Goal: Task Accomplishment & Management: Manage account settings

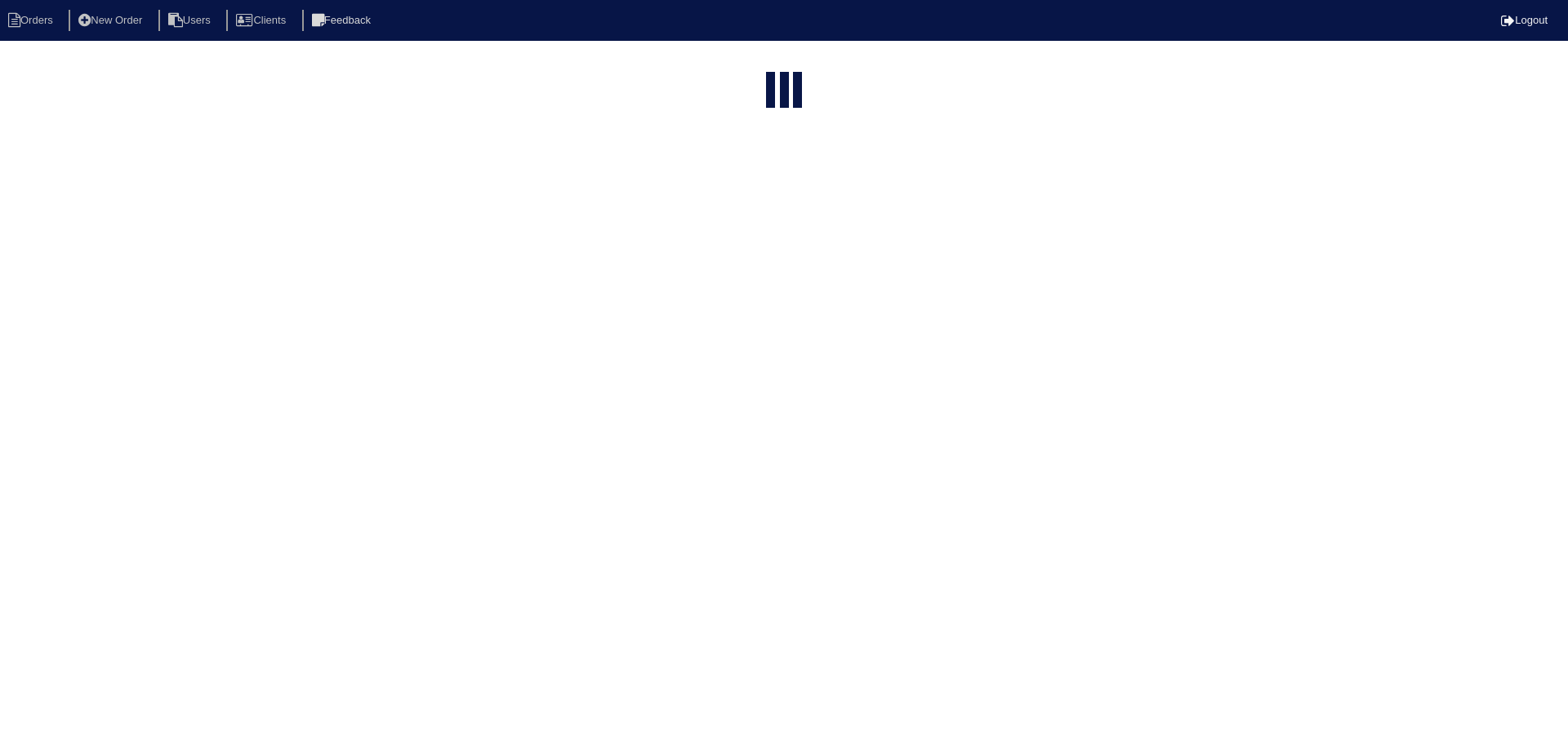
select select "15"
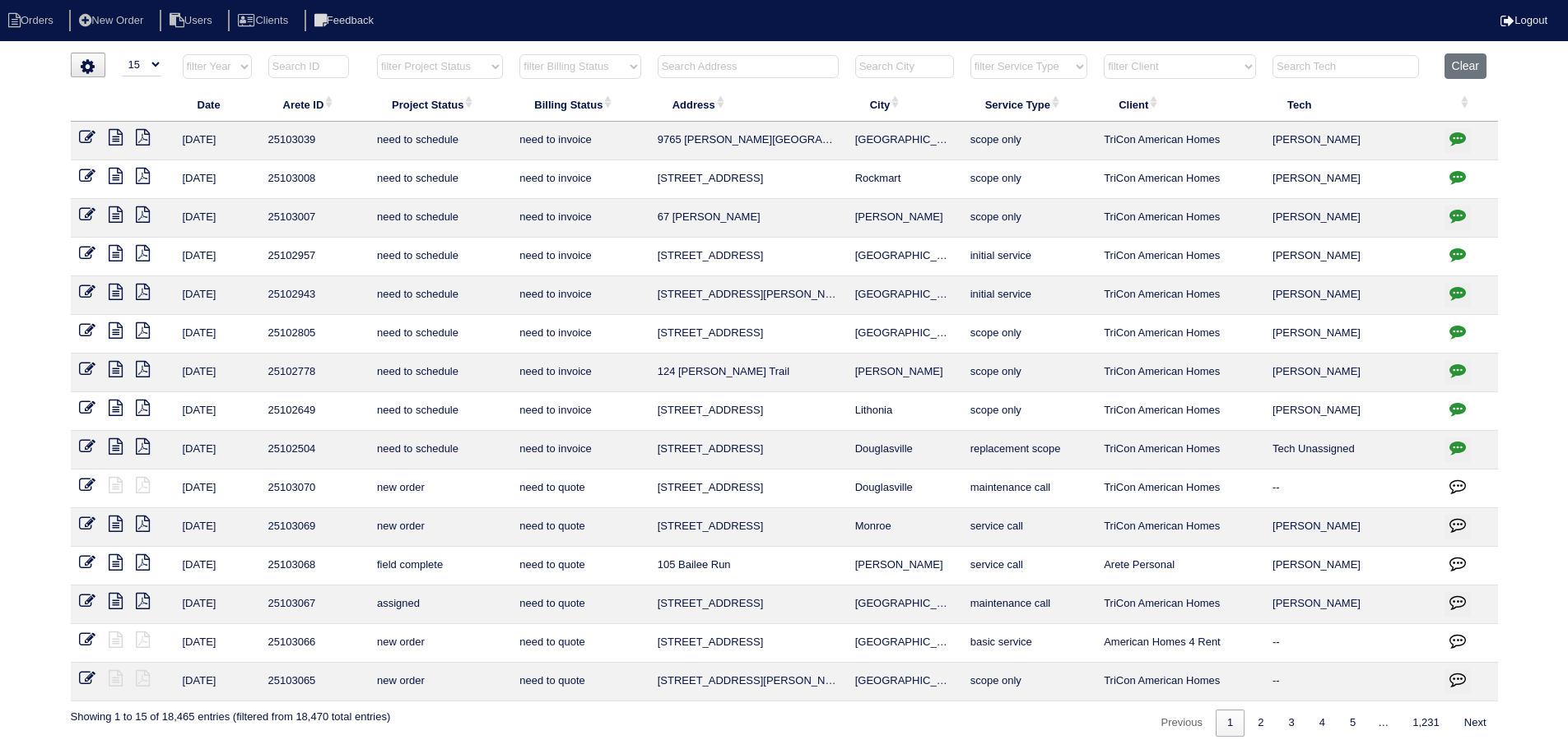
click at [814, 73] on input "text" at bounding box center [747, 66] width 181 height 23
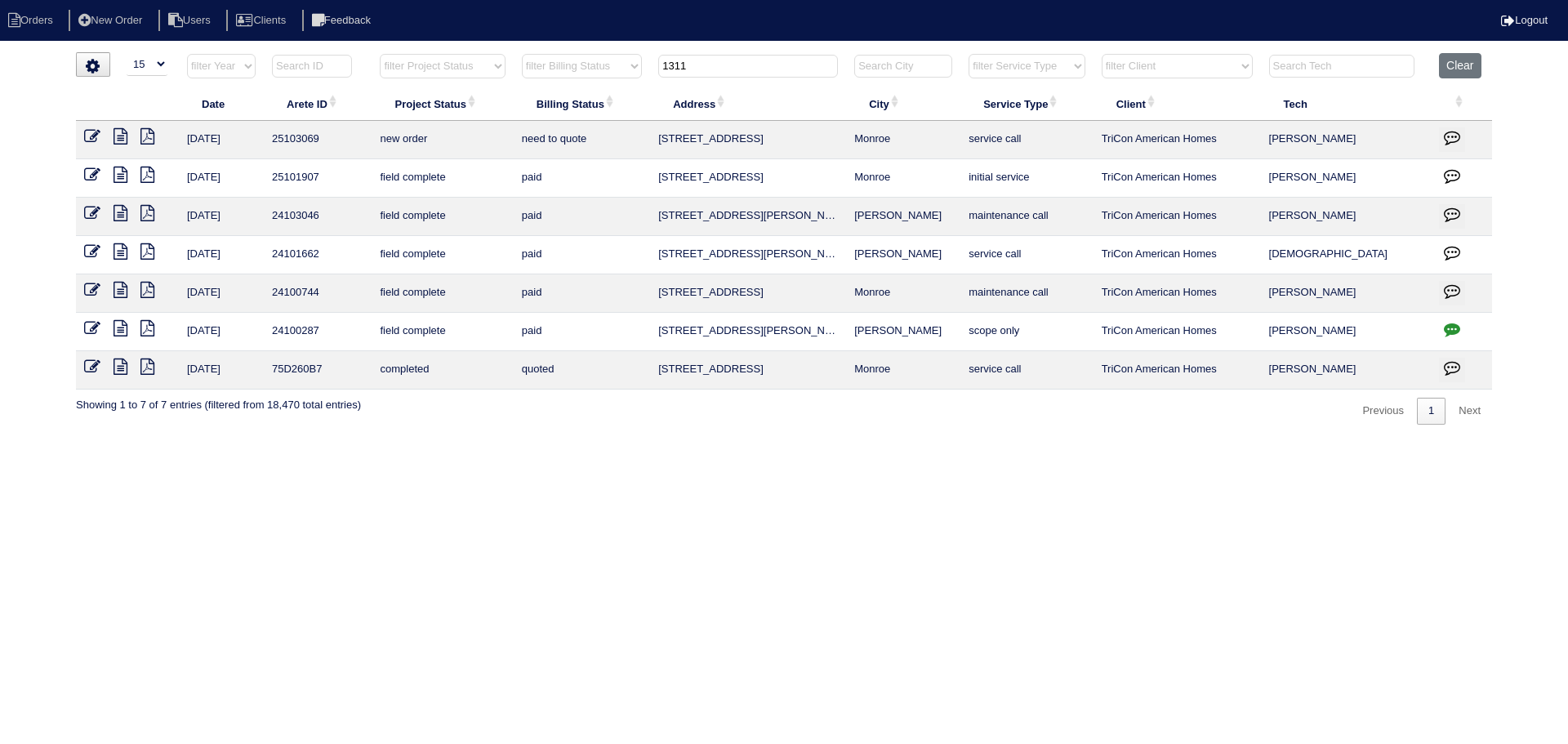
type input "1311"
click at [118, 175] on icon at bounding box center [120, 174] width 14 height 16
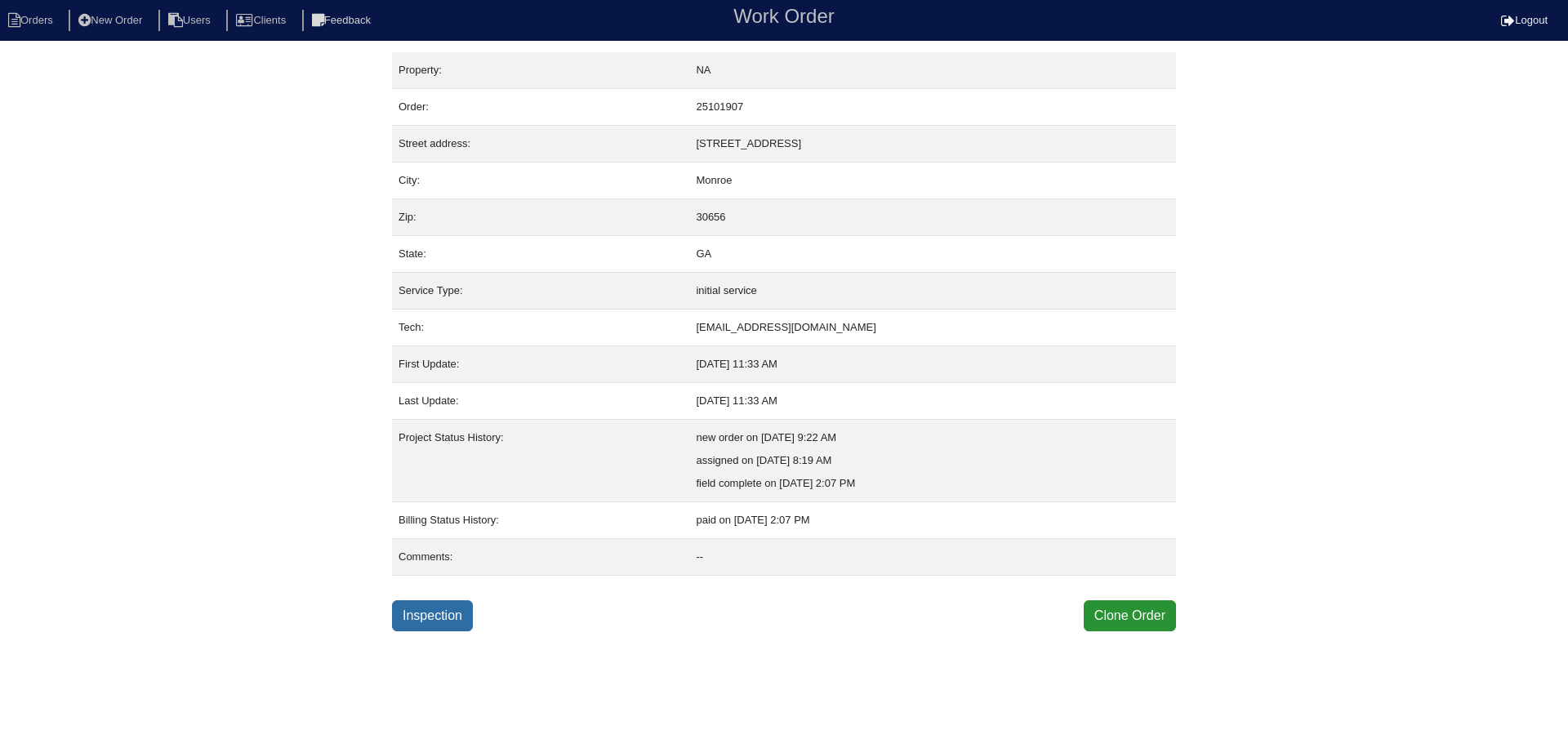
click at [448, 623] on link "Inspection" at bounding box center [433, 616] width 81 height 31
select select "0"
select select "[PERSON_NAME]"
select select "1"
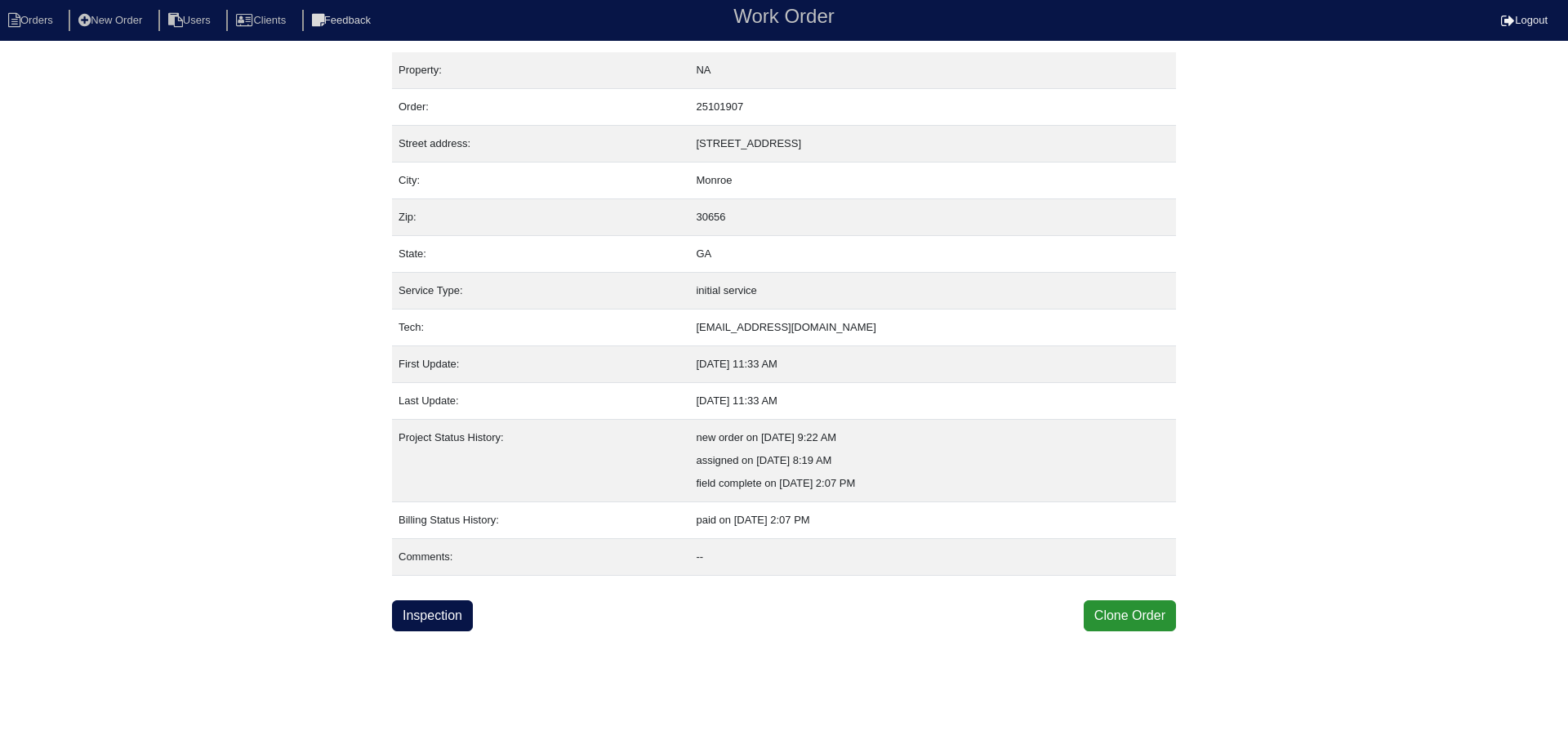
select select "0"
select select "1"
select select "0"
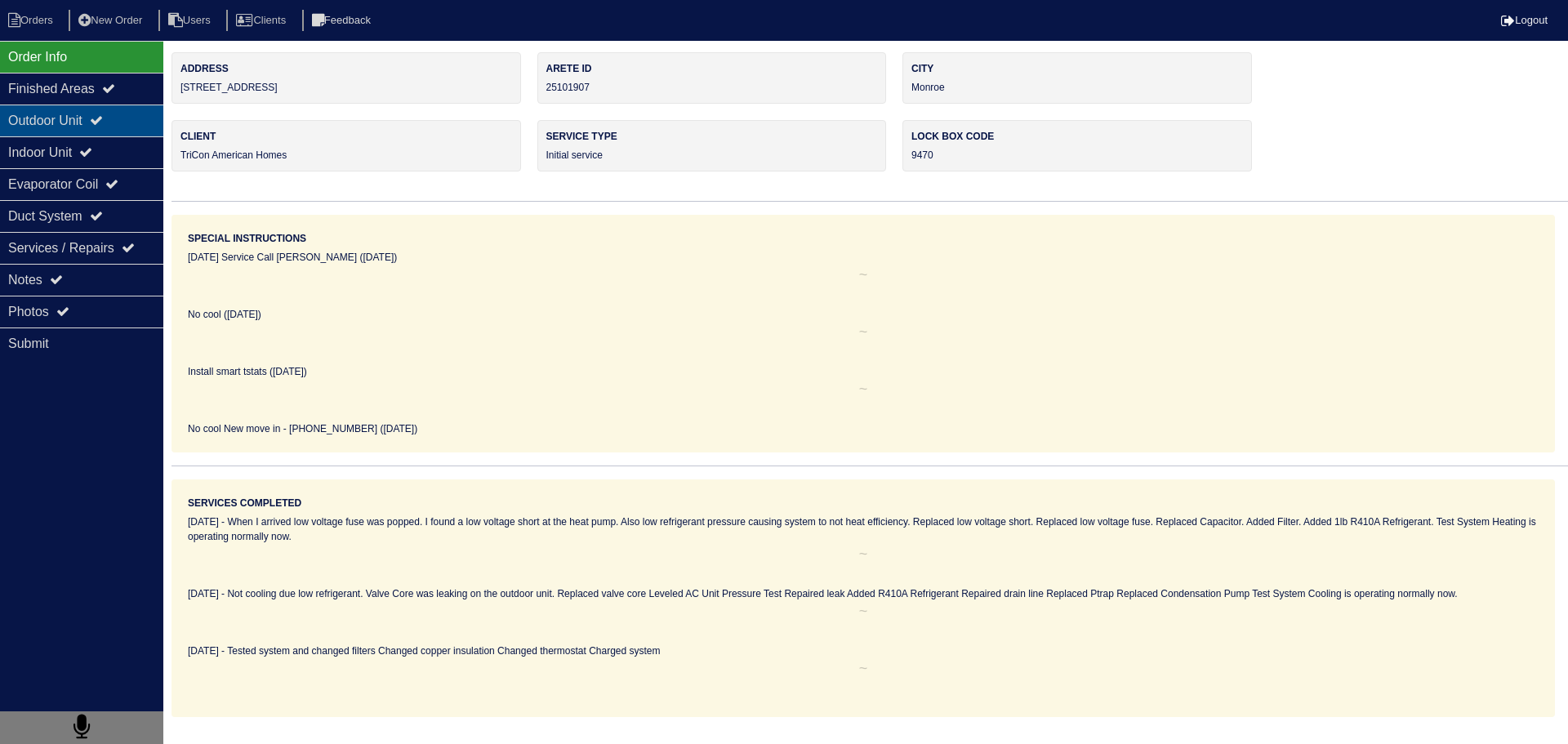
click at [133, 120] on div "Outdoor Unit" at bounding box center [82, 121] width 164 height 32
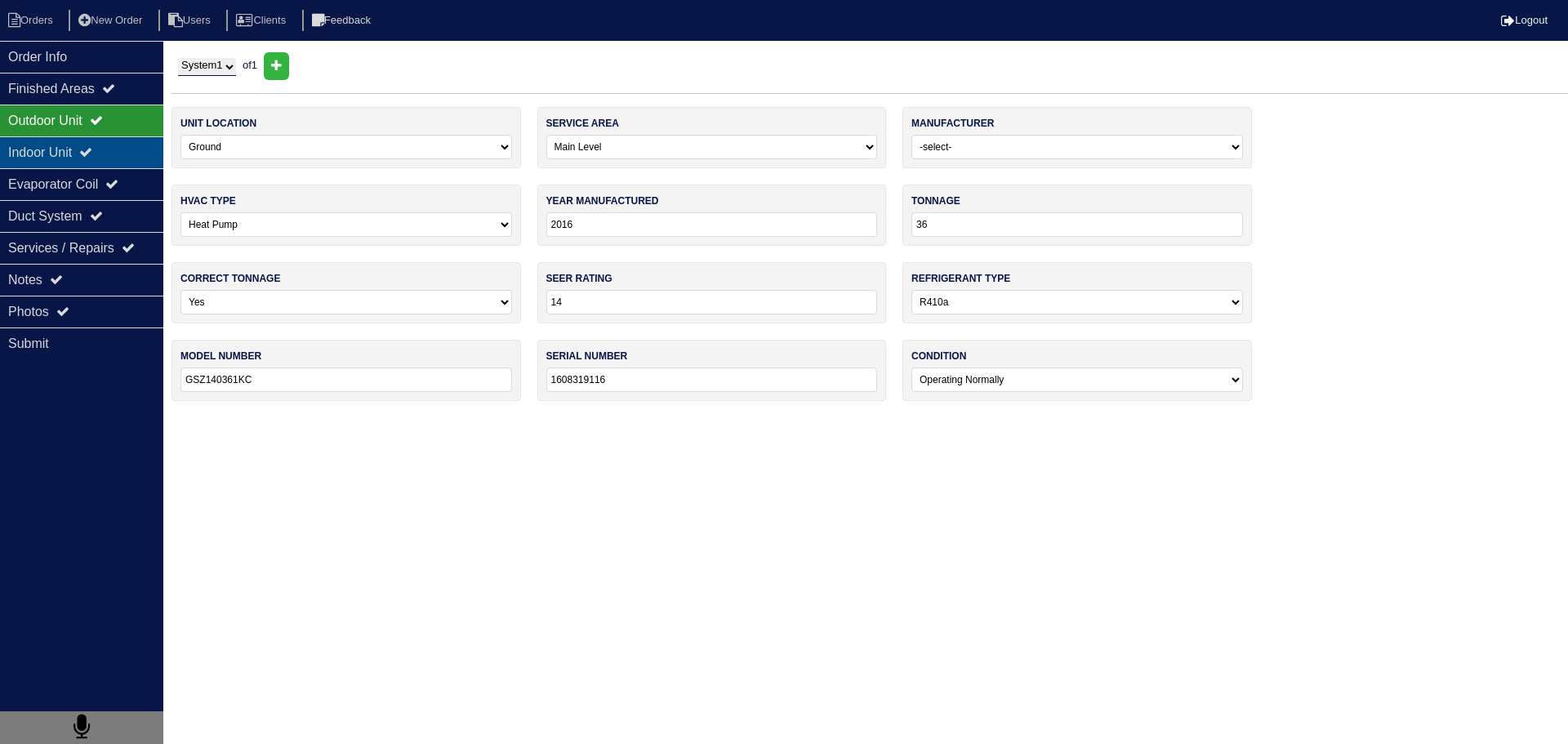
click at [129, 139] on div "Indoor Unit" at bounding box center [82, 153] width 164 height 32
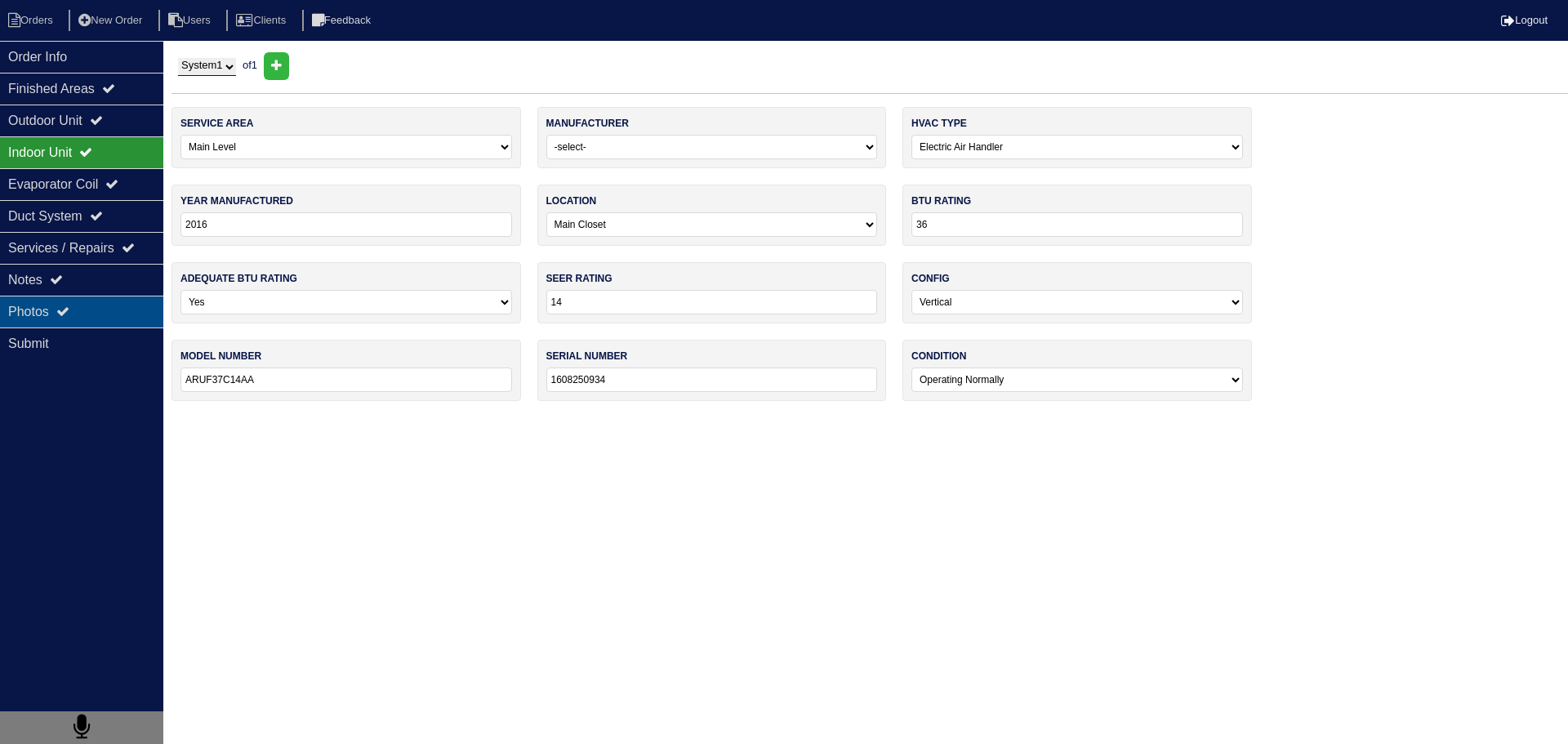
click at [104, 312] on div "Photos" at bounding box center [82, 312] width 164 height 32
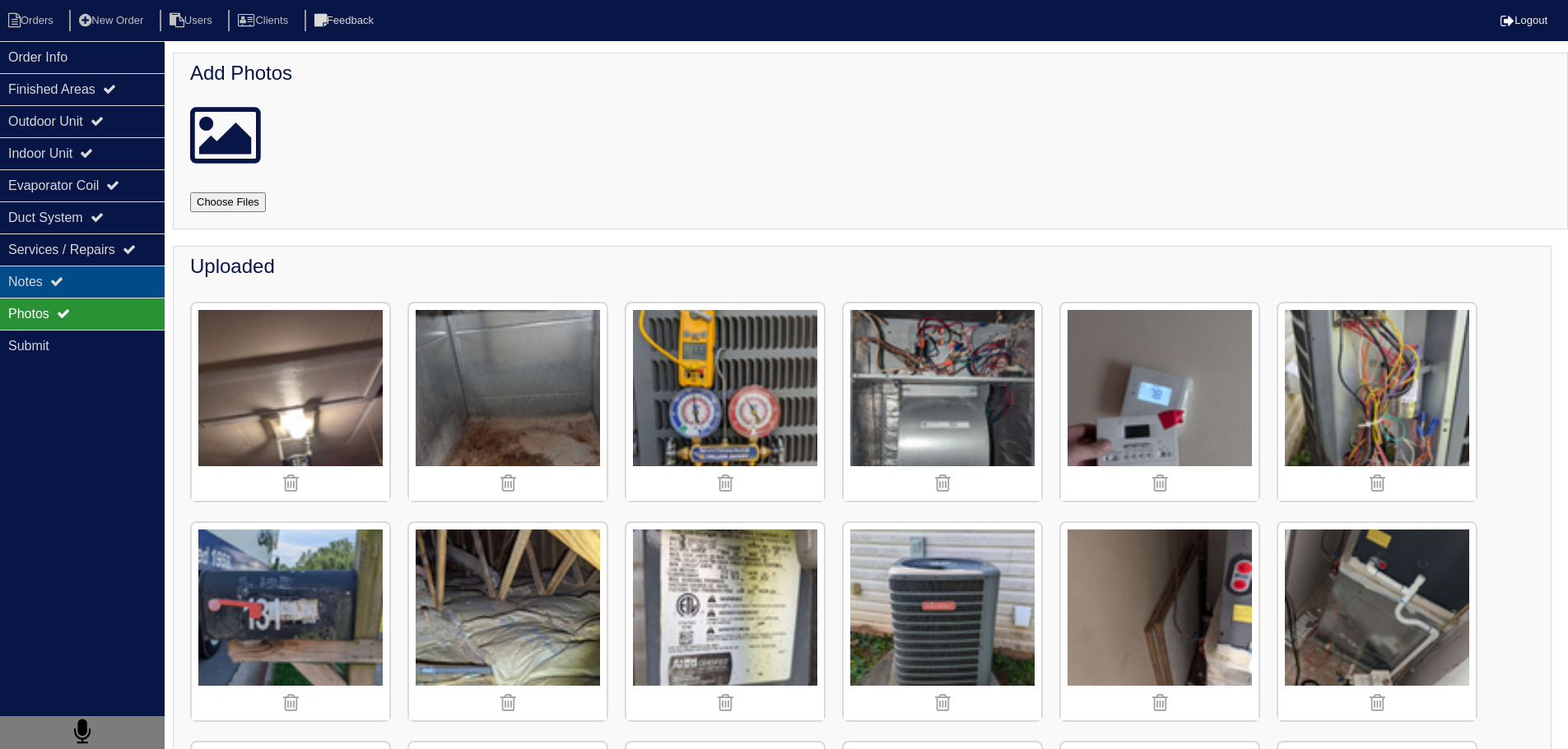
click at [110, 289] on div "Notes" at bounding box center [83, 282] width 165 height 32
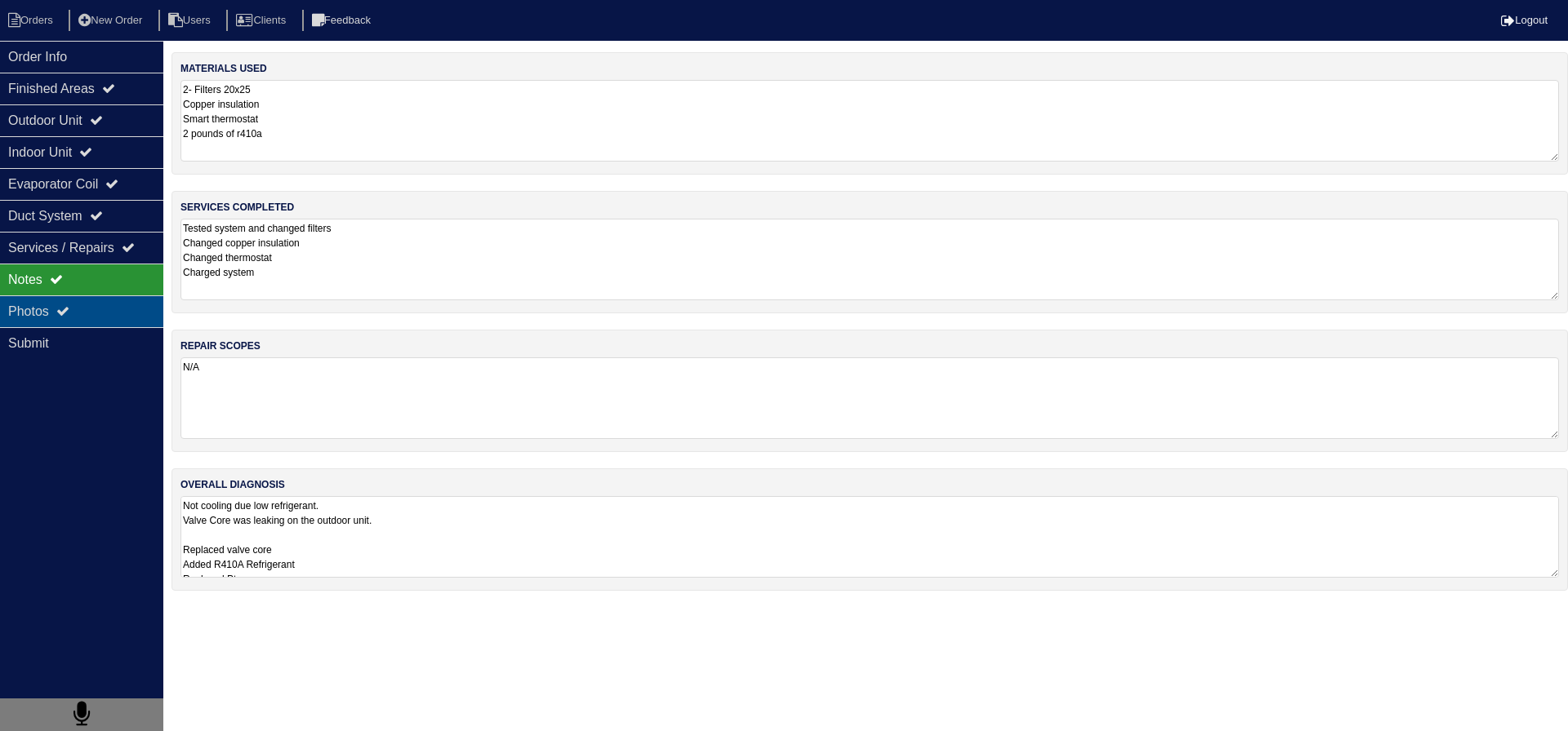
click at [129, 317] on div "Photos" at bounding box center [82, 311] width 164 height 32
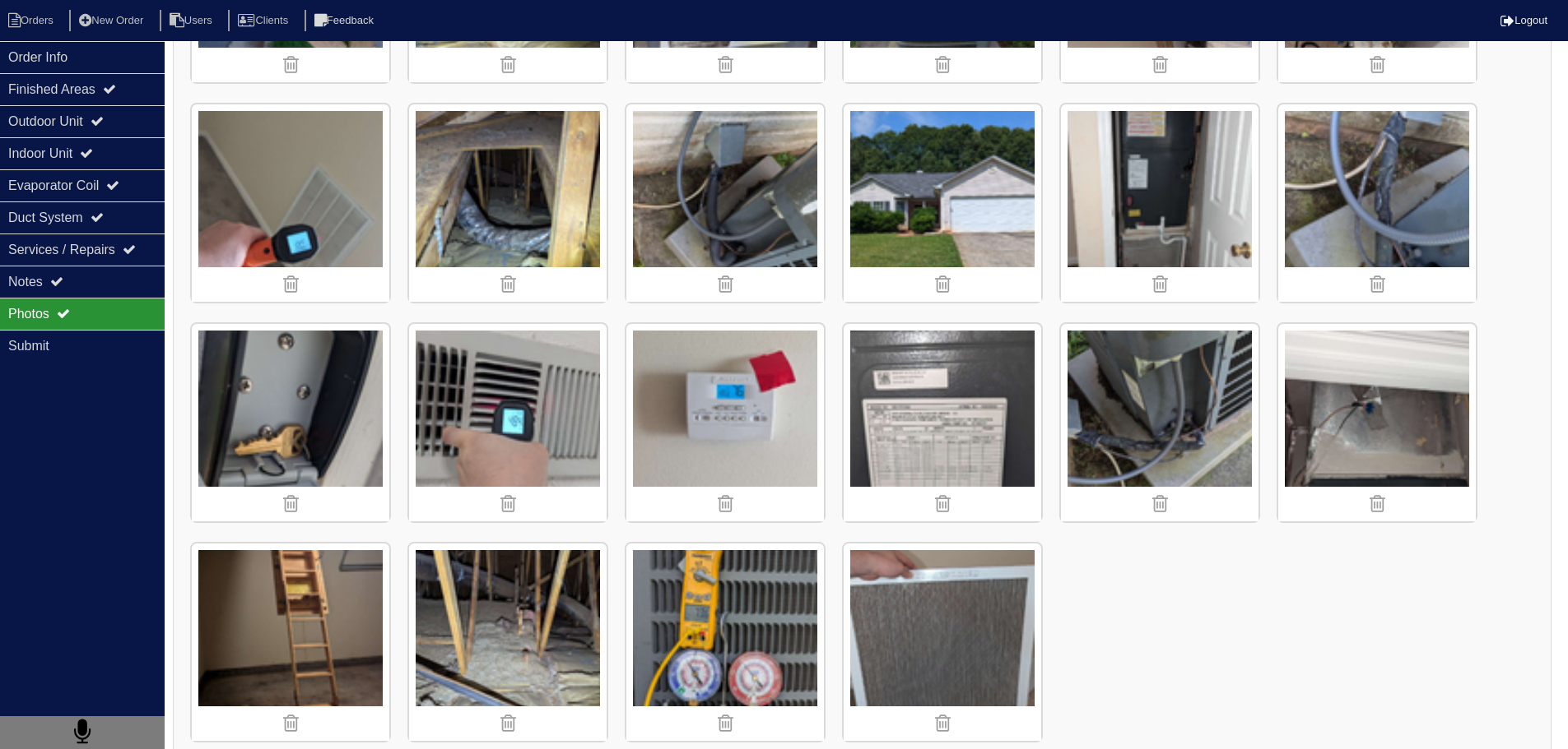
scroll to position [664, 0]
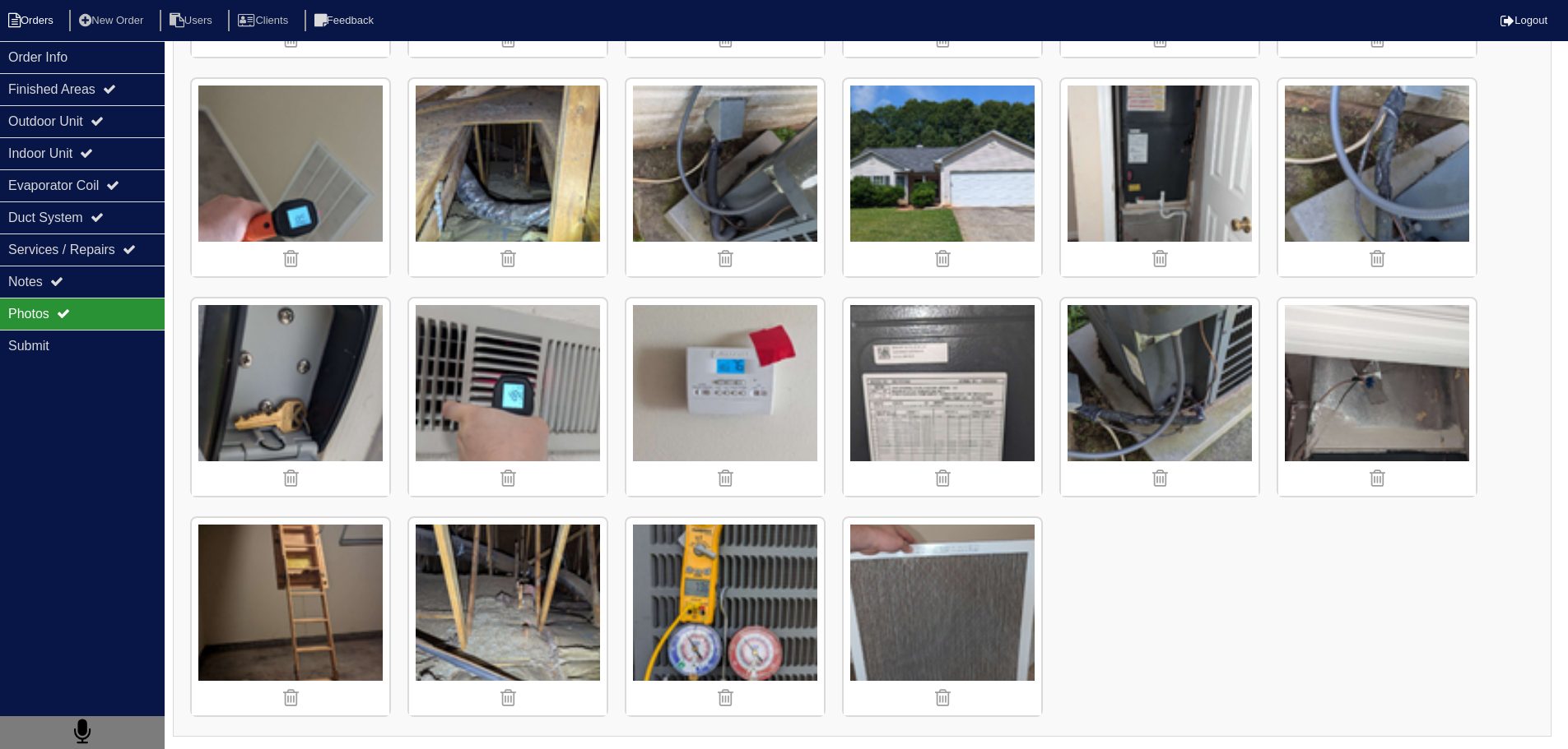
click at [34, 16] on li "Orders" at bounding box center [33, 20] width 66 height 22
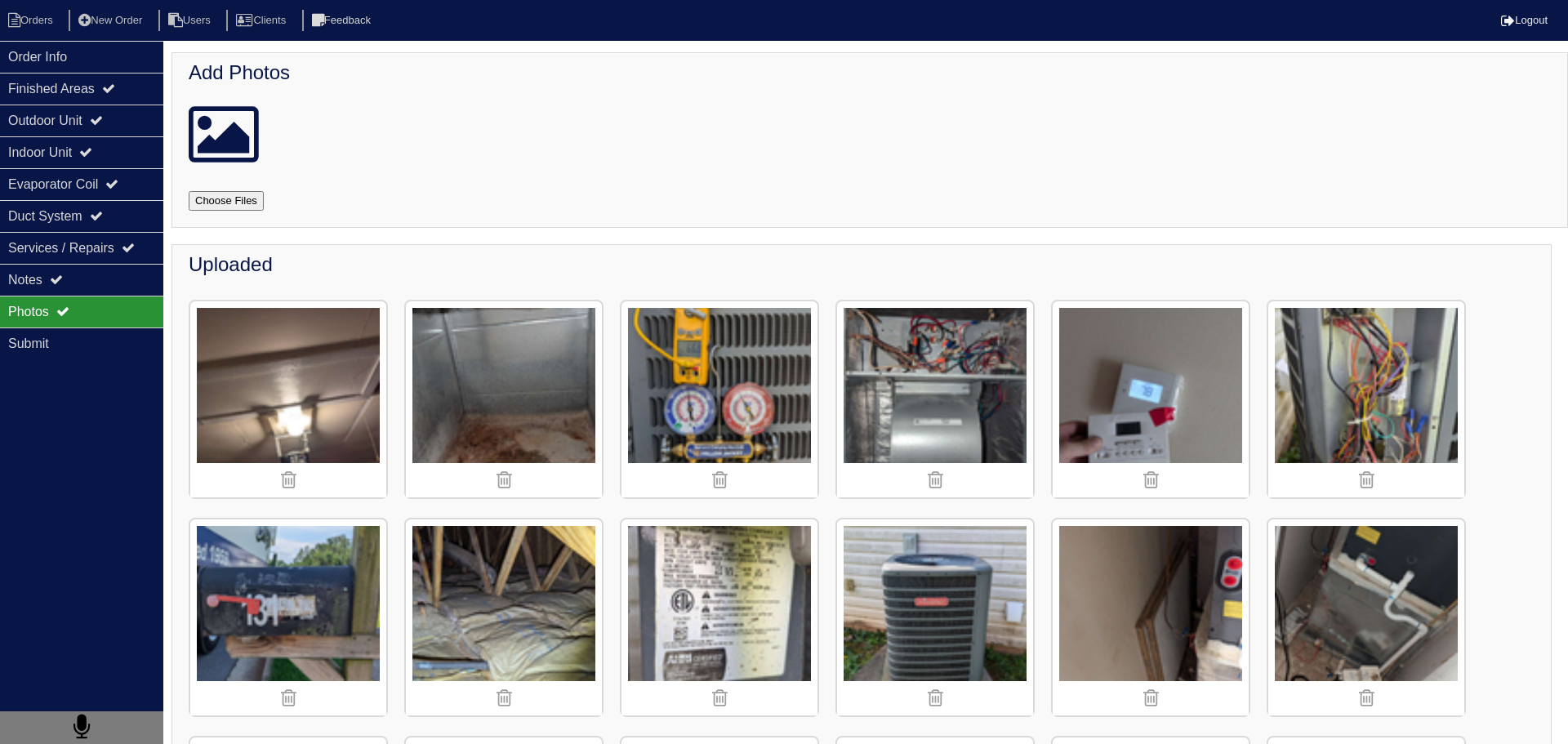
select select "15"
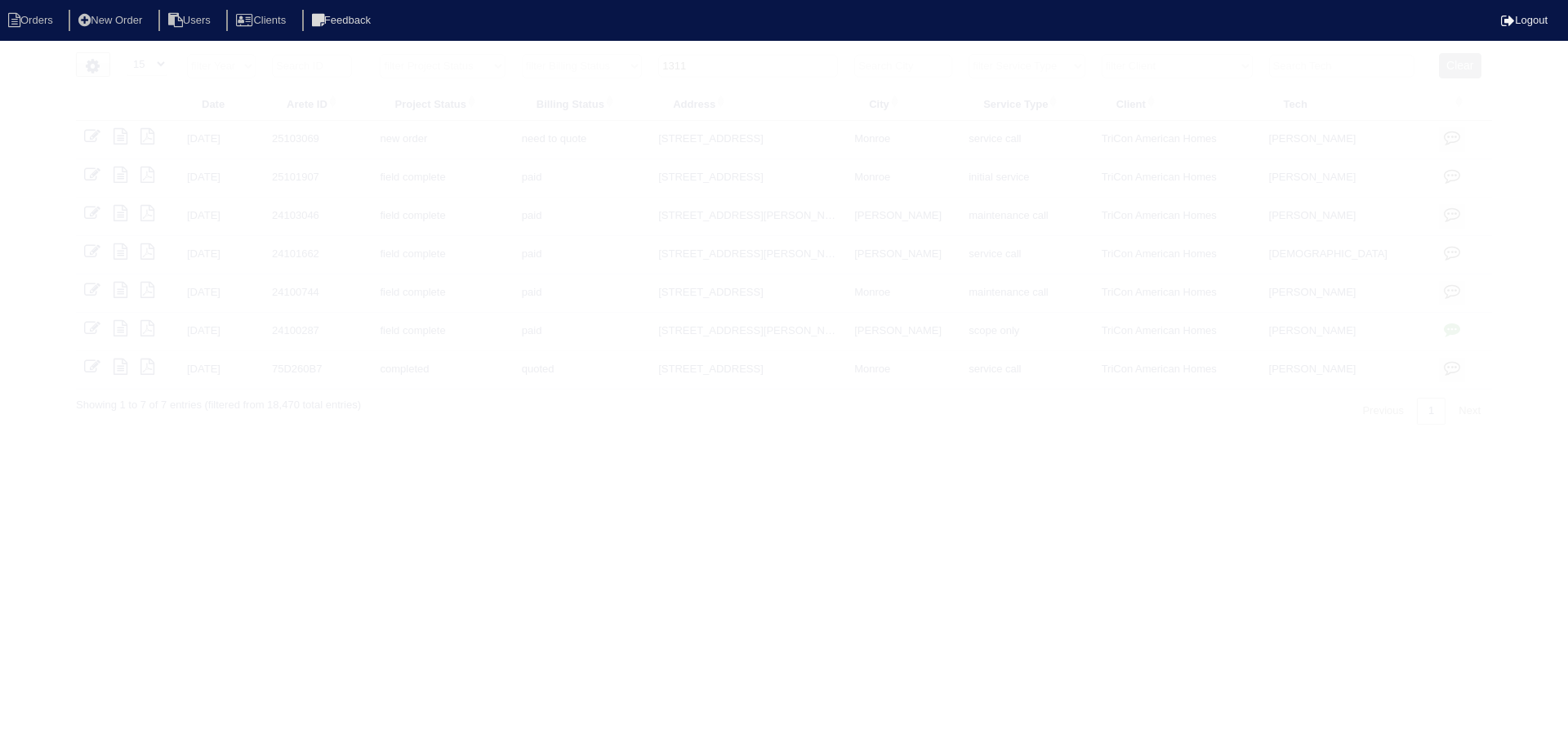
click at [737, 57] on input "1311" at bounding box center [747, 66] width 180 height 23
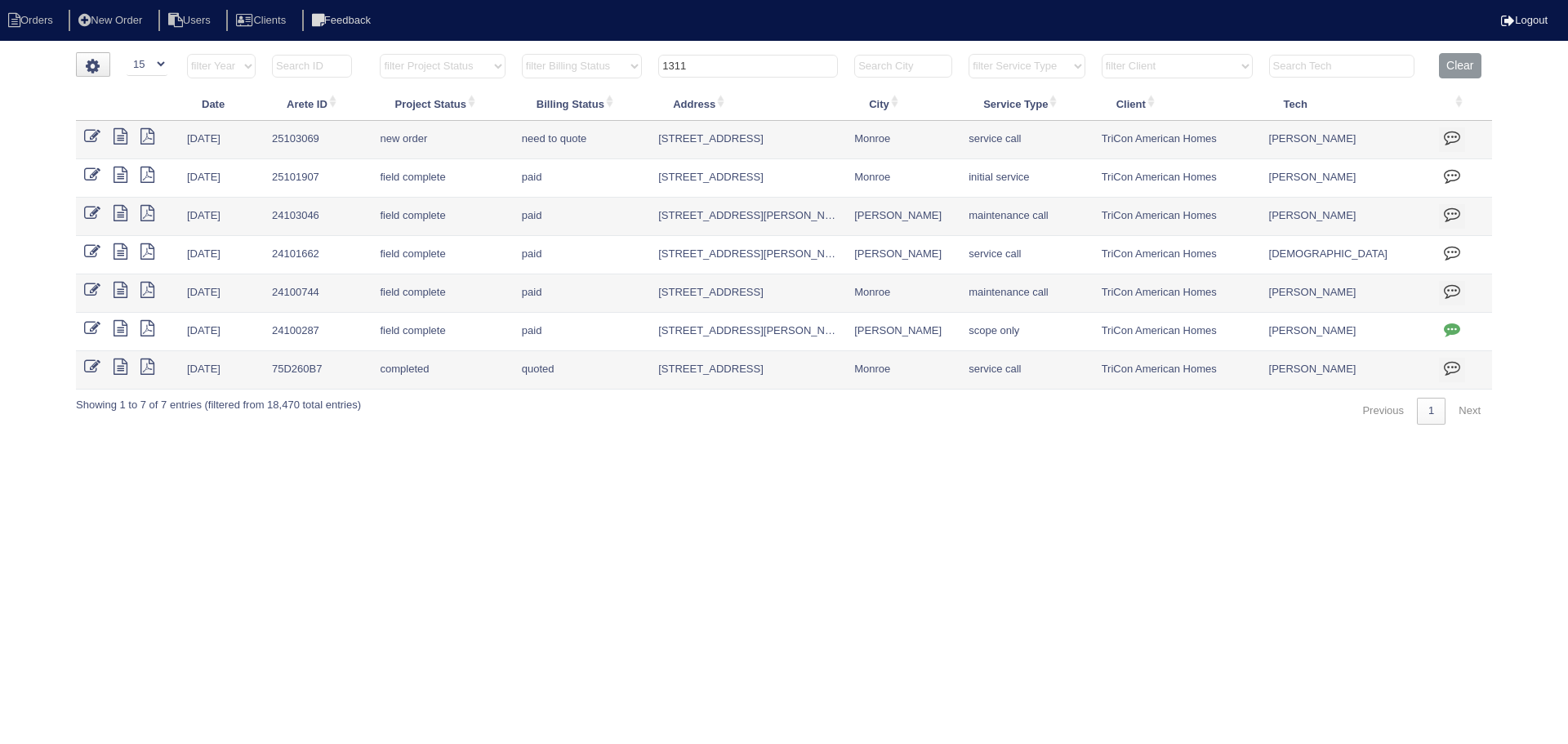
click at [737, 57] on input "1311" at bounding box center [747, 66] width 180 height 23
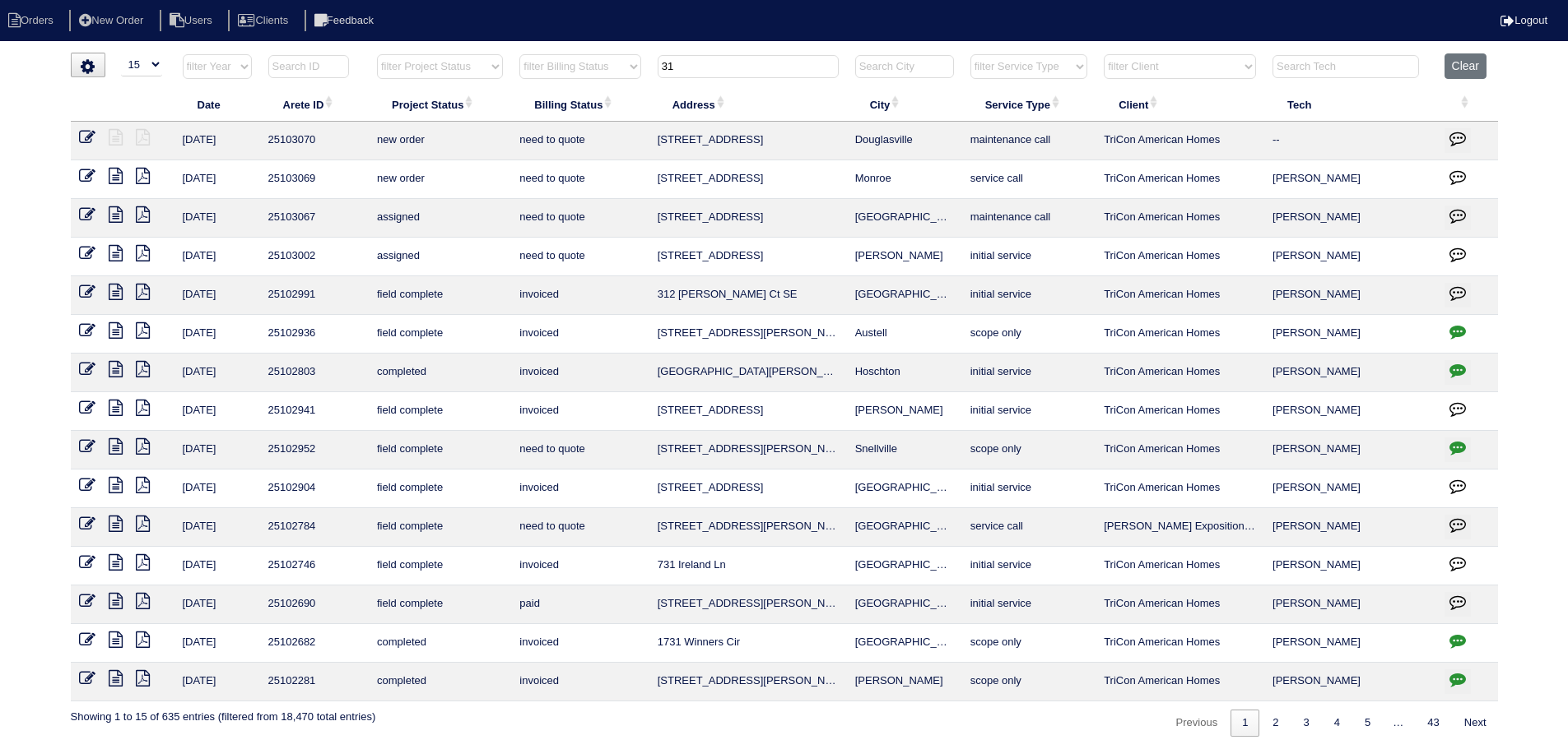
type input "31"
click at [120, 213] on icon at bounding box center [116, 214] width 14 height 16
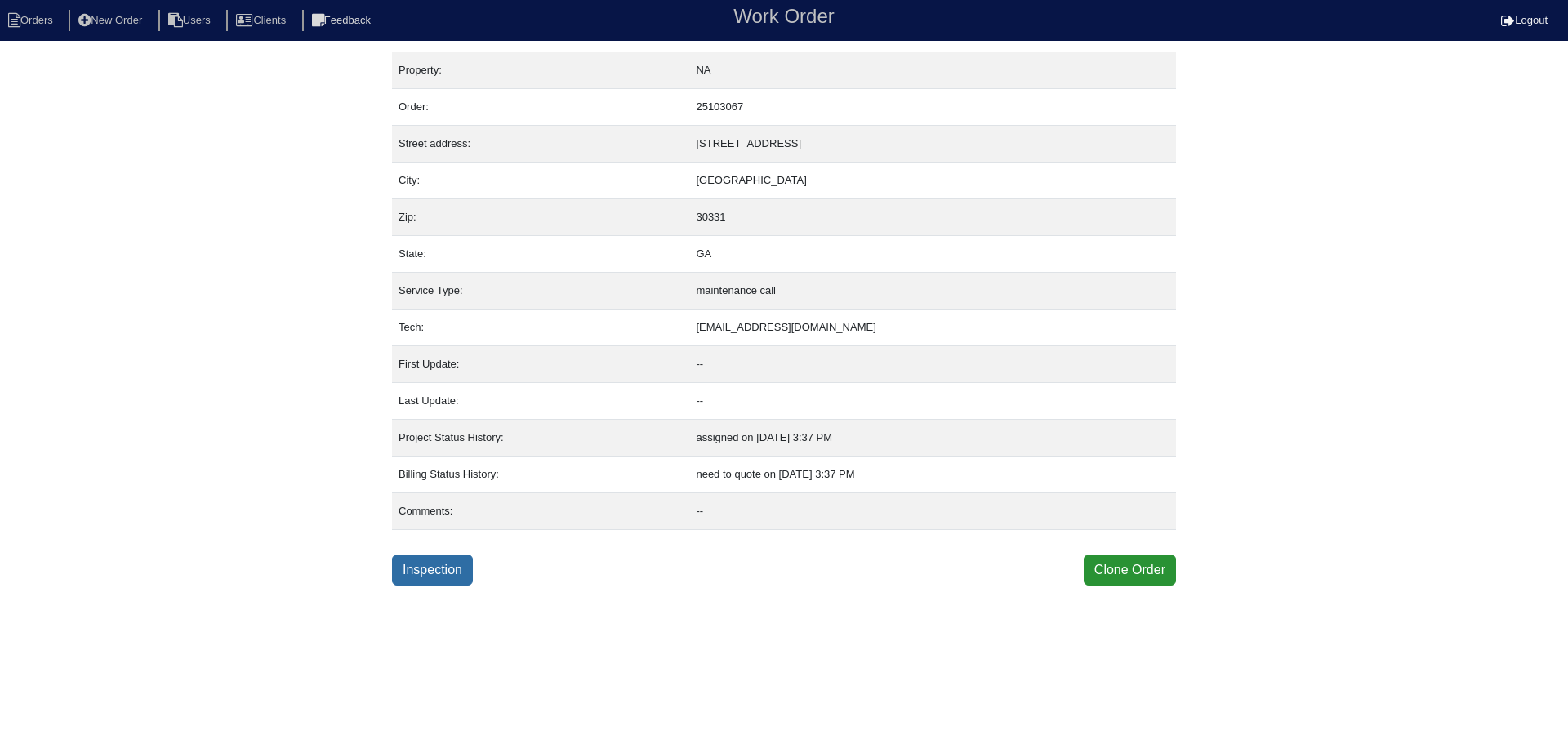
click at [419, 572] on link "Inspection" at bounding box center [433, 570] width 81 height 31
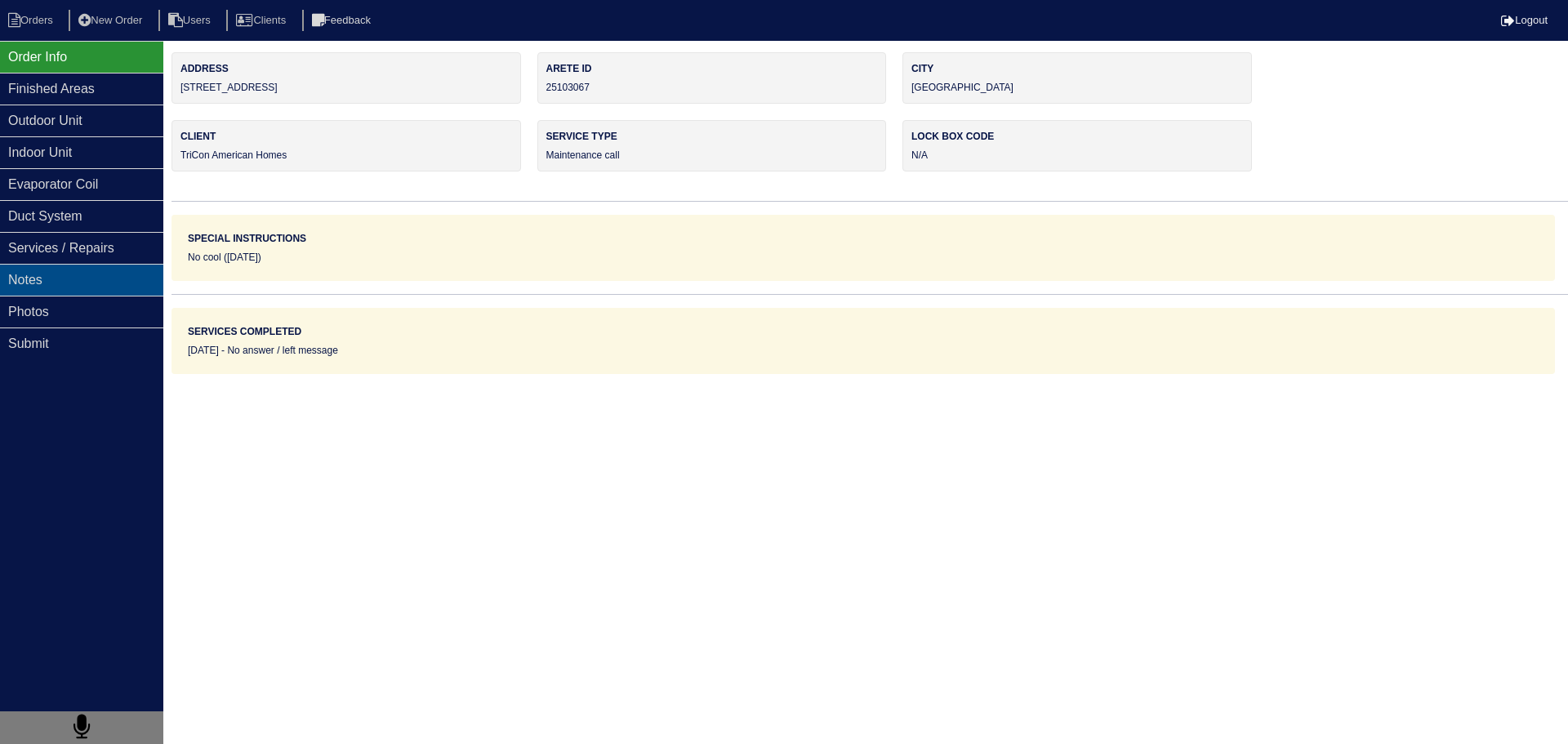
click at [110, 286] on div "Notes" at bounding box center [82, 280] width 164 height 32
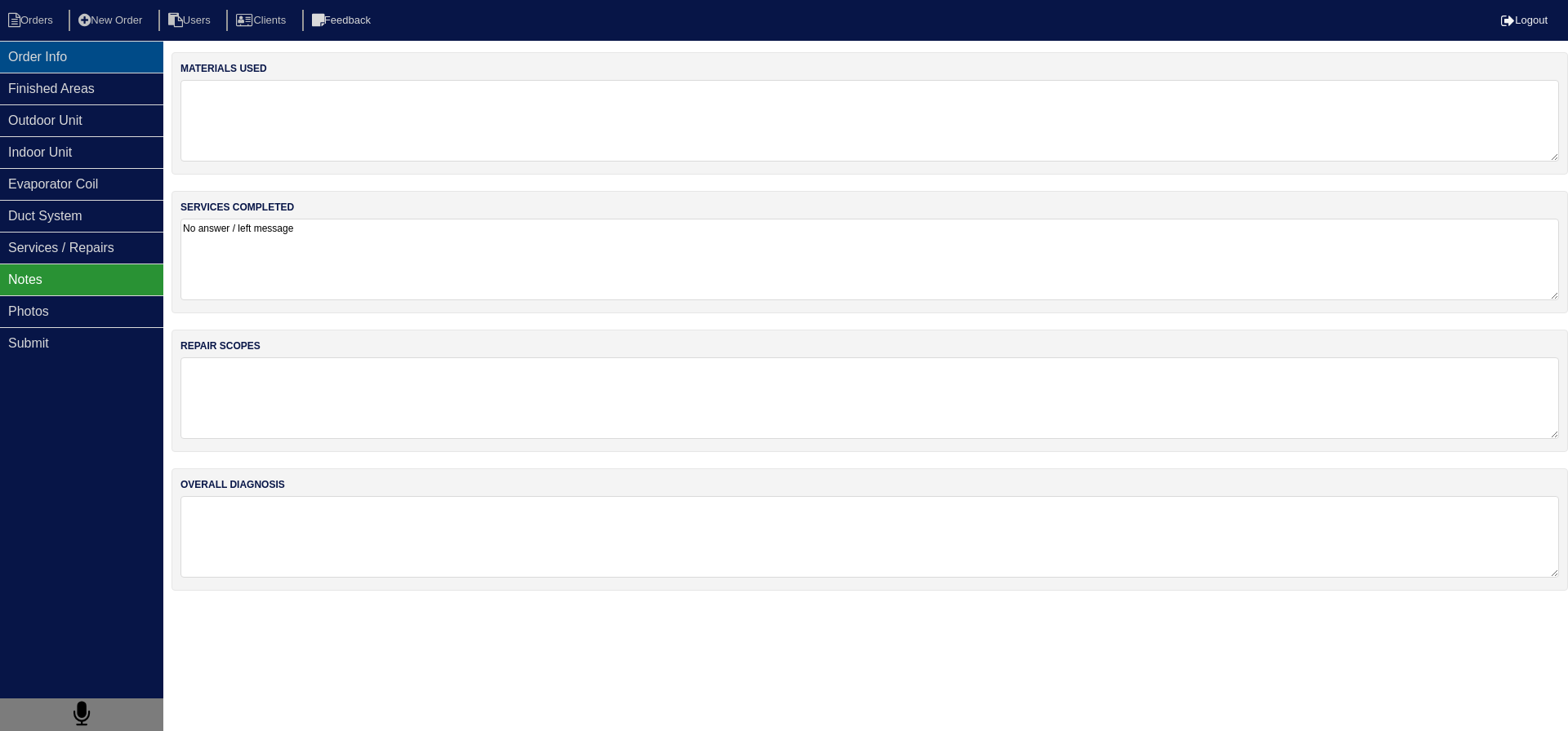
click at [134, 51] on div "Order Info" at bounding box center [82, 56] width 164 height 32
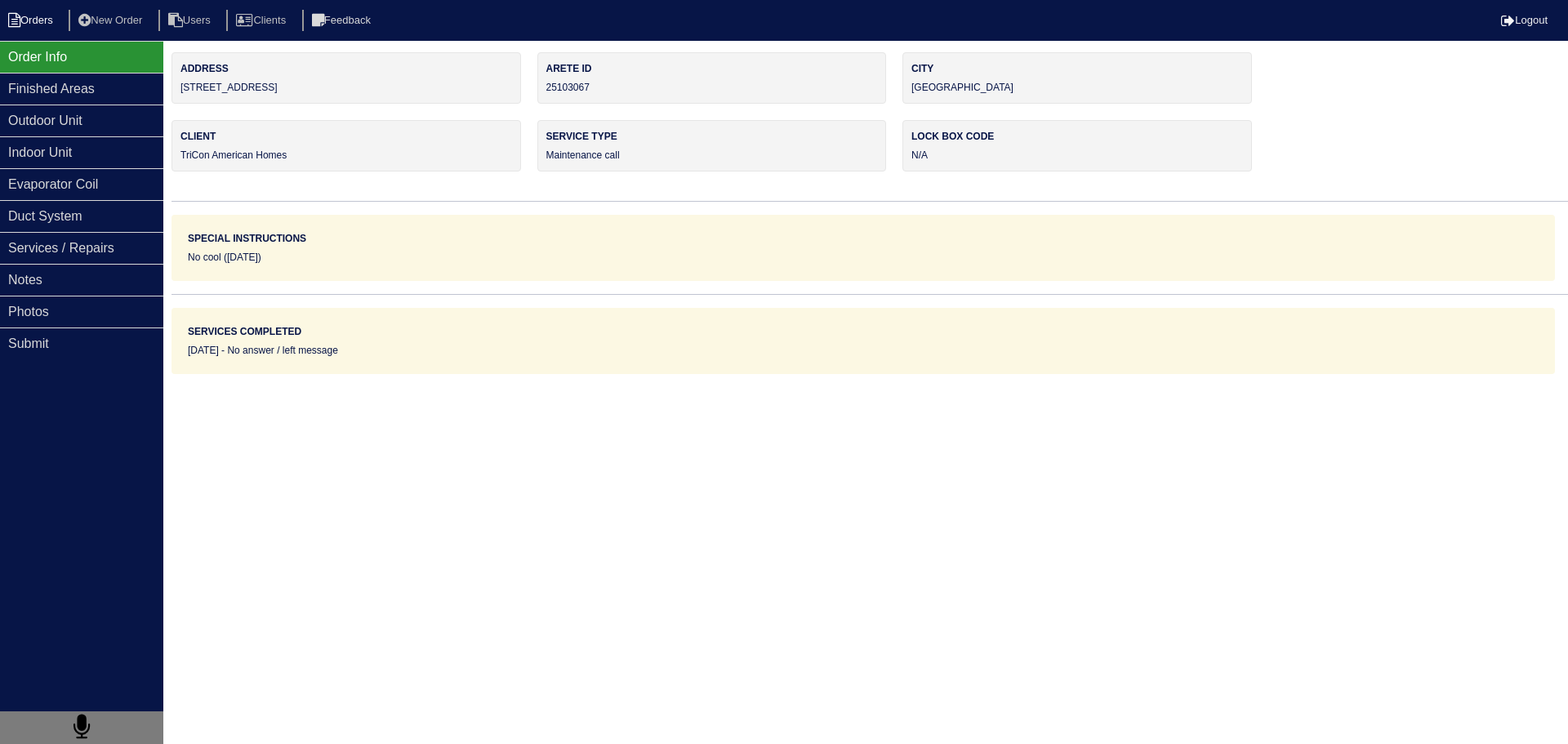
click at [52, 16] on li "Orders" at bounding box center [33, 20] width 66 height 22
select select "15"
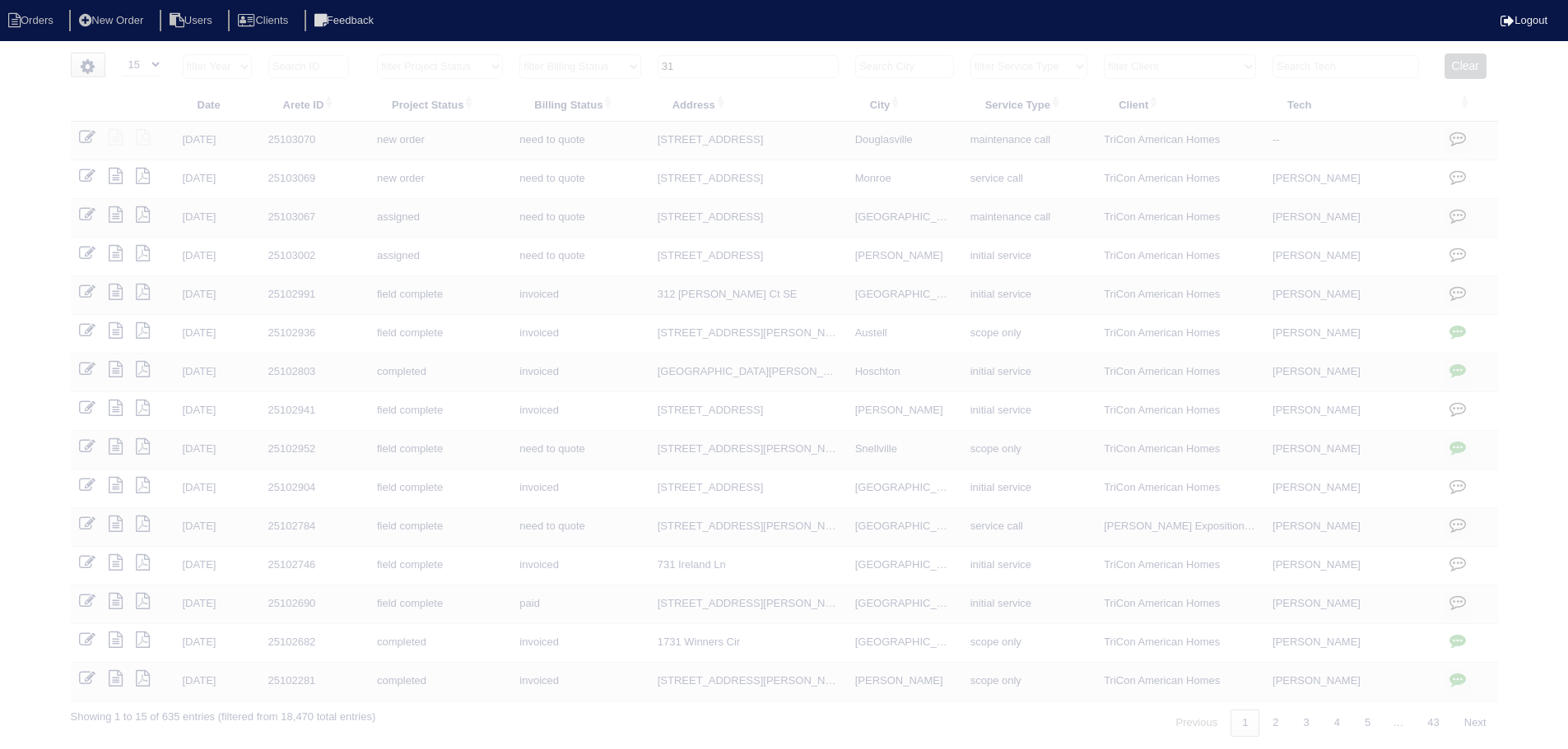
drag, startPoint x: 774, startPoint y: 58, endPoint x: 666, endPoint y: 50, distance: 108.3
click at [666, 50] on html "Orders New Order Users Clients Feedback Logout Orders New Order Users Clients M…" at bounding box center [784, 376] width 1568 height 754
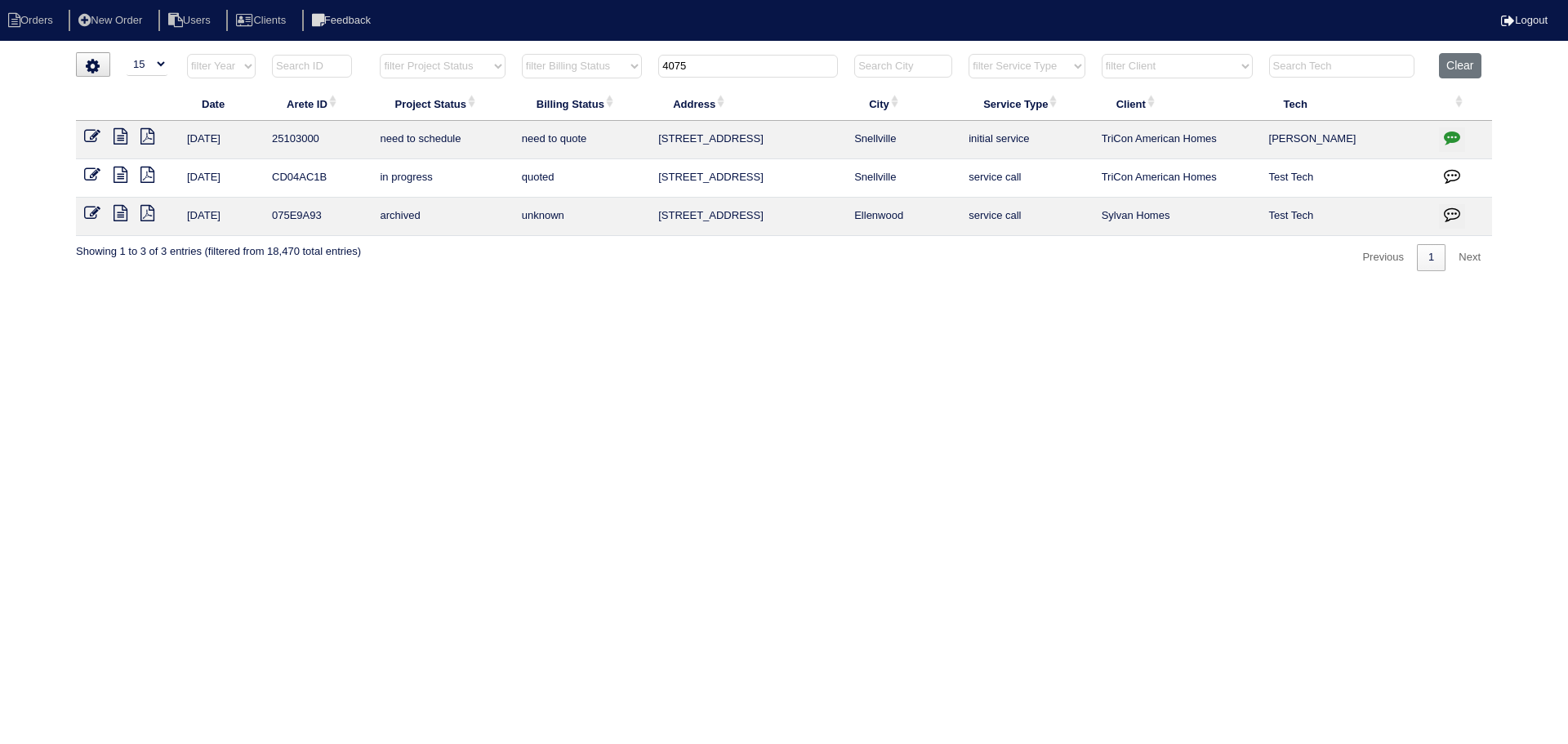
type input "4075"
click at [1448, 133] on icon "button" at bounding box center [1451, 137] width 16 height 16
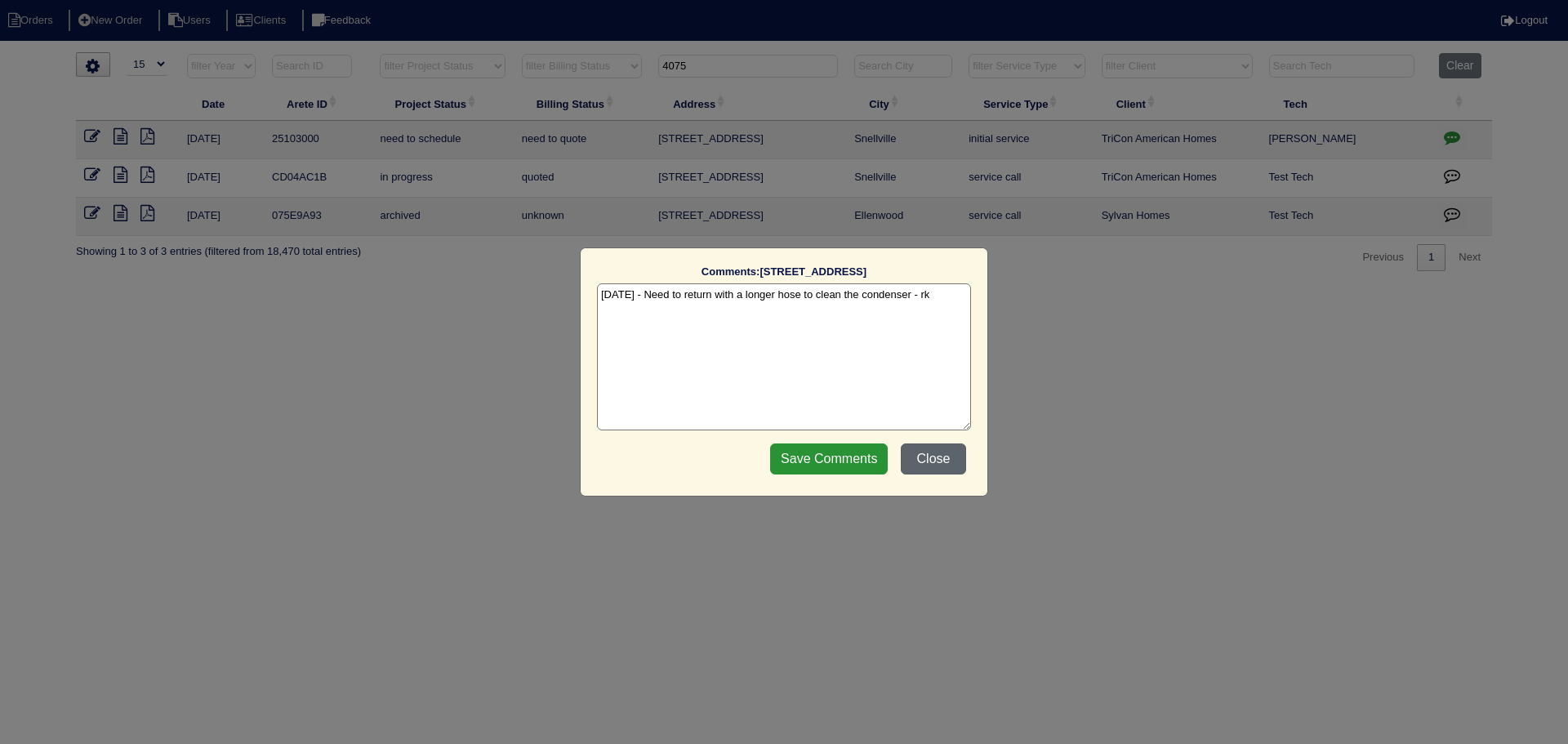
click at [926, 456] on button "Close" at bounding box center [933, 459] width 65 height 31
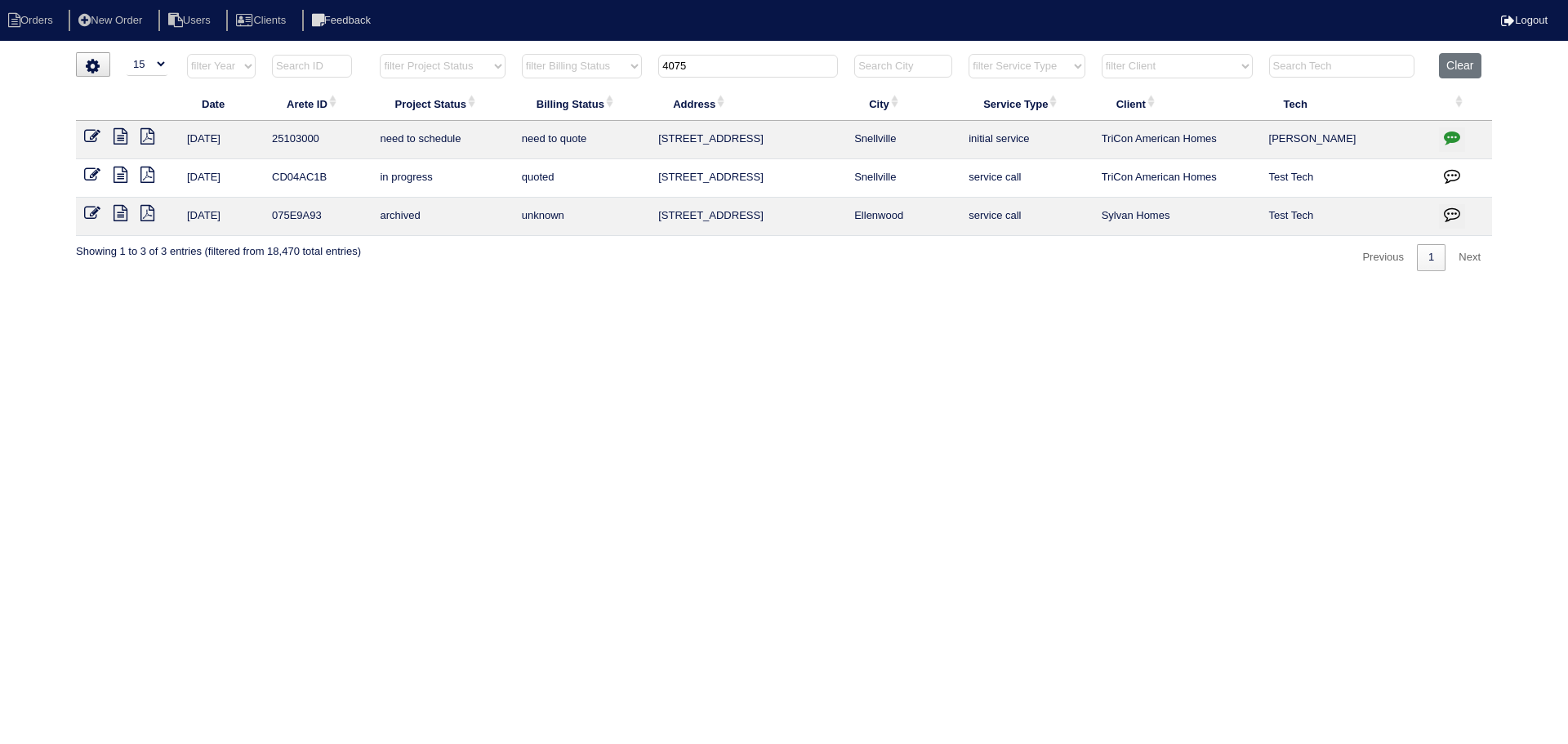
click at [120, 133] on icon at bounding box center [120, 136] width 14 height 16
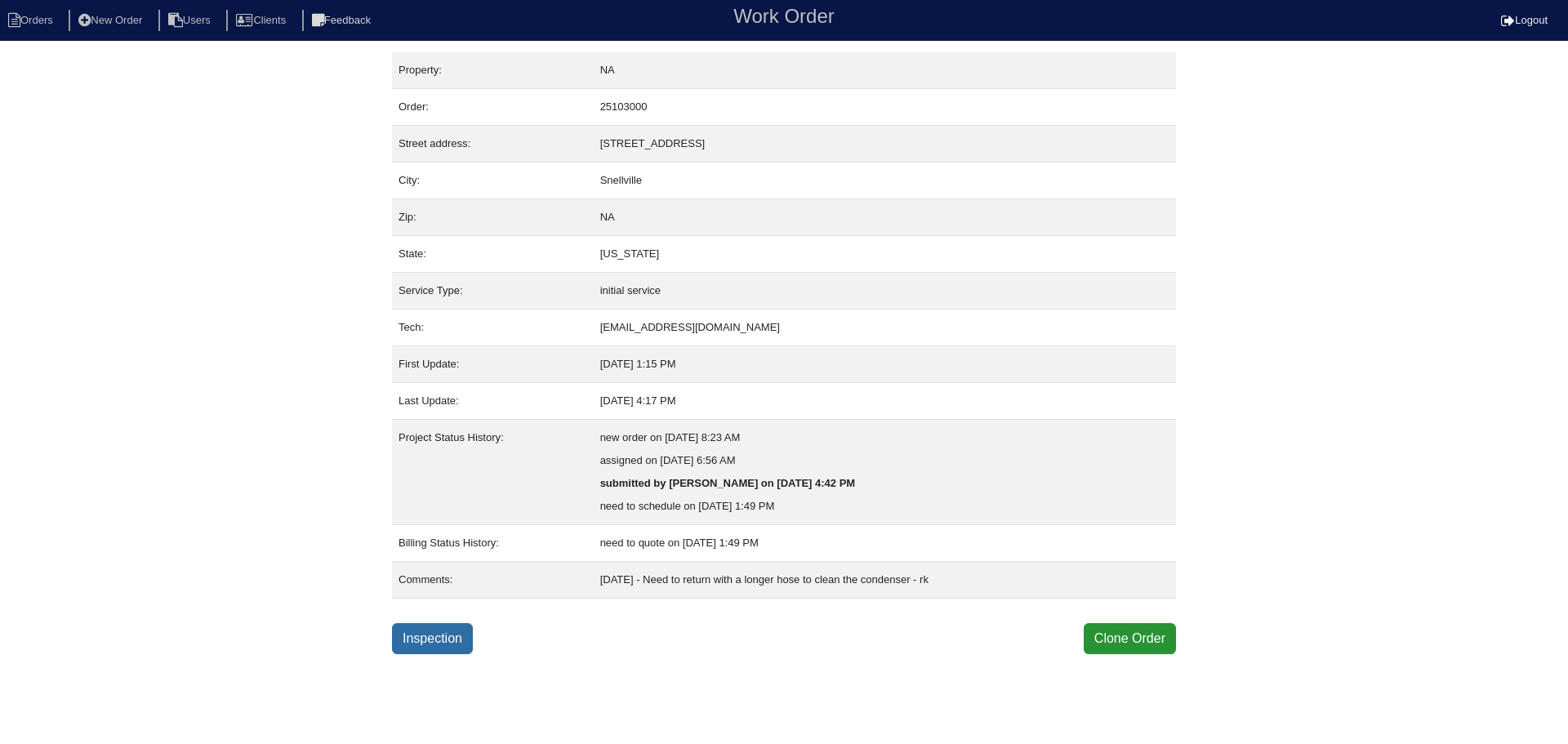
click at [441, 639] on link "Inspection" at bounding box center [433, 639] width 81 height 31
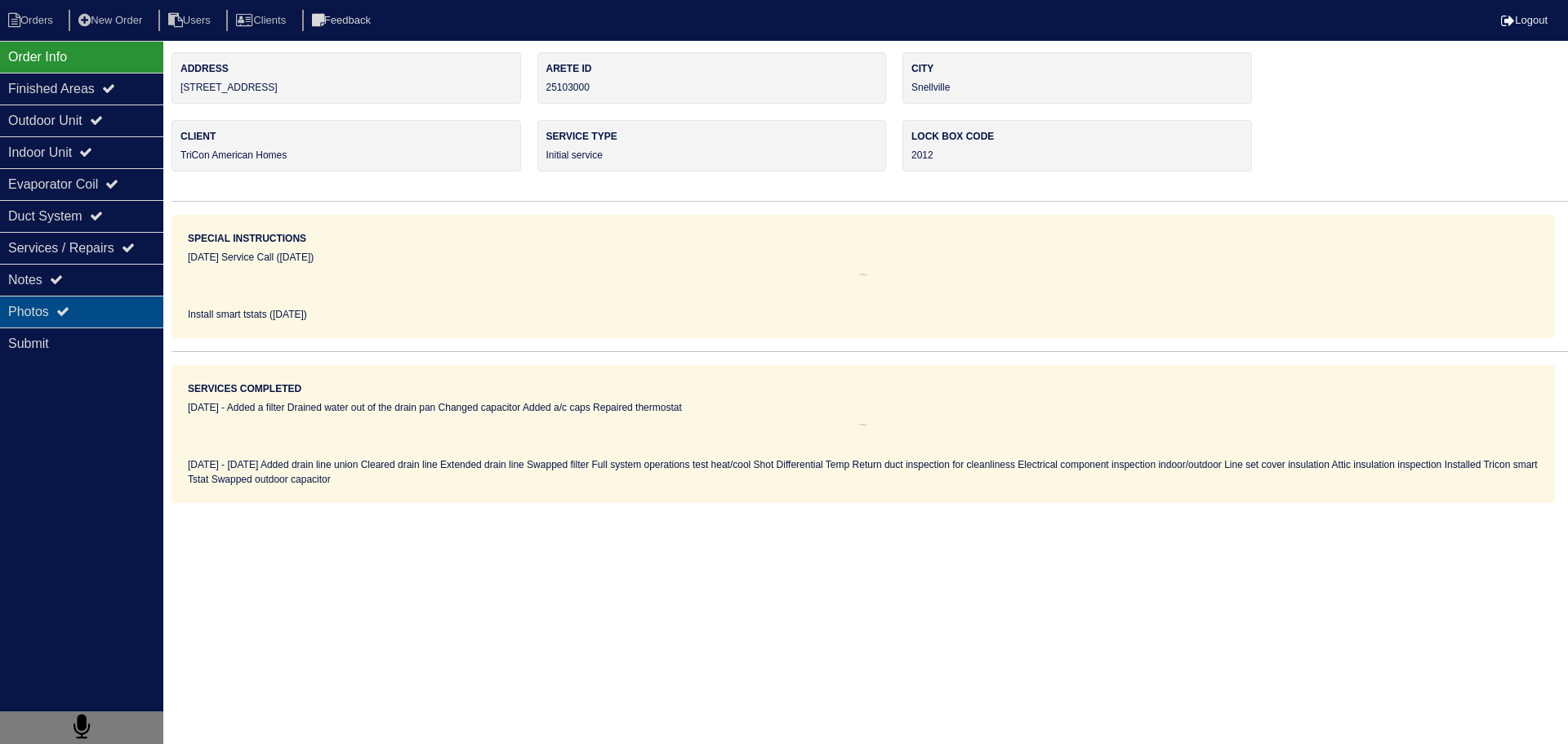
click at [157, 320] on div "Photos" at bounding box center [82, 312] width 164 height 32
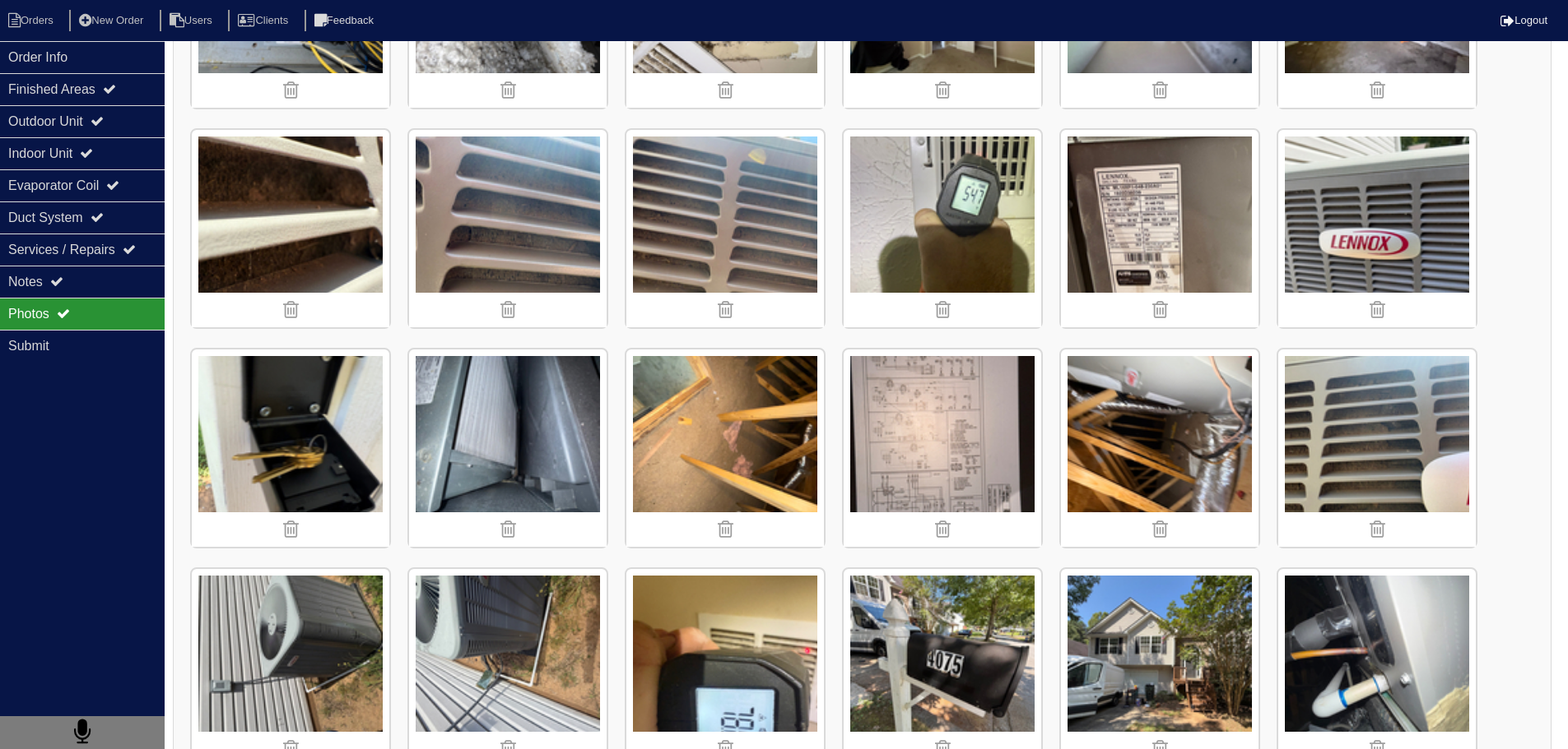
scroll to position [1316, 0]
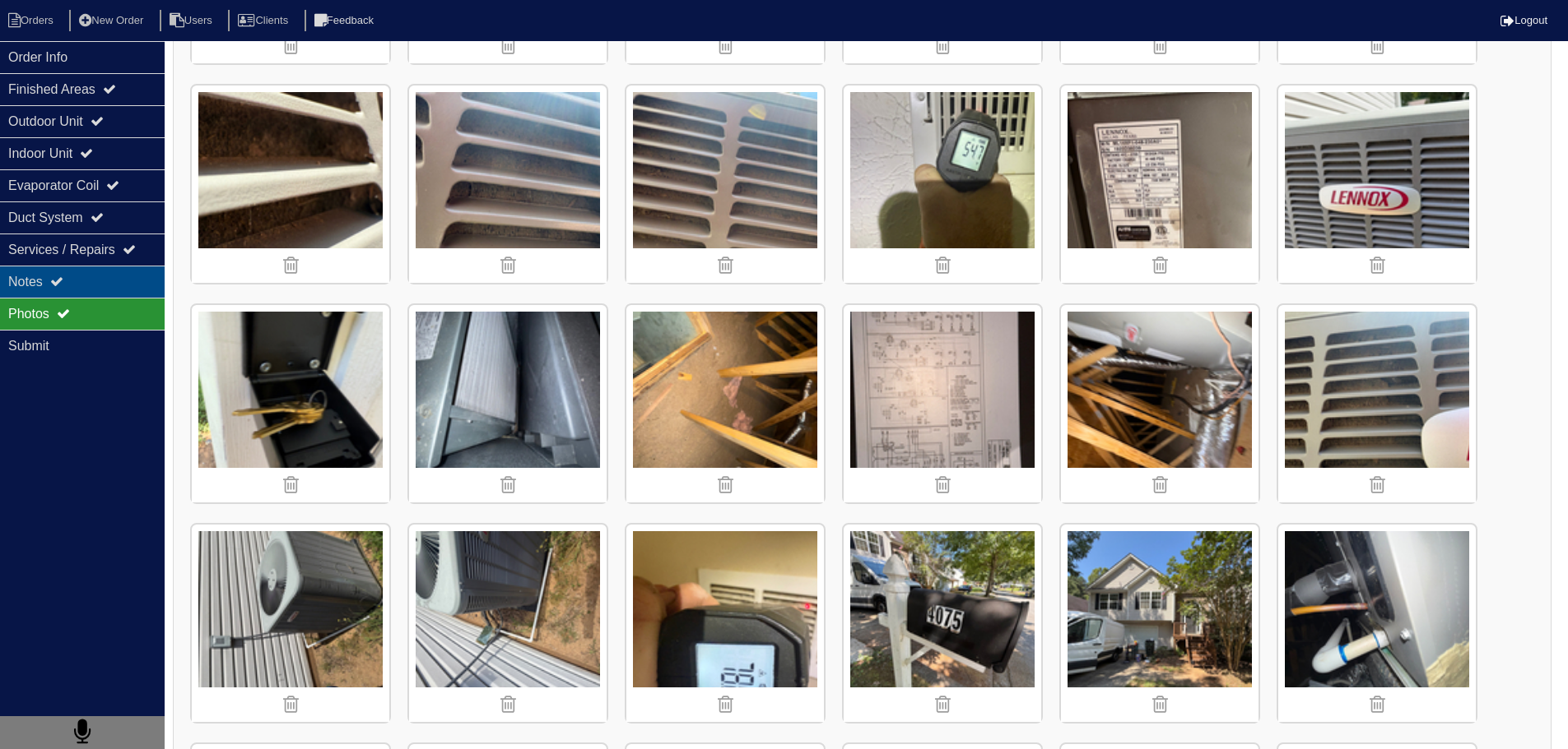
click at [83, 280] on div "Notes" at bounding box center [83, 282] width 165 height 32
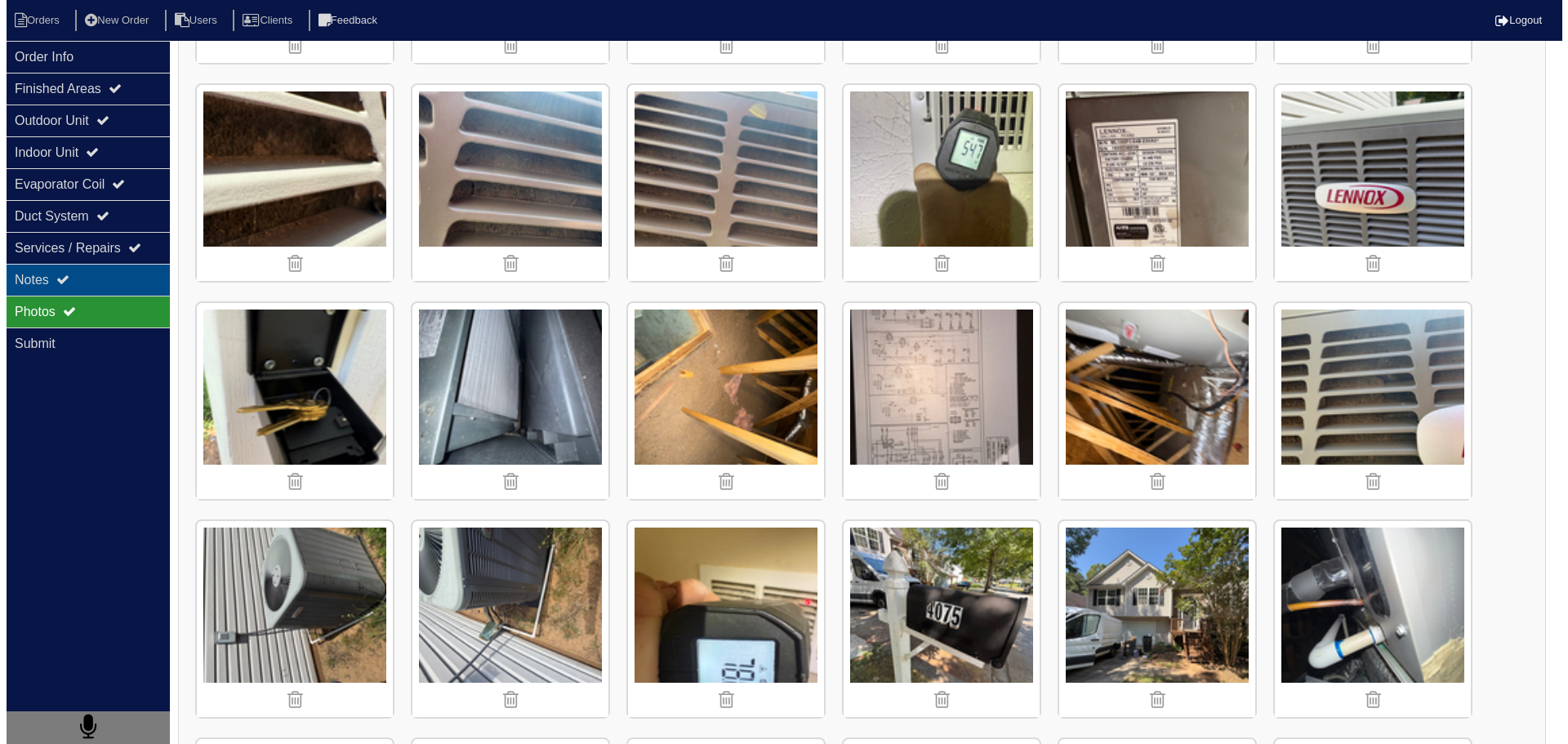
scroll to position [0, 0]
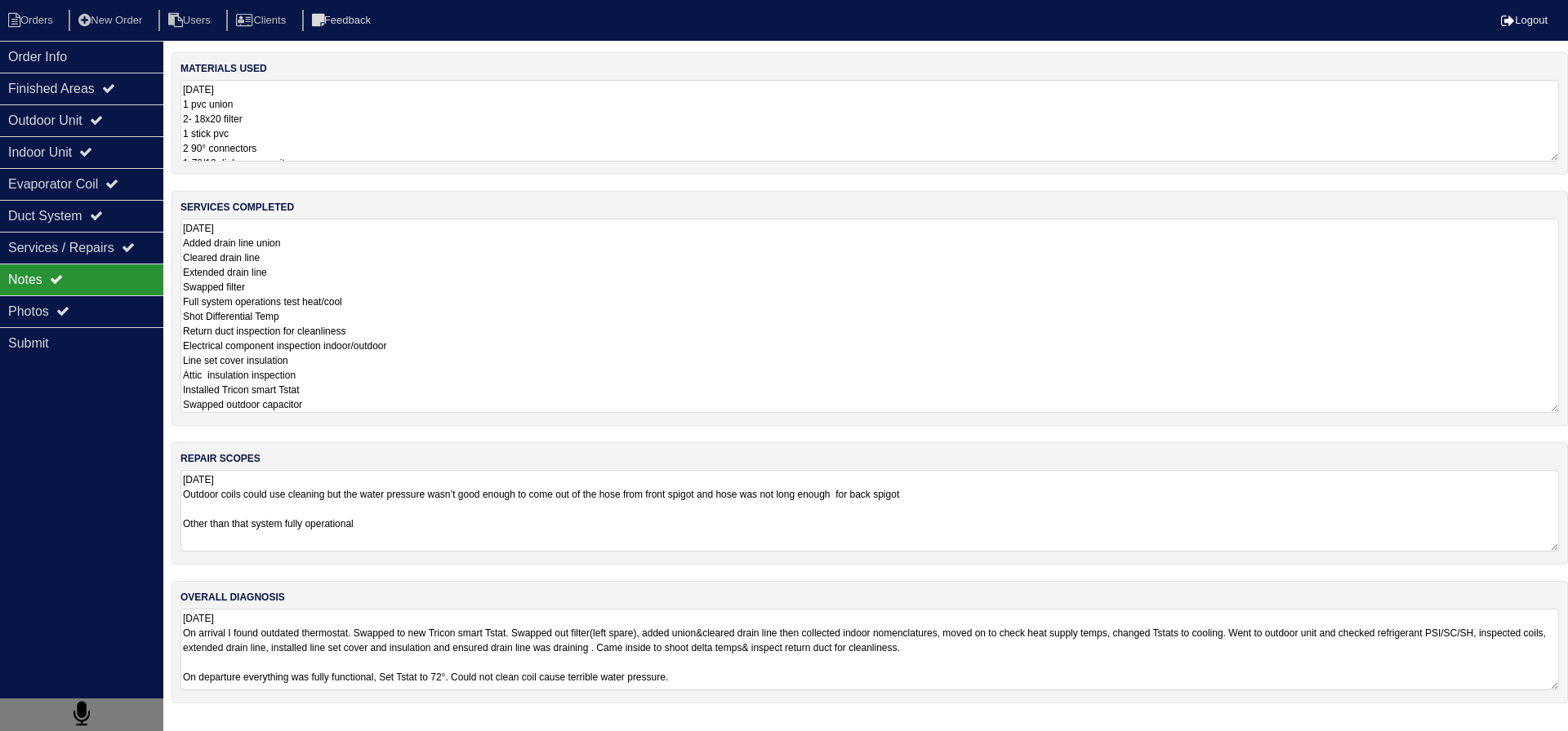
click at [367, 275] on textarea "8.15.2025 Added drain line union Cleared drain line Extended drain line Swapped…" at bounding box center [870, 316] width 1379 height 195
click at [384, 468] on div "materials used 8.15.25 1 pvc union 2- 18x20 filter 1 stick pvc 2 90° connectors…" at bounding box center [870, 387] width 1397 height 668
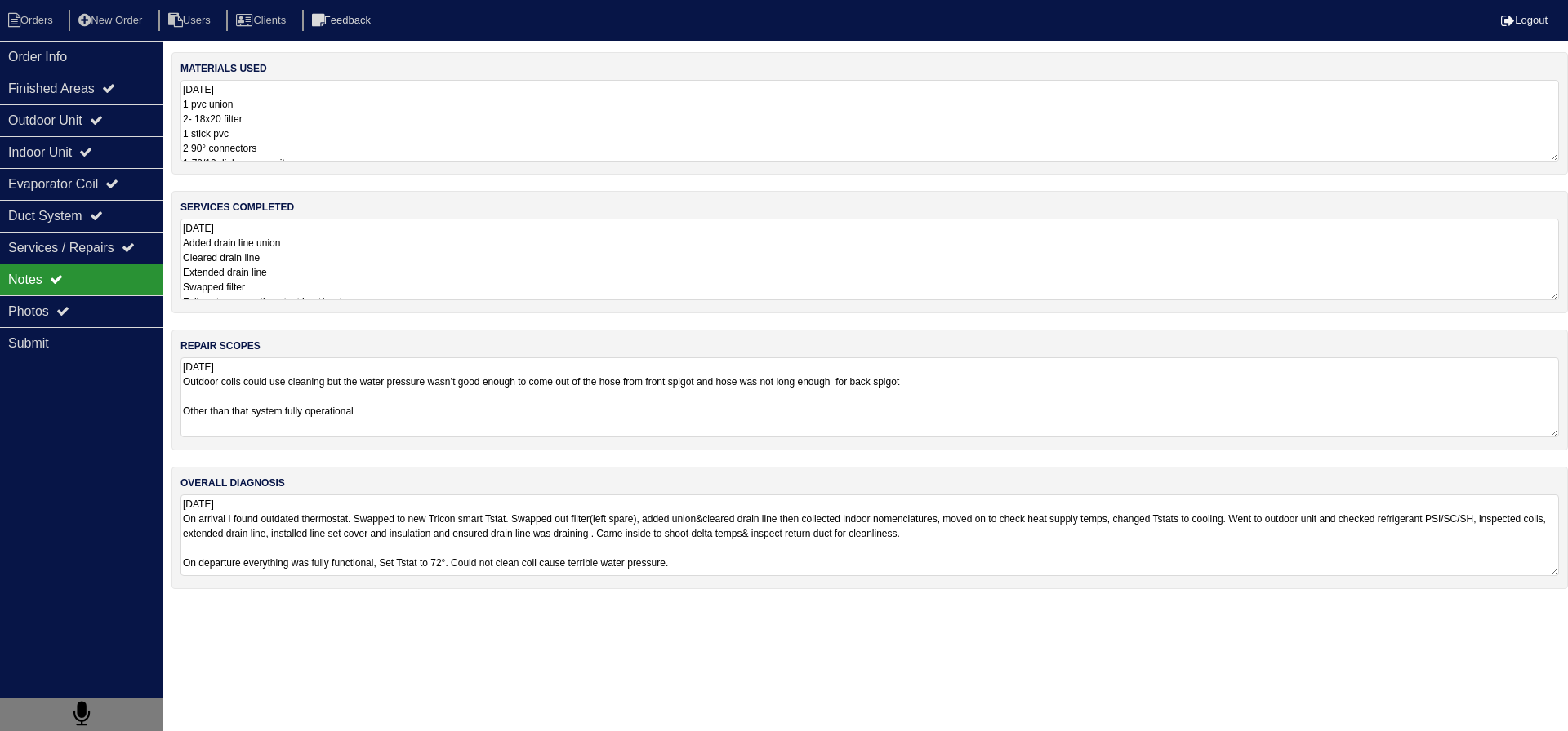
click at [365, 400] on textarea "8.15.25 Outdoor coils could use cleaning but the water pressure wasn’t good eno…" at bounding box center [870, 397] width 1379 height 80
click at [70, 62] on div "Order Info" at bounding box center [82, 56] width 164 height 32
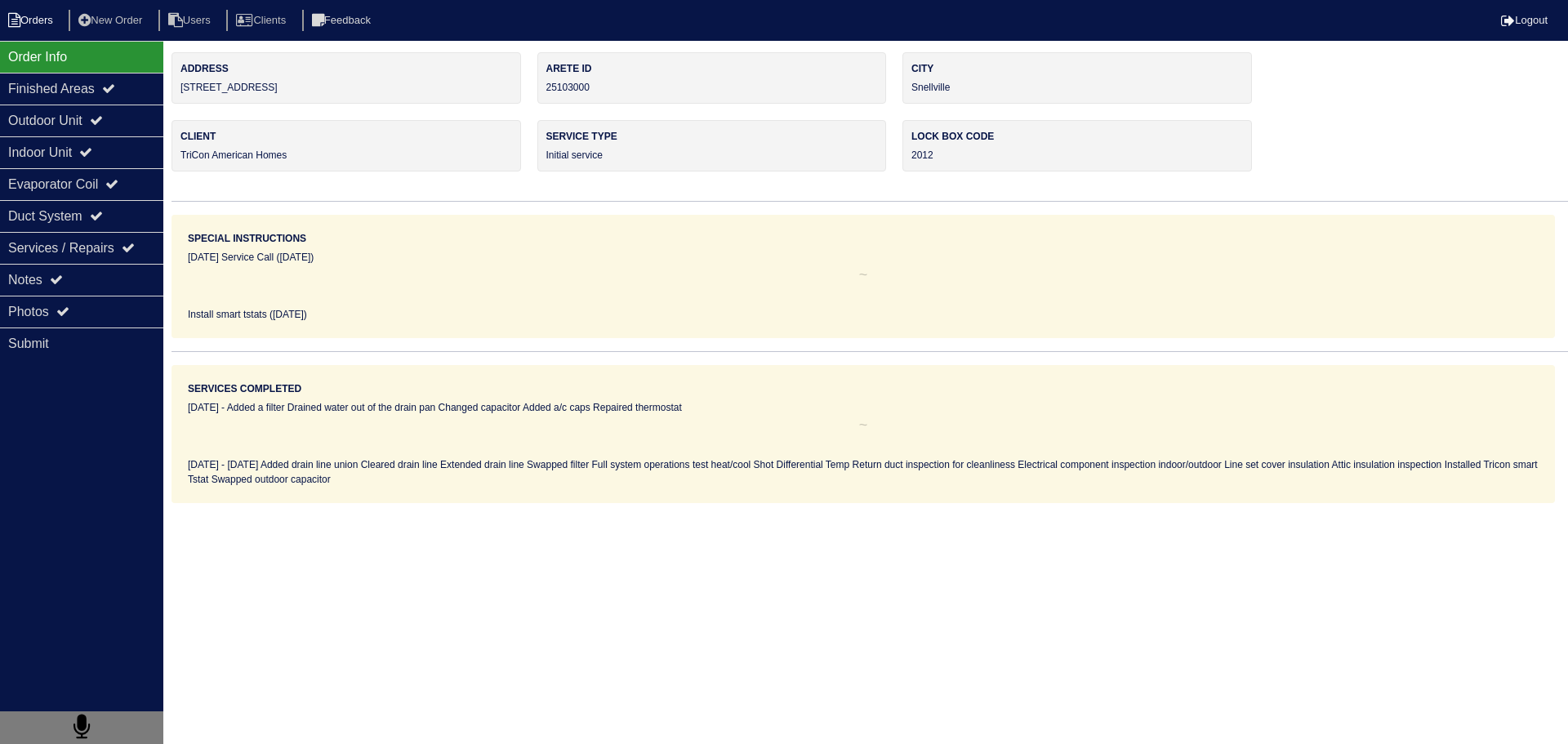
click at [27, 28] on li "Orders" at bounding box center [33, 20] width 66 height 22
select select "15"
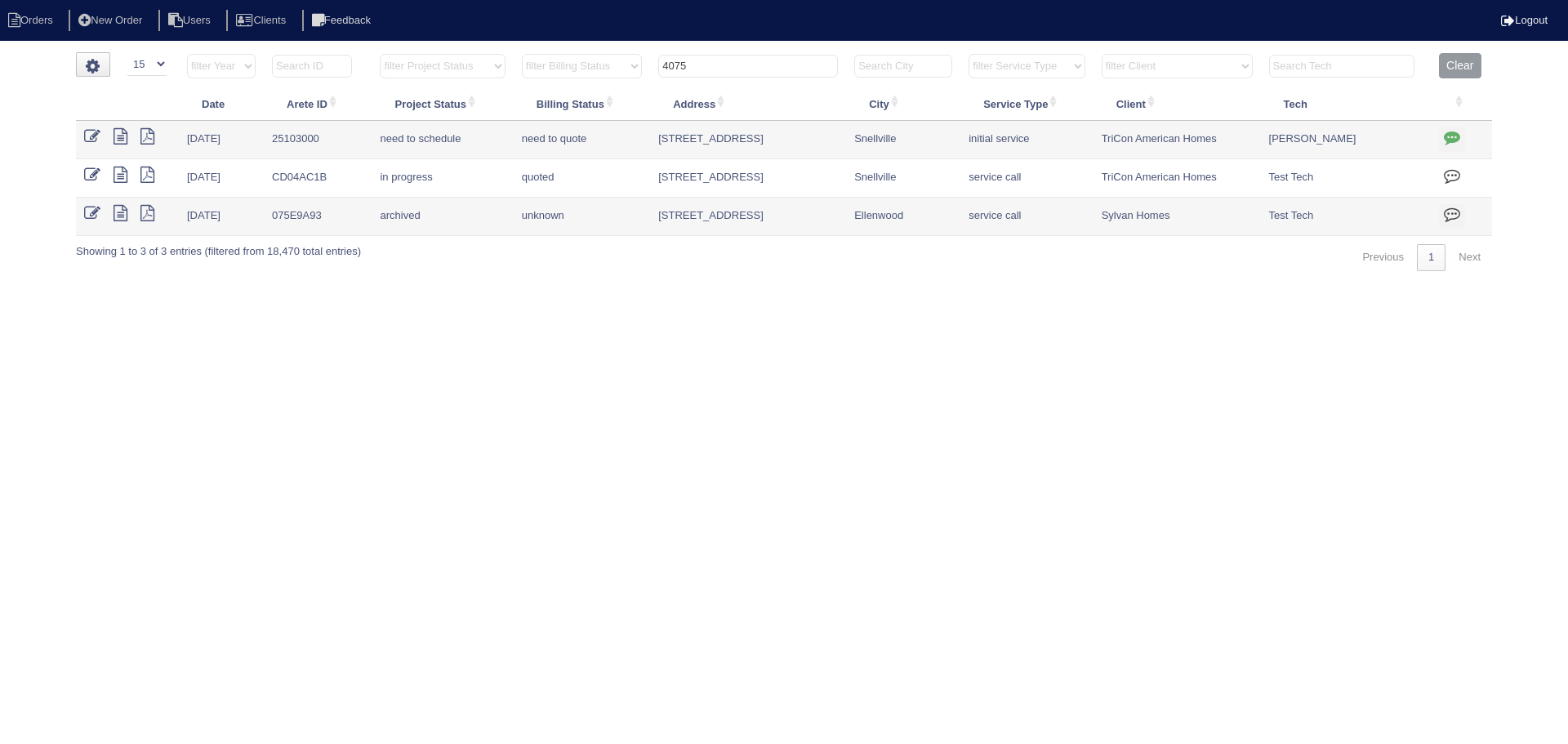
drag, startPoint x: 720, startPoint y: 65, endPoint x: 585, endPoint y: 60, distance: 135.1
click at [585, 60] on tr "filter Year -- Any Year -- 2025 2024 2023 2022 2021 2020 2019 filter Project St…" at bounding box center [784, 70] width 1416 height 34
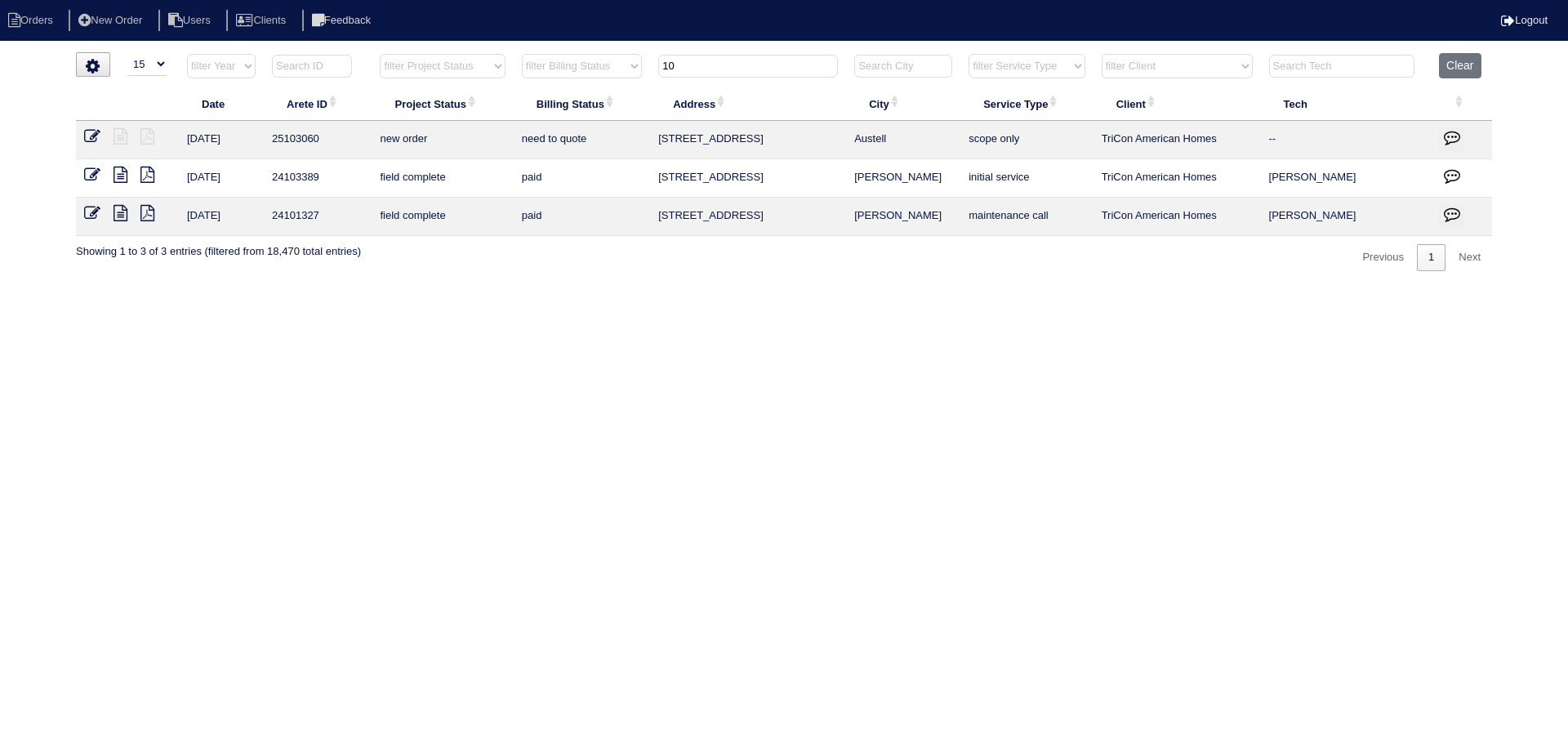
type input "1"
type input "1065"
click at [89, 140] on icon at bounding box center [91, 136] width 16 height 16
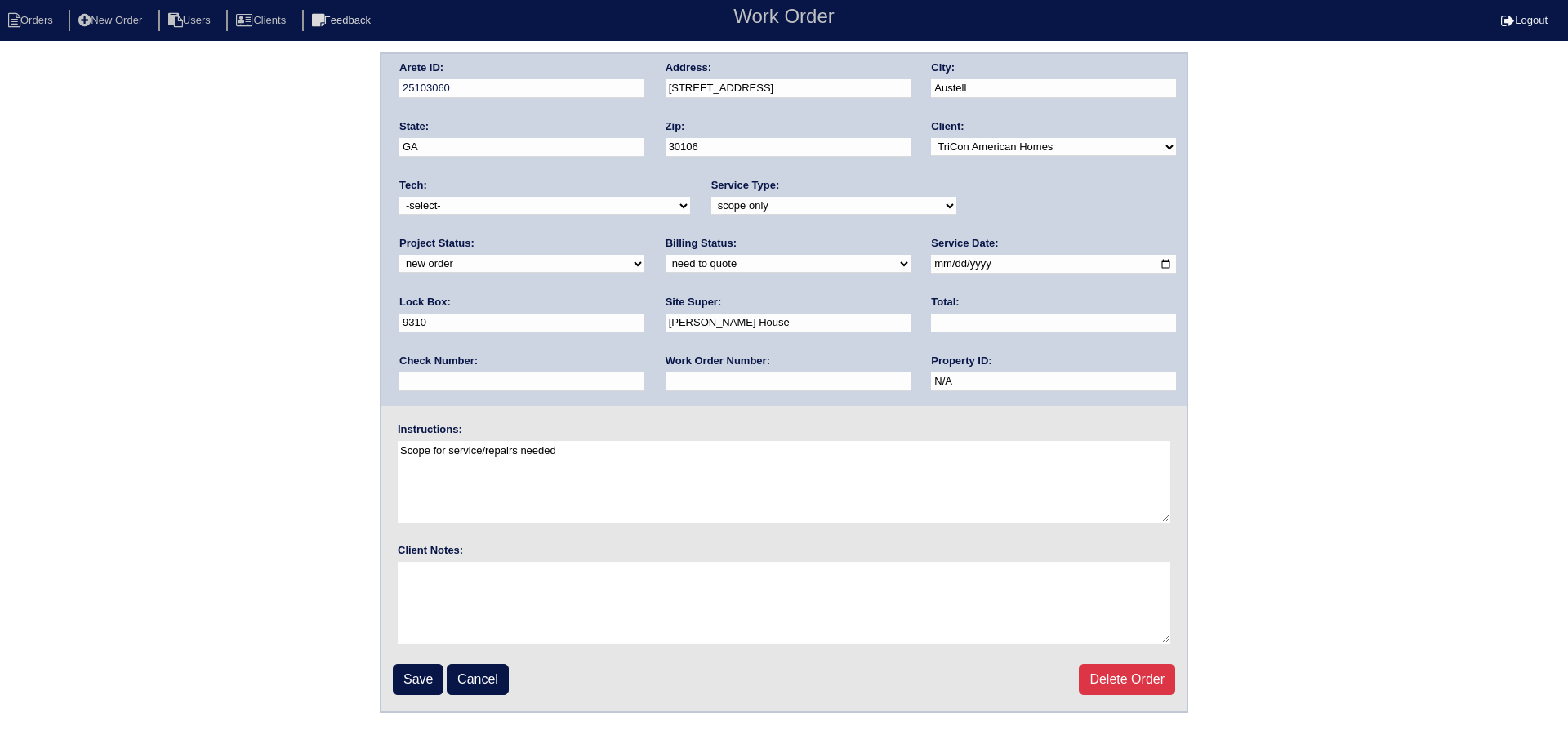
click at [645, 236] on div "Project Status: new order assigned in progress field complete need to schedule …" at bounding box center [521, 259] width 245 height 45
select select "assigned"
click at [645, 255] on select "new order assigned in progress field complete need to schedule admin review arc…" at bounding box center [521, 264] width 245 height 18
click at [931, 266] on input "2025-08-18" at bounding box center [1053, 265] width 245 height 19
type input "[DATE]"
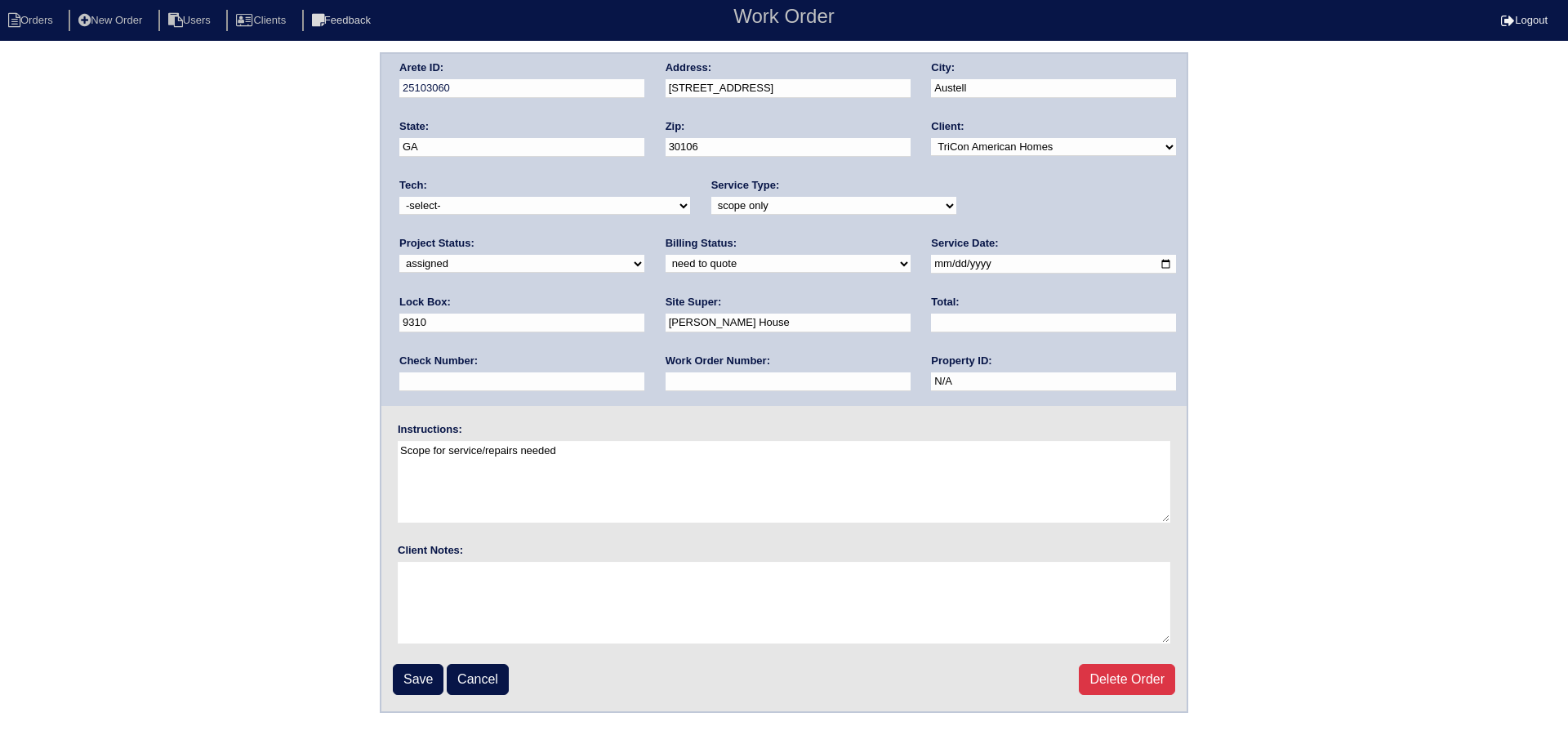
click at [507, 215] on select "-select- aretesmg+backup-tech@gmail.com benjohnholt88@gmail.com callisonhvac@ya…" at bounding box center [544, 205] width 291 height 18
select select "75"
click at [399, 197] on select "-select- aretesmg+backup-tech@gmail.com benjohnholt88@gmail.com callisonhvac@ya…" at bounding box center [544, 205] width 291 height 18
click at [931, 271] on input "2025-08-19" at bounding box center [1053, 265] width 245 height 19
click at [931, 263] on input "2025-08-19" at bounding box center [1053, 265] width 245 height 19
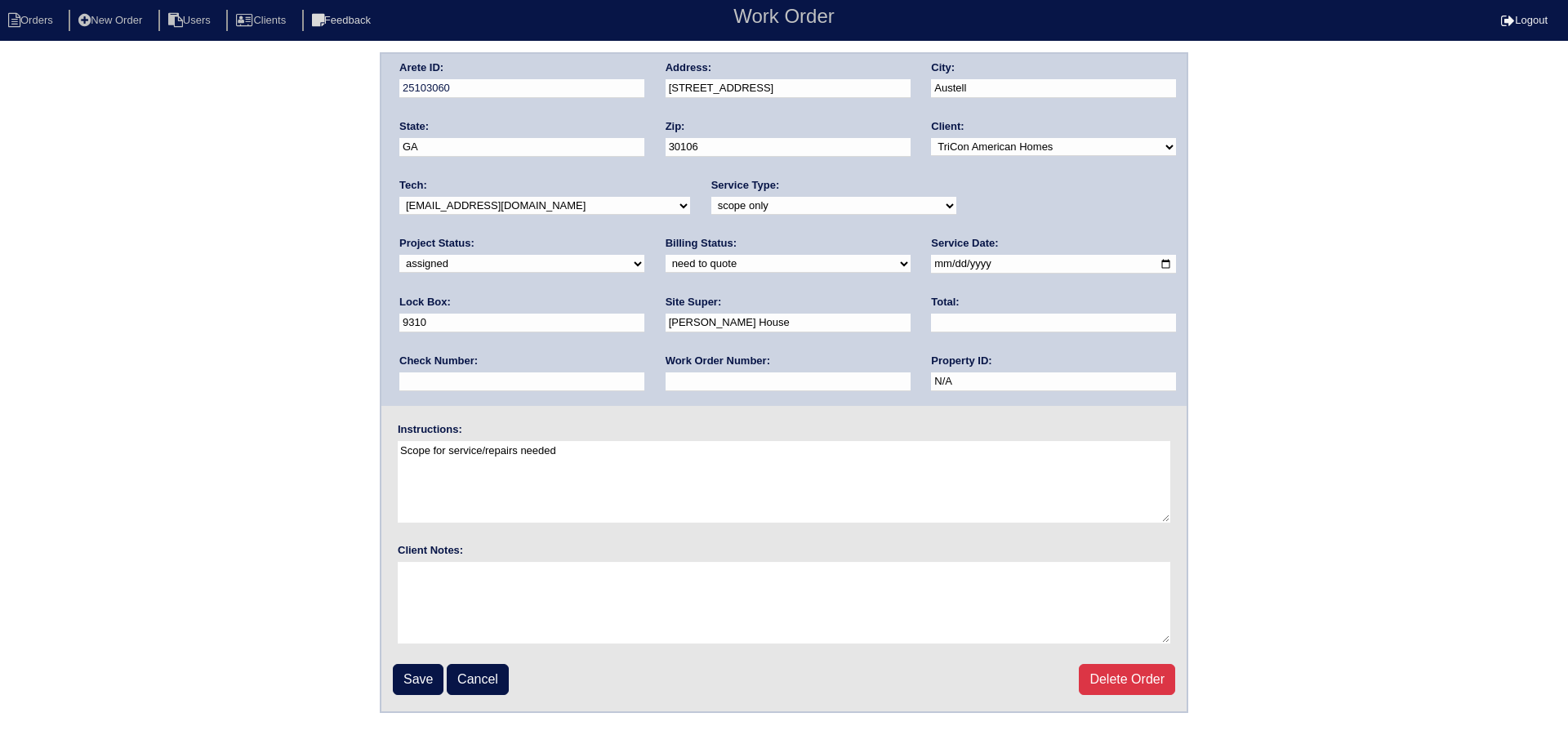
click at [439, 665] on input "Save" at bounding box center [418, 679] width 51 height 31
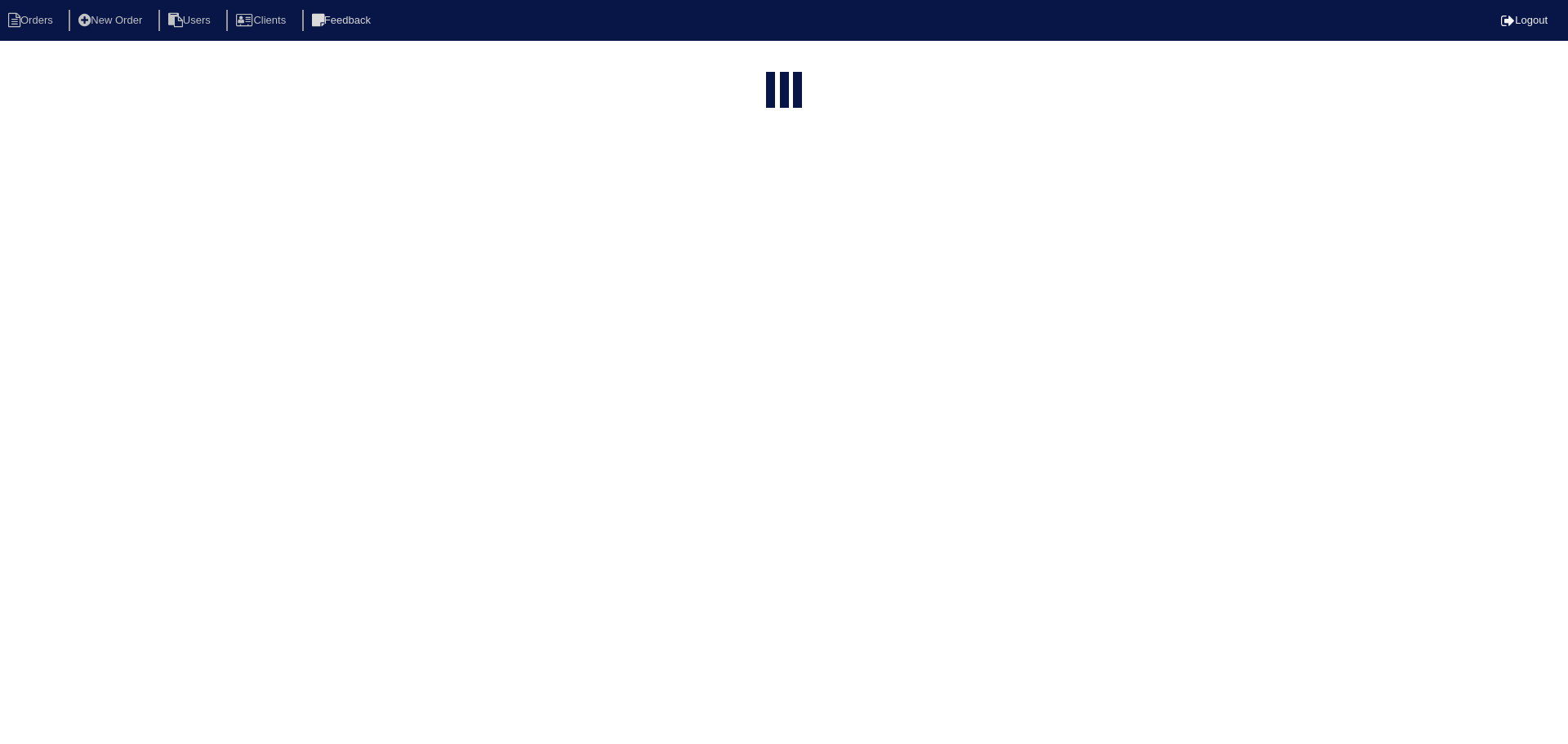
select select "15"
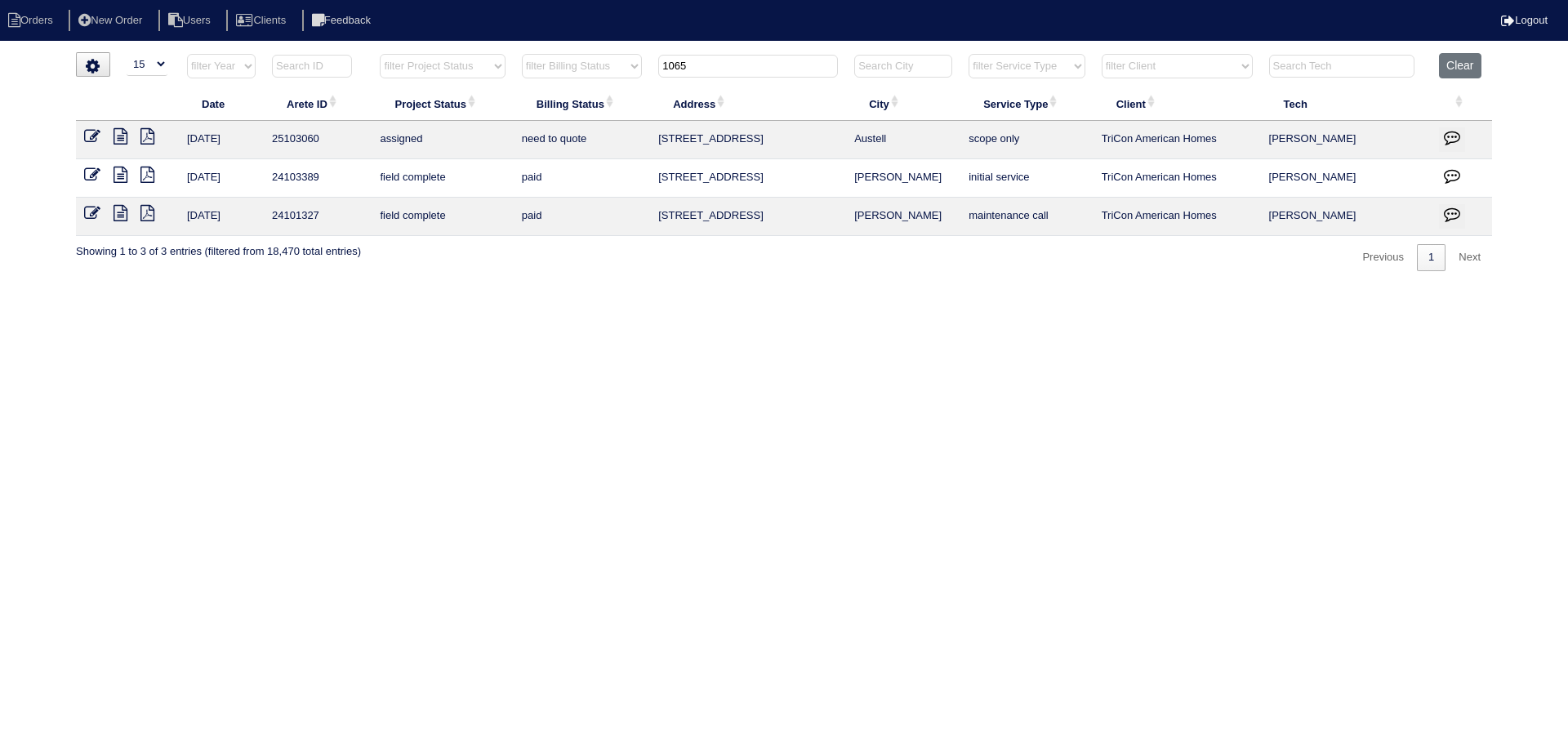
drag, startPoint x: 719, startPoint y: 57, endPoint x: 550, endPoint y: 44, distance: 169.5
click at [550, 44] on html "Orders New Order Users Clients Feedback Logout Orders New Order Users Clients M…" at bounding box center [784, 143] width 1568 height 287
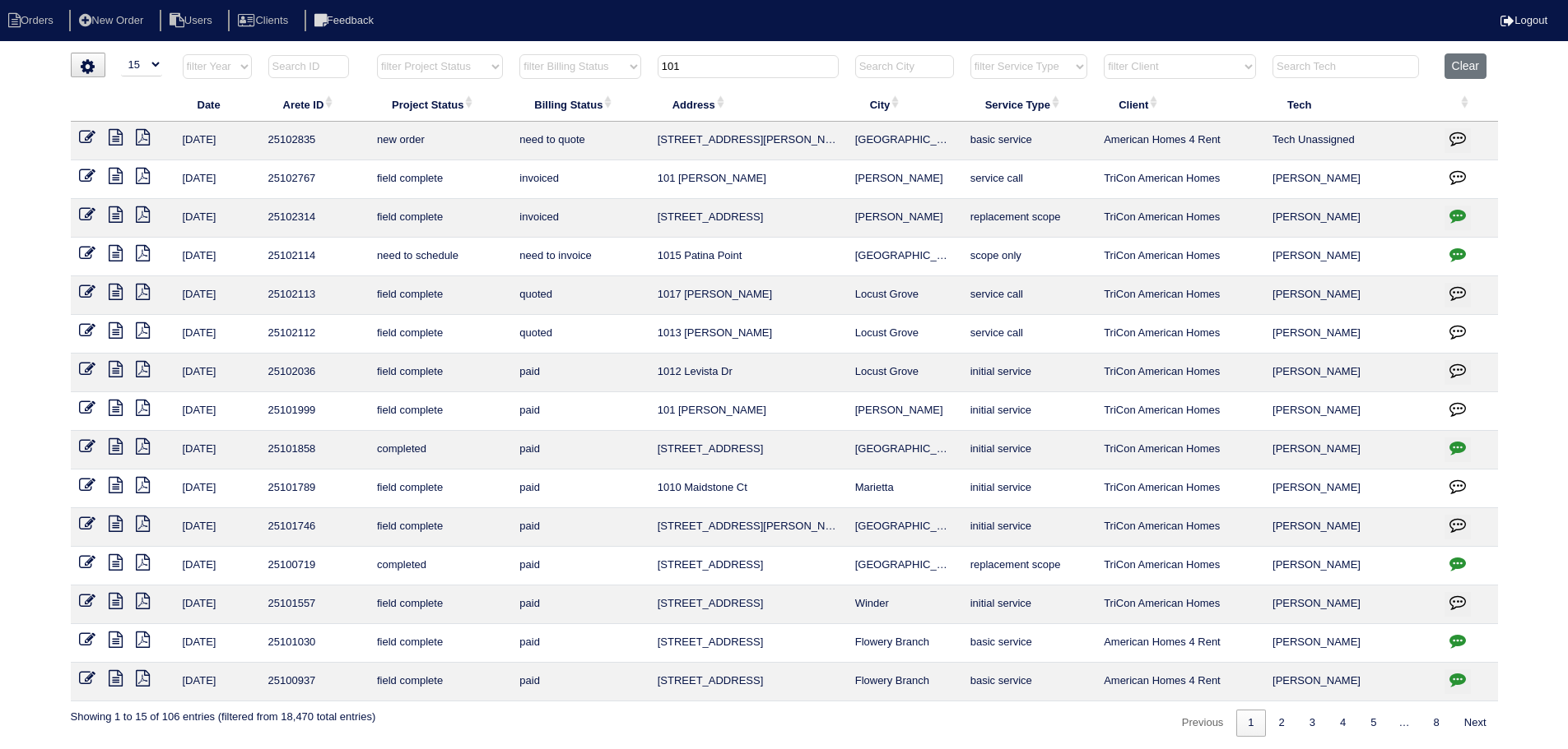
type input "101"
click at [90, 136] on icon at bounding box center [86, 137] width 16 height 16
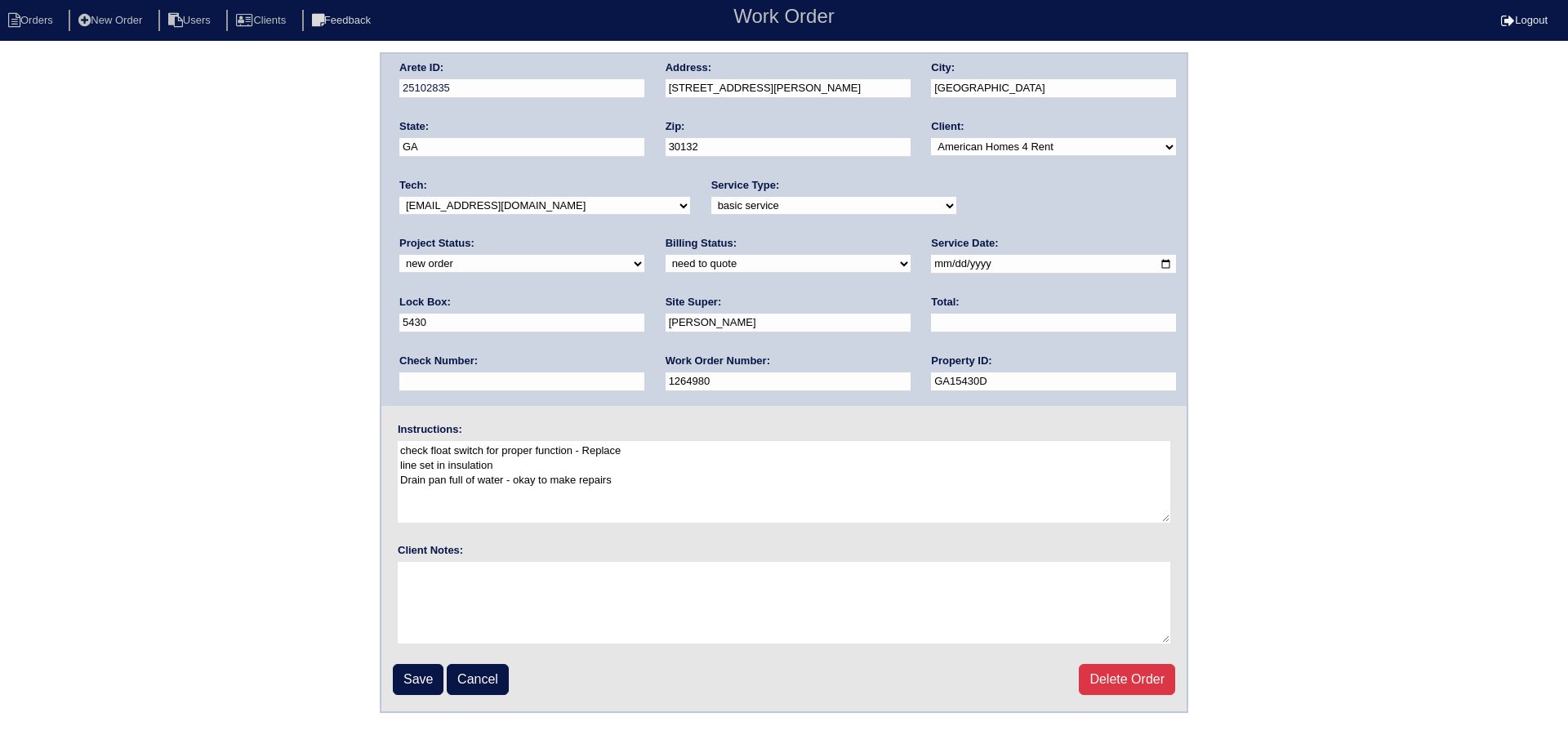
click at [549, 202] on select "-select- [EMAIL_ADDRESS][DOMAIN_NAME] [EMAIL_ADDRESS][DOMAIN_NAME] [EMAIL_ADDRE…" at bounding box center [544, 205] width 291 height 18
select select "75"
click at [399, 197] on select "-select- [EMAIL_ADDRESS][DOMAIN_NAME] [EMAIL_ADDRESS][DOMAIN_NAME] [EMAIL_ADDRE…" at bounding box center [544, 205] width 291 height 18
drag, startPoint x: 1015, startPoint y: 203, endPoint x: 1010, endPoint y: 215, distance: 13.0
click at [645, 255] on select "new order assigned in progress field complete need to schedule admin review arc…" at bounding box center [521, 264] width 245 height 18
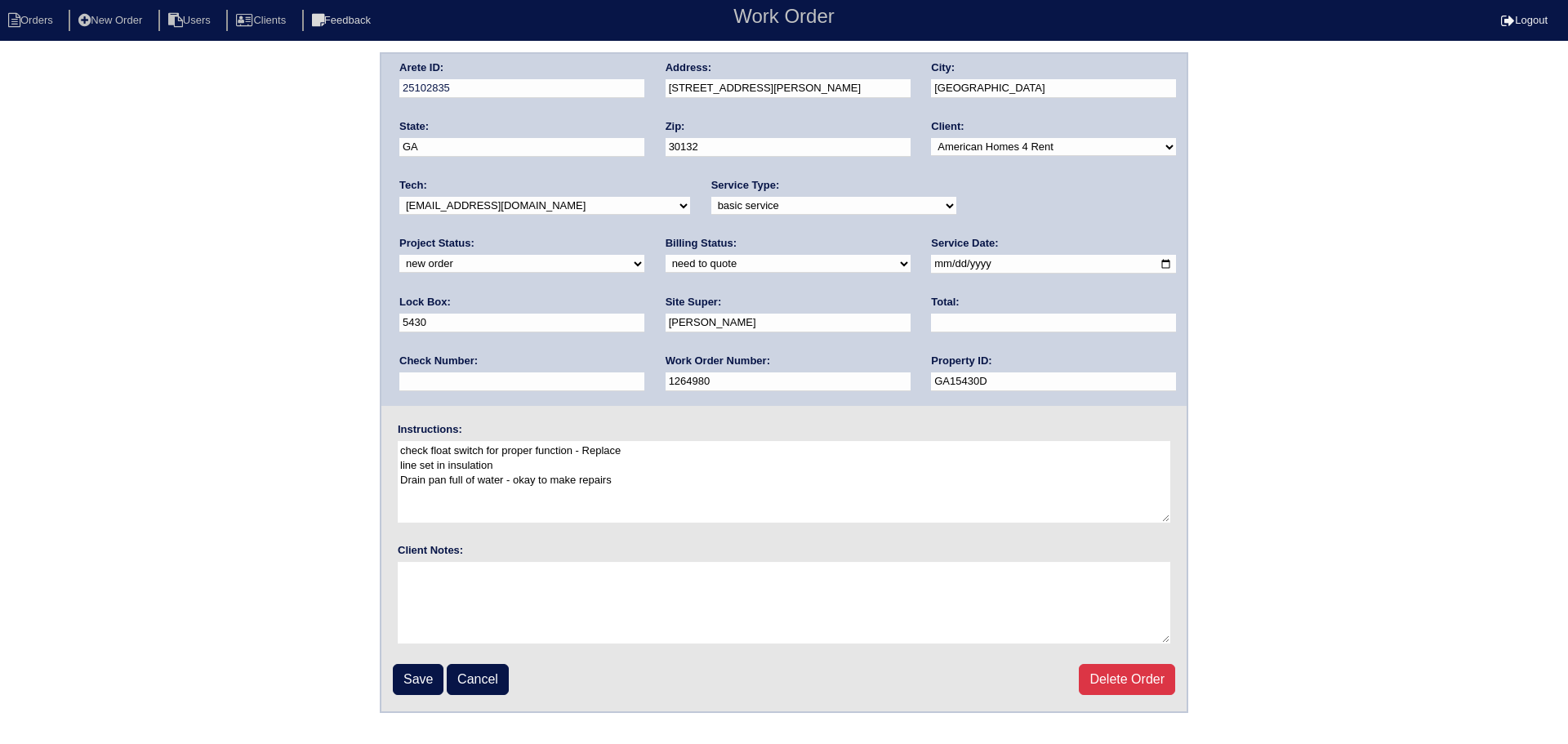
select select "assigned"
click at [645, 255] on select "new order assigned in progress field complete need to schedule admin review arc…" at bounding box center [521, 264] width 245 height 18
click at [931, 265] on input "[DATE]" at bounding box center [1053, 265] width 245 height 19
type input "[DATE]"
click at [410, 676] on input "Save" at bounding box center [418, 679] width 51 height 31
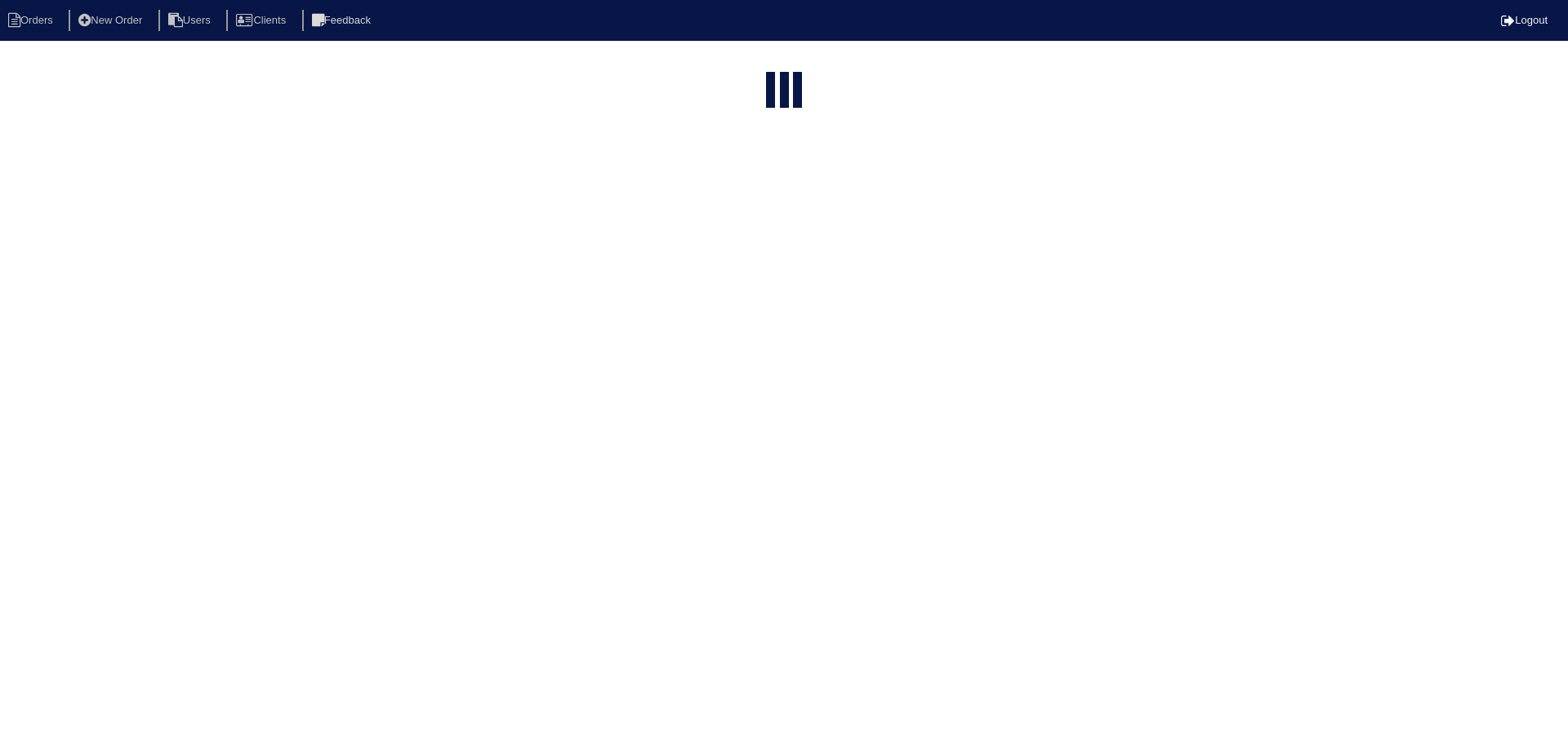
select select "15"
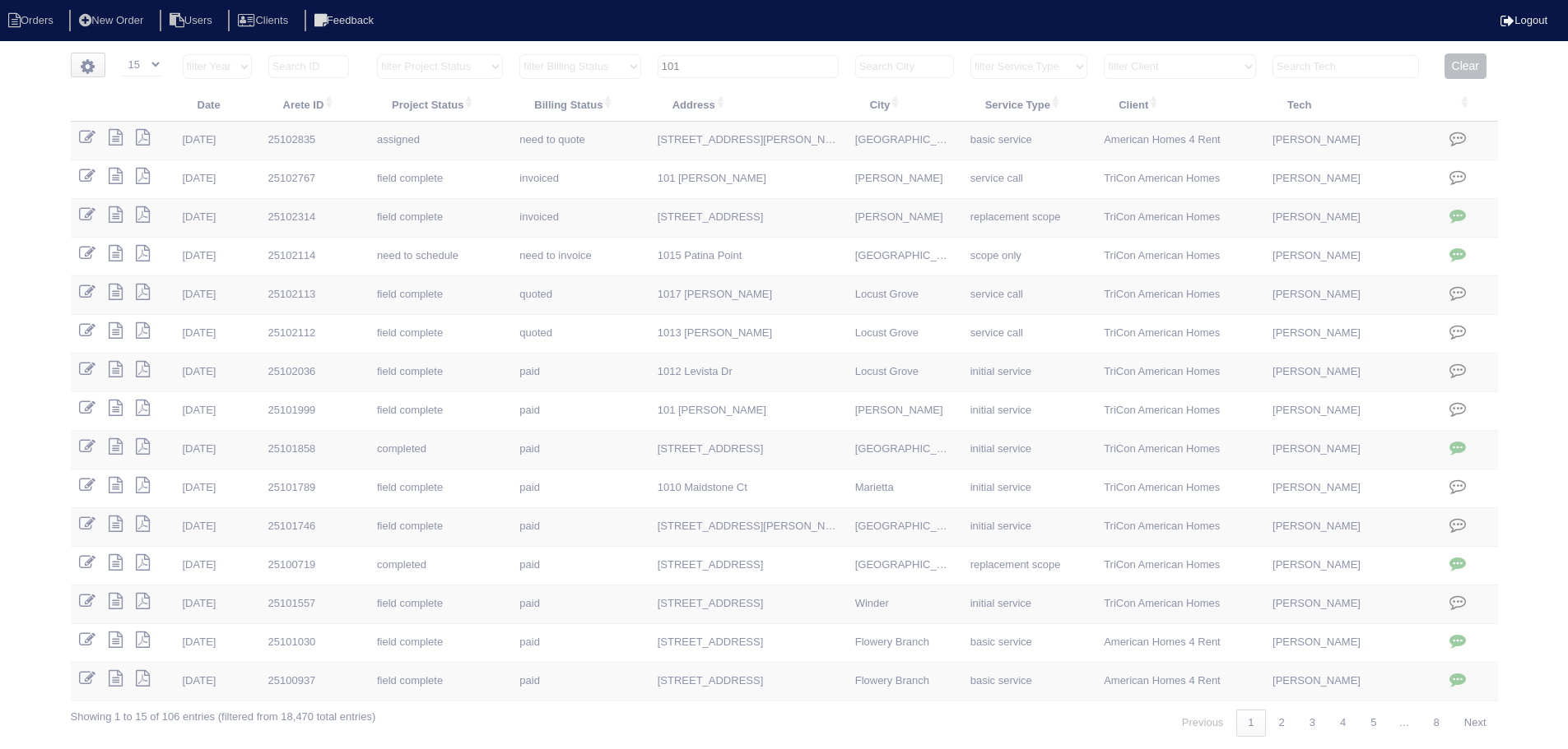
click at [788, 68] on input "101" at bounding box center [747, 66] width 181 height 23
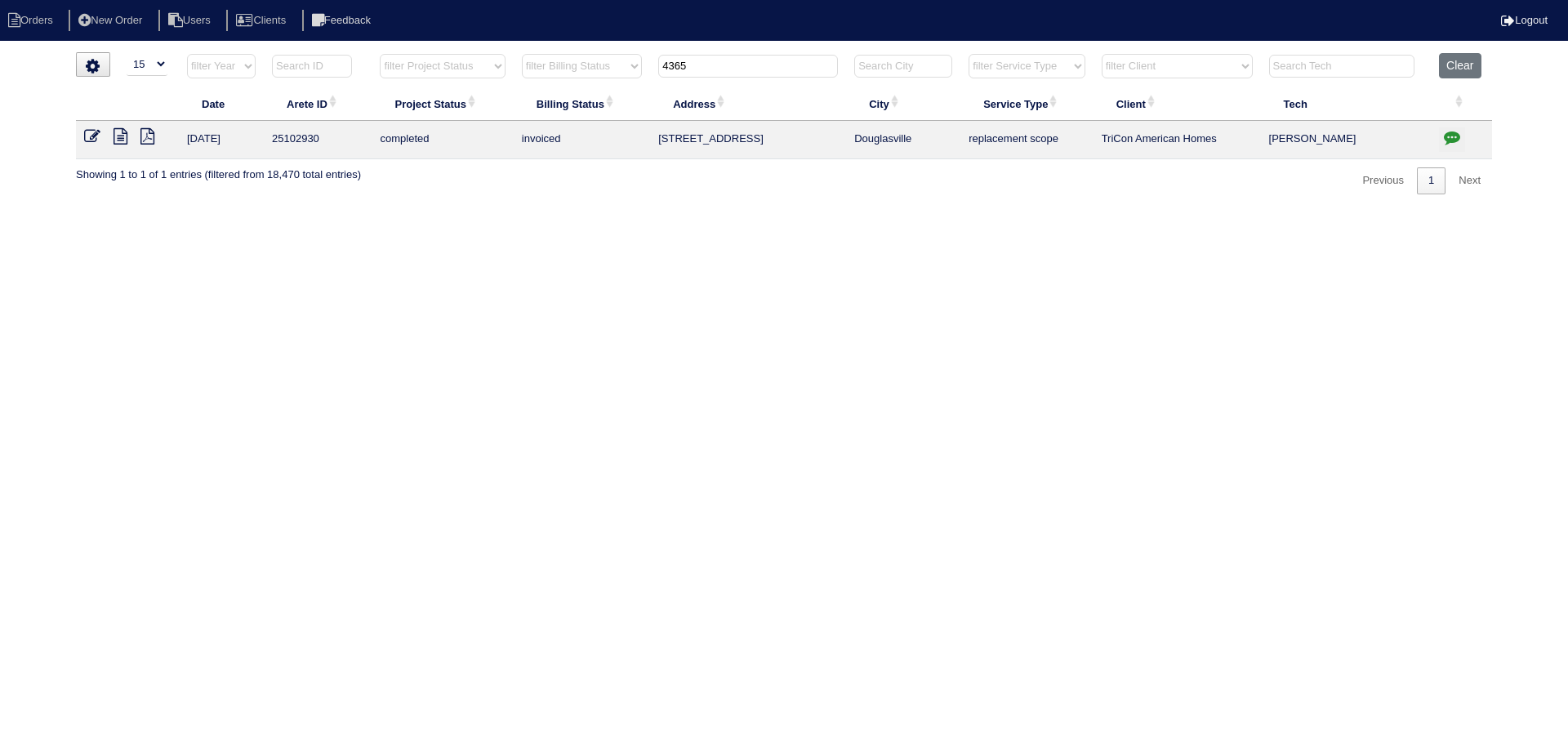
type input "4365"
click at [1458, 136] on icon "button" at bounding box center [1451, 137] width 16 height 16
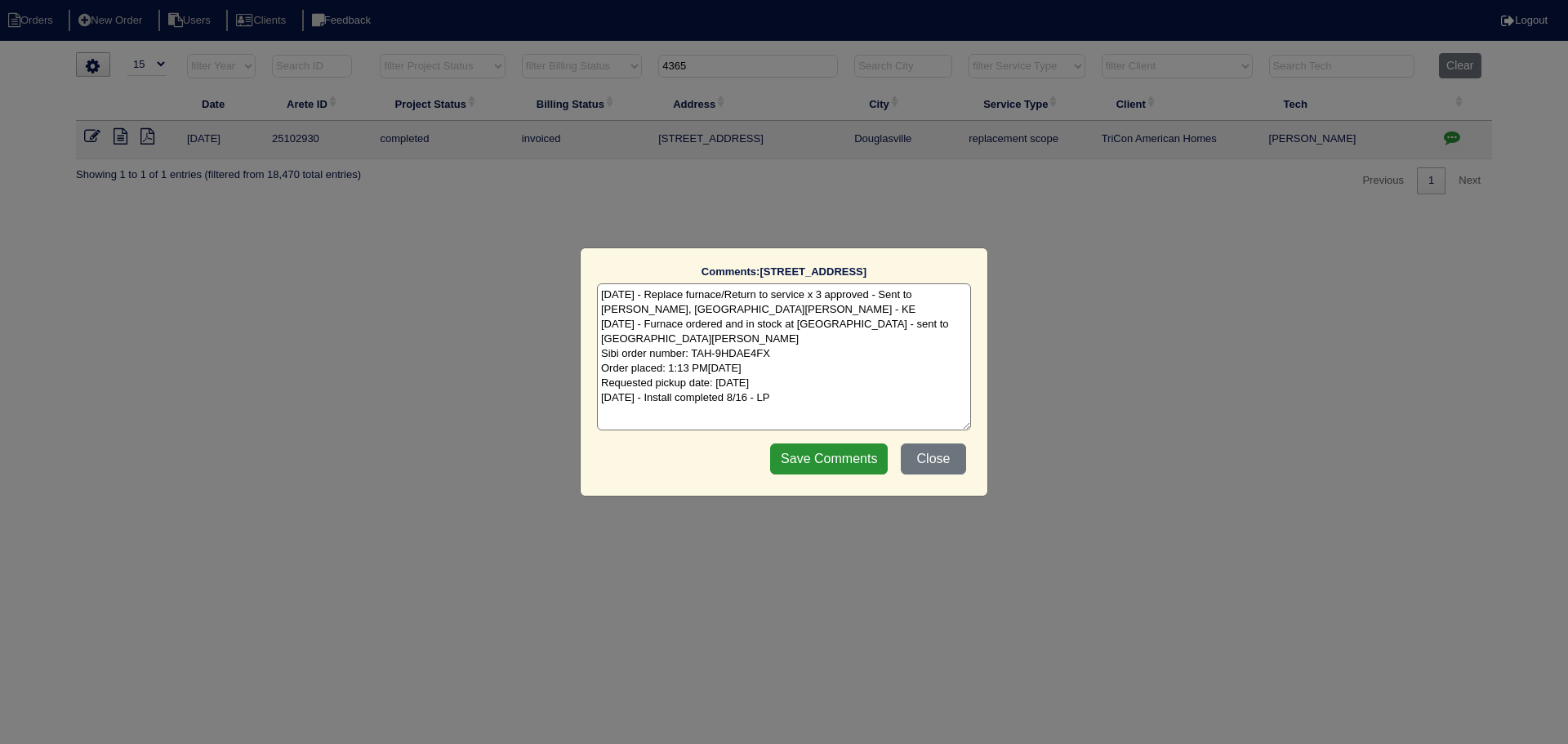
click at [1457, 136] on div "Comments: 4365 Rosestone Ct The comments on file have changed since you started…" at bounding box center [784, 372] width 1568 height 744
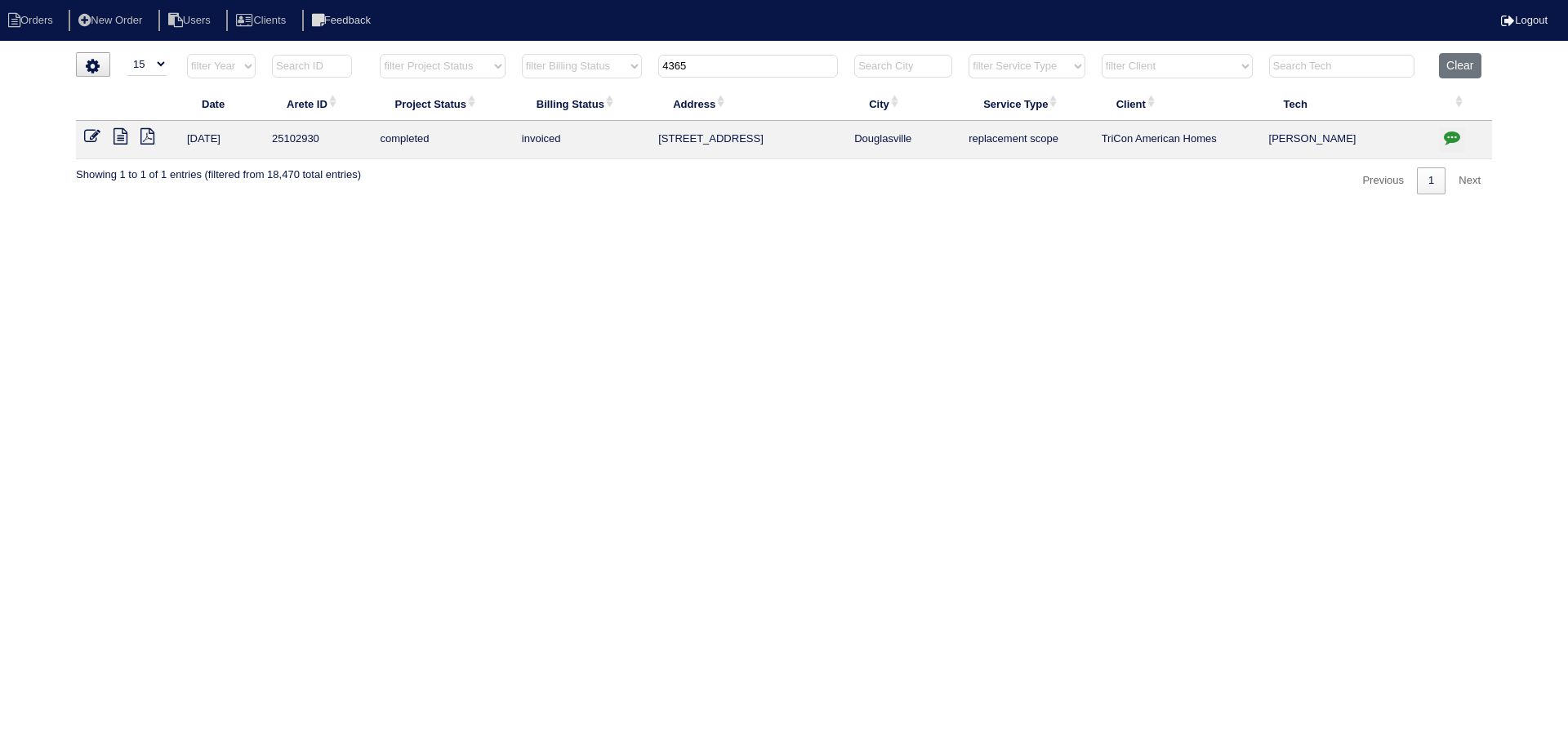
click at [1456, 136] on icon "button" at bounding box center [1451, 137] width 16 height 16
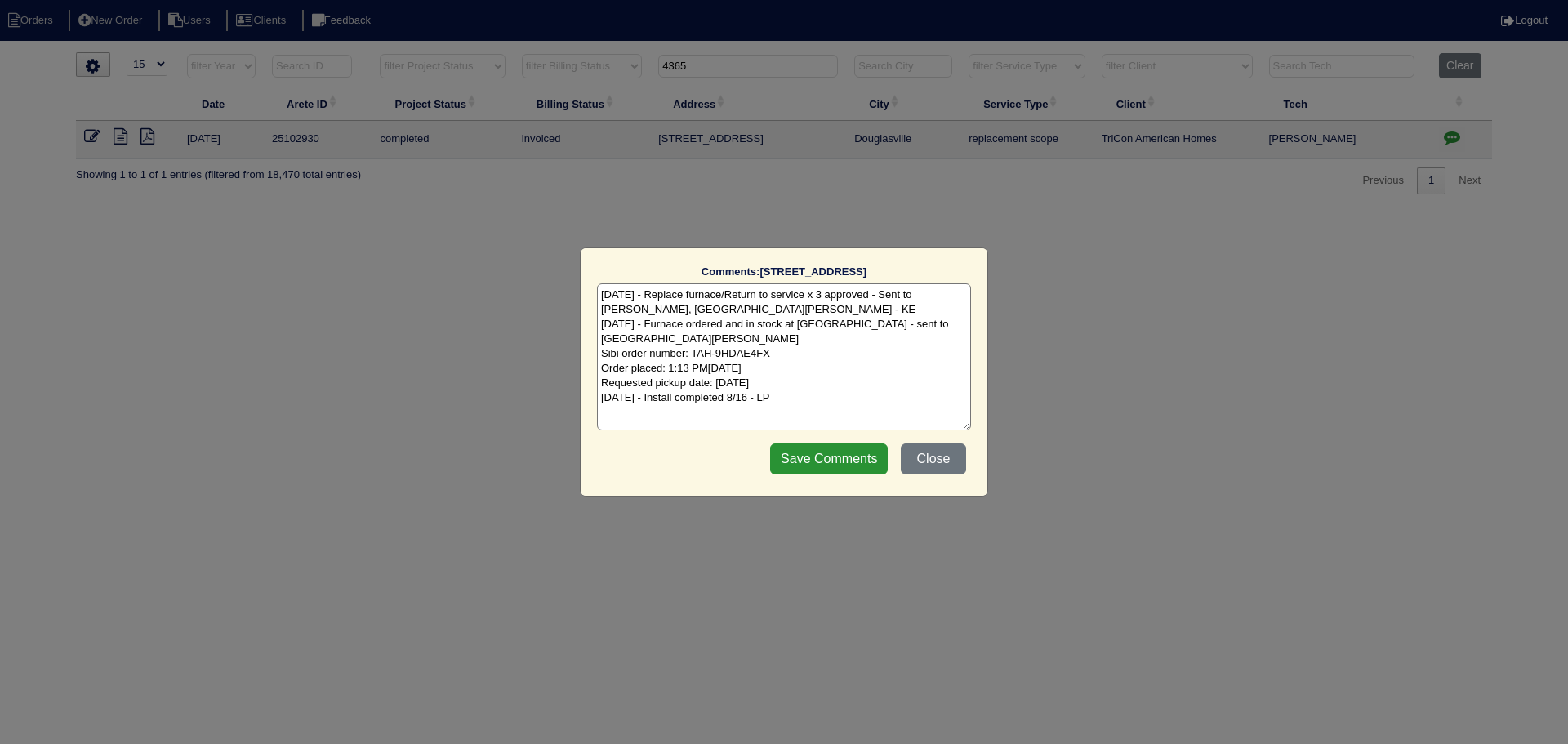
click at [1456, 136] on div "Comments: 4365 Rosestone Ct The comments on file have changed since you started…" at bounding box center [784, 372] width 1568 height 744
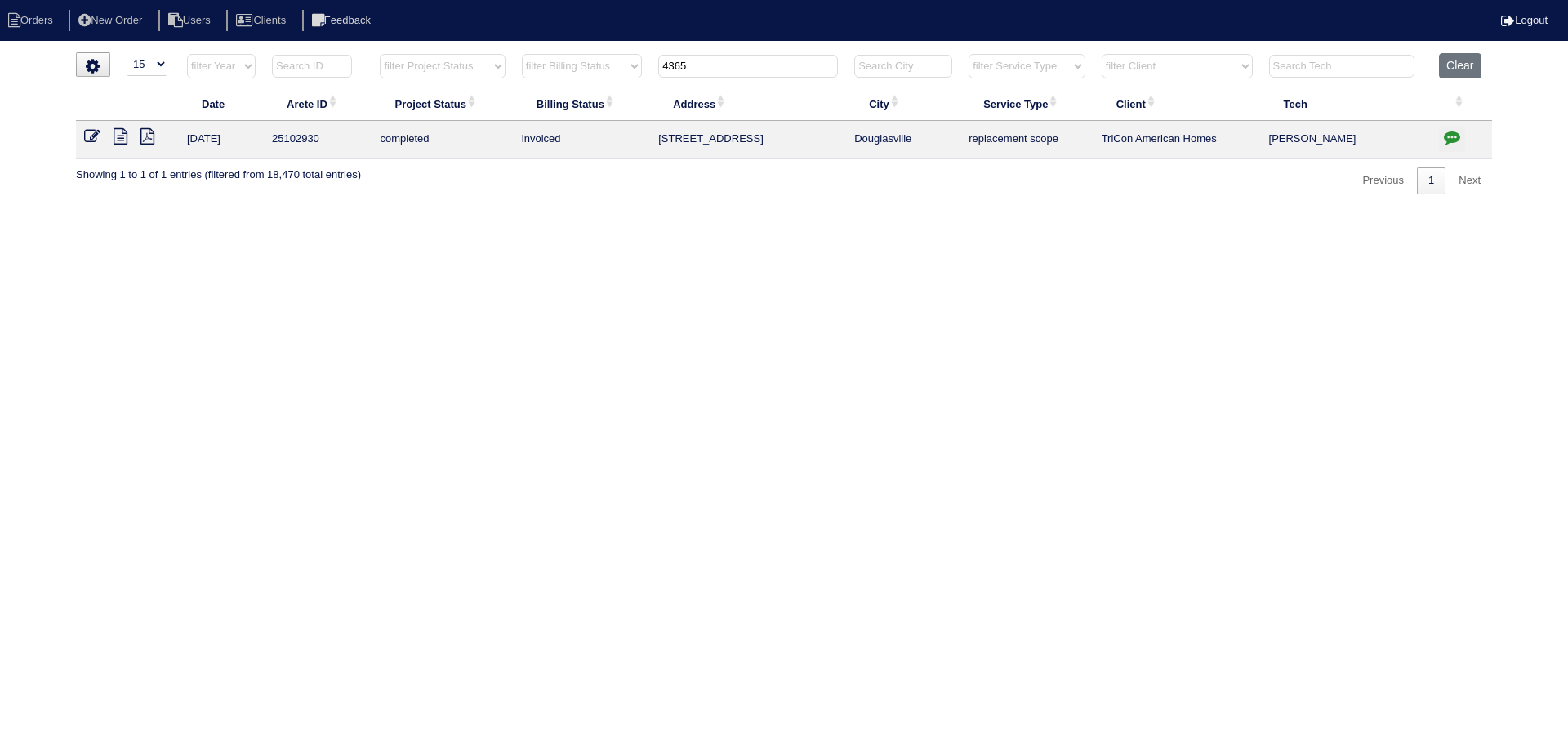
click at [1449, 140] on icon "button" at bounding box center [1451, 137] width 16 height 16
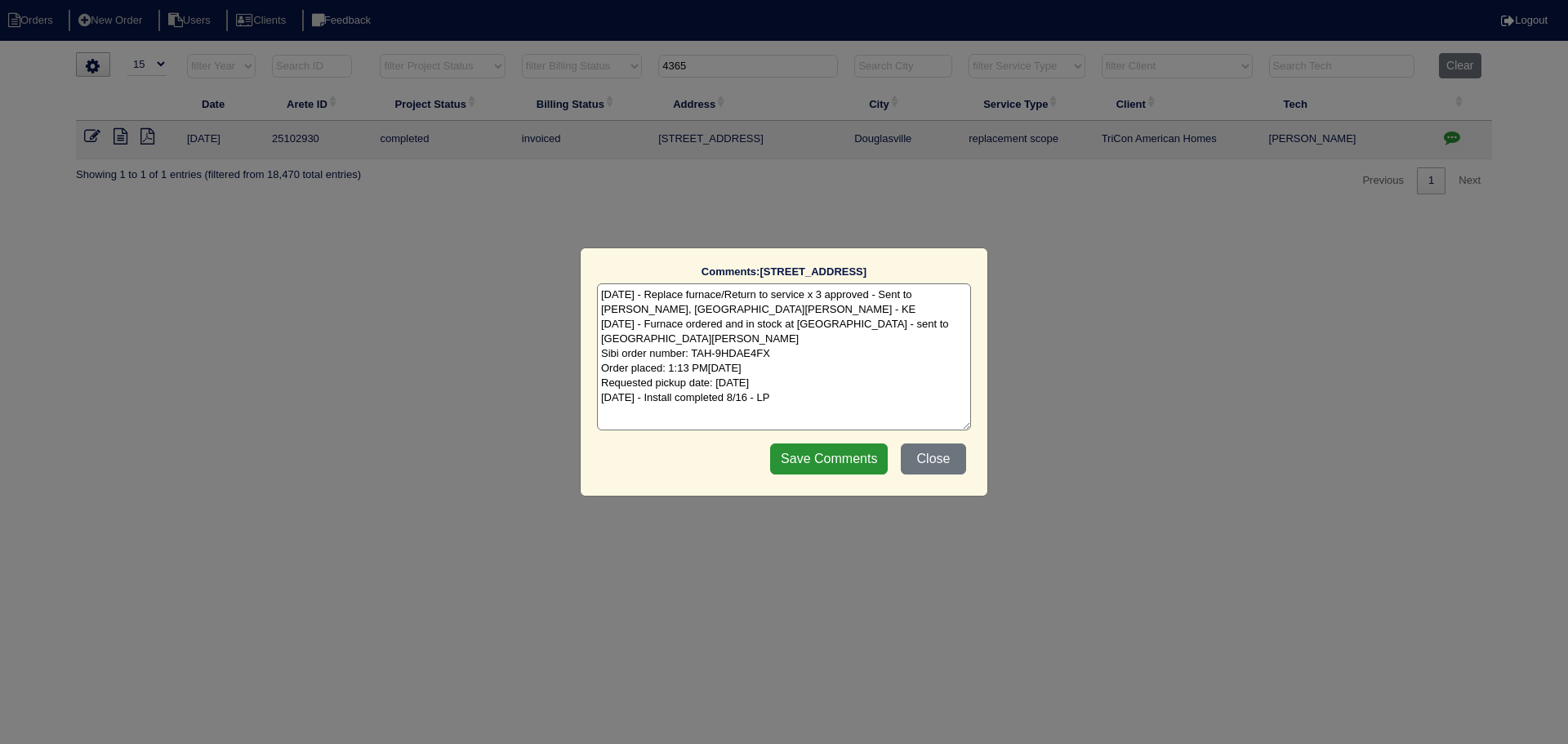
click at [1271, 329] on div "Comments: 4365 Rosestone Ct The comments on file have changed since you started…" at bounding box center [784, 372] width 1568 height 744
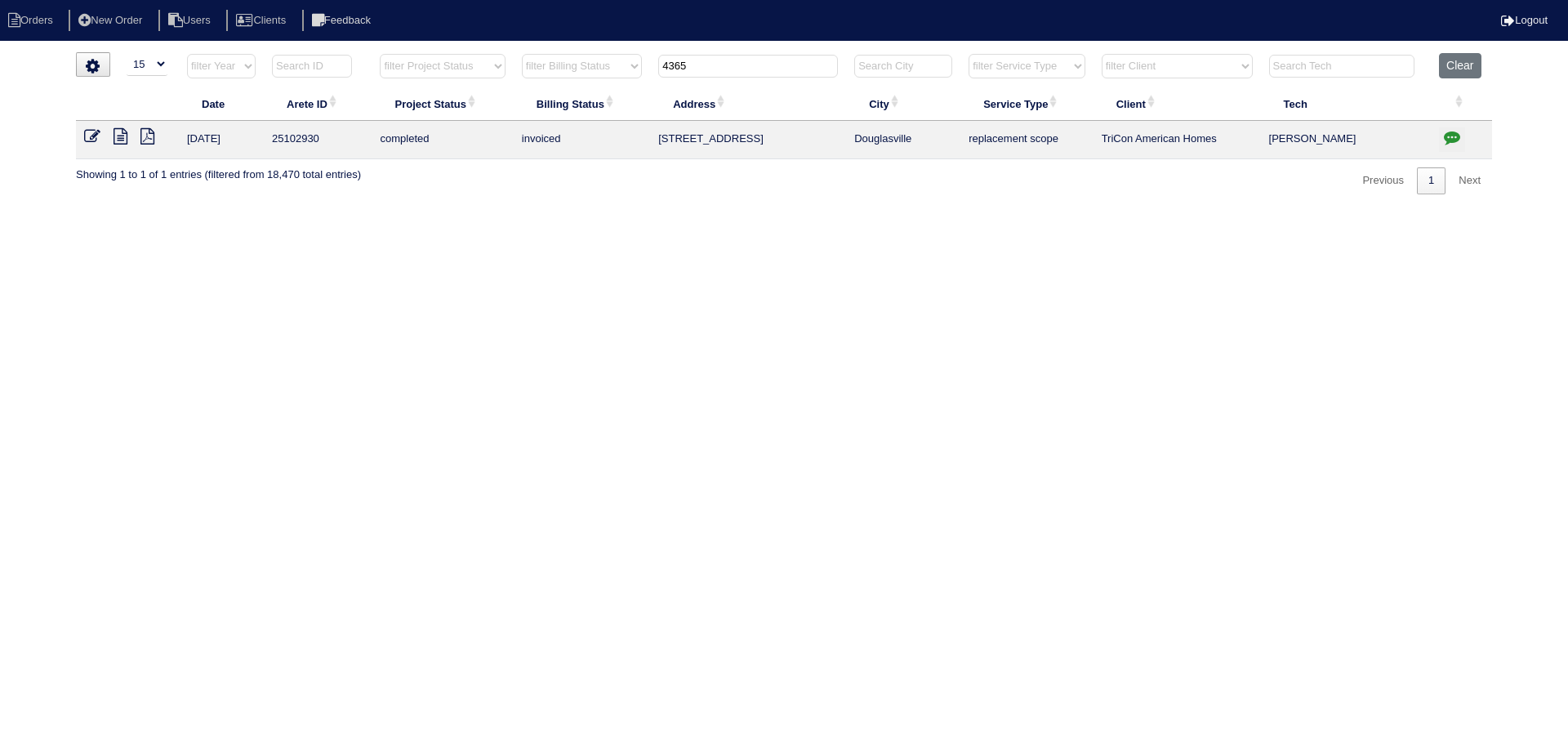
click at [117, 139] on icon at bounding box center [120, 136] width 14 height 16
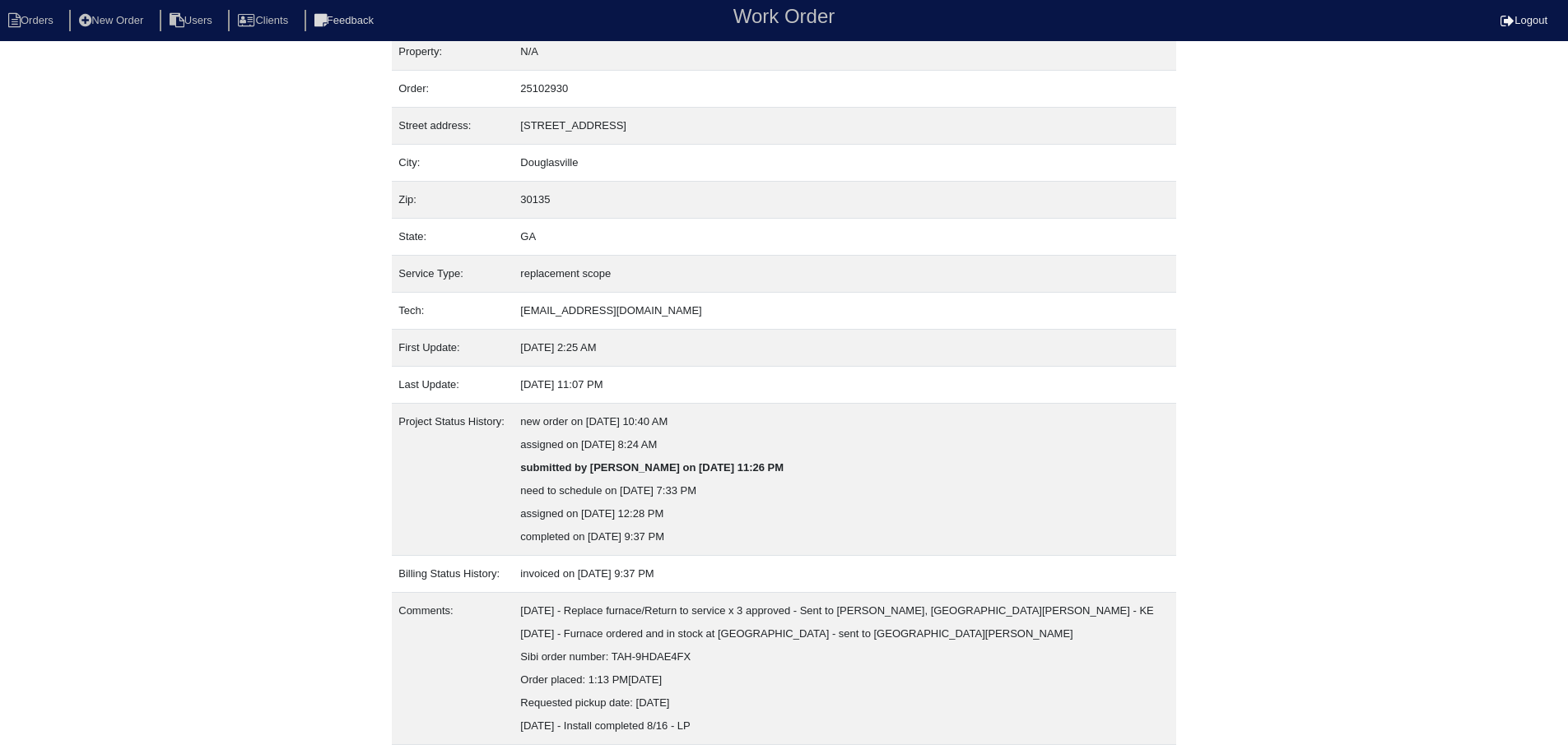
scroll to position [71, 0]
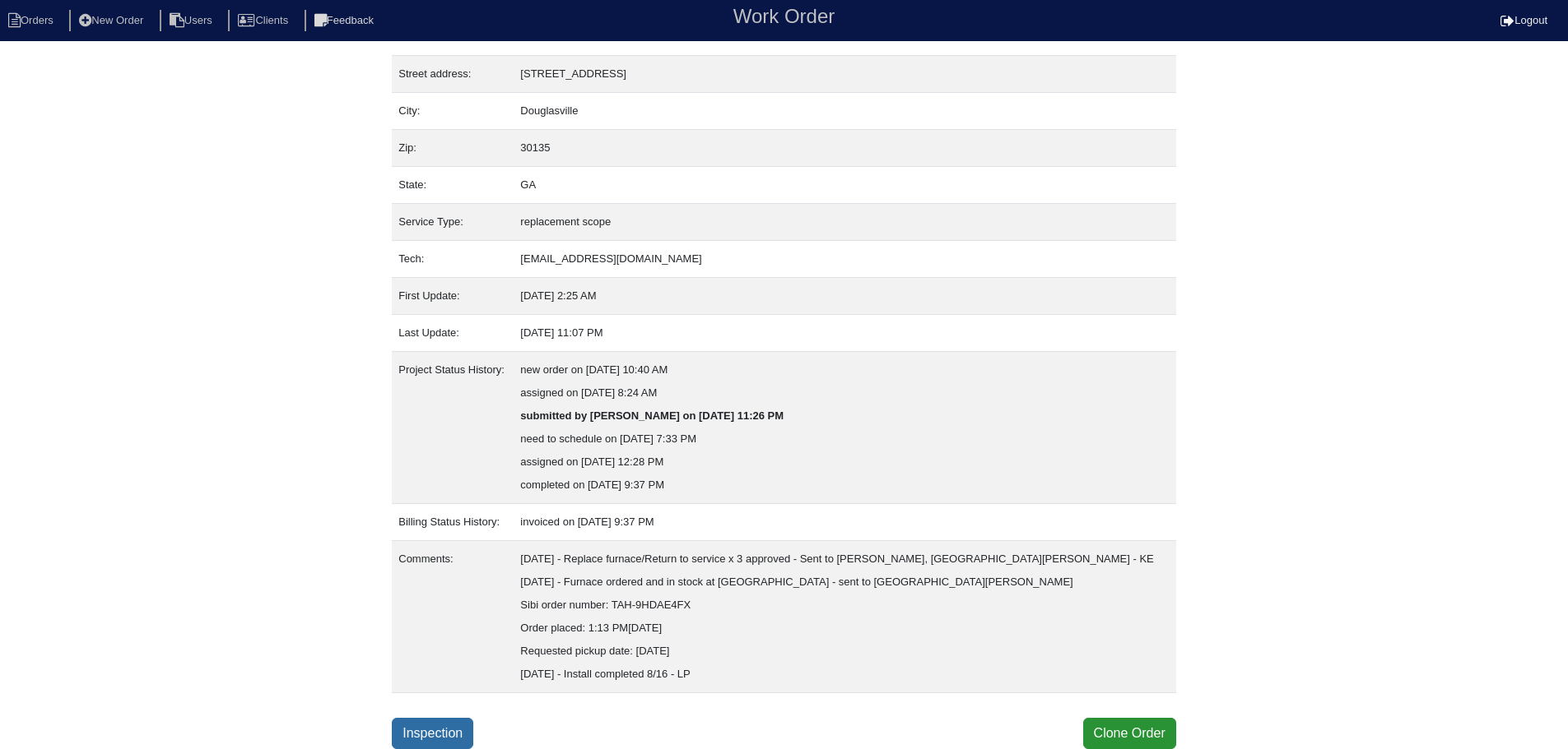
click at [442, 722] on link "Inspection" at bounding box center [433, 734] width 82 height 31
click at [1118, 720] on button "Clone Order" at bounding box center [1130, 734] width 93 height 31
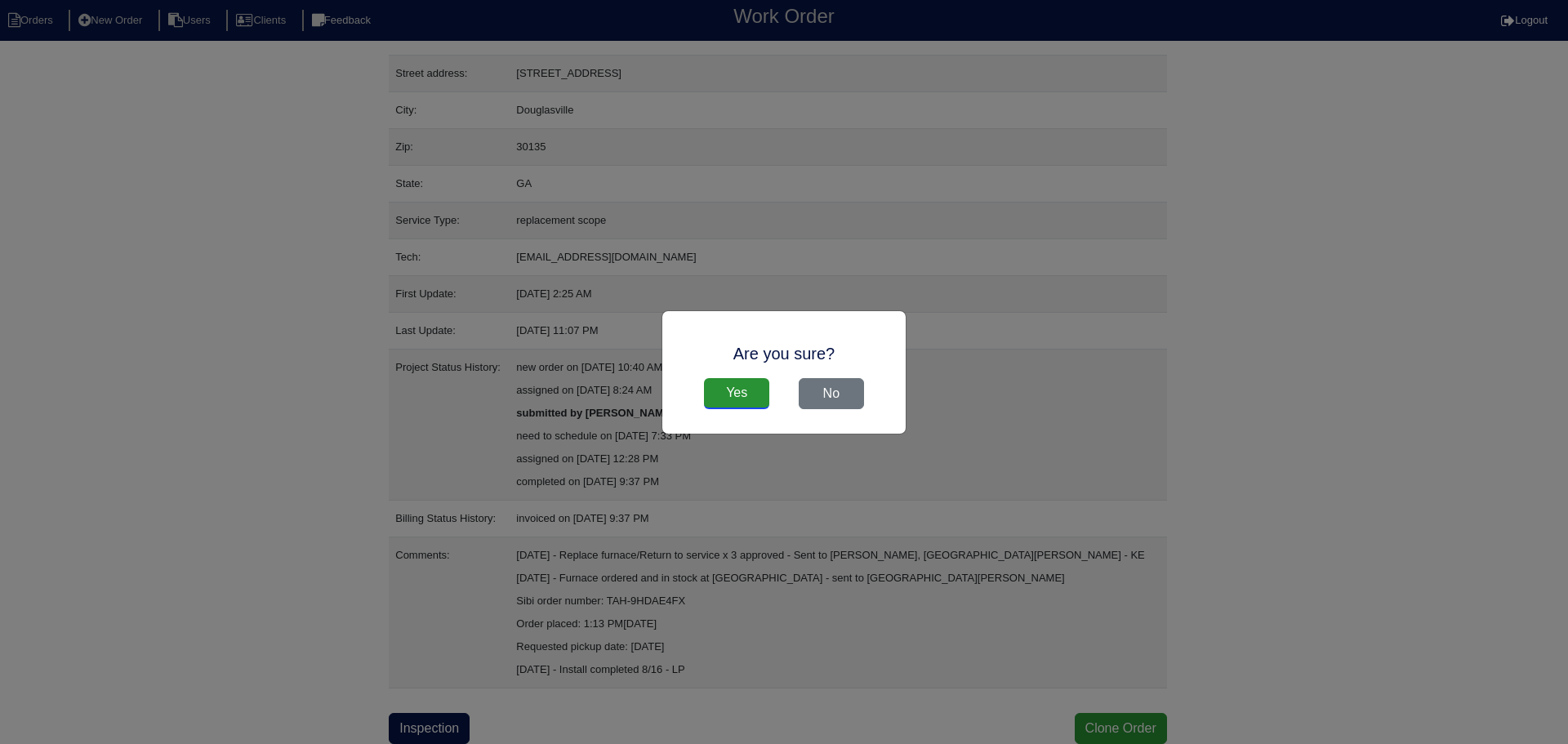
click at [737, 392] on input "Yes" at bounding box center [736, 394] width 65 height 31
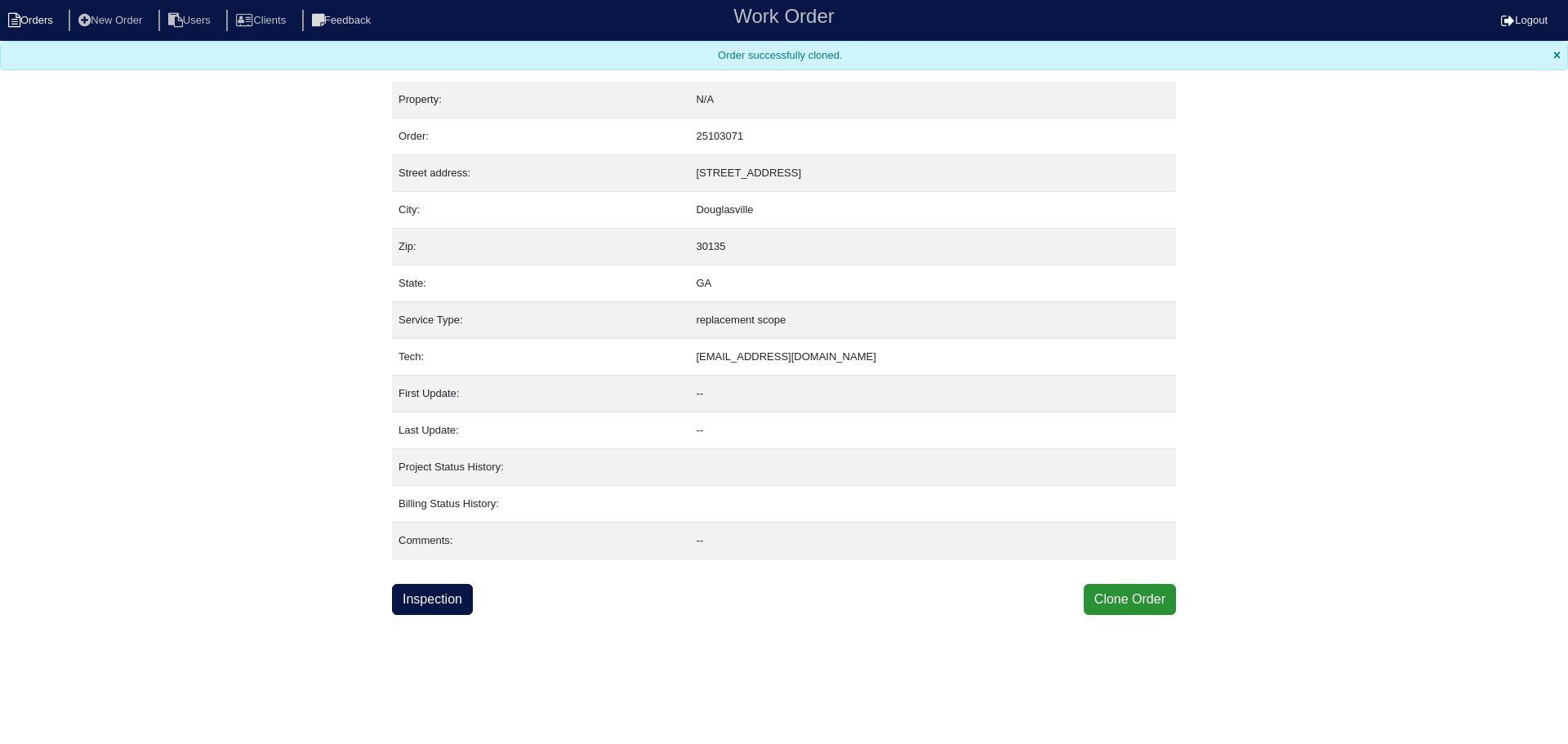
click at [35, 26] on li "Orders" at bounding box center [33, 20] width 66 height 22
select select "15"
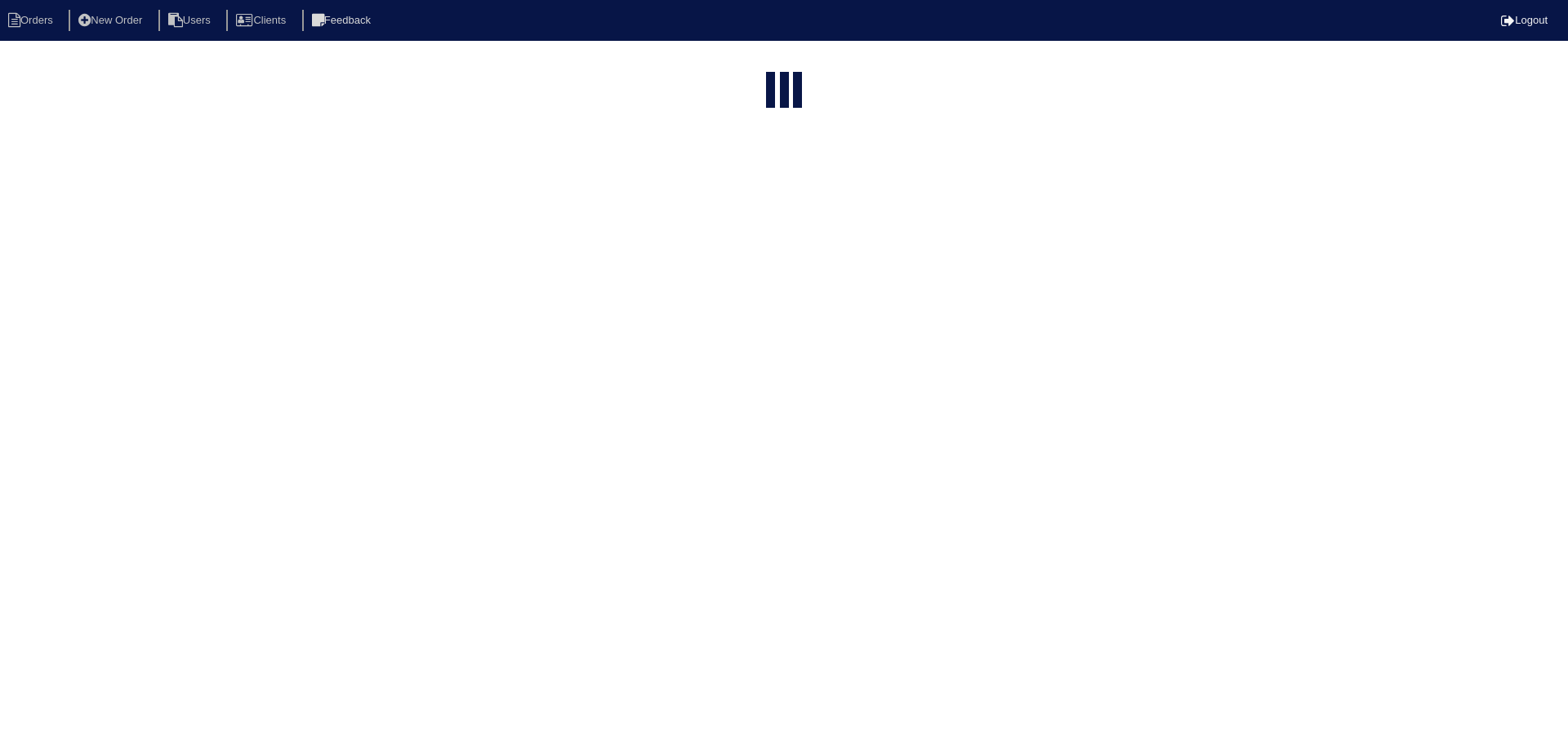
type input "4365"
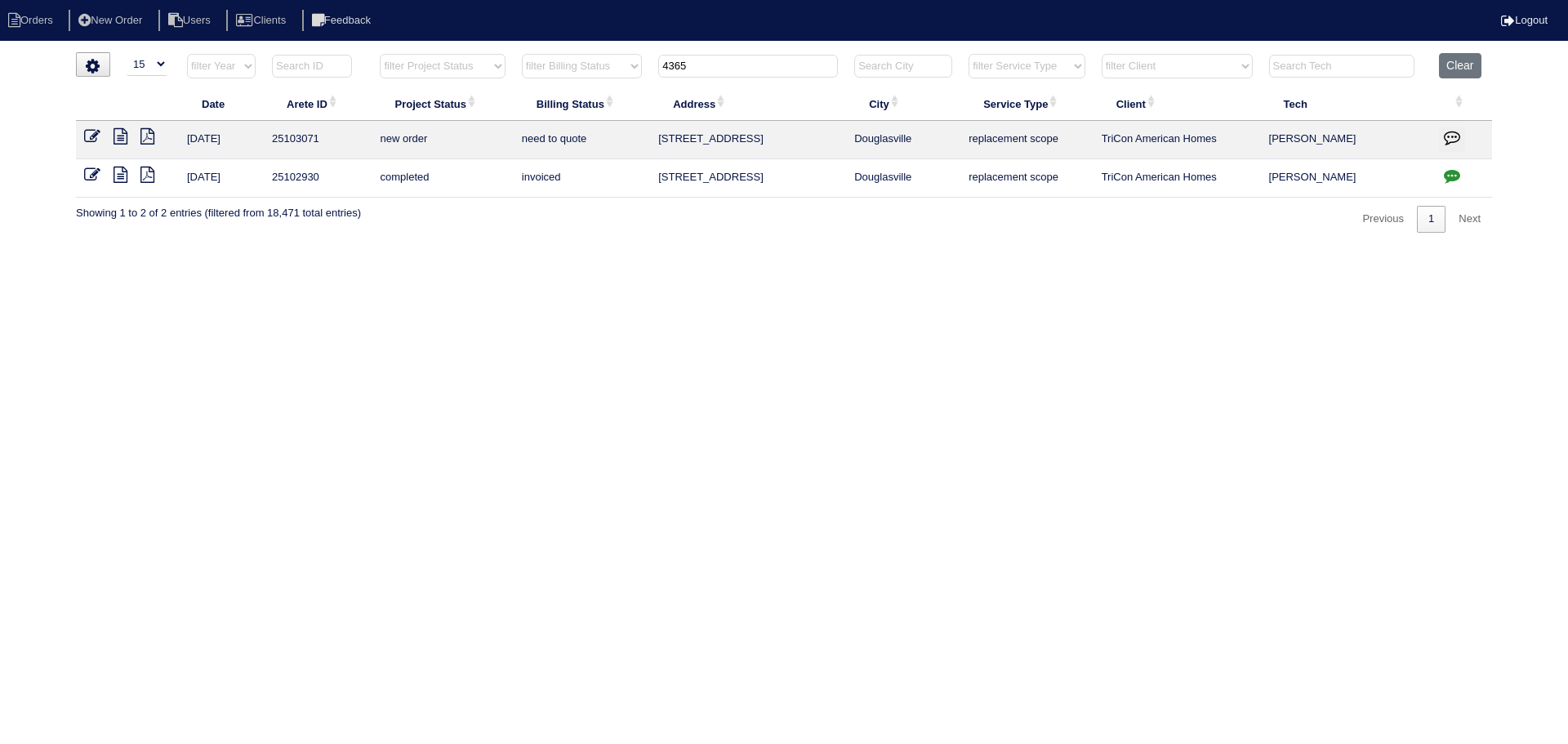
click at [97, 138] on icon at bounding box center [91, 136] width 16 height 16
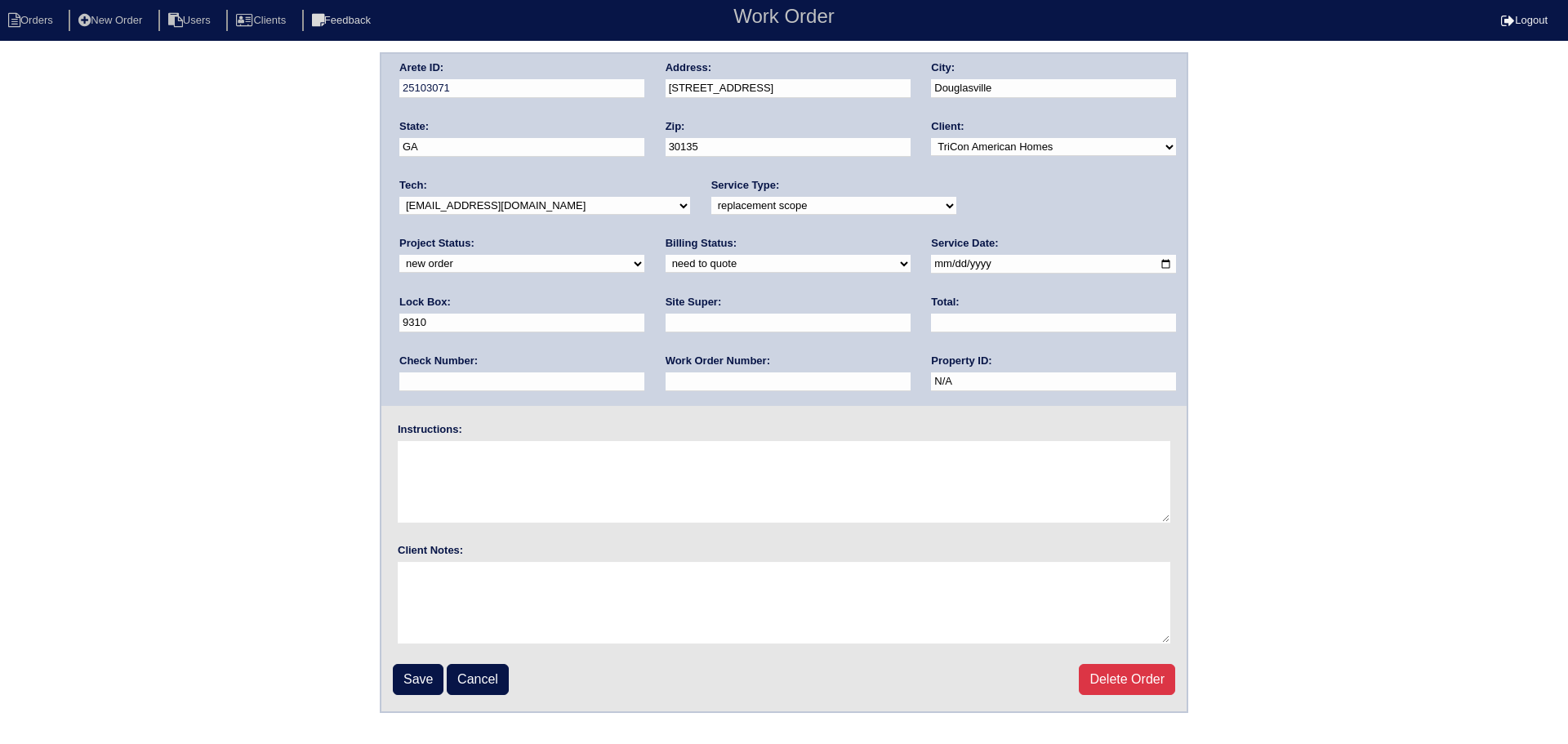
click at [512, 207] on select "-select- aretesmg+backup-tech@gmail.com benjohnholt88@gmail.com callisonhvac@ya…" at bounding box center [544, 205] width 291 height 18
select select "75"
click at [399, 197] on select "-select- aretesmg+backup-tech@gmail.com benjohnholt88@gmail.com callisonhvac@ya…" at bounding box center [544, 205] width 291 height 18
drag, startPoint x: 1049, startPoint y: 216, endPoint x: 1034, endPoint y: 245, distance: 32.6
click at [645, 236] on div "Project Status: new order assigned in progress field complete need to schedule …" at bounding box center [521, 259] width 245 height 45
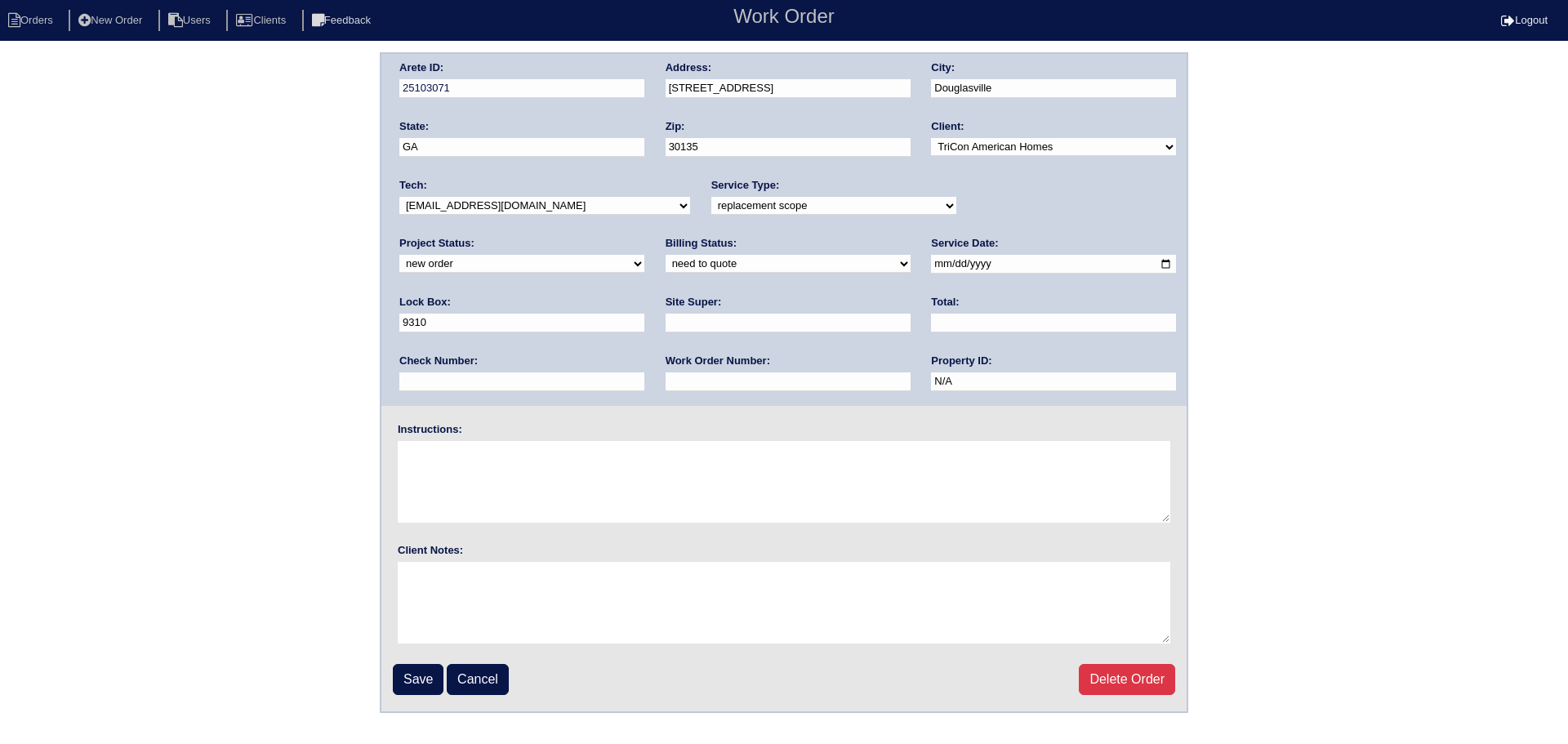
drag, startPoint x: 1038, startPoint y: 188, endPoint x: 1032, endPoint y: 208, distance: 20.9
click at [645, 236] on div "Project Status: new order assigned in progress field complete need to schedule …" at bounding box center [521, 259] width 245 height 45
click at [645, 255] on select "new order assigned in progress field complete need to schedule admin review arc…" at bounding box center [521, 264] width 245 height 18
select select "assigned"
click at [645, 255] on select "new order assigned in progress field complete need to schedule admin review arc…" at bounding box center [521, 264] width 245 height 18
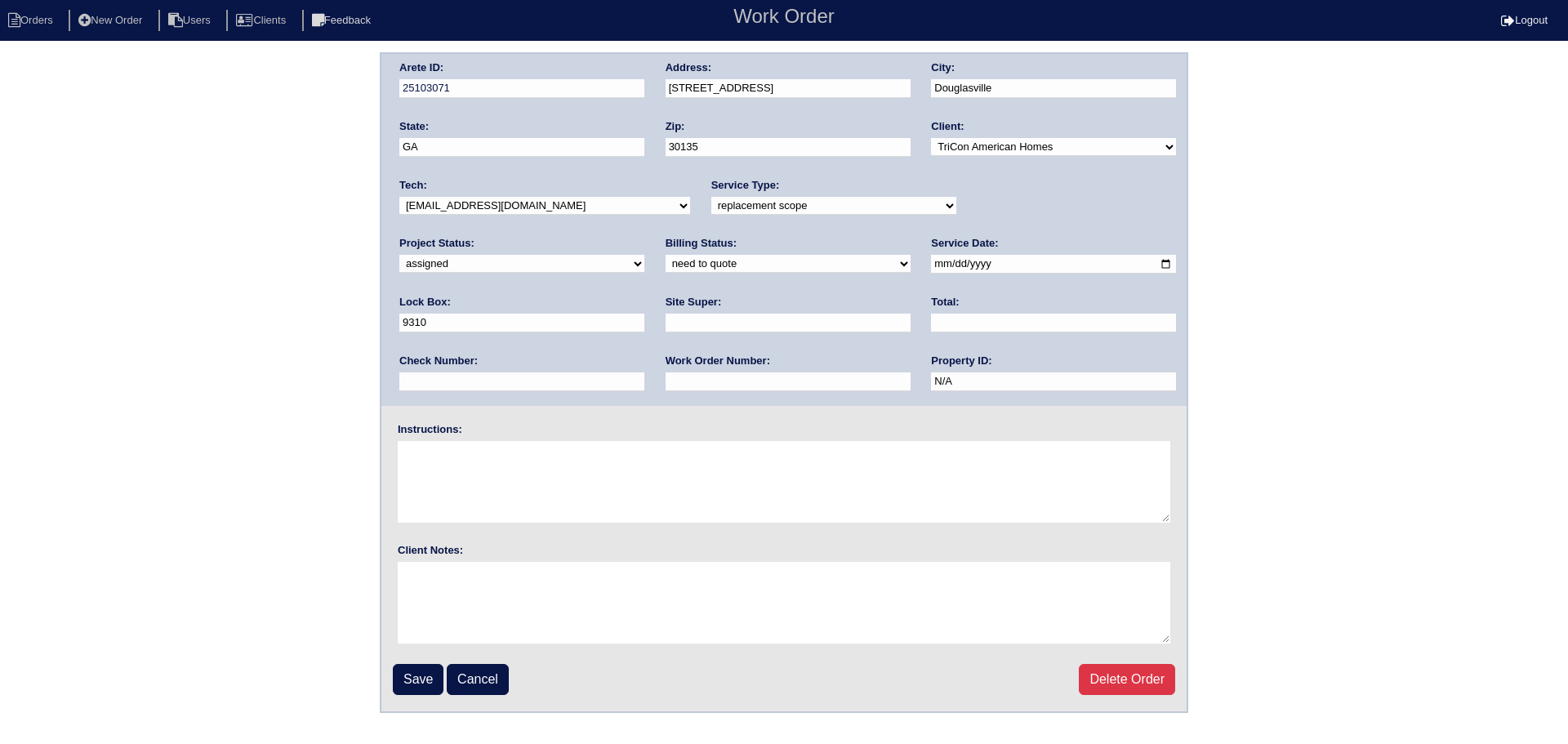
click at [931, 259] on input "2025-08-19" at bounding box center [1053, 265] width 245 height 19
click at [931, 264] on input "2025-08-19" at bounding box center [1053, 265] width 245 height 19
click at [865, 211] on select "-select- initial service basic service maintenance call replacement scope servi…" at bounding box center [834, 205] width 245 height 18
select select "service call"
click at [712, 197] on select "-select- initial service basic service maintenance call replacement scope servi…" at bounding box center [834, 205] width 245 height 18
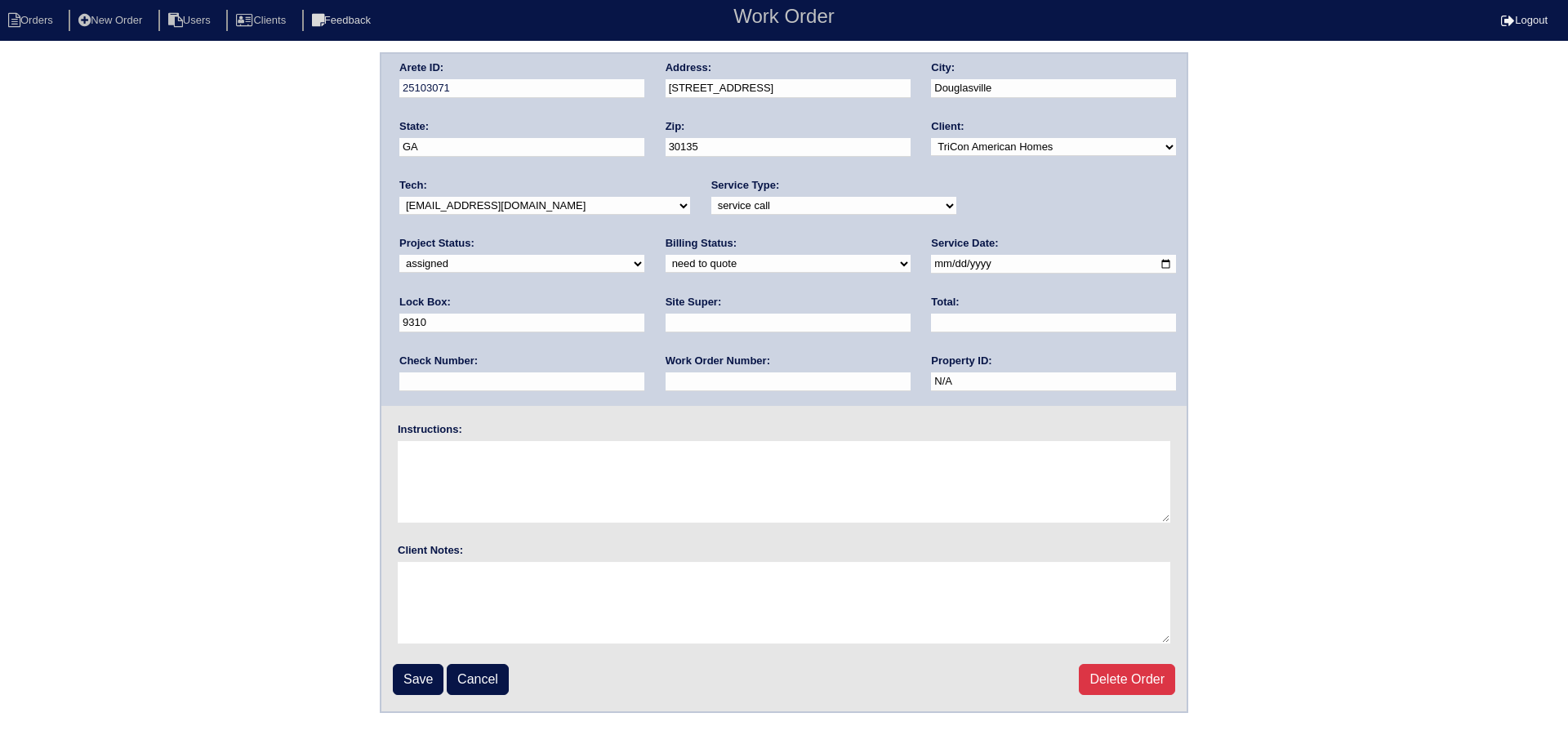
click at [665, 257] on select "need to quote quoted need to invoice invoiced paid warranty purchase order need…" at bounding box center [788, 264] width 245 height 18
select select "in quickbooks"
click at [665, 256] on select "need to quote quoted need to invoice invoiced paid warranty purchase order need…" at bounding box center [788, 264] width 245 height 18
click at [425, 689] on input "Save" at bounding box center [418, 679] width 51 height 31
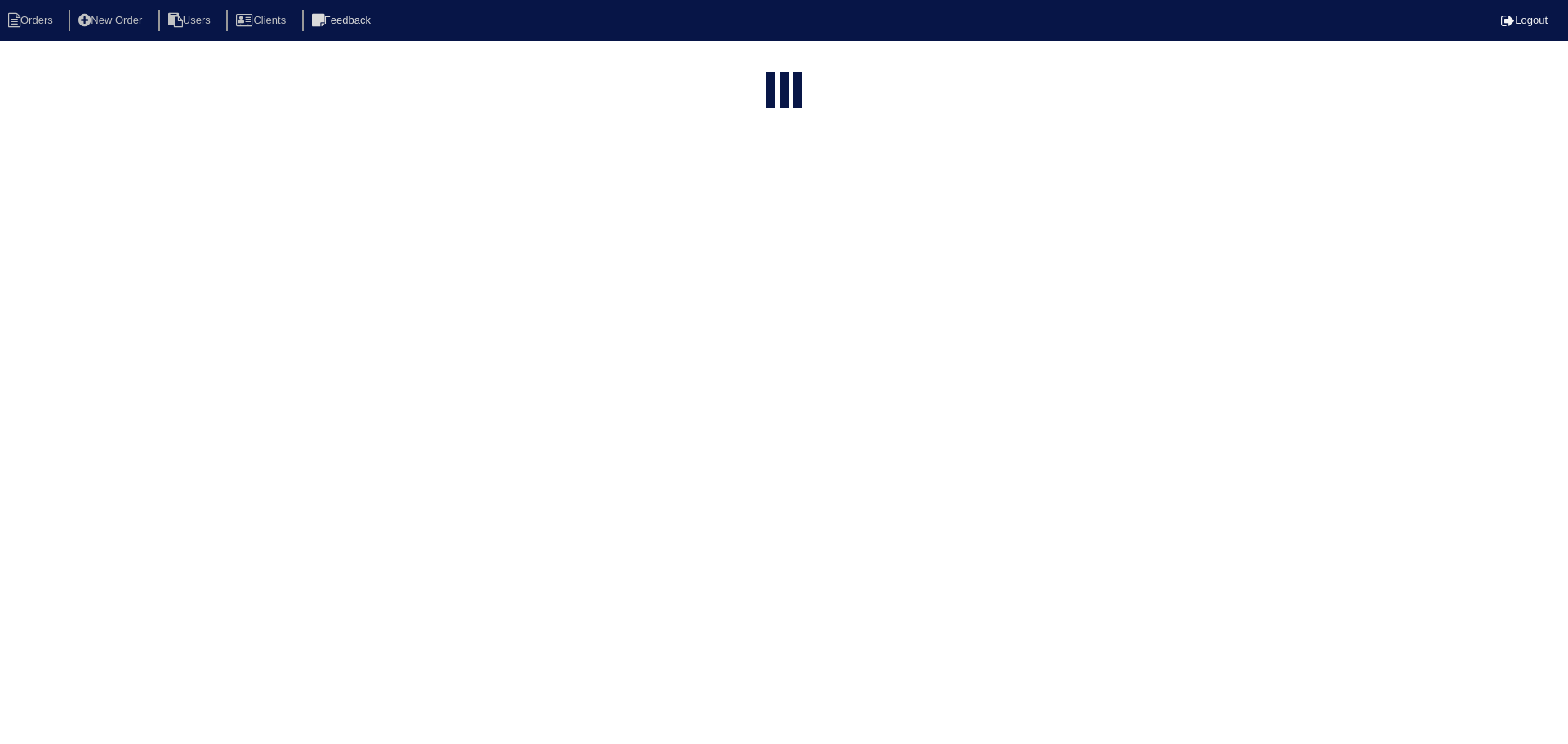
select select "15"
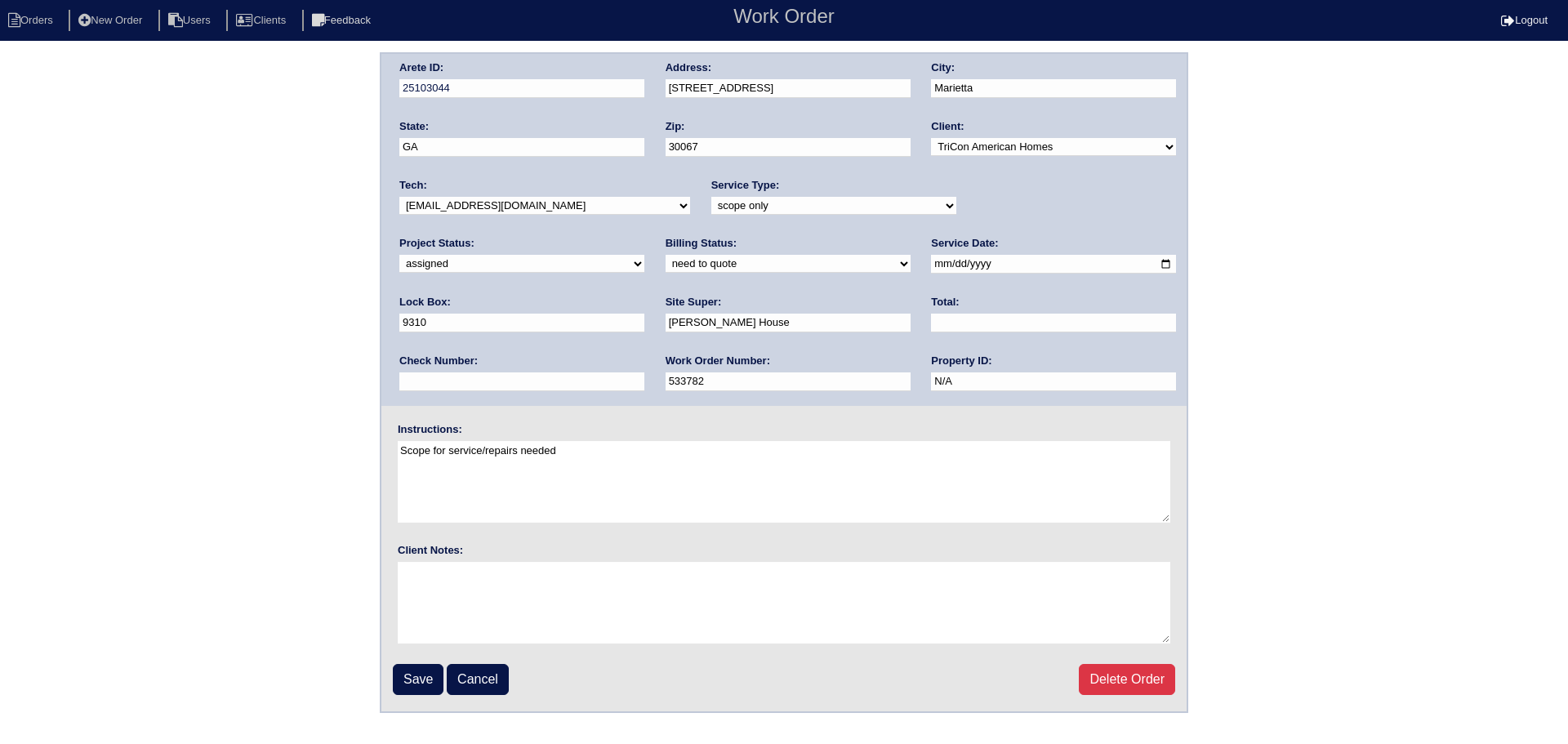
click at [572, 199] on select "-select- [EMAIL_ADDRESS][DOMAIN_NAME] [EMAIL_ADDRESS][DOMAIN_NAME] [EMAIL_ADDRE…" at bounding box center [544, 205] width 291 height 18
select select "75"
click at [399, 197] on select "-select- [EMAIL_ADDRESS][DOMAIN_NAME] [EMAIL_ADDRESS][DOMAIN_NAME] [EMAIL_ADDRE…" at bounding box center [544, 205] width 291 height 18
click at [931, 255] on div "Service Date: [DATE]" at bounding box center [1053, 259] width 245 height 46
click at [931, 266] on input "[DATE]" at bounding box center [1053, 265] width 245 height 19
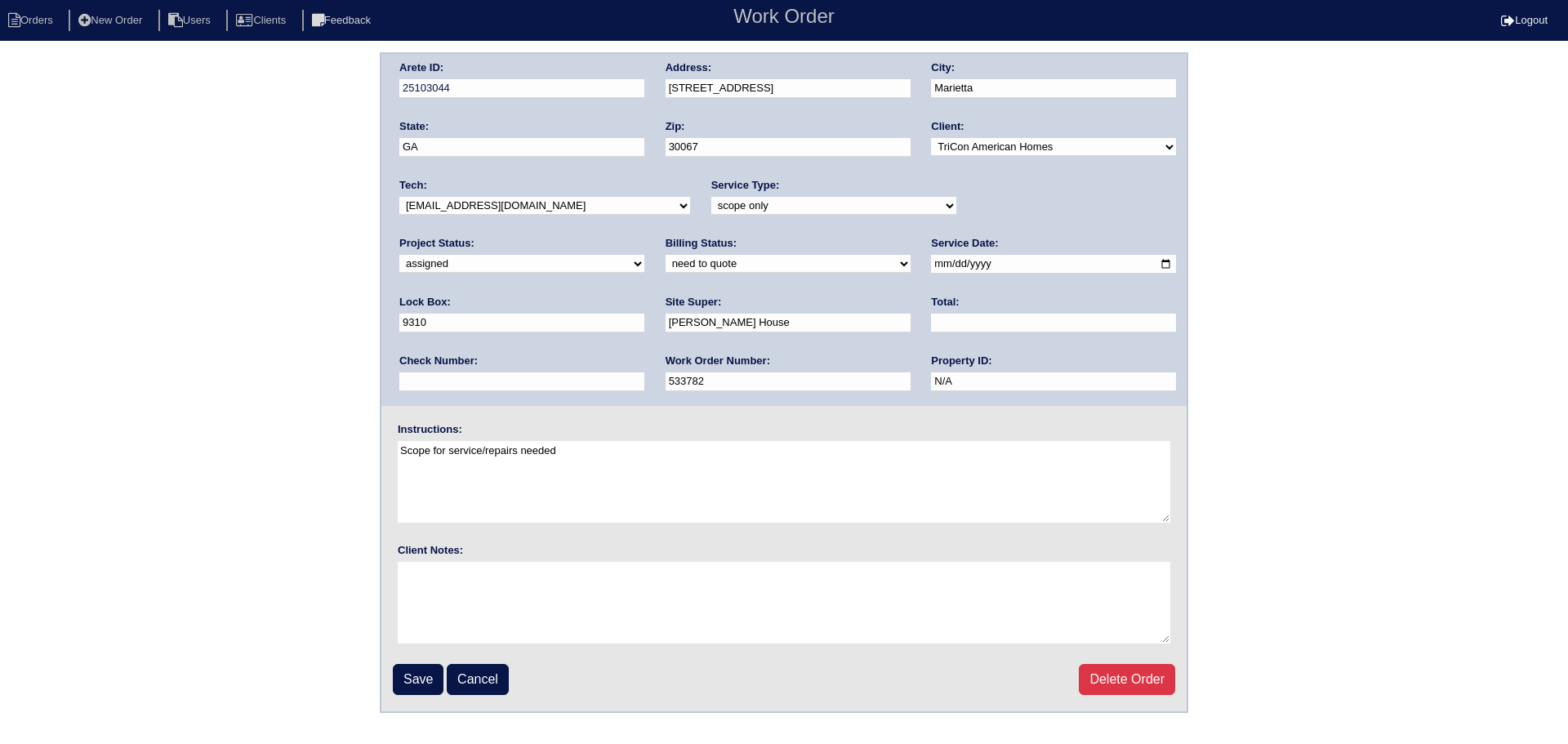
type input "[DATE]"
click at [407, 673] on input "Save" at bounding box center [418, 679] width 51 height 31
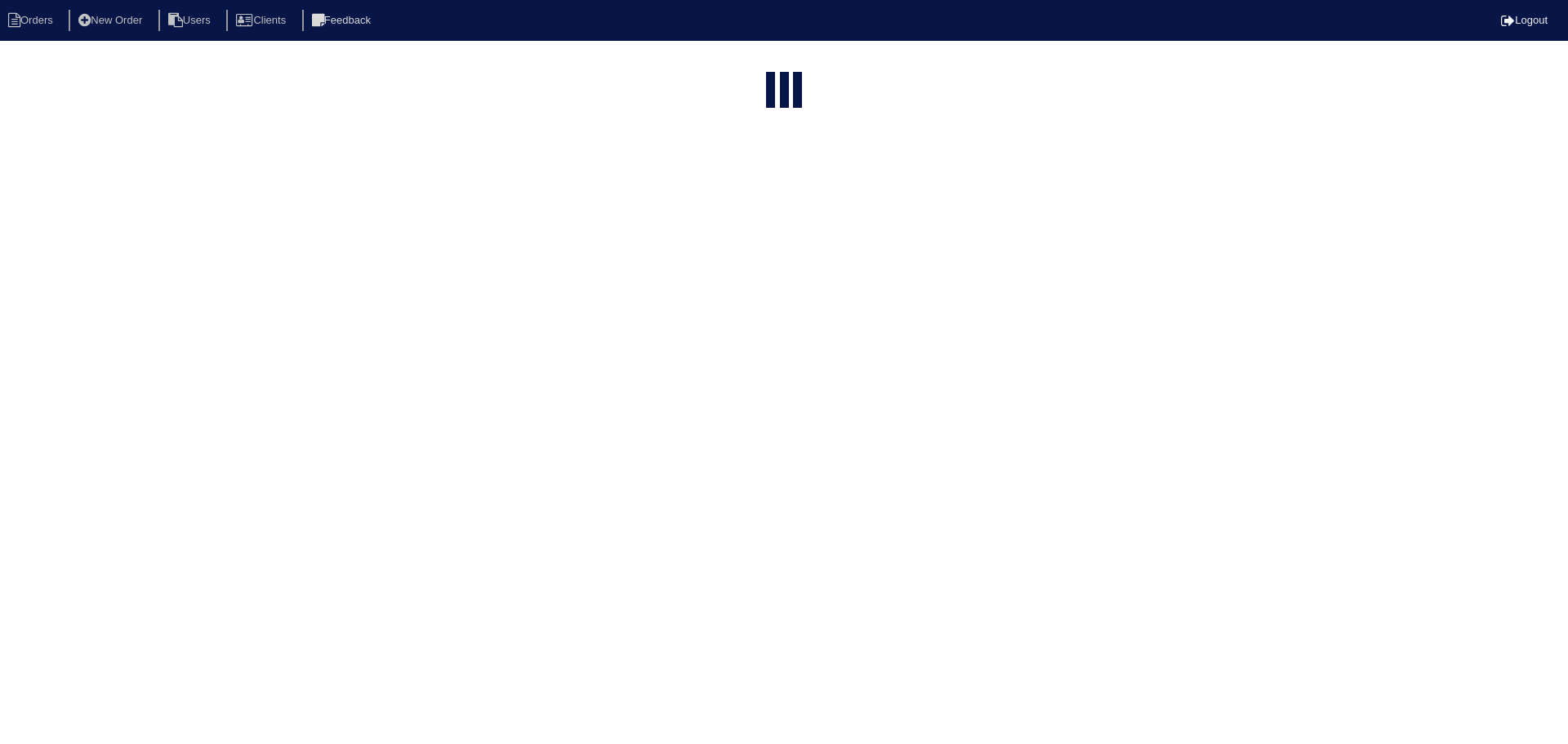
select select "15"
click at [756, 186] on input "712" at bounding box center [742, 198] width 180 height 23
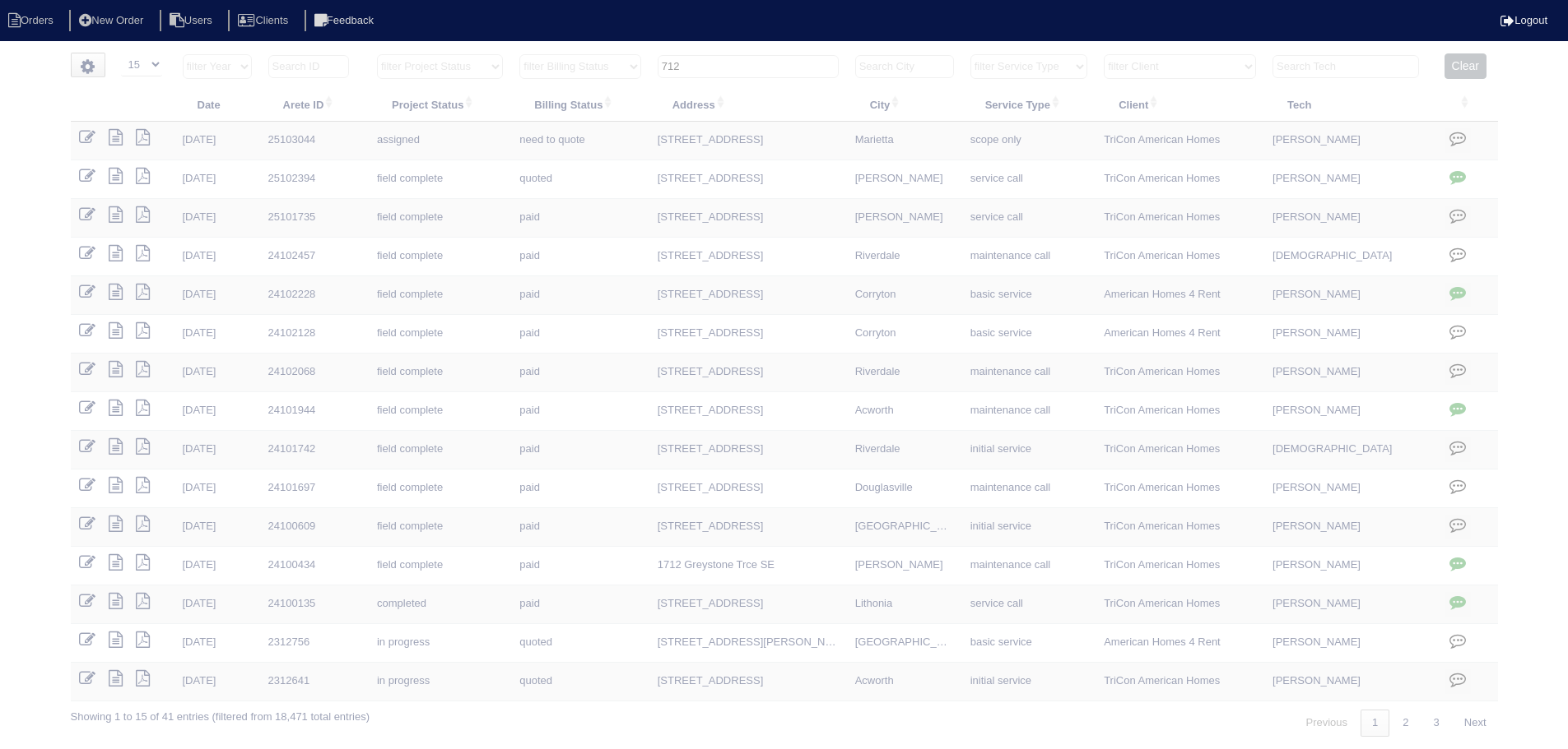
click at [762, 63] on input "712" at bounding box center [747, 66] width 181 height 23
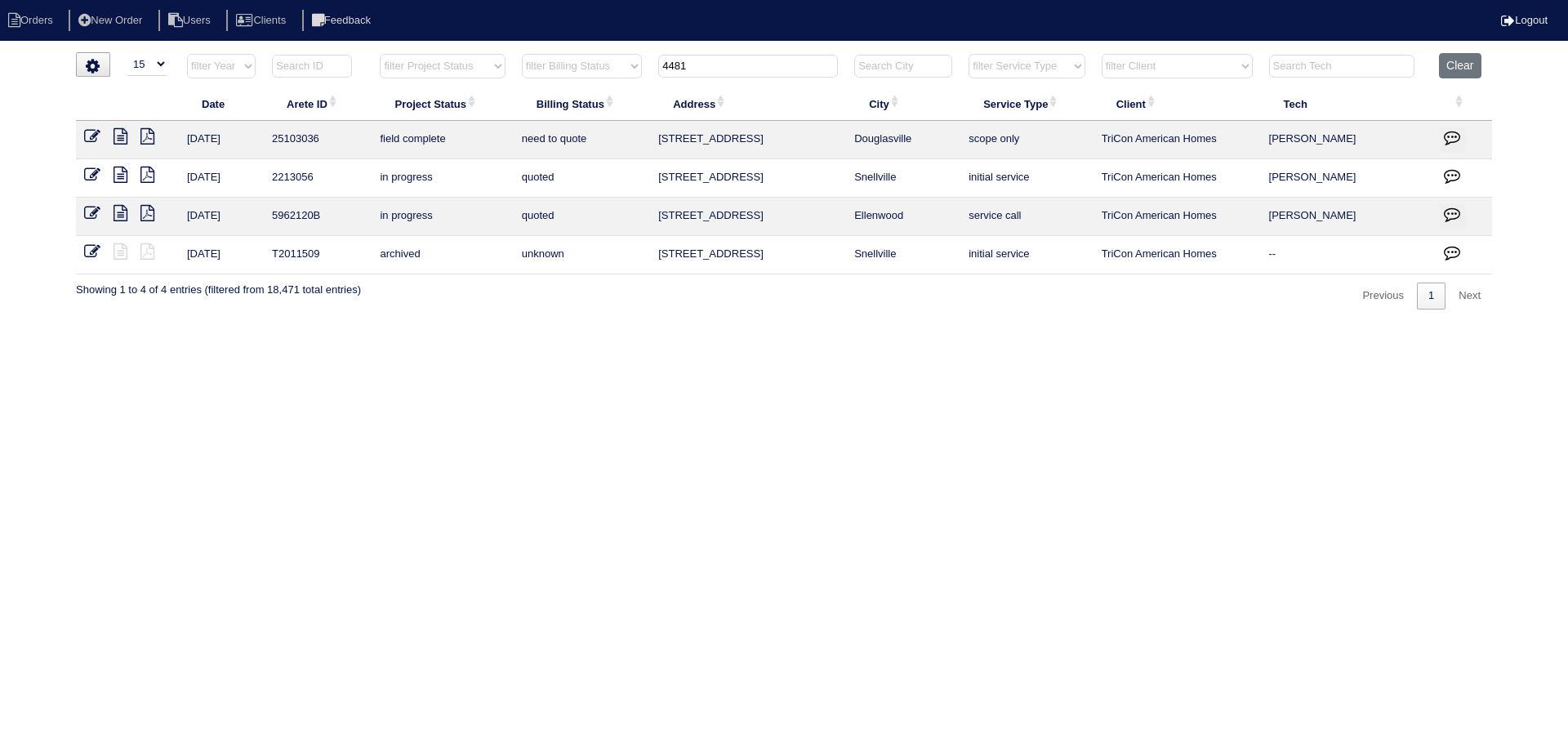
type input "4481"
click at [120, 136] on icon at bounding box center [120, 136] width 14 height 16
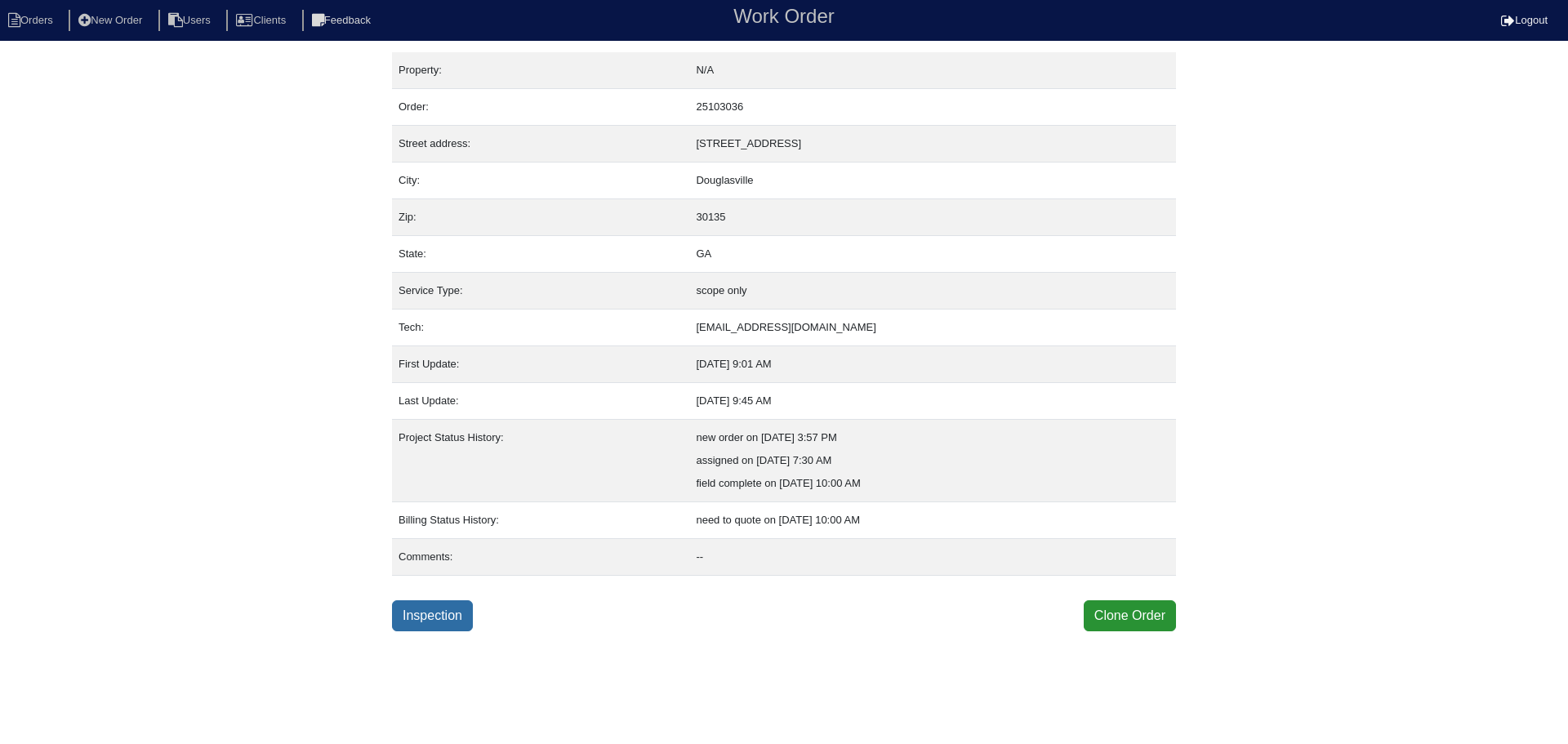
click at [428, 622] on link "Inspection" at bounding box center [433, 616] width 81 height 31
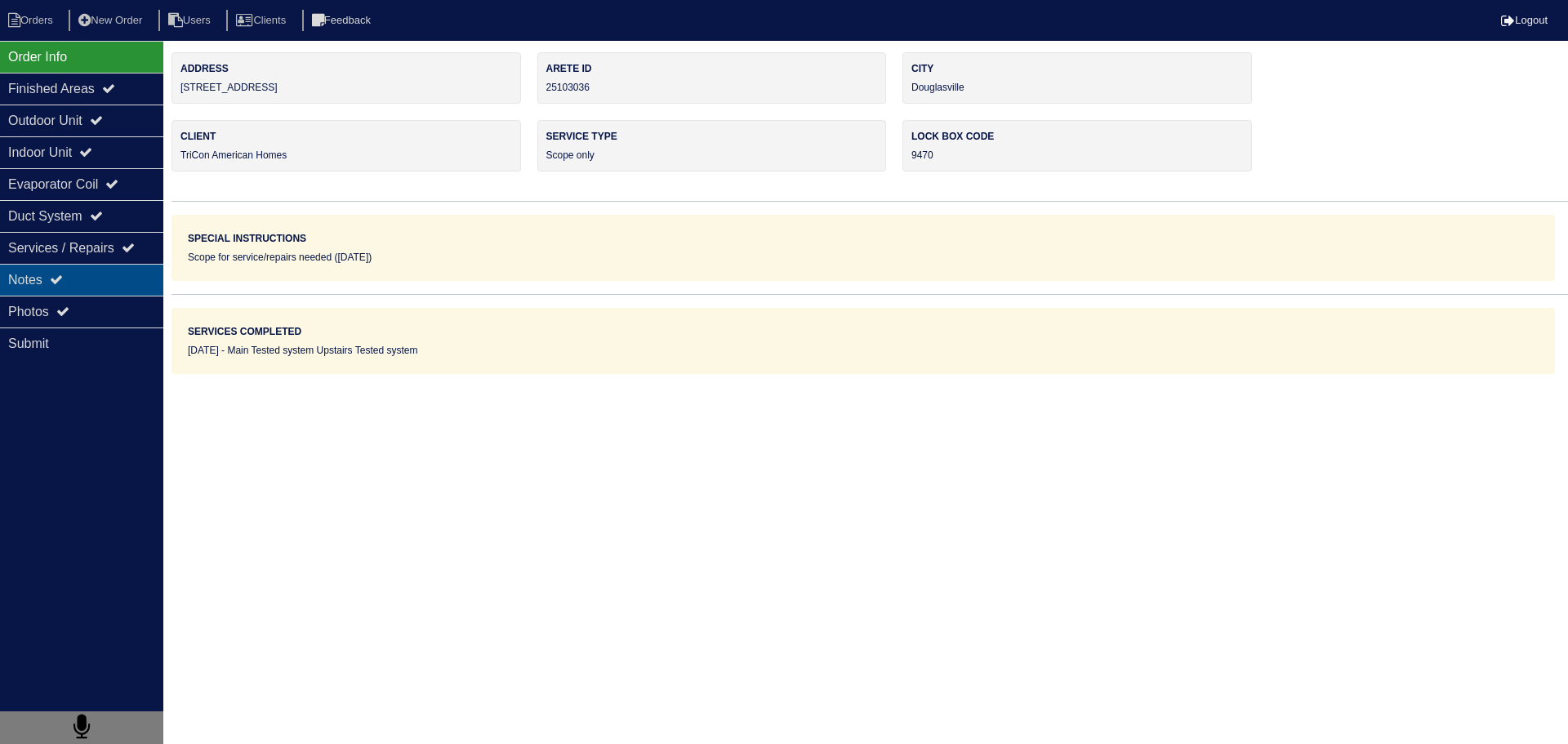
click at [110, 276] on div "Notes" at bounding box center [82, 280] width 164 height 32
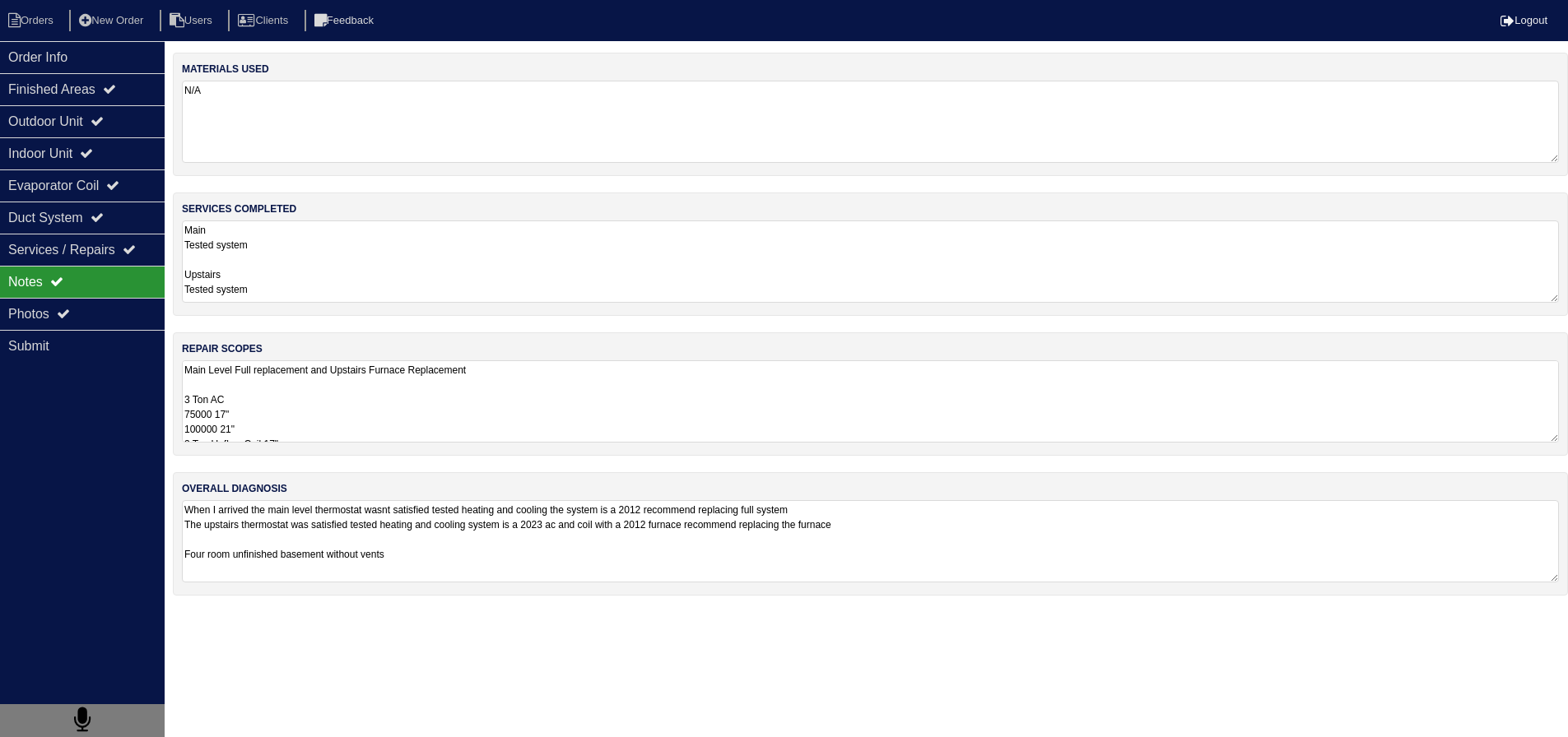
click at [379, 426] on textarea "Main Level Full replacement and Upstairs Furnace Replacement 3 Ton AC 75000 17"…" at bounding box center [871, 401] width 1377 height 83
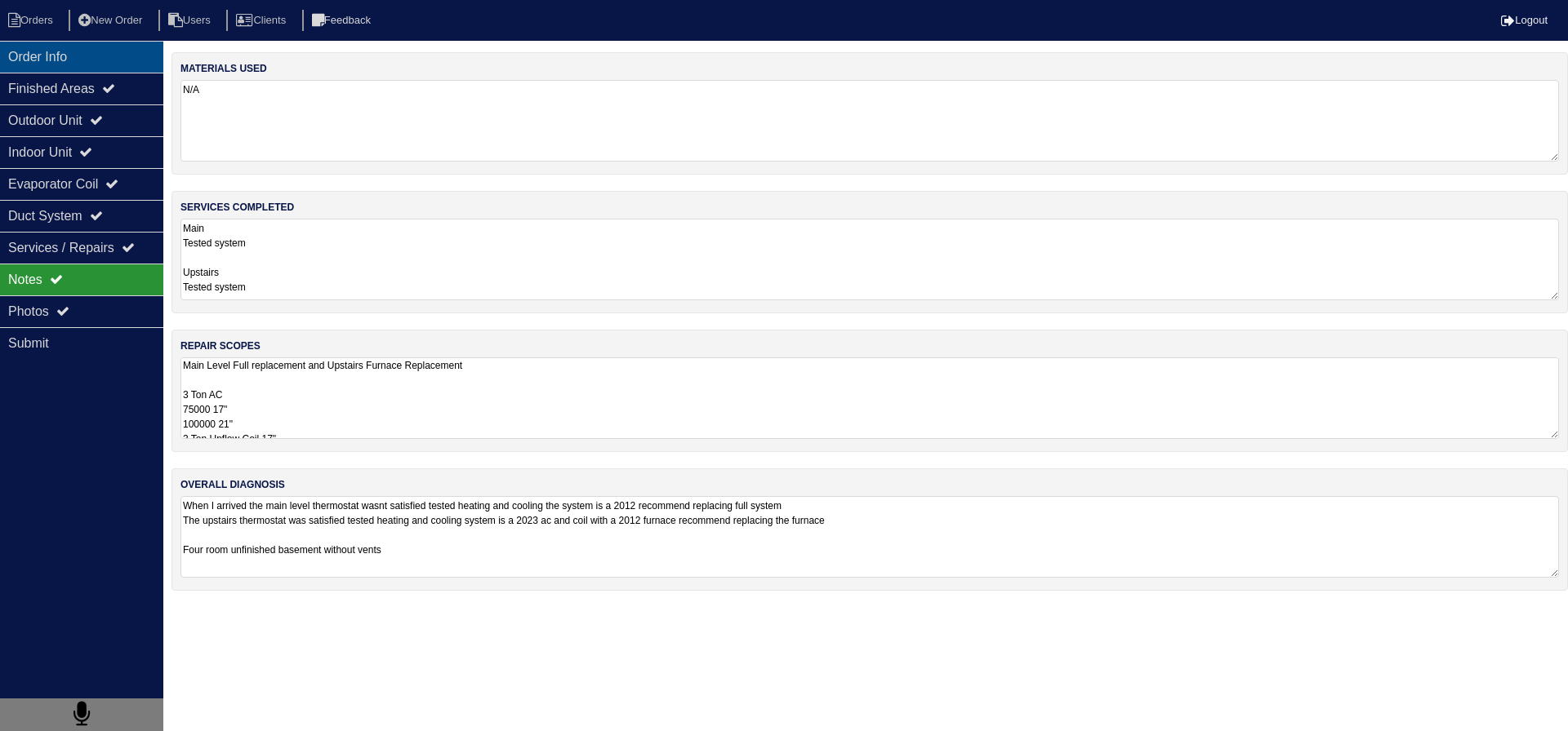
click at [121, 72] on div "Order Info" at bounding box center [82, 56] width 164 height 32
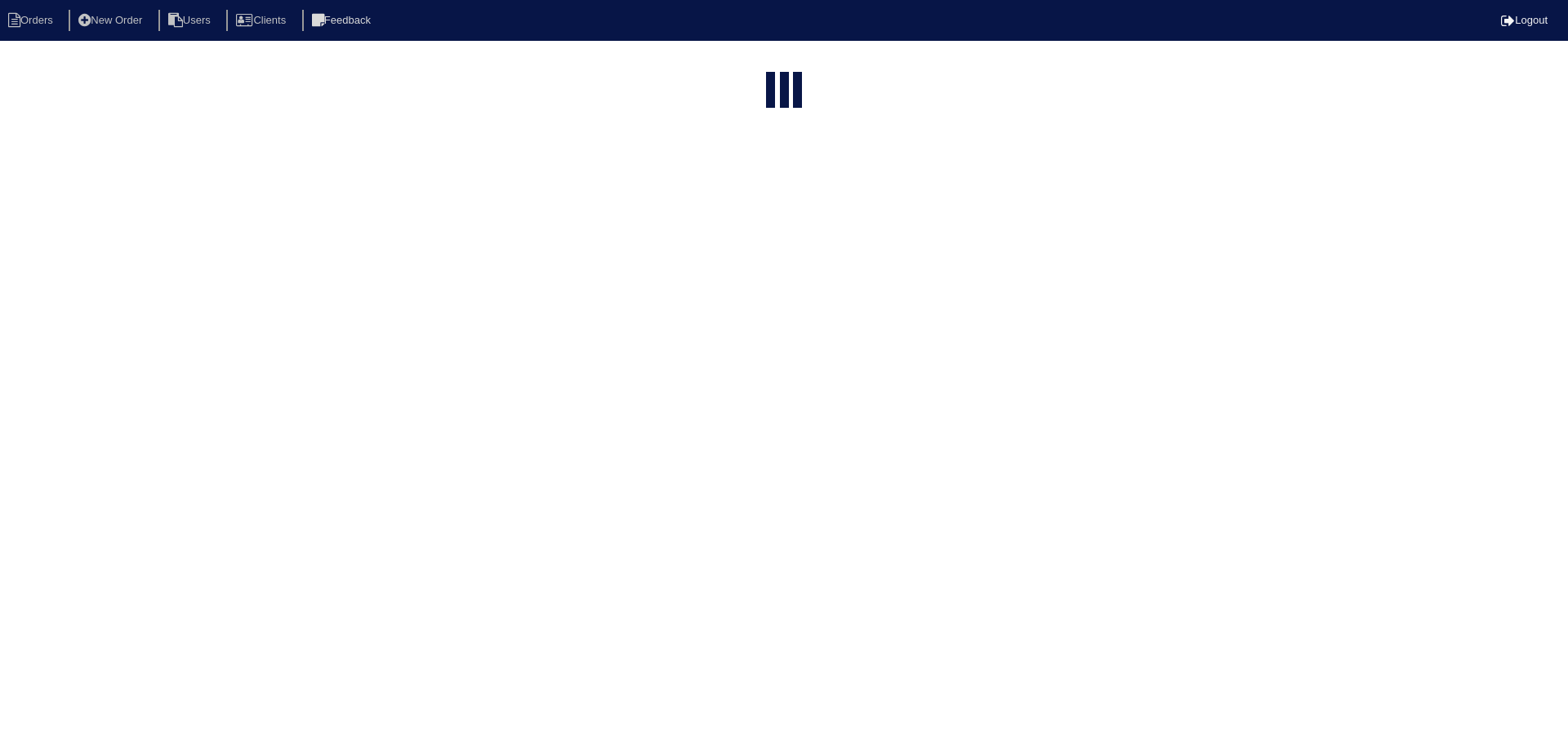
select select "15"
click at [774, 185] on input "4481" at bounding box center [747, 196] width 180 height 23
click at [774, 64] on input "4481" at bounding box center [747, 66] width 180 height 23
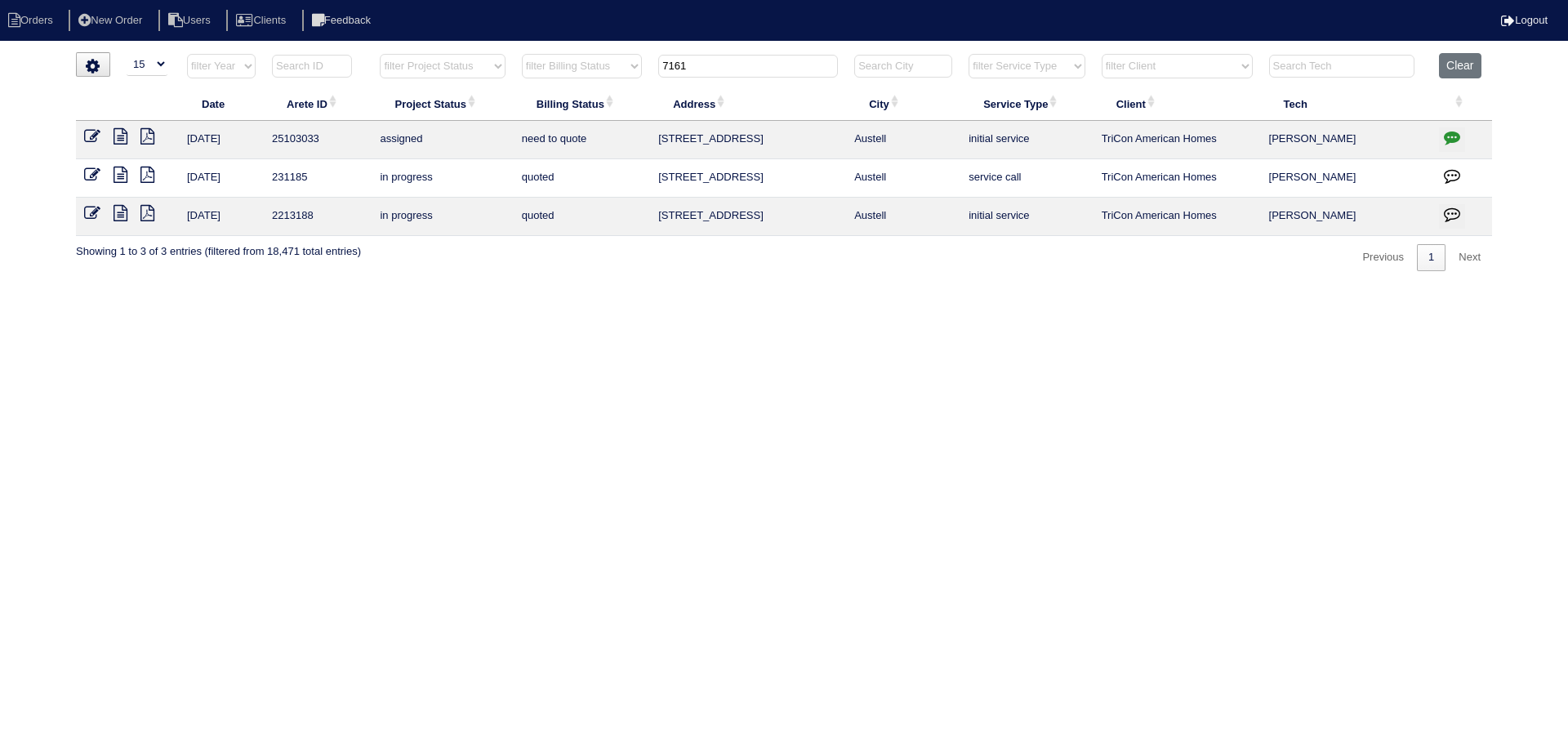
type input "7161"
click at [1463, 135] on button "button" at bounding box center [1452, 139] width 26 height 24
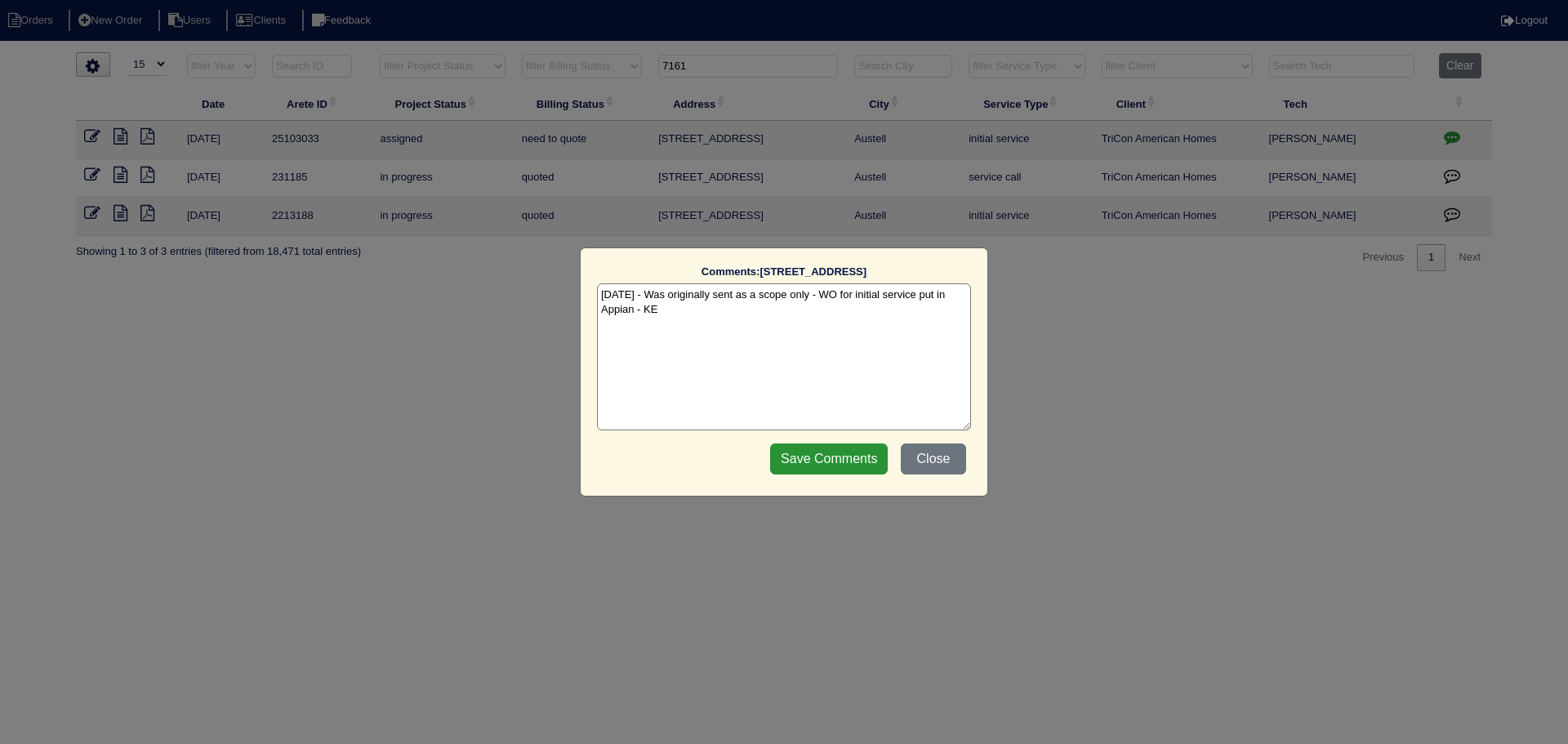
click at [1438, 139] on div "Comments: 7161 Silver Mine Crossing SE The comments on file have changed since …" at bounding box center [784, 372] width 1568 height 744
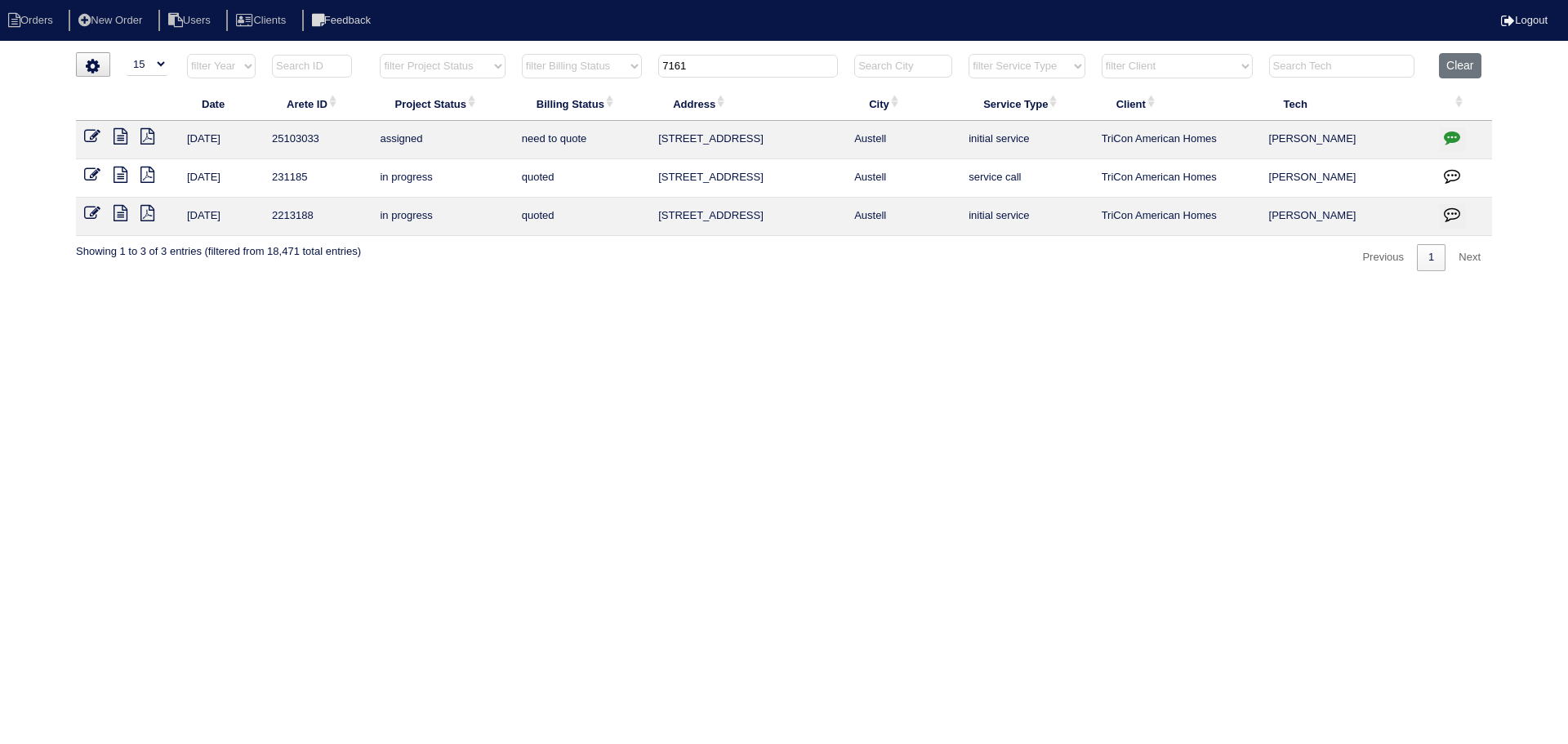
click at [119, 137] on icon at bounding box center [120, 136] width 14 height 16
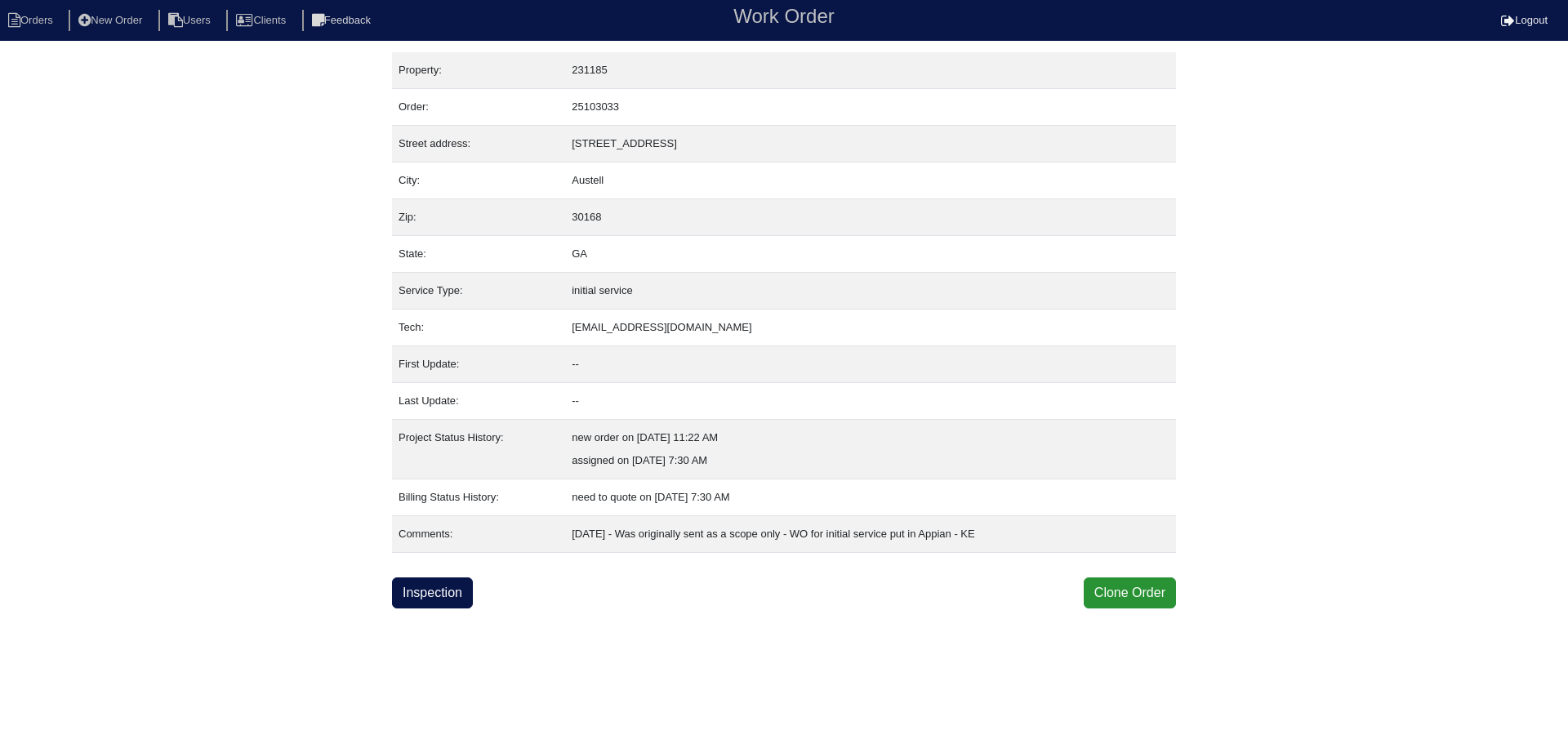
click at [422, 608] on html "Orders New Order Users Clients Feedback Work Order Logout Work Order Orders New…" at bounding box center [784, 304] width 1568 height 608
click at [421, 603] on link "Inspection" at bounding box center [433, 592] width 81 height 31
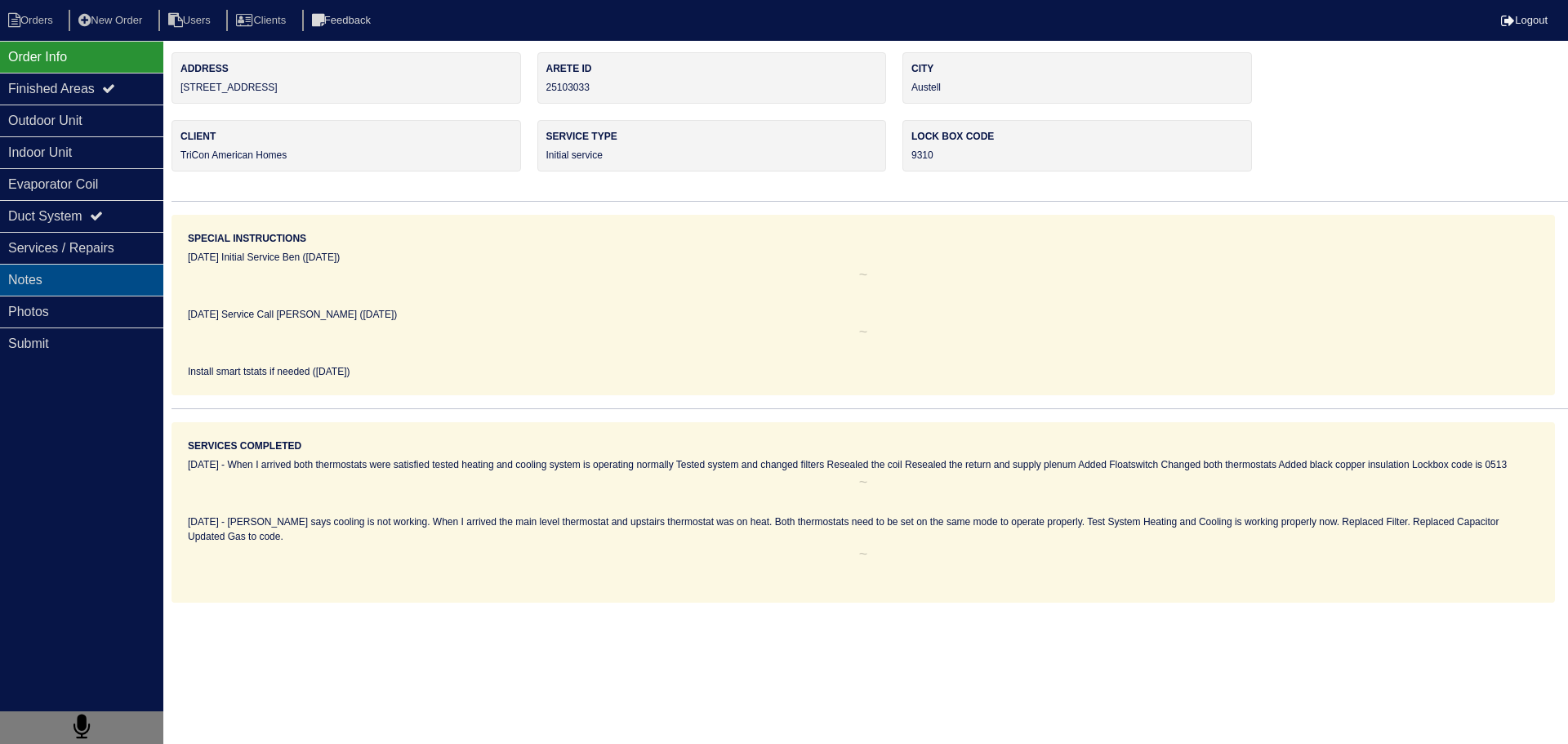
click at [98, 289] on div "Notes" at bounding box center [82, 280] width 164 height 32
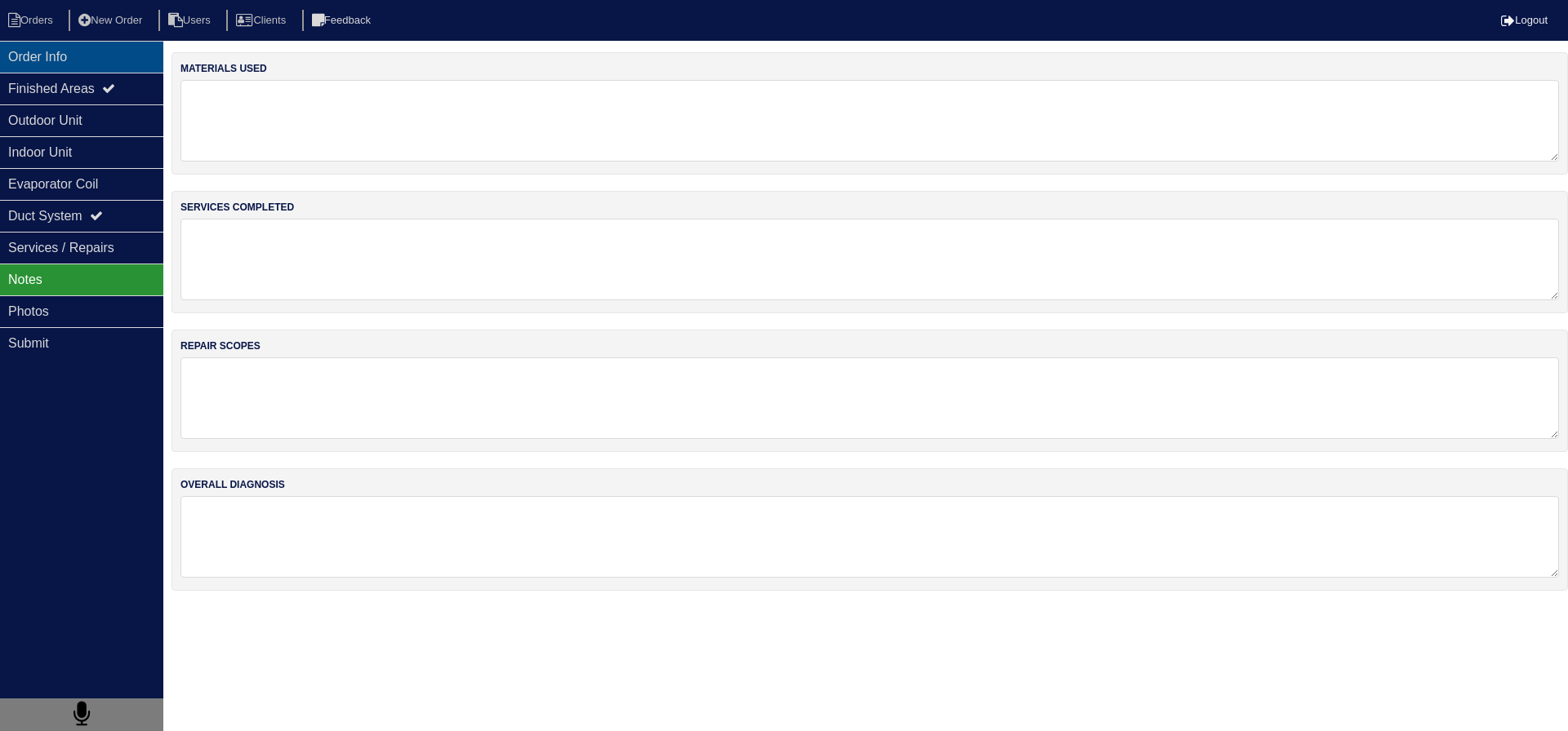
click at [87, 58] on div "Order Info" at bounding box center [82, 56] width 164 height 32
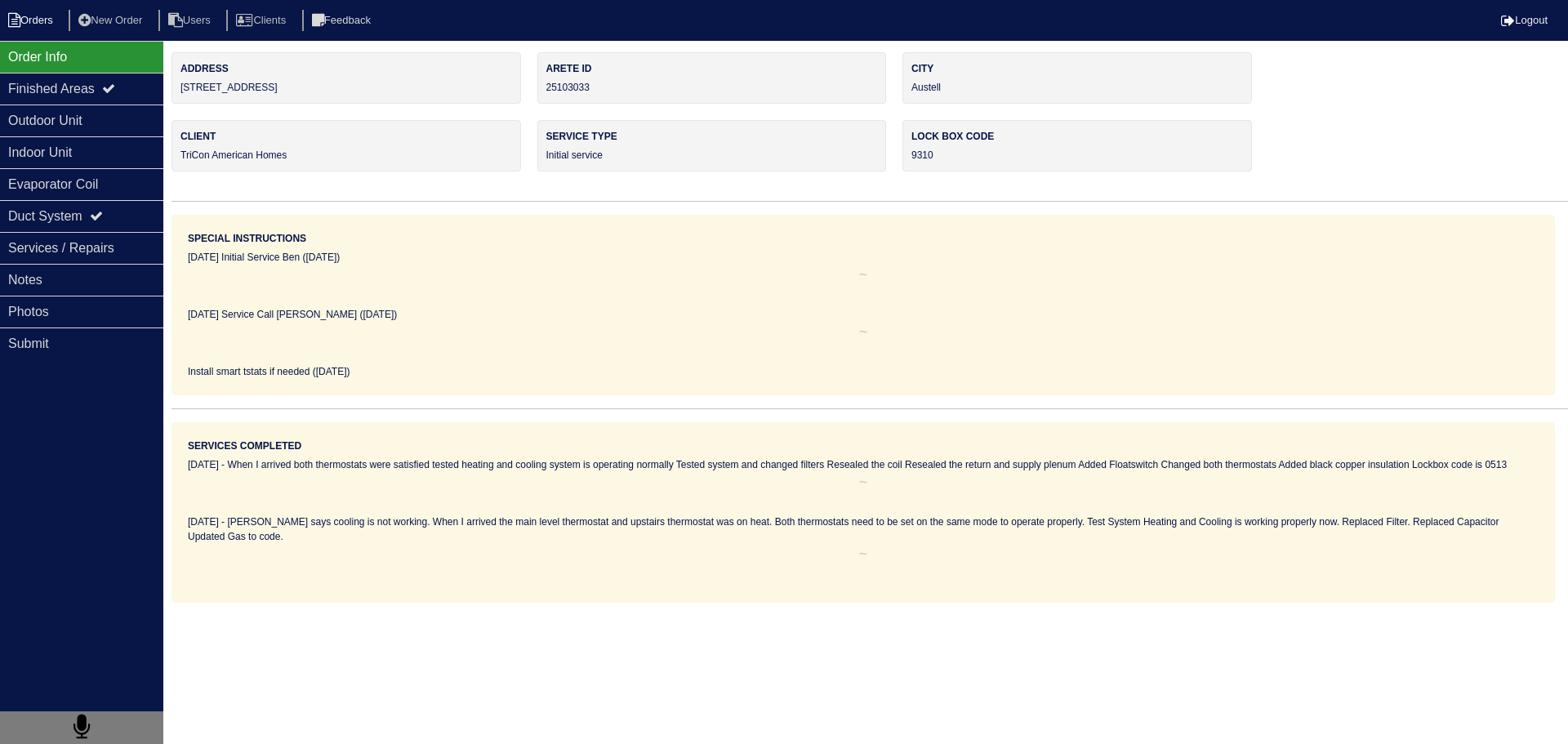
click at [38, 27] on li "Orders" at bounding box center [33, 20] width 66 height 22
select select "15"
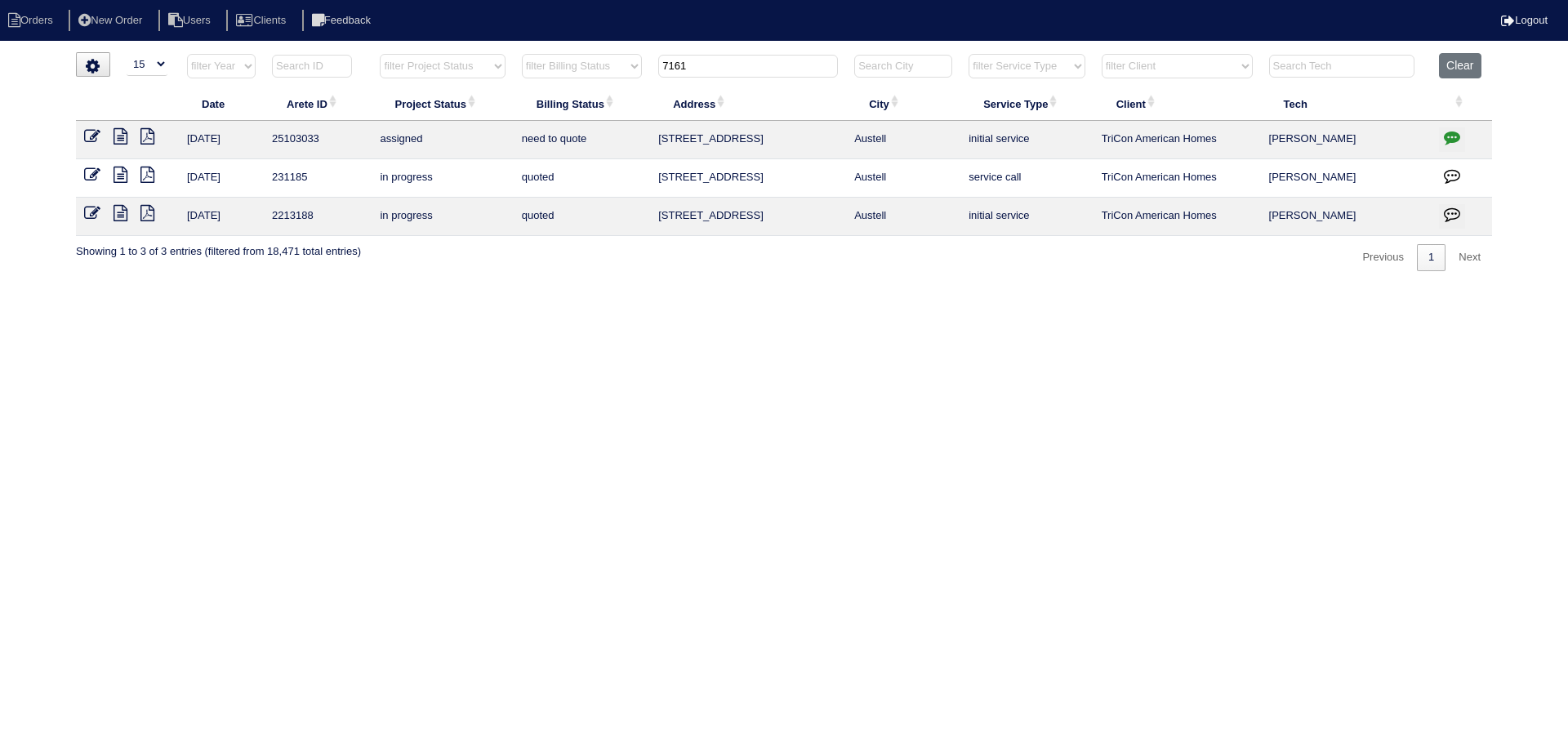
drag, startPoint x: 759, startPoint y: 56, endPoint x: 626, endPoint y: 57, distance: 133.0
click at [626, 57] on tr "filter Year -- Any Year -- 2025 2024 2023 2022 2021 2020 2019 filter Project St…" at bounding box center [784, 70] width 1416 height 34
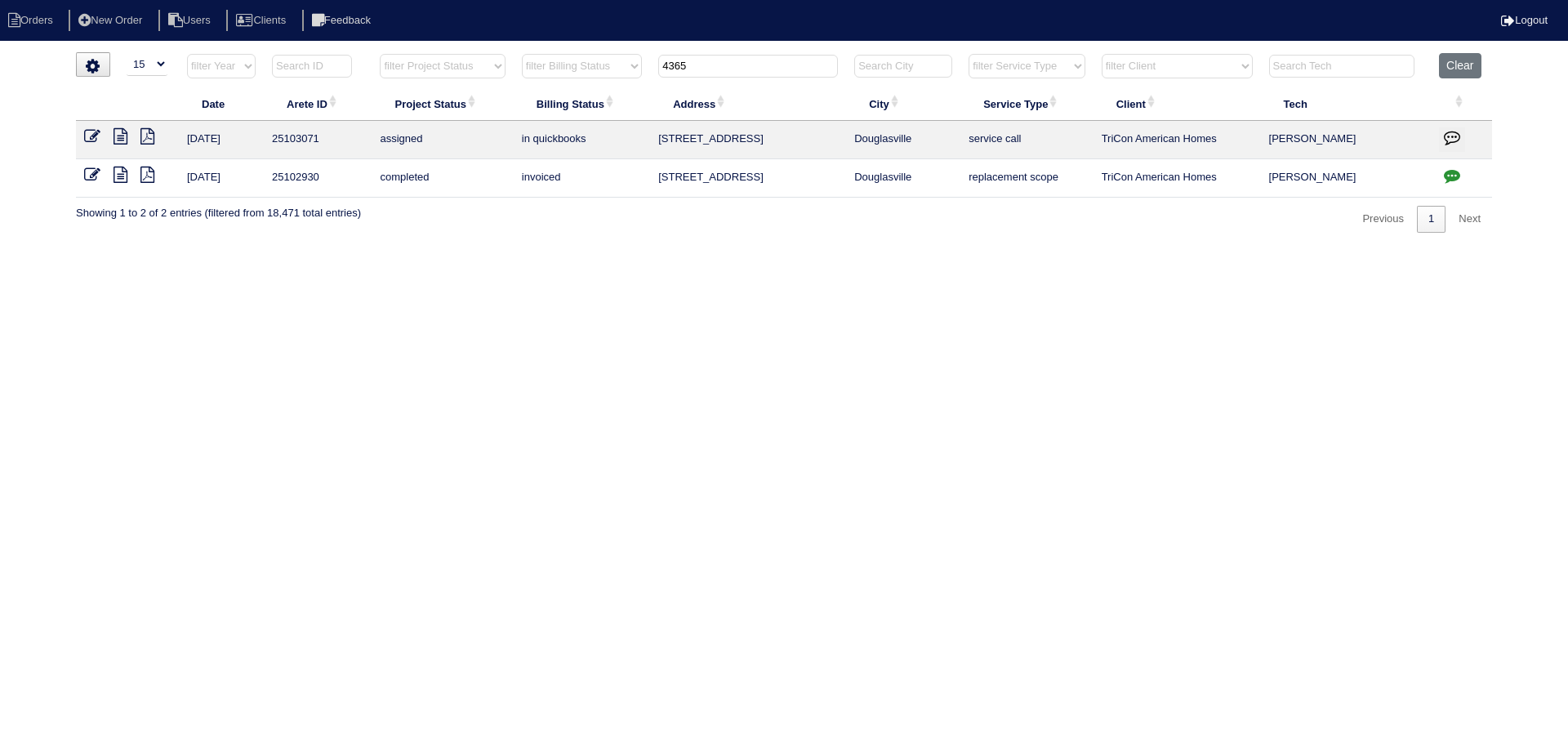
drag, startPoint x: 741, startPoint y: 62, endPoint x: 601, endPoint y: 46, distance: 140.9
click at [601, 46] on html "Orders New Order Users Clients Feedback Logout Orders New Order Users Clients M…" at bounding box center [784, 124] width 1568 height 250
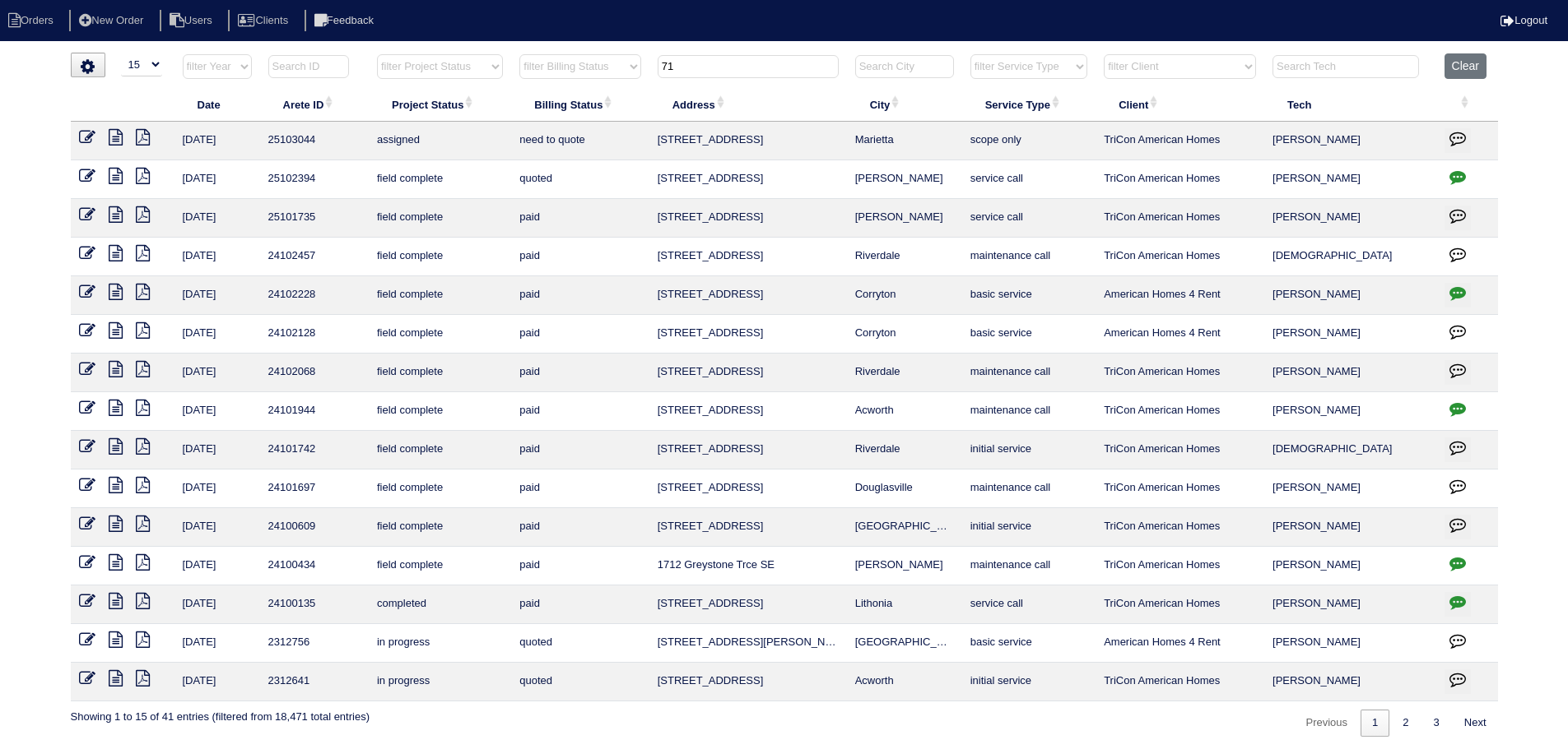
type input "7"
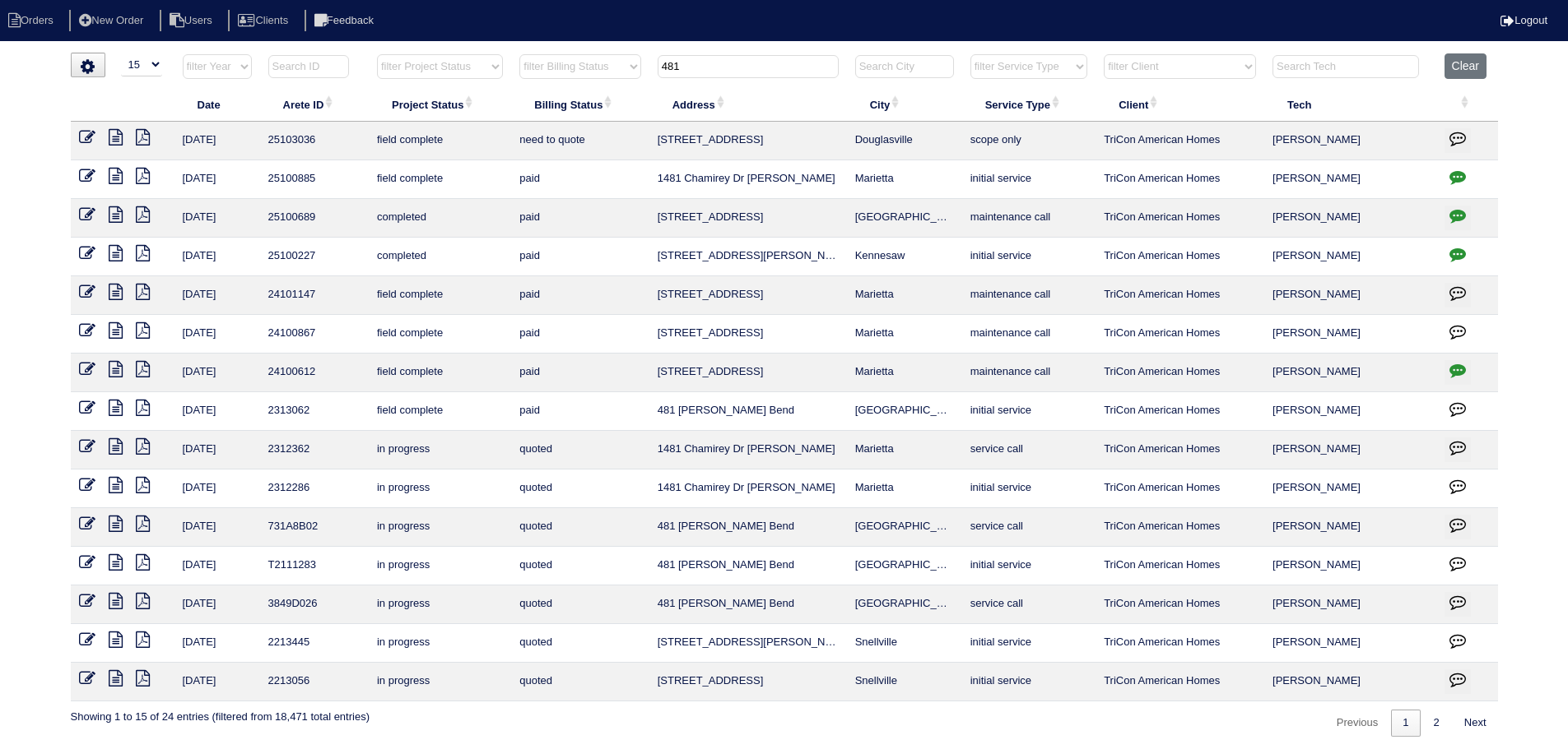
type input "481"
click at [111, 140] on icon at bounding box center [116, 137] width 14 height 16
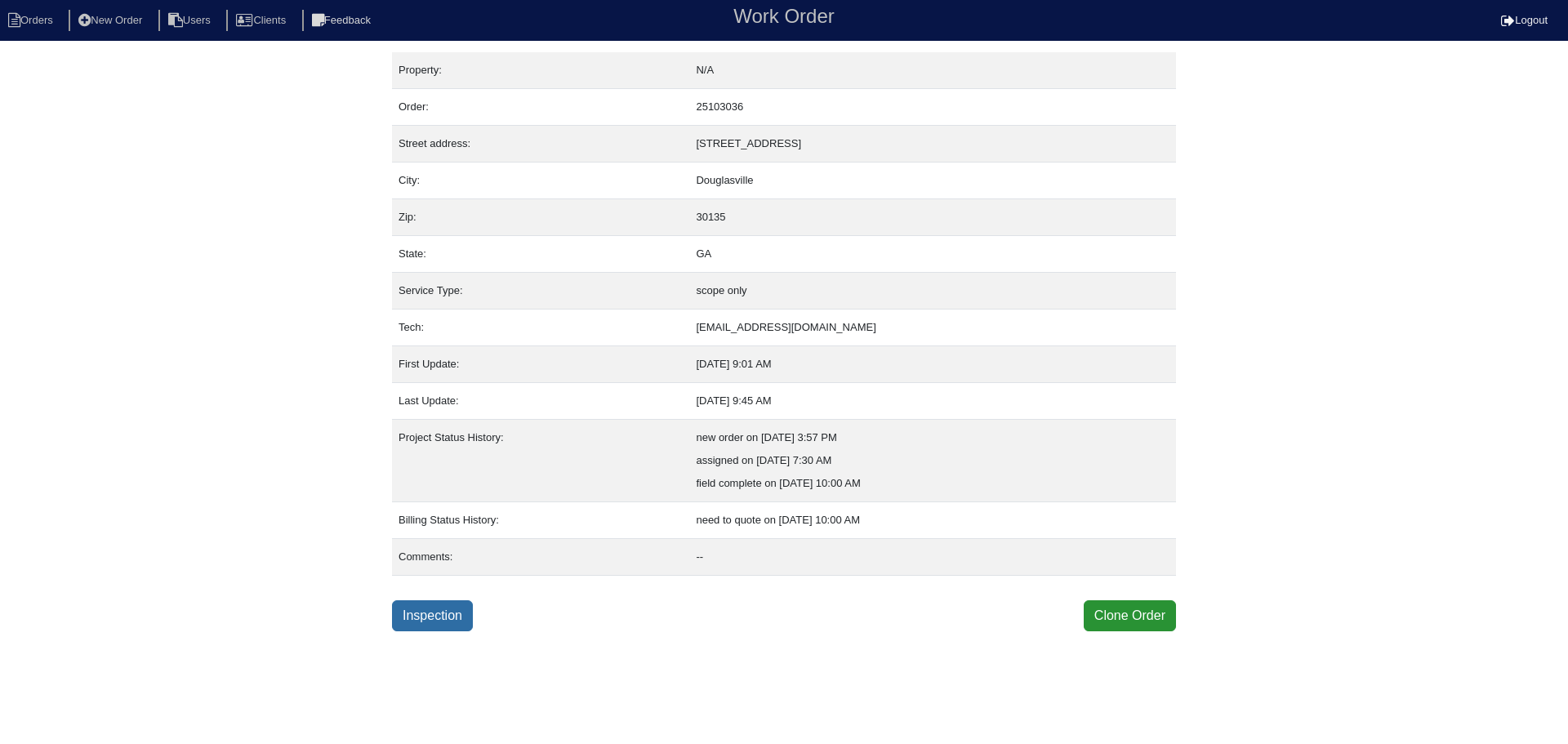
click at [455, 626] on link "Inspection" at bounding box center [433, 616] width 81 height 31
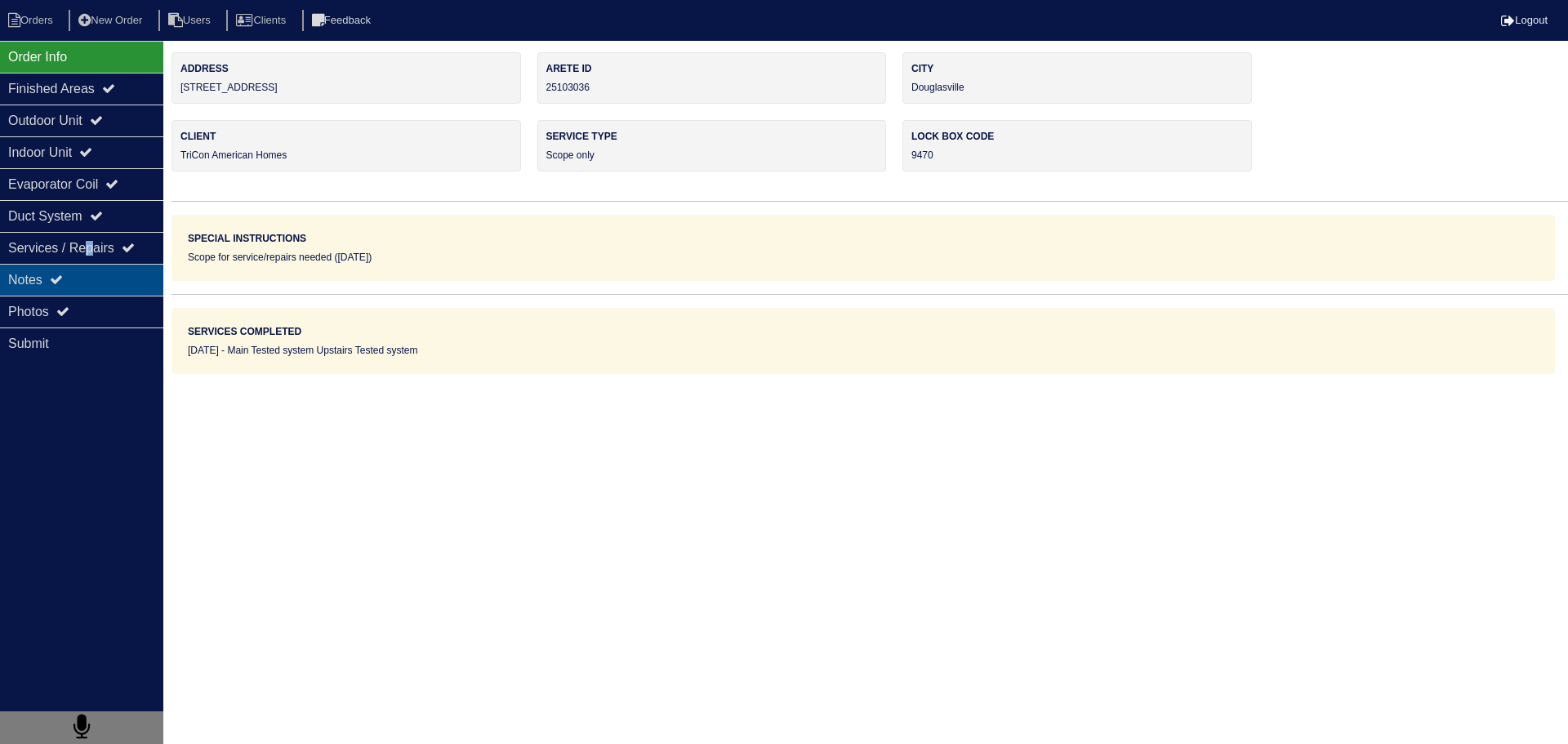
drag, startPoint x: 100, startPoint y: 256, endPoint x: 98, endPoint y: 272, distance: 16.1
click at [98, 255] on div "Services / Repairs" at bounding box center [82, 248] width 164 height 32
click at [98, 274] on div "Notes" at bounding box center [82, 280] width 164 height 32
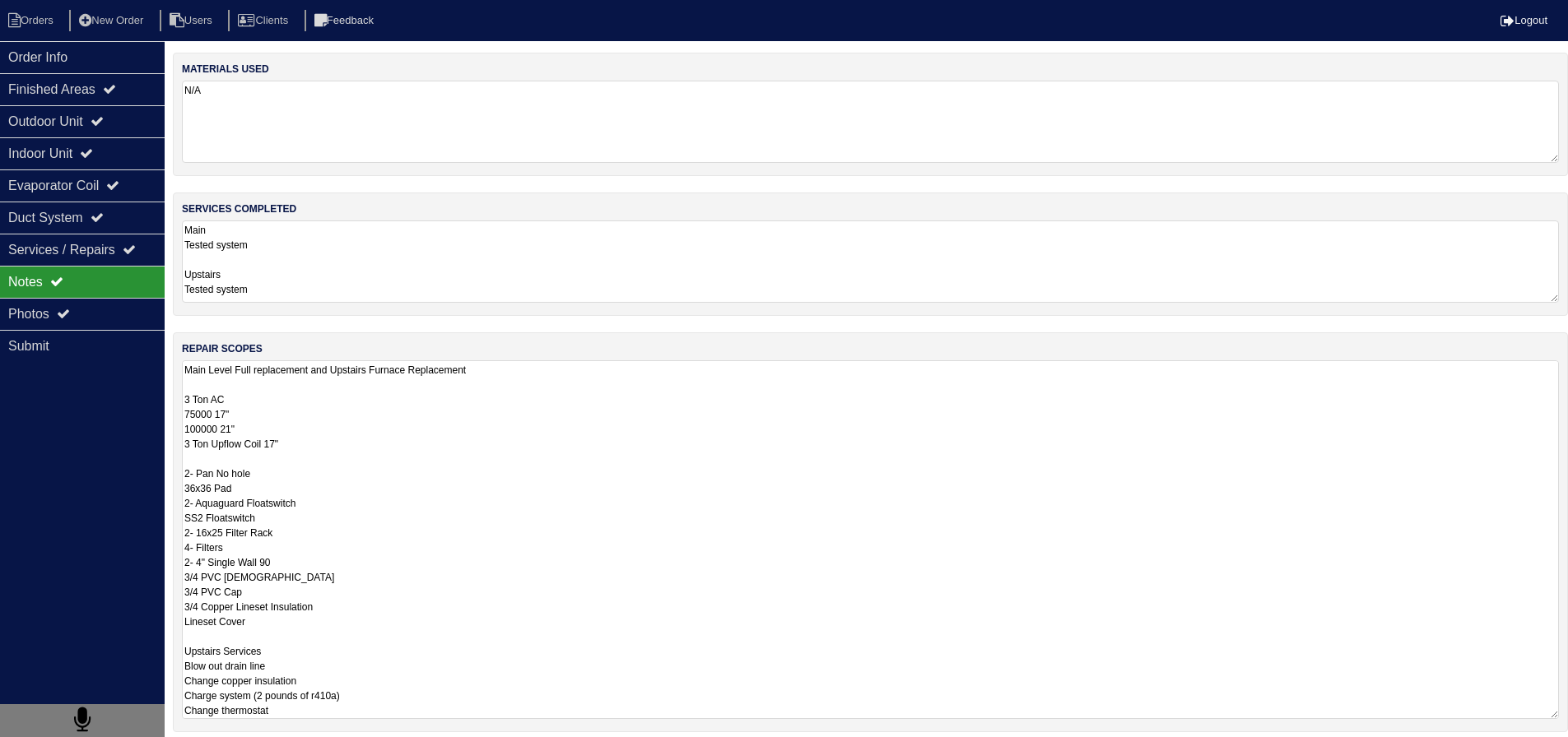
click at [270, 377] on textarea "Main Level Full replacement and Upstairs Furnace Replacement 3 Ton AC 75000 17"…" at bounding box center [871, 540] width 1377 height 359
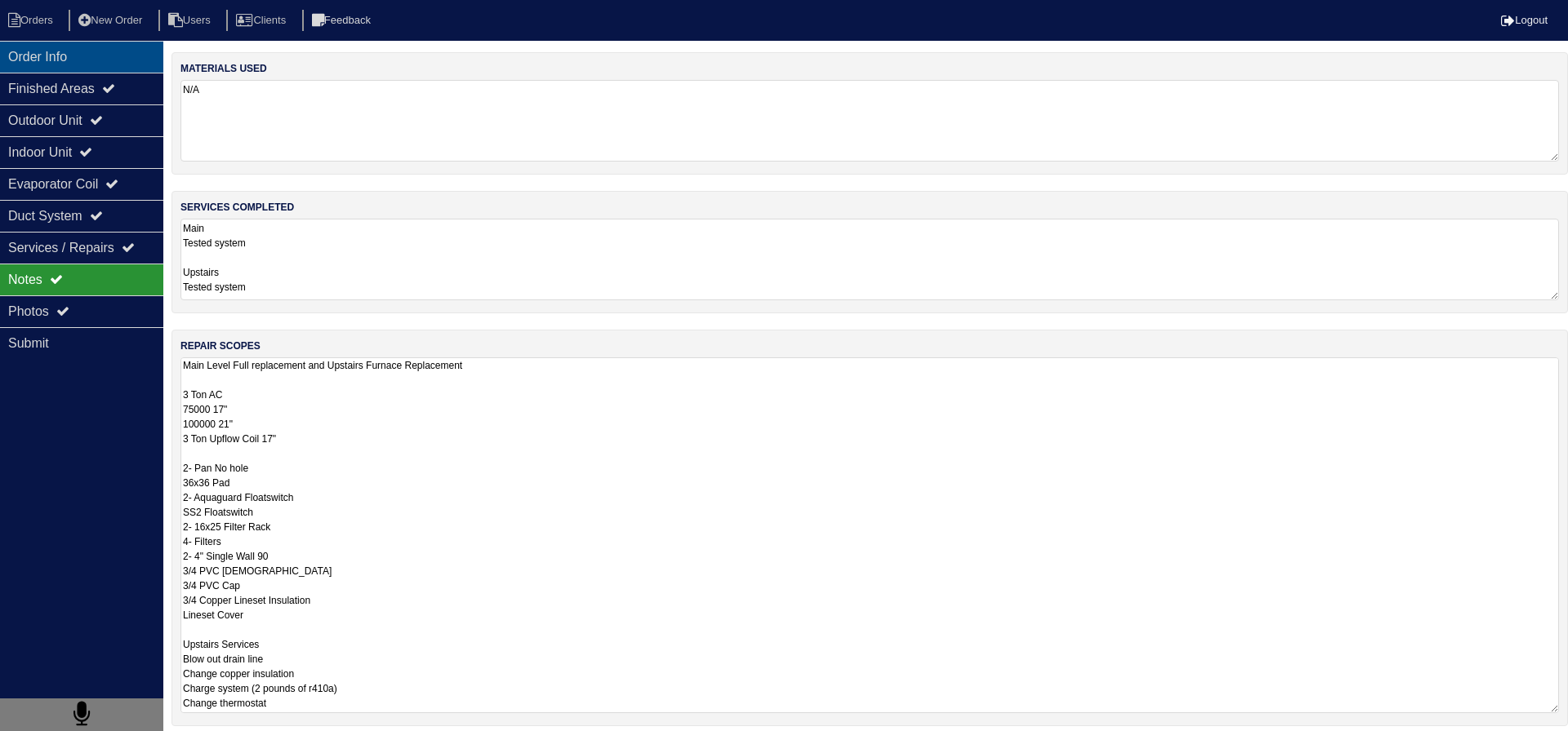
click at [60, 71] on div "Order Info" at bounding box center [82, 56] width 164 height 32
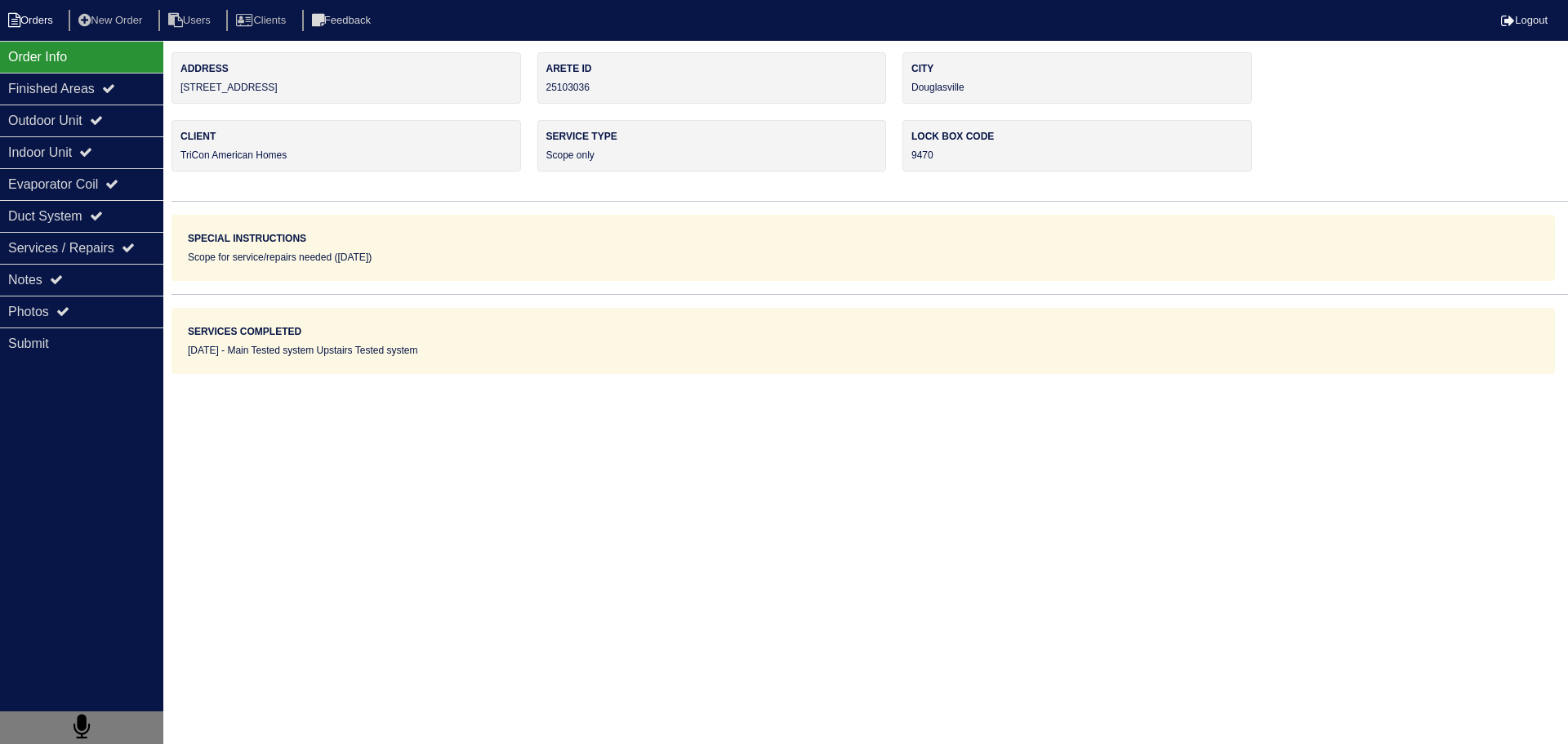
click at [42, 27] on li "Orders" at bounding box center [33, 20] width 66 height 22
select select "15"
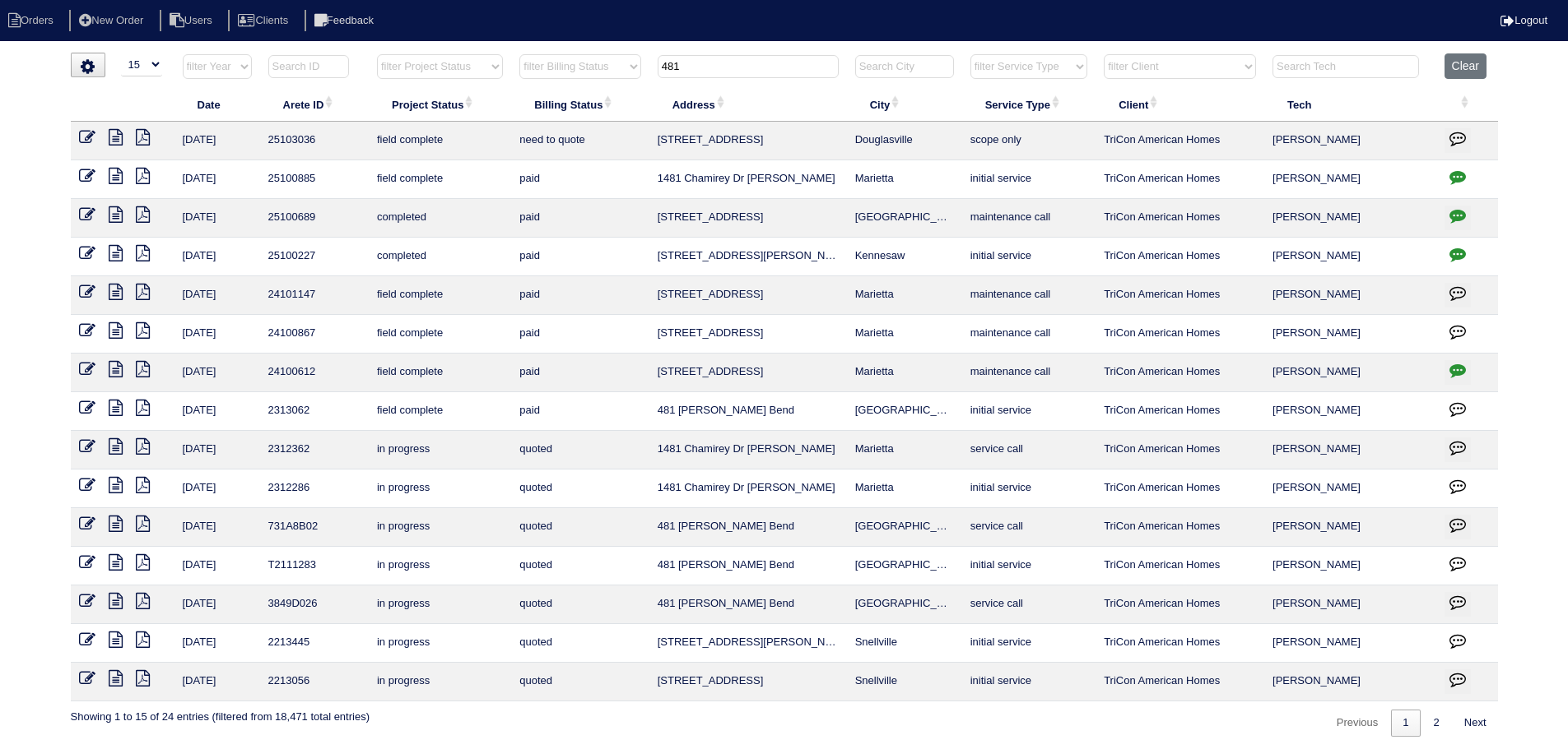
click at [539, 70] on tr "filter Year -- Any Year -- 2025 2024 2023 2022 2021 2020 2019 filter Project St…" at bounding box center [784, 70] width 1428 height 34
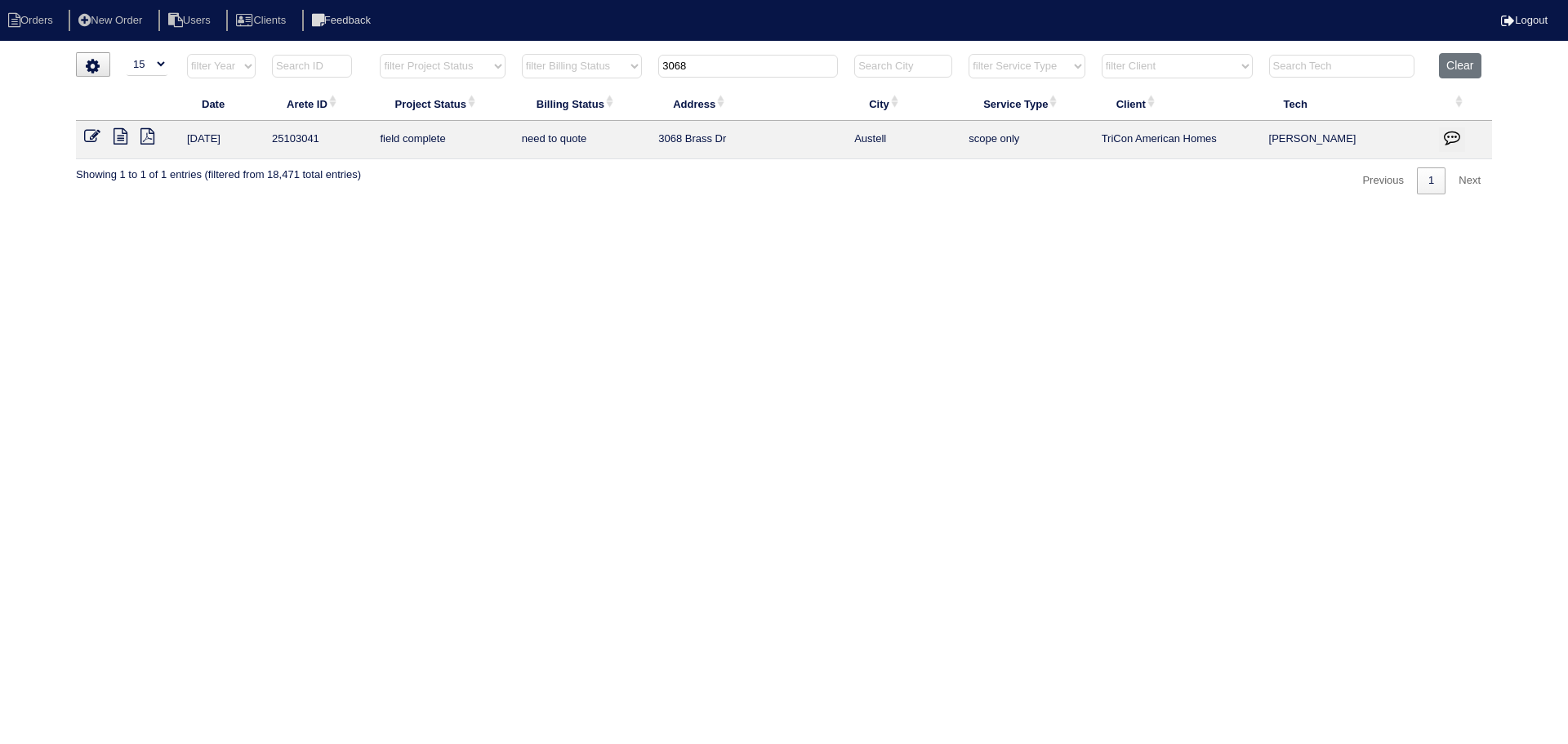
type input "3068"
click at [121, 134] on icon at bounding box center [120, 136] width 14 height 16
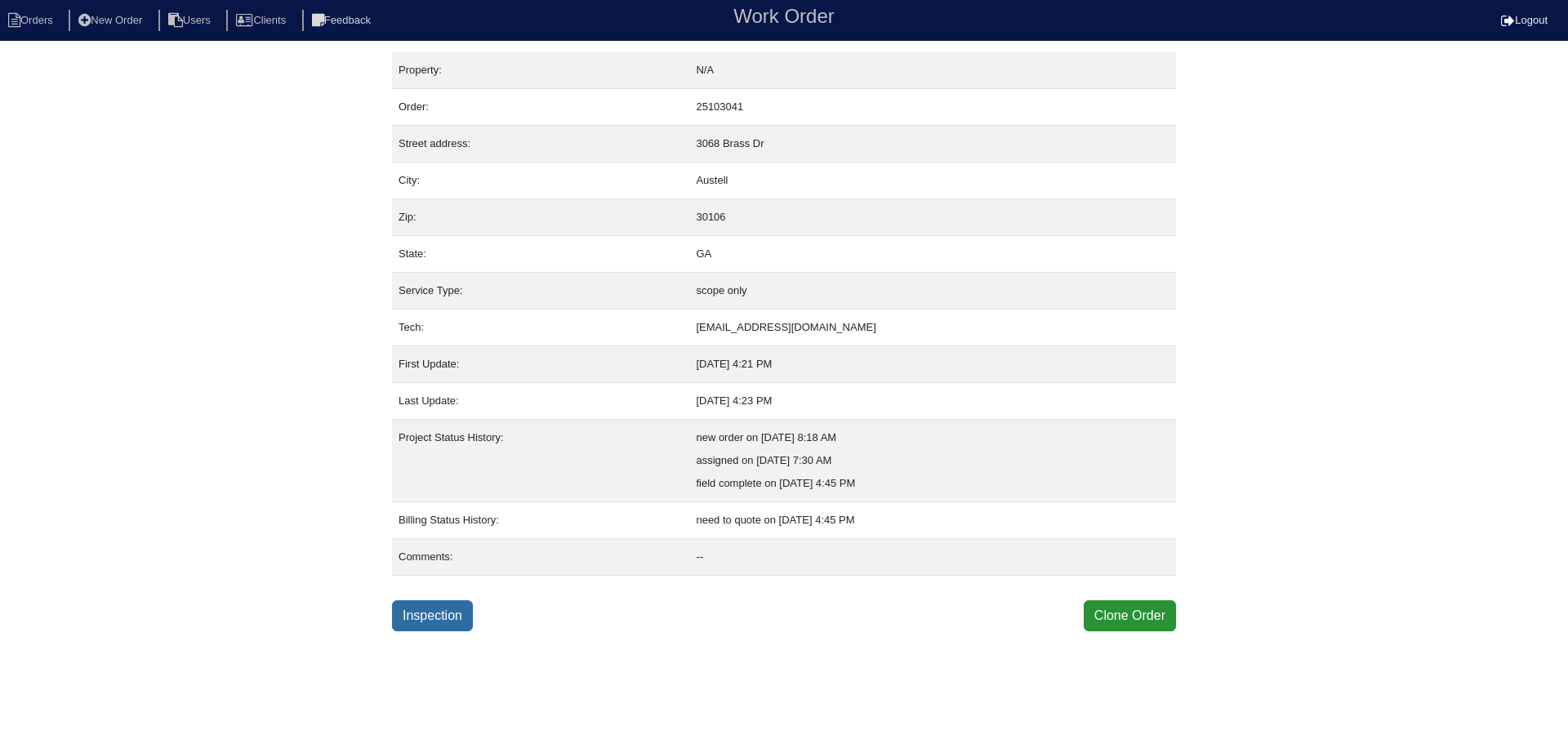
click at [411, 608] on link "Inspection" at bounding box center [433, 616] width 81 height 31
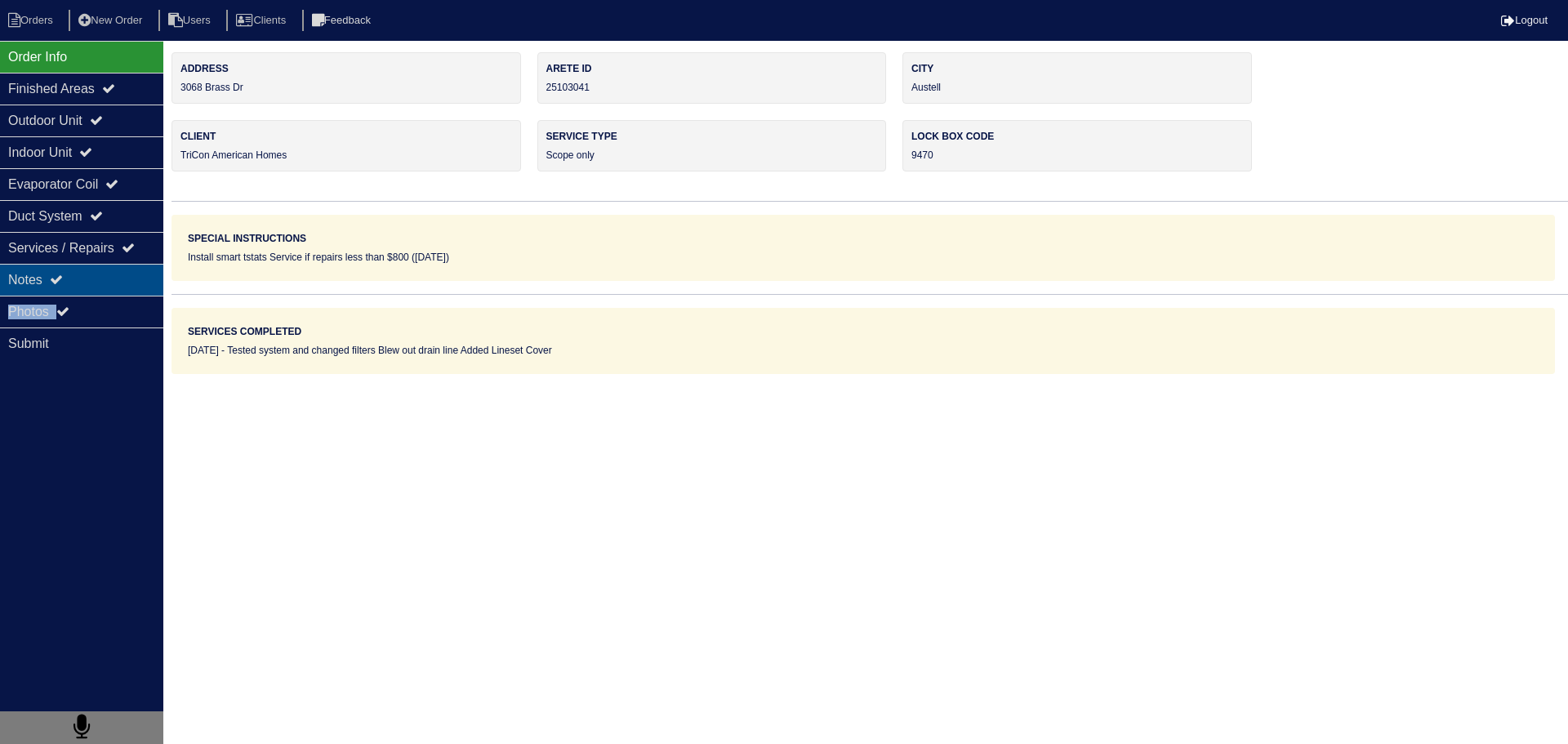
click at [95, 295] on div "Order Info Finished Areas Outdoor Unit Indoor Unit Evaporator Coil Duct System …" at bounding box center [82, 412] width 164 height 744
click at [95, 295] on div "Notes" at bounding box center [82, 280] width 164 height 32
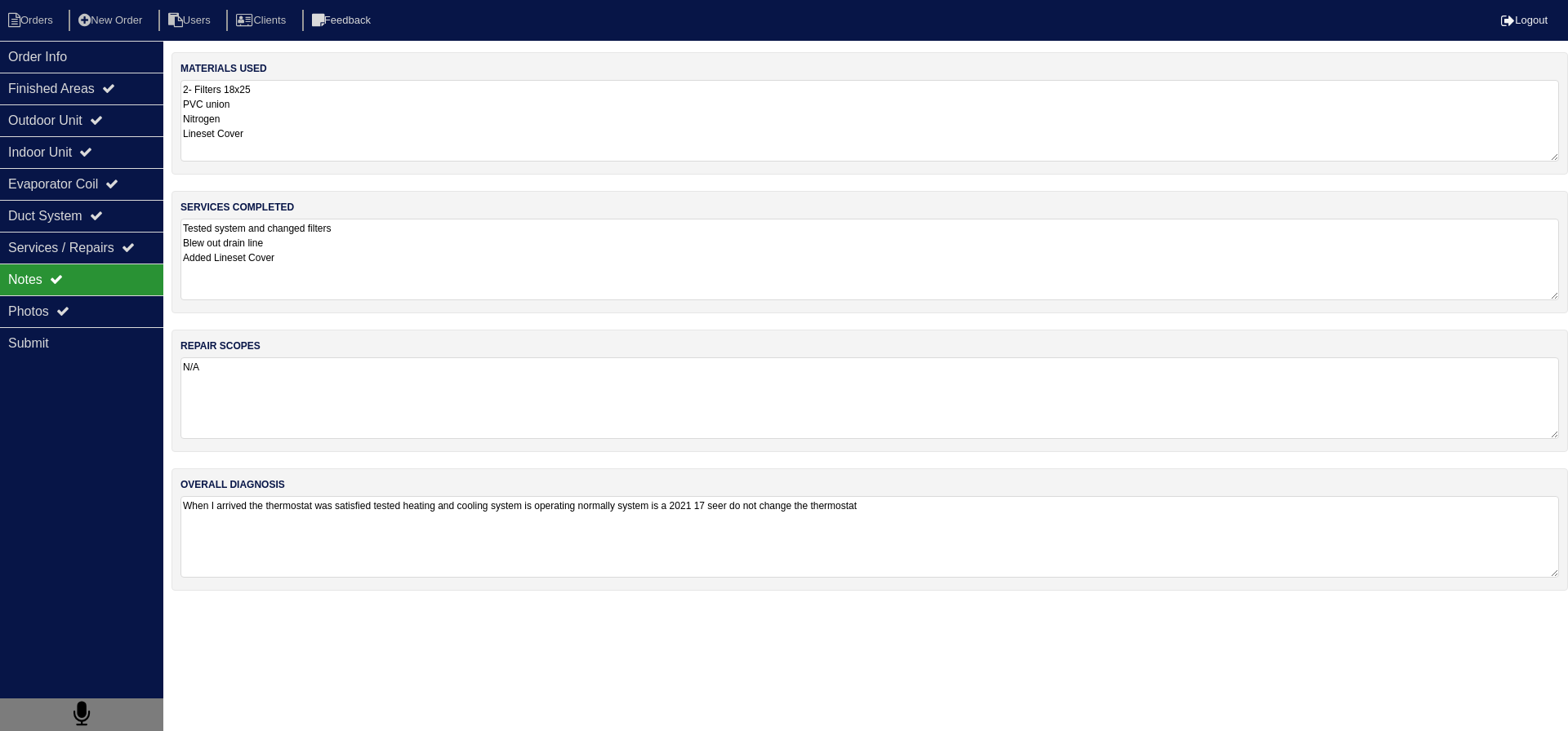
click at [69, 35] on nav "Orders New Order Users Clients Feedback Logout" at bounding box center [784, 20] width 1568 height 40
click at [68, 50] on div "Order Info" at bounding box center [82, 56] width 164 height 32
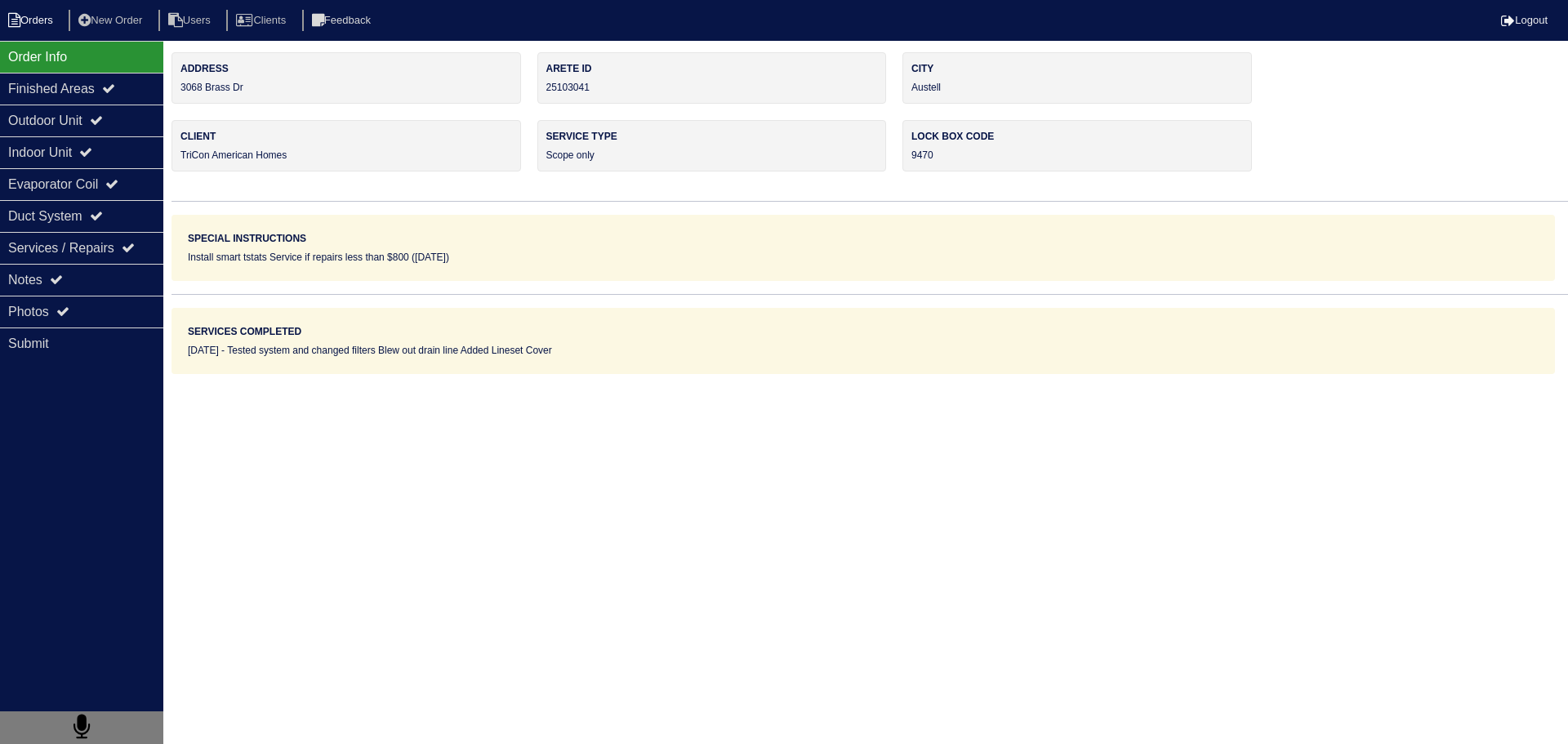
click at [26, 11] on li "Orders" at bounding box center [33, 20] width 66 height 22
select select "15"
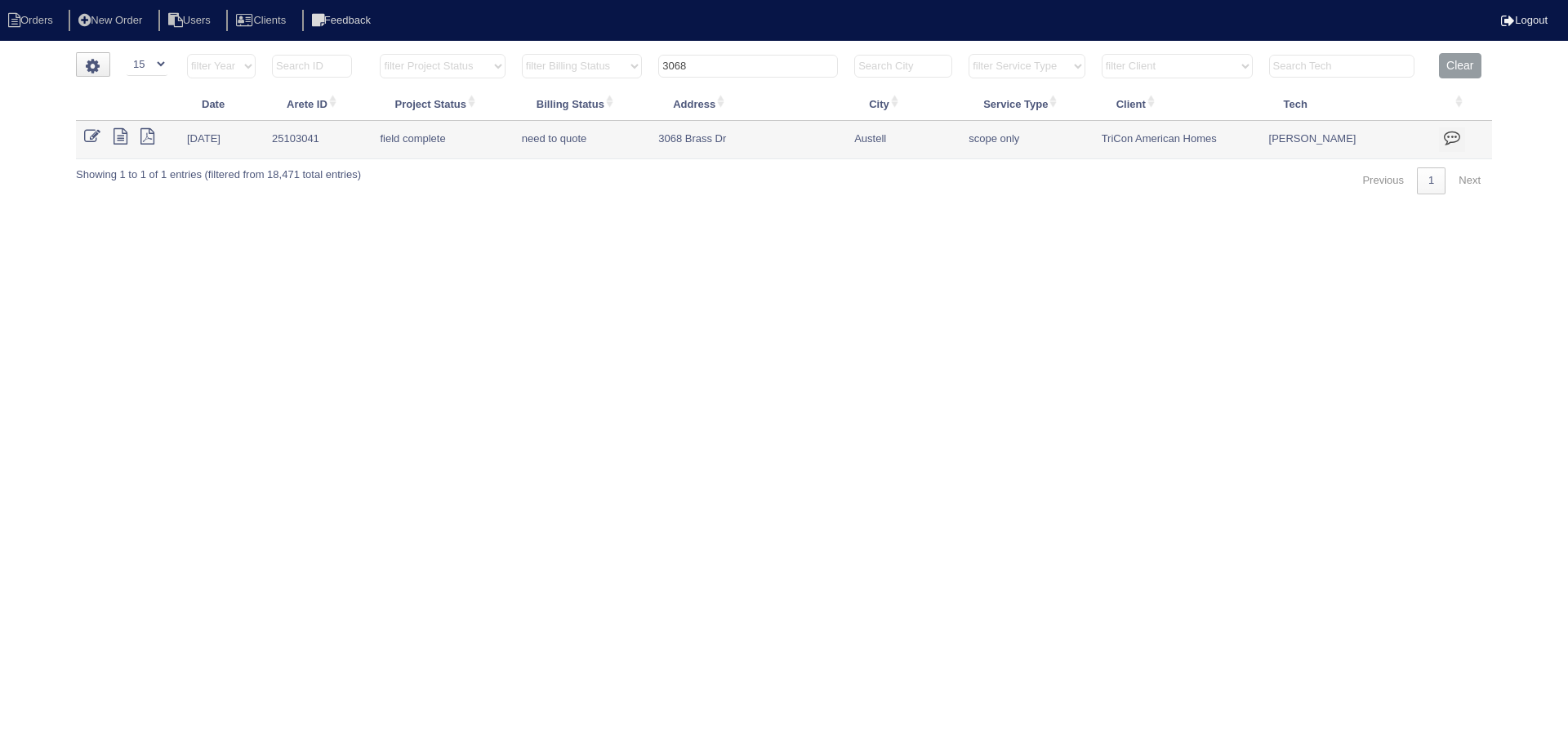
click at [761, 74] on input "3068" at bounding box center [747, 66] width 180 height 23
click at [760, 74] on input "3068" at bounding box center [747, 66] width 180 height 23
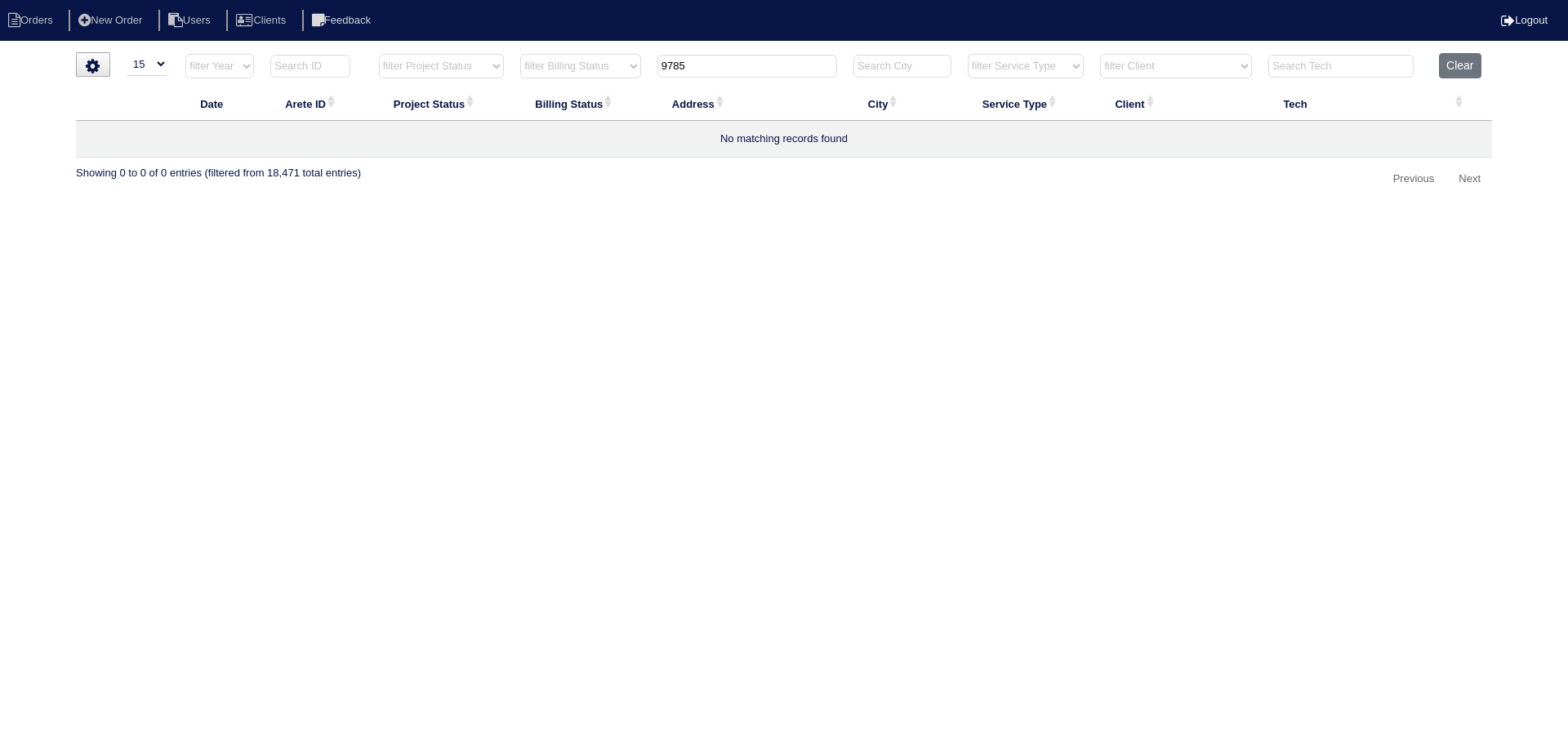
drag, startPoint x: 726, startPoint y: 75, endPoint x: 681, endPoint y: 63, distance: 46.6
click at [681, 64] on th "9785" at bounding box center [747, 70] width 196 height 34
click at [681, 63] on input "9785" at bounding box center [747, 66] width 180 height 23
click at [723, 69] on input "9785" at bounding box center [747, 66] width 180 height 23
type input "9765"
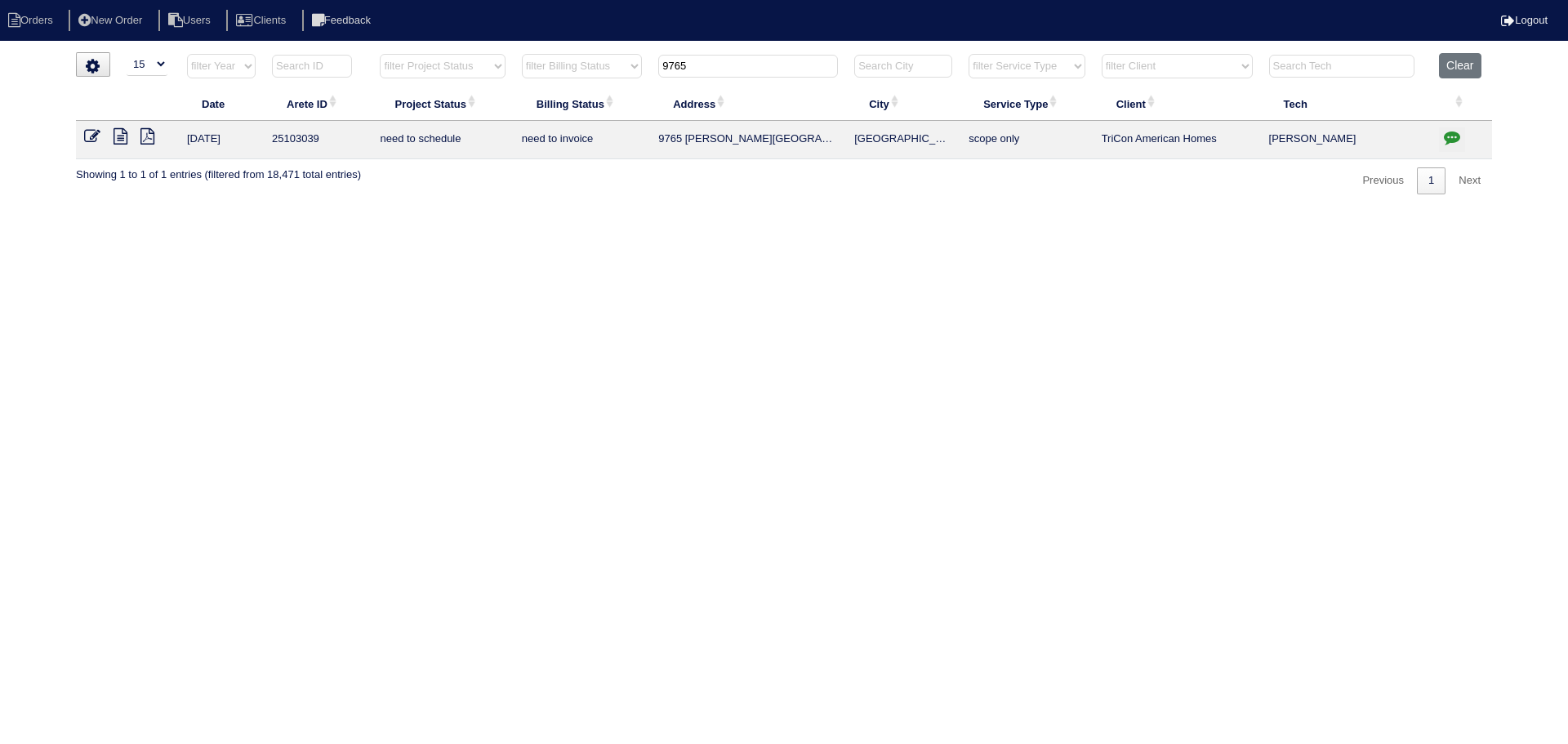
click at [1447, 140] on icon "button" at bounding box center [1451, 137] width 16 height 16
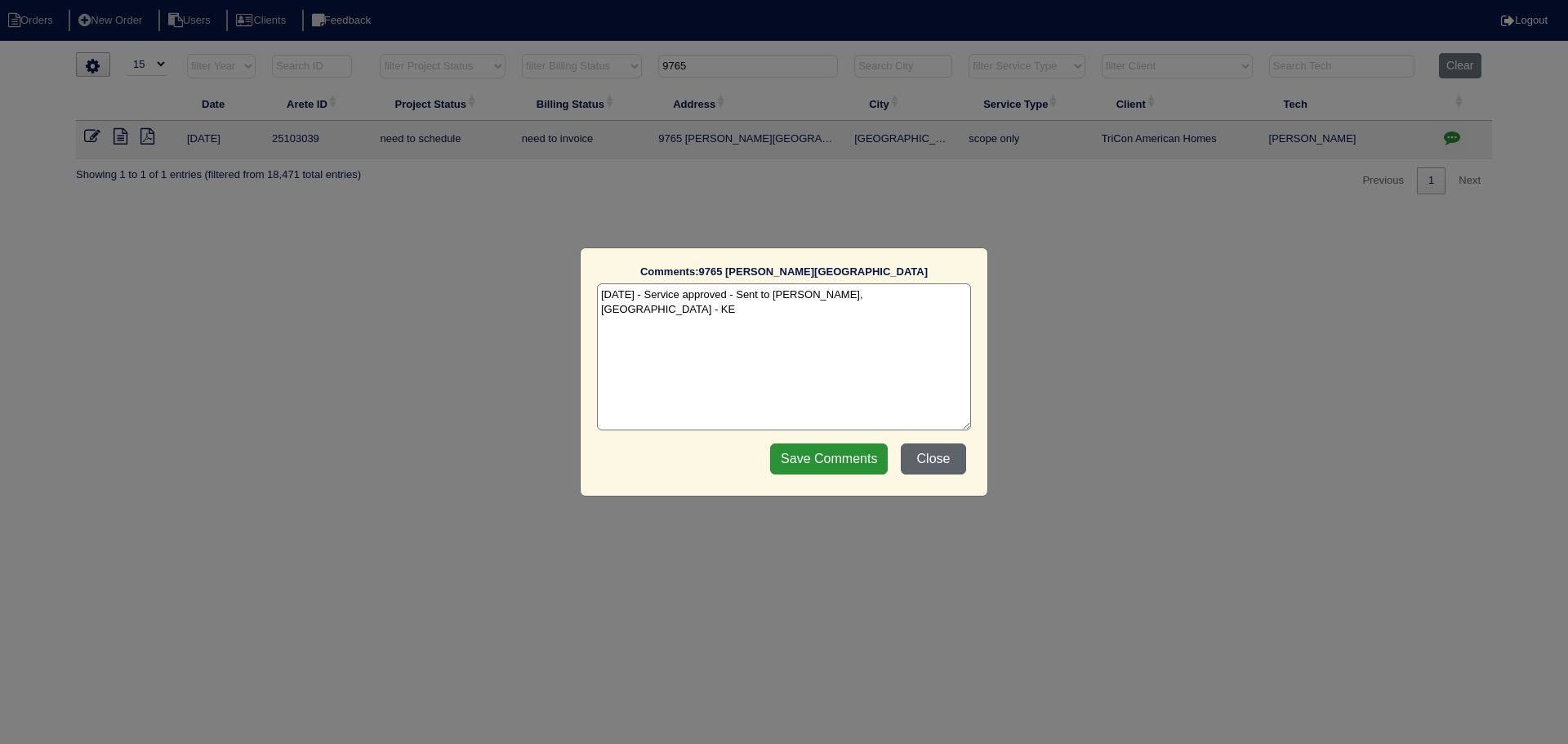
click at [951, 465] on button "Close" at bounding box center [933, 459] width 65 height 31
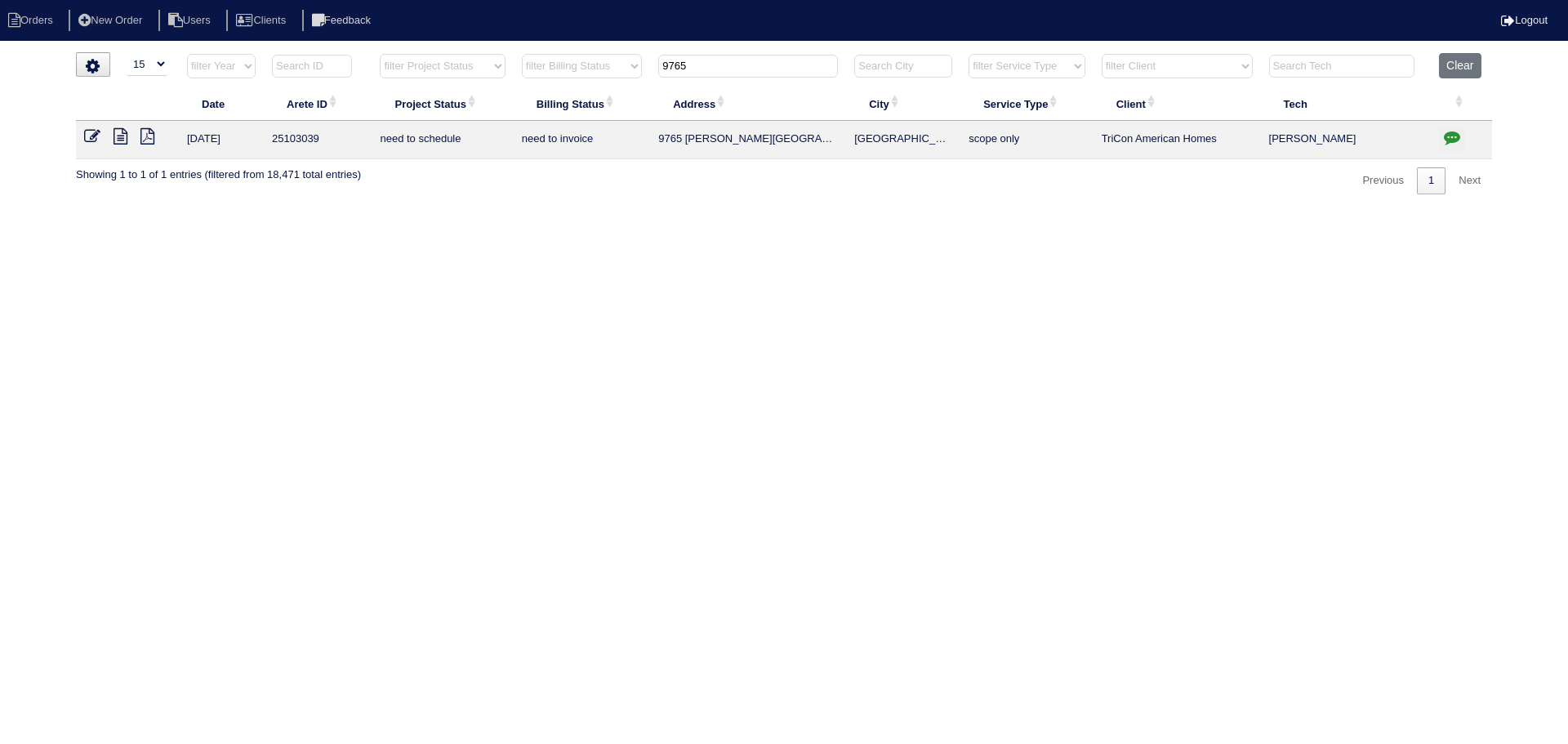
click at [84, 132] on td at bounding box center [127, 139] width 103 height 39
click at [90, 136] on icon at bounding box center [91, 136] width 16 height 16
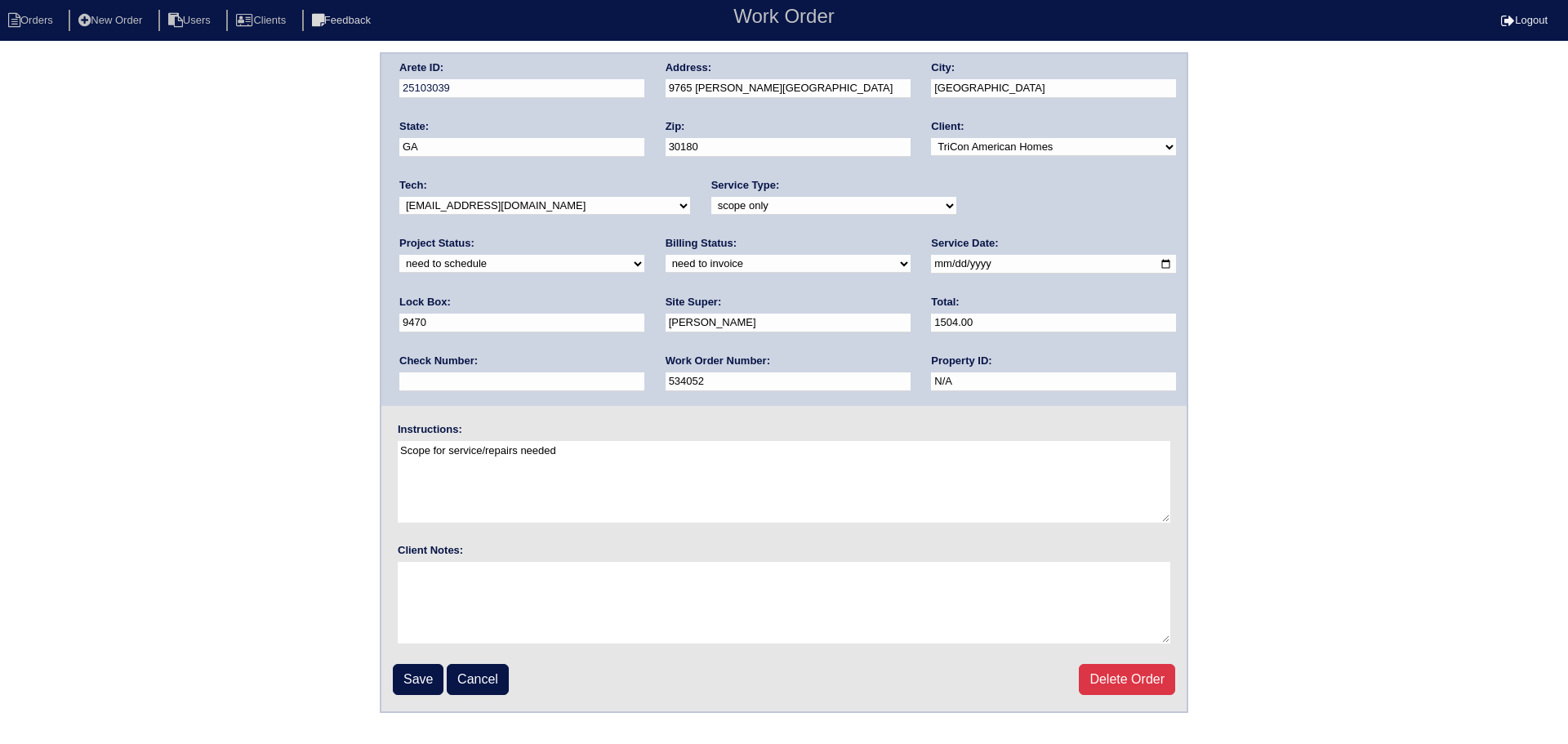
drag, startPoint x: 1080, startPoint y: 200, endPoint x: 1070, endPoint y: 215, distance: 18.0
click at [645, 255] on select "new order assigned in progress field complete need to schedule admin review arc…" at bounding box center [521, 264] width 245 height 18
select select "assigned"
click at [645, 255] on select "new order assigned in progress field complete need to schedule admin review arc…" at bounding box center [521, 264] width 245 height 18
click at [931, 262] on input "[DATE]" at bounding box center [1053, 265] width 245 height 19
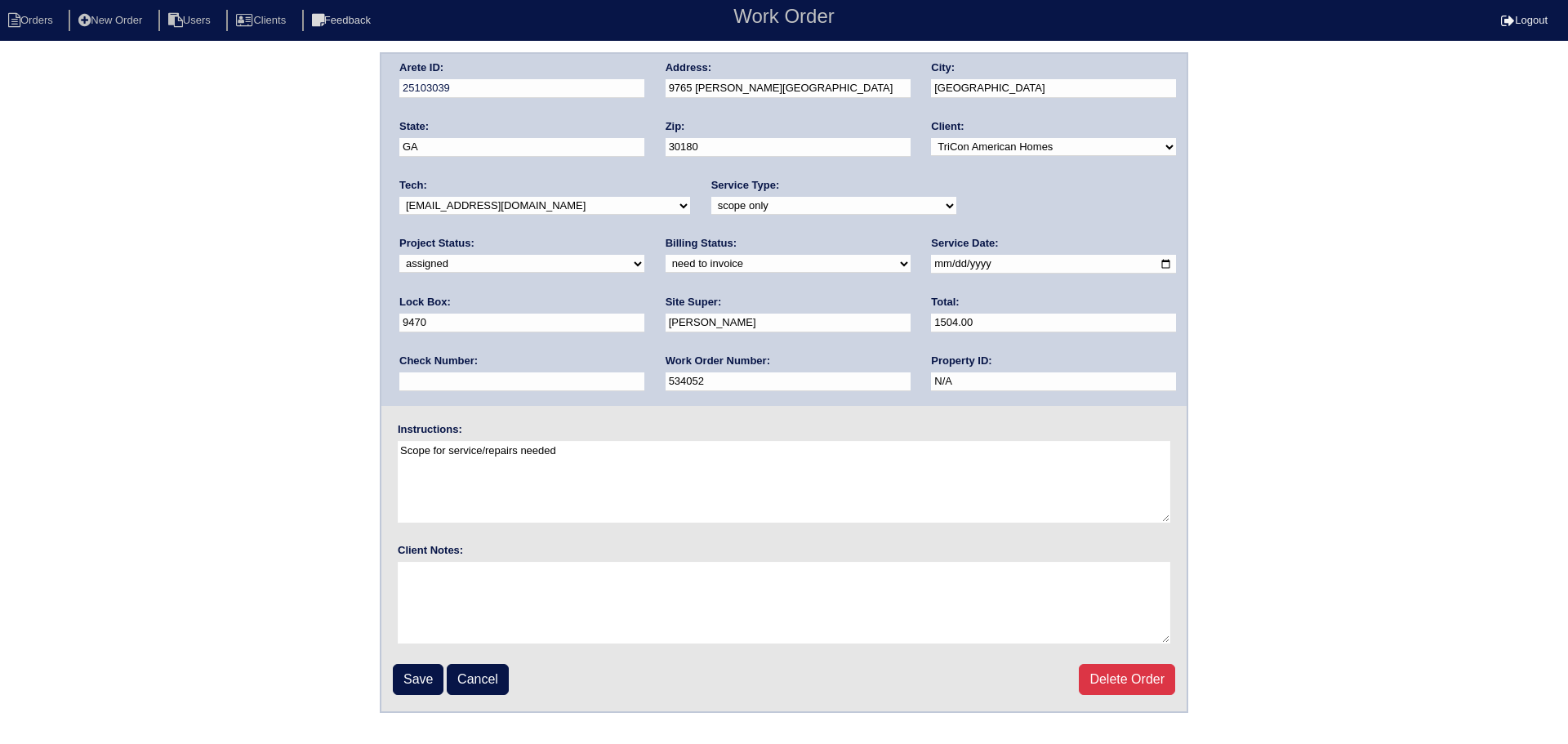
drag, startPoint x: 527, startPoint y: 201, endPoint x: 522, endPoint y: 210, distance: 10.3
click at [526, 202] on select "-select- [EMAIL_ADDRESS][DOMAIN_NAME] [EMAIL_ADDRESS][DOMAIN_NAME] [EMAIL_ADDRE…" at bounding box center [544, 205] width 291 height 18
click at [522, 210] on select "-select- [EMAIL_ADDRESS][DOMAIN_NAME] [EMAIL_ADDRESS][DOMAIN_NAME] [EMAIL_ADDRE…" at bounding box center [544, 205] width 291 height 18
click at [421, 674] on input "Save" at bounding box center [418, 679] width 51 height 31
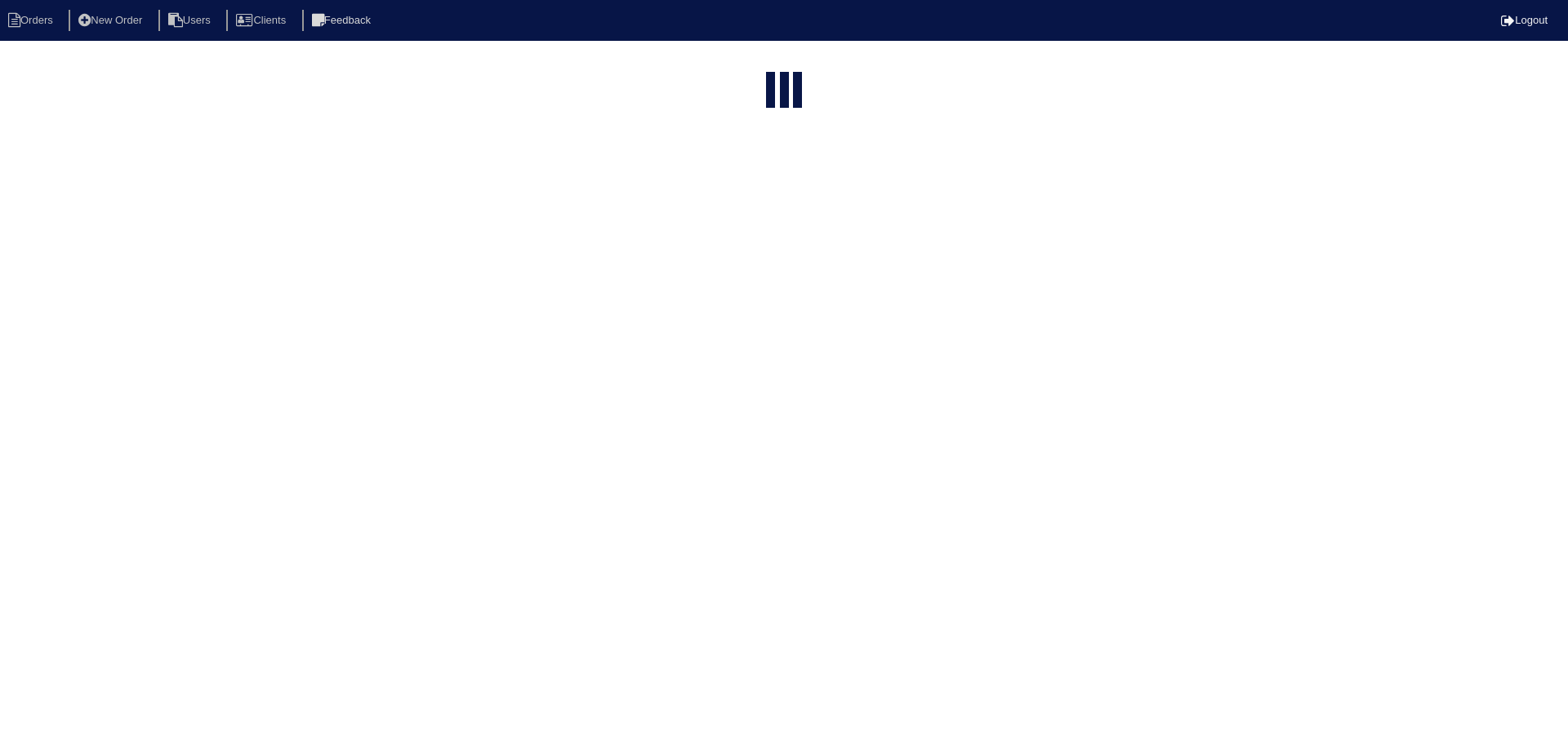
select select "15"
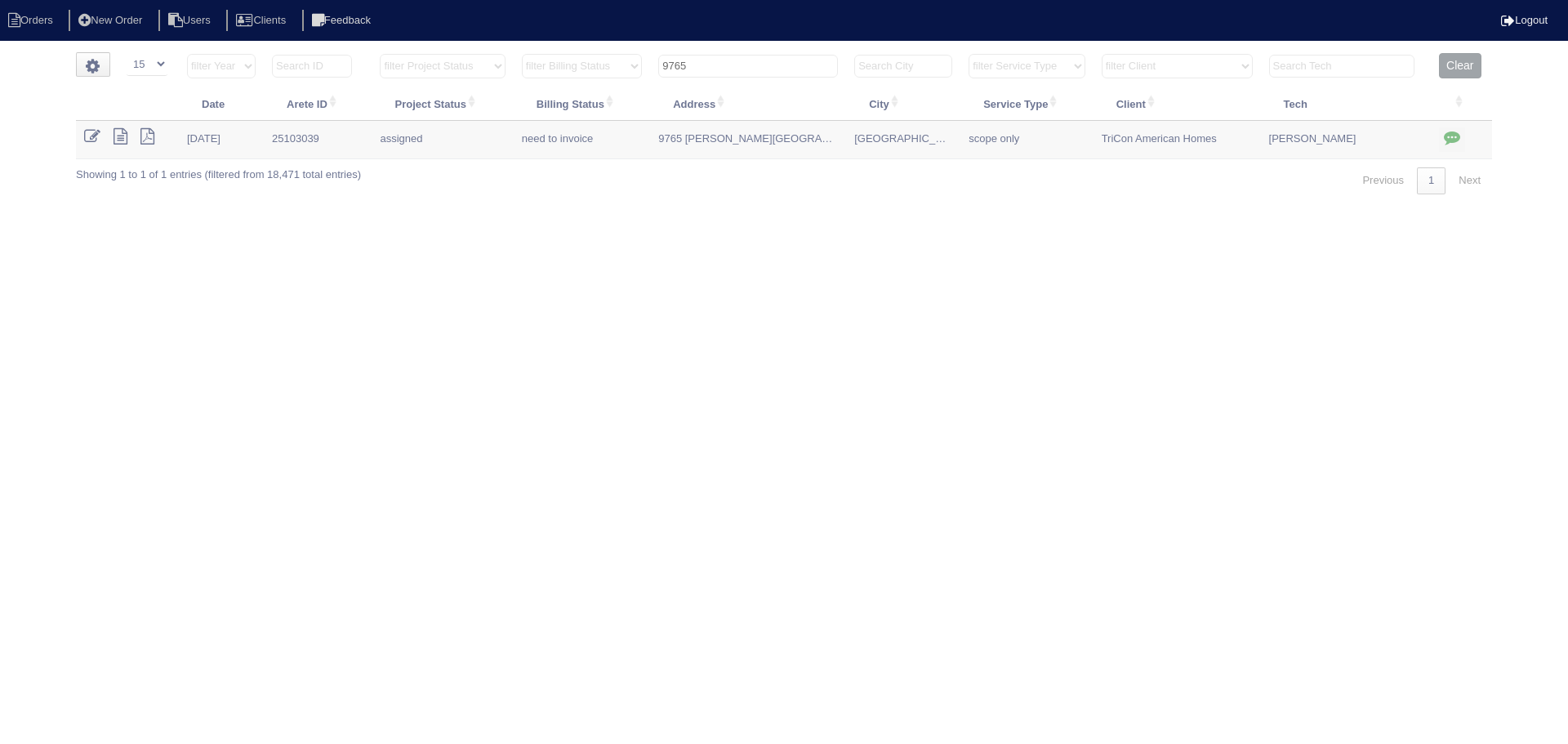
click at [1461, 62] on button "Clear" at bounding box center [1460, 65] width 41 height 25
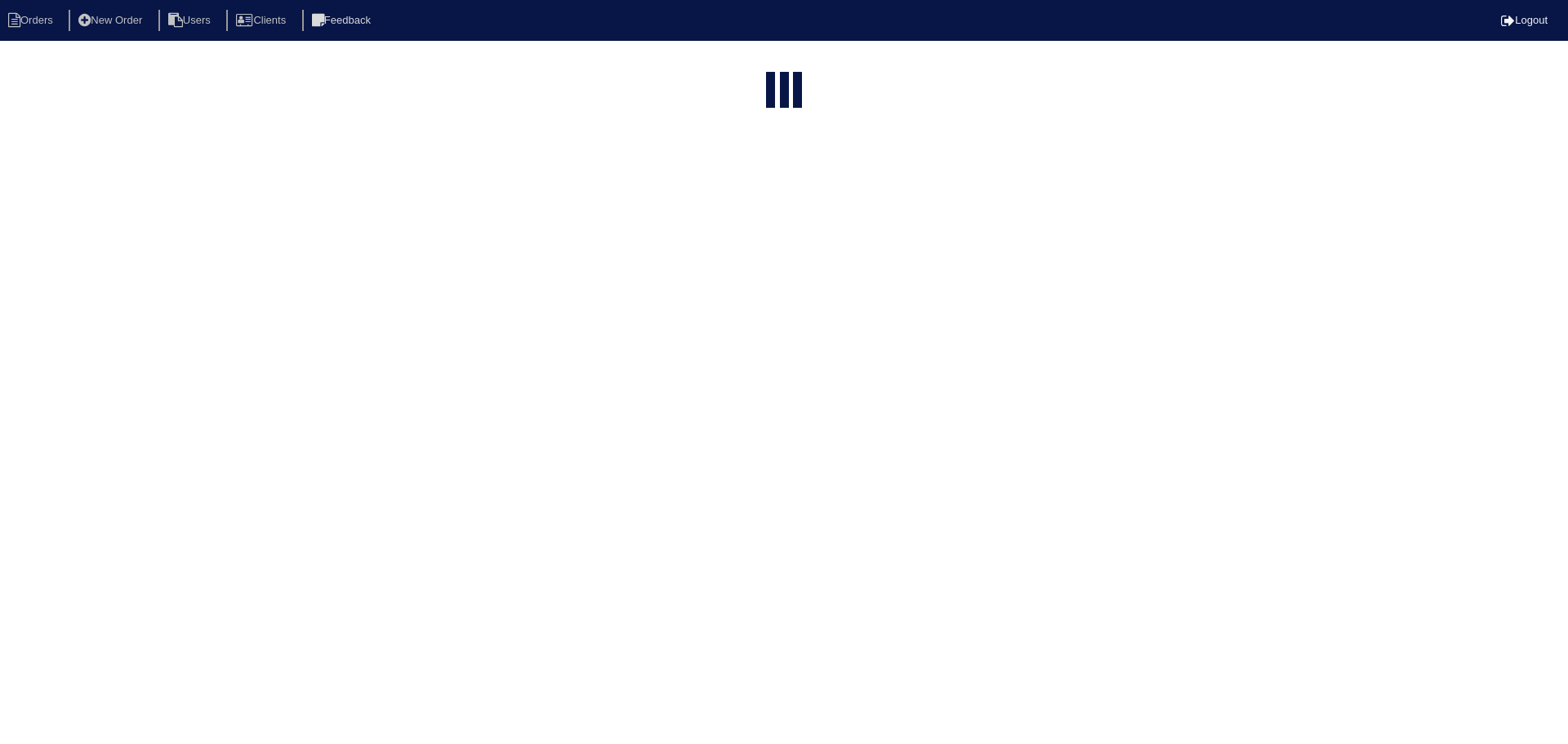
select select "15"
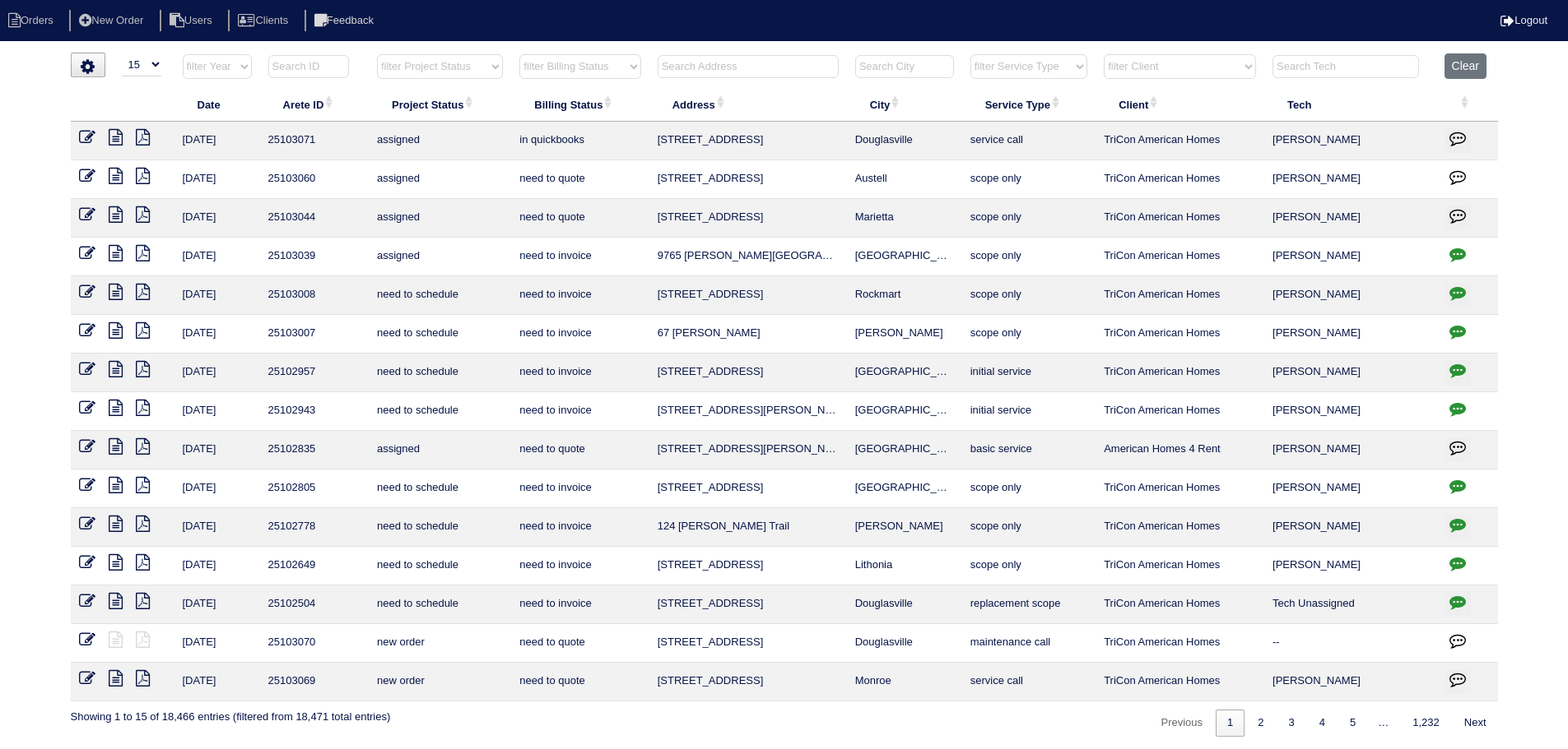
click at [769, 79] on th at bounding box center [748, 70] width 197 height 34
click at [769, 77] on input "text" at bounding box center [747, 66] width 181 height 23
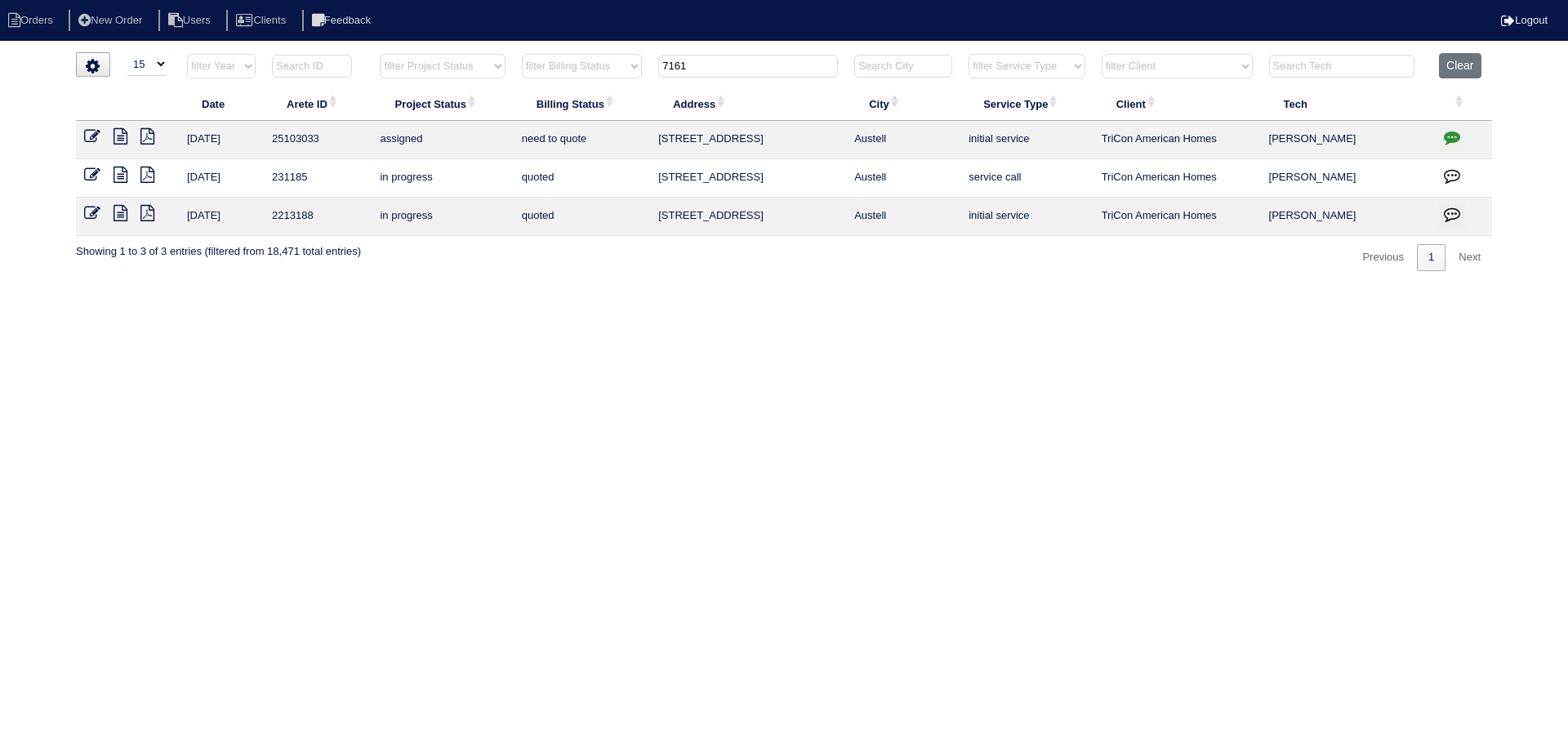
type input "7161"
click at [1448, 133] on icon "button" at bounding box center [1451, 137] width 16 height 16
type textarea "[DATE] - Was originally sent as a scope only - WO for initial service put in Ap…"
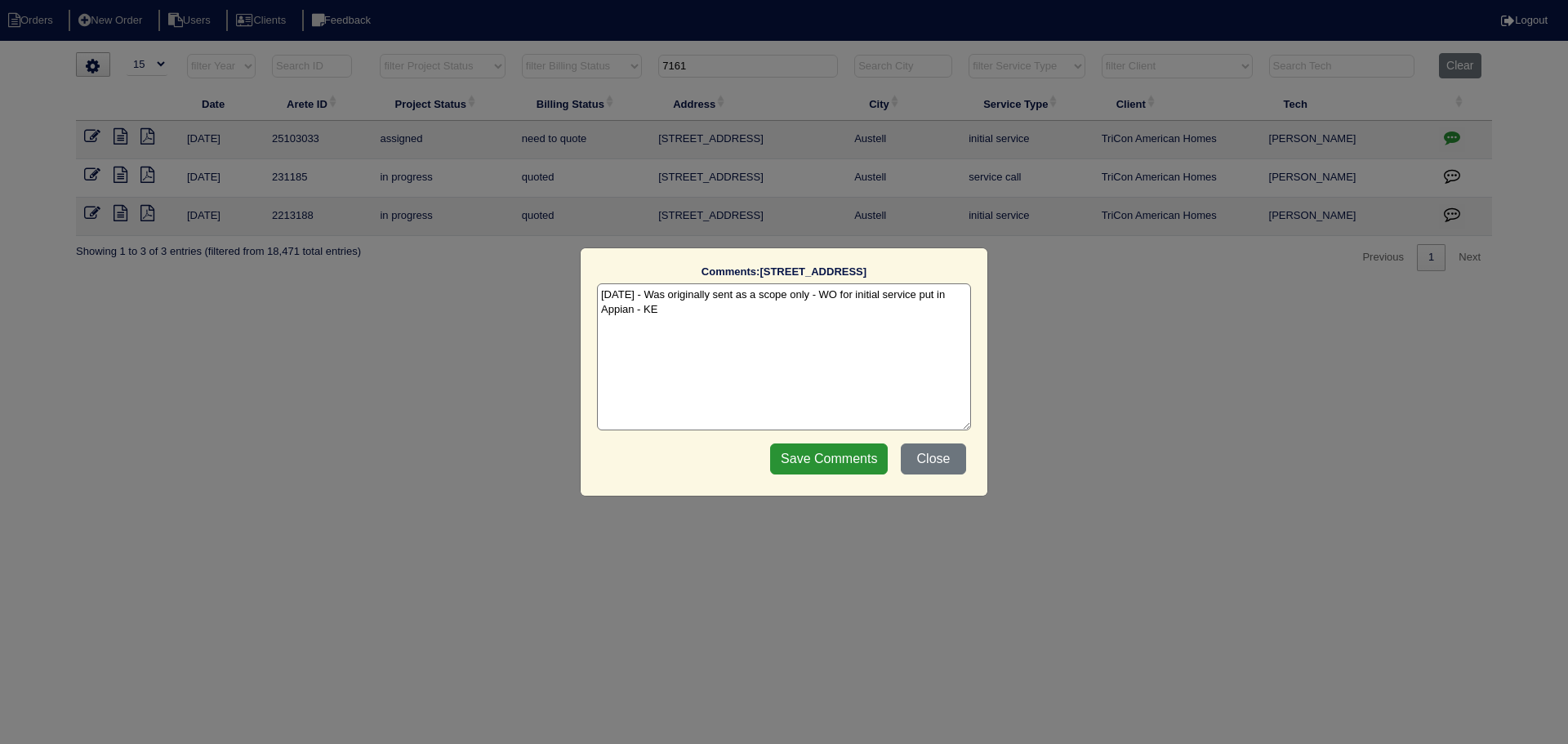
click at [1448, 133] on div "Comments: 7161 Silver Mine Crossing SE The comments on file have changed since …" at bounding box center [784, 372] width 1568 height 744
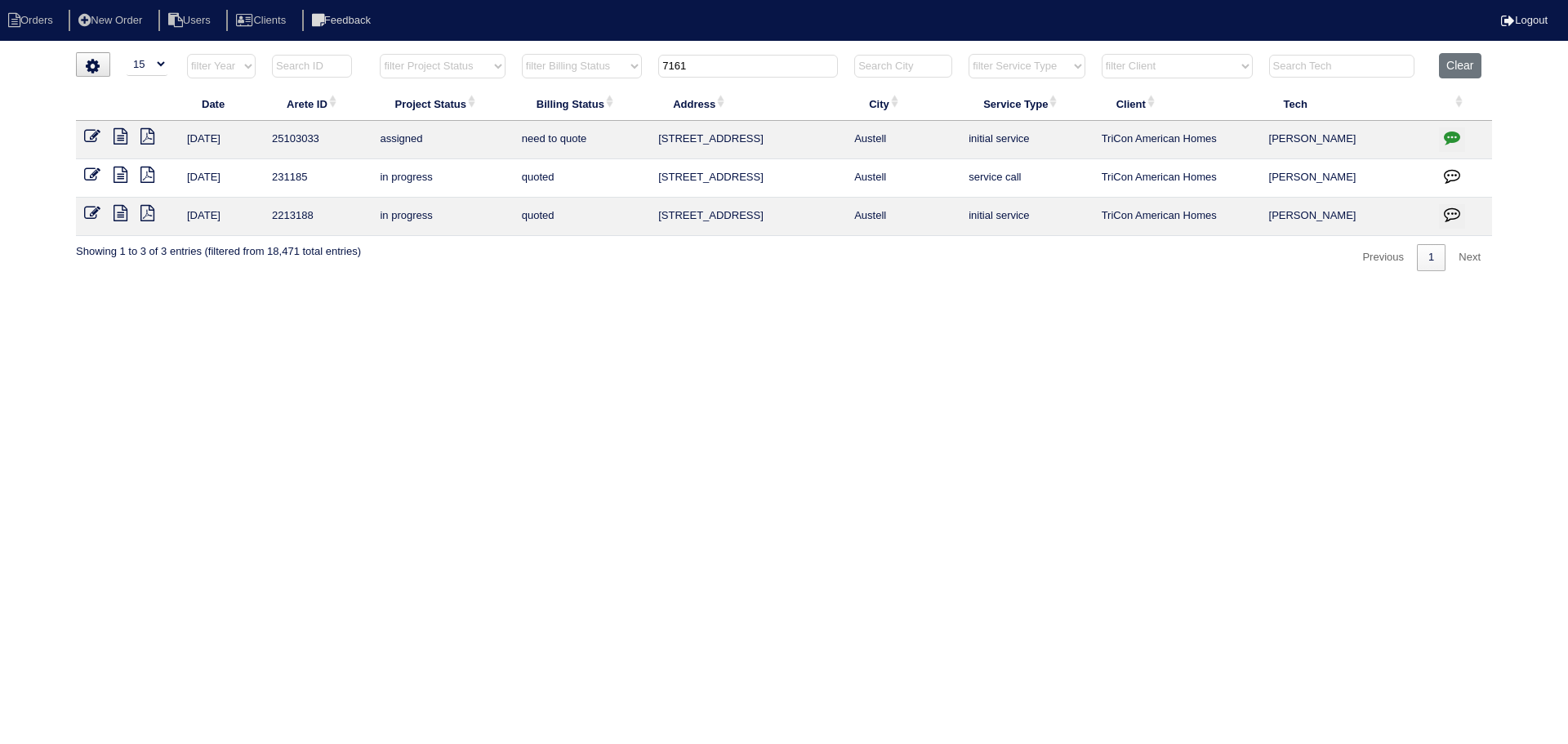
click at [124, 138] on icon at bounding box center [120, 136] width 14 height 16
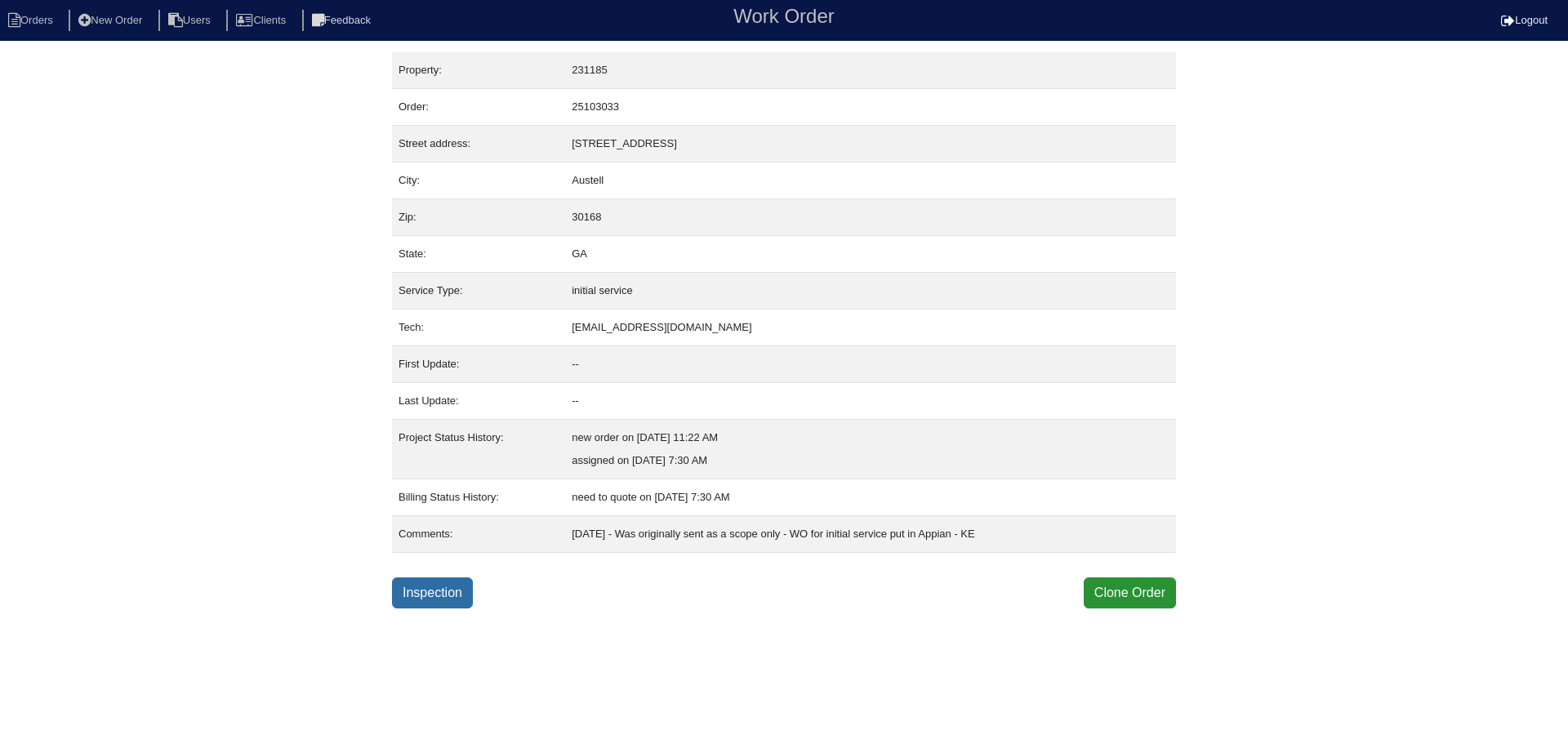
click at [466, 595] on link "Inspection" at bounding box center [433, 592] width 81 height 31
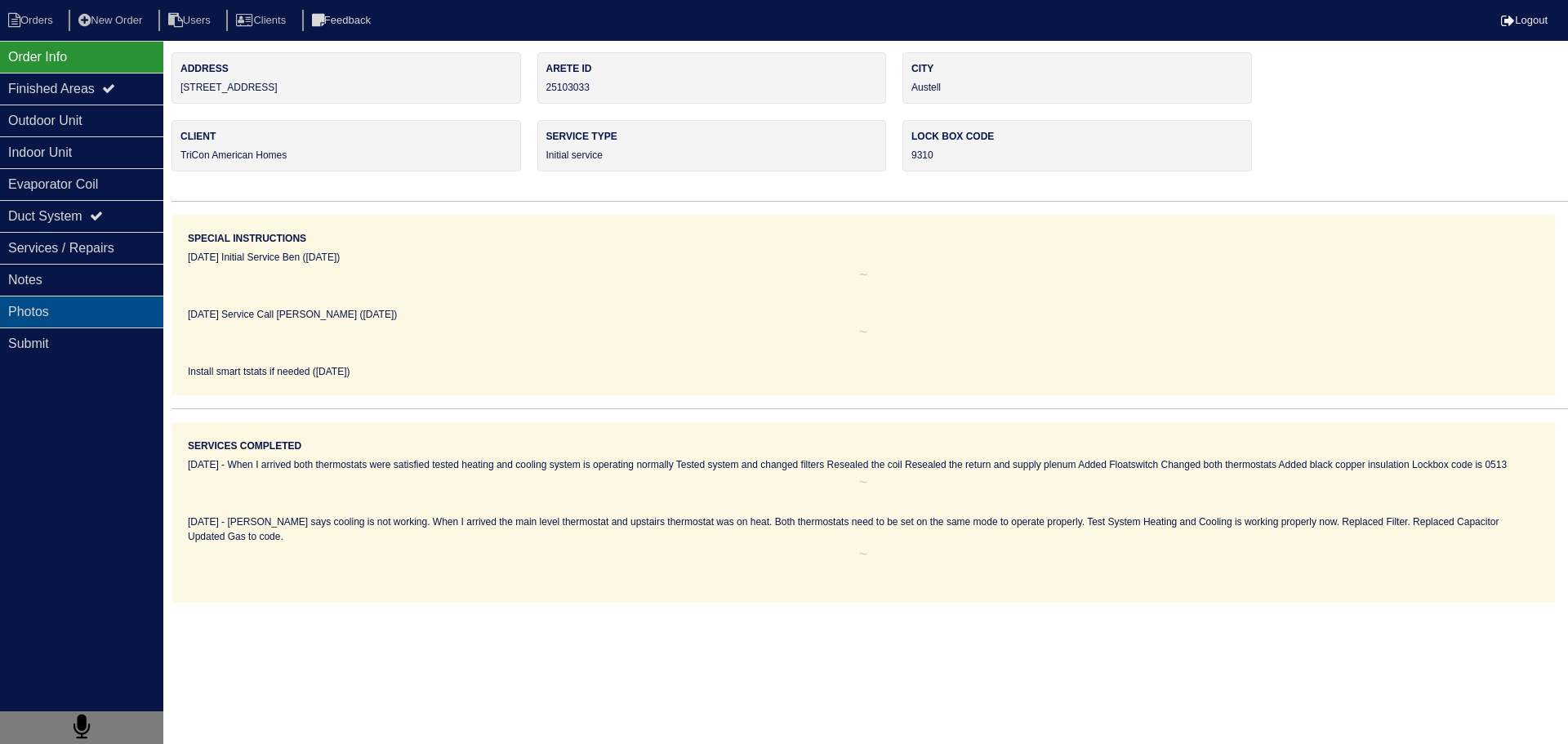
click at [102, 299] on div "Photos" at bounding box center [82, 312] width 164 height 32
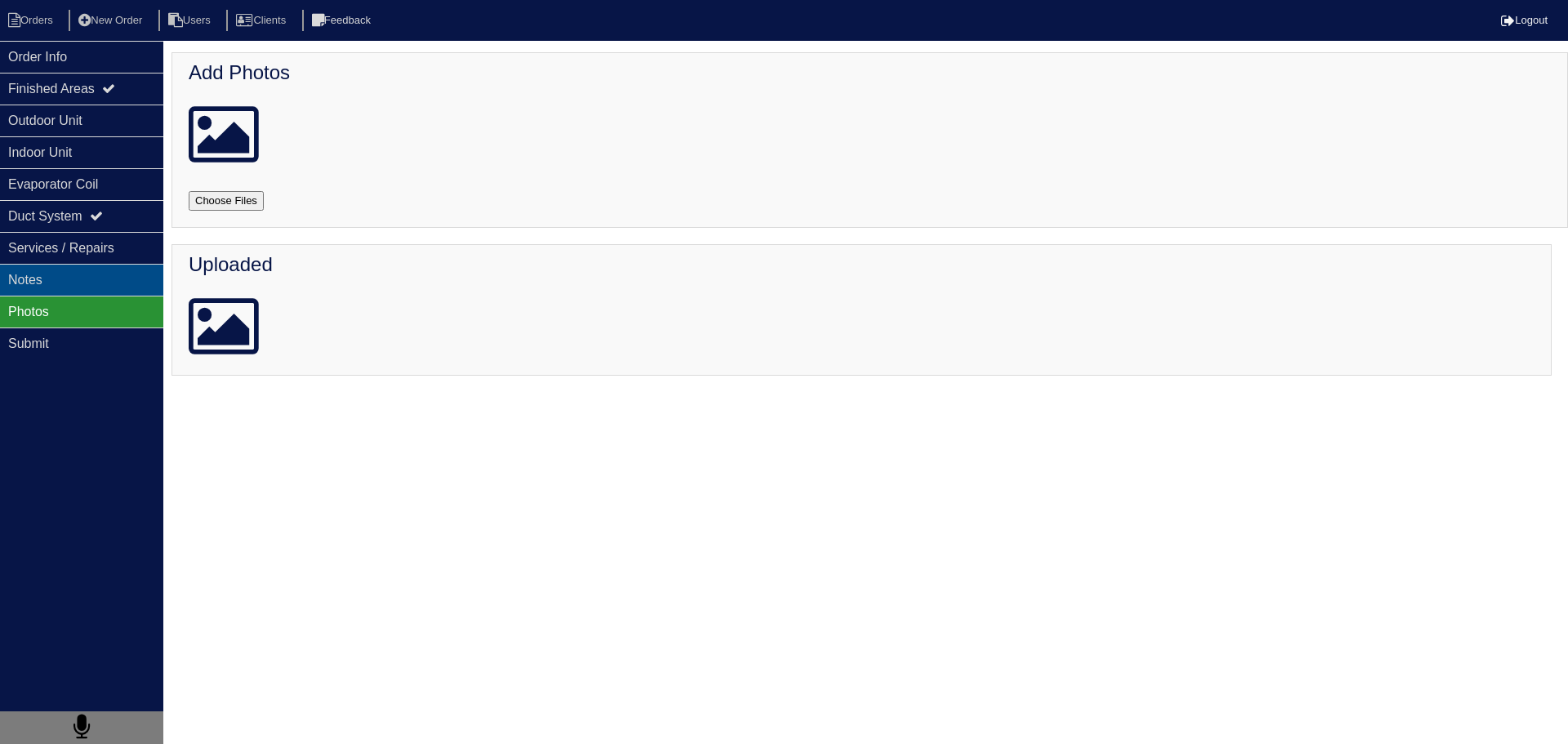
click at [104, 290] on div "Notes" at bounding box center [82, 280] width 164 height 32
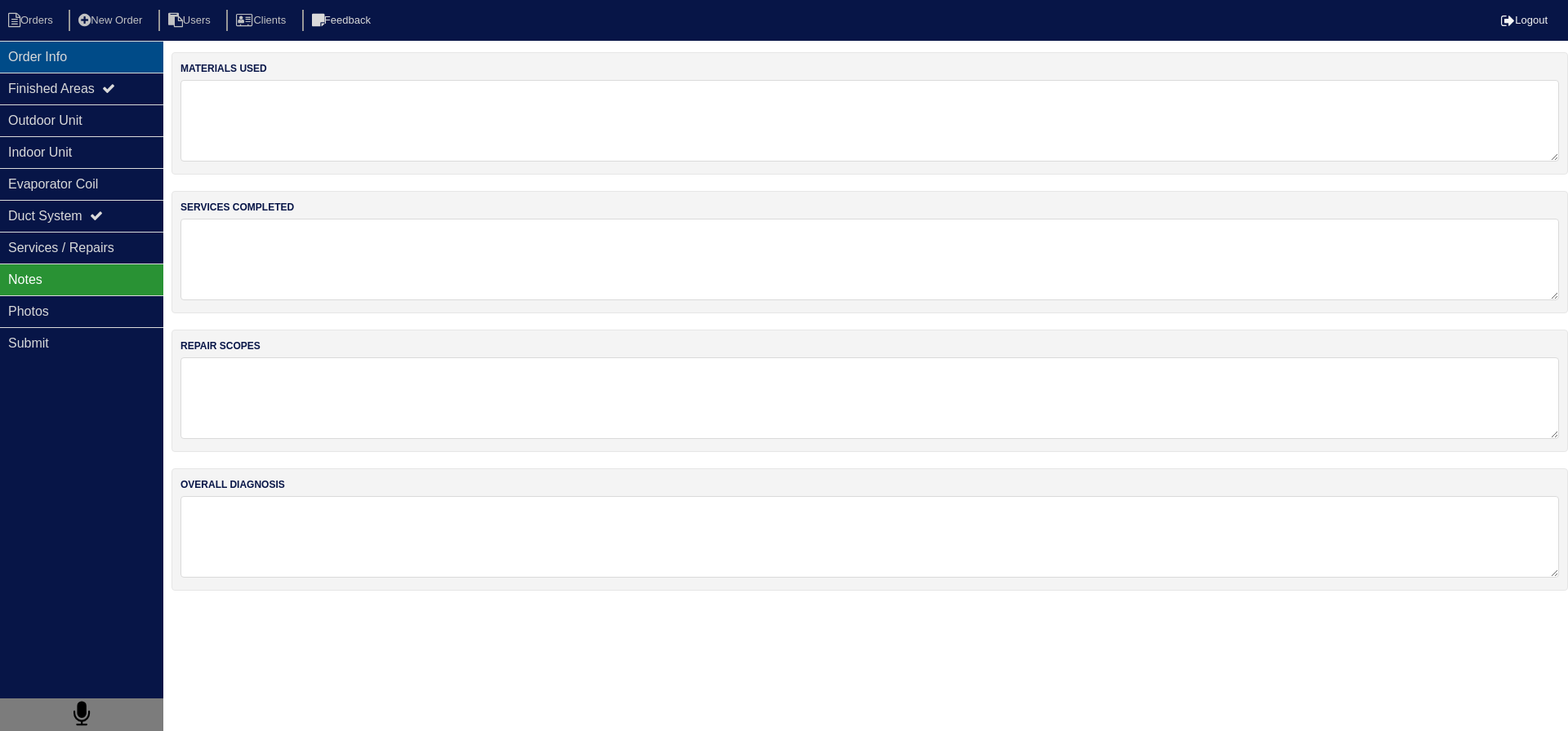
click at [61, 56] on div "Order Info" at bounding box center [82, 56] width 164 height 32
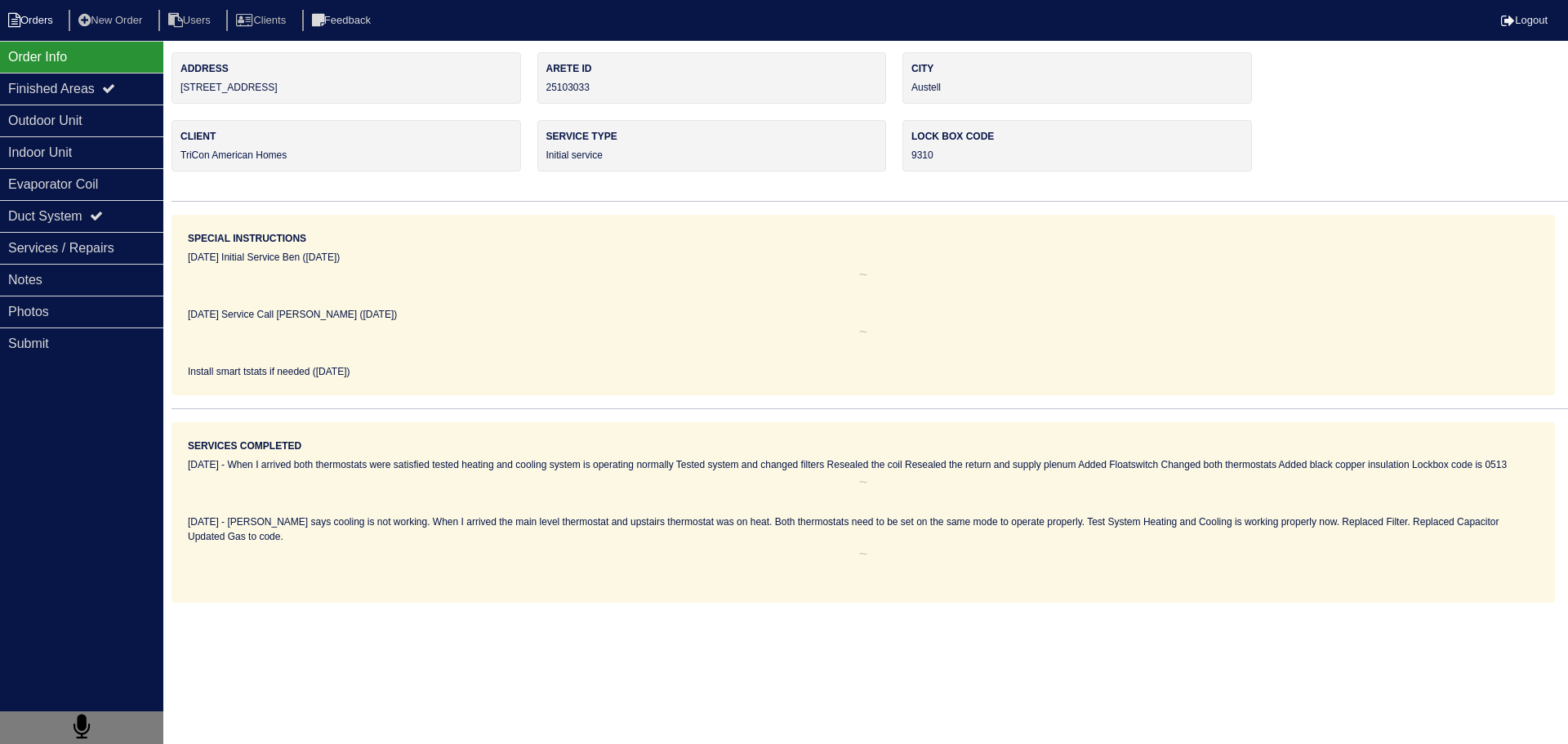
click at [40, 24] on li "Orders" at bounding box center [33, 20] width 66 height 22
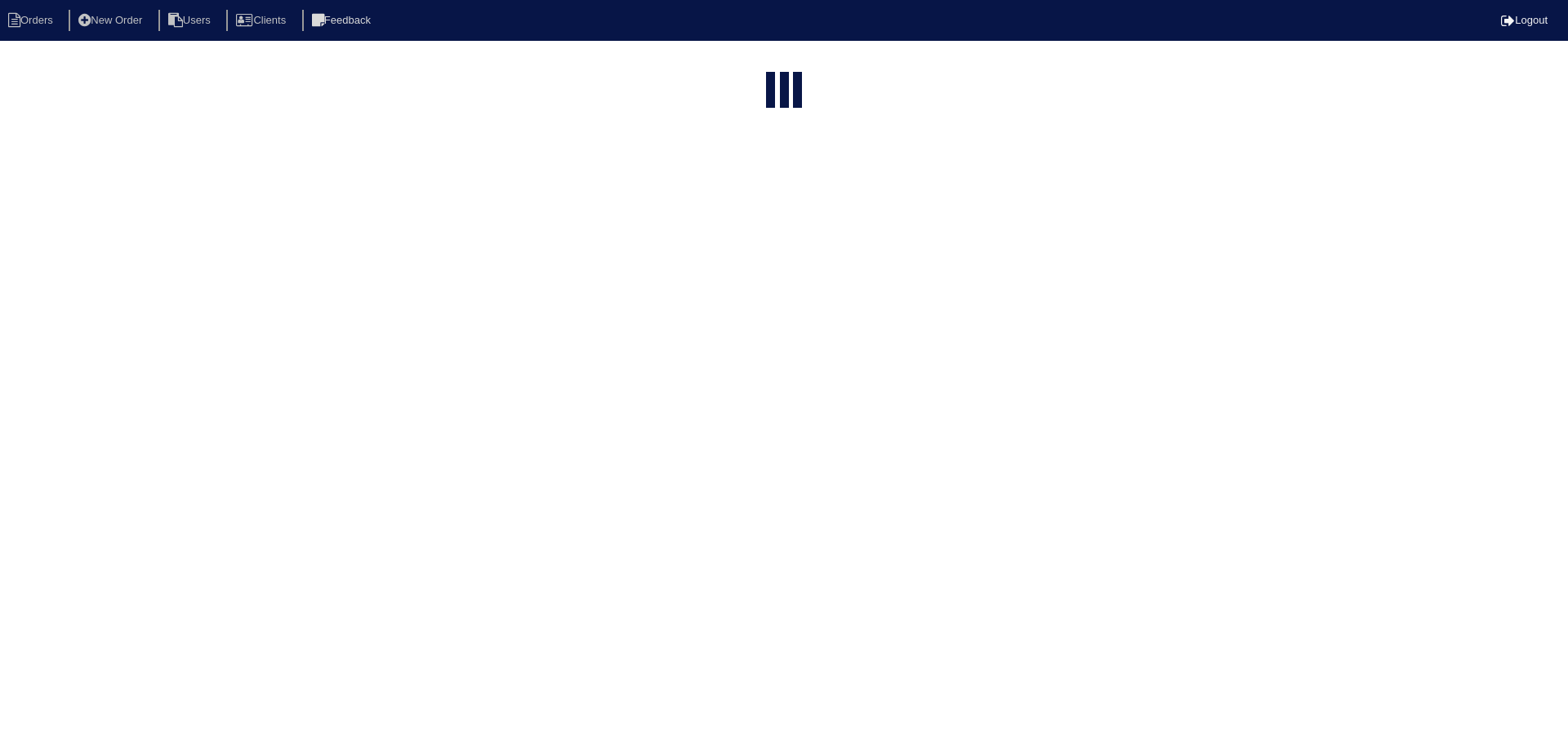
select select "15"
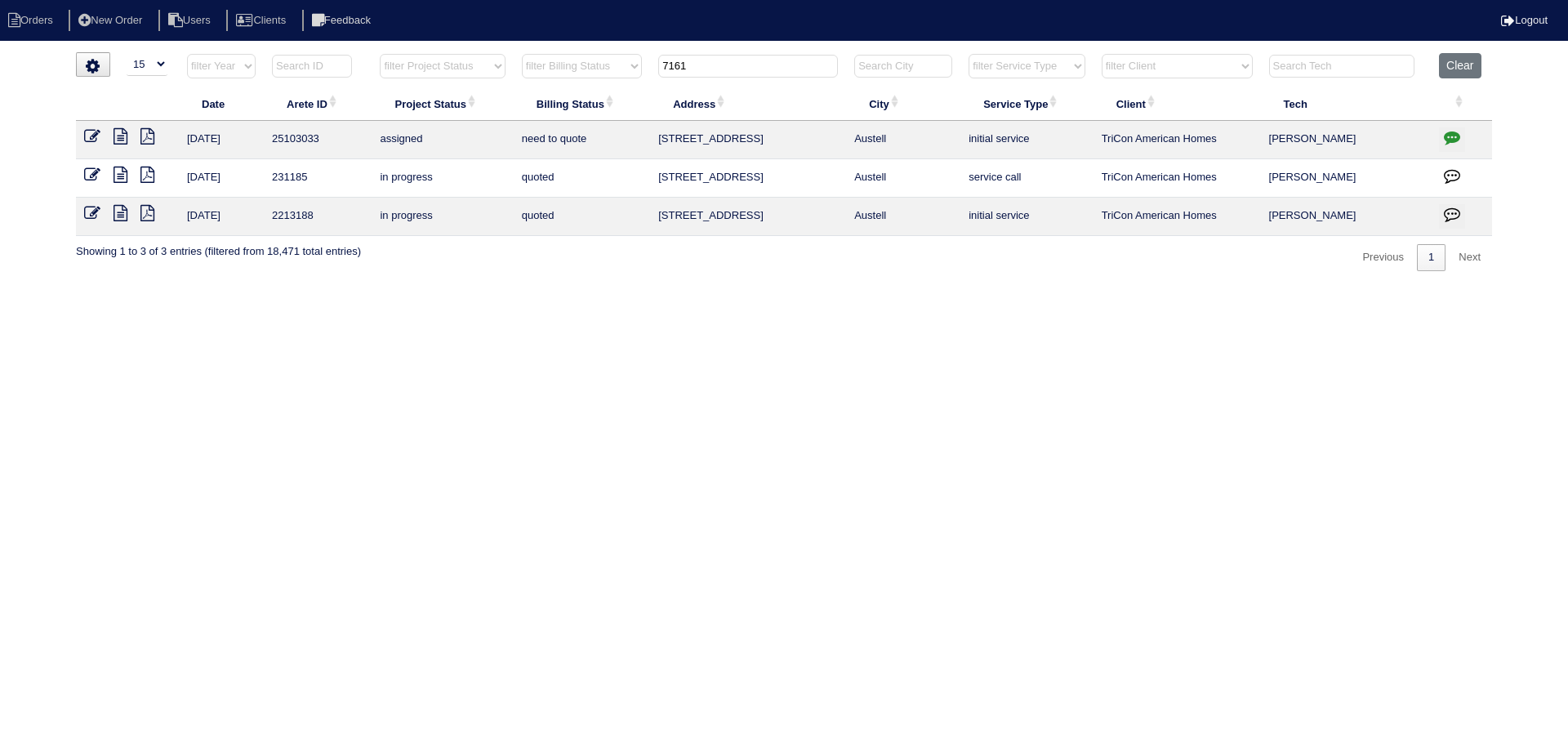
click at [91, 135] on icon at bounding box center [91, 136] width 16 height 16
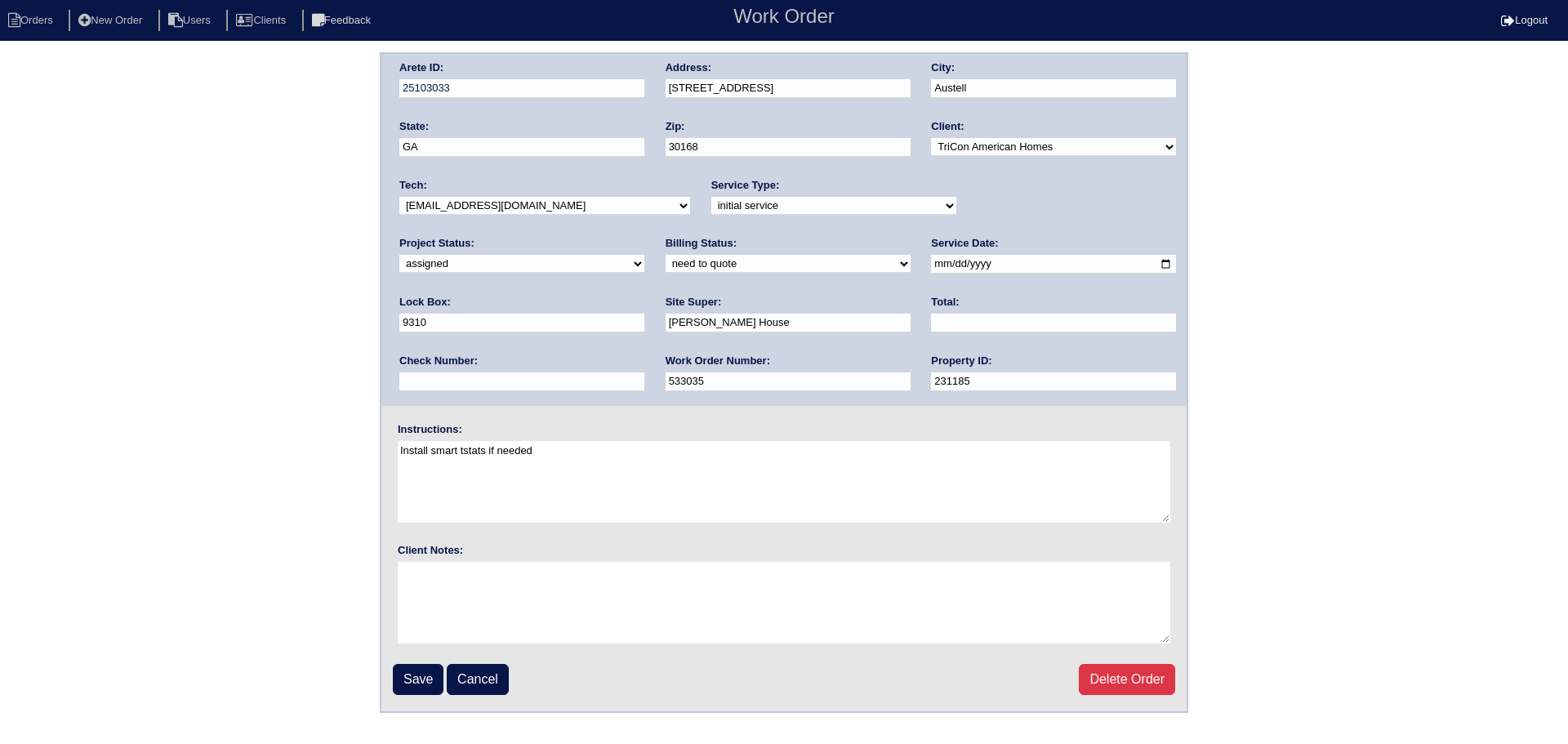
click at [931, 266] on input "[DATE]" at bounding box center [1053, 265] width 245 height 19
type input "[DATE]"
click at [544, 213] on select "-select- [EMAIL_ADDRESS][DOMAIN_NAME] [EMAIL_ADDRESS][DOMAIN_NAME] [EMAIL_ADDRE…" at bounding box center [544, 205] width 291 height 18
select select "75"
click at [399, 197] on select "-select- [EMAIL_ADDRESS][DOMAIN_NAME] [EMAIL_ADDRESS][DOMAIN_NAME] [EMAIL_ADDRE…" at bounding box center [544, 205] width 291 height 18
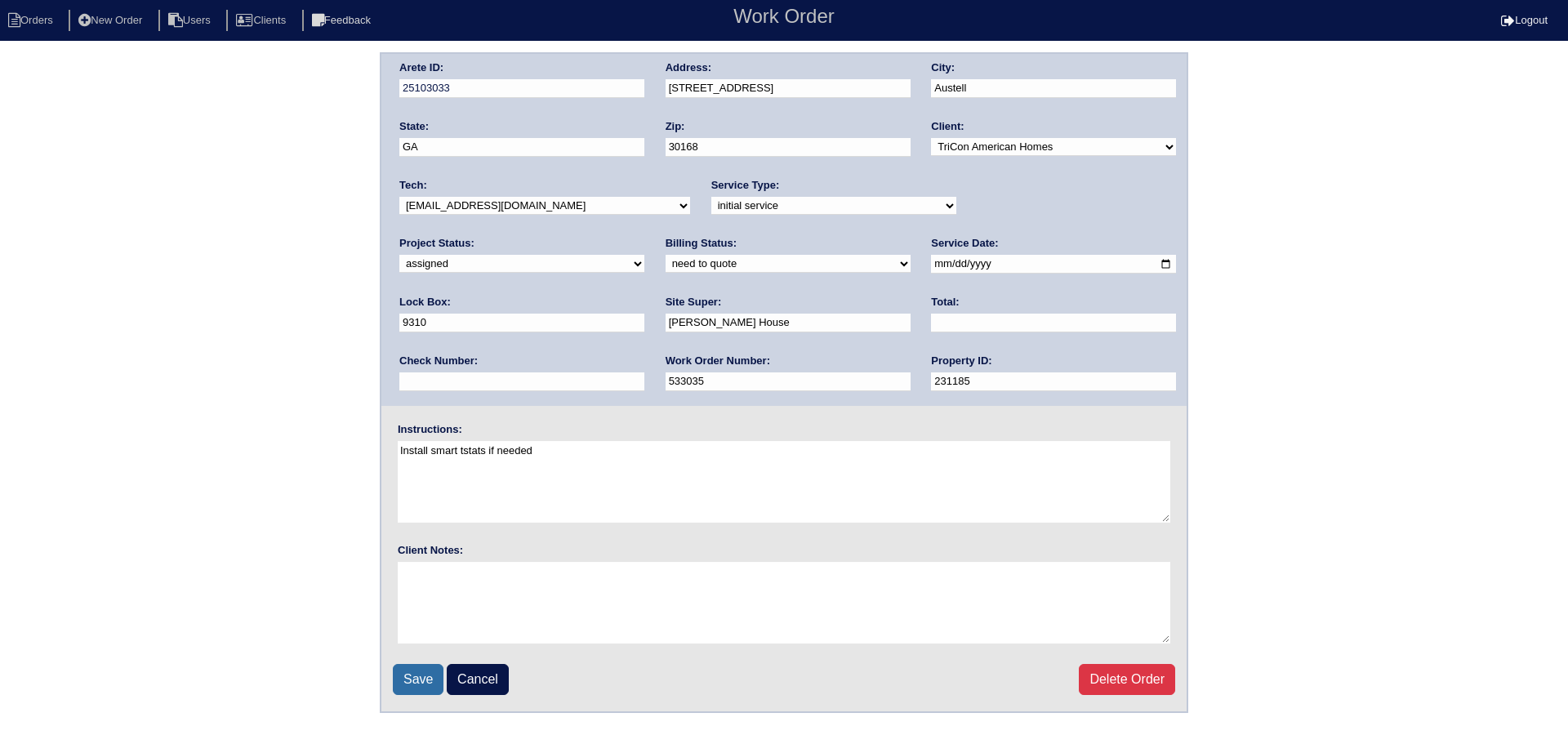
click at [417, 668] on input "Save" at bounding box center [418, 679] width 51 height 31
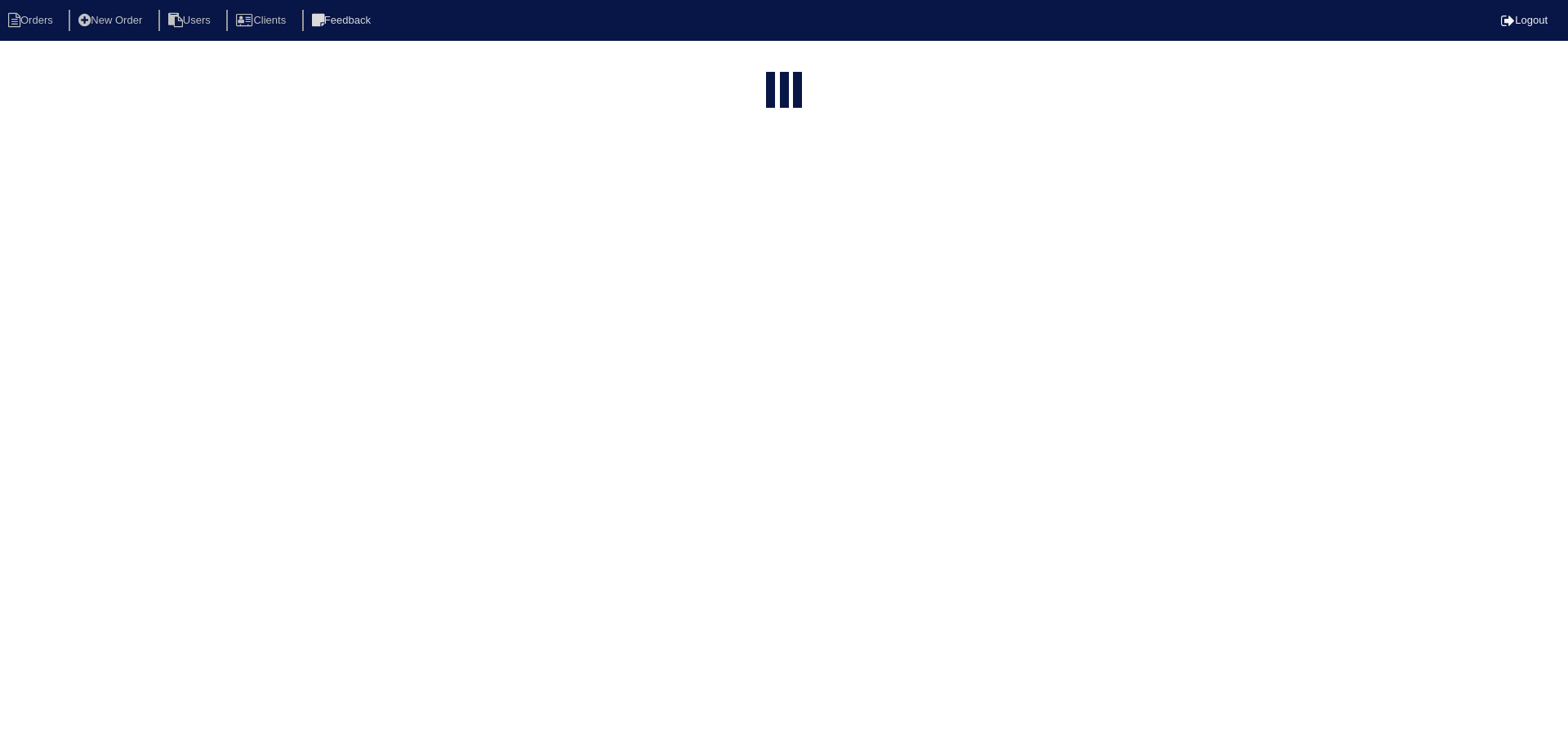
select select "15"
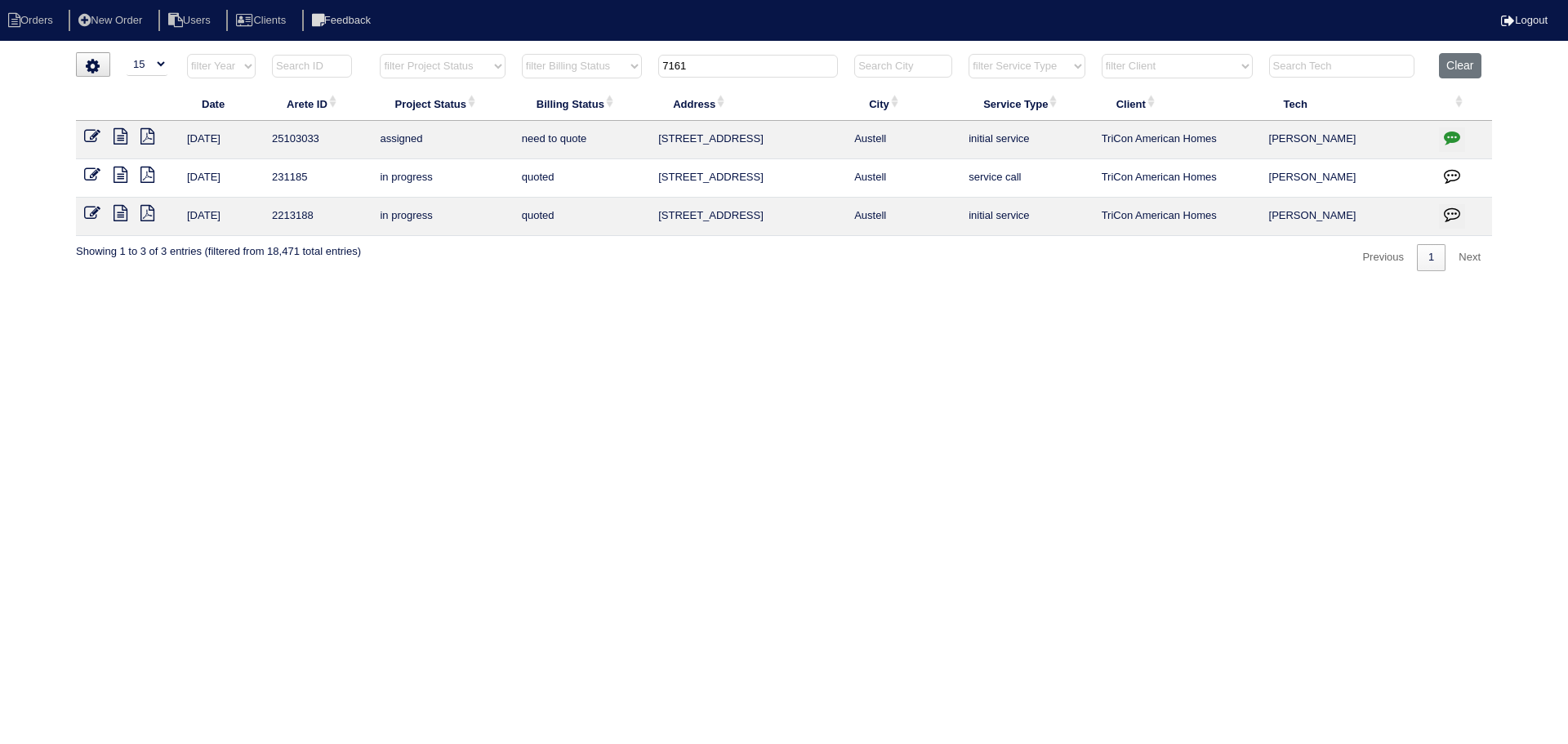
click at [712, 64] on input "7161" at bounding box center [747, 66] width 180 height 23
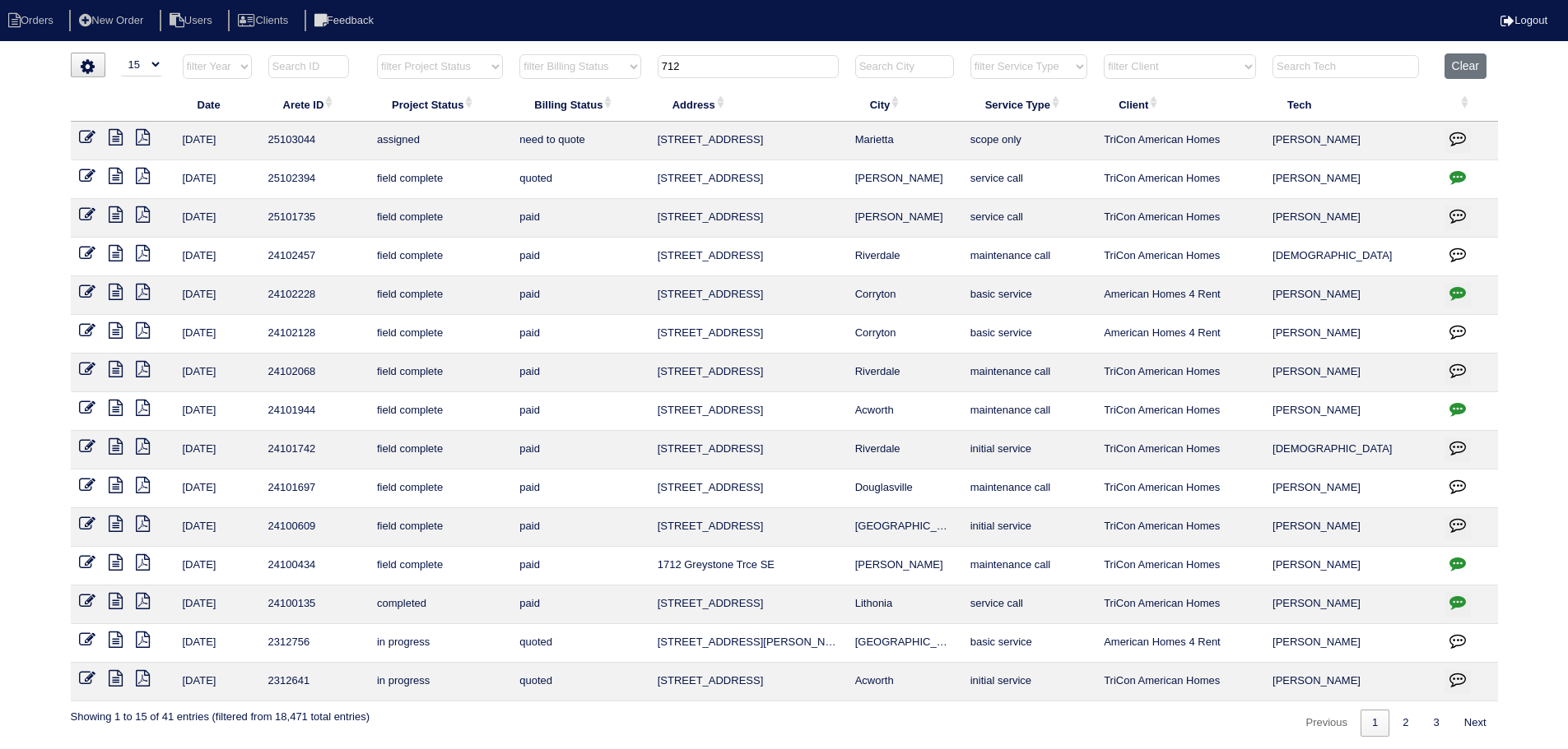
click at [749, 69] on input "712" at bounding box center [747, 66] width 181 height 23
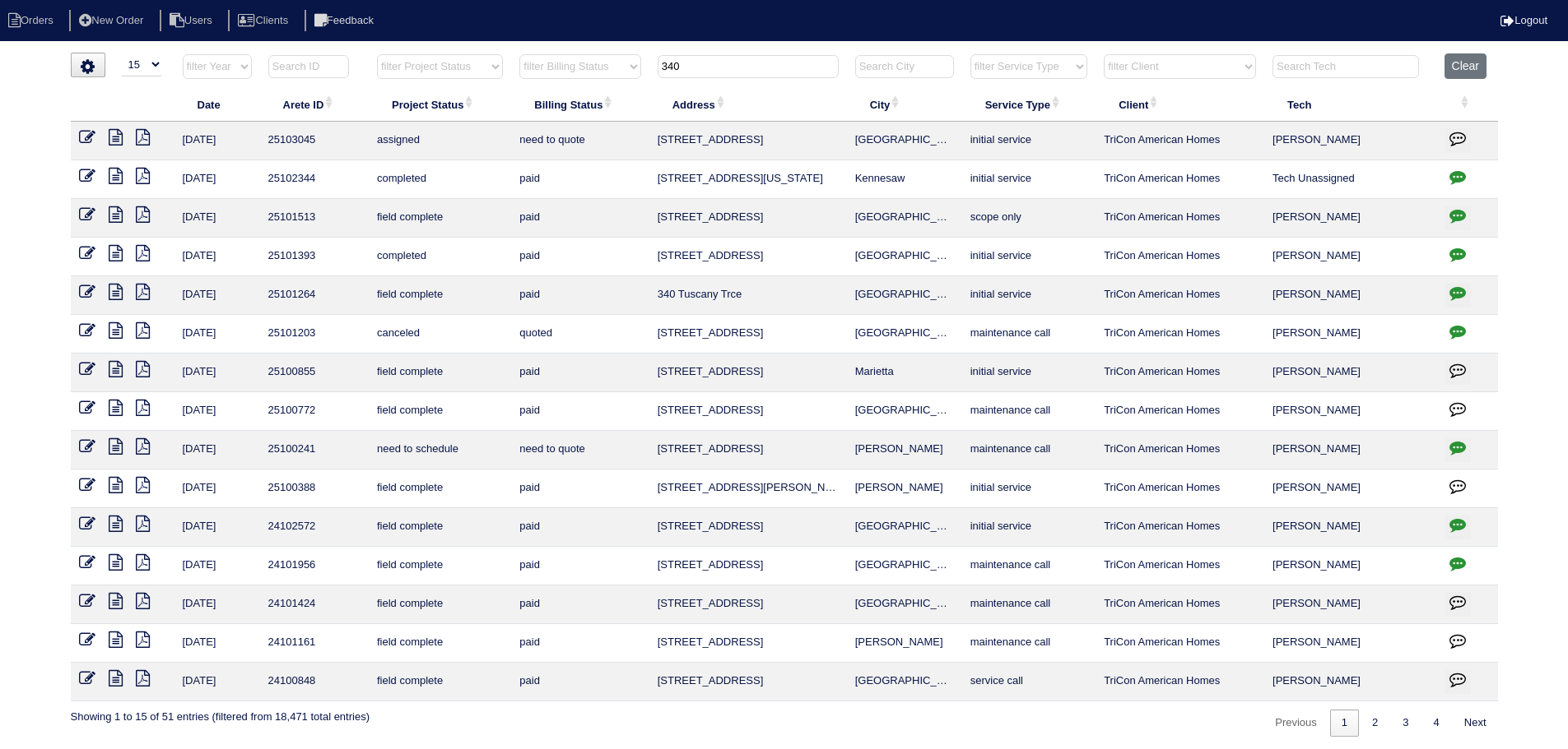
type input "340"
click at [82, 140] on icon at bounding box center [86, 137] width 16 height 16
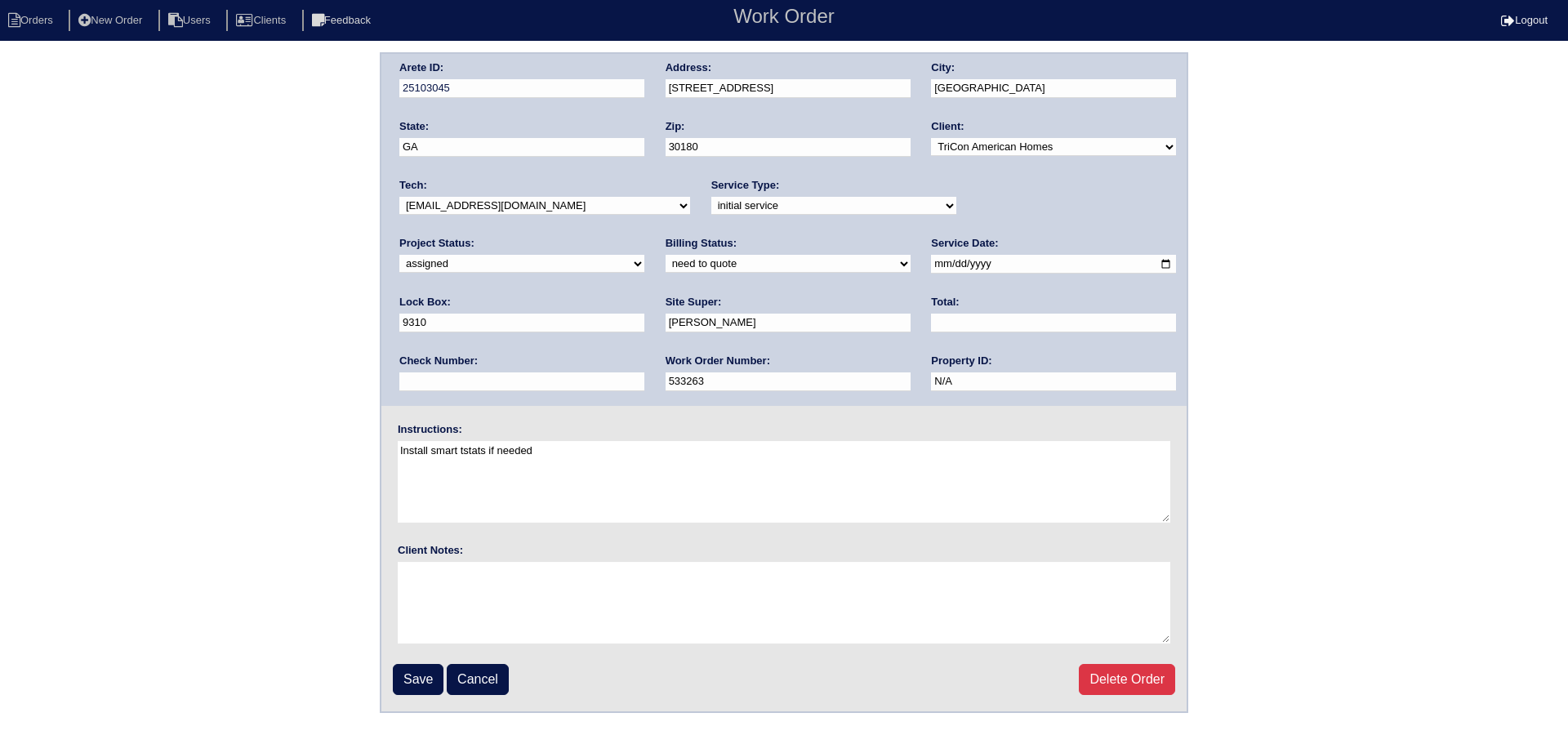
click at [931, 263] on input "[DATE]" at bounding box center [1053, 265] width 245 height 19
type input "[DATE]"
click at [528, 215] on div "Tech: -select- [EMAIL_ADDRESS][DOMAIN_NAME] [EMAIL_ADDRESS][DOMAIN_NAME] [EMAIL…" at bounding box center [544, 201] width 291 height 45
click at [525, 212] on select "-select- [EMAIL_ADDRESS][DOMAIN_NAME] [EMAIL_ADDRESS][DOMAIN_NAME] [EMAIL_ADDRE…" at bounding box center [544, 205] width 291 height 18
select select "75"
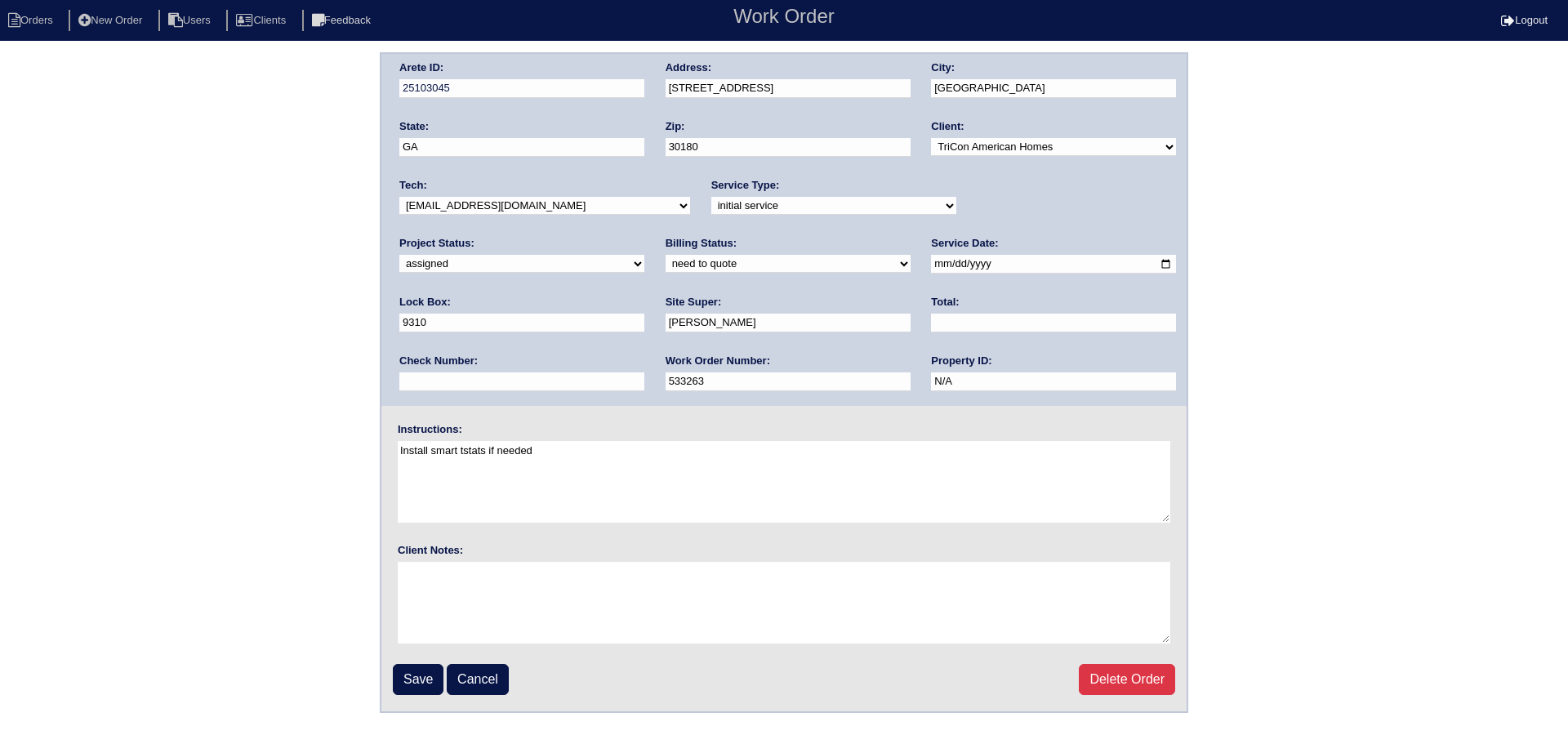
click at [399, 197] on select "-select- [EMAIL_ADDRESS][DOMAIN_NAME] [EMAIL_ADDRESS][DOMAIN_NAME] [EMAIL_ADDRE…" at bounding box center [544, 205] width 291 height 18
click at [419, 675] on input "Save" at bounding box center [418, 679] width 51 height 31
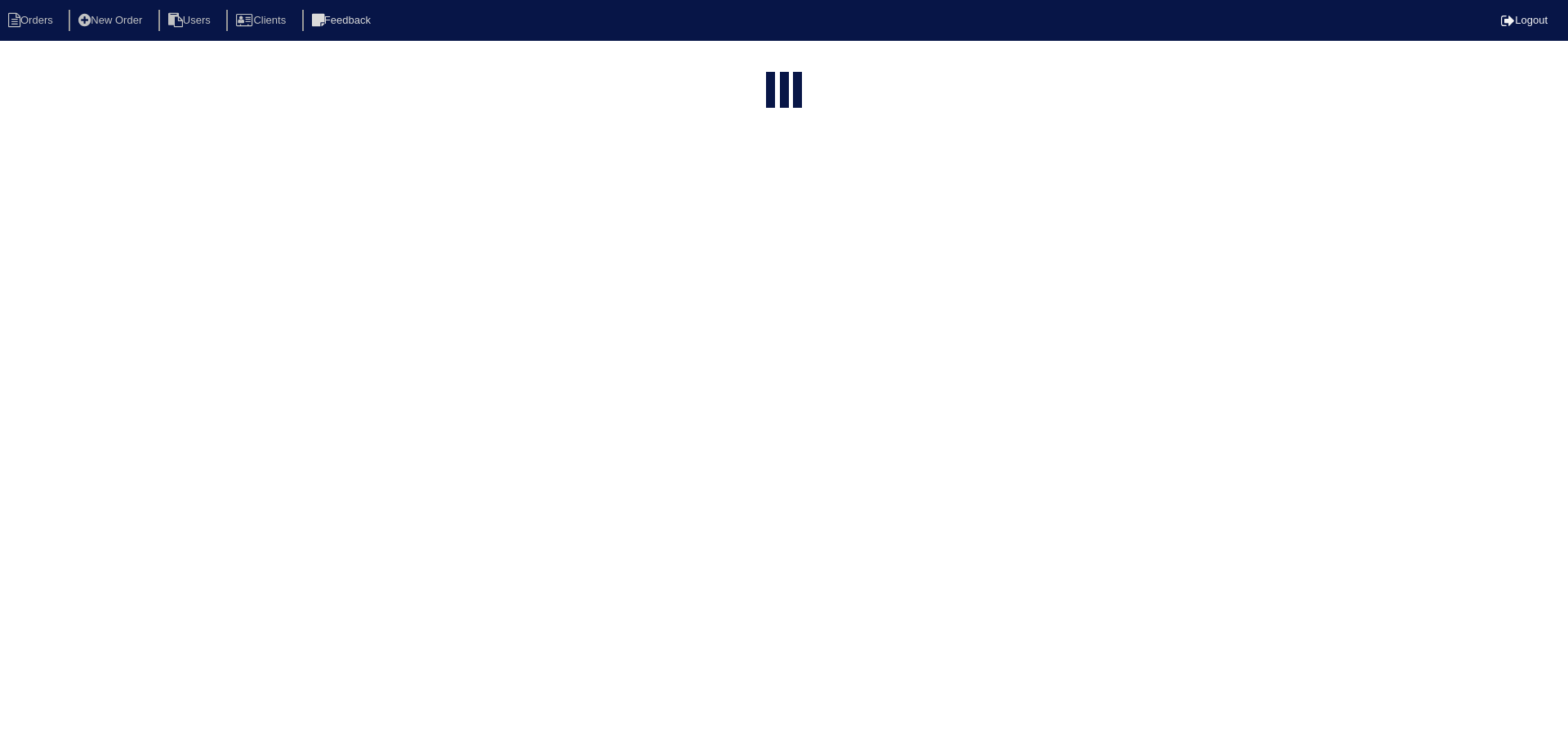
select select "15"
type input "340"
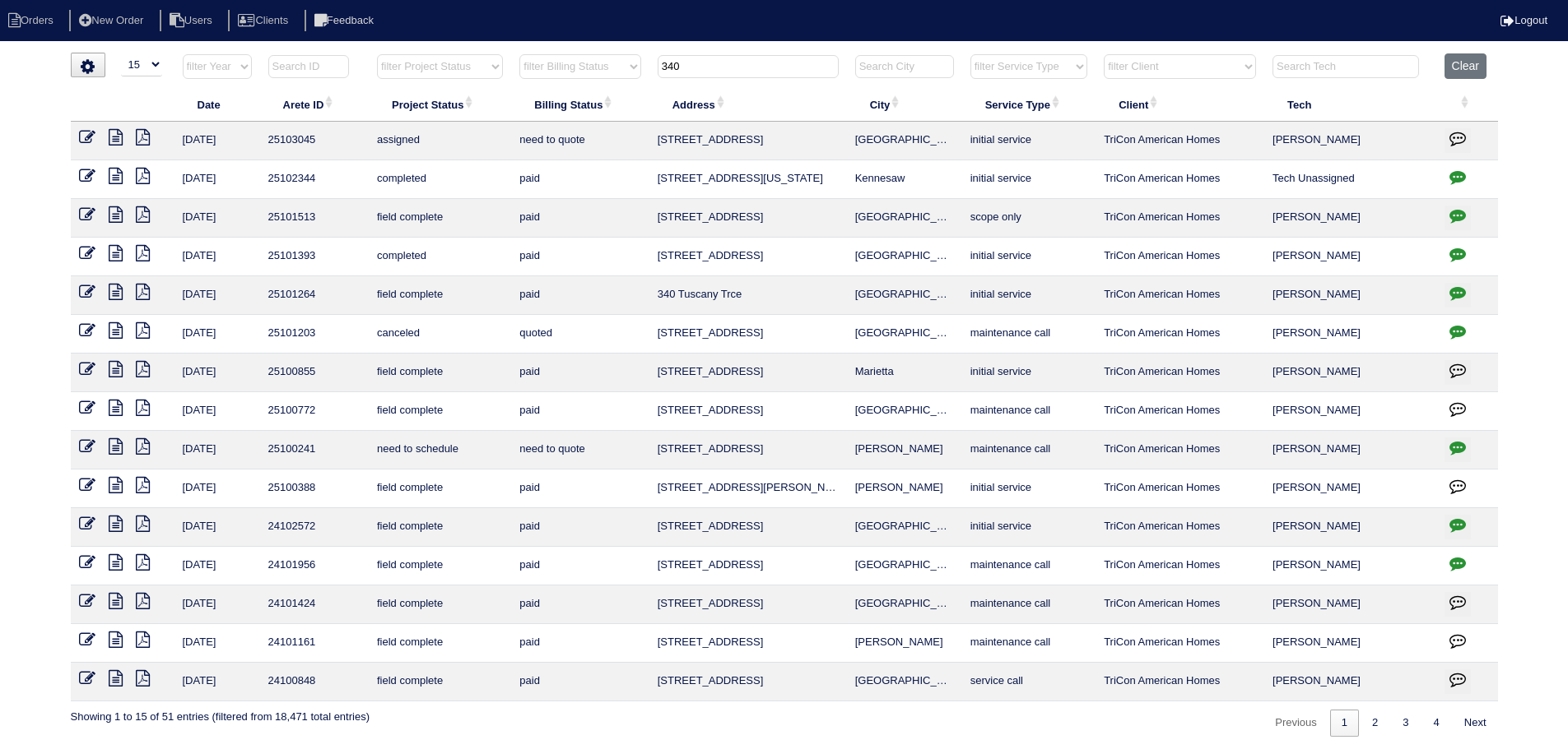
click at [762, 71] on input "340" at bounding box center [747, 66] width 181 height 23
click at [761, 73] on input "340" at bounding box center [747, 66] width 181 height 23
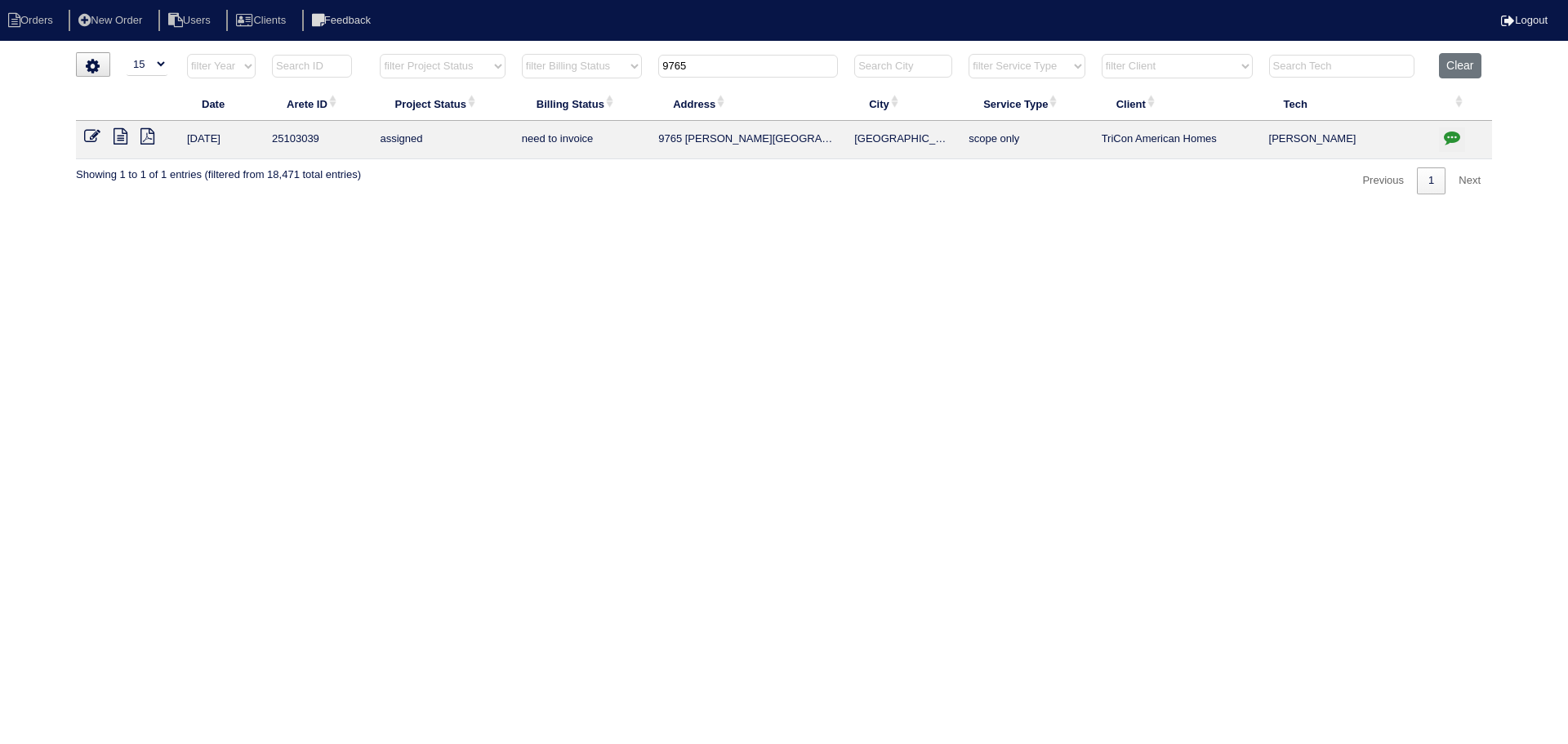
type input "9765"
click at [1441, 137] on button "button" at bounding box center [1452, 139] width 26 height 24
type textarea "8/18/25 - Service approved - Sent to Dan, Payton - KE"
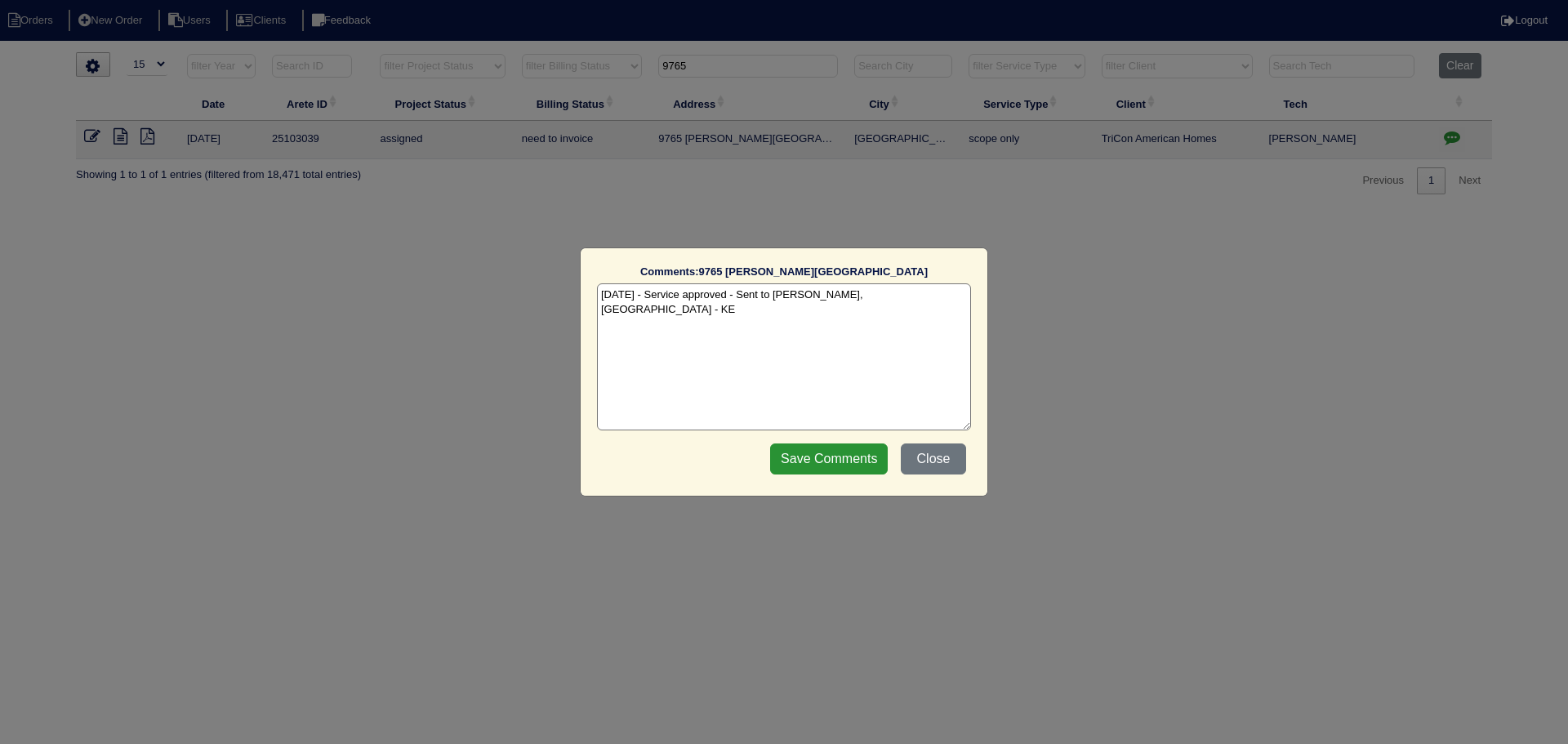
click at [1441, 136] on div "Comments: 9765 Moss Pointe Path The comments on file have changed since you sta…" at bounding box center [784, 372] width 1568 height 744
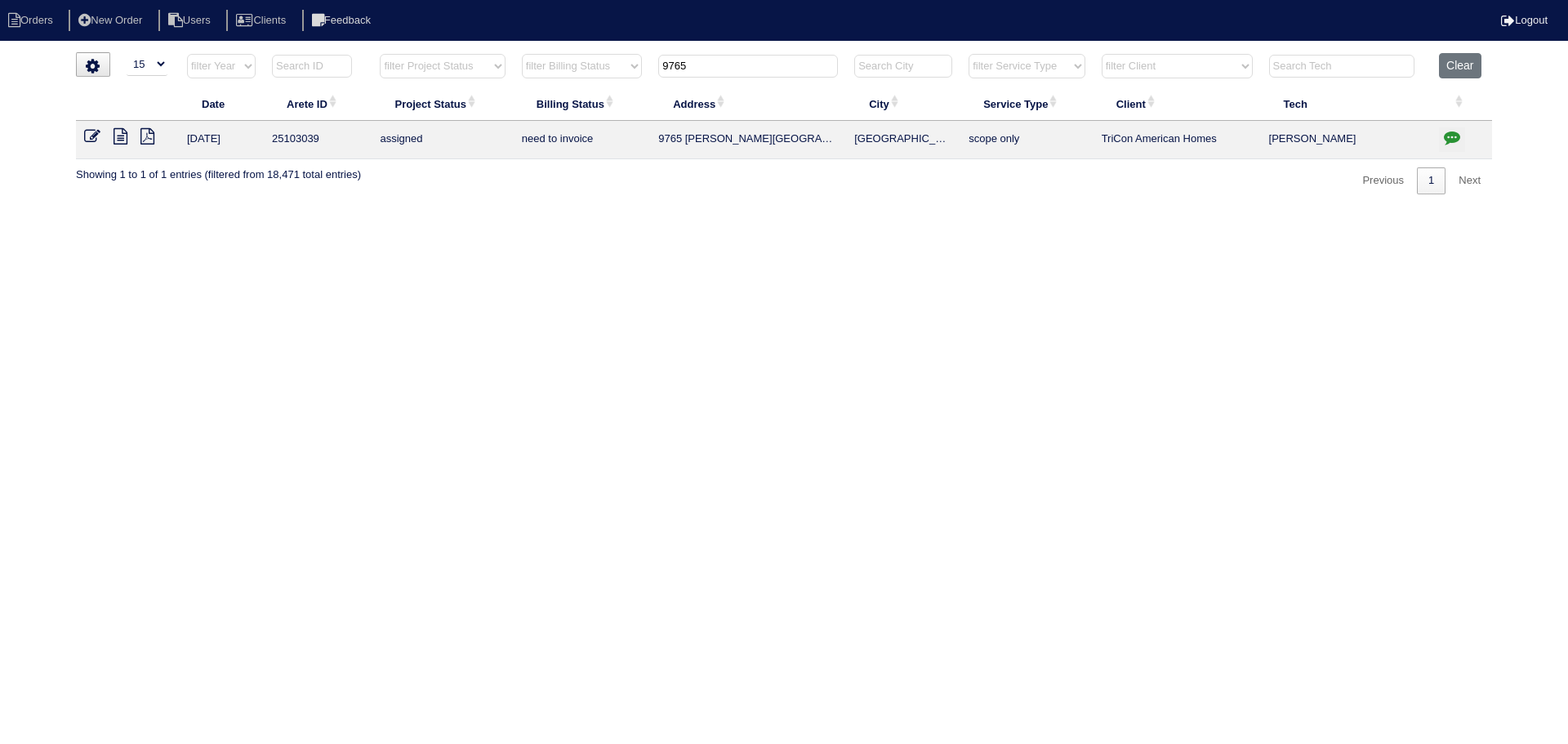
click at [753, 77] on th "9765" at bounding box center [748, 70] width 196 height 34
click at [744, 66] on input "9765" at bounding box center [747, 66] width 180 height 23
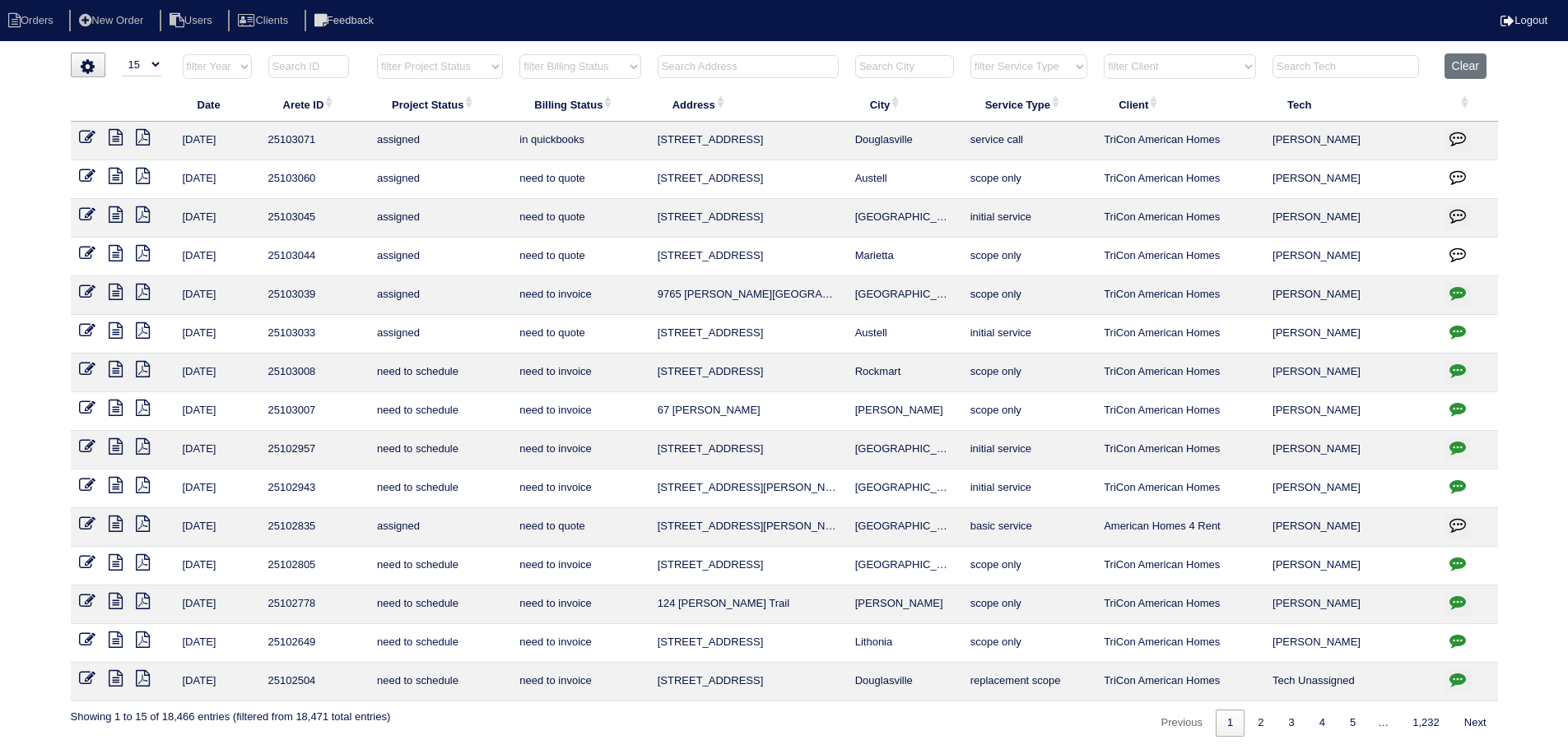
click at [750, 62] on input "text" at bounding box center [747, 66] width 181 height 23
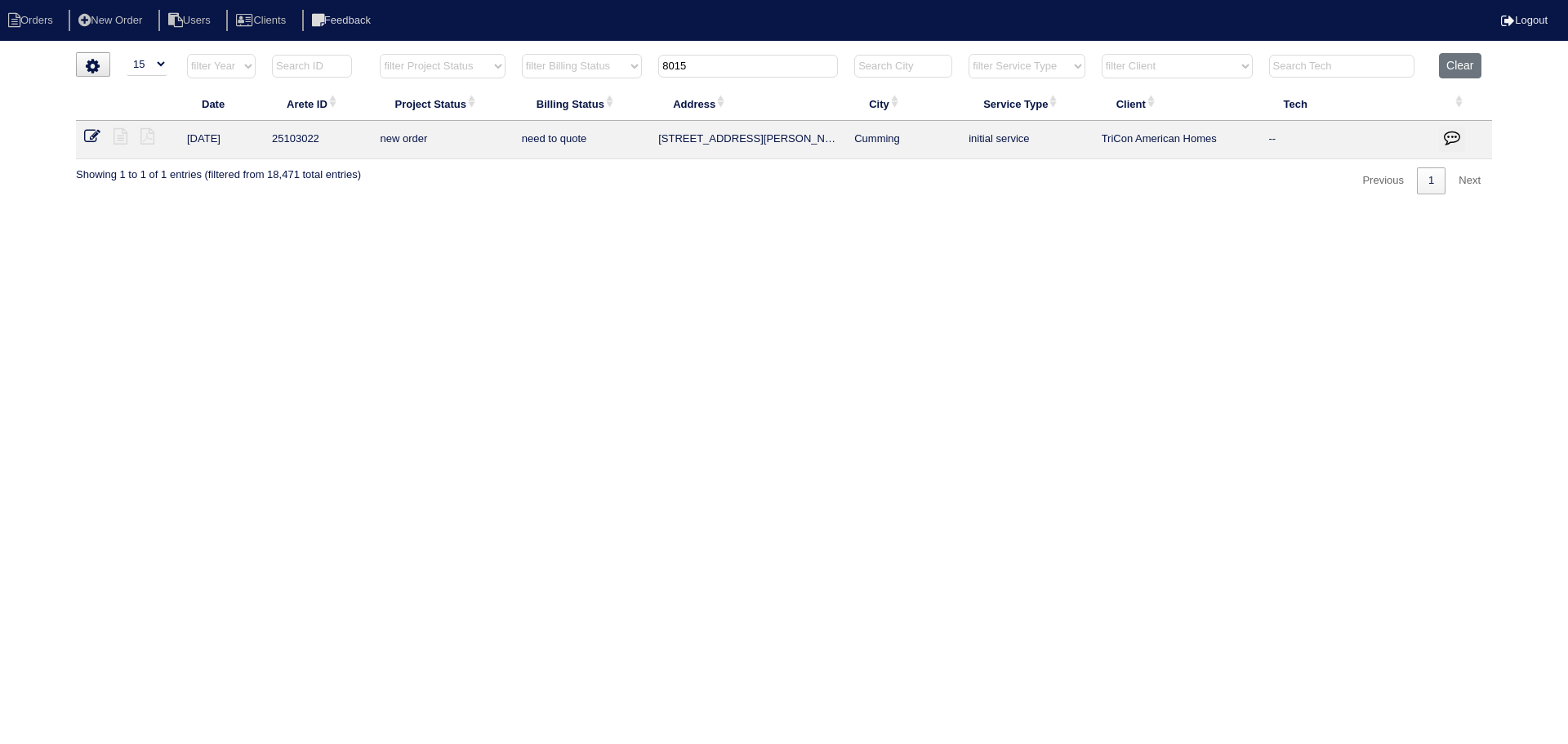
type input "8015"
click at [98, 141] on icon at bounding box center [91, 136] width 16 height 16
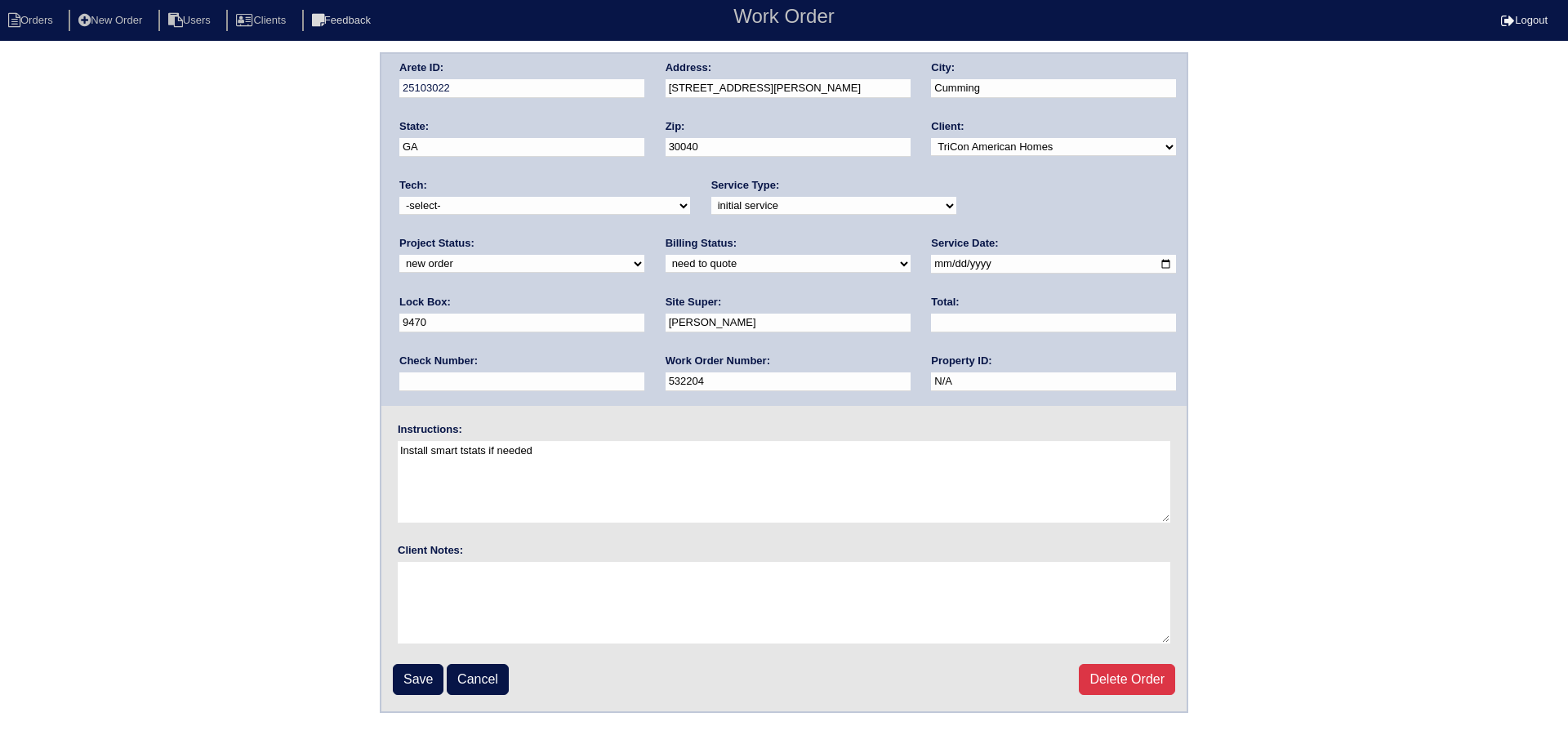
click at [645, 236] on div "Project Status: new order assigned in progress field complete need to schedule …" at bounding box center [521, 259] width 245 height 45
click at [645, 255] on select "new order assigned in progress field complete need to schedule admin review arc…" at bounding box center [521, 264] width 245 height 18
select select "assigned"
click at [645, 255] on select "new order assigned in progress field complete need to schedule admin review arc…" at bounding box center [521, 264] width 245 height 18
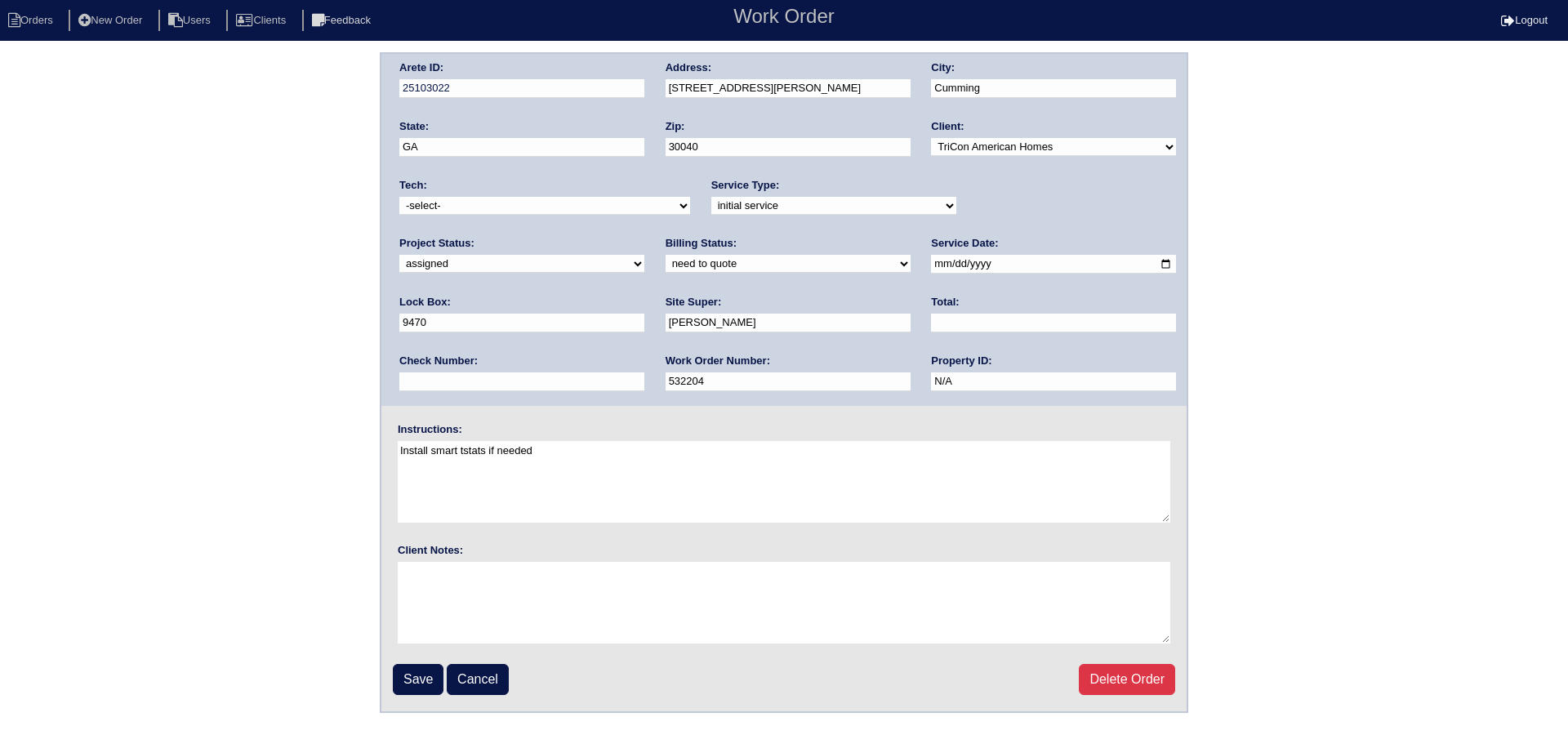
click at [931, 263] on input "2025-08-14" at bounding box center [1053, 265] width 245 height 19
type input "2025-08-19"
click at [598, 214] on select "-select- aretesmg+backup-tech@gmail.com benjohnholt88@gmail.com callisonhvac@ya…" at bounding box center [544, 205] width 291 height 18
click at [595, 210] on select "-select- aretesmg+backup-tech@gmail.com benjohnholt88@gmail.com callisonhvac@ya…" at bounding box center [544, 205] width 291 height 18
drag, startPoint x: 564, startPoint y: 205, endPoint x: 564, endPoint y: 214, distance: 9.0
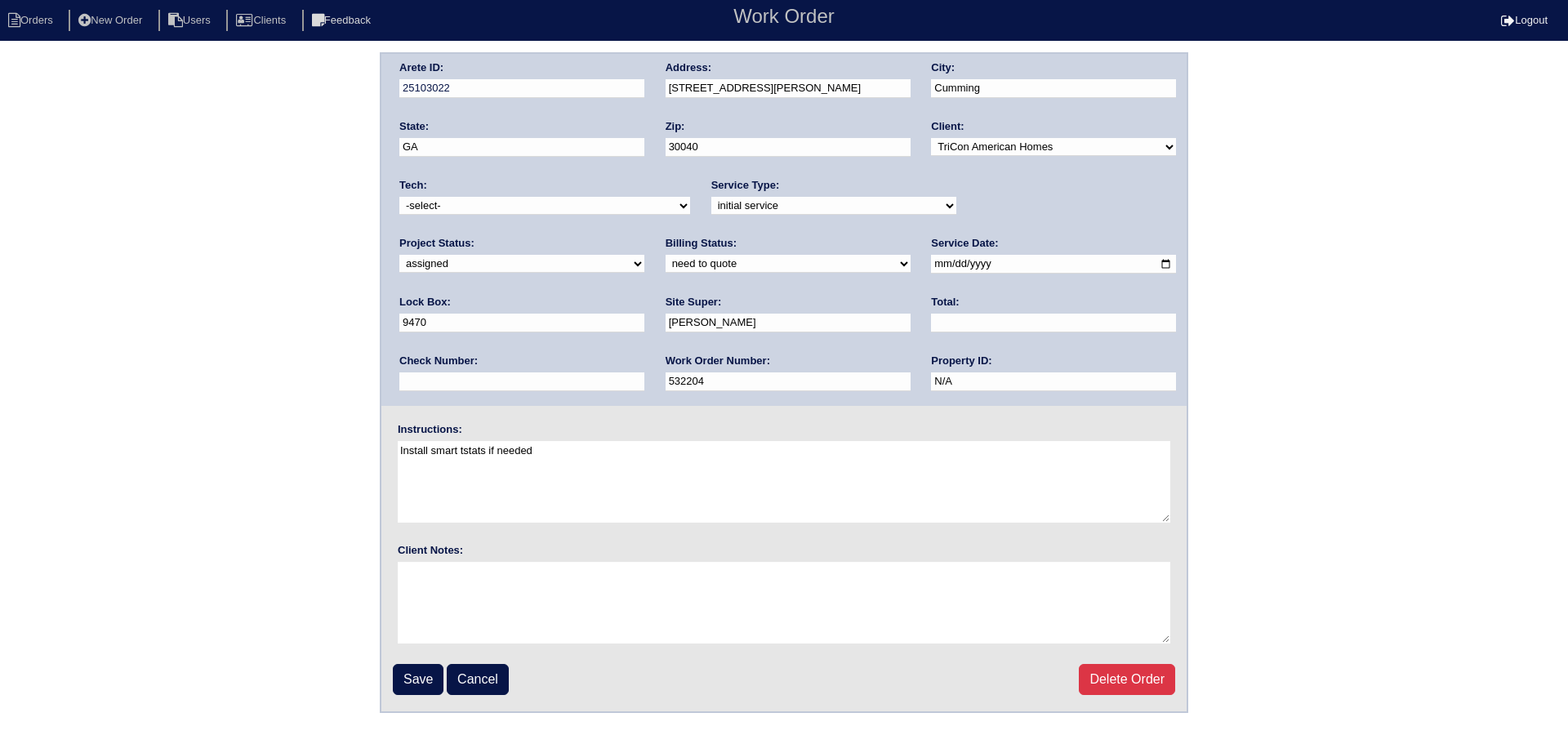
click at [564, 211] on select "-select- aretesmg+backup-tech@gmail.com benjohnholt88@gmail.com callisonhvac@ya…" at bounding box center [544, 205] width 291 height 18
select select "36"
click at [399, 197] on select "-select- aretesmg+backup-tech@gmail.com benjohnholt88@gmail.com callisonhvac@ya…" at bounding box center [544, 205] width 291 height 18
drag, startPoint x: 423, startPoint y: 670, endPoint x: 421, endPoint y: 658, distance: 12.2
click at [423, 671] on input "Save" at bounding box center [418, 679] width 51 height 31
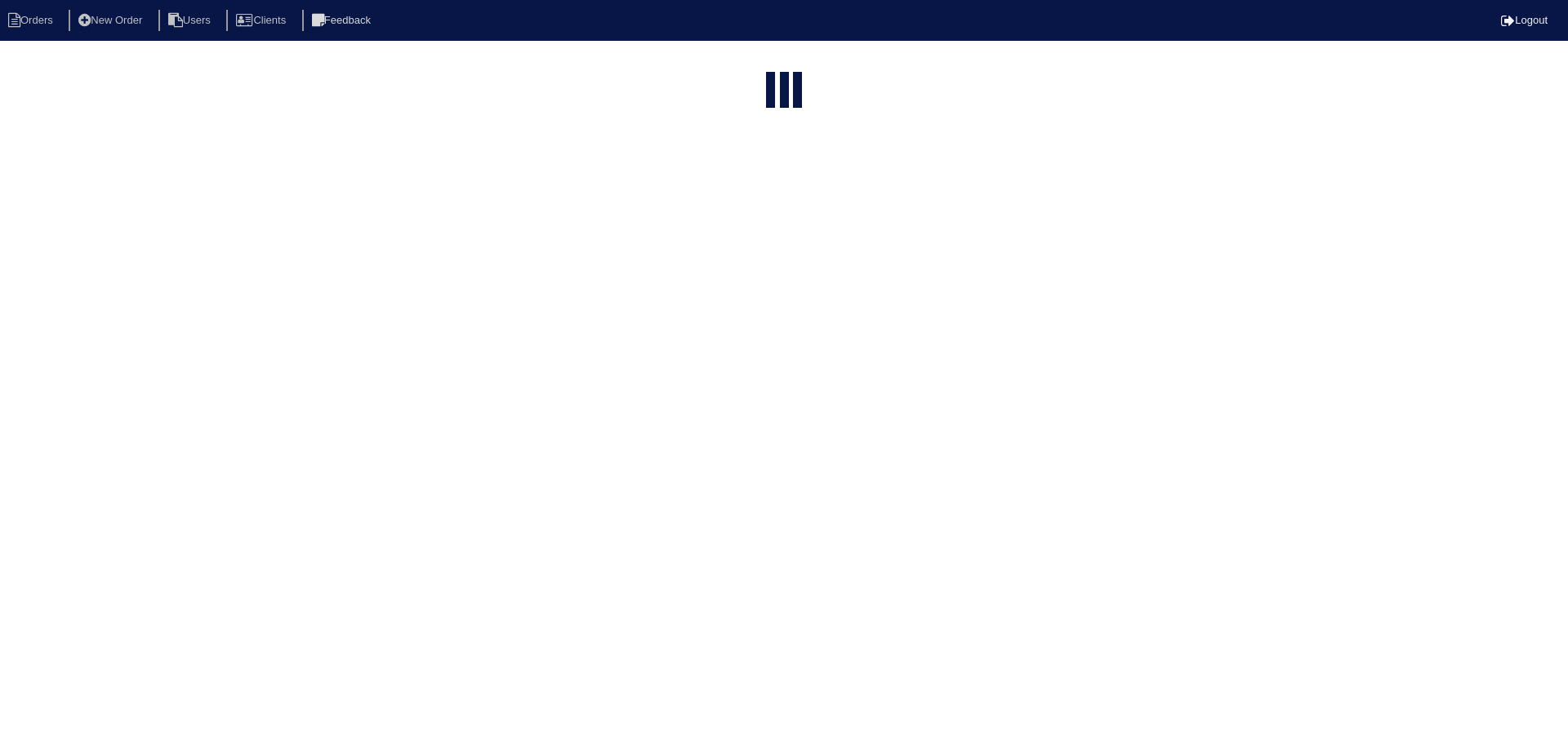
select select "15"
click at [775, 185] on input "8015" at bounding box center [747, 196] width 180 height 23
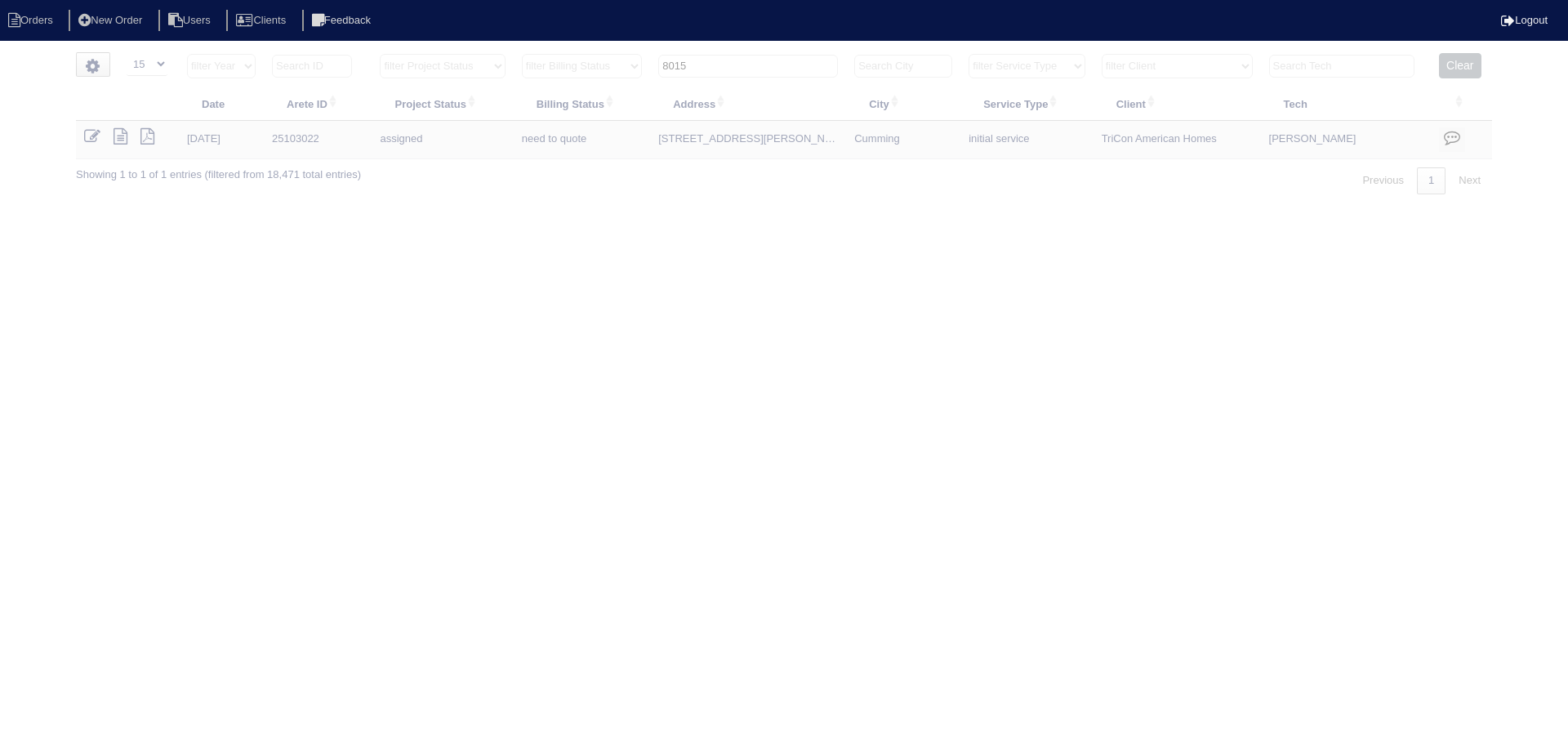
click at [775, 65] on input "8015" at bounding box center [747, 66] width 180 height 23
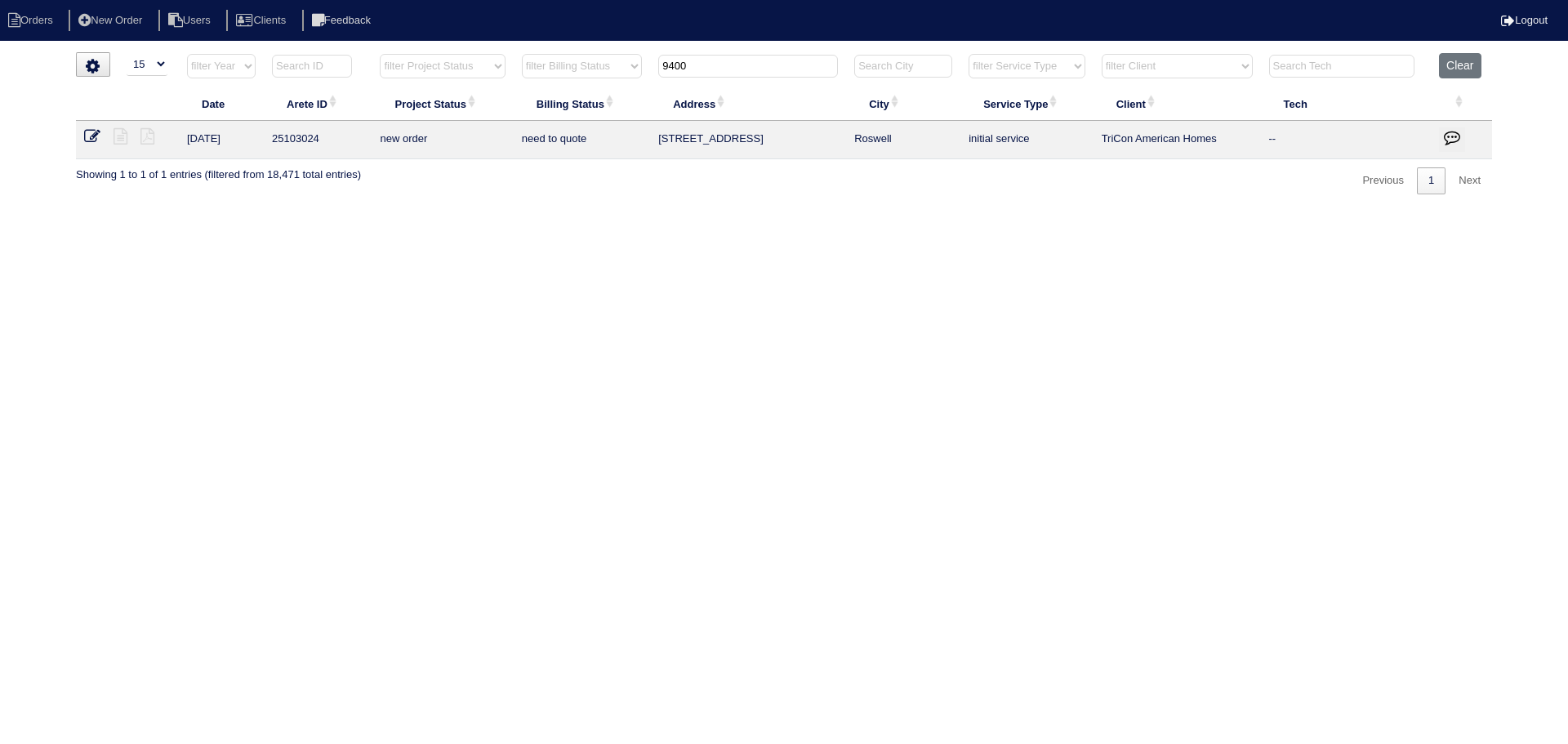
type input "9400"
click at [94, 127] on td at bounding box center [127, 139] width 103 height 39
click at [94, 132] on icon at bounding box center [91, 136] width 16 height 16
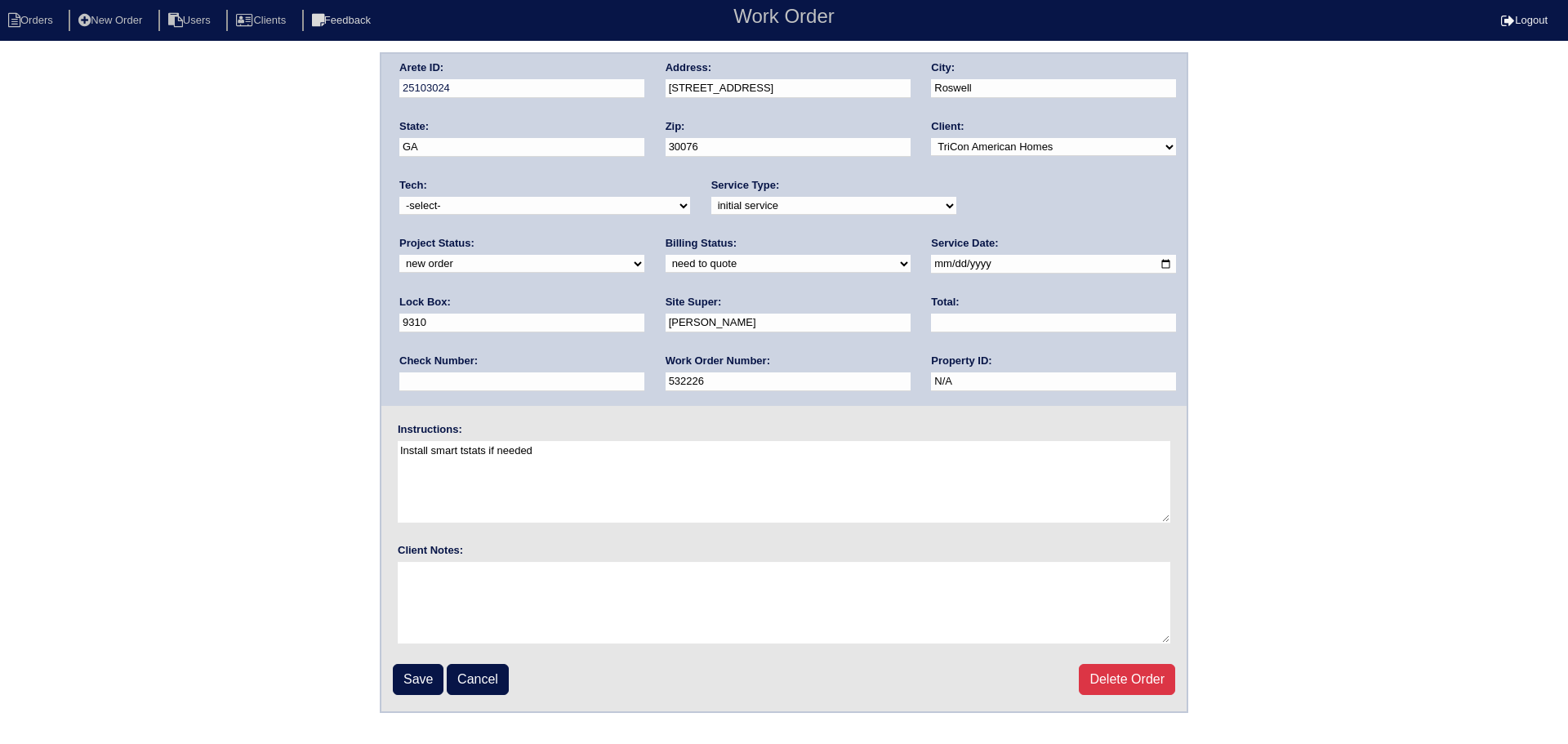
click at [472, 195] on div "Tech: -select- [EMAIL_ADDRESS][DOMAIN_NAME] [EMAIL_ADDRESS][DOMAIN_NAME] [EMAIL…" at bounding box center [544, 201] width 291 height 45
click at [481, 214] on select "-select- [EMAIL_ADDRESS][DOMAIN_NAME] [EMAIL_ADDRESS][DOMAIN_NAME] [EMAIL_ADDRE…" at bounding box center [544, 205] width 291 height 18
select select "36"
click at [399, 197] on select "-select- [EMAIL_ADDRESS][DOMAIN_NAME] [EMAIL_ADDRESS][DOMAIN_NAME] [EMAIL_ADDRE…" at bounding box center [544, 205] width 291 height 18
click at [645, 255] on select "new order assigned in progress field complete need to schedule admin review arc…" at bounding box center [521, 264] width 245 height 18
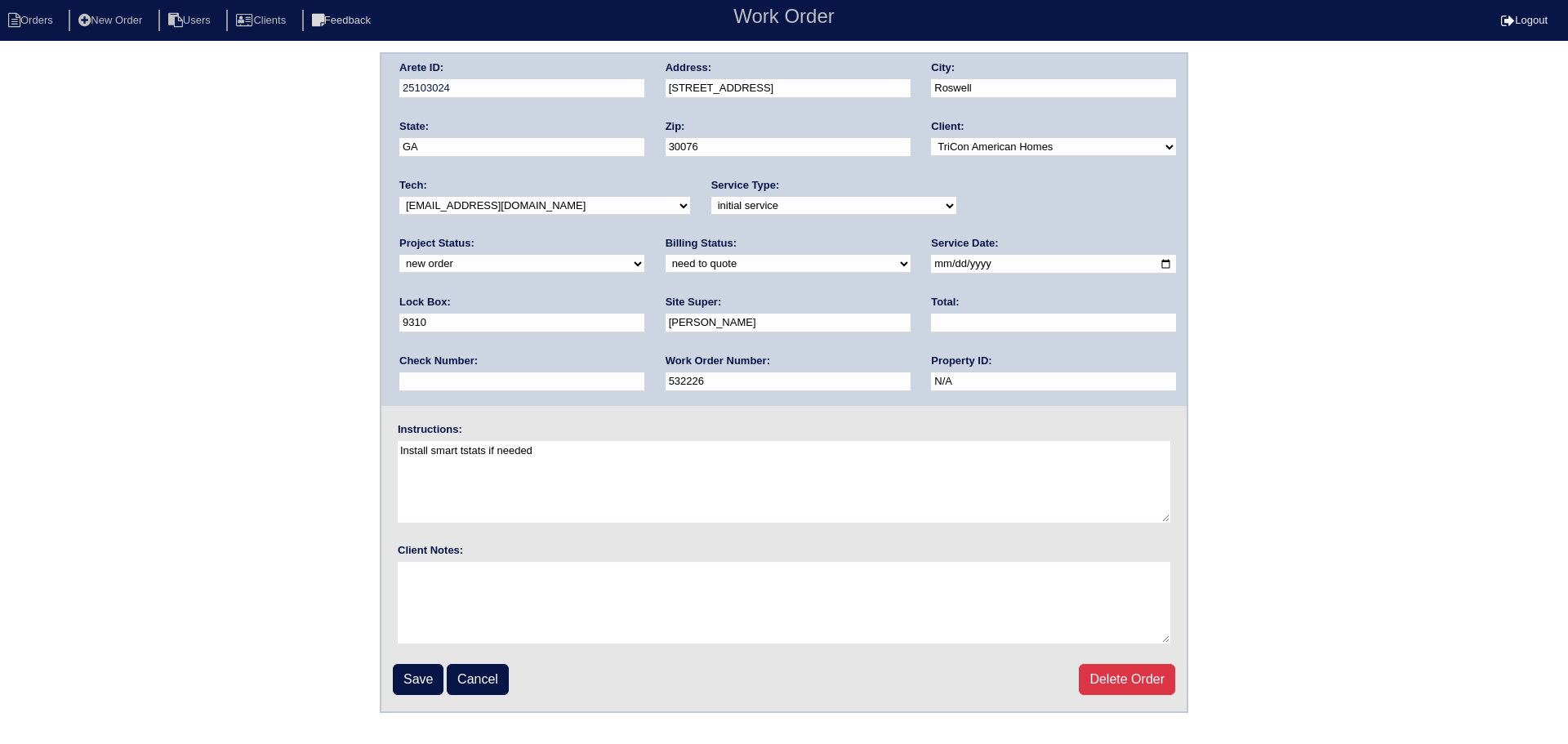
select select "assigned"
click at [645, 255] on select "new order assigned in progress field complete need to schedule admin review arc…" at bounding box center [521, 264] width 245 height 18
drag, startPoint x: 904, startPoint y: 268, endPoint x: 845, endPoint y: 348, distance: 99.4
click at [931, 269] on input "2025-08-14" at bounding box center [1053, 265] width 245 height 19
type input "[DATE]"
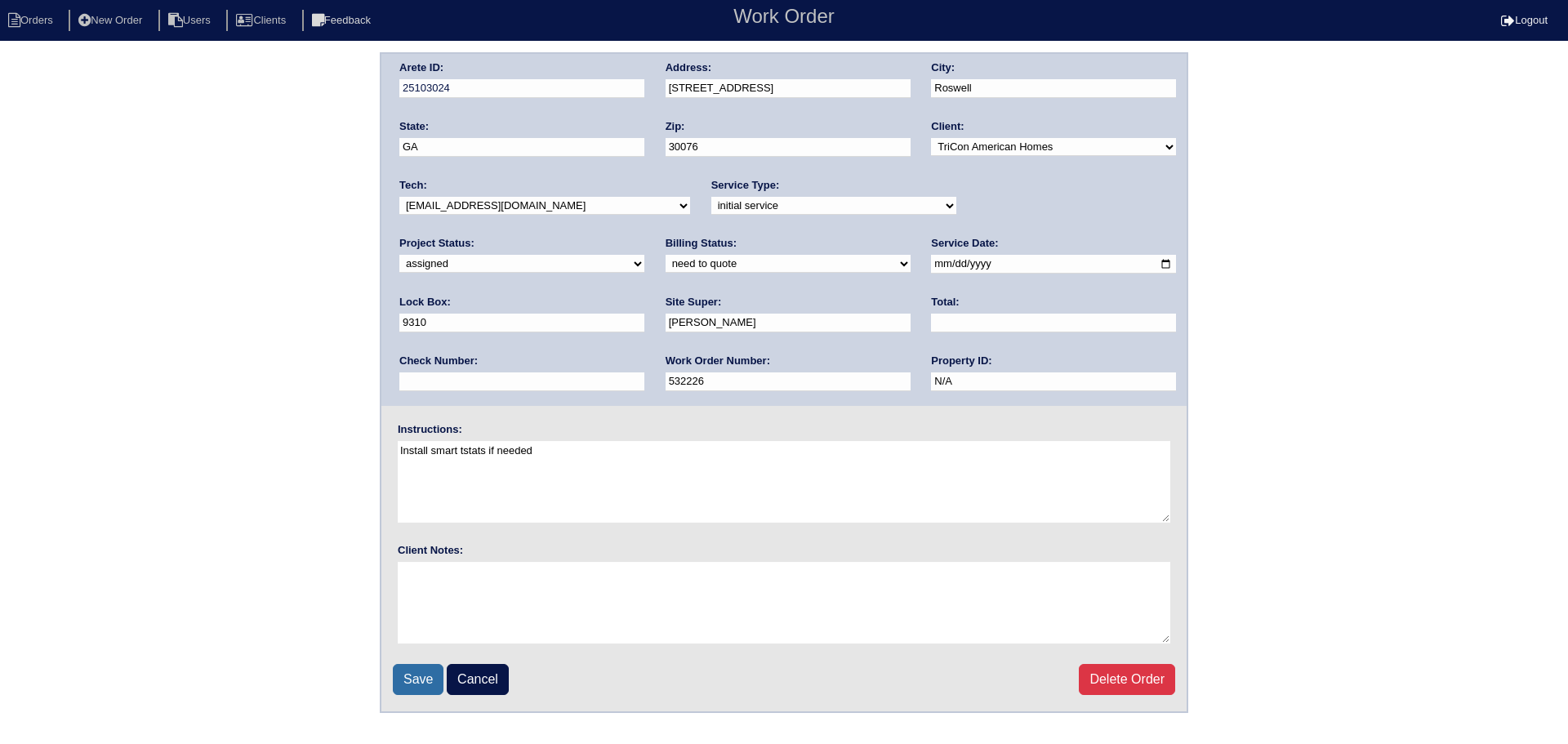
click at [424, 677] on input "Save" at bounding box center [418, 679] width 51 height 31
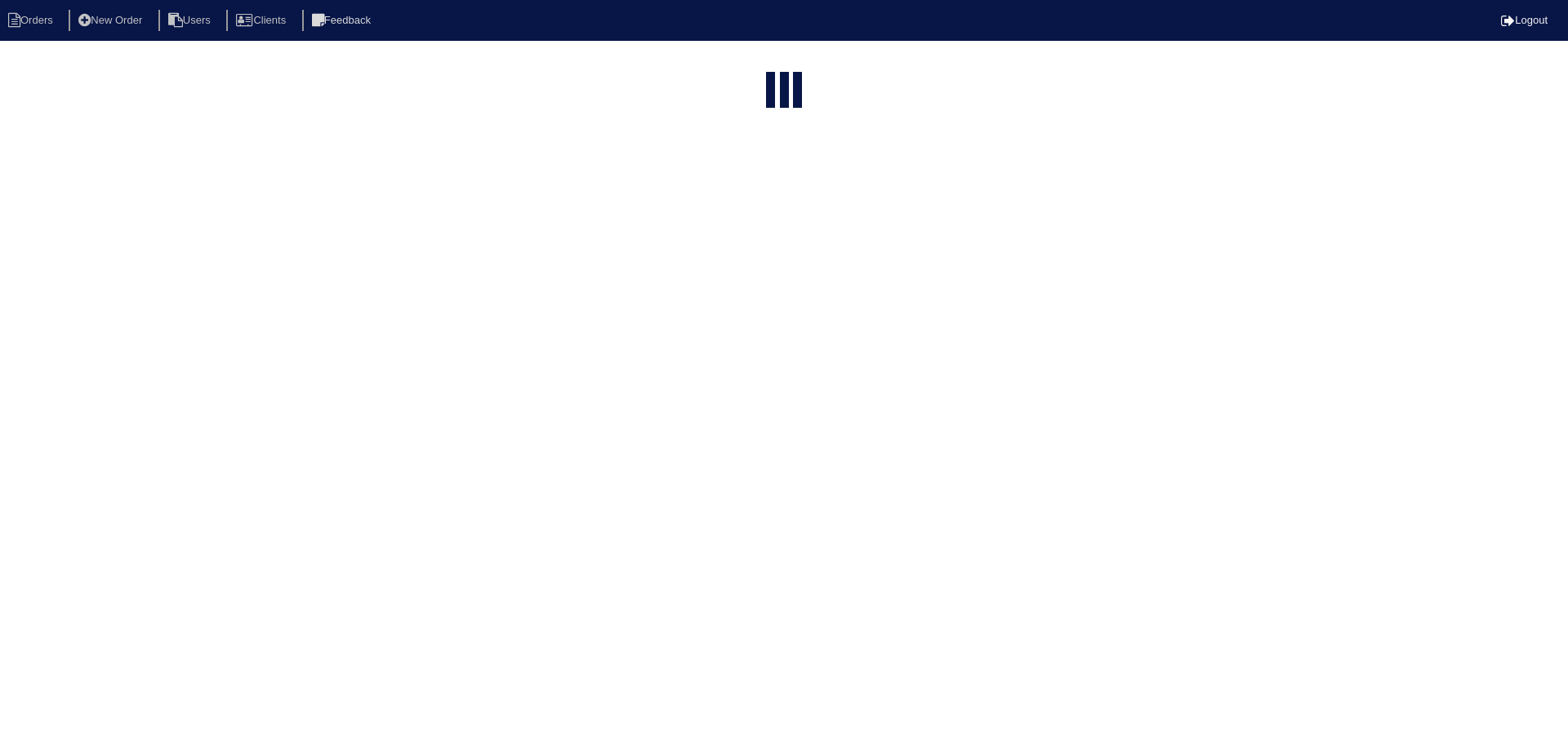
select select "15"
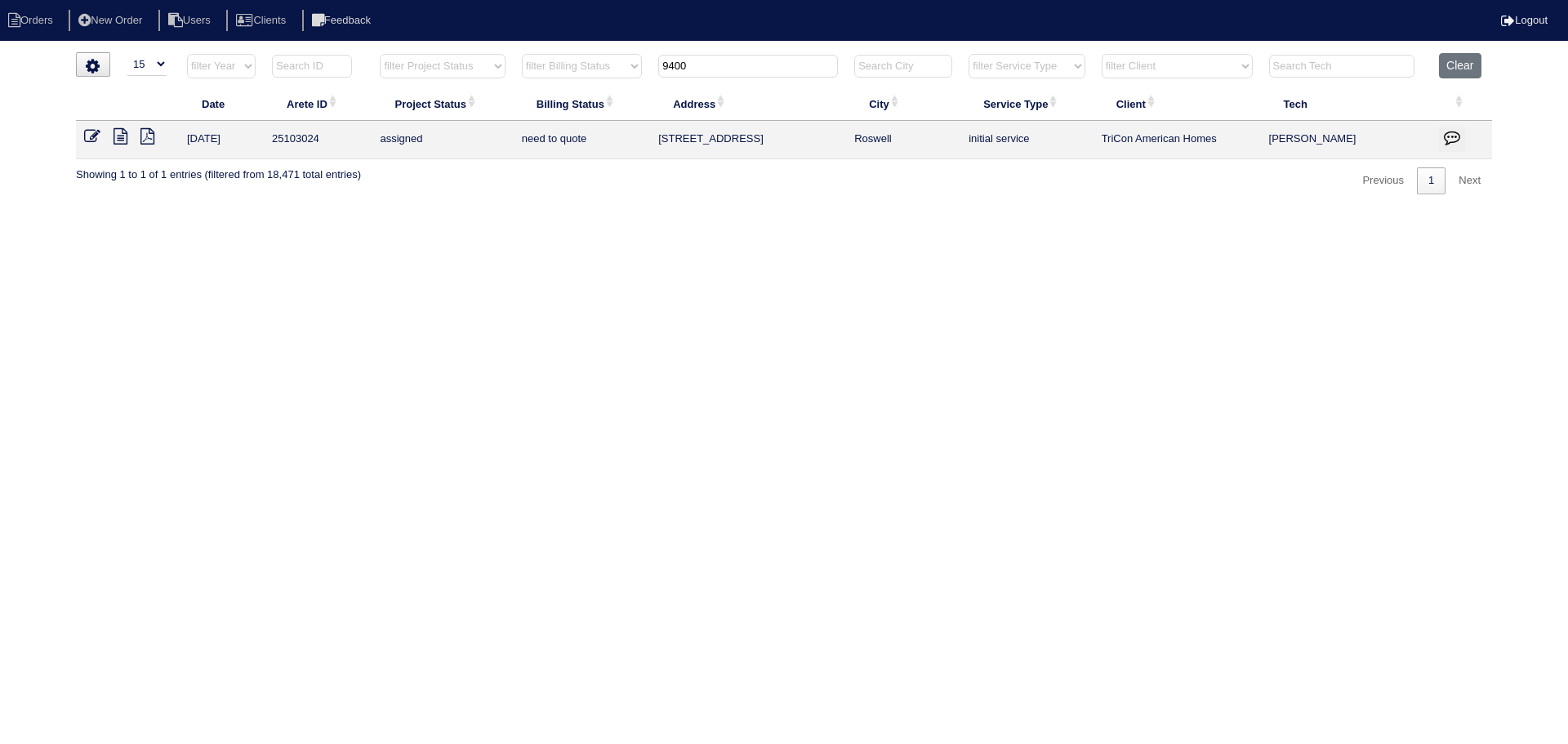
click at [727, 64] on input "9400" at bounding box center [747, 66] width 180 height 23
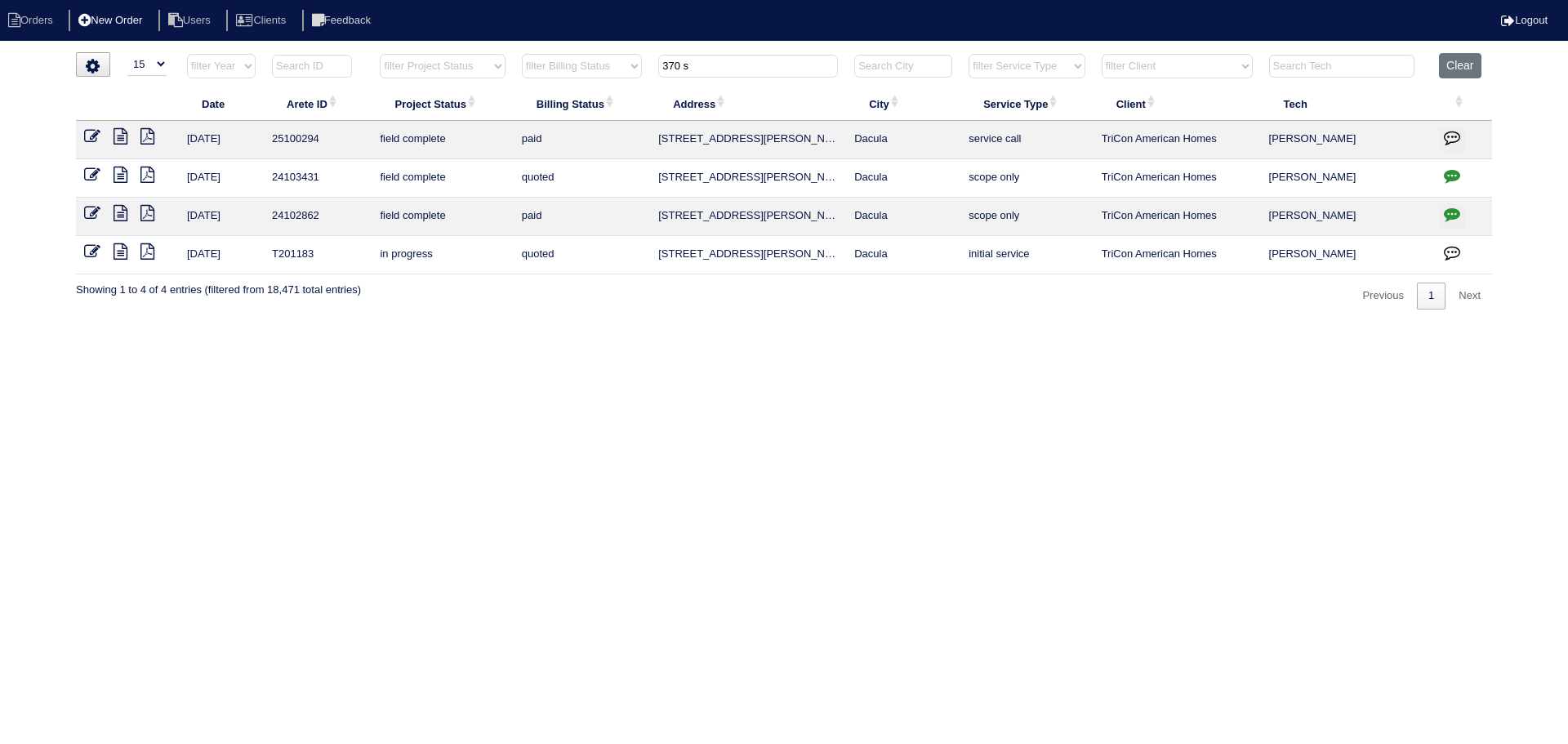
type input "370 s"
click at [118, 24] on li "New Order" at bounding box center [112, 20] width 87 height 22
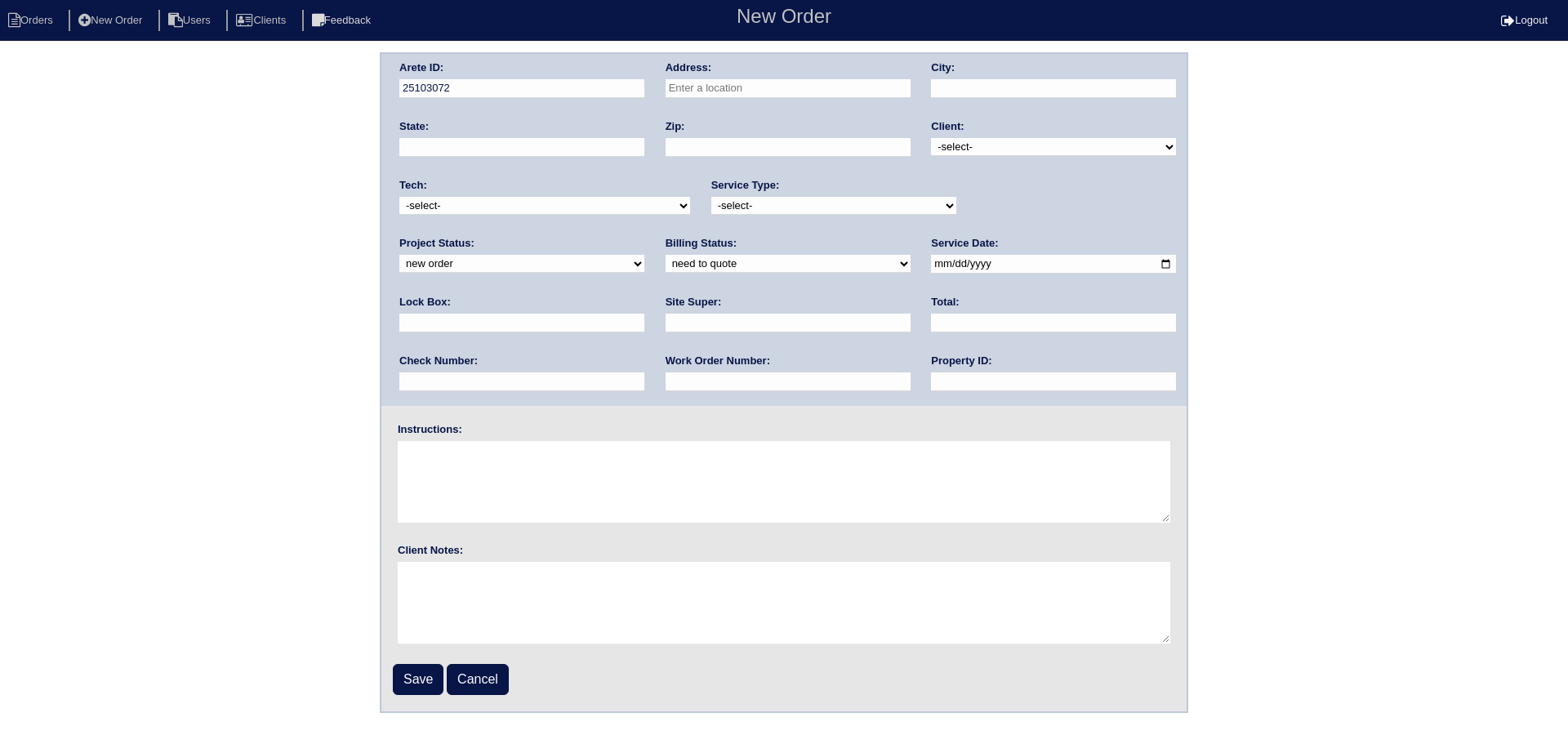
paste input "[STREET_ADDRESS]"
type input "[STREET_ADDRESS]"
type input "Roswell"
type input "GA"
type input "30075"
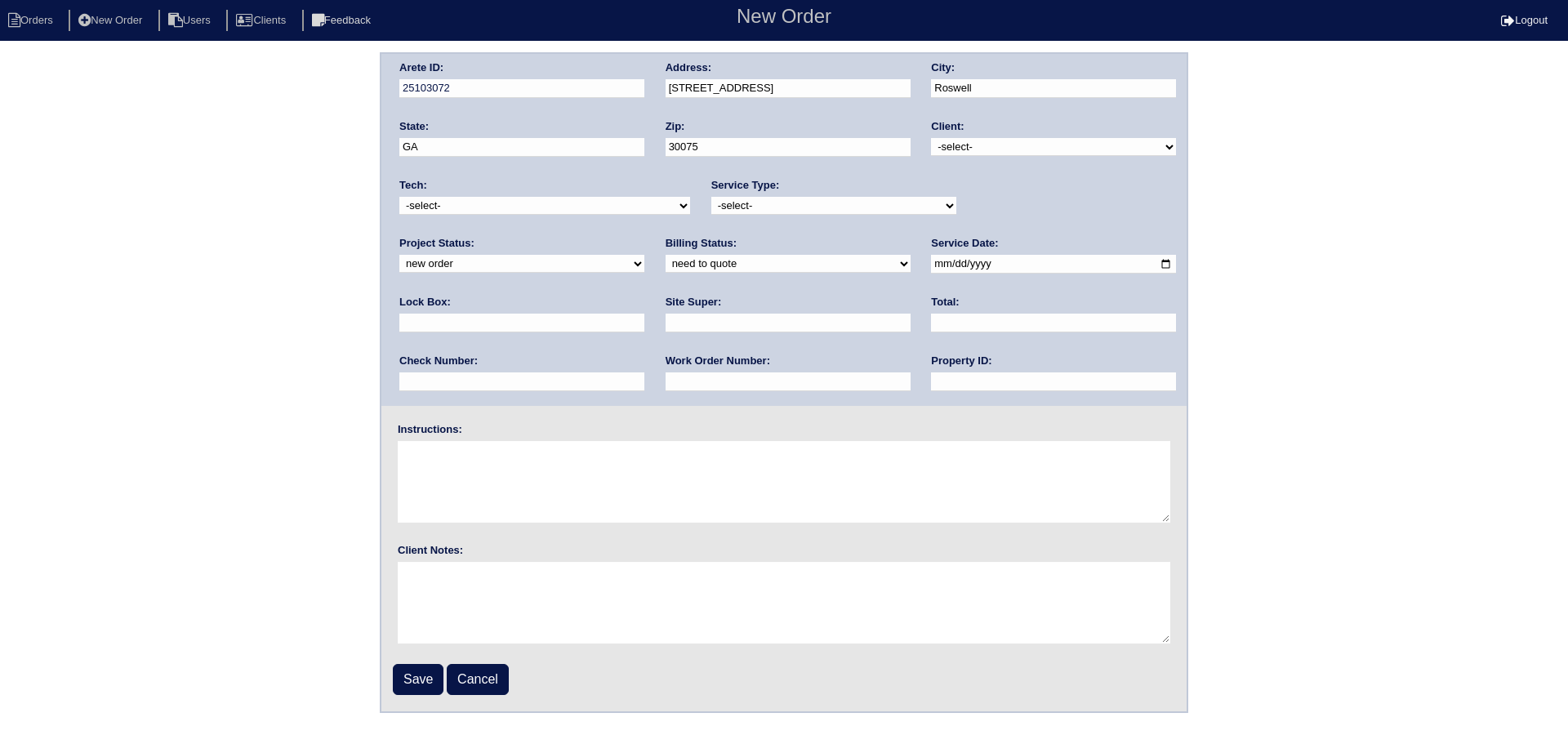
click at [1072, 158] on div "Client: -select- TriCon American Homes American Homes 4 Rent First Key Homes Zi…" at bounding box center [1053, 142] width 245 height 45
drag, startPoint x: 1066, startPoint y: 150, endPoint x: 1072, endPoint y: 156, distance: 8.5
click at [1066, 150] on select "-select- TriCon American Homes American Homes 4 Rent First Key Homes Zillow The…" at bounding box center [1053, 147] width 245 height 18
select select "6"
click at [933, 138] on select "-select- TriCon American Homes American Homes 4 Rent First Key Homes Zillow The…" at bounding box center [1053, 147] width 245 height 18
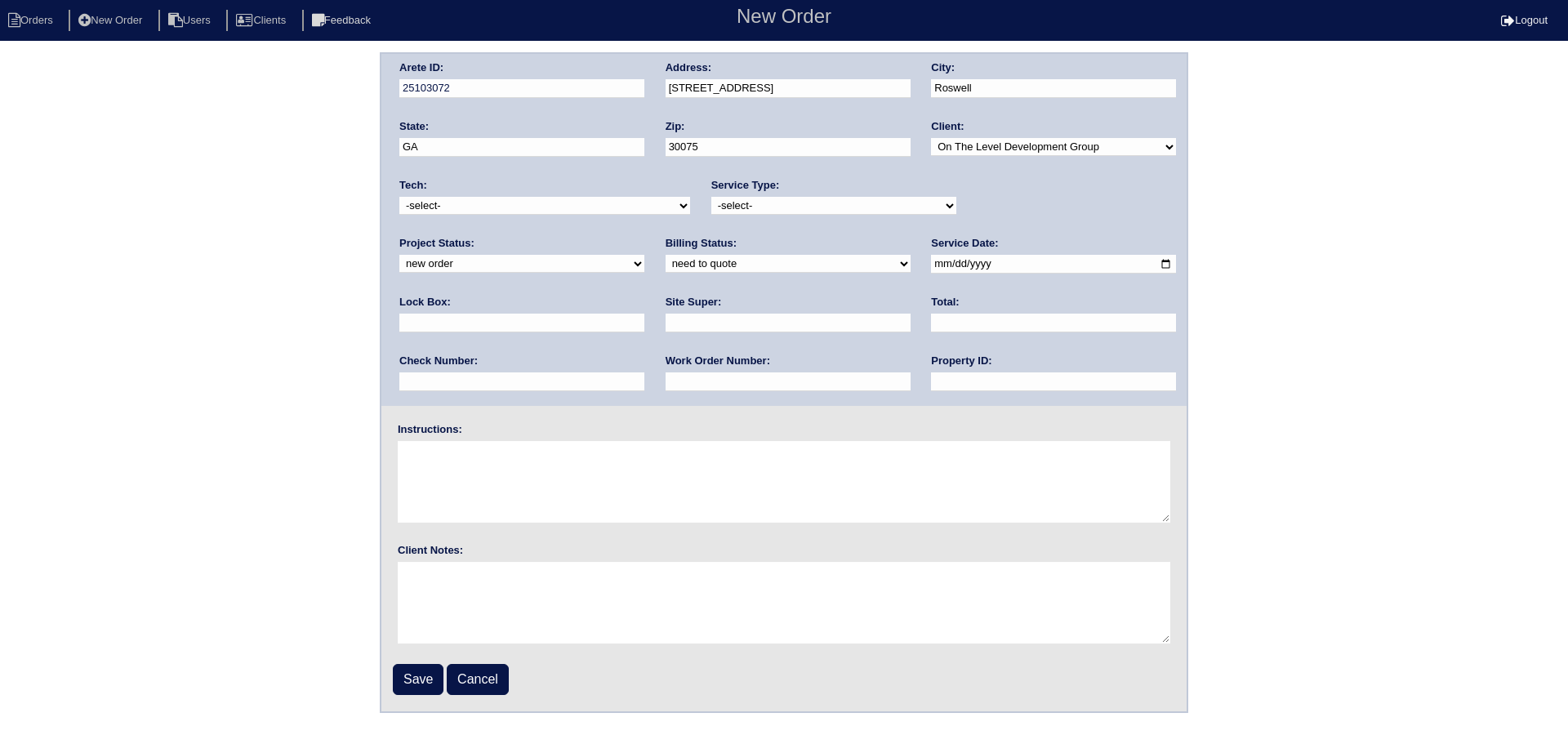
click at [645, 255] on select "new order assigned in progress field complete need to schedule admin review arc…" at bounding box center [521, 264] width 245 height 18
select select "assigned"
click at [645, 255] on select "new order assigned in progress field complete need to schedule admin review arc…" at bounding box center [521, 264] width 245 height 18
click at [858, 207] on select "-select- initial service basic service maintenance call replacement scope servi…" at bounding box center [834, 205] width 245 height 18
select select "service call"
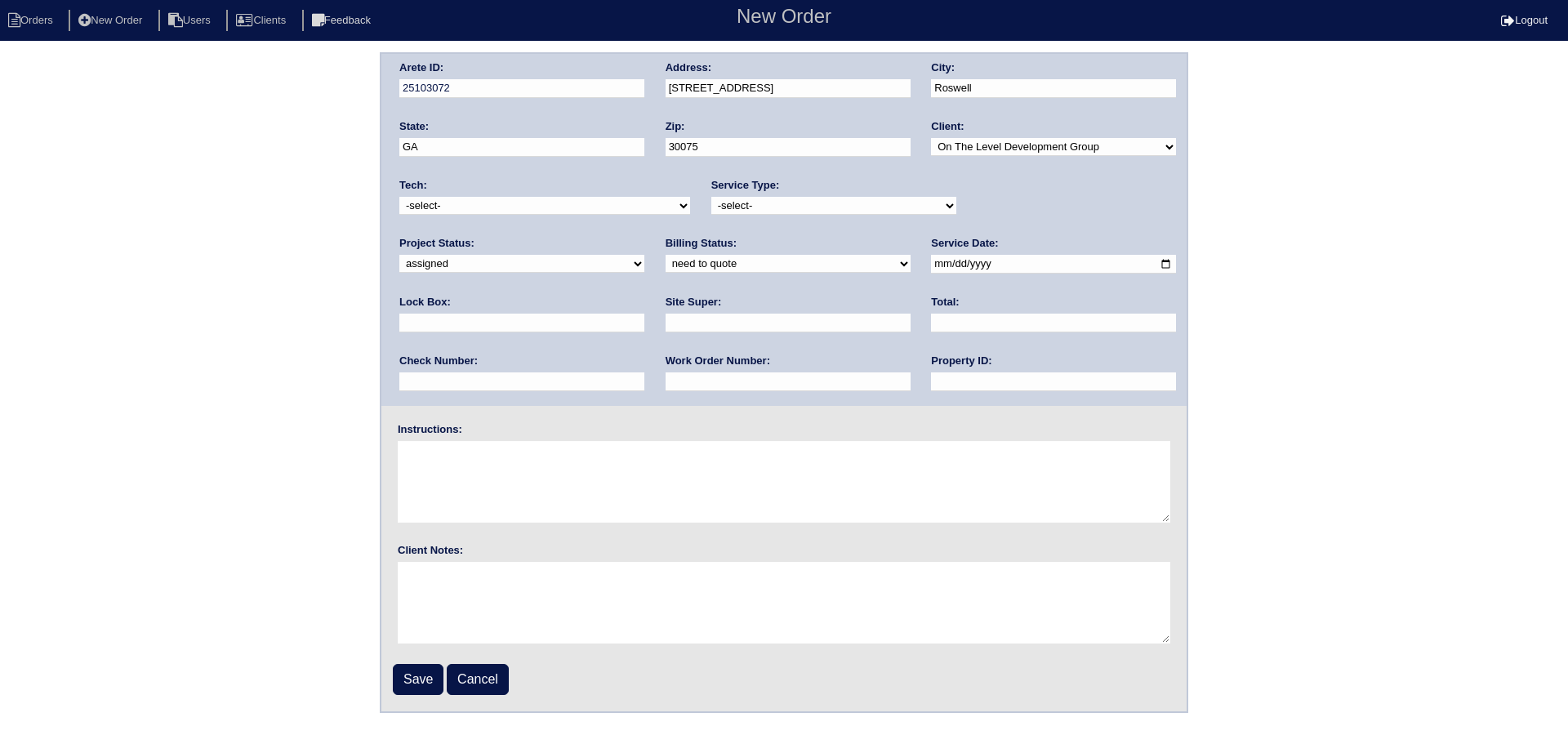
click at [712, 197] on select "-select- initial service basic service maintenance call replacement scope servi…" at bounding box center [834, 205] width 245 height 18
click at [581, 202] on select "-select- aretesmg+backup-tech@gmail.com benjohnholt88@gmail.com callisonhvac@ya…" at bounding box center [544, 205] width 291 height 18
select select "36"
click at [399, 197] on select "-select- aretesmg+backup-tech@gmail.com benjohnholt88@gmail.com callisonhvac@ya…" at bounding box center [544, 205] width 291 height 18
click at [665, 265] on select "need to quote quoted need to invoice invoiced paid warranty purchase order need…" at bounding box center [788, 264] width 245 height 18
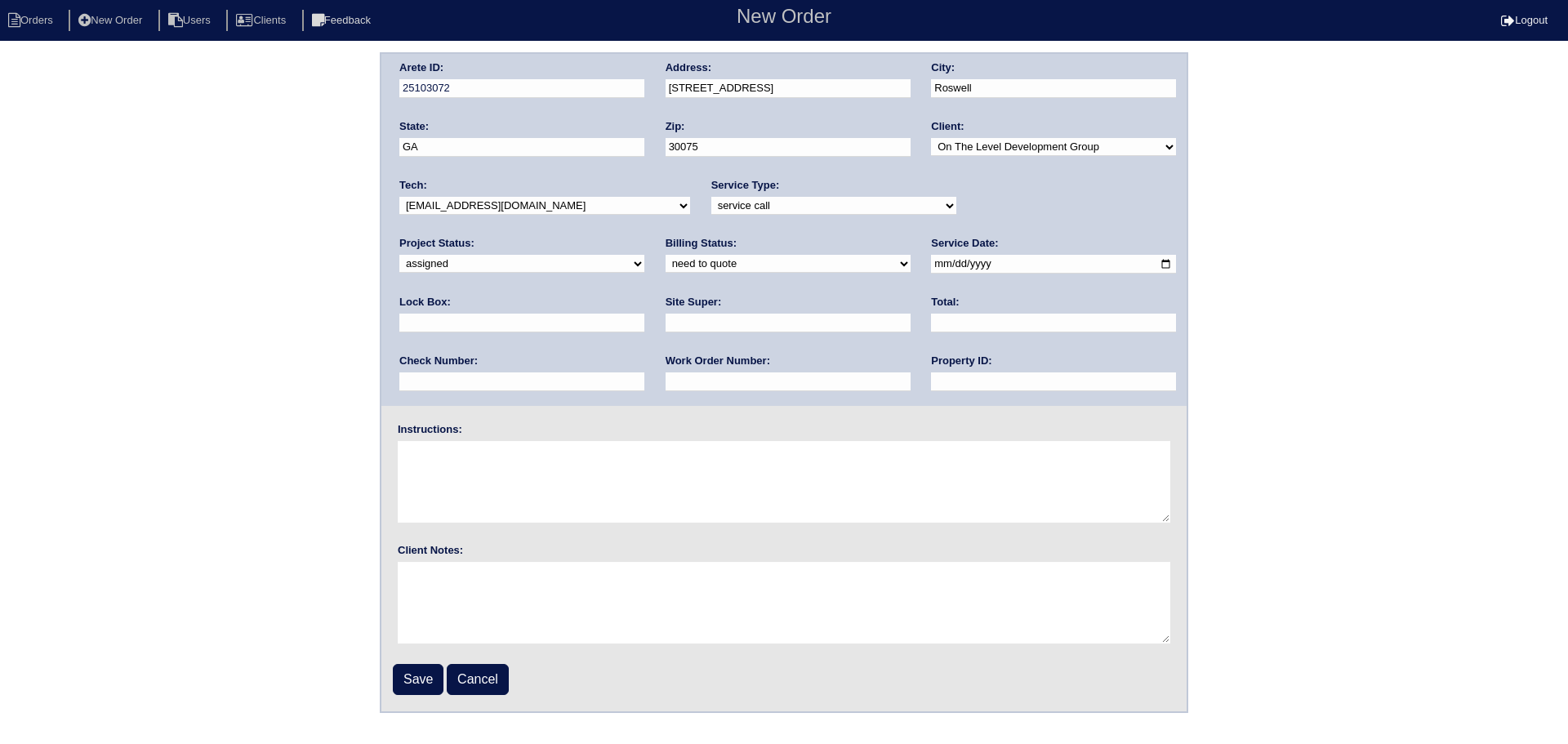
select select "in quickbooks"
click at [665, 256] on select "need to quote quoted need to invoice invoiced paid warranty purchase order need…" at bounding box center [788, 264] width 245 height 18
click at [931, 266] on input "date" at bounding box center [1053, 265] width 245 height 19
type input "[DATE]"
click at [931, 374] on input "text" at bounding box center [1053, 382] width 245 height 19
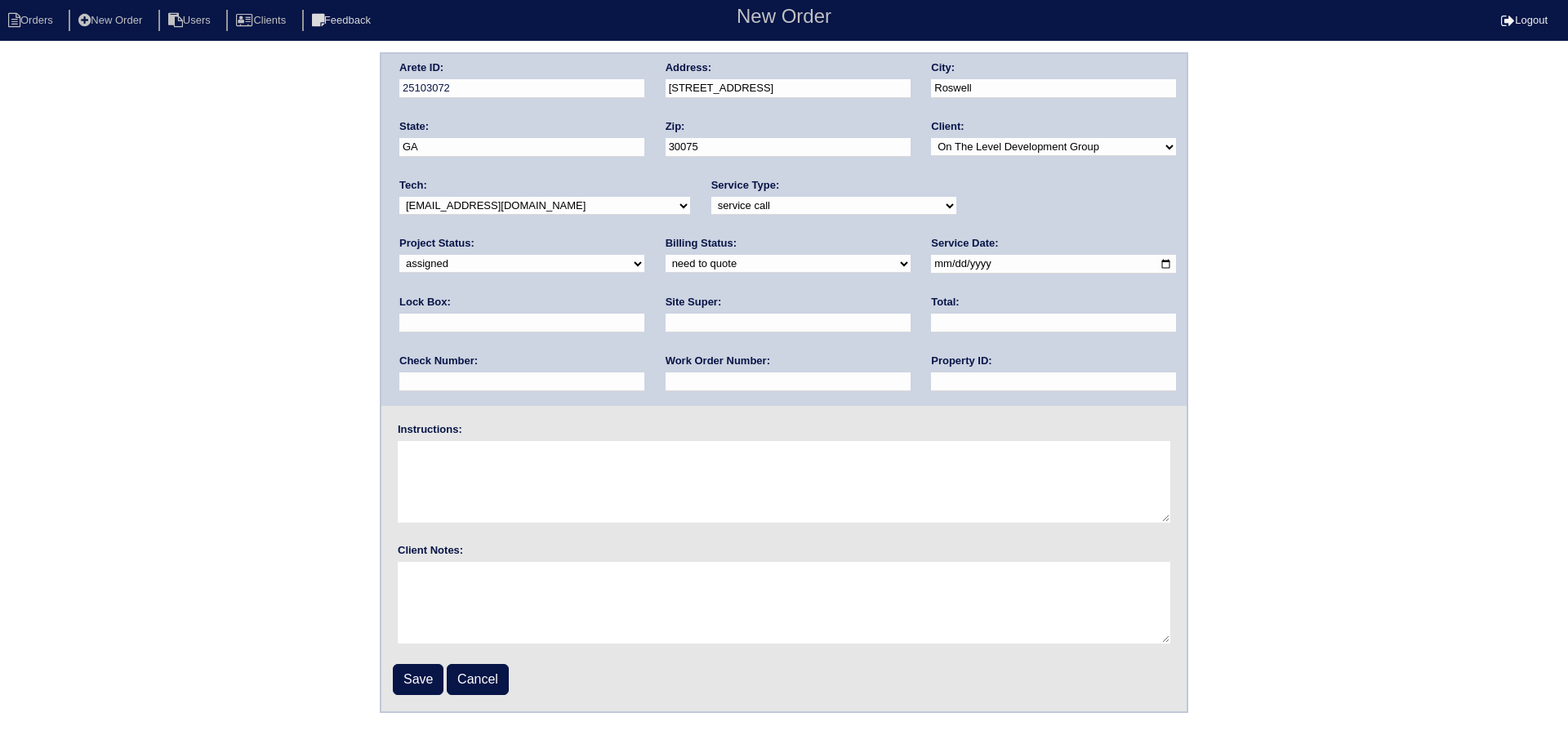
type input "N/A"
click at [430, 664] on input "Save" at bounding box center [418, 679] width 51 height 31
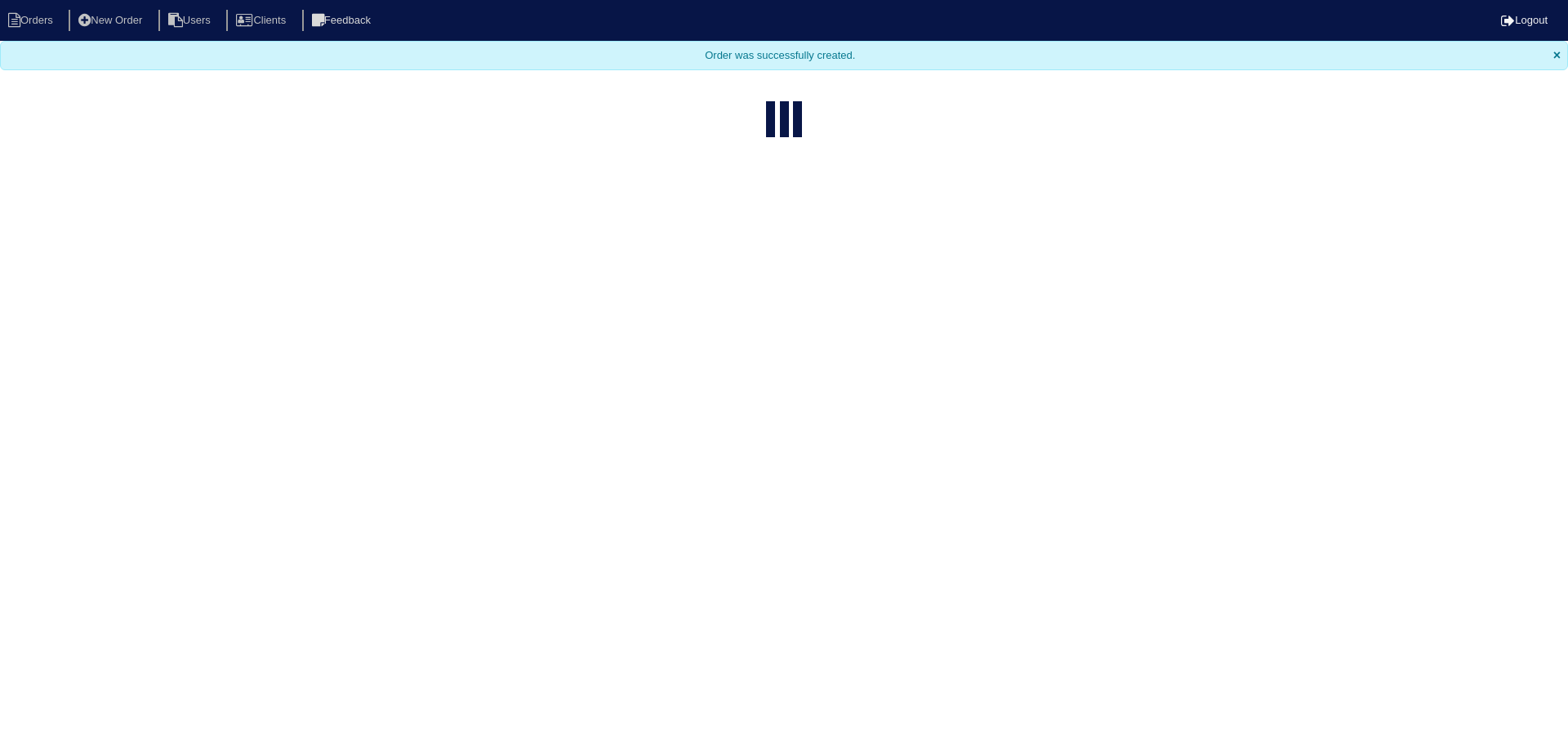
select select "15"
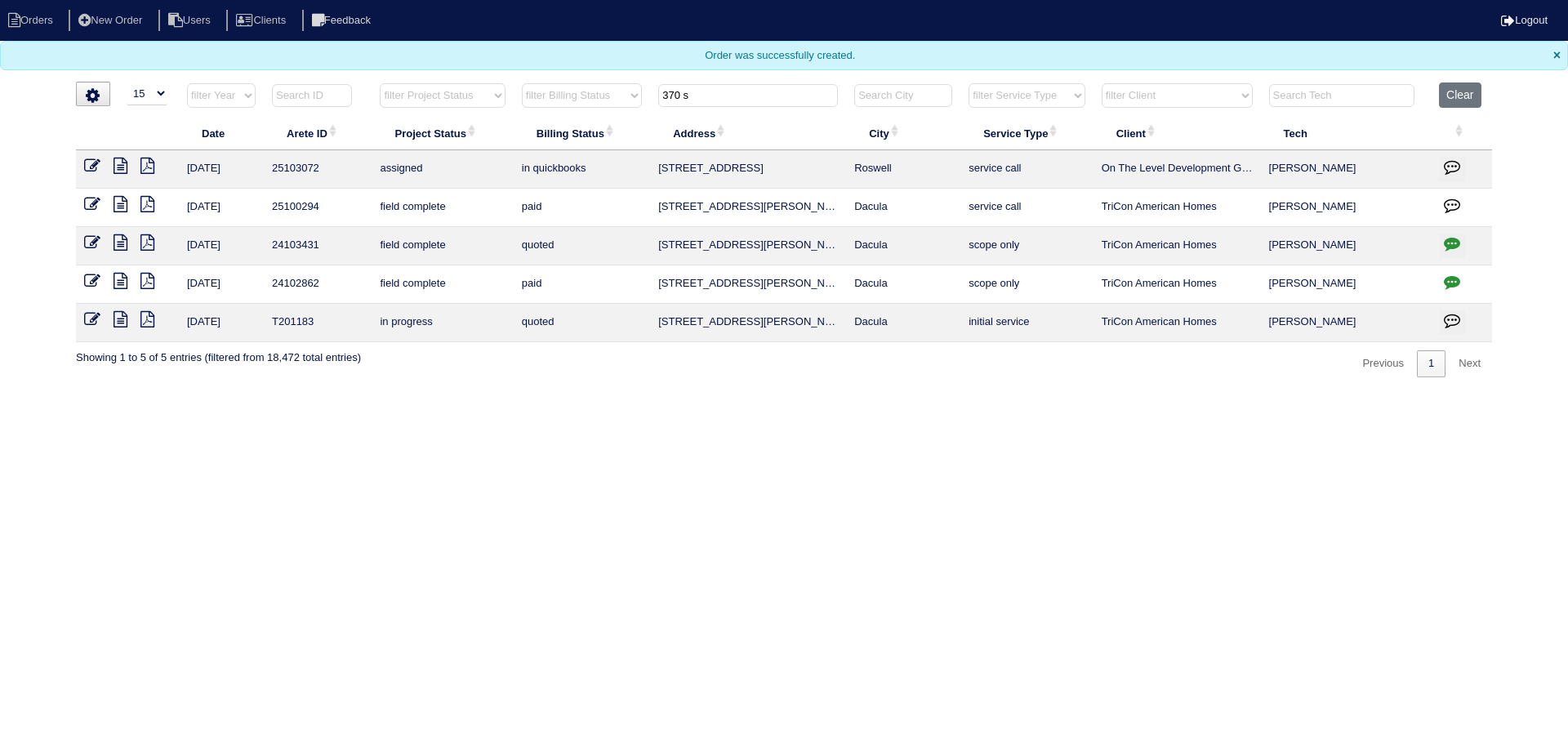
click at [534, 96] on tr "filter Year -- Any Year -- 2025 2024 2023 2022 2021 2020 2019 filter Project St…" at bounding box center [784, 100] width 1416 height 34
type input "q"
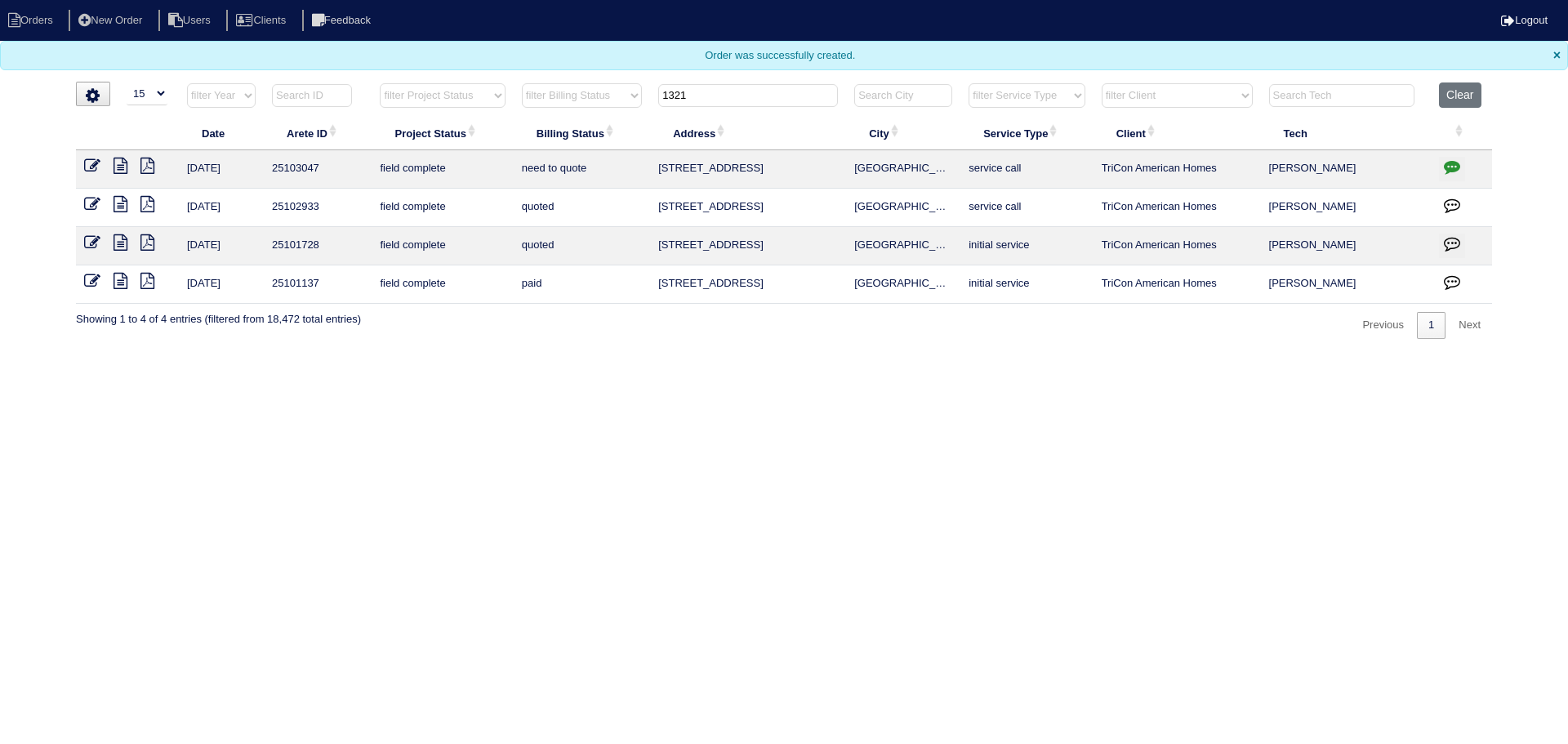
type input "1321"
click at [85, 166] on icon at bounding box center [91, 165] width 16 height 16
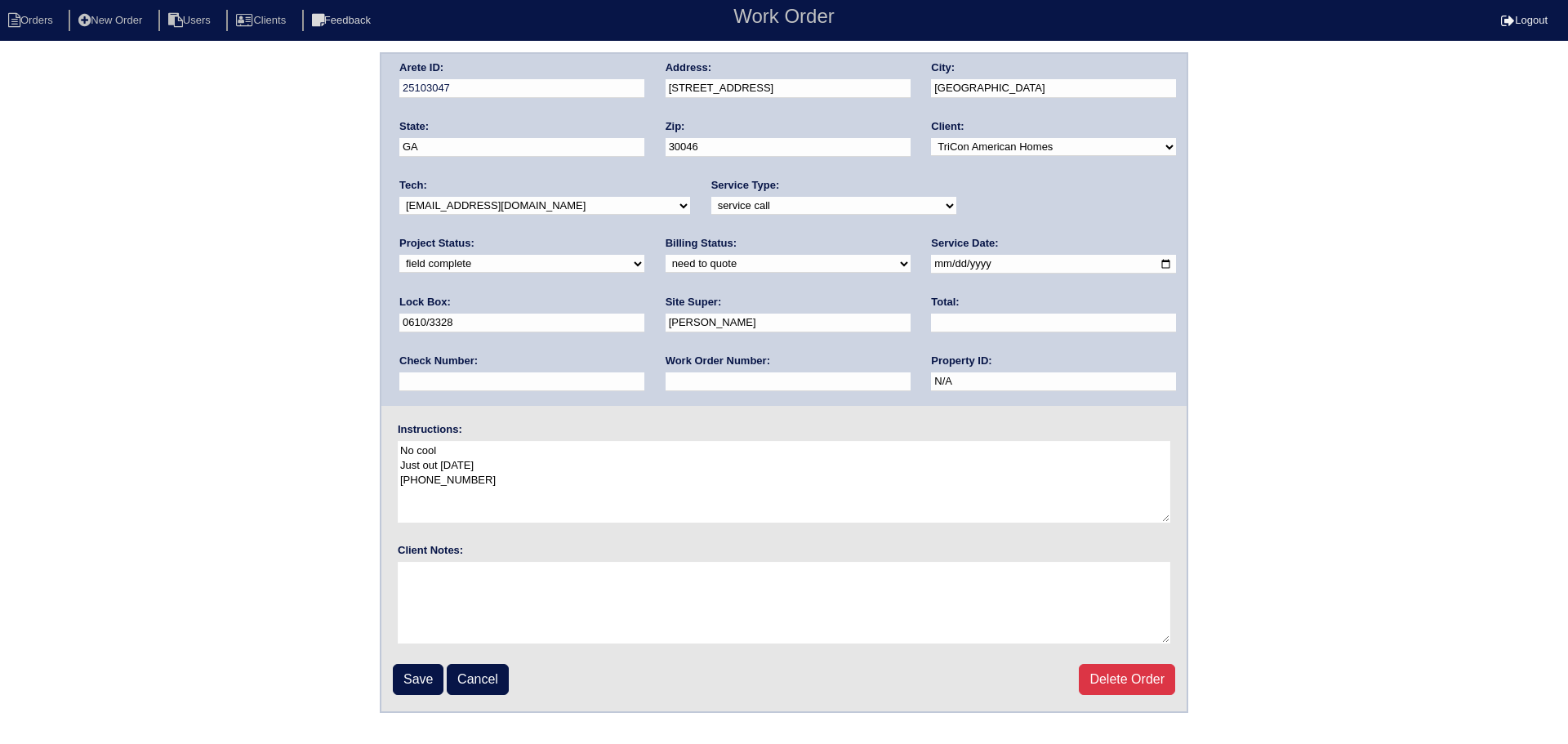
click at [645, 236] on div "Project Status: new order assigned in progress field complete need to schedule …" at bounding box center [521, 259] width 245 height 45
select select "assigned"
click at [645, 255] on select "new order assigned in progress field complete need to schedule admin review arc…" at bounding box center [521, 264] width 245 height 18
click at [931, 267] on input "[DATE]" at bounding box center [1053, 265] width 245 height 19
click at [931, 267] on input "[DATE]" at bounding box center [1053, 265] width 245 height 19
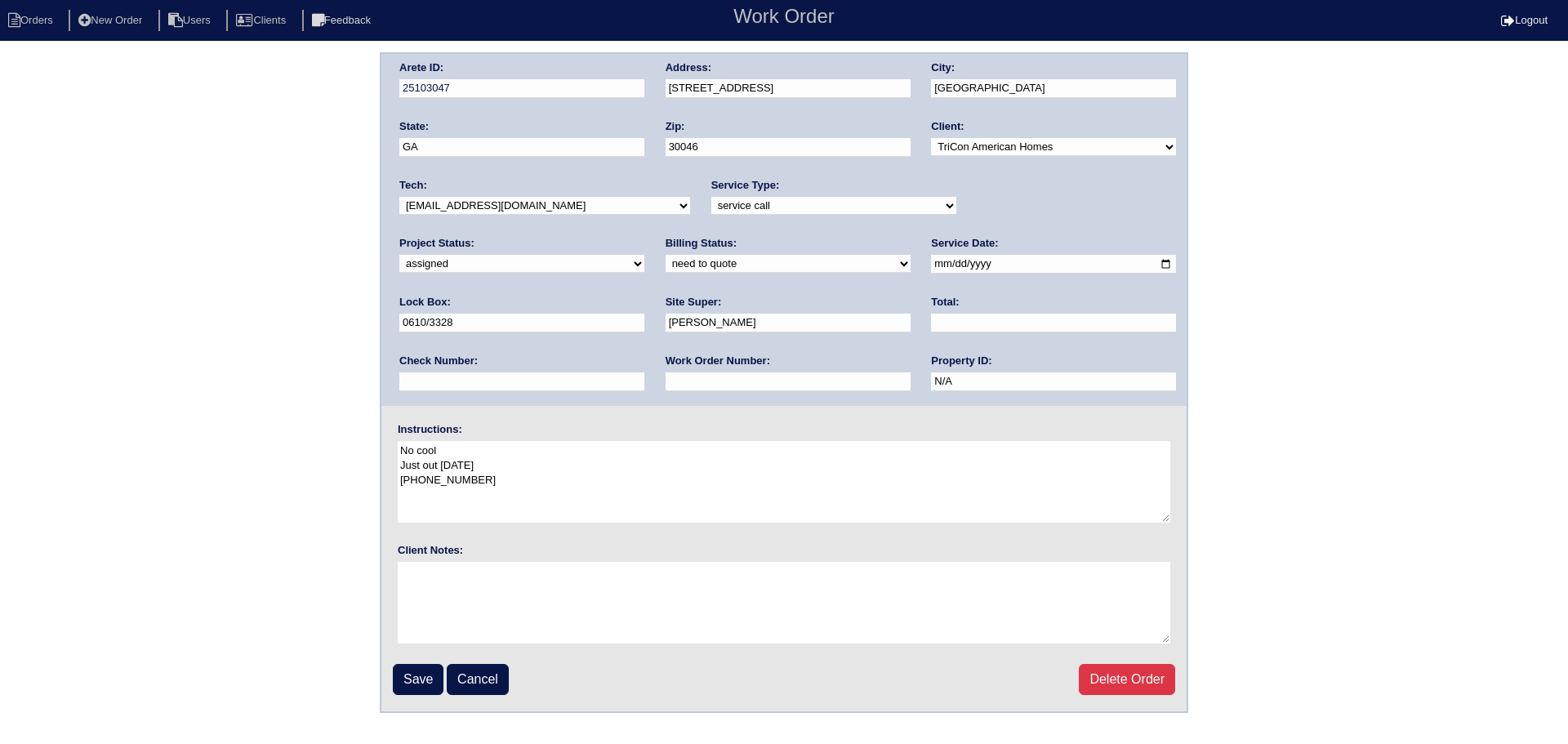
type input "[DATE]"
click at [590, 213] on div "Arete ID: 25103047 Address: [STREET_ADDRESS] City: [GEOGRAPHIC_DATA] State: [GE…" at bounding box center [784, 230] width 806 height 352
drag, startPoint x: 589, startPoint y: 202, endPoint x: 591, endPoint y: 211, distance: 9.2
click at [589, 202] on select "-select- [EMAIL_ADDRESS][DOMAIN_NAME] [EMAIL_ADDRESS][DOMAIN_NAME] [EMAIL_ADDRE…" at bounding box center [544, 205] width 291 height 18
select select "36"
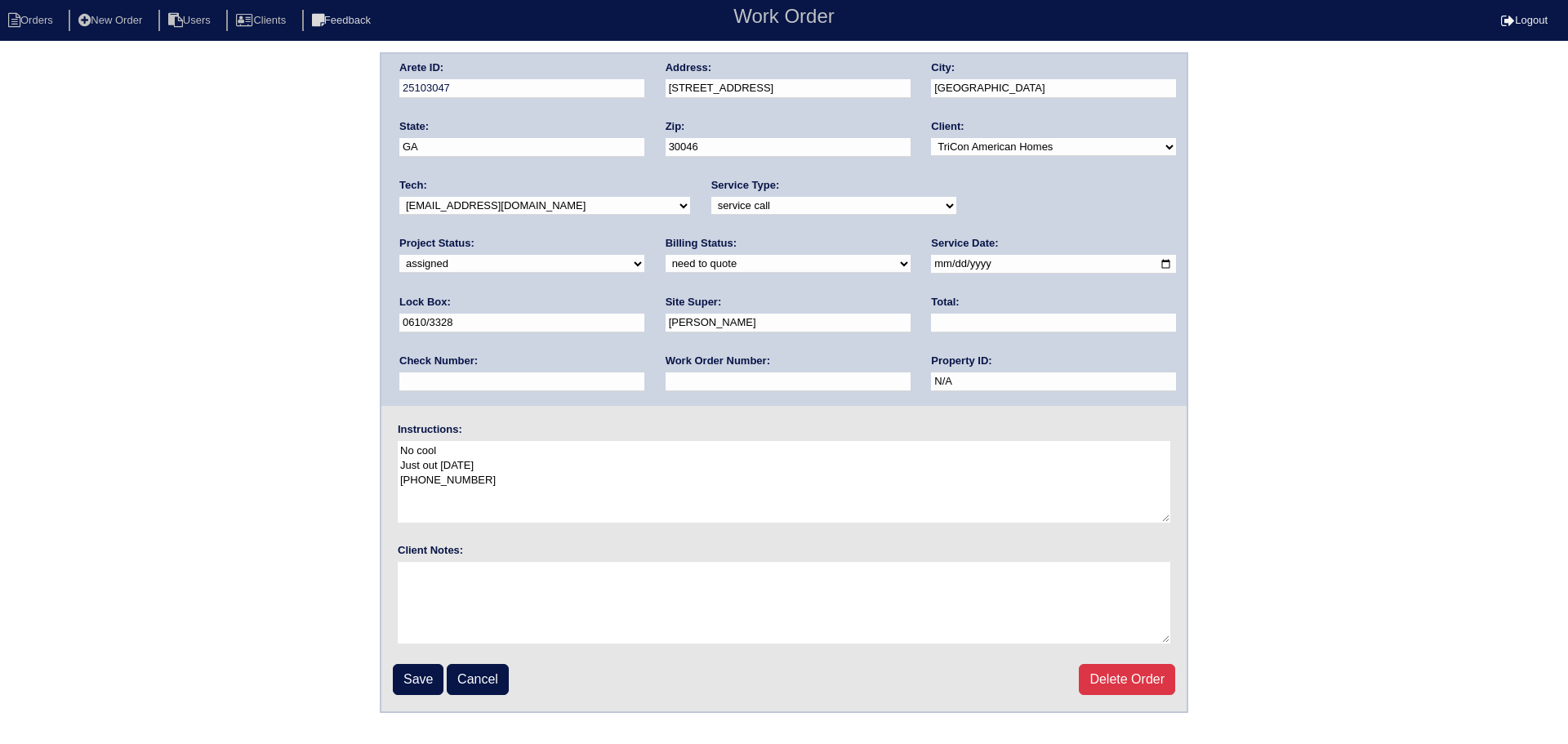
click at [399, 197] on select "-select- [EMAIL_ADDRESS][DOMAIN_NAME] [EMAIL_ADDRESS][DOMAIN_NAME] [EMAIL_ADDRE…" at bounding box center [544, 205] width 291 height 18
click at [422, 676] on input "Save" at bounding box center [418, 679] width 51 height 31
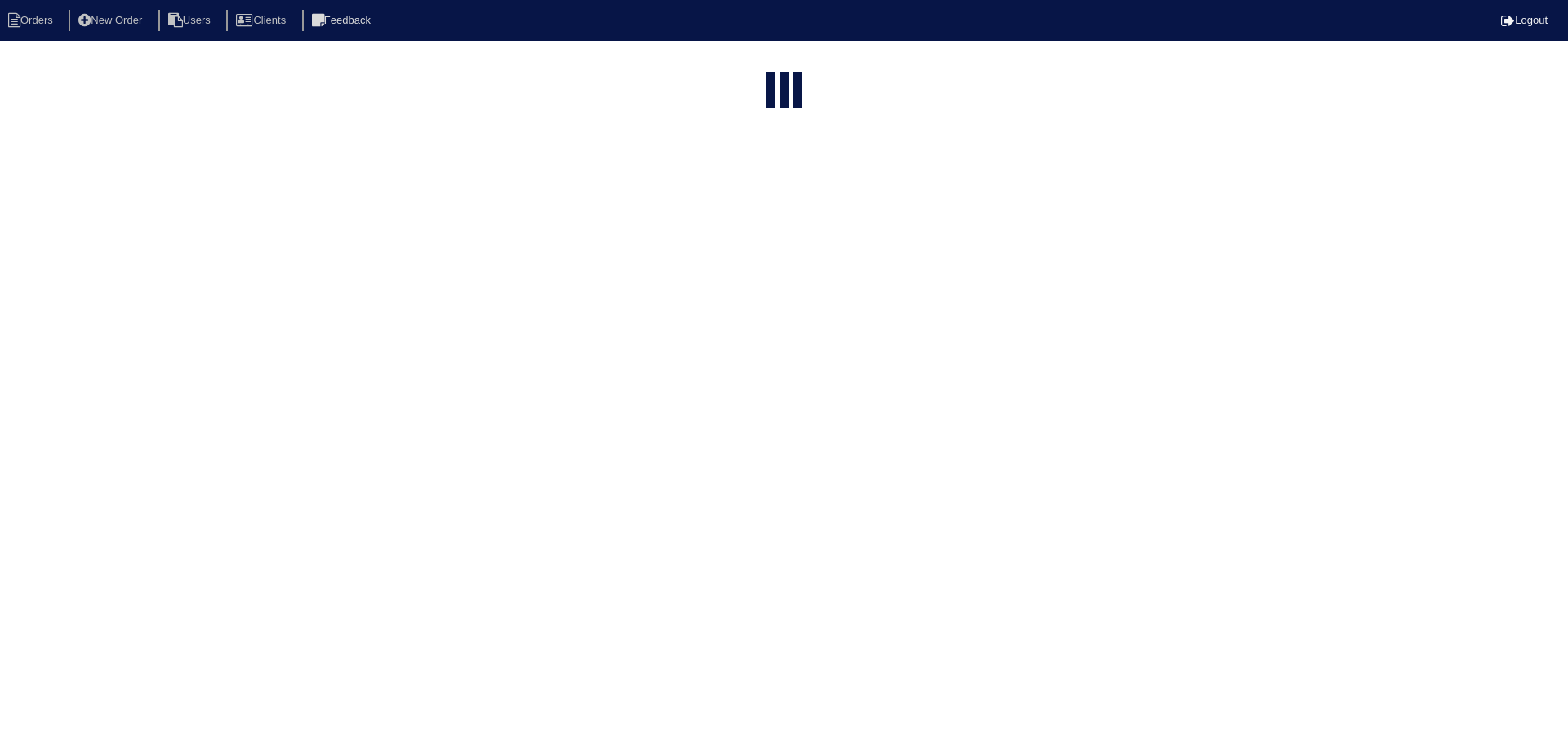
select select "15"
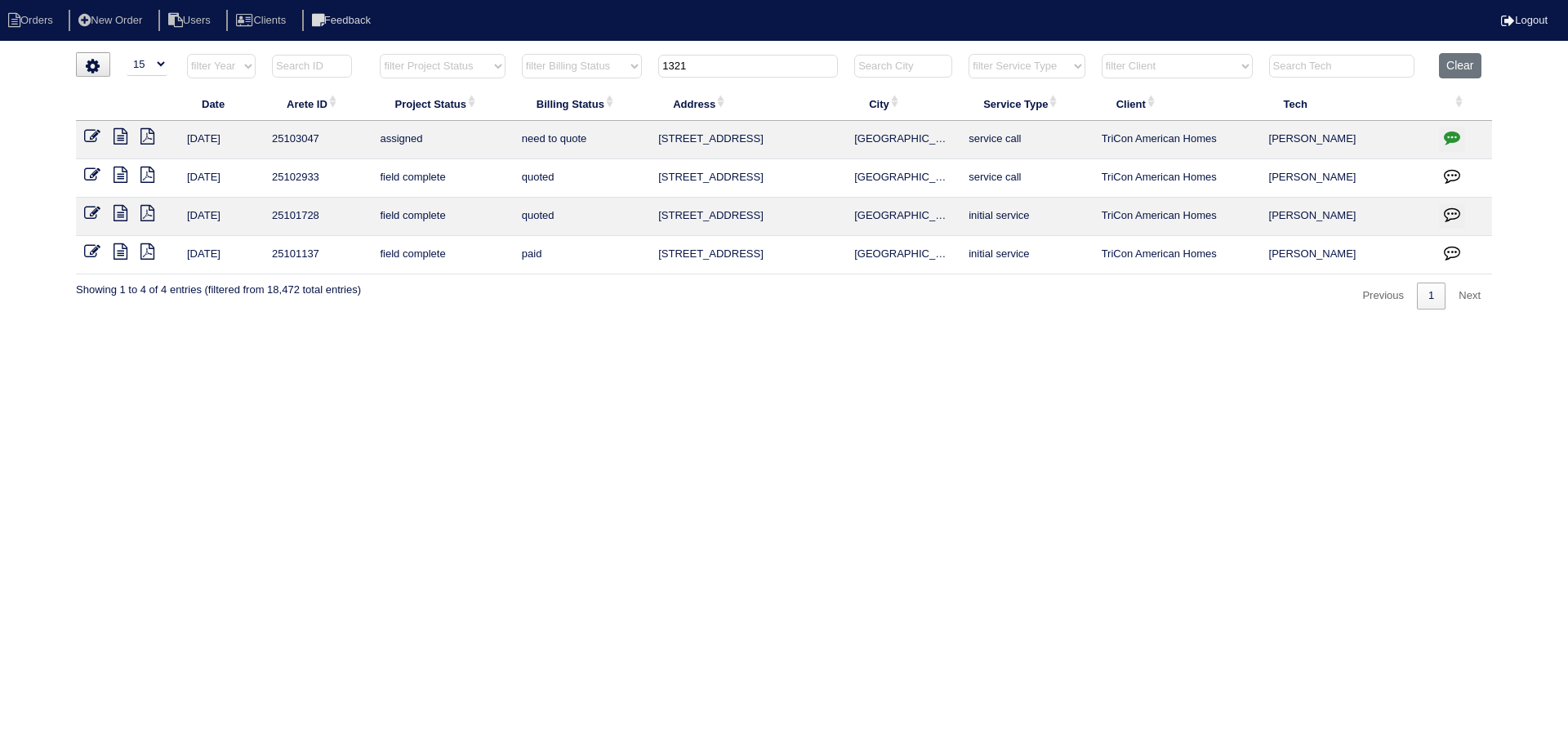
click at [719, 77] on input "1321" at bounding box center [747, 66] width 180 height 23
type input "2875"
click at [96, 136] on icon at bounding box center [91, 136] width 16 height 16
click at [1449, 140] on icon "button" at bounding box center [1451, 137] width 16 height 16
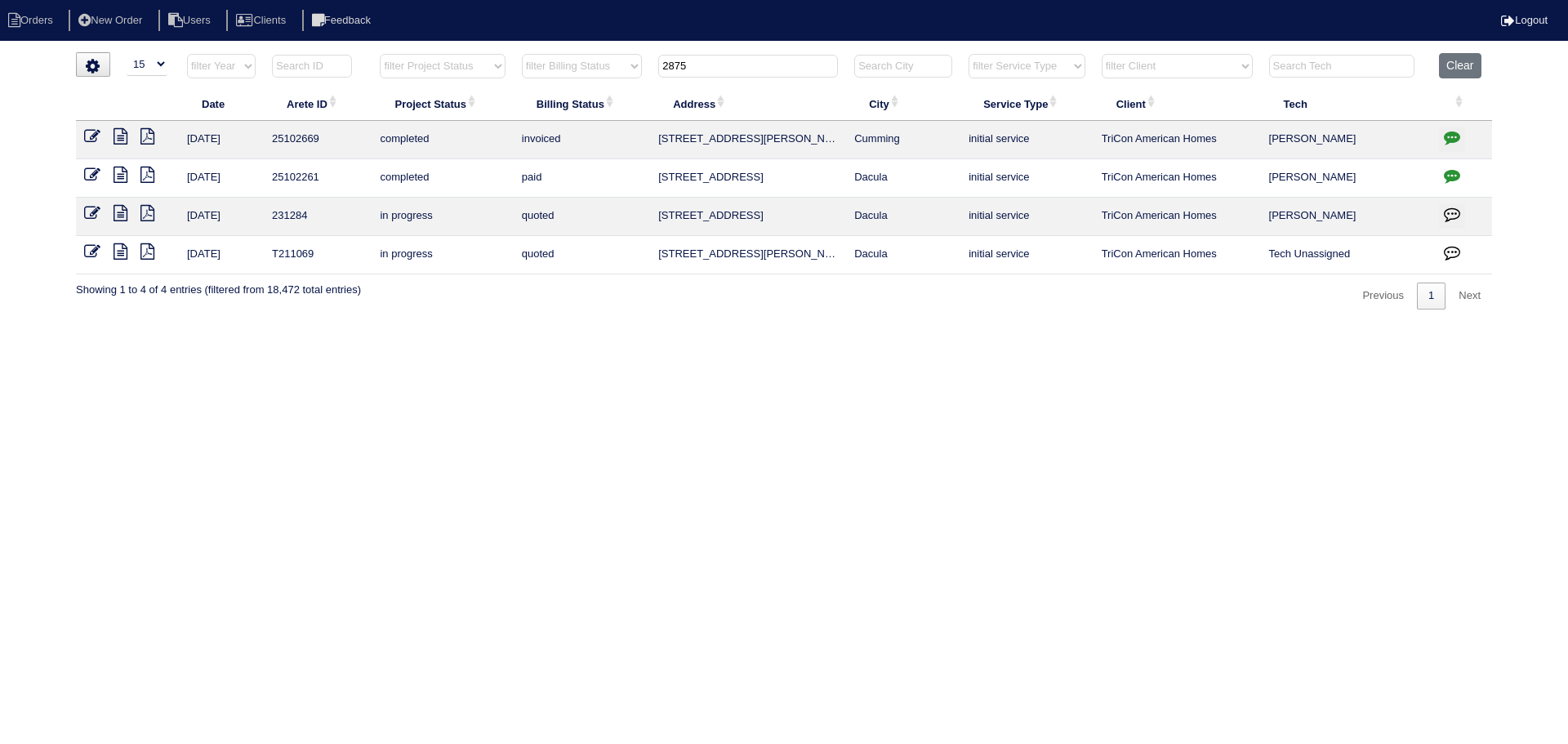
type textarea "7/31/25 - texted Payton to confirm if scope is correct - rk 7/31/25 - Tricon ap…"
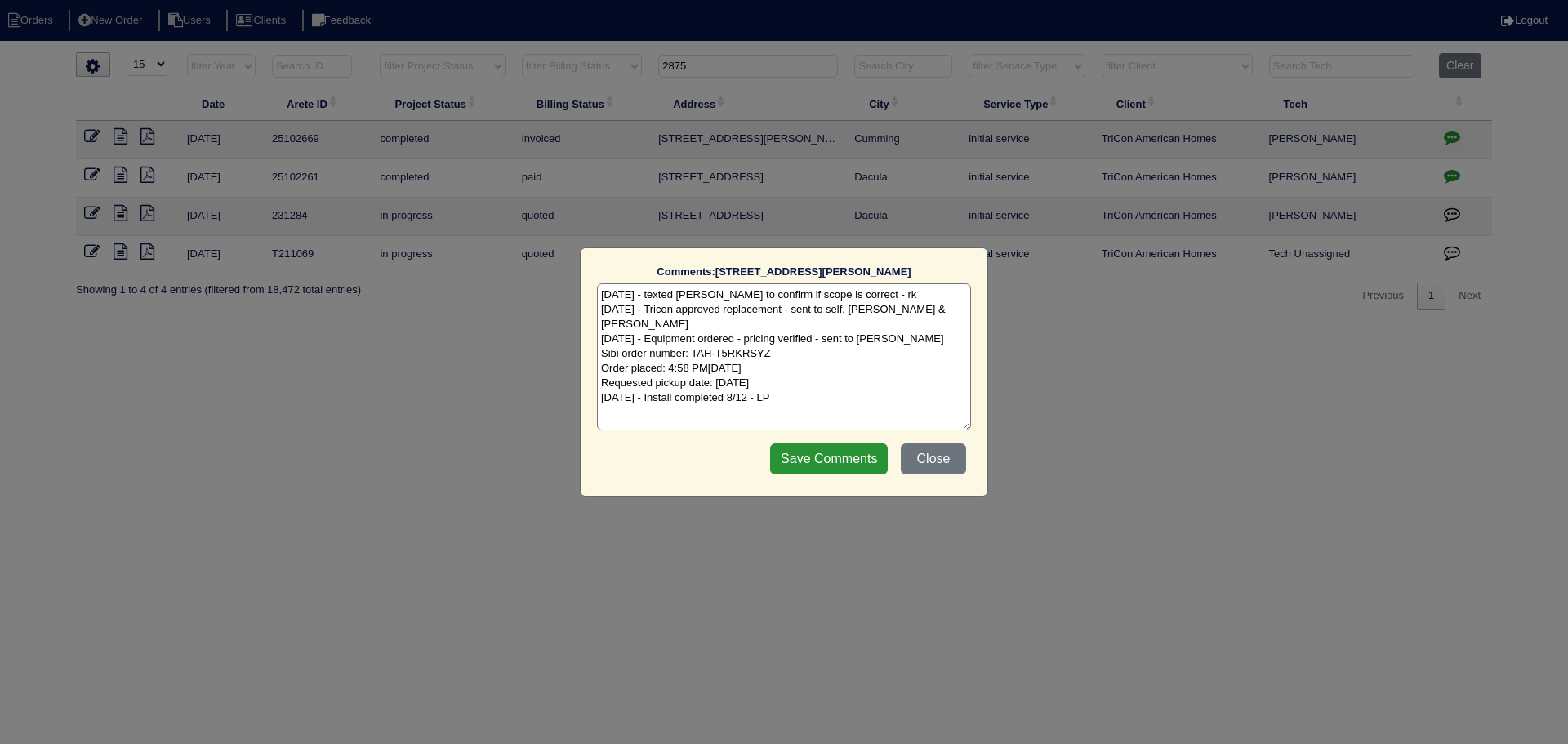
click at [1447, 140] on div "Comments: 2875 Lanier Beach South Rd The comments on file have changed since yo…" at bounding box center [784, 372] width 1568 height 744
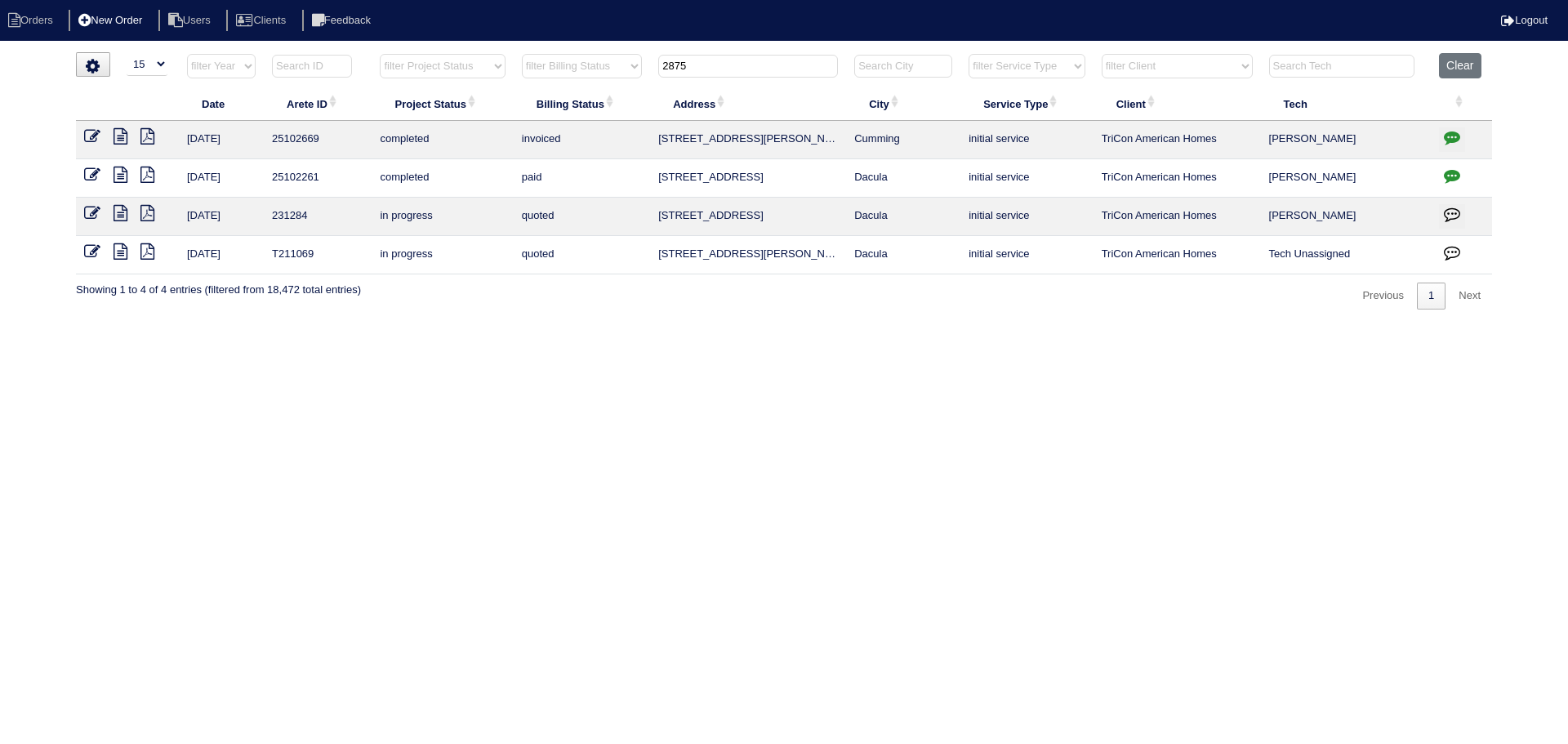
click at [152, 10] on li "New Order" at bounding box center [112, 20] width 87 height 22
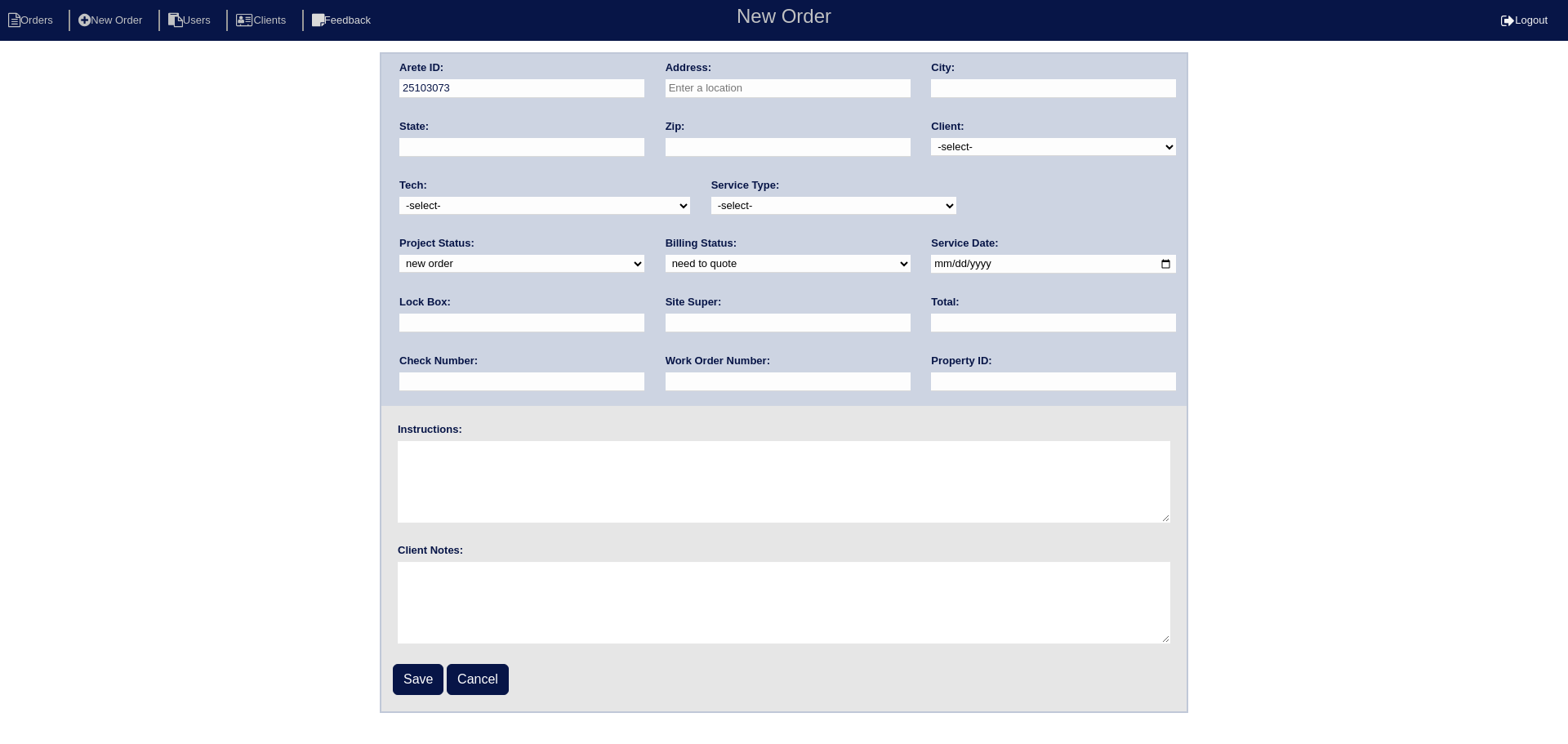
drag, startPoint x: 751, startPoint y: 106, endPoint x: 734, endPoint y: 102, distance: 17.5
drag, startPoint x: 734, startPoint y: 102, endPoint x: 721, endPoint y: 97, distance: 13.9
drag, startPoint x: 721, startPoint y: 97, endPoint x: 712, endPoint y: 84, distance: 15.8
paste input "2875 Lanier Beach South Rd Cumming"
type input "2875 Lanier Beach South Rd"
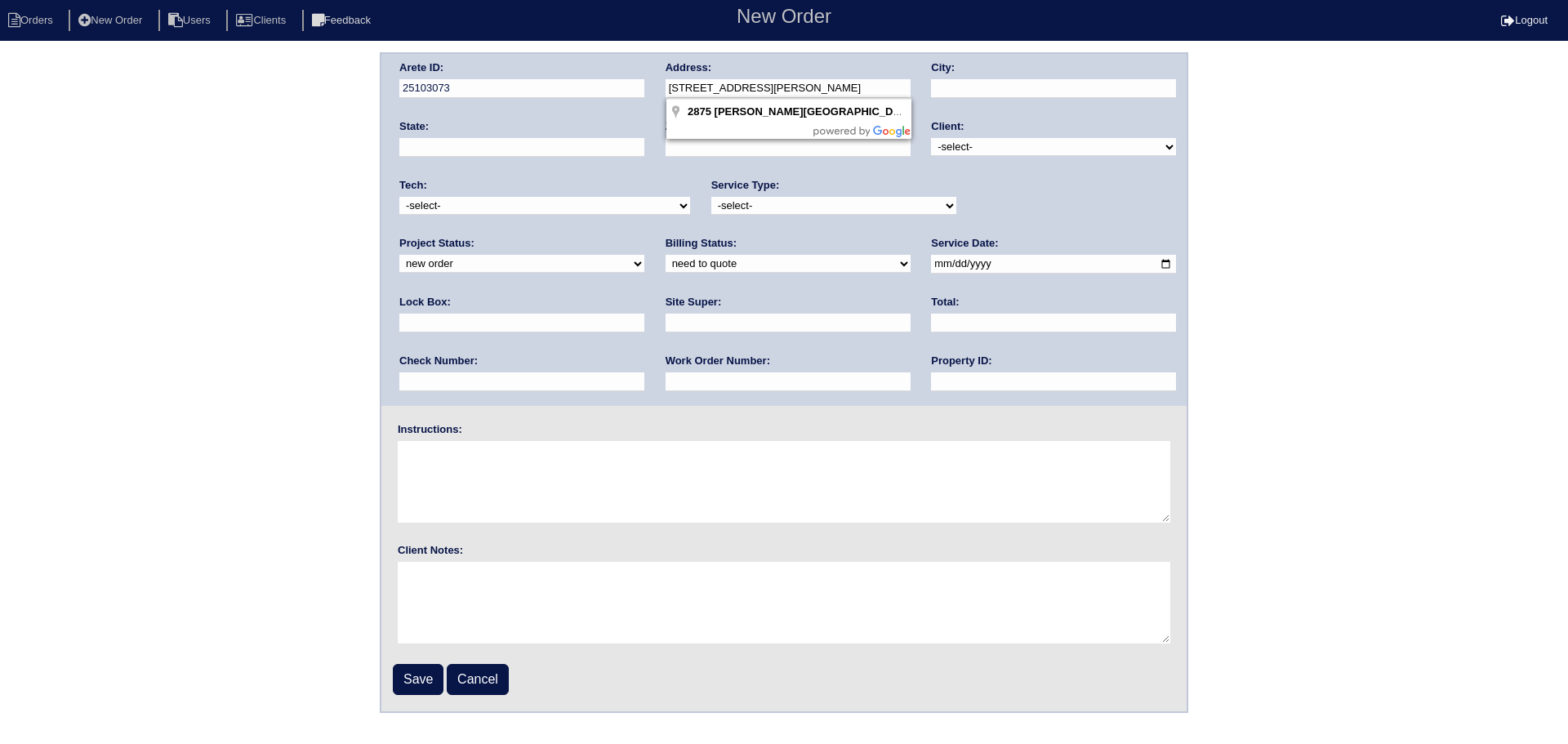
type input "Cumming"
type input "GA"
type input "30041"
click at [1009, 146] on select "-select- TriCon American Homes American Homes 4 Rent First Key Homes Zillow The…" at bounding box center [1053, 147] width 245 height 18
select select "1"
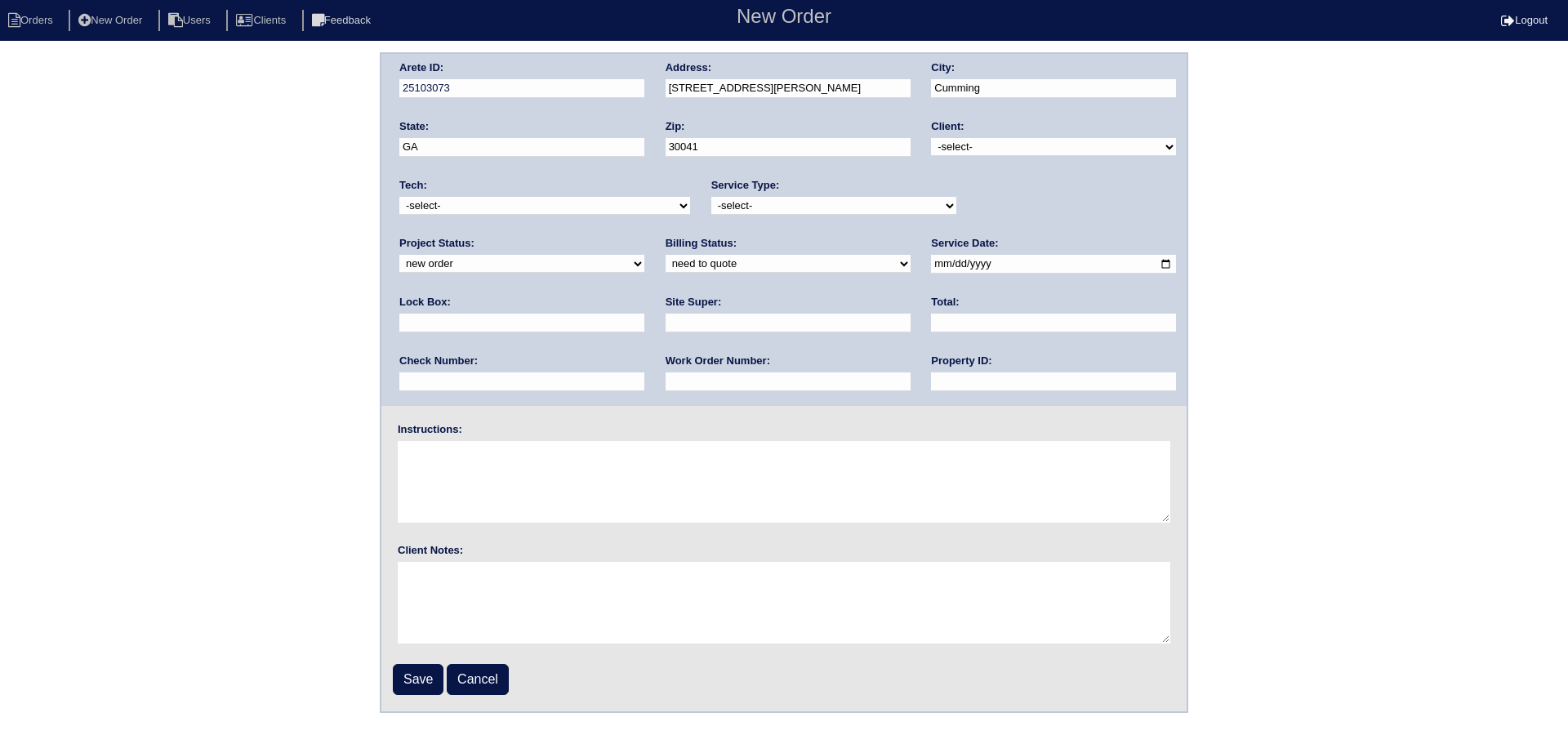
click at [933, 138] on select "-select- TriCon American Homes American Homes 4 Rent First Key Homes Zillow The…" at bounding box center [1053, 147] width 245 height 18
click at [1017, 230] on div "Arete ID: 25103073 Address: 2875 Lanier Beach South Rd City: Cumming State: GA …" at bounding box center [784, 230] width 806 height 352
click at [645, 255] on select "new order assigned in progress field complete need to schedule admin review arc…" at bounding box center [521, 264] width 245 height 18
select select "assigned"
click at [645, 255] on select "new order assigned in progress field complete need to schedule admin review arc…" at bounding box center [521, 264] width 245 height 18
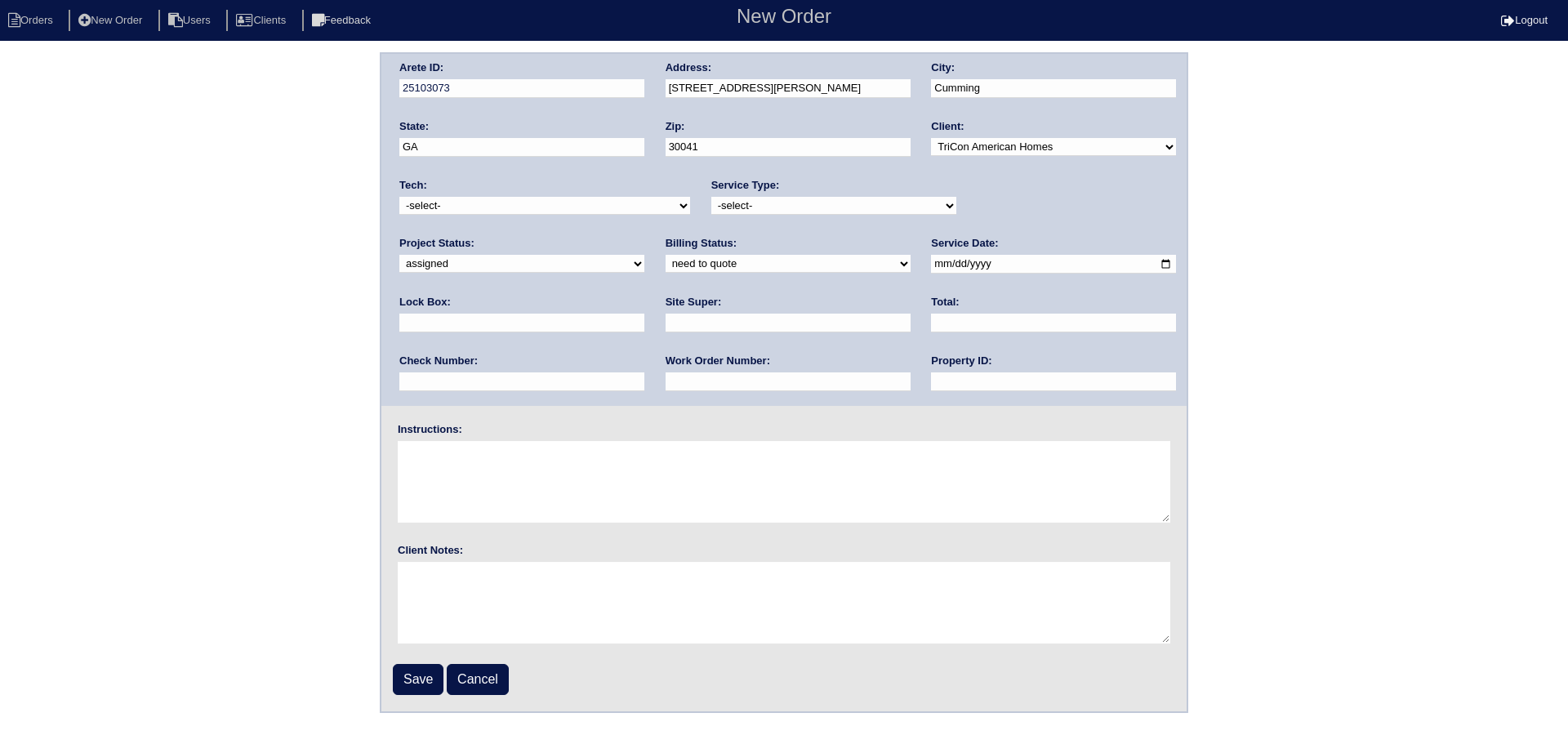
drag, startPoint x: 820, startPoint y: 206, endPoint x: 807, endPoint y: 215, distance: 15.8
click at [812, 210] on select "-select- initial service basic service maintenance call replacement scope servi…" at bounding box center [834, 205] width 245 height 18
select select "service call"
click at [712, 197] on select "-select- initial service basic service maintenance call replacement scope servi…" at bounding box center [834, 205] width 245 height 18
click at [504, 201] on select "-select- aretesmg+backup-tech@gmail.com benjohnholt88@gmail.com callisonhvac@ya…" at bounding box center [544, 205] width 291 height 18
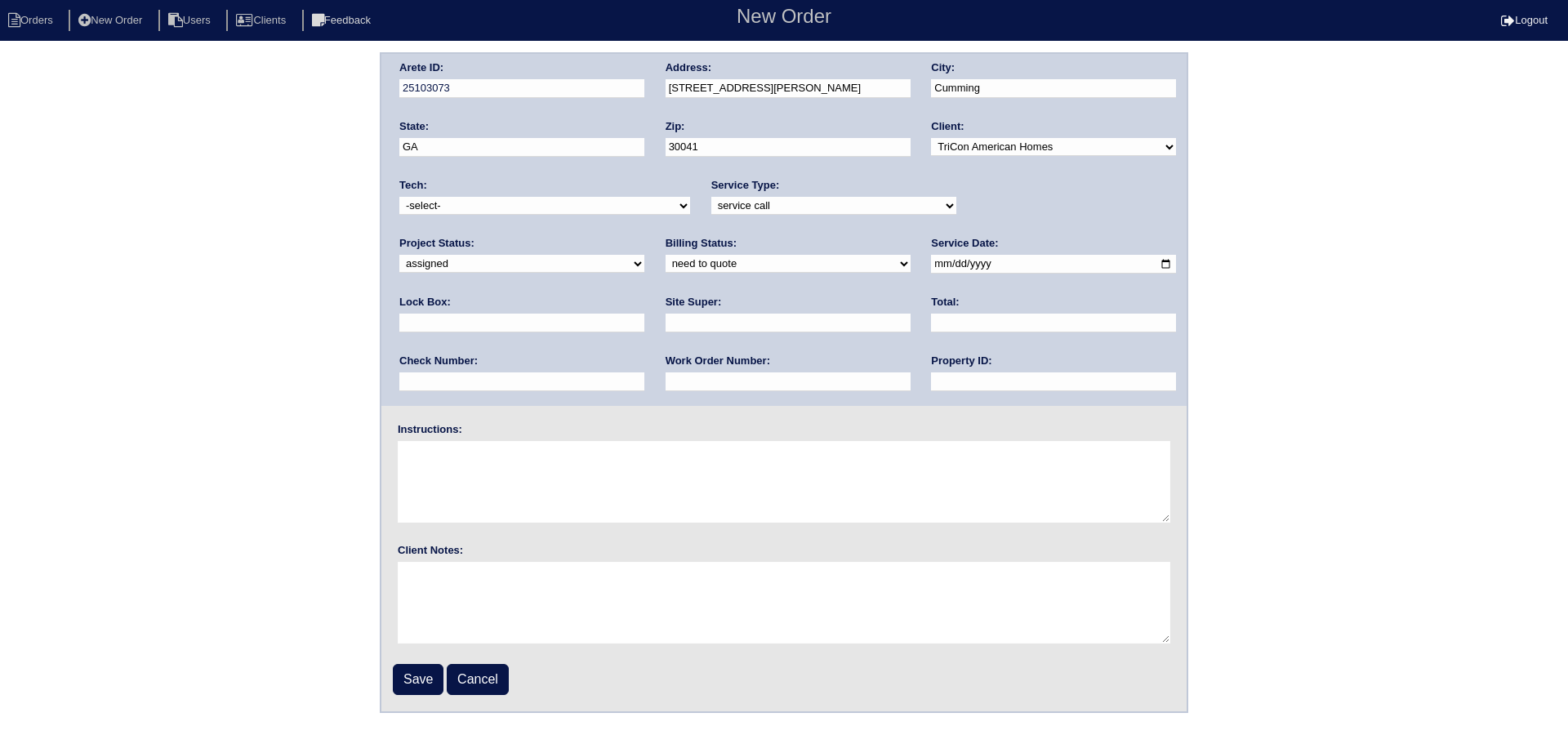
select select "36"
click at [399, 197] on select "-select- aretesmg+backup-tech@gmail.com benjohnholt88@gmail.com callisonhvac@ya…" at bounding box center [544, 205] width 291 height 18
click at [665, 261] on select "need to quote quoted need to invoice invoiced paid warranty purchase order need…" at bounding box center [788, 264] width 245 height 18
select select "in quickbooks"
click at [665, 256] on select "need to quote quoted need to invoice invoiced paid warranty purchase order need…" at bounding box center [788, 264] width 245 height 18
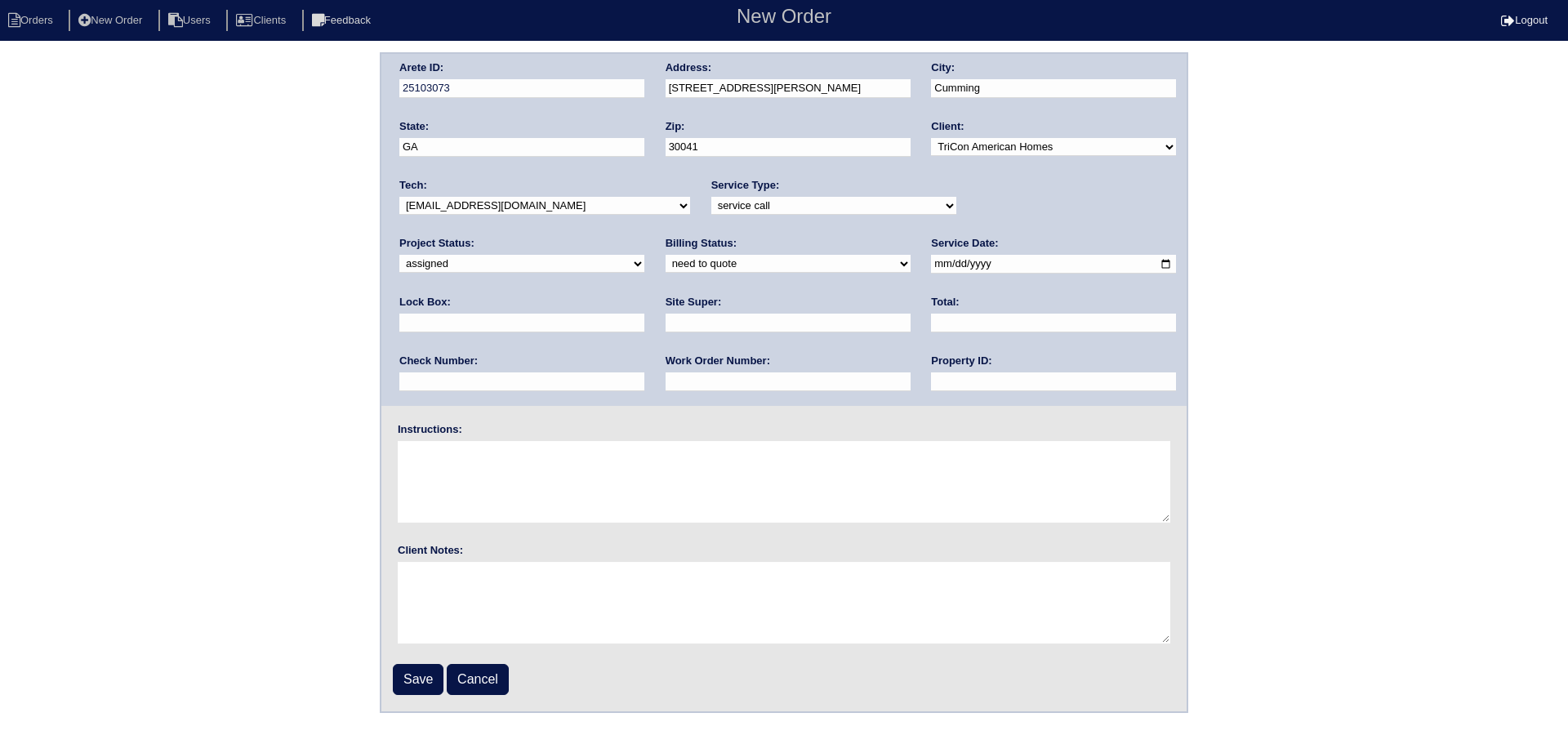
click at [931, 266] on input "date" at bounding box center [1053, 265] width 245 height 19
type input "[DATE]"
click at [931, 377] on input "text" at bounding box center [1053, 382] width 245 height 19
type input "N/A"
click at [414, 674] on input "Save" at bounding box center [418, 679] width 51 height 31
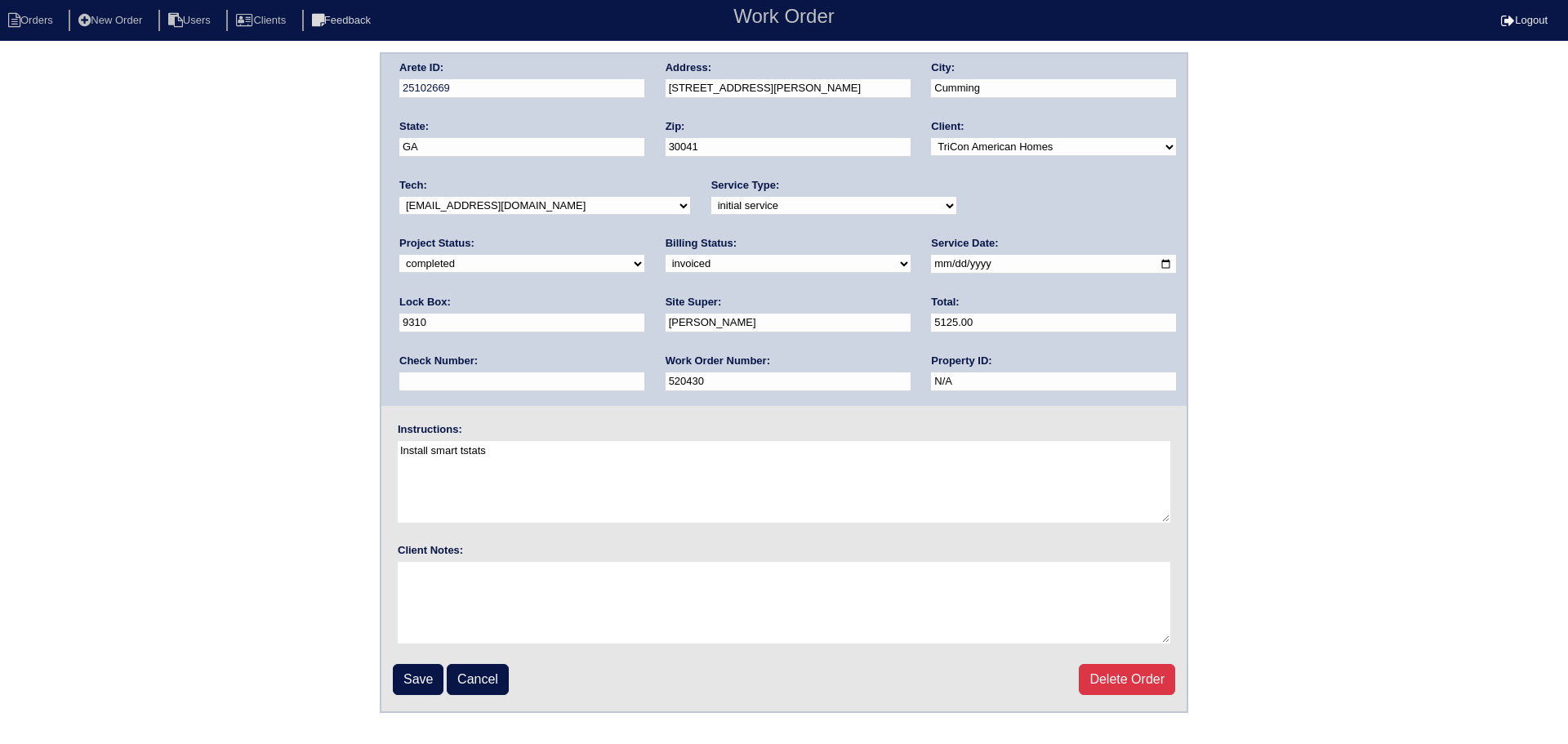
click at [645, 255] on select "new order assigned in progress field complete need to schedule admin review arc…" at bounding box center [521, 264] width 245 height 18
select select "assigned"
click at [645, 255] on select "new order assigned in progress field complete need to schedule admin review arc…" at bounding box center [521, 264] width 245 height 18
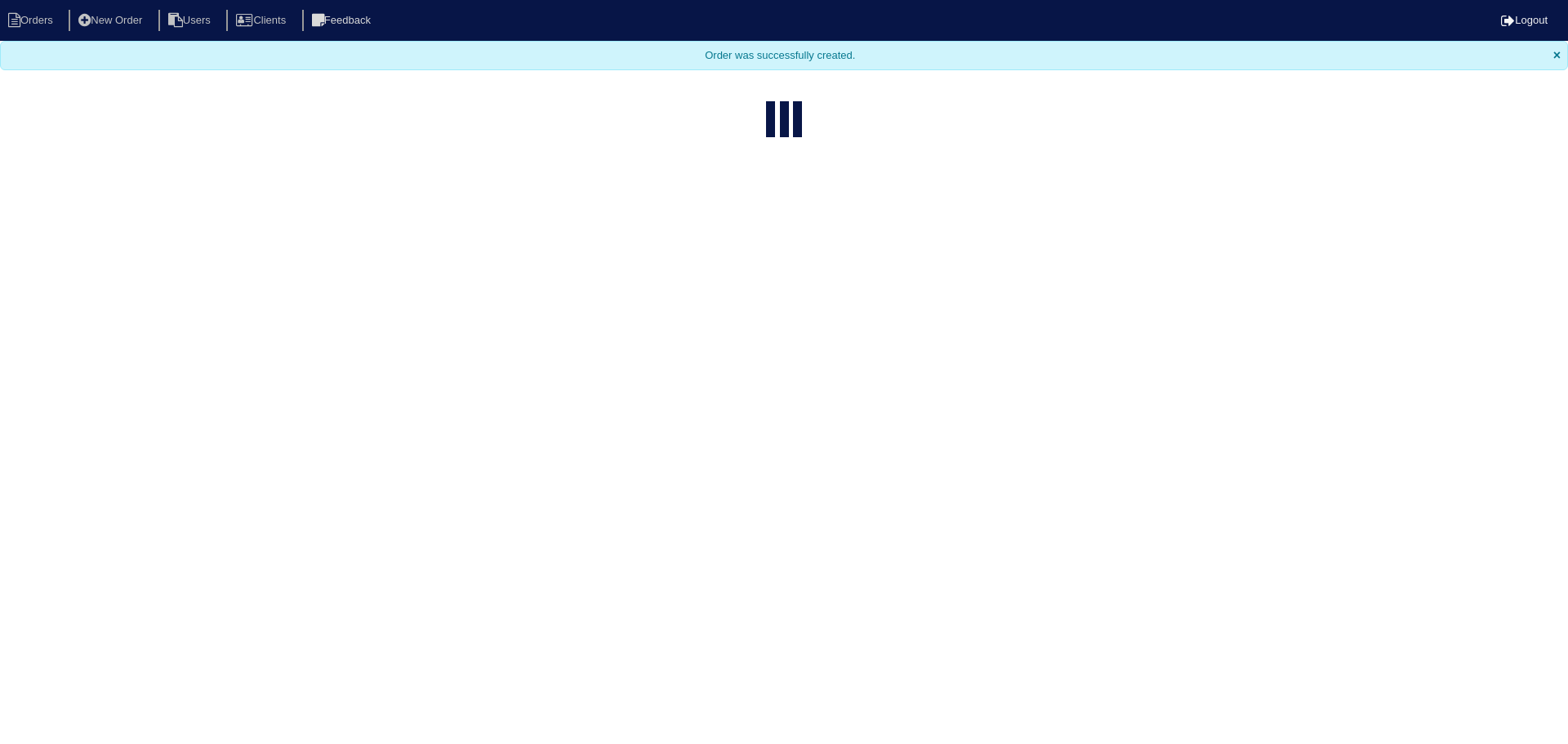
select select "15"
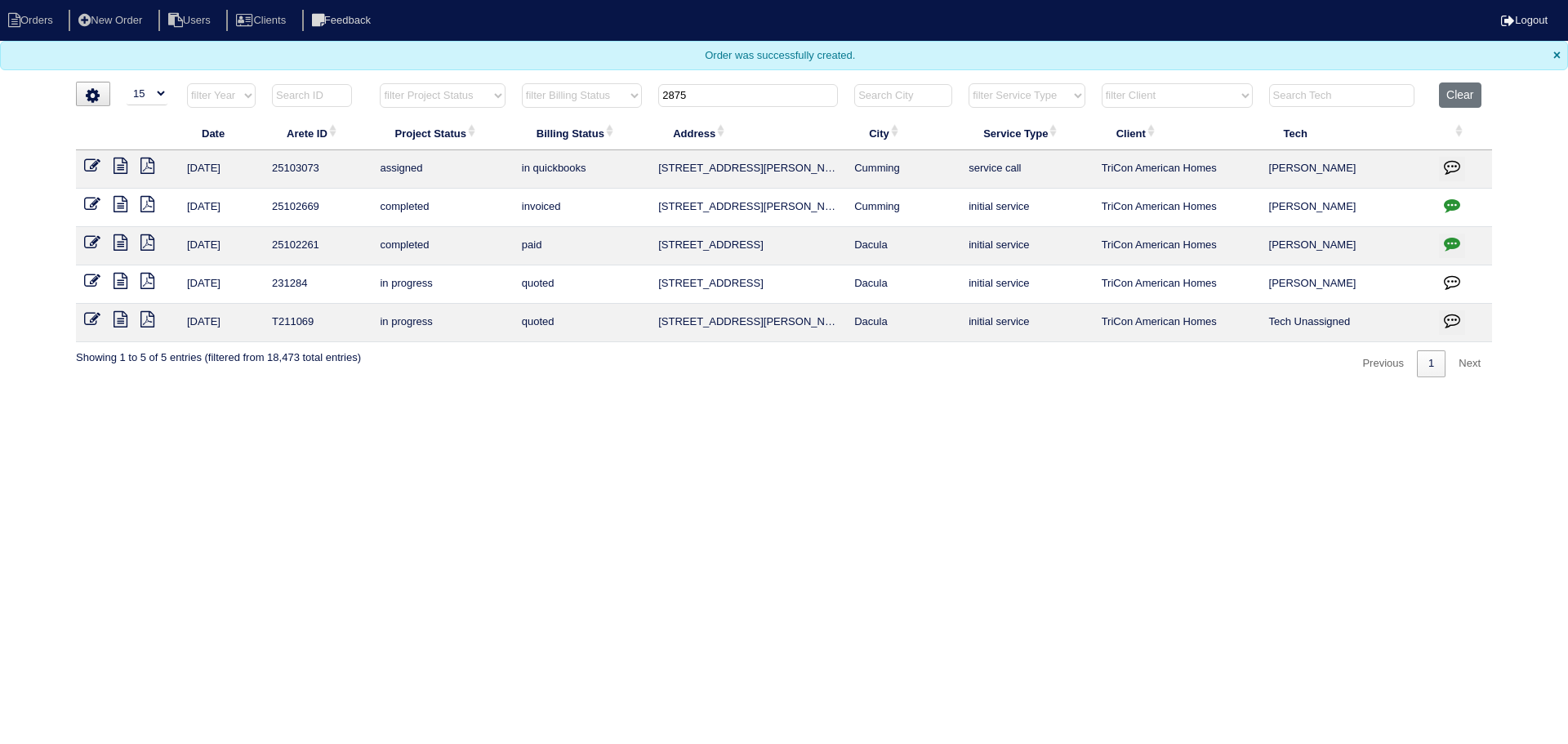
click at [732, 108] on th "2875" at bounding box center [748, 100] width 196 height 34
click at [727, 95] on input "2875" at bounding box center [747, 95] width 180 height 23
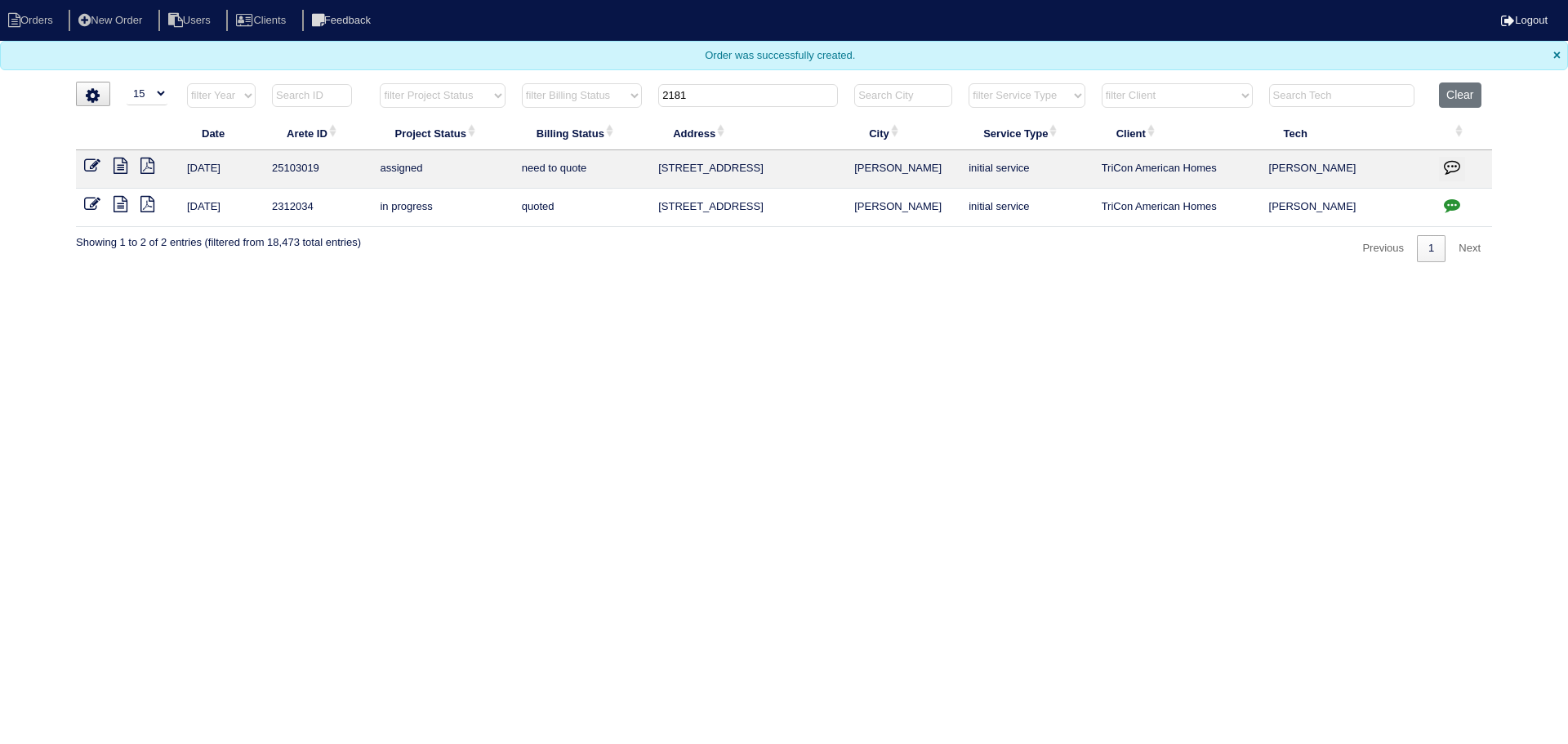
type input "2181"
click at [89, 161] on icon at bounding box center [91, 165] width 16 height 16
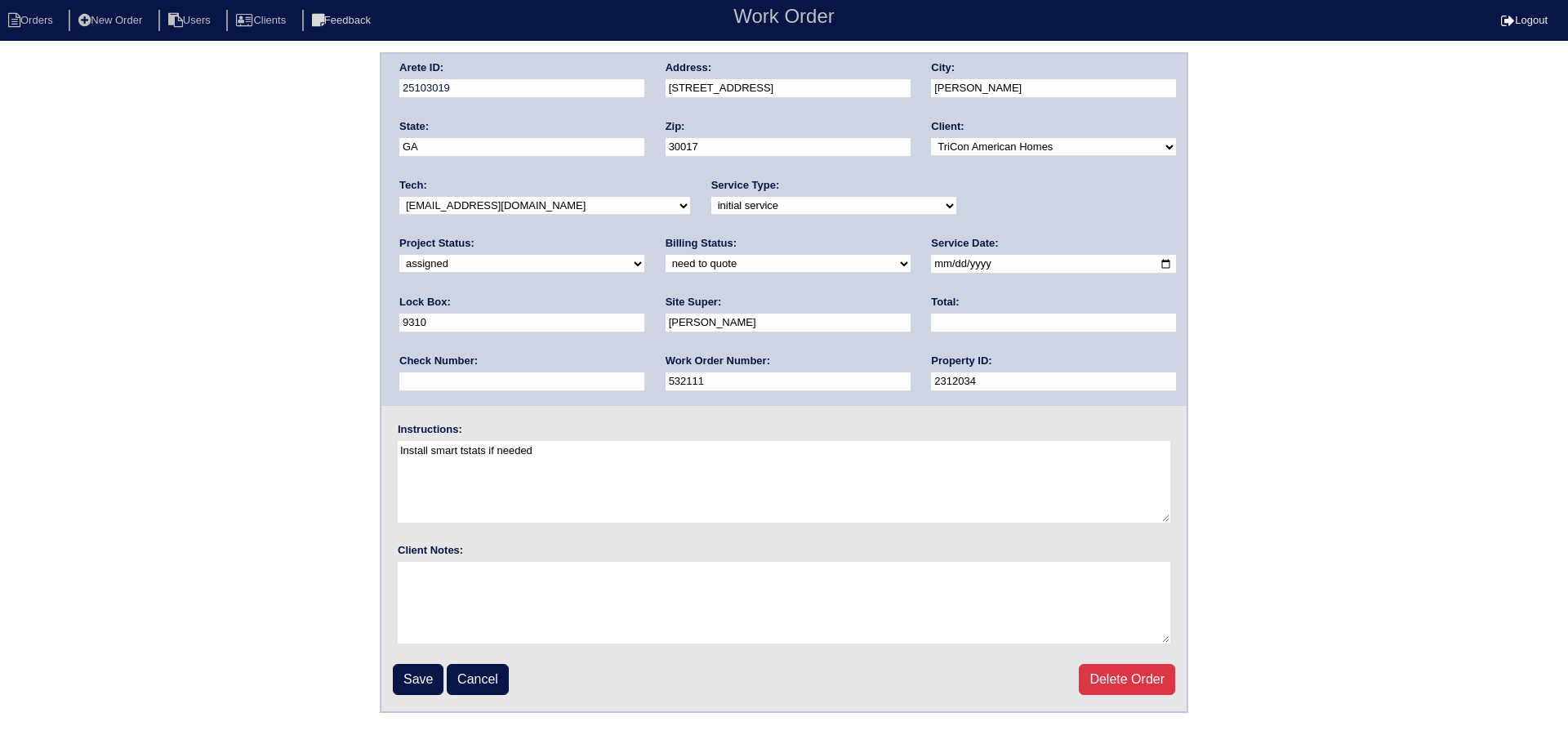
drag, startPoint x: 994, startPoint y: 201, endPoint x: 995, endPoint y: 210, distance: 9.1
click at [645, 255] on select "new order assigned in progress field complete need to schedule admin review arc…" at bounding box center [521, 264] width 245 height 18
drag, startPoint x: 907, startPoint y: 265, endPoint x: 881, endPoint y: 297, distance: 41.2
click at [931, 265] on input "[DATE]" at bounding box center [1053, 265] width 245 height 19
type input "[DATE]"
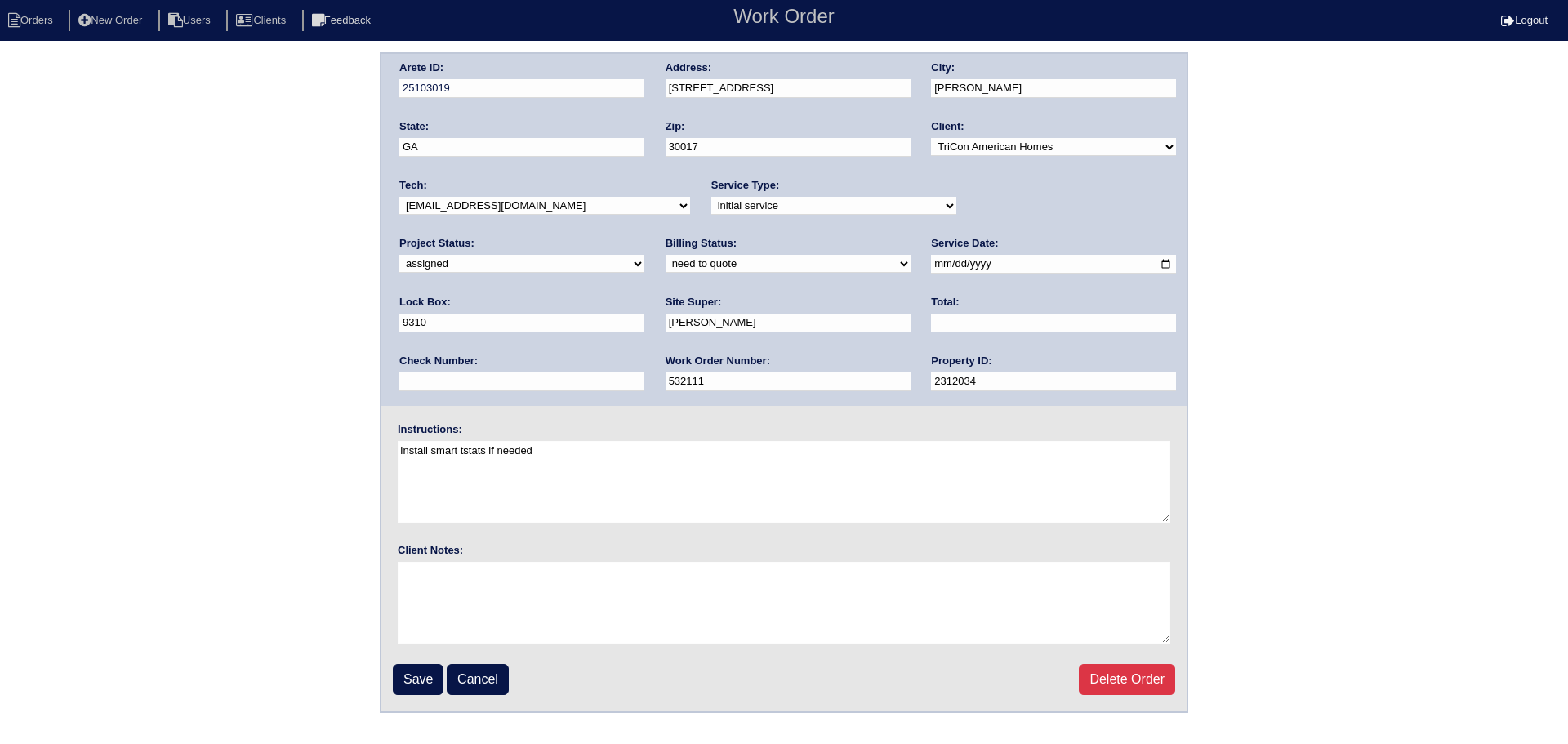
click at [552, 204] on select "-select- [EMAIL_ADDRESS][DOMAIN_NAME] [EMAIL_ADDRESS][DOMAIN_NAME] [EMAIL_ADDRE…" at bounding box center [544, 205] width 291 height 18
select select "36"
click at [399, 197] on select "-select- [EMAIL_ADDRESS][DOMAIN_NAME] [EMAIL_ADDRESS][DOMAIN_NAME] [EMAIL_ADDRE…" at bounding box center [544, 205] width 291 height 18
click at [416, 674] on input "Save" at bounding box center [418, 679] width 51 height 31
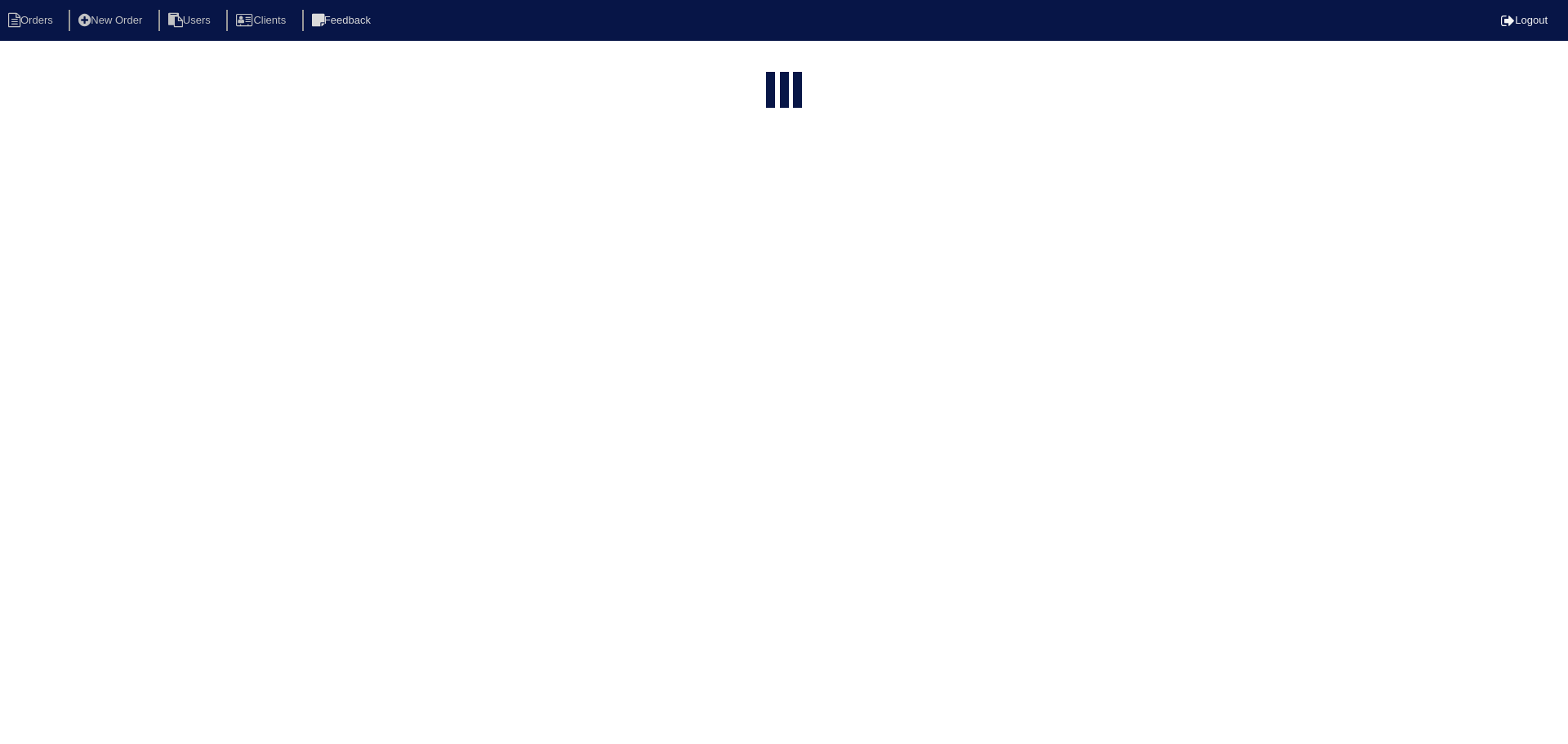
select select "15"
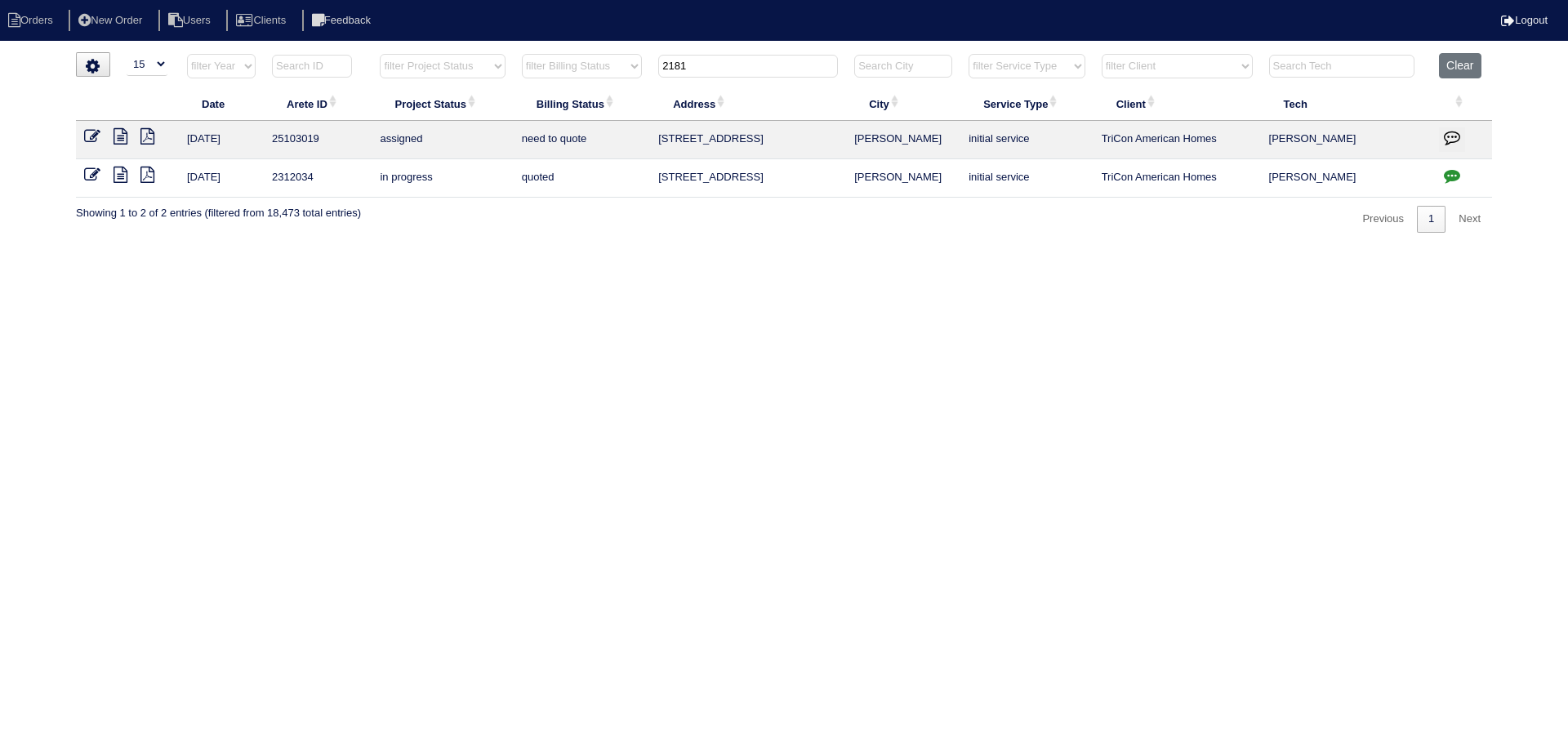
drag, startPoint x: 636, startPoint y: 65, endPoint x: 589, endPoint y: 71, distance: 47.4
click at [589, 71] on tr "filter Year -- Any Year -- 2025 2024 2023 2022 2021 2020 2019 filter Project St…" at bounding box center [784, 70] width 1416 height 34
type input "2145"
click at [93, 135] on icon at bounding box center [91, 136] width 16 height 16
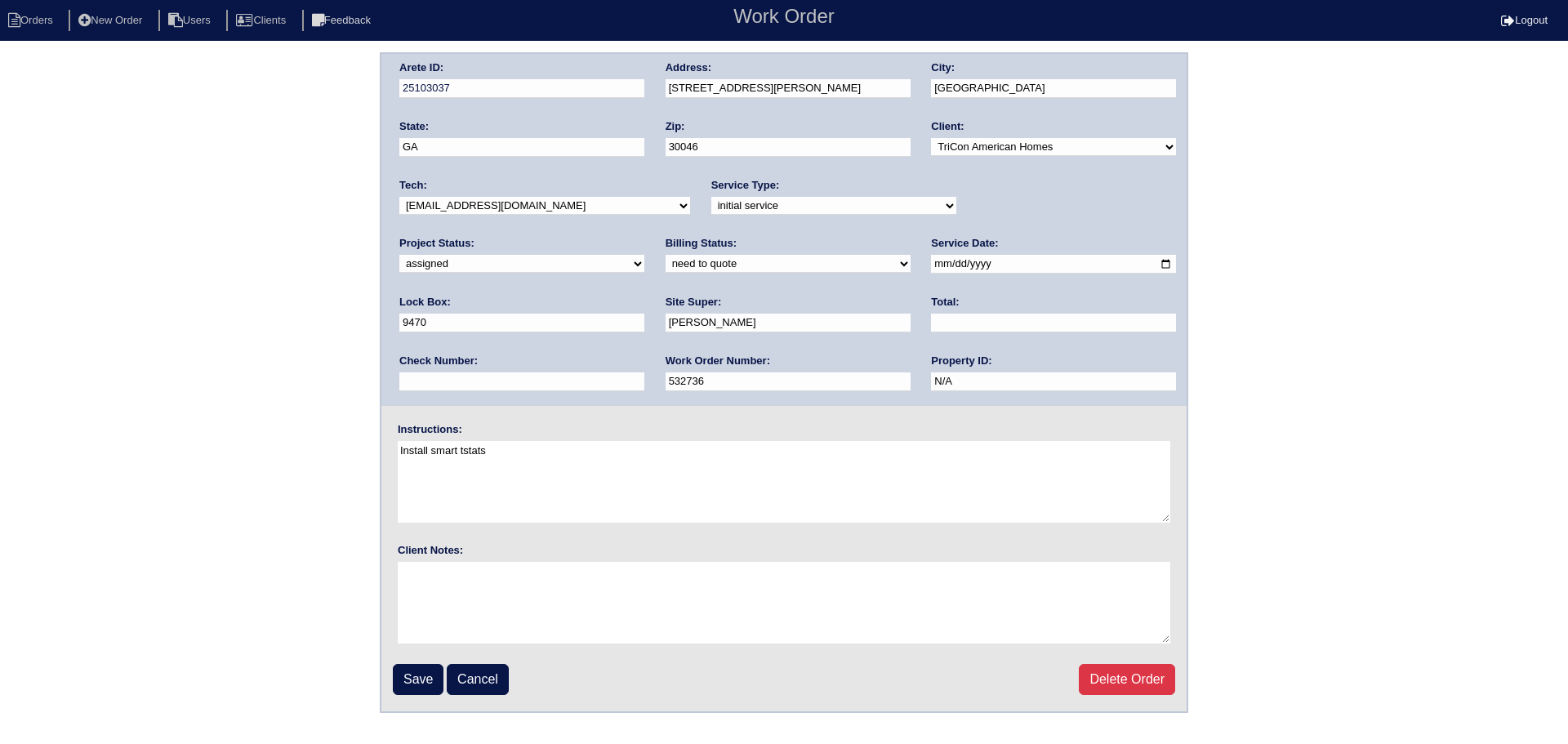
drag, startPoint x: 565, startPoint y: 195, endPoint x: 552, endPoint y: 222, distance: 30.0
click at [564, 197] on div "Tech: -select- [EMAIL_ADDRESS][DOMAIN_NAME] [EMAIL_ADDRESS][DOMAIN_NAME] [EMAIL…" at bounding box center [544, 201] width 291 height 45
click at [545, 211] on select "-select- [EMAIL_ADDRESS][DOMAIN_NAME] [EMAIL_ADDRESS][DOMAIN_NAME] [EMAIL_ADDRE…" at bounding box center [544, 205] width 291 height 18
select select "36"
click at [399, 197] on select "-select- [EMAIL_ADDRESS][DOMAIN_NAME] [EMAIL_ADDRESS][DOMAIN_NAME] [EMAIL_ADDRE…" at bounding box center [544, 205] width 291 height 18
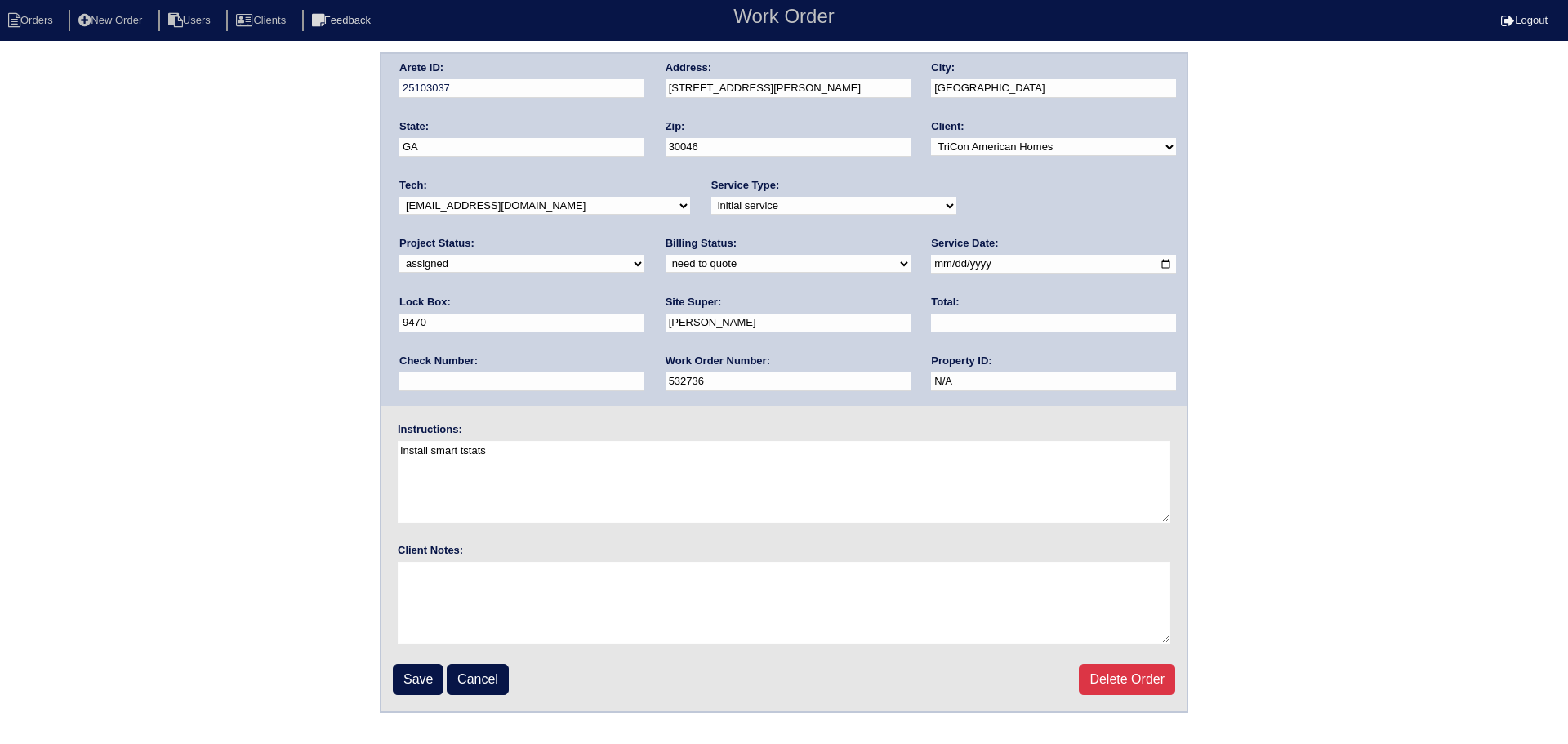
click at [931, 265] on input "[DATE]" at bounding box center [1053, 265] width 245 height 19
click at [931, 265] on input "2025-08-18" at bounding box center [1053, 265] width 245 height 19
type input "2025-08-19"
click at [442, 676] on input "Save" at bounding box center [418, 679] width 51 height 31
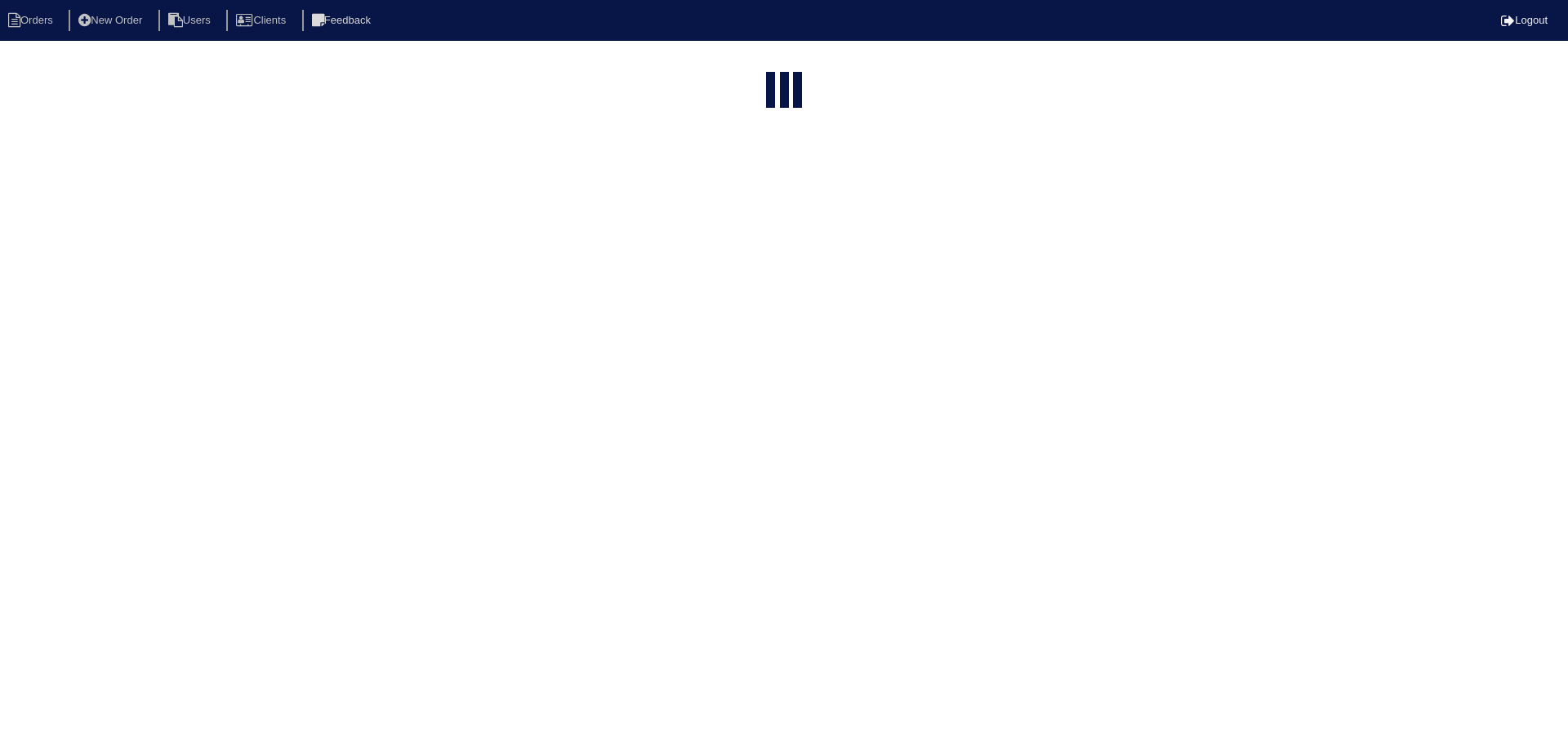
select select "15"
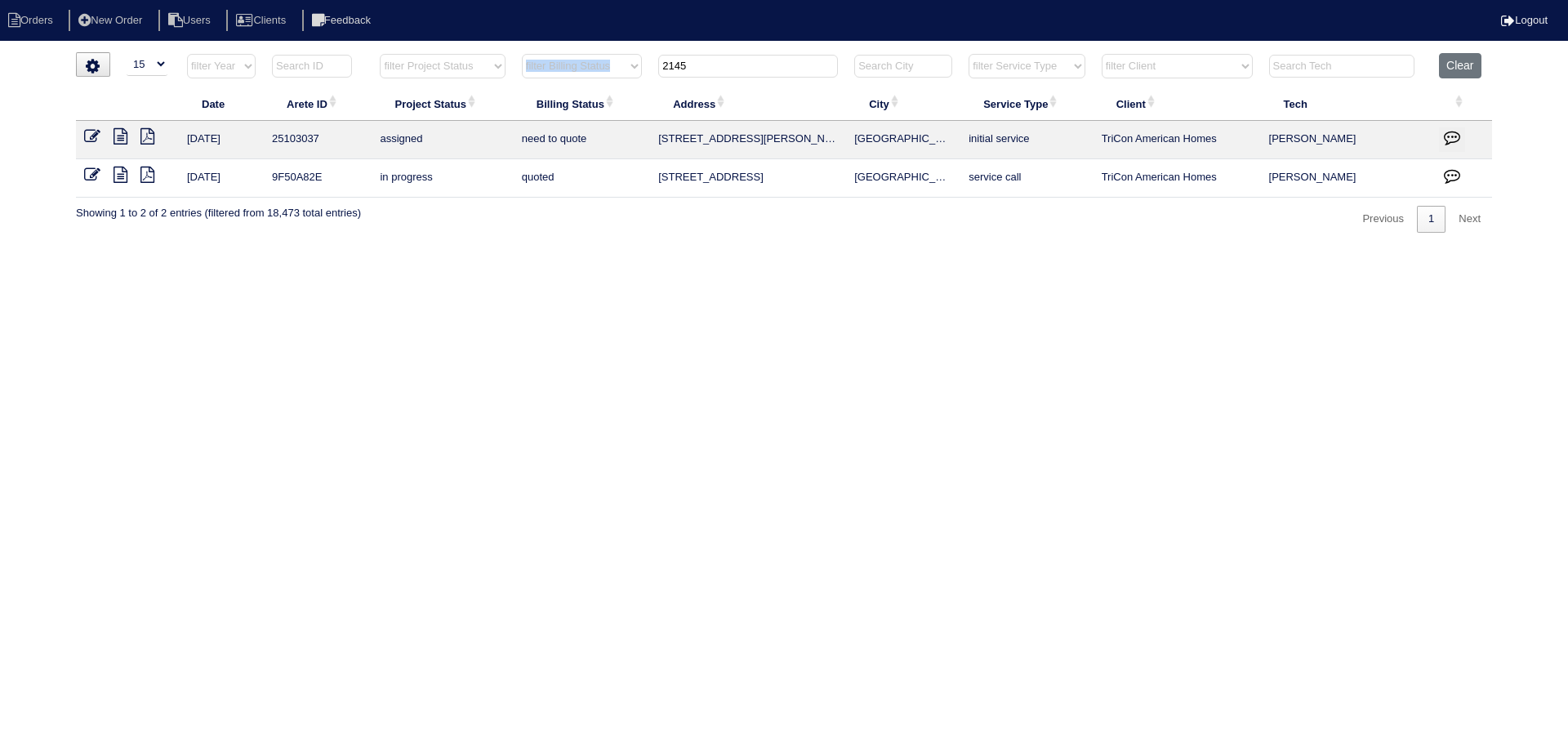
drag, startPoint x: 668, startPoint y: 80, endPoint x: 619, endPoint y: 78, distance: 49.0
click at [612, 78] on tr "filter Year -- Any Year -- 2025 2024 2023 2022 2021 2020 2019 filter Project St…" at bounding box center [784, 70] width 1416 height 34
click at [744, 65] on input "2145" at bounding box center [747, 66] width 180 height 23
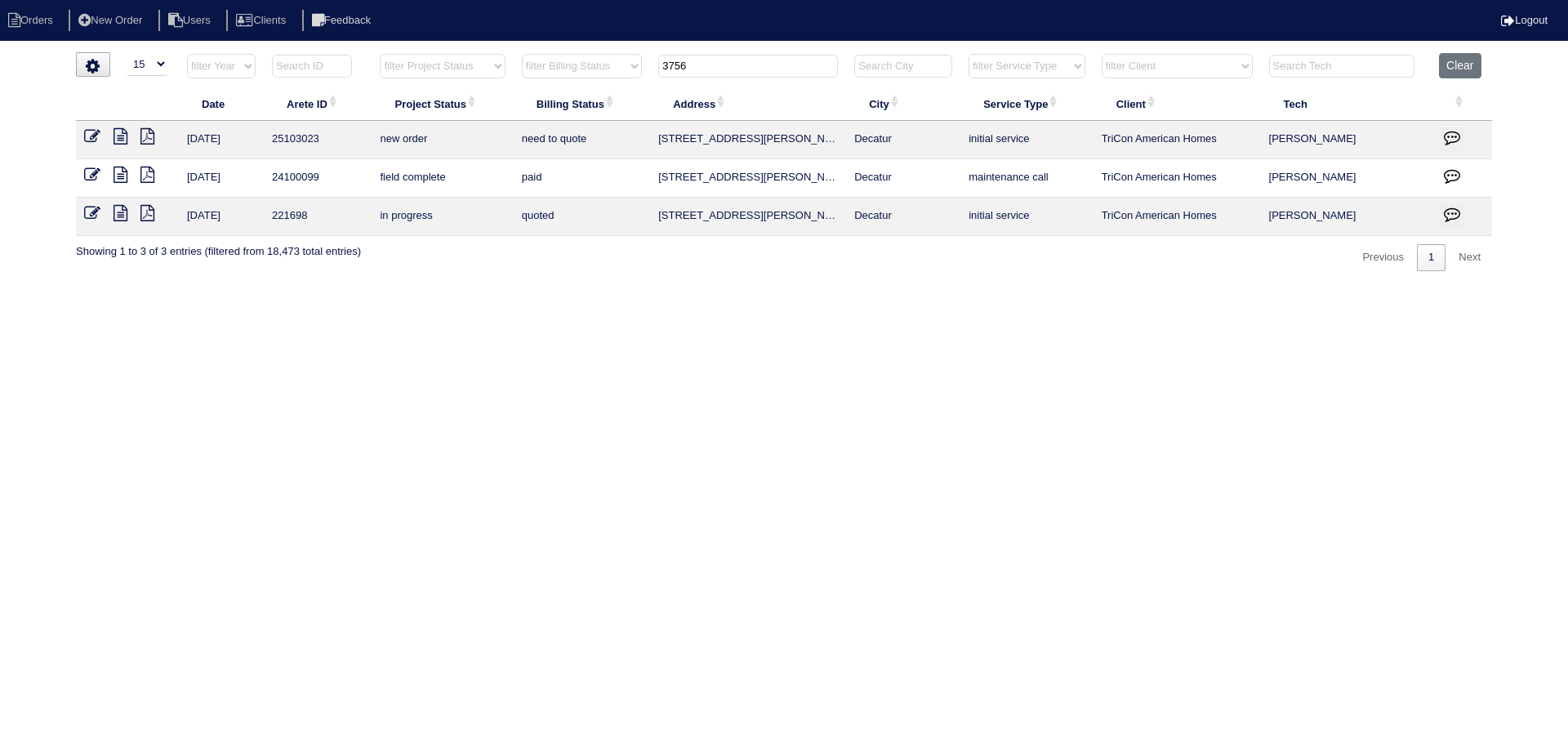
type input "3756"
click at [85, 136] on icon at bounding box center [91, 136] width 16 height 16
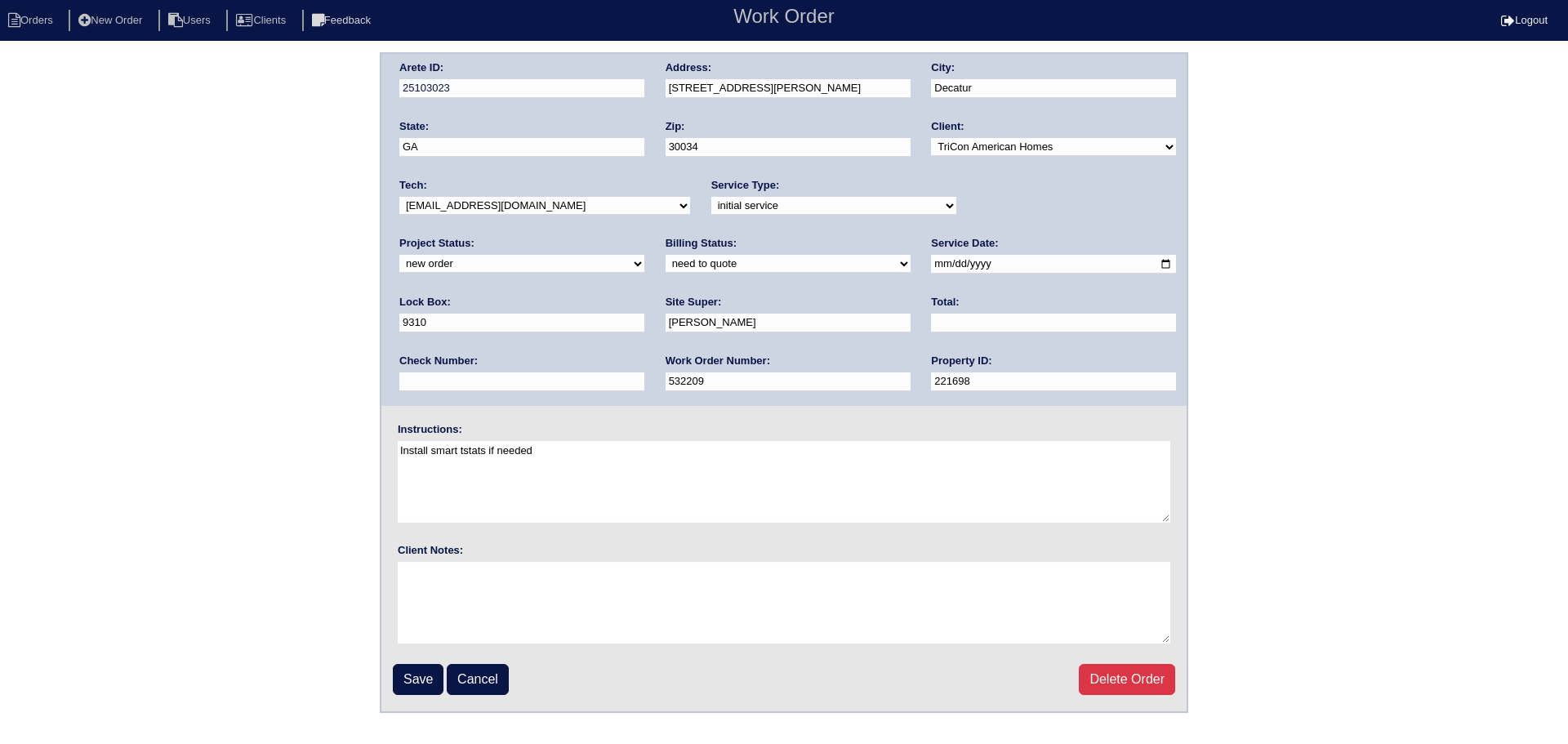
drag, startPoint x: 987, startPoint y: 193, endPoint x: 1040, endPoint y: 233, distance: 66.4
click at [645, 236] on div "Project Status: new order assigned in progress field complete need to schedule …" at bounding box center [521, 259] width 245 height 45
drag, startPoint x: 1047, startPoint y: 199, endPoint x: 1048, endPoint y: 215, distance: 16.0
click at [645, 255] on select "new order assigned in progress field complete need to schedule admin review arc…" at bounding box center [521, 264] width 245 height 18
select select "assigned"
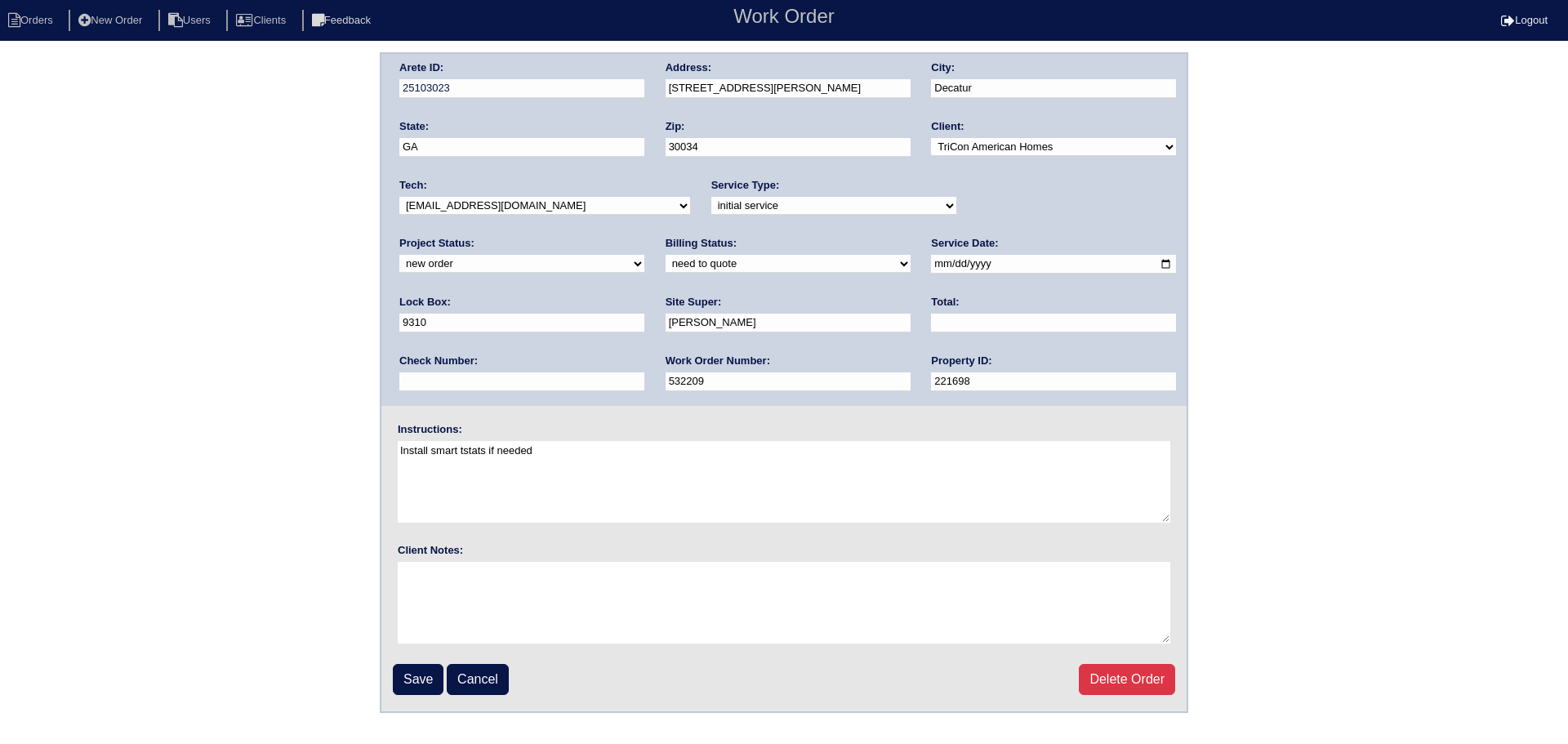
click at [645, 255] on select "new order assigned in progress field complete need to schedule admin review arc…" at bounding box center [521, 264] width 245 height 18
click at [931, 267] on input "2025-08-14" at bounding box center [1053, 265] width 245 height 19
type input "2025-08-19"
click at [489, 215] on div "Tech: -select- aretesmg+backup-tech@gmail.com benjohnholt88@gmail.com callisonh…" at bounding box center [544, 201] width 291 height 45
click at [489, 207] on select "-select- aretesmg+backup-tech@gmail.com benjohnholt88@gmail.com callisonhvac@ya…" at bounding box center [544, 205] width 291 height 18
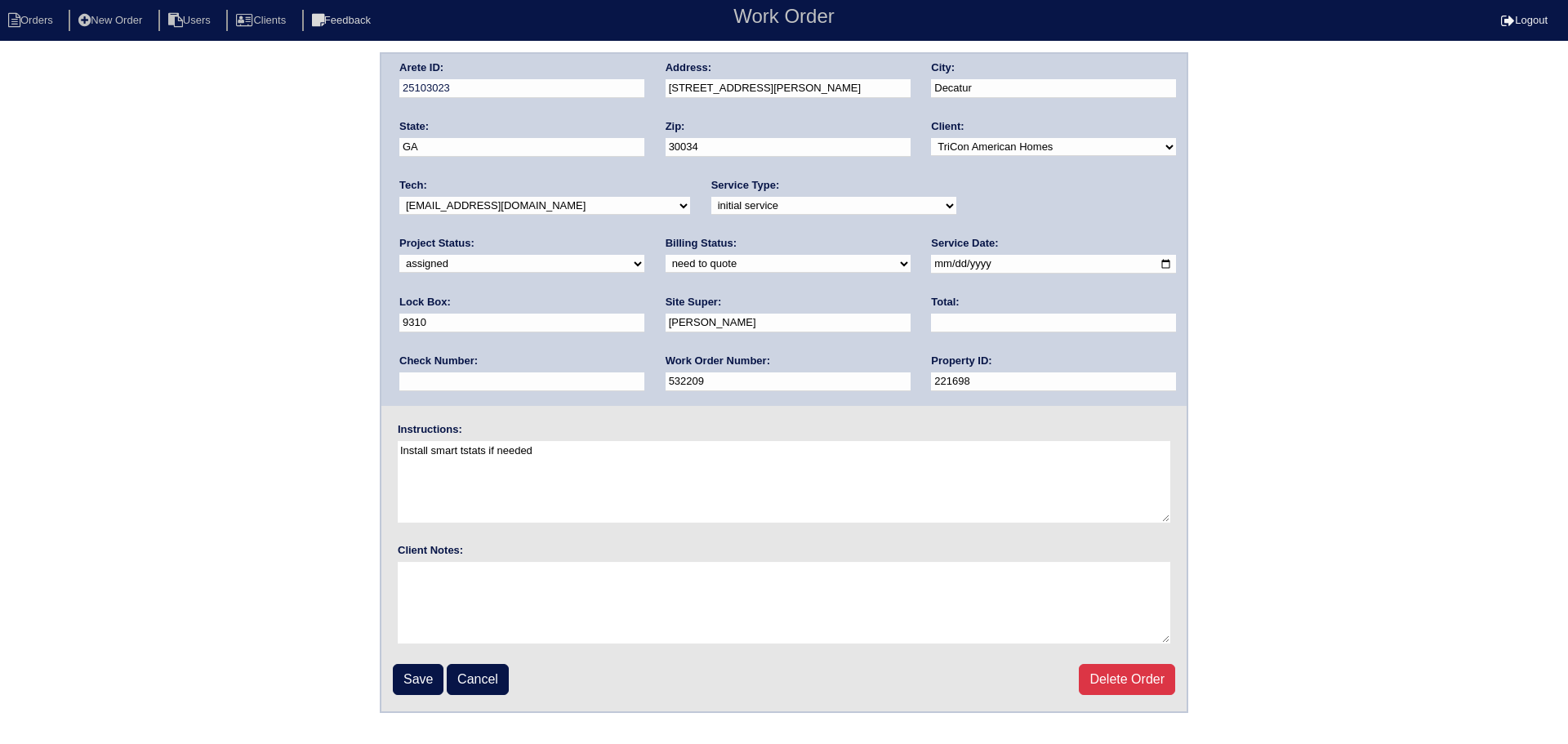
select select "151"
click at [399, 197] on select "-select- aretesmg+backup-tech@gmail.com benjohnholt88@gmail.com callisonhvac@ya…" at bounding box center [544, 205] width 291 height 18
click at [415, 680] on input "Save" at bounding box center [418, 679] width 51 height 31
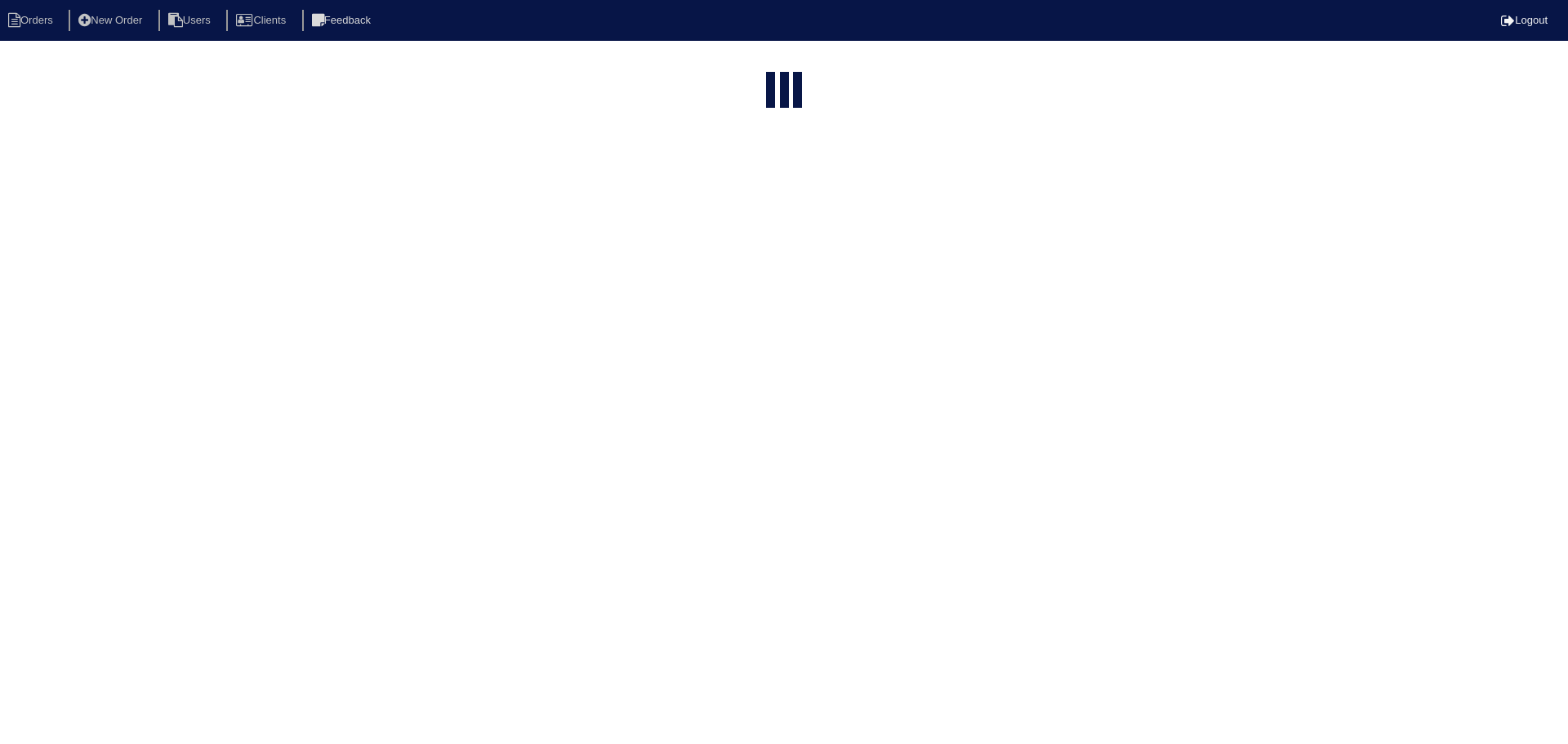
select select "15"
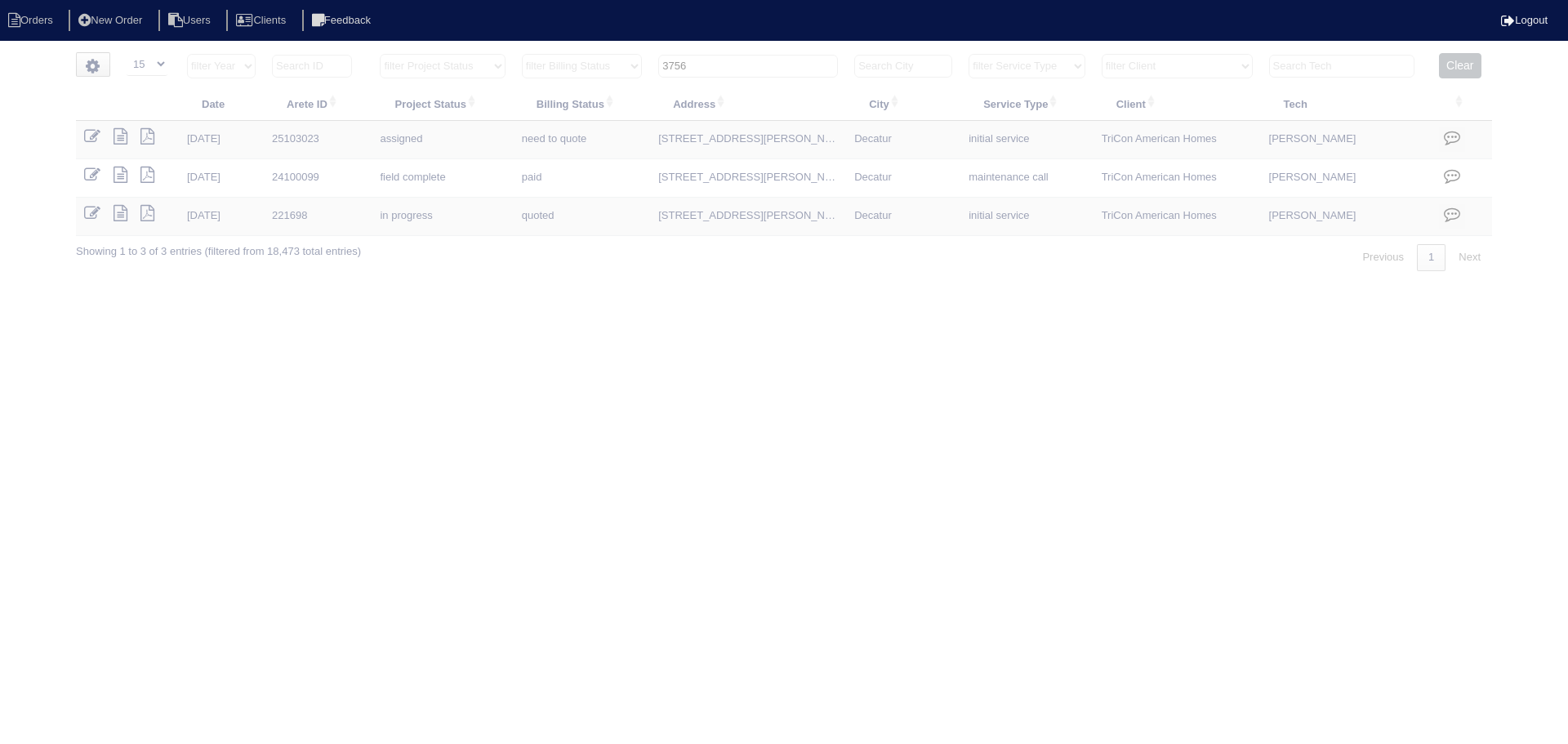
click at [775, 62] on input "3756" at bounding box center [747, 66] width 180 height 23
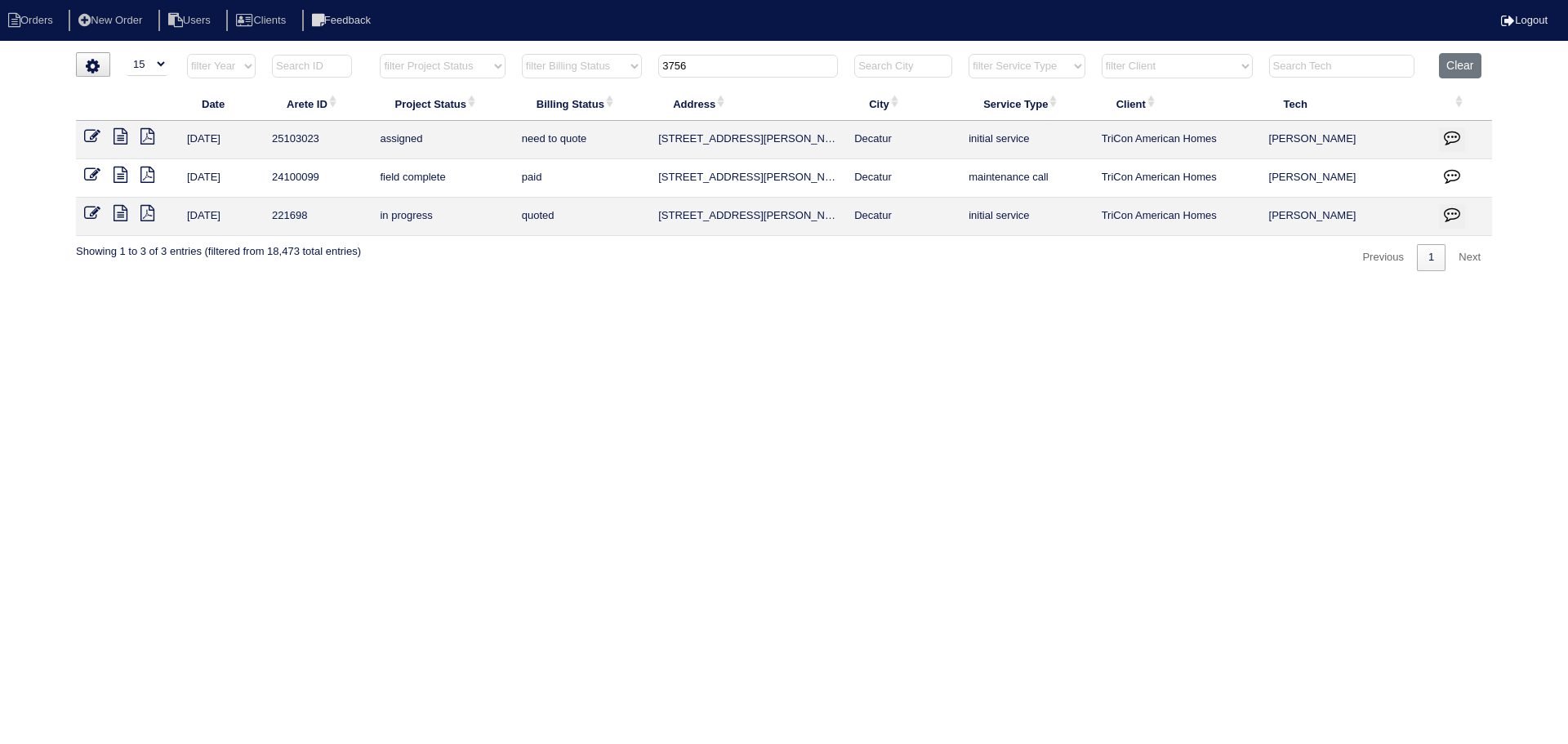
click at [775, 62] on input "3756" at bounding box center [747, 66] width 180 height 23
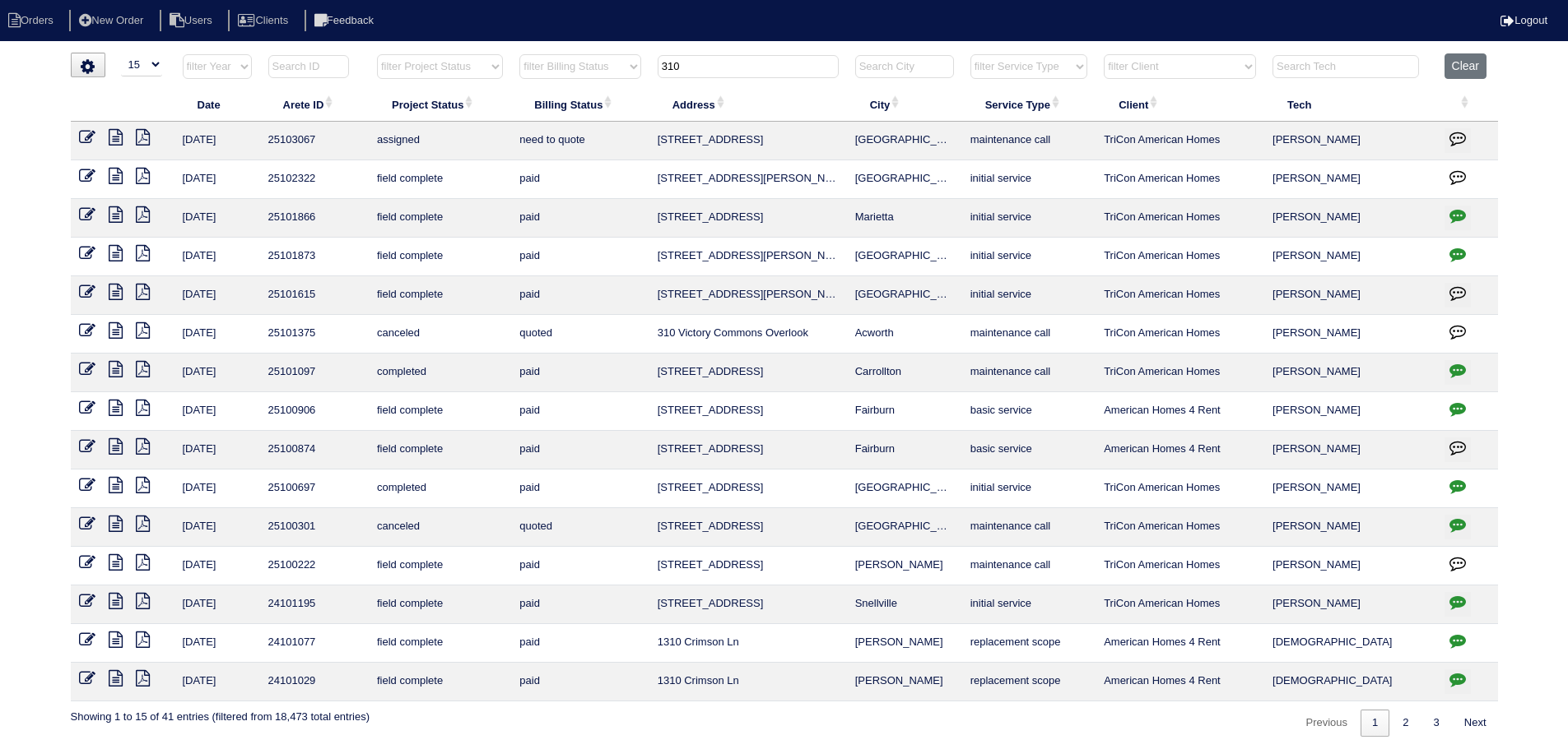
type input "310"
drag, startPoint x: 90, startPoint y: 134, endPoint x: 109, endPoint y: 134, distance: 19.0
click at [90, 134] on icon at bounding box center [86, 137] width 16 height 16
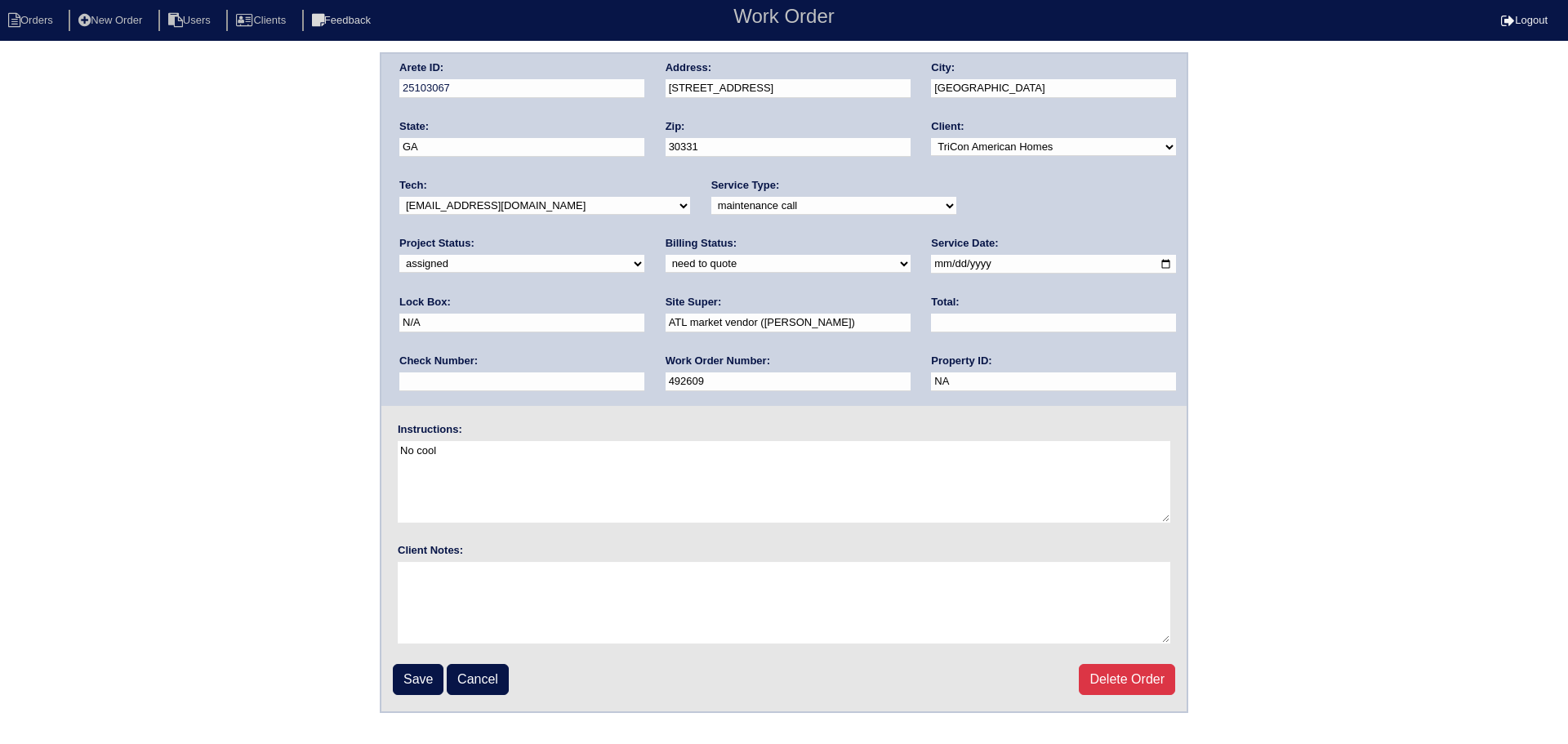
click at [931, 261] on input "2025-08-18" at bounding box center [1053, 265] width 245 height 19
type input "2025-08-19"
click at [404, 673] on input "Save" at bounding box center [418, 679] width 51 height 31
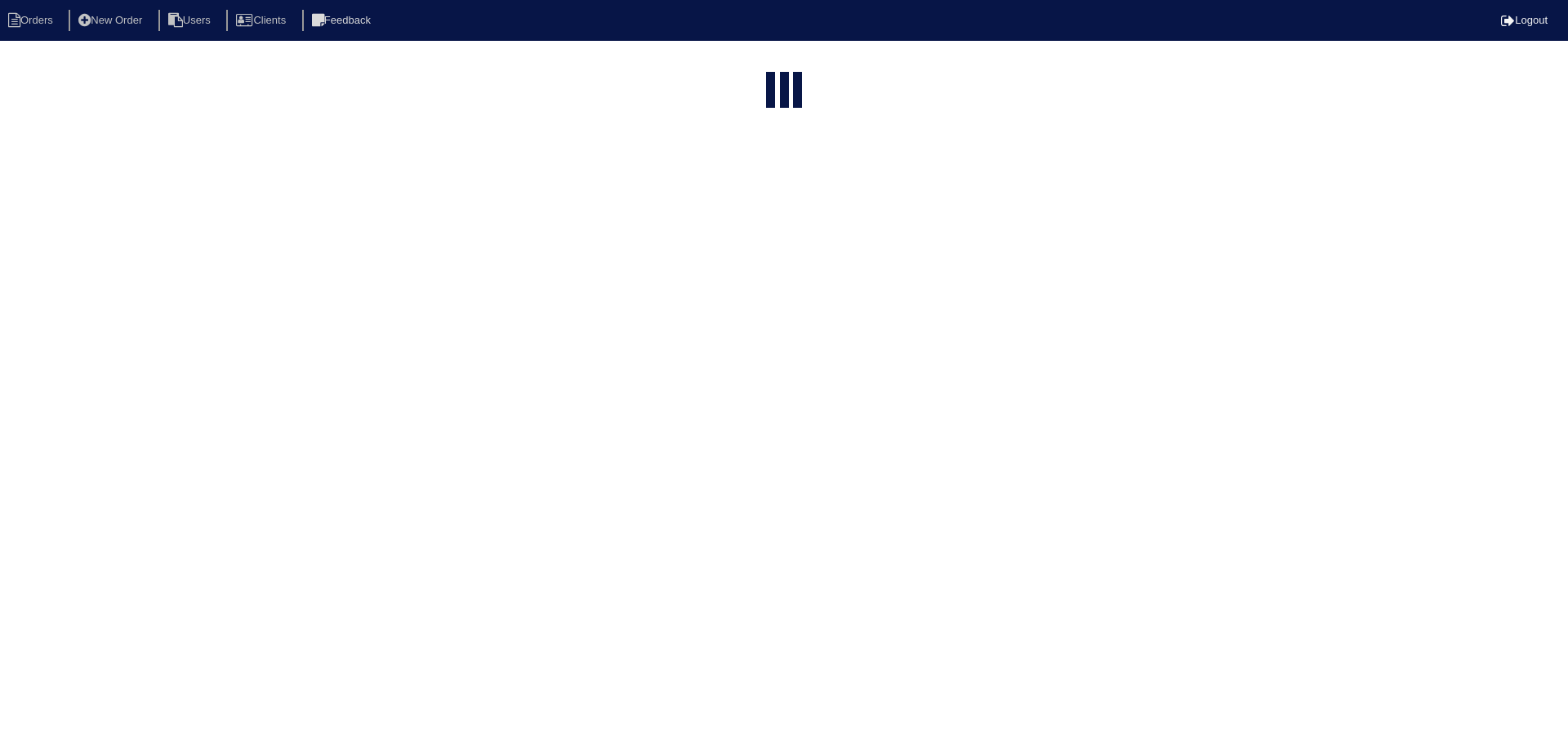
select select "15"
click at [754, 186] on input "310" at bounding box center [742, 198] width 180 height 23
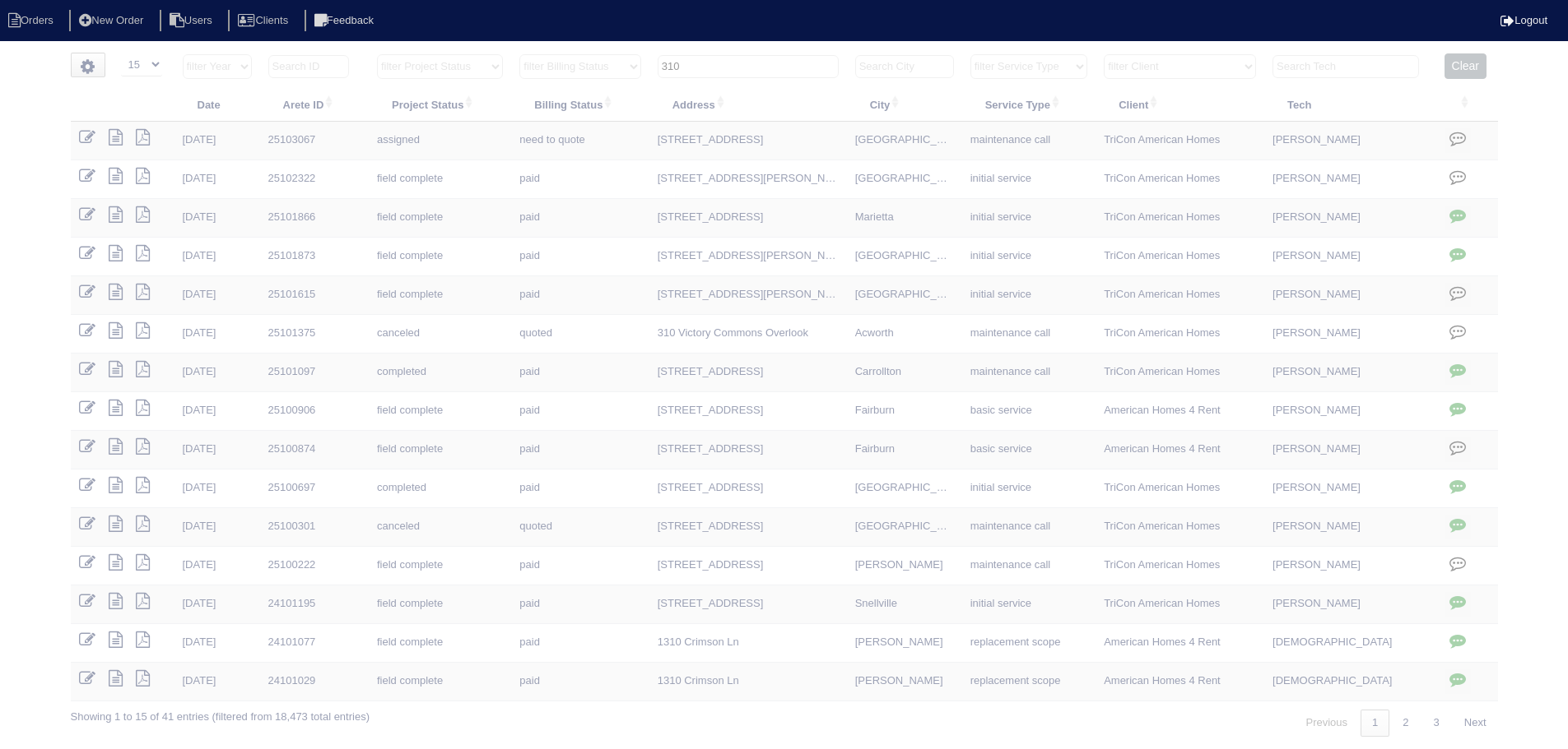
click at [760, 61] on input "310" at bounding box center [747, 66] width 181 height 23
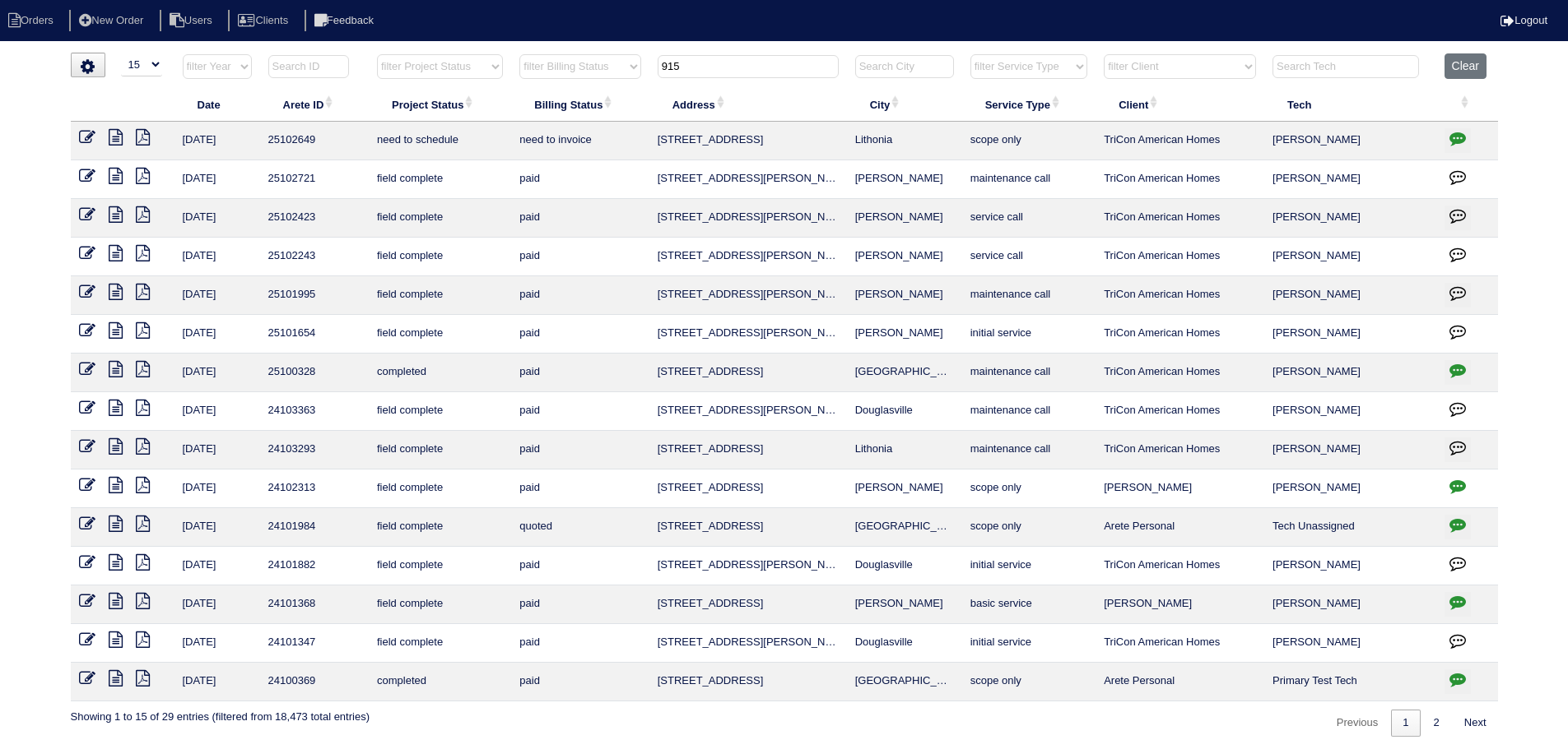
type input "915"
drag, startPoint x: 85, startPoint y: 145, endPoint x: 102, endPoint y: 145, distance: 17.0
click at [85, 145] on icon at bounding box center [86, 137] width 16 height 16
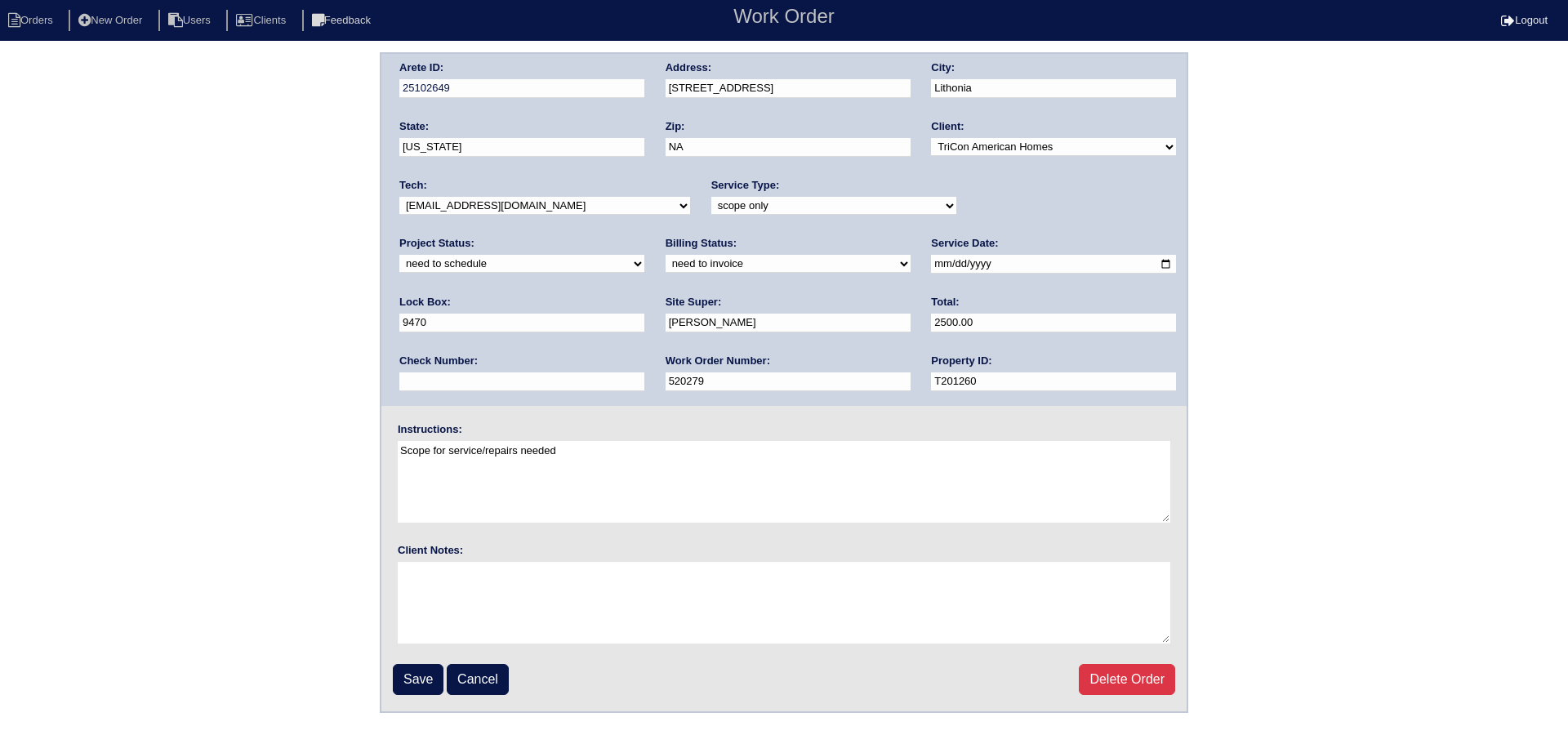
click at [645, 255] on select "new order assigned in progress field complete need to schedule admin review arc…" at bounding box center [521, 264] width 245 height 18
select select "assigned"
click at [645, 255] on select "new order assigned in progress field complete need to schedule admin review arc…" at bounding box center [521, 264] width 245 height 18
click at [931, 267] on input "2025-08-19" at bounding box center [1053, 265] width 245 height 19
click at [566, 213] on select "-select- aretesmg+backup-tech@gmail.com benjohnholt88@gmail.com callisonhvac@ya…" at bounding box center [544, 205] width 291 height 18
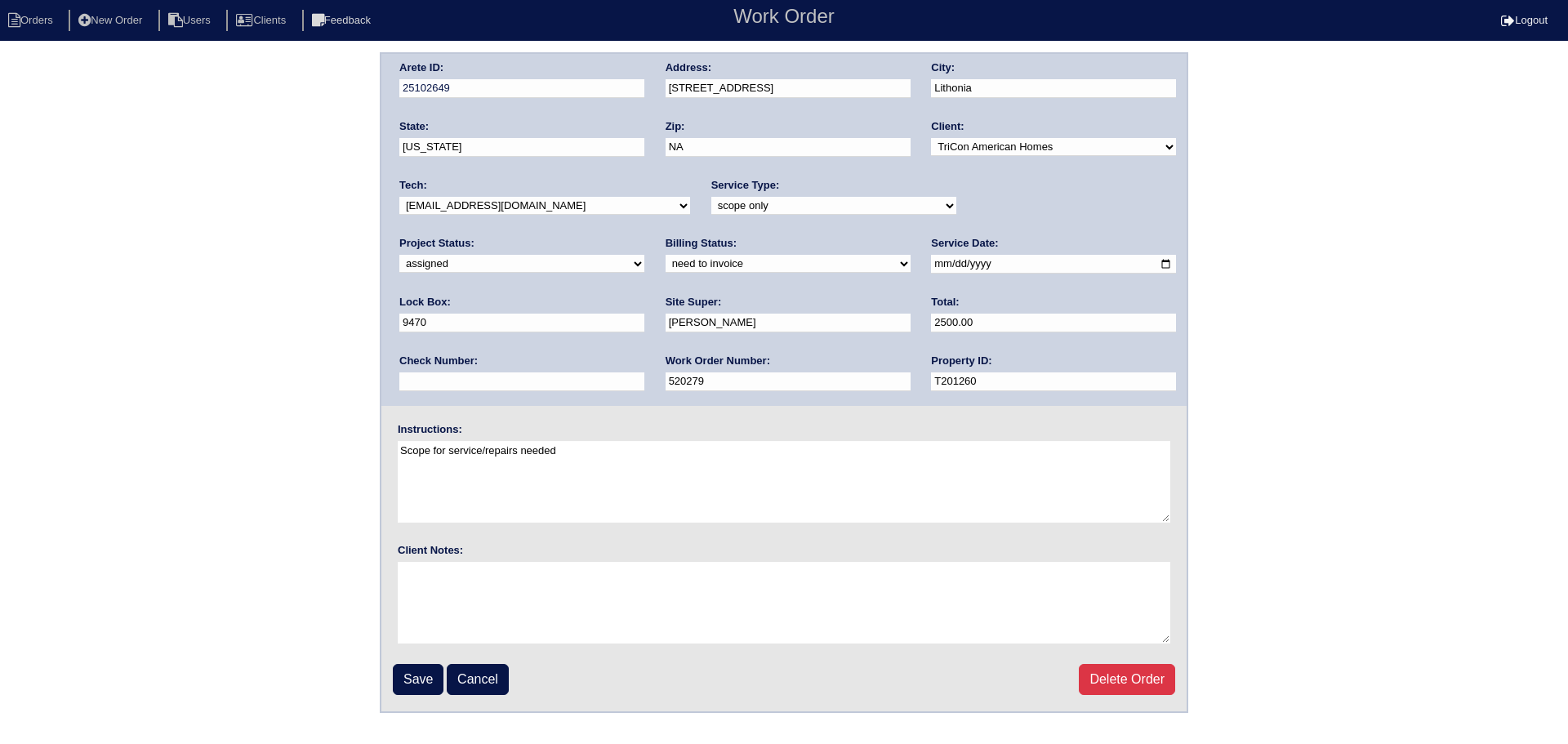
select select "151"
click at [399, 197] on select "-select- aretesmg+backup-tech@gmail.com benjohnholt88@gmail.com callisonhvac@ya…" at bounding box center [544, 205] width 291 height 18
click at [410, 706] on fieldset "Arete ID: 25102649 Address: 915 Shadow Lakes Drive City: Lithonia State: Georgi…" at bounding box center [784, 382] width 806 height 658
click at [413, 683] on input "Save" at bounding box center [418, 679] width 51 height 31
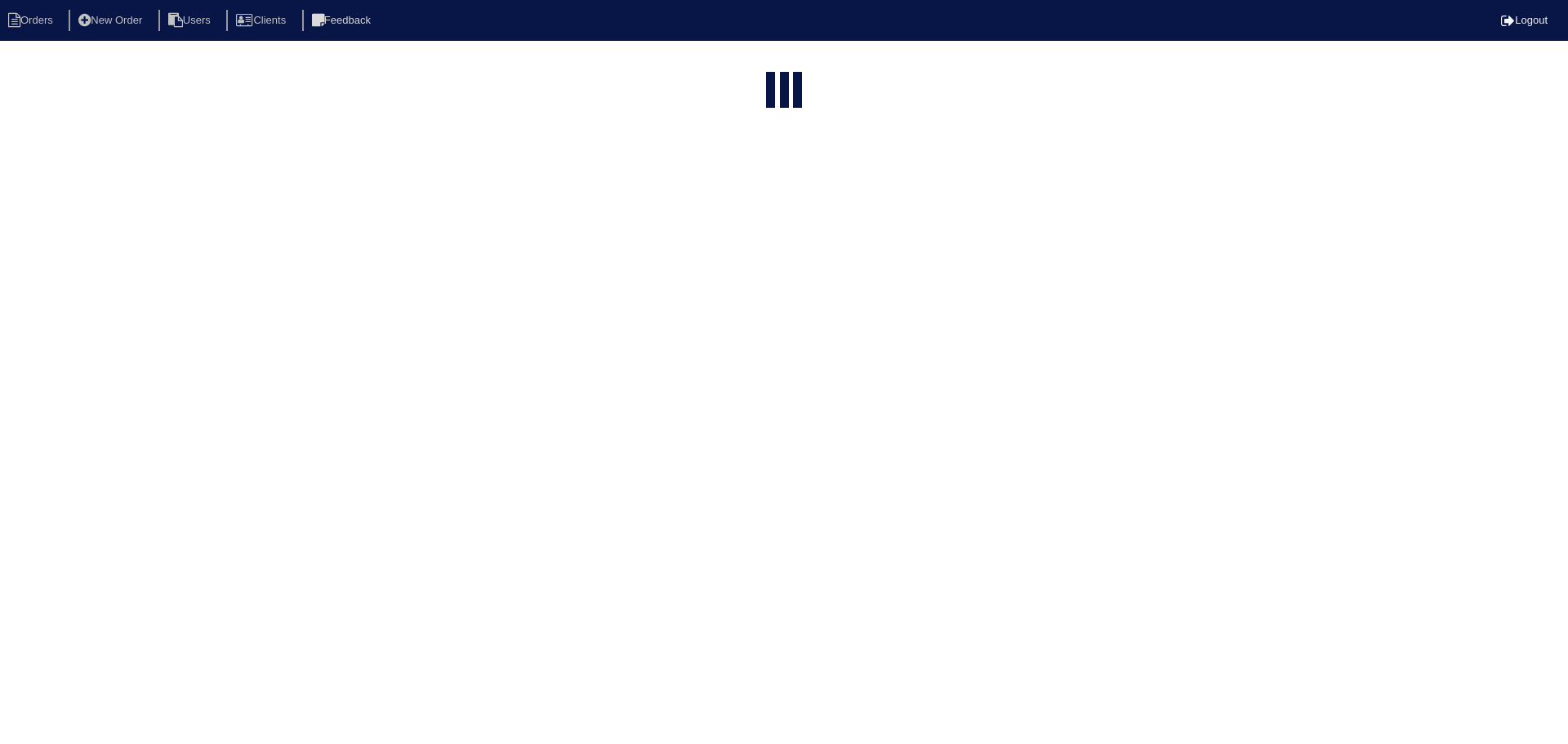
select select "15"
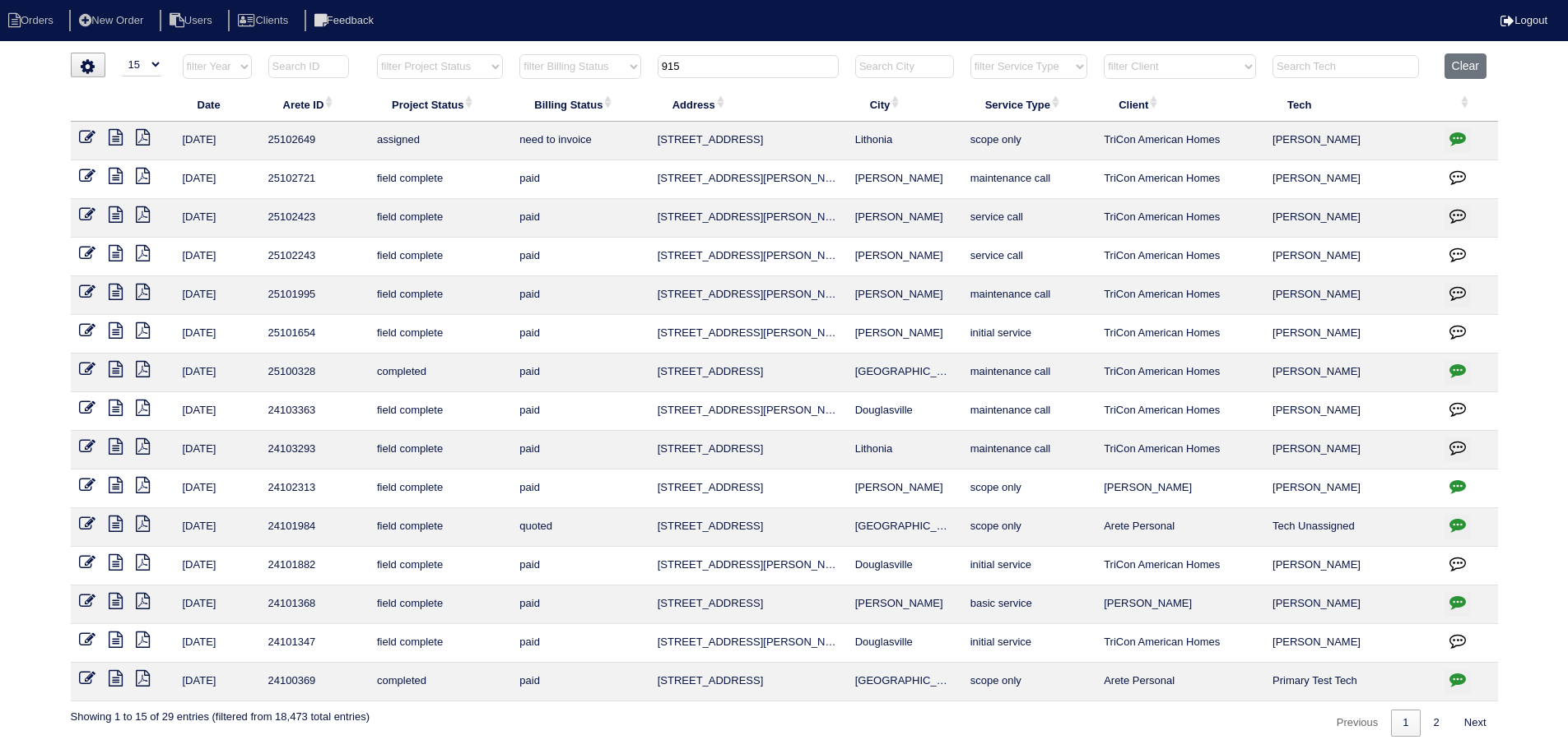
drag, startPoint x: 713, startPoint y: 72, endPoint x: 604, endPoint y: 74, distance: 109.0
click at [604, 74] on tr "filter Year -- Any Year -- 2025 2024 2023 2022 2021 2020 2019 filter Project St…" at bounding box center [784, 70] width 1428 height 34
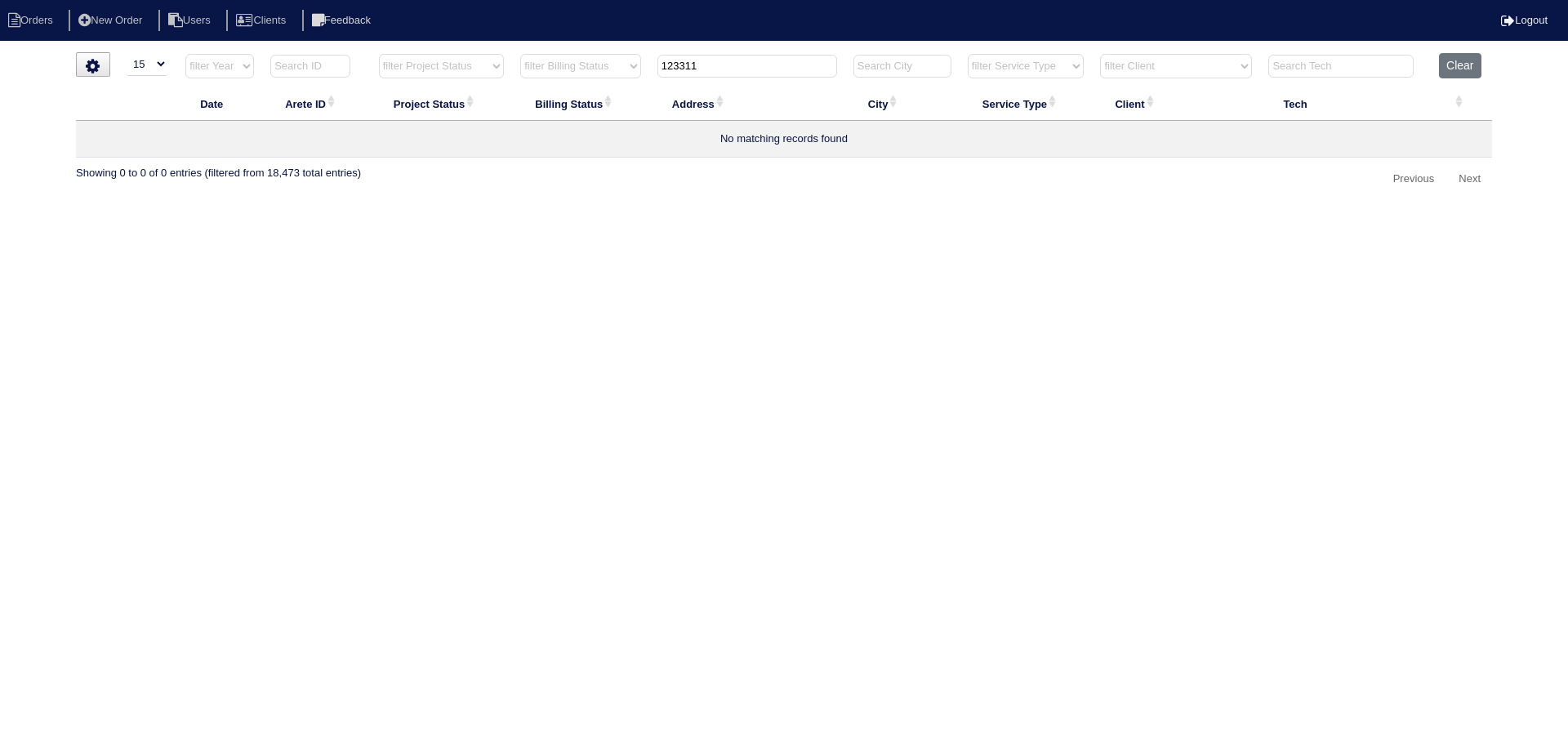
drag, startPoint x: 733, startPoint y: 58, endPoint x: 669, endPoint y: 68, distance: 64.8
click at [669, 67] on input "123311" at bounding box center [747, 66] width 180 height 23
drag, startPoint x: 724, startPoint y: 73, endPoint x: 667, endPoint y: 74, distance: 57.0
click at [667, 74] on input "123311" at bounding box center [747, 66] width 180 height 23
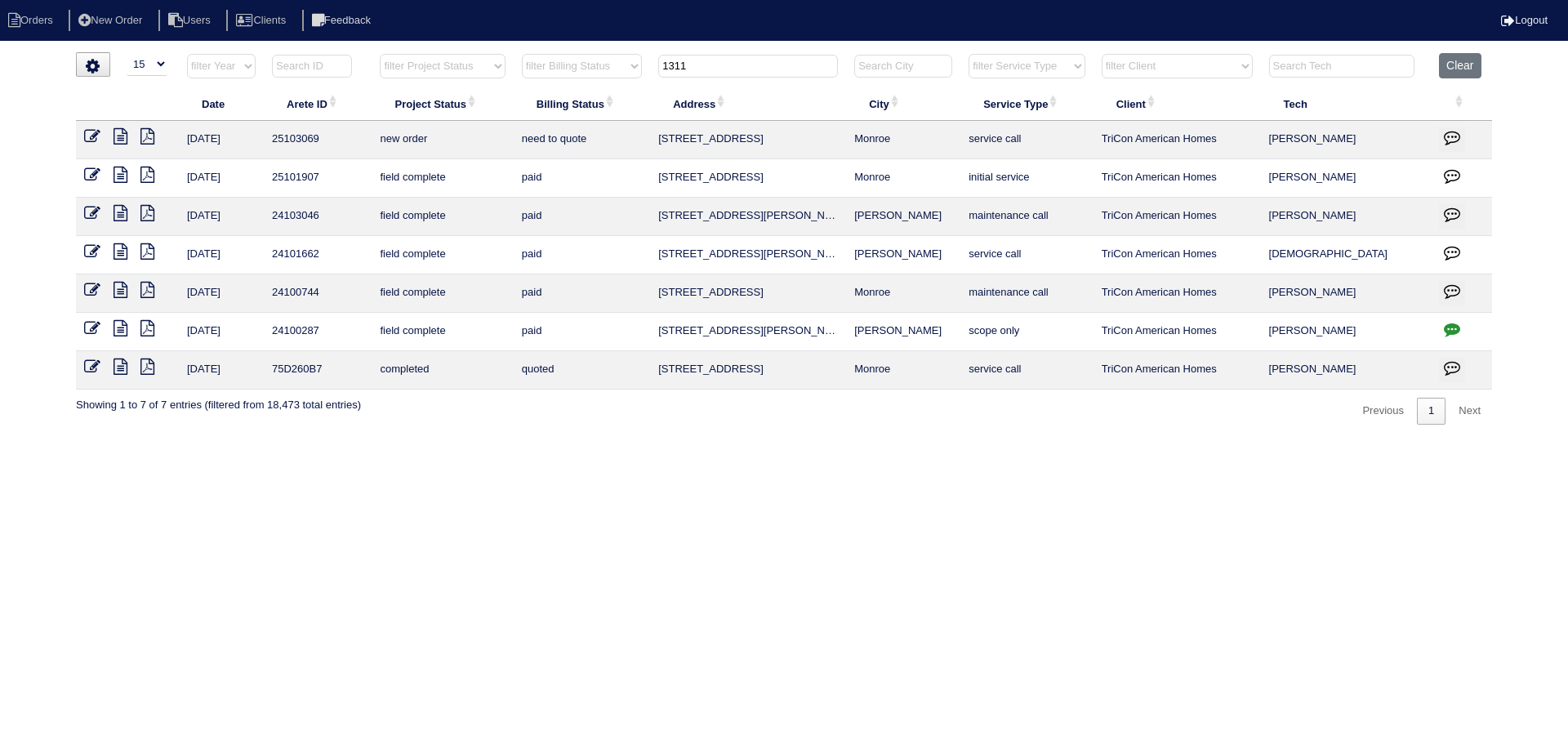
type input "1311"
click at [96, 136] on icon at bounding box center [91, 136] width 16 height 16
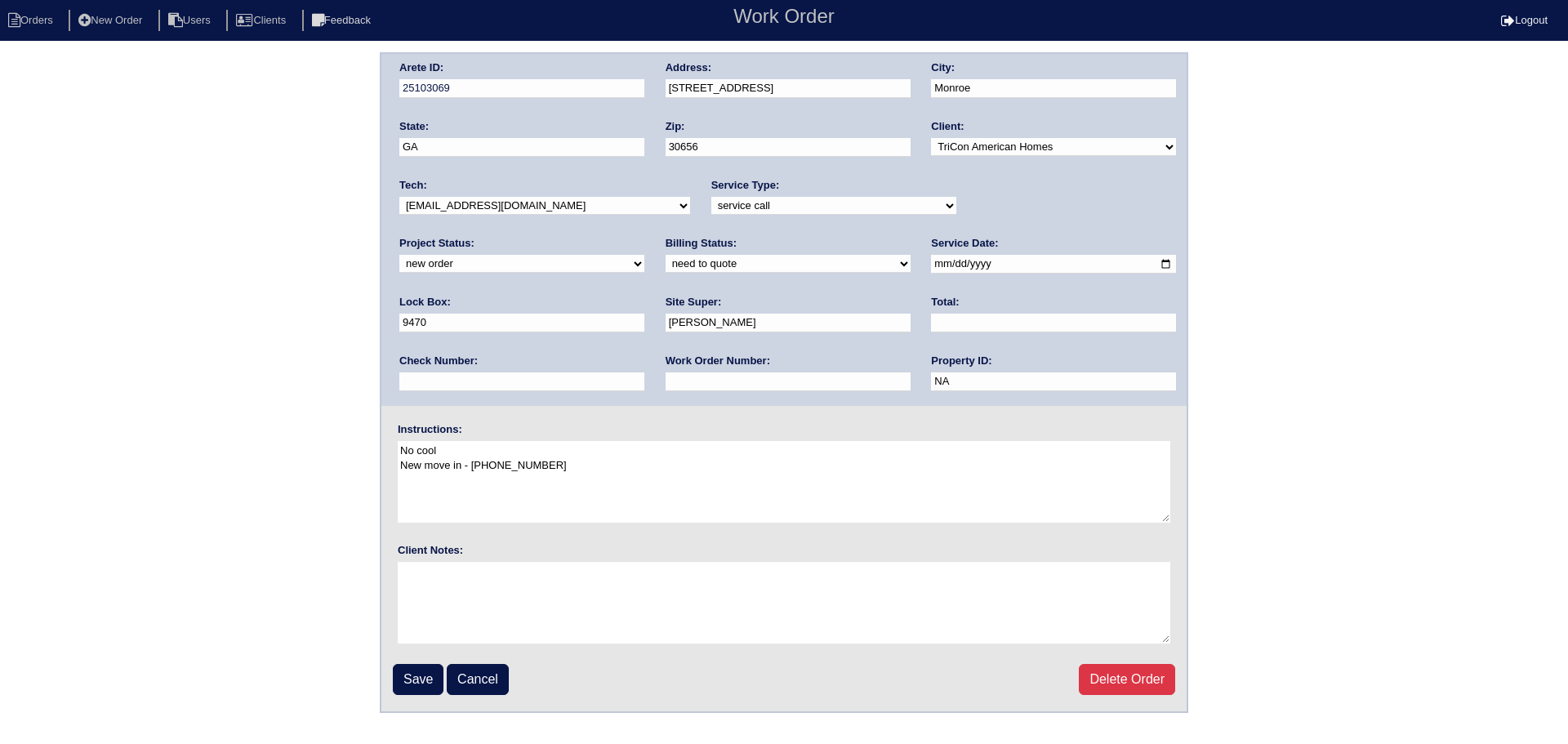
click at [645, 236] on div "Project Status: new order assigned in progress field complete need to schedule …" at bounding box center [521, 259] width 245 height 45
click at [645, 255] on select "new order assigned in progress field complete need to schedule admin review arc…" at bounding box center [521, 264] width 245 height 18
select select "assigned"
click at [645, 255] on select "new order assigned in progress field complete need to schedule admin review arc…" at bounding box center [521, 264] width 245 height 18
click at [931, 264] on input "2025-08-18" at bounding box center [1053, 265] width 245 height 19
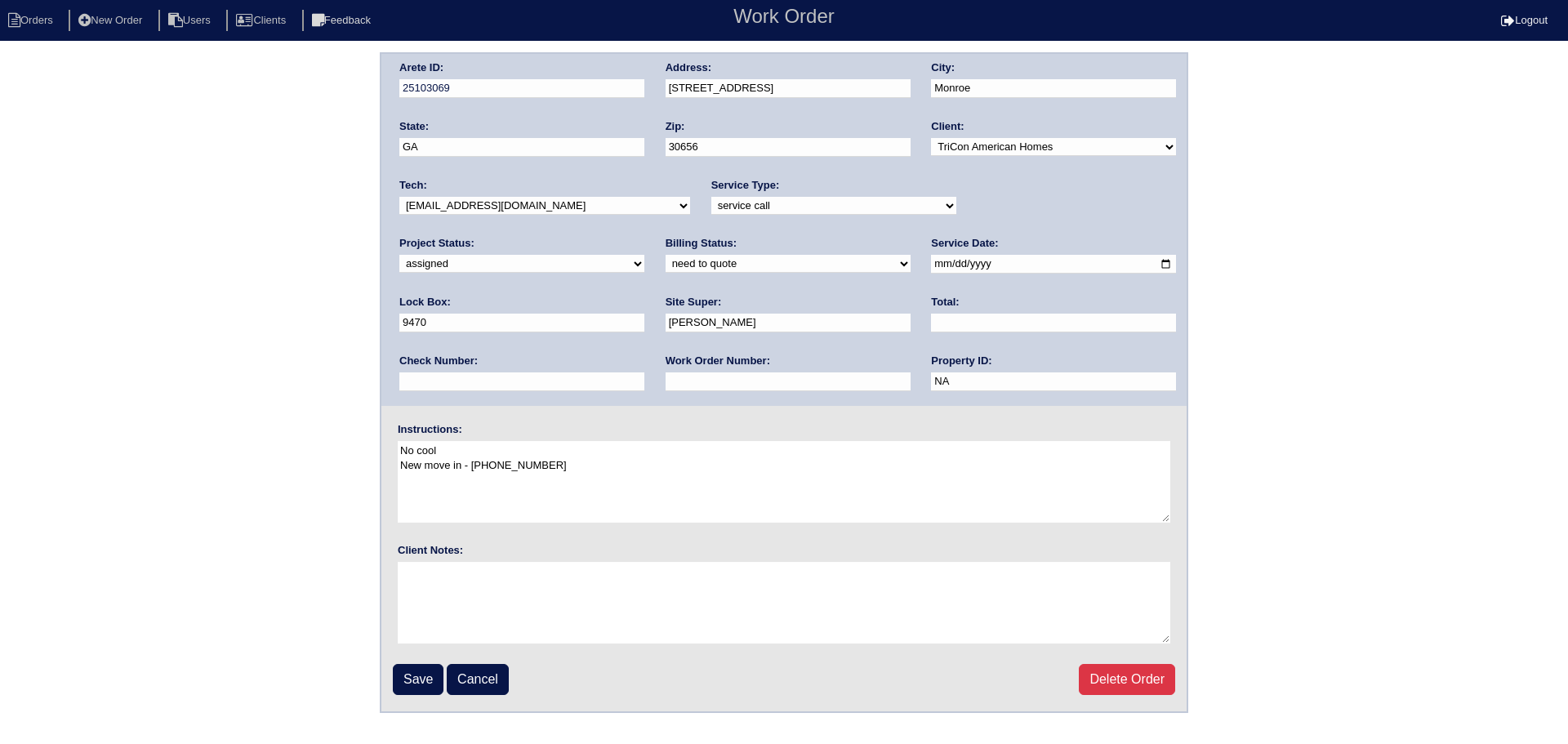
type input "2025-08-19"
click at [607, 211] on select "-select- aretesmg+backup-tech@gmail.com benjohnholt88@gmail.com callisonhvac@ya…" at bounding box center [544, 205] width 291 height 18
select select "151"
click at [399, 197] on select "-select- aretesmg+backup-tech@gmail.com benjohnholt88@gmail.com callisonhvac@ya…" at bounding box center [544, 205] width 291 height 18
click at [420, 688] on input "Save" at bounding box center [418, 679] width 51 height 31
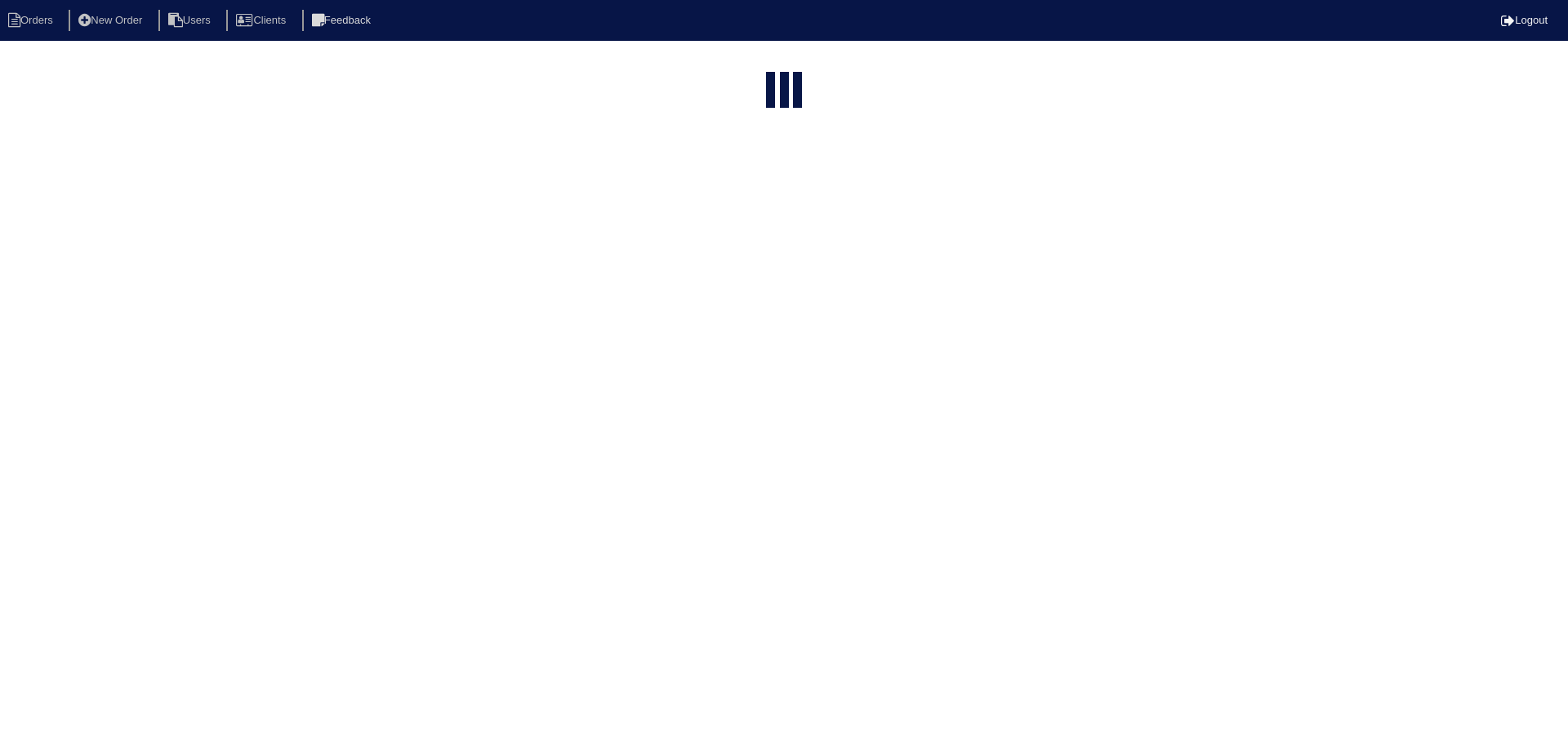
select select "15"
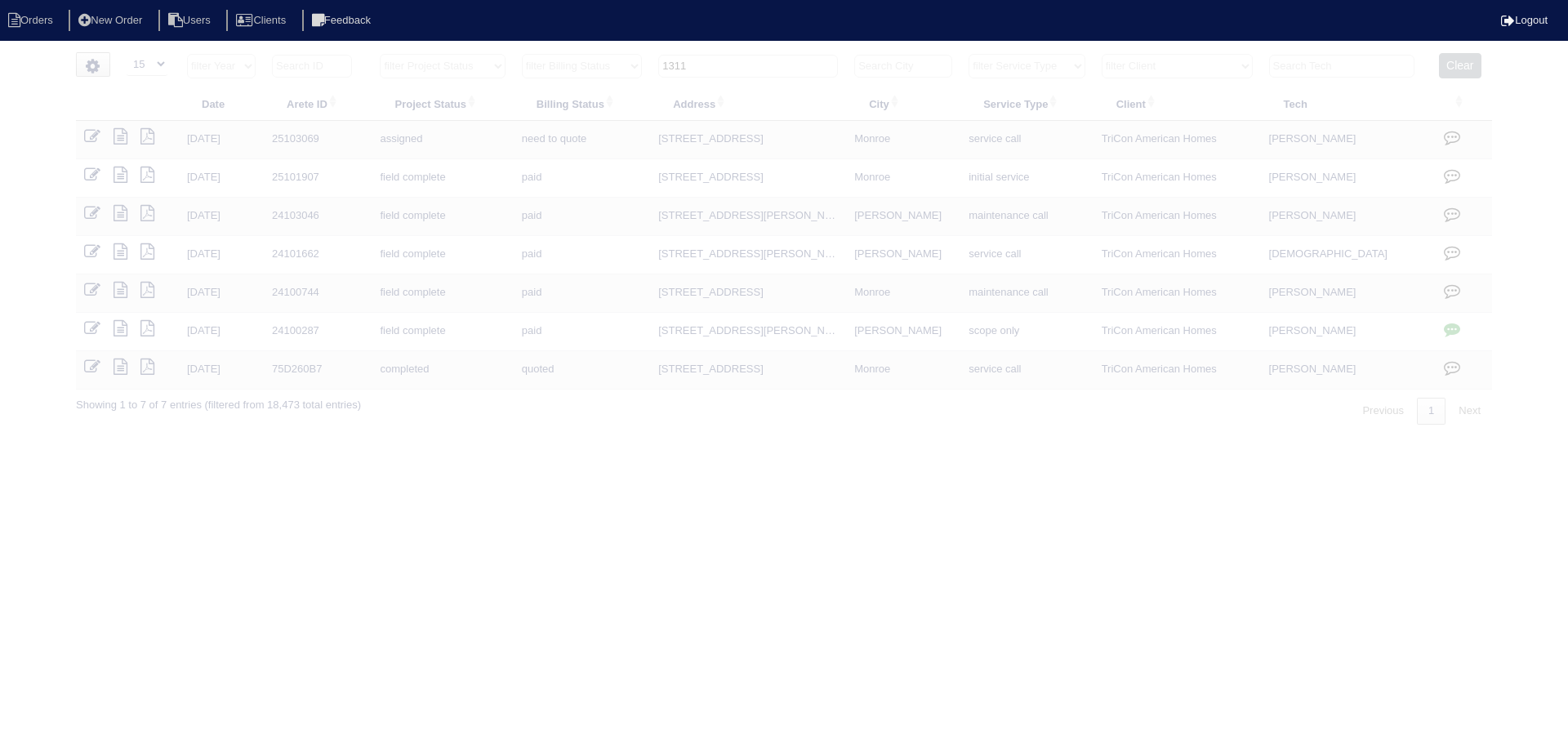
click at [772, 65] on input "1311" at bounding box center [747, 66] width 180 height 23
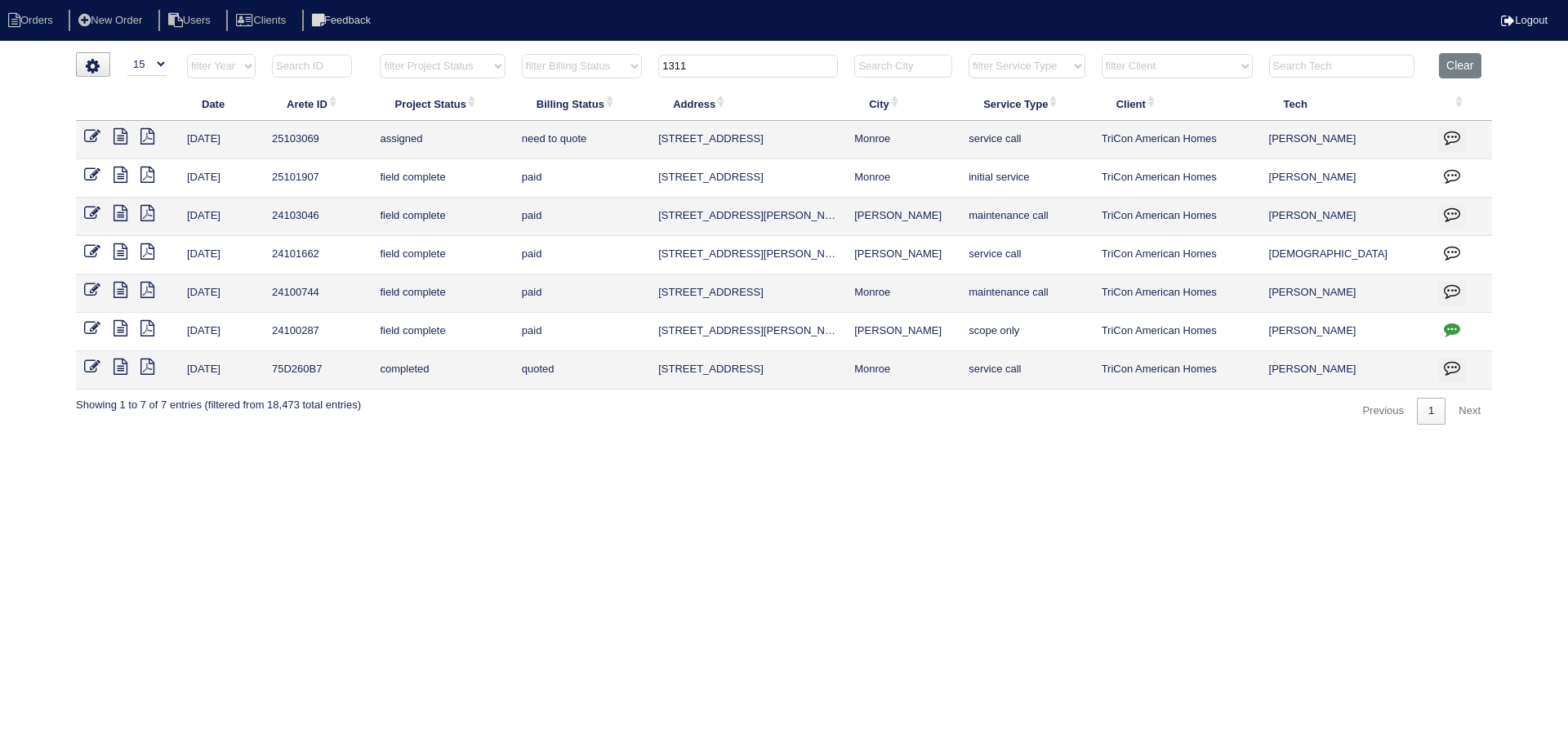
click at [772, 65] on input "1311" at bounding box center [747, 66] width 180 height 23
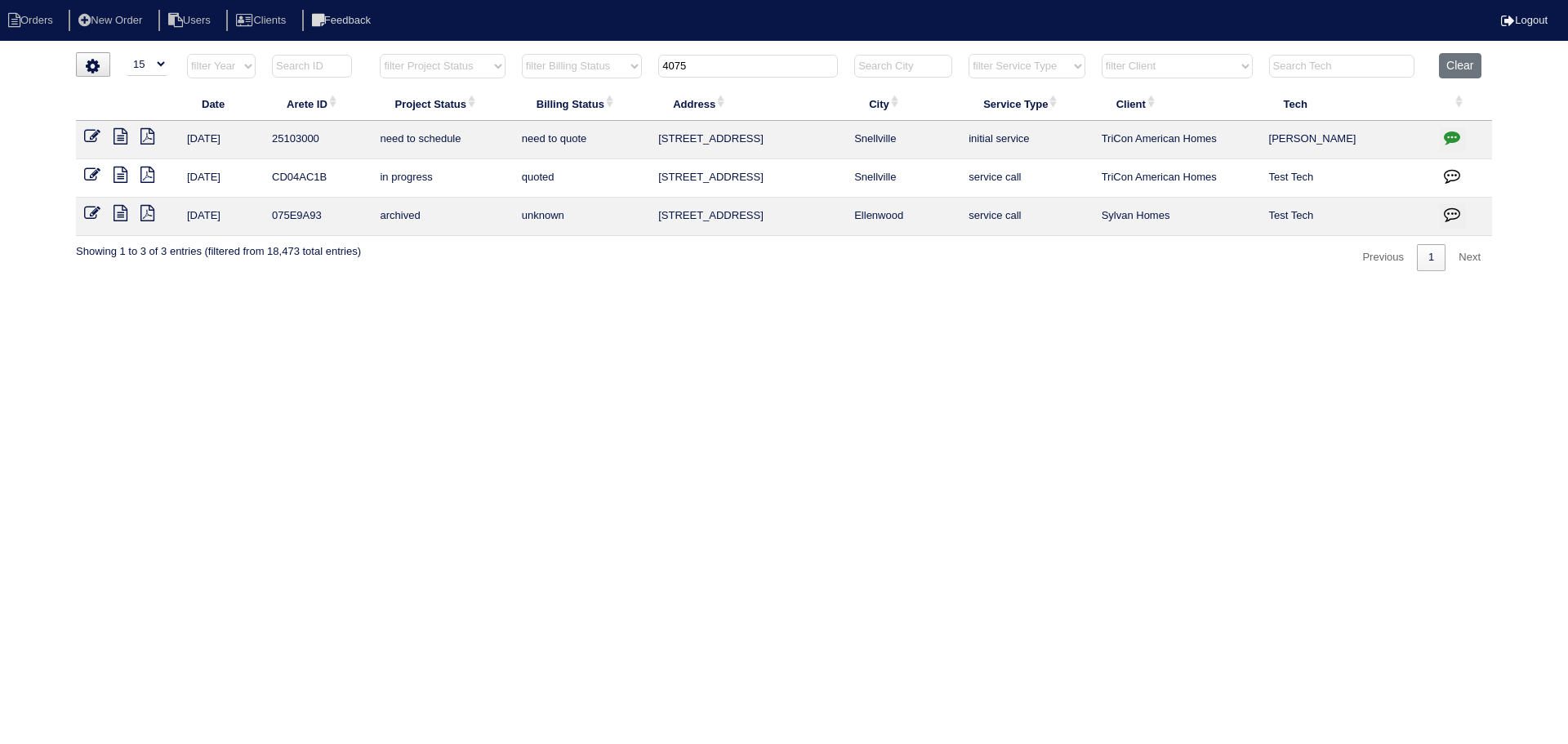
type input "4075"
click at [97, 138] on icon at bounding box center [91, 136] width 16 height 16
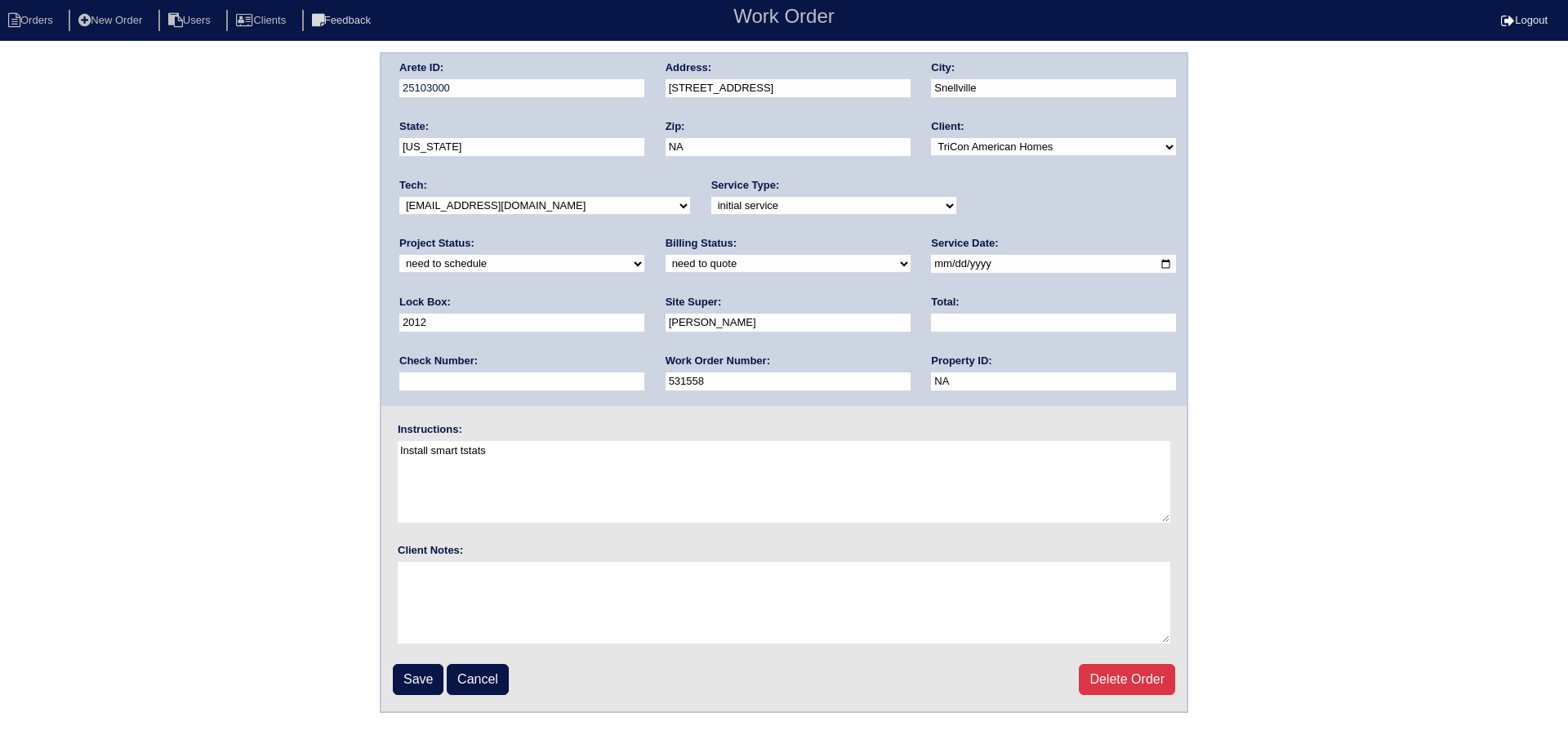
drag, startPoint x: 1008, startPoint y: 197, endPoint x: 1000, endPoint y: 213, distance: 17.9
click at [645, 255] on select "new order assigned in progress field complete need to schedule admin review arc…" at bounding box center [521, 264] width 245 height 18
select select "assigned"
click at [645, 255] on select "new order assigned in progress field complete need to schedule admin review arc…" at bounding box center [521, 264] width 245 height 18
click at [931, 263] on input "2025-08-15" at bounding box center [1053, 265] width 245 height 19
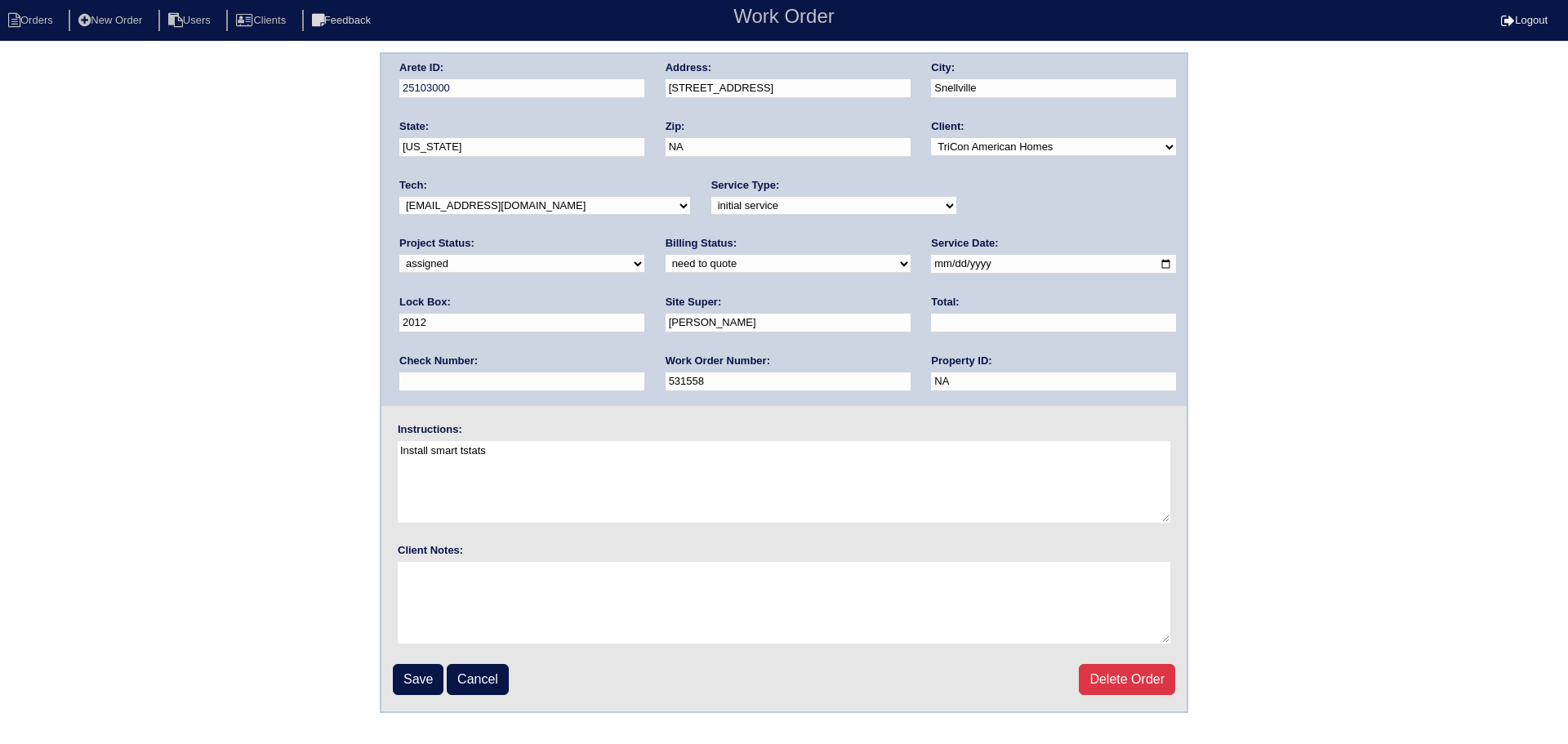
type input "2025-08-19"
click at [511, 188] on div "Tech: -select- aretesmg+backup-tech@gmail.com benjohnholt88@gmail.com callisonh…" at bounding box center [544, 201] width 291 height 45
click at [504, 199] on select "-select- aretesmg+backup-tech@gmail.com benjohnholt88@gmail.com callisonhvac@ya…" at bounding box center [544, 205] width 291 height 18
click at [399, 197] on select "-select- aretesmg+backup-tech@gmail.com benjohnholt88@gmail.com callisonhvac@ya…" at bounding box center [544, 205] width 291 height 18
click at [413, 676] on input "Save" at bounding box center [418, 679] width 51 height 31
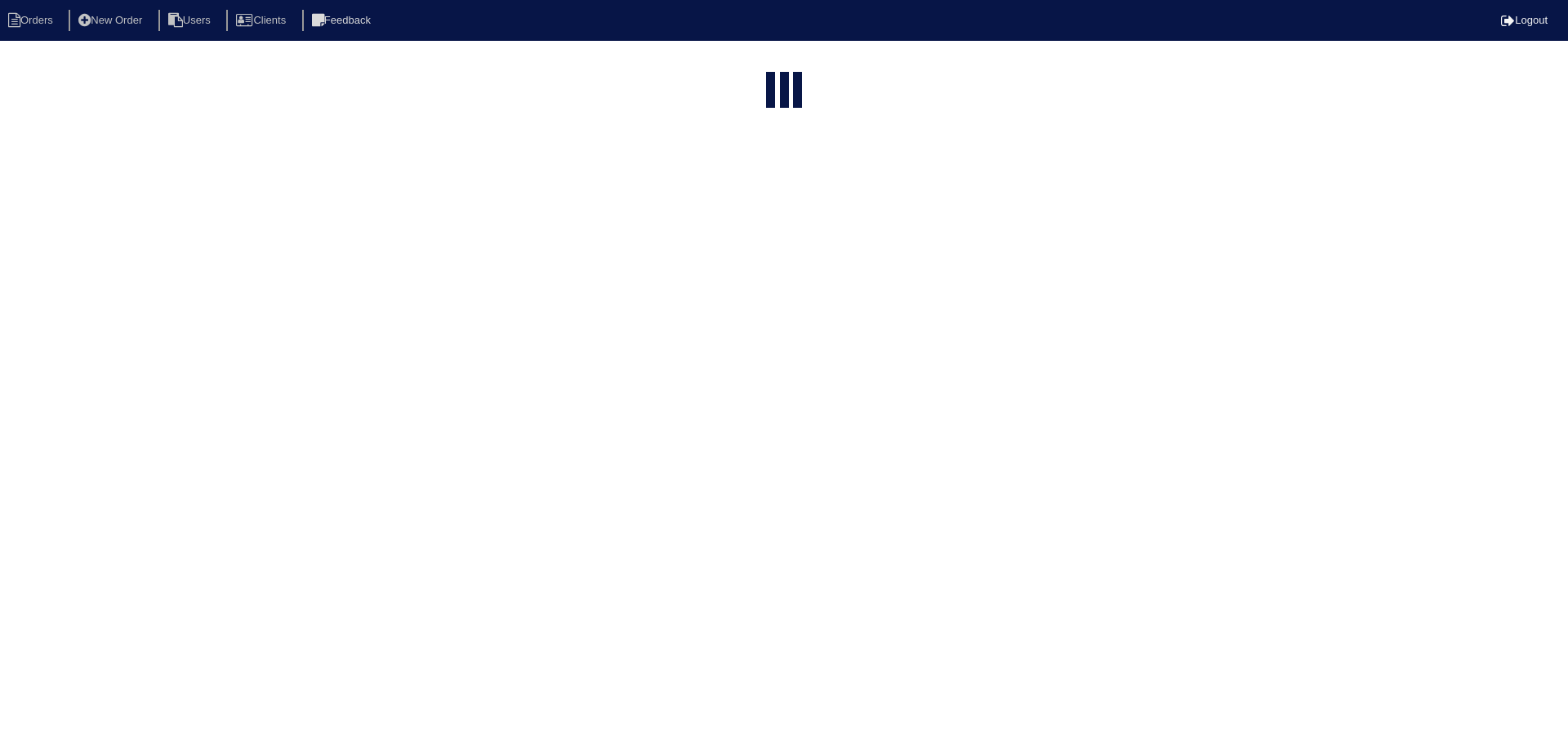
select select "15"
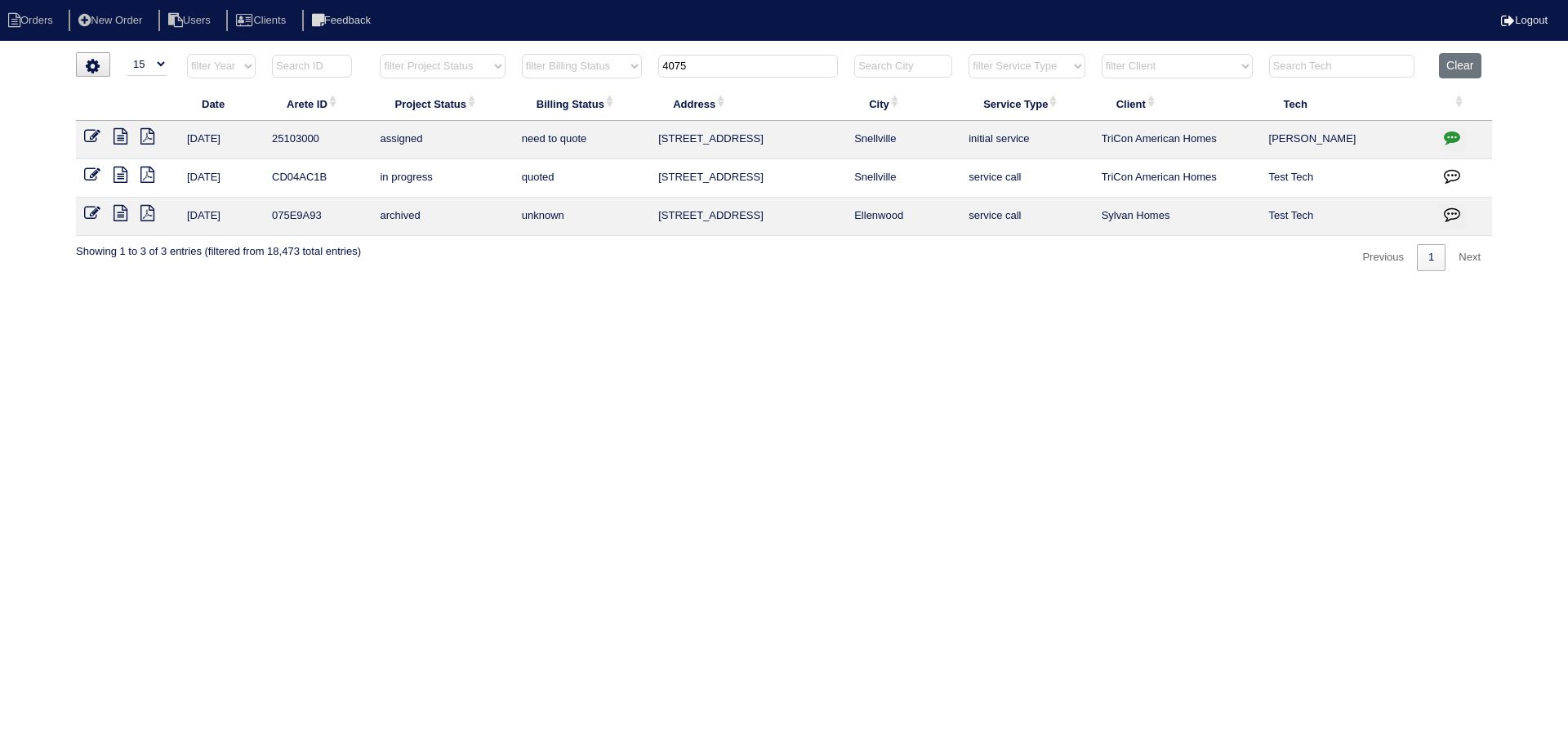
drag, startPoint x: 679, startPoint y: 65, endPoint x: 578, endPoint y: 66, distance: 101.0
click at [578, 66] on tr "filter Year -- Any Year -- 2025 2024 2023 2022 2021 2020 2019 filter Project St…" at bounding box center [784, 70] width 1416 height 34
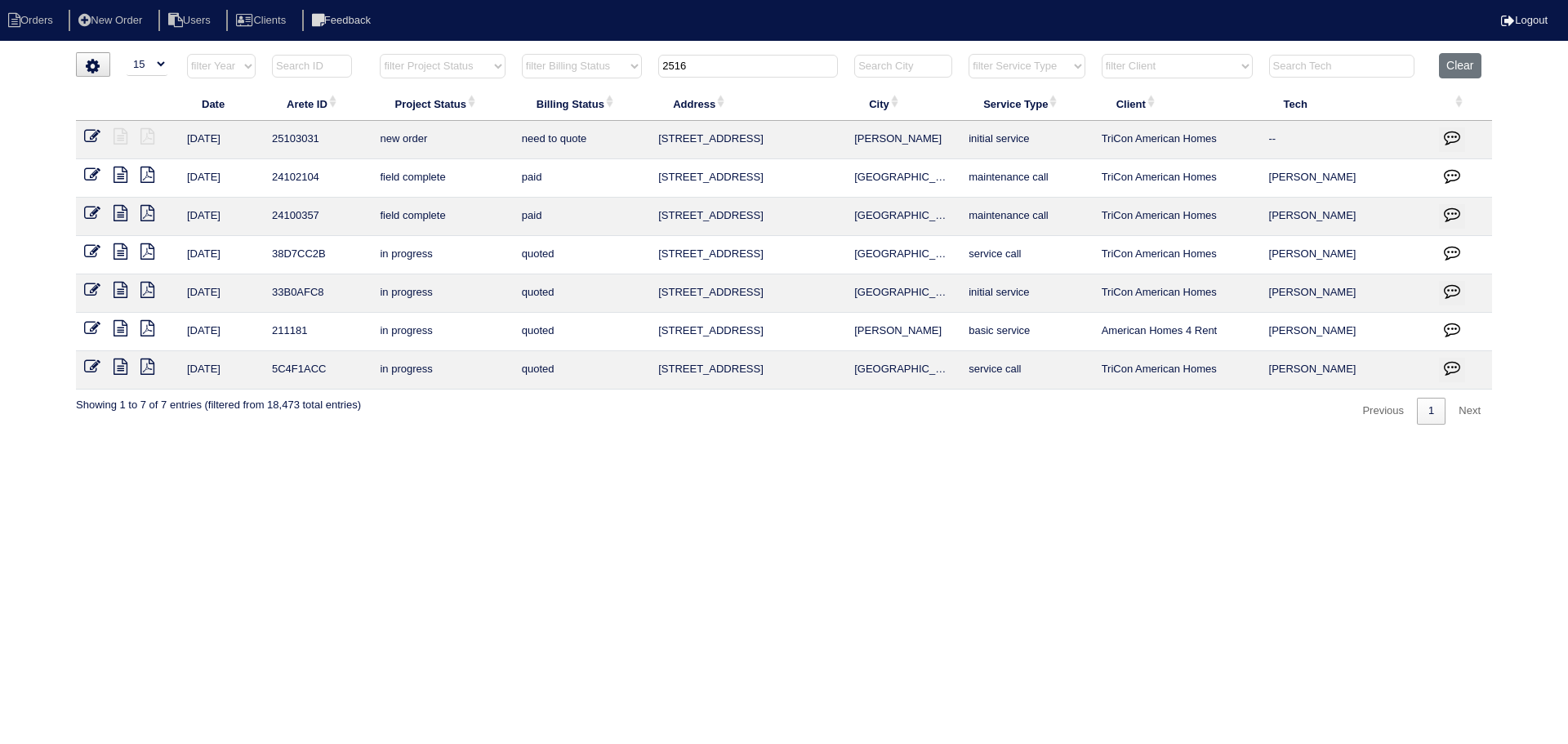
type input "2516"
click at [96, 137] on icon at bounding box center [91, 136] width 16 height 16
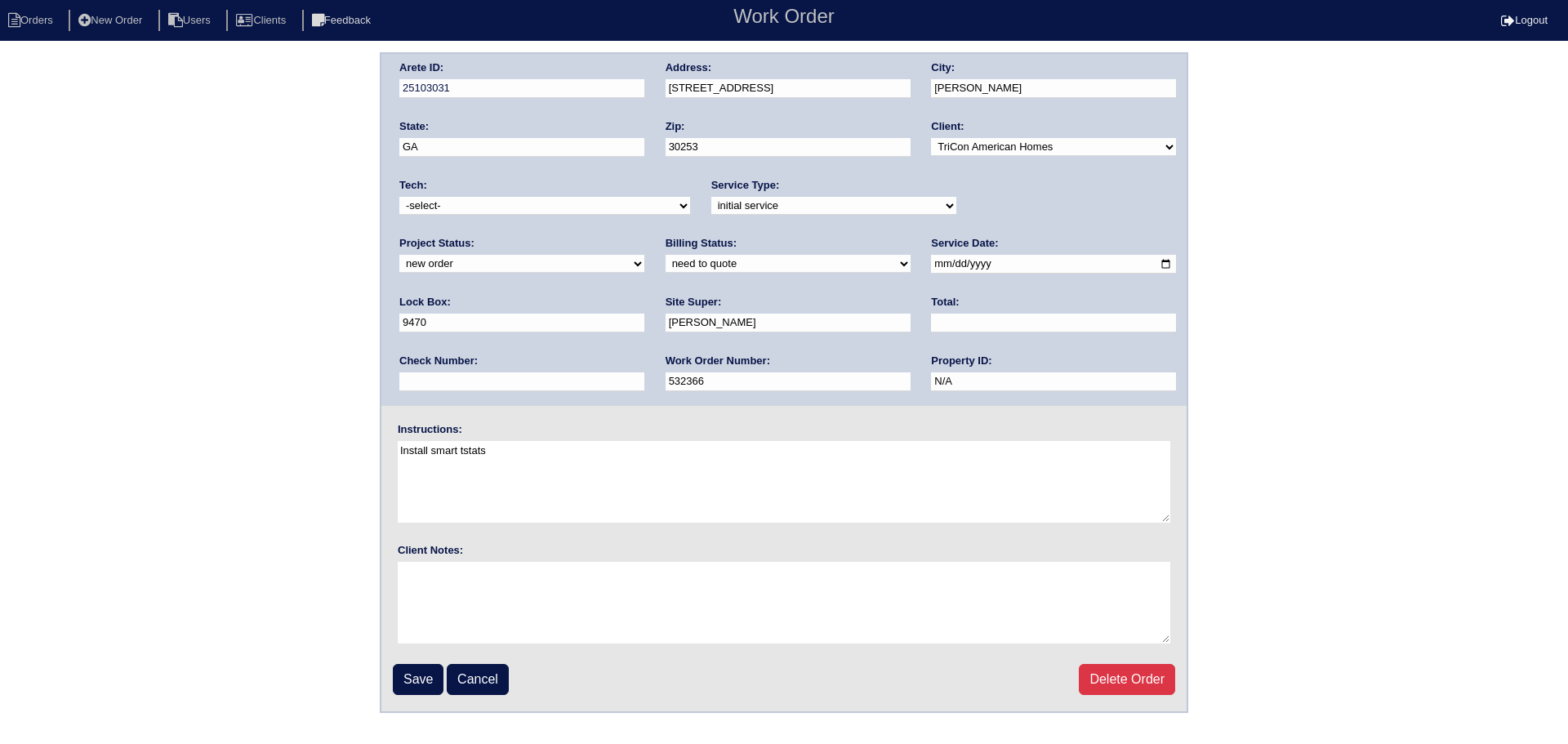
drag, startPoint x: 1025, startPoint y: 202, endPoint x: 1020, endPoint y: 215, distance: 13.9
click at [645, 255] on select "new order assigned in progress field complete need to schedule admin review arc…" at bounding box center [521, 264] width 245 height 18
select select "assigned"
click at [645, 255] on select "new order assigned in progress field complete need to schedule admin review arc…" at bounding box center [521, 264] width 245 height 18
click at [931, 266] on input "[DATE]" at bounding box center [1053, 265] width 245 height 19
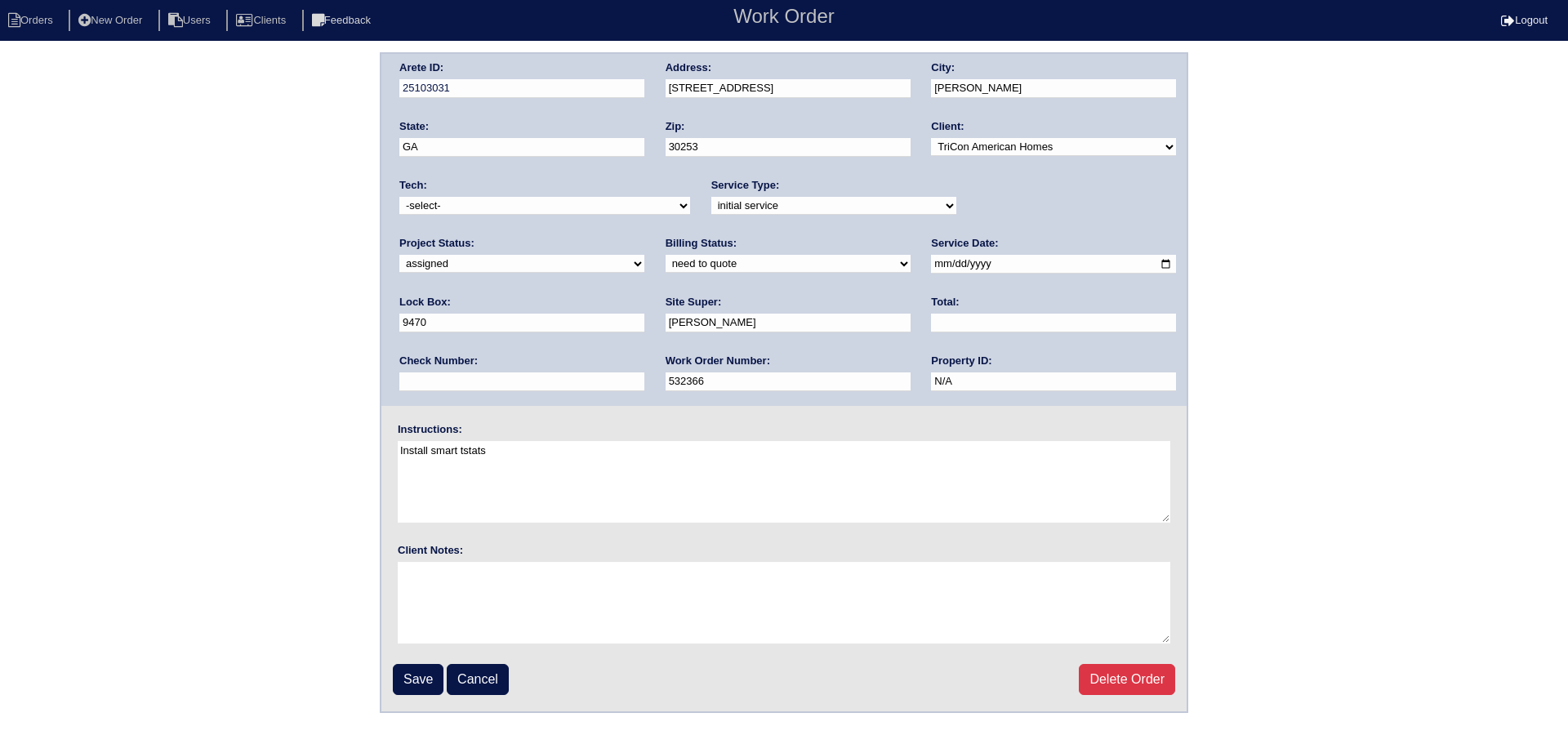
type input "[DATE]"
click at [554, 206] on select "-select- [EMAIL_ADDRESS][DOMAIN_NAME] [EMAIL_ADDRESS][DOMAIN_NAME] [EMAIL_ADDRE…" at bounding box center [544, 205] width 291 height 18
select select "27"
click at [399, 197] on select "-select- [EMAIL_ADDRESS][DOMAIN_NAME] [EMAIL_ADDRESS][DOMAIN_NAME] [EMAIL_ADDRE…" at bounding box center [544, 205] width 291 height 18
click at [418, 683] on input "Save" at bounding box center [418, 679] width 51 height 31
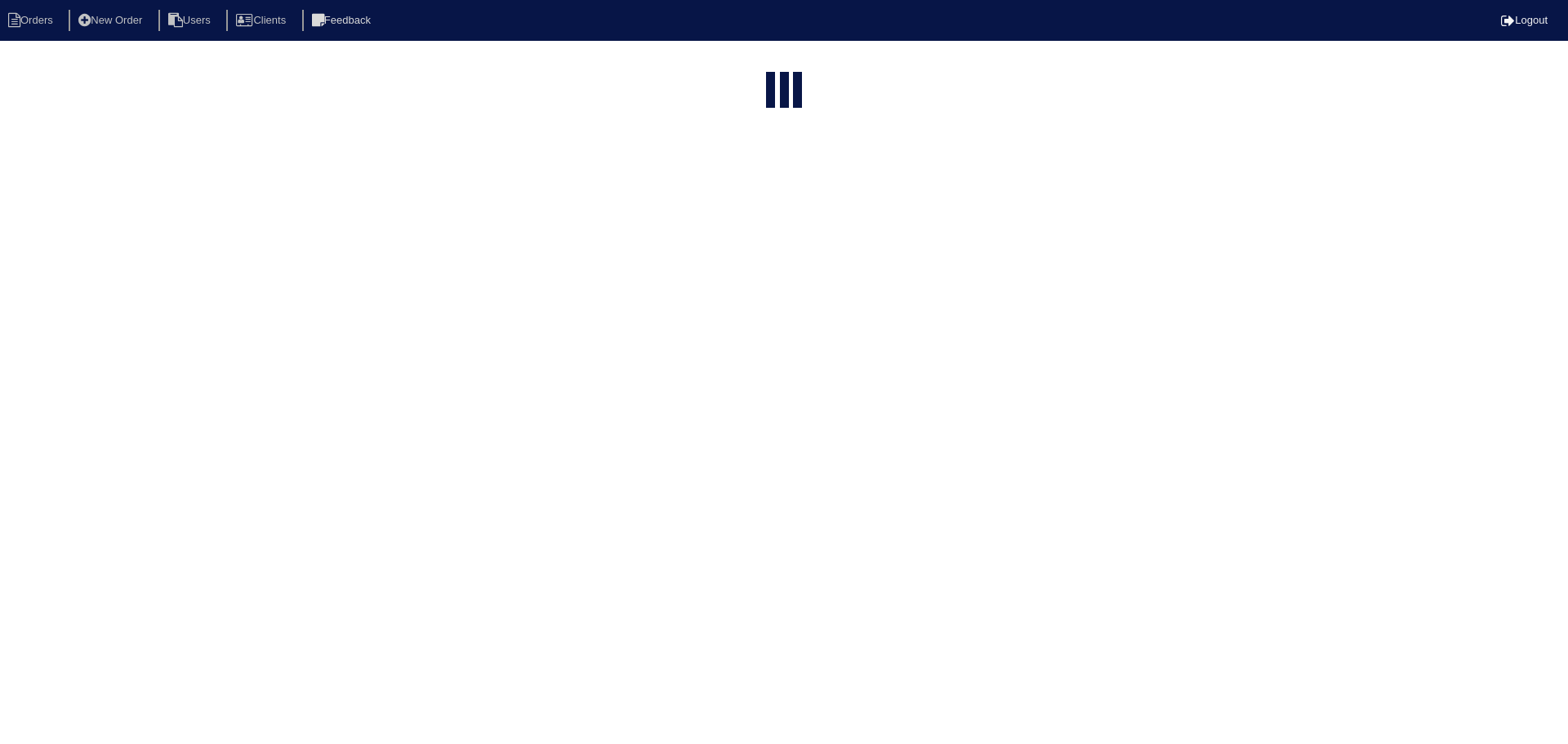
select select "15"
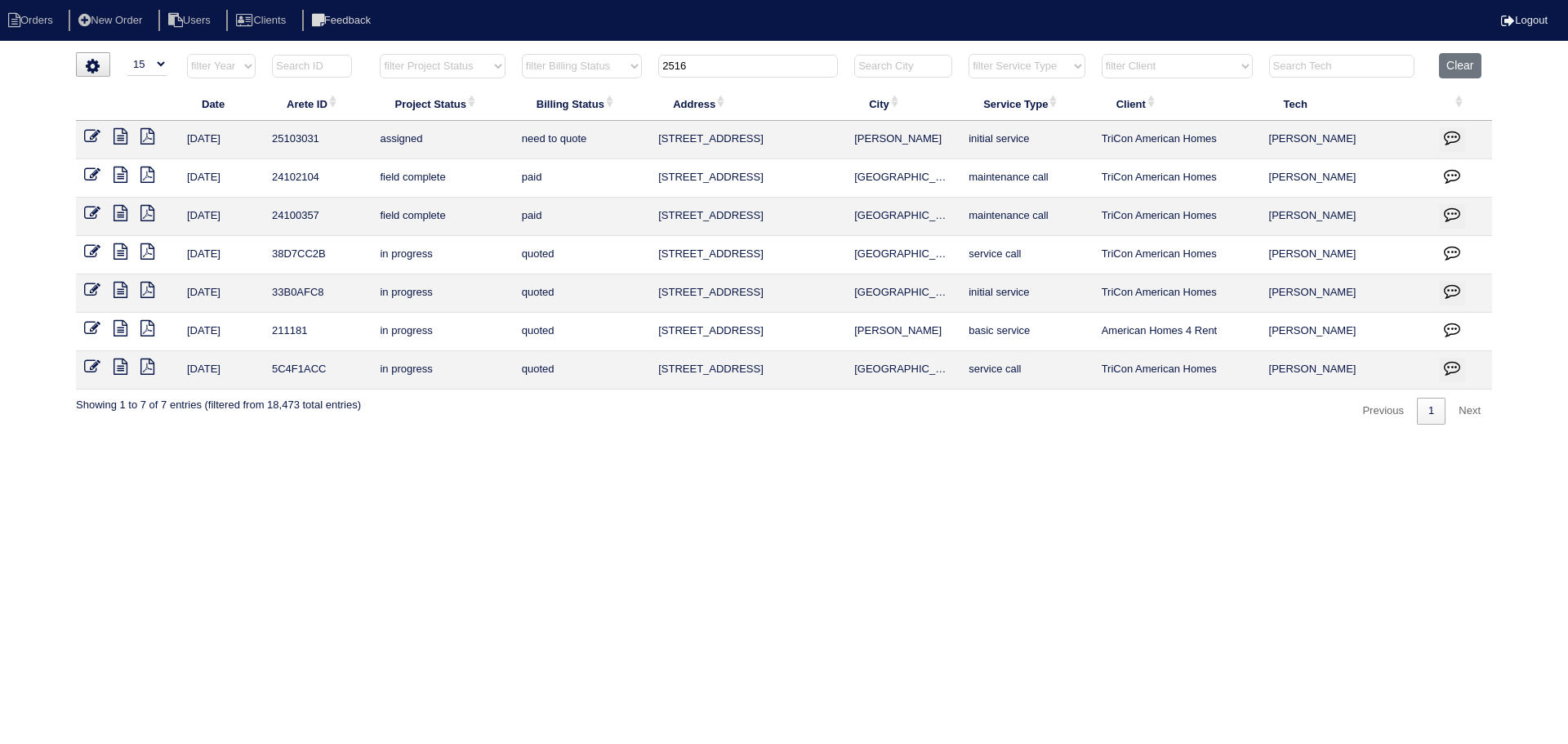
drag, startPoint x: 713, startPoint y: 64, endPoint x: 571, endPoint y: 63, distance: 142.0
click at [571, 63] on tr "filter Year -- Any Year -- 2025 2024 2023 2022 2021 2020 2019 filter Project St…" at bounding box center [784, 70] width 1416 height 34
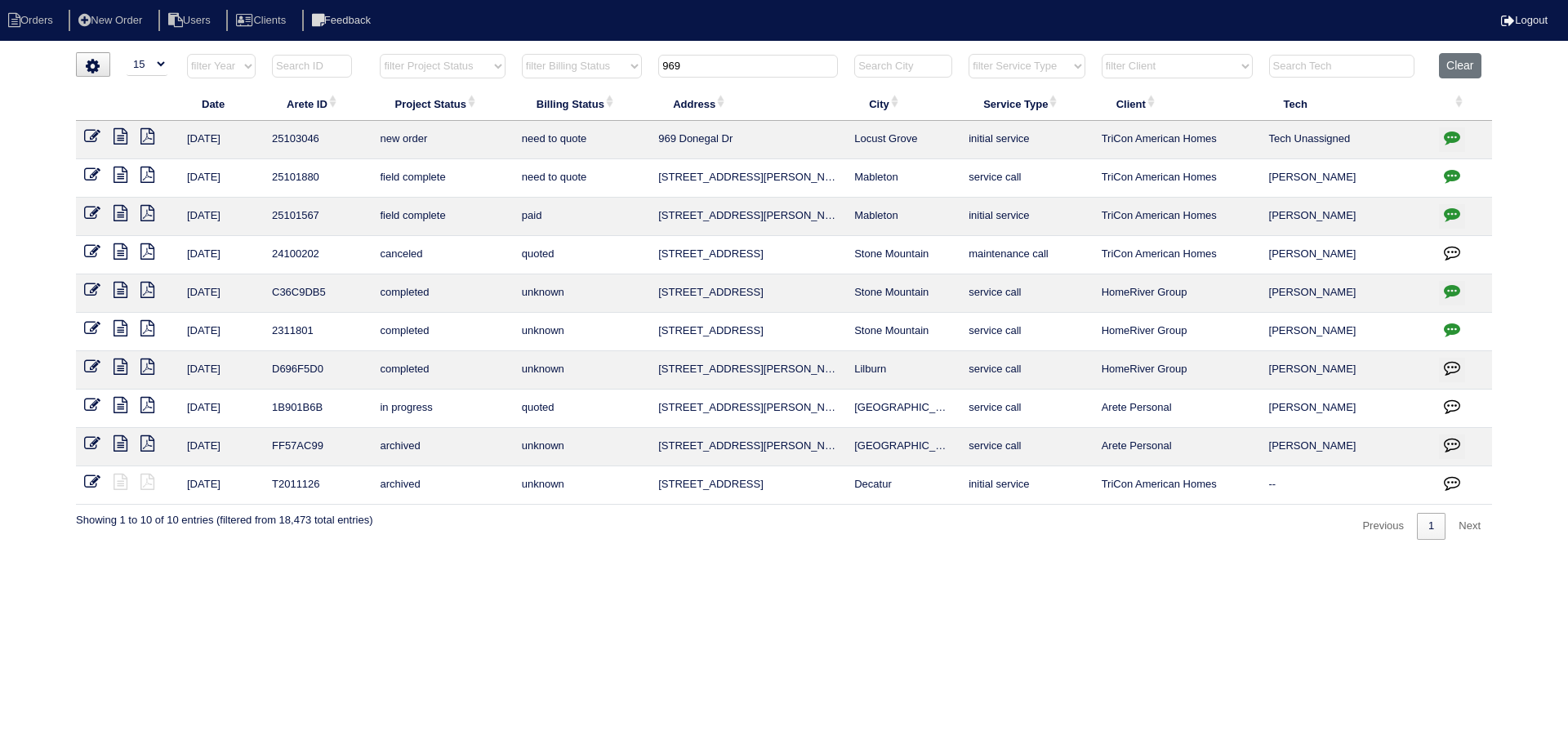
type input "969"
click at [102, 137] on link at bounding box center [98, 138] width 29 height 12
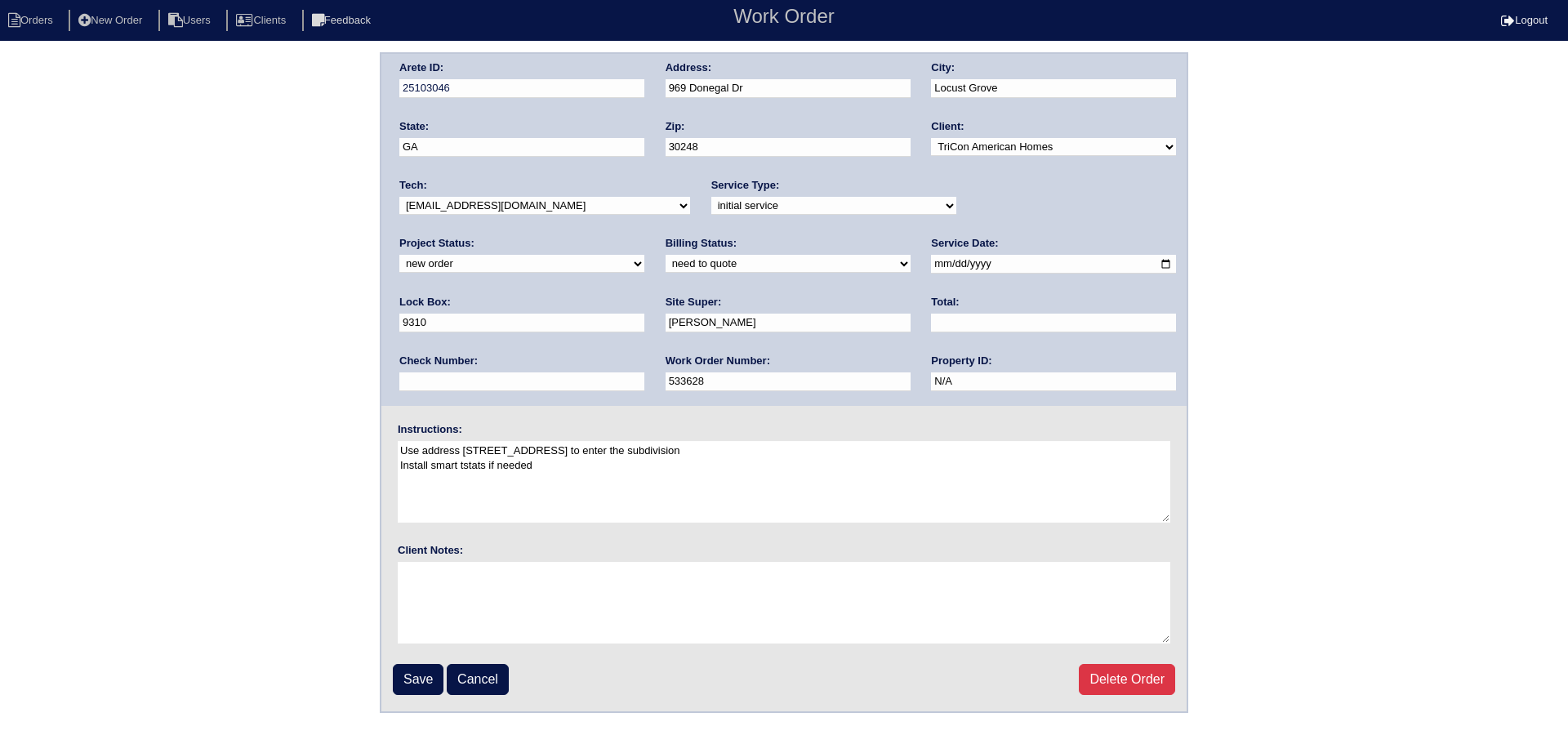
click at [549, 207] on select "-select- [EMAIL_ADDRESS][DOMAIN_NAME] [EMAIL_ADDRESS][DOMAIN_NAME] [EMAIL_ADDRE…" at bounding box center [544, 205] width 291 height 18
select select "27"
click at [399, 197] on select "-select- [EMAIL_ADDRESS][DOMAIN_NAME] [EMAIL_ADDRESS][DOMAIN_NAME] [EMAIL_ADDRE…" at bounding box center [544, 205] width 291 height 18
drag, startPoint x: 969, startPoint y: 213, endPoint x: 980, endPoint y: 211, distance: 11.2
click at [645, 236] on div "Project Status: new order assigned in progress field complete need to schedule …" at bounding box center [521, 259] width 245 height 45
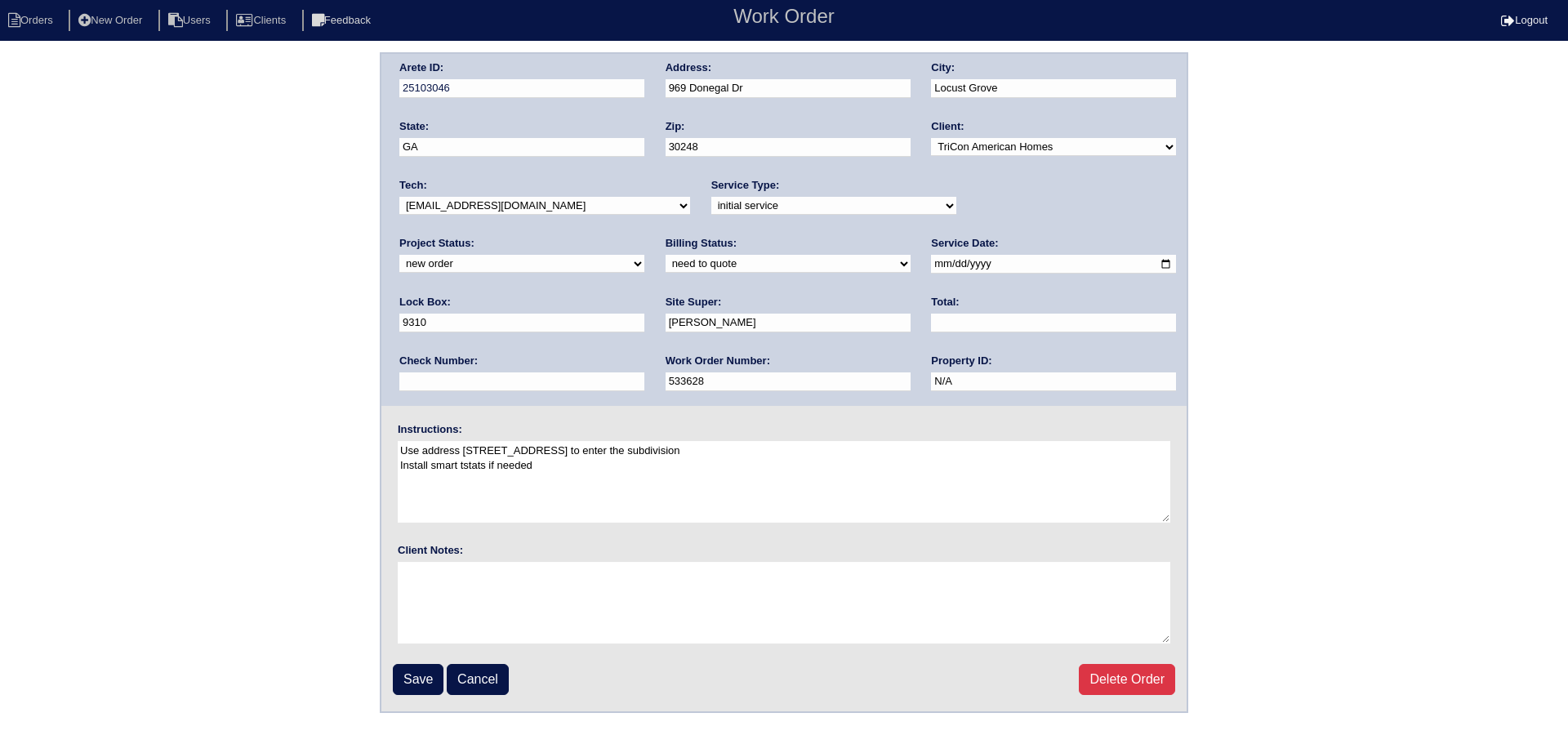
click at [645, 255] on select "new order assigned in progress field complete need to schedule admin review arc…" at bounding box center [521, 264] width 245 height 18
select select "assigned"
click at [645, 255] on select "new order assigned in progress field complete need to schedule admin review arc…" at bounding box center [521, 264] width 245 height 18
click at [931, 264] on input "2025-08-15" at bounding box center [1053, 265] width 245 height 19
type input "2025-08-19"
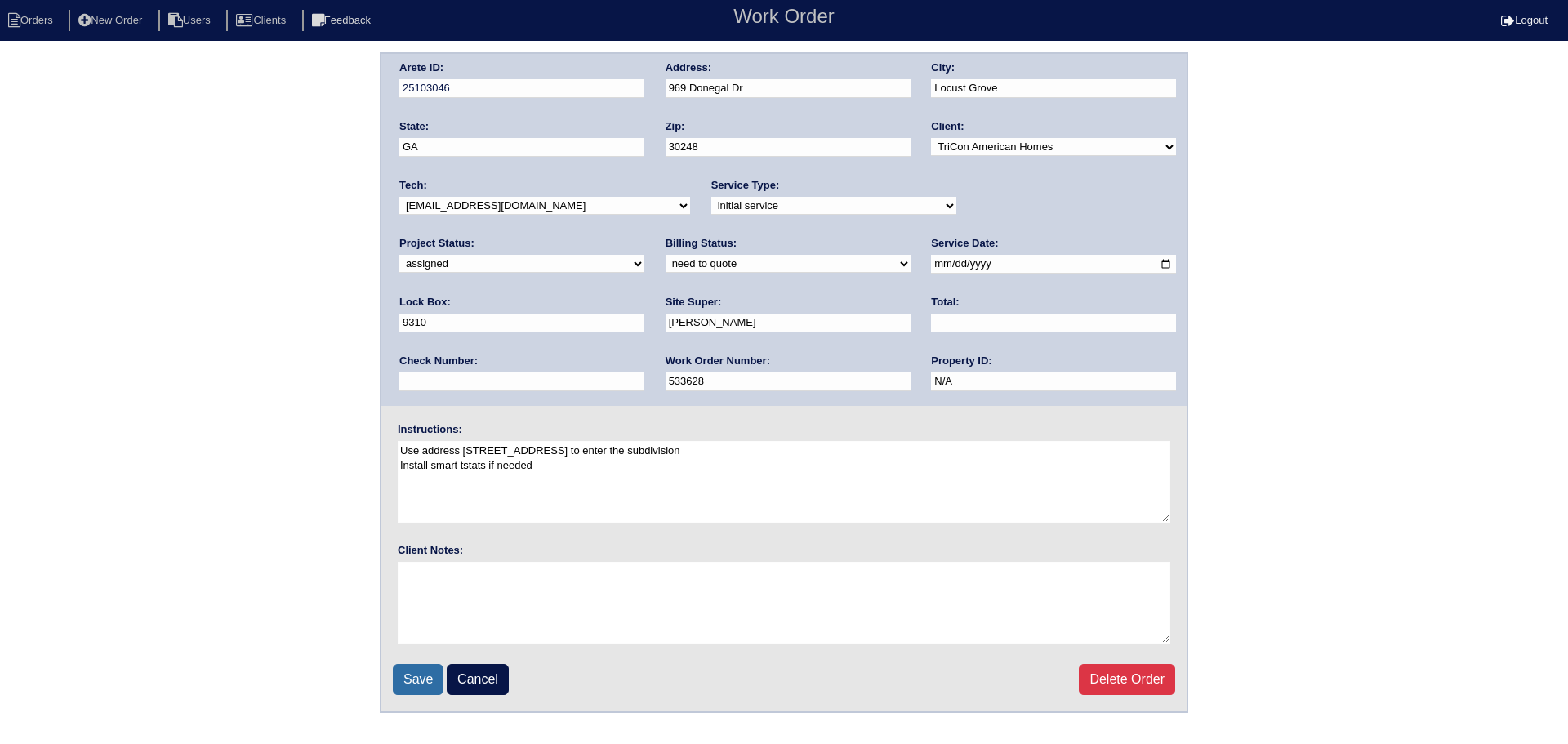
click at [398, 694] on input "Save" at bounding box center [418, 679] width 51 height 31
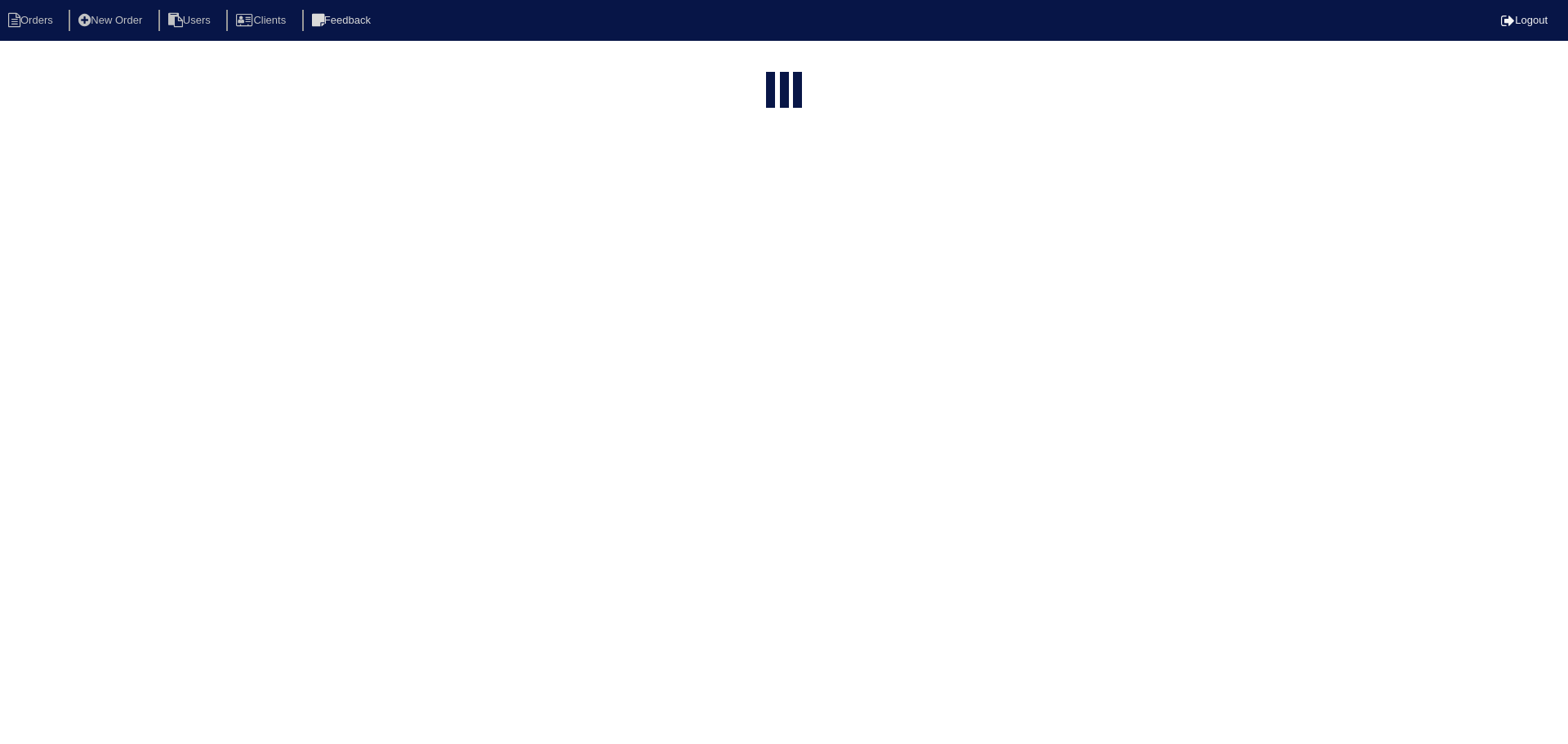
select select "15"
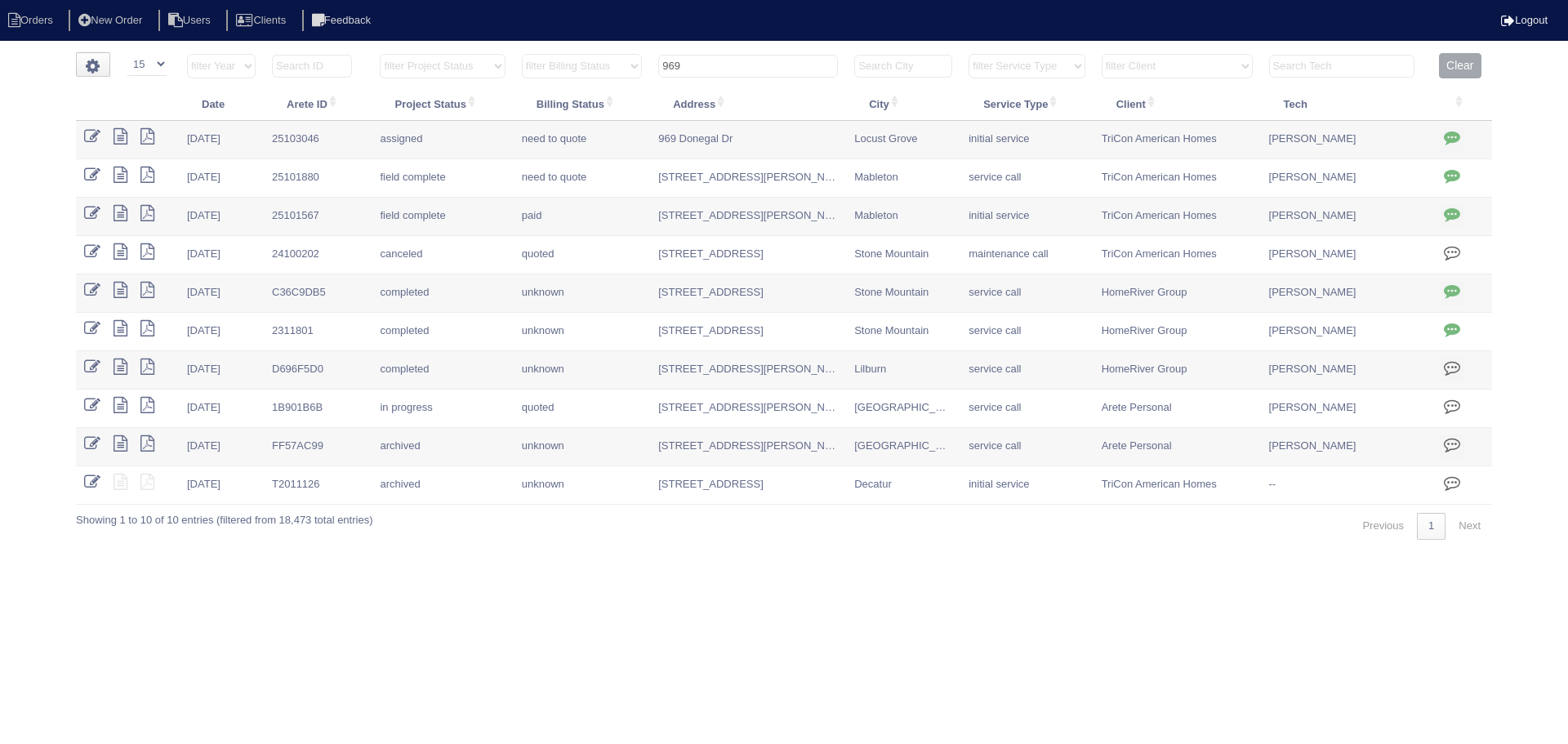
click at [725, 59] on input "969" at bounding box center [747, 66] width 180 height 23
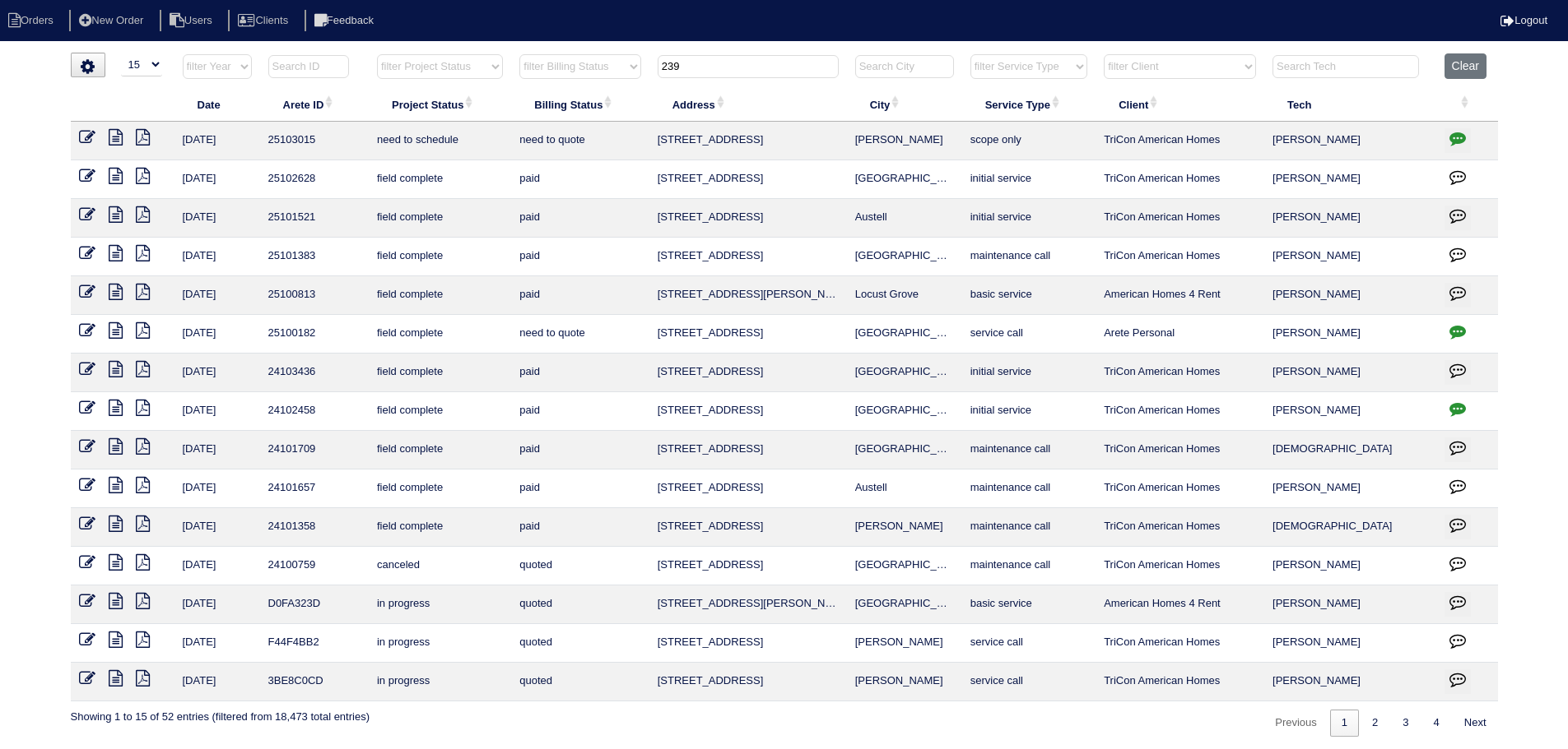
type input "239"
click at [80, 137] on icon at bounding box center [86, 137] width 16 height 16
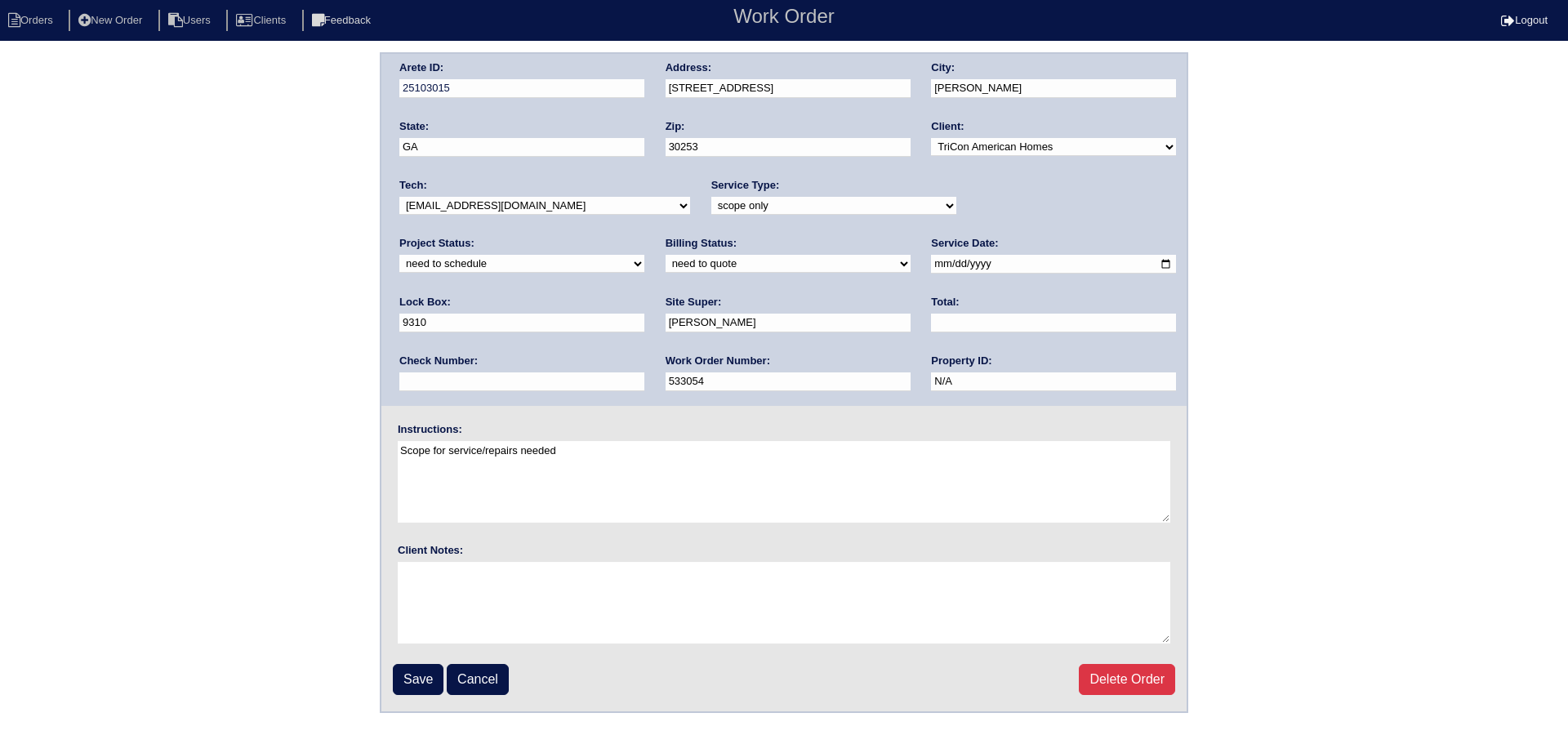
click at [540, 205] on select "-select- [EMAIL_ADDRESS][DOMAIN_NAME] [EMAIL_ADDRESS][DOMAIN_NAME] [EMAIL_ADDRE…" at bounding box center [544, 205] width 291 height 18
click at [645, 255] on select "new order assigned in progress field complete need to schedule admin review arc…" at bounding box center [521, 264] width 245 height 18
select select "assigned"
click at [645, 255] on select "new order assigned in progress field complete need to schedule admin review arc…" at bounding box center [521, 264] width 245 height 18
click at [931, 268] on input "[DATE]" at bounding box center [1053, 265] width 245 height 19
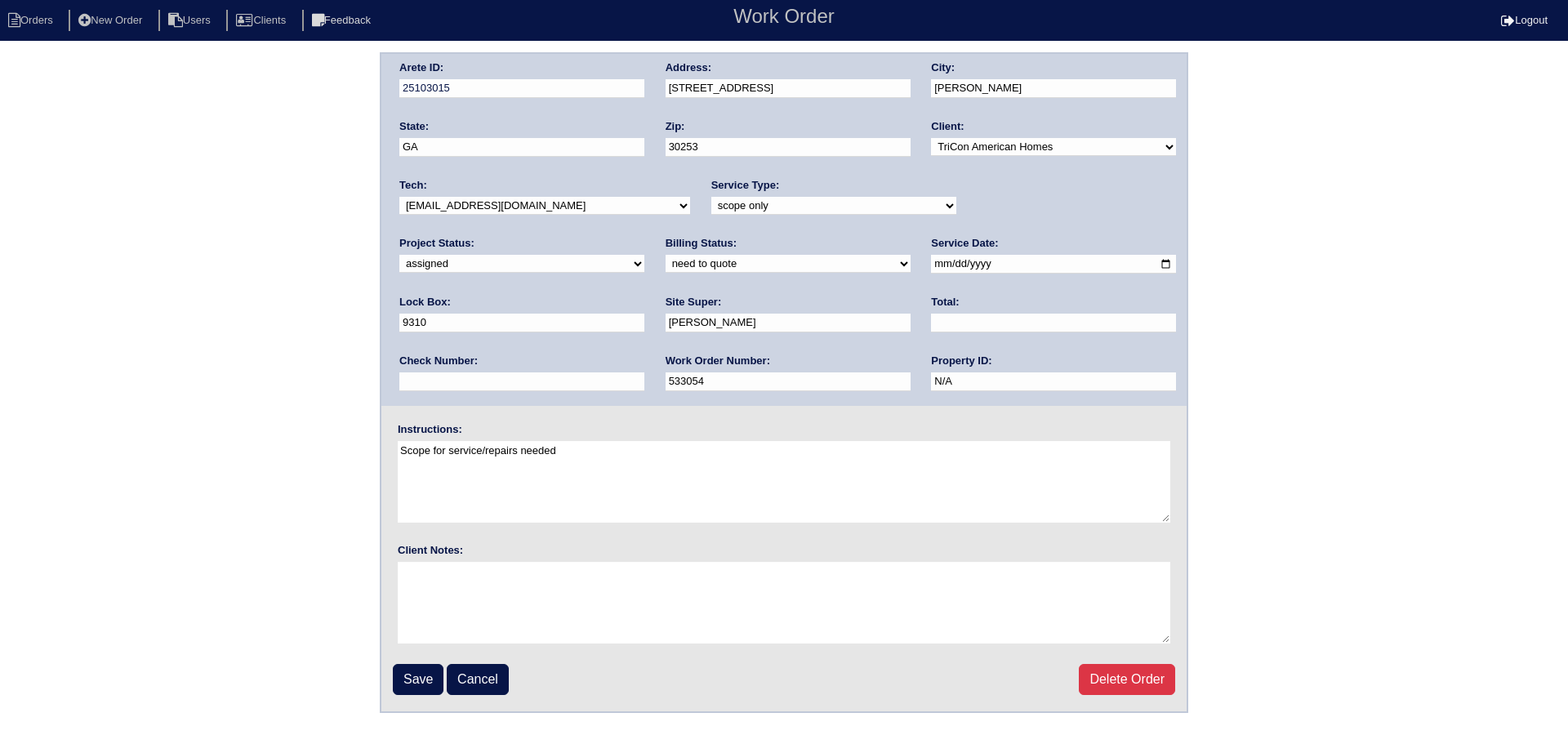
type input "2025-08-19"
click at [423, 671] on input "Save" at bounding box center [418, 679] width 51 height 31
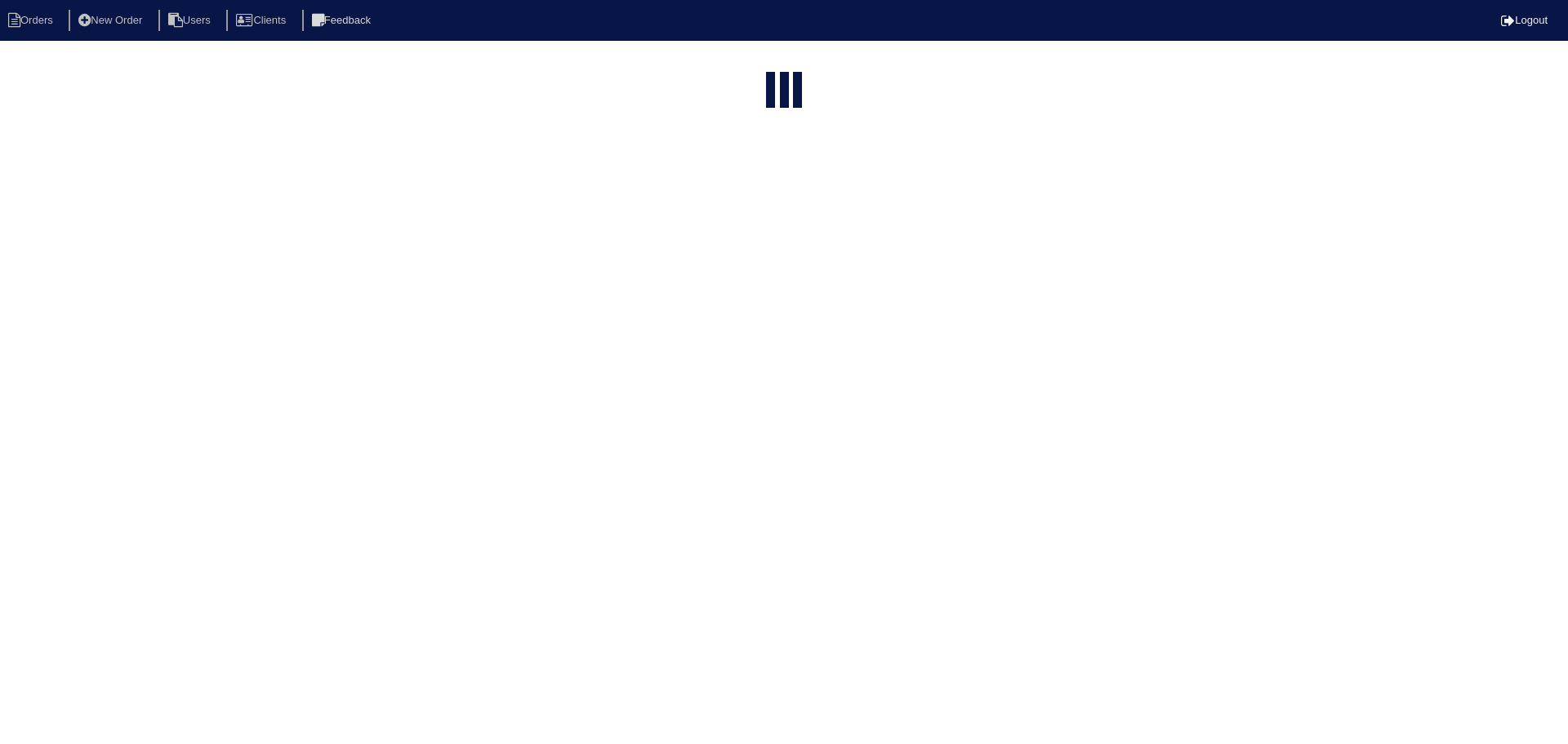
select select "15"
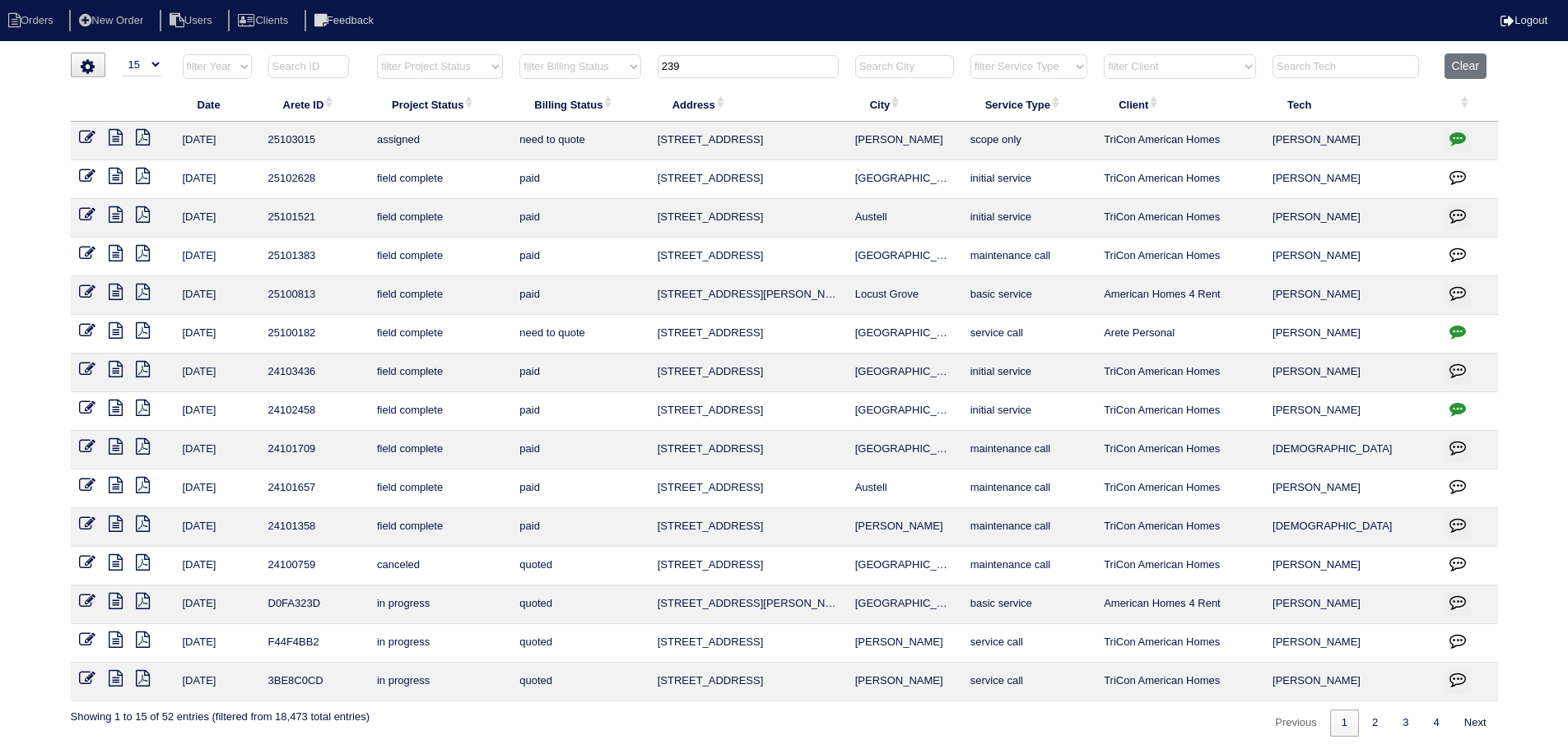
drag, startPoint x: 581, startPoint y: 68, endPoint x: 569, endPoint y: 69, distance: 12.0
click at [569, 68] on tr "filter Year -- Any Year -- 2025 2024 2023 2022 2021 2020 2019 filter Project St…" at bounding box center [784, 70] width 1428 height 34
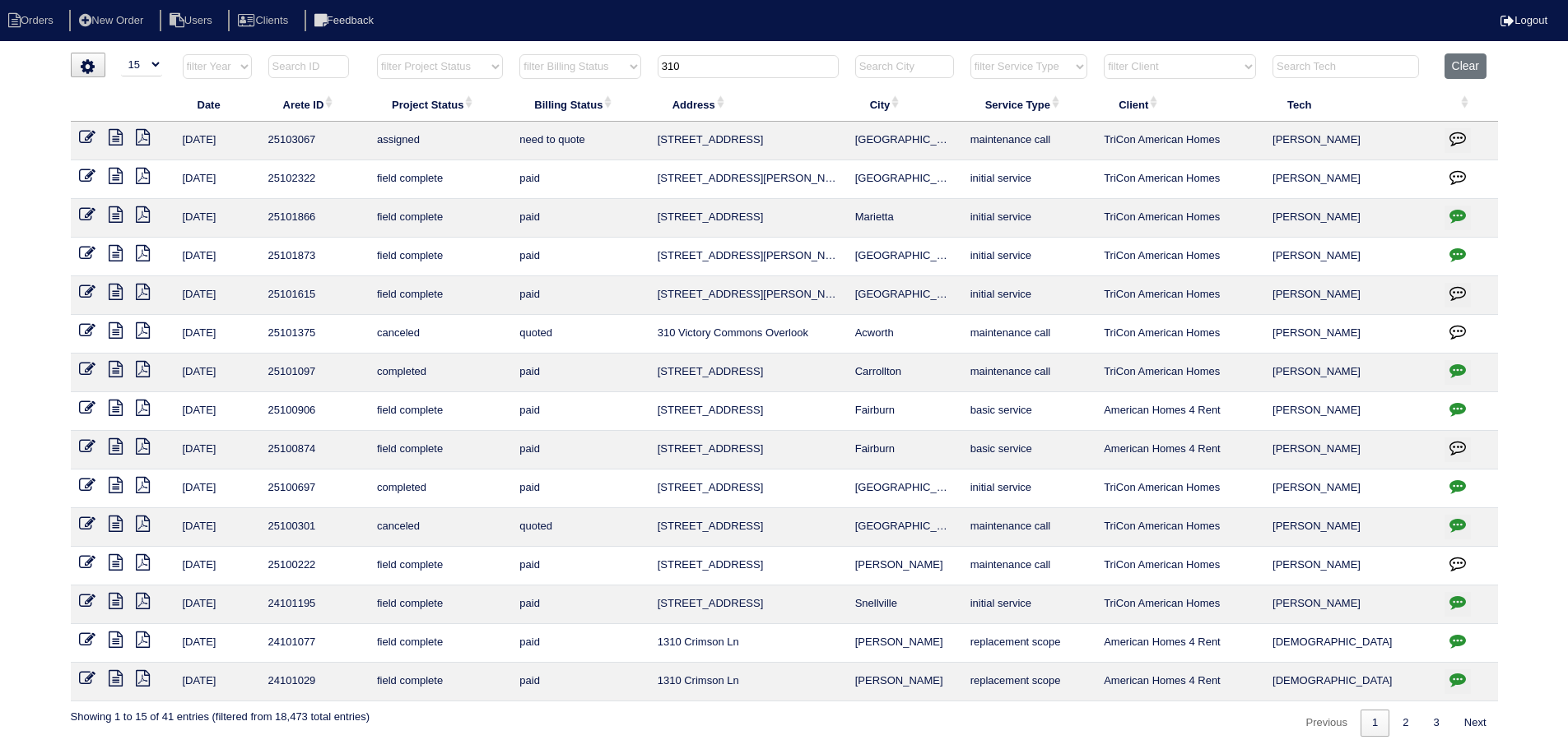
drag, startPoint x: 766, startPoint y: 67, endPoint x: 591, endPoint y: 72, distance: 175.1
click at [591, 72] on tr "filter Year -- Any Year -- 2025 2024 2023 2022 2021 2020 2019 filter Project St…" at bounding box center [784, 70] width 1428 height 34
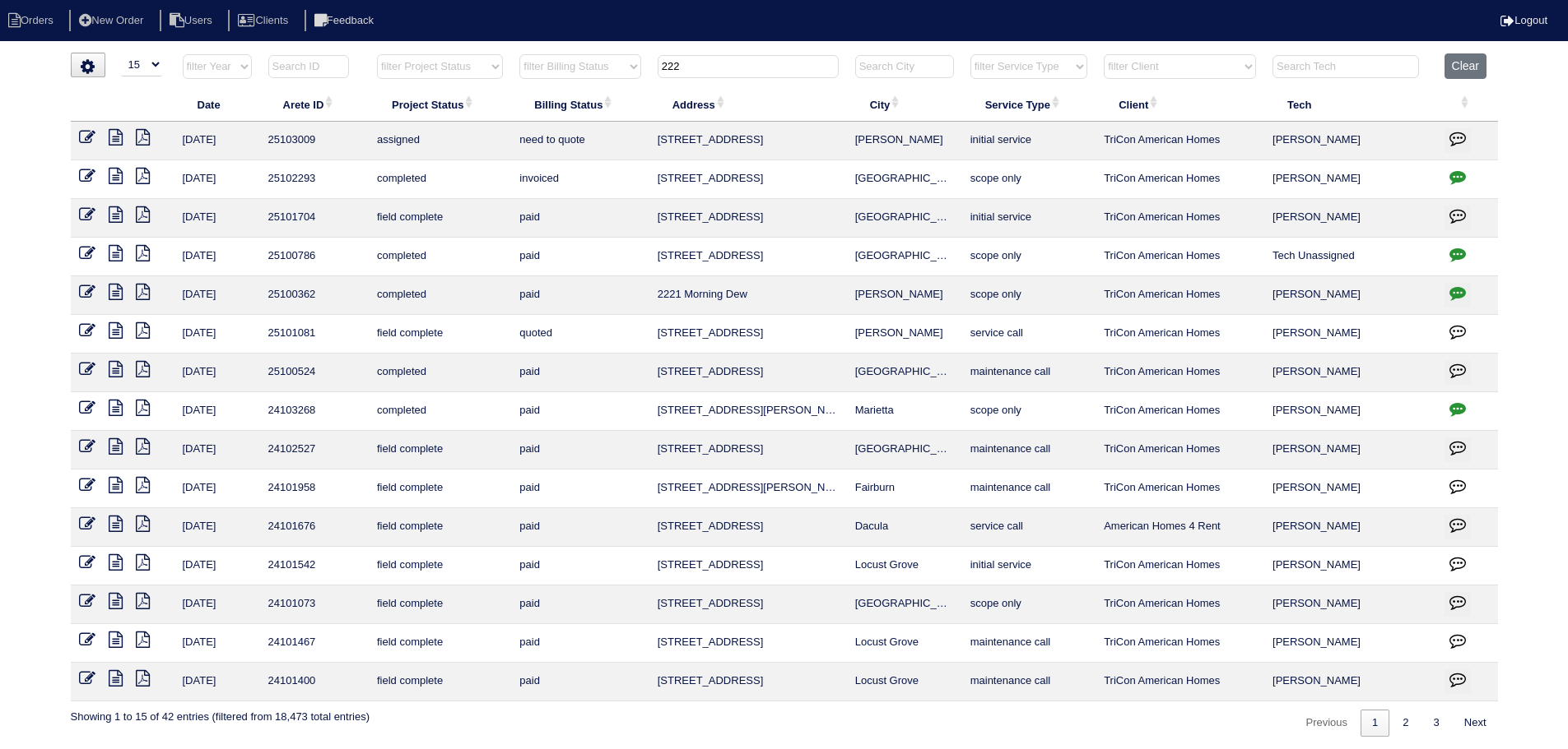
type input "222"
click at [82, 137] on icon at bounding box center [86, 137] width 16 height 16
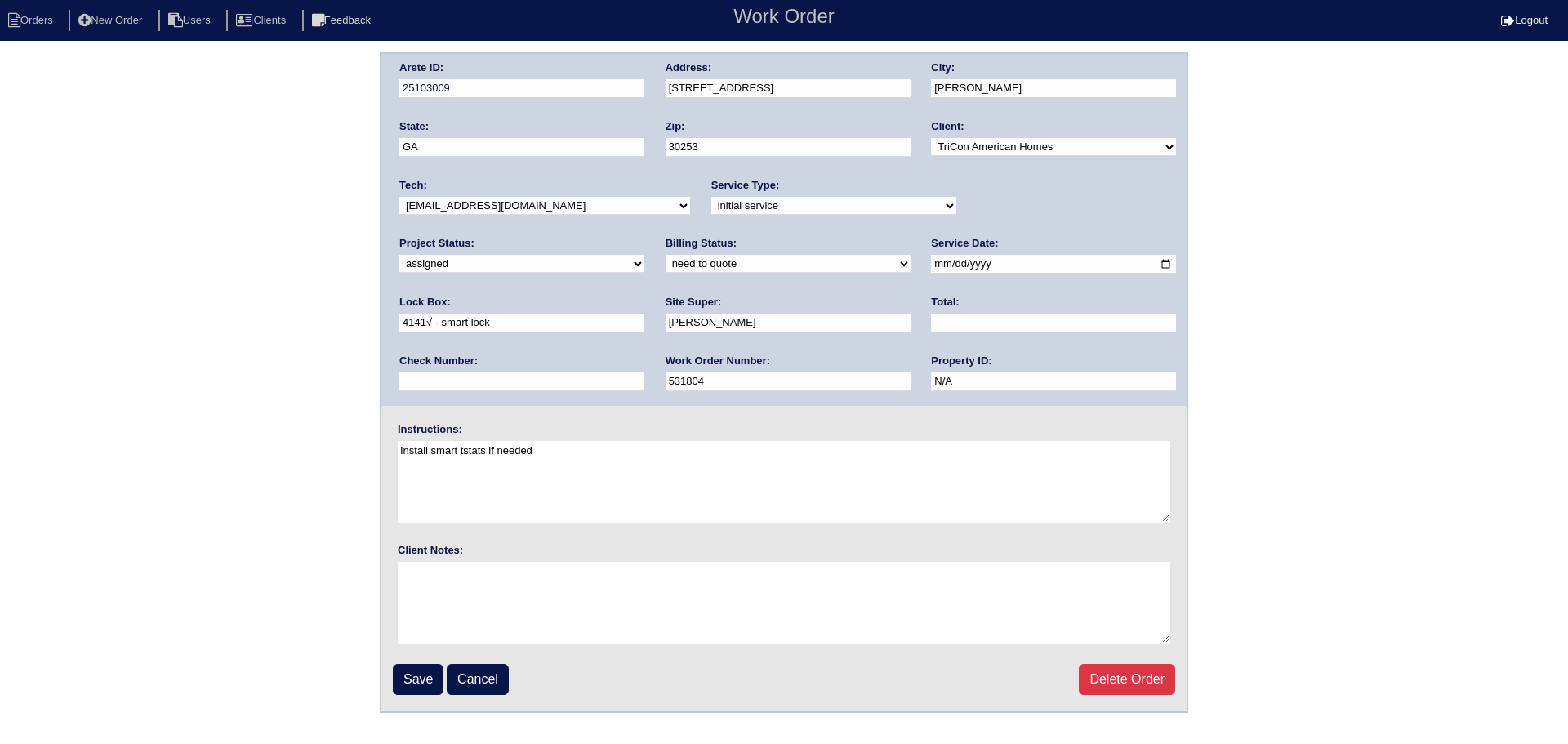
click at [931, 262] on input "[DATE]" at bounding box center [1053, 265] width 245 height 19
click at [931, 266] on input "[DATE]" at bounding box center [1053, 265] width 245 height 19
type input "[DATE]"
click at [415, 682] on input "Save" at bounding box center [418, 679] width 51 height 31
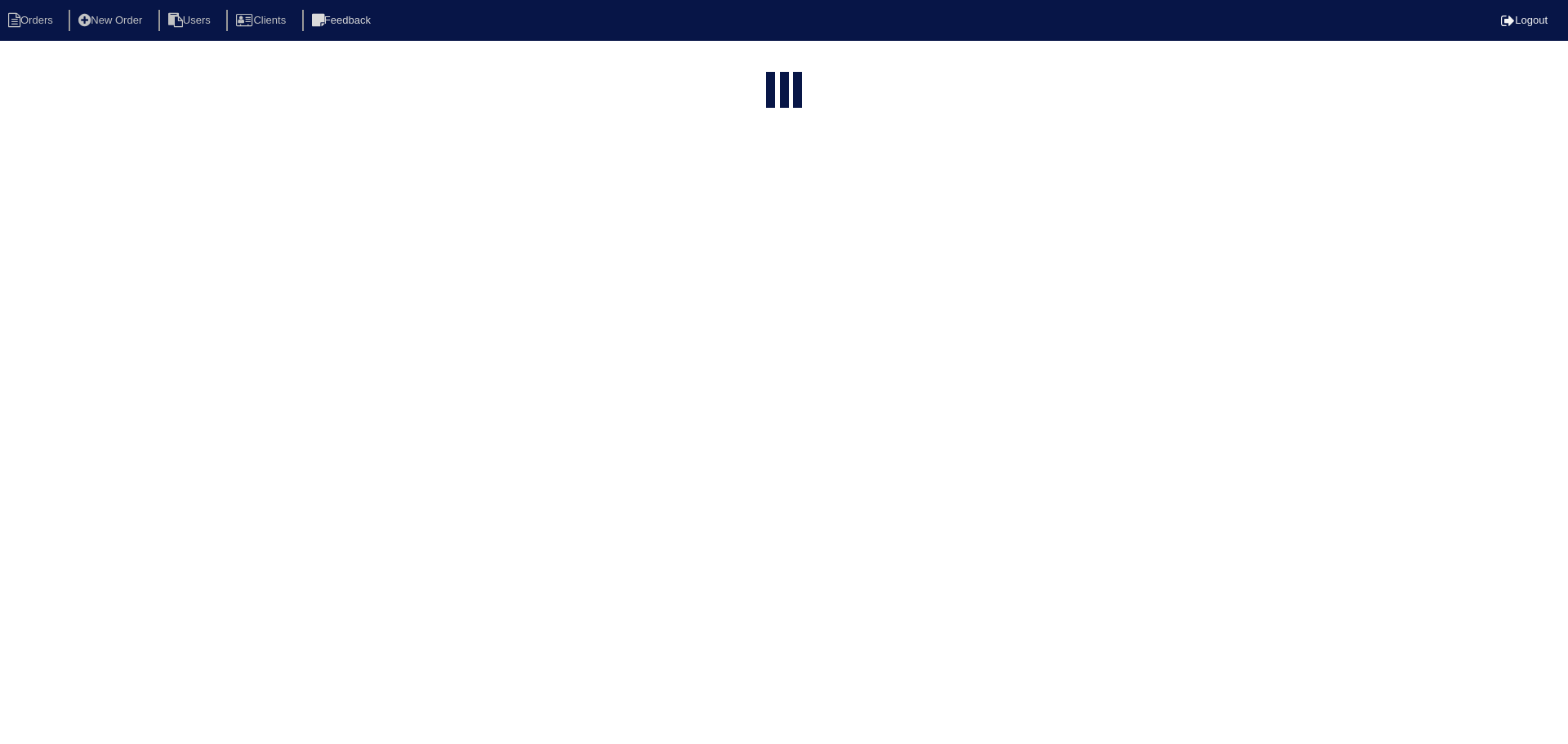
select select "15"
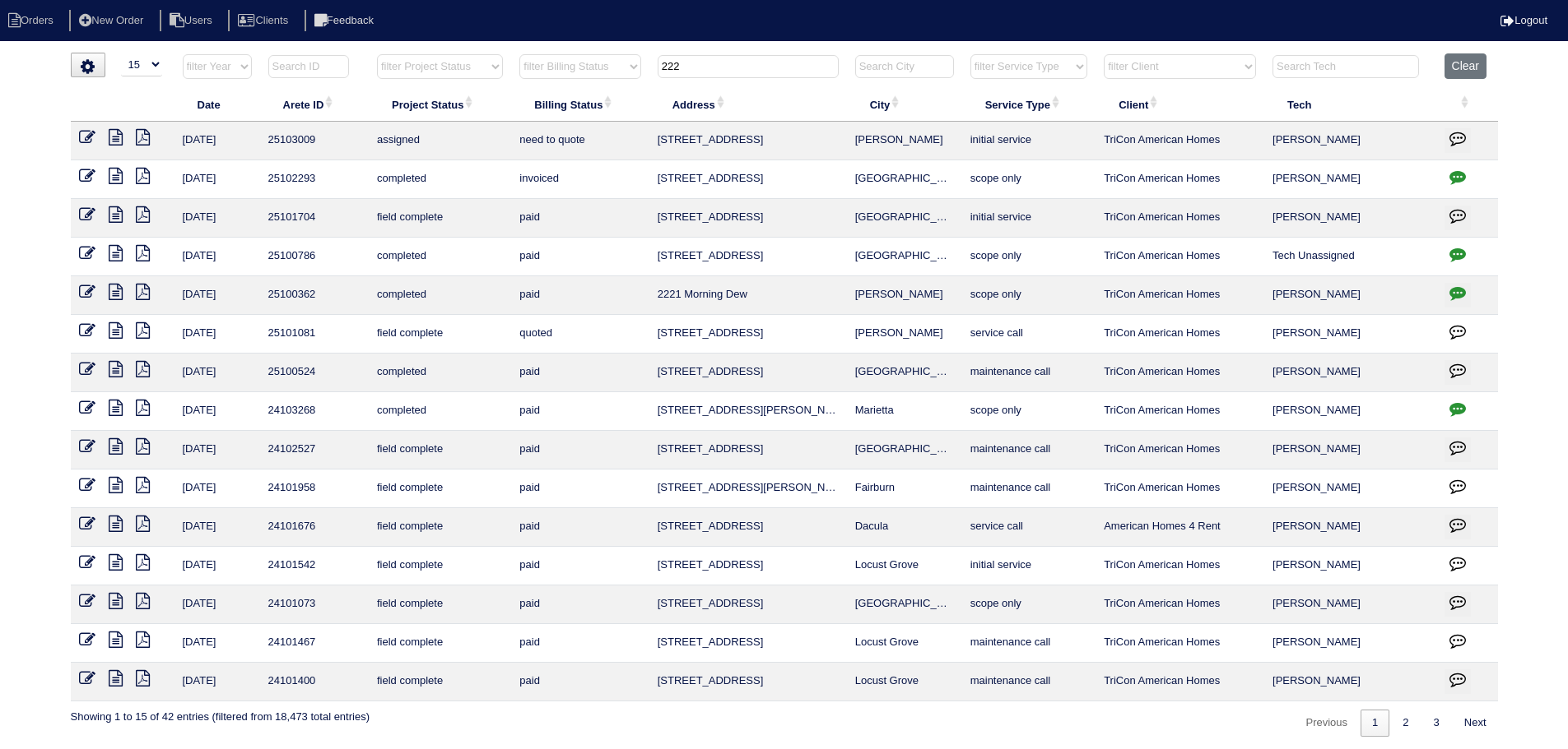
drag, startPoint x: 734, startPoint y: 57, endPoint x: 611, endPoint y: 63, distance: 123.1
click at [611, 63] on tr "filter Year -- Any Year -- 2025 2024 2023 2022 2021 2020 2019 filter Project St…" at bounding box center [784, 70] width 1428 height 34
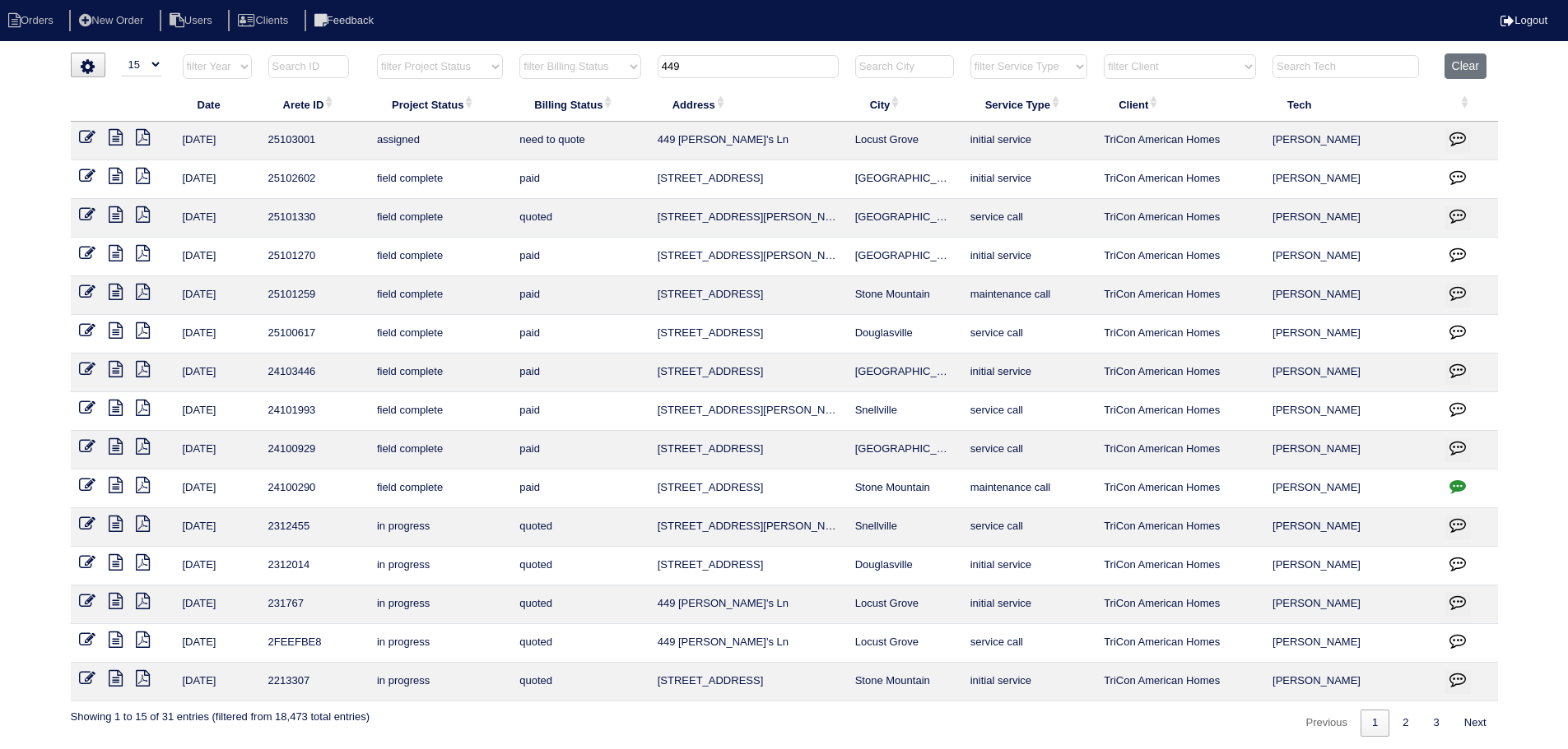
type input "449"
click at [83, 135] on icon at bounding box center [86, 137] width 16 height 16
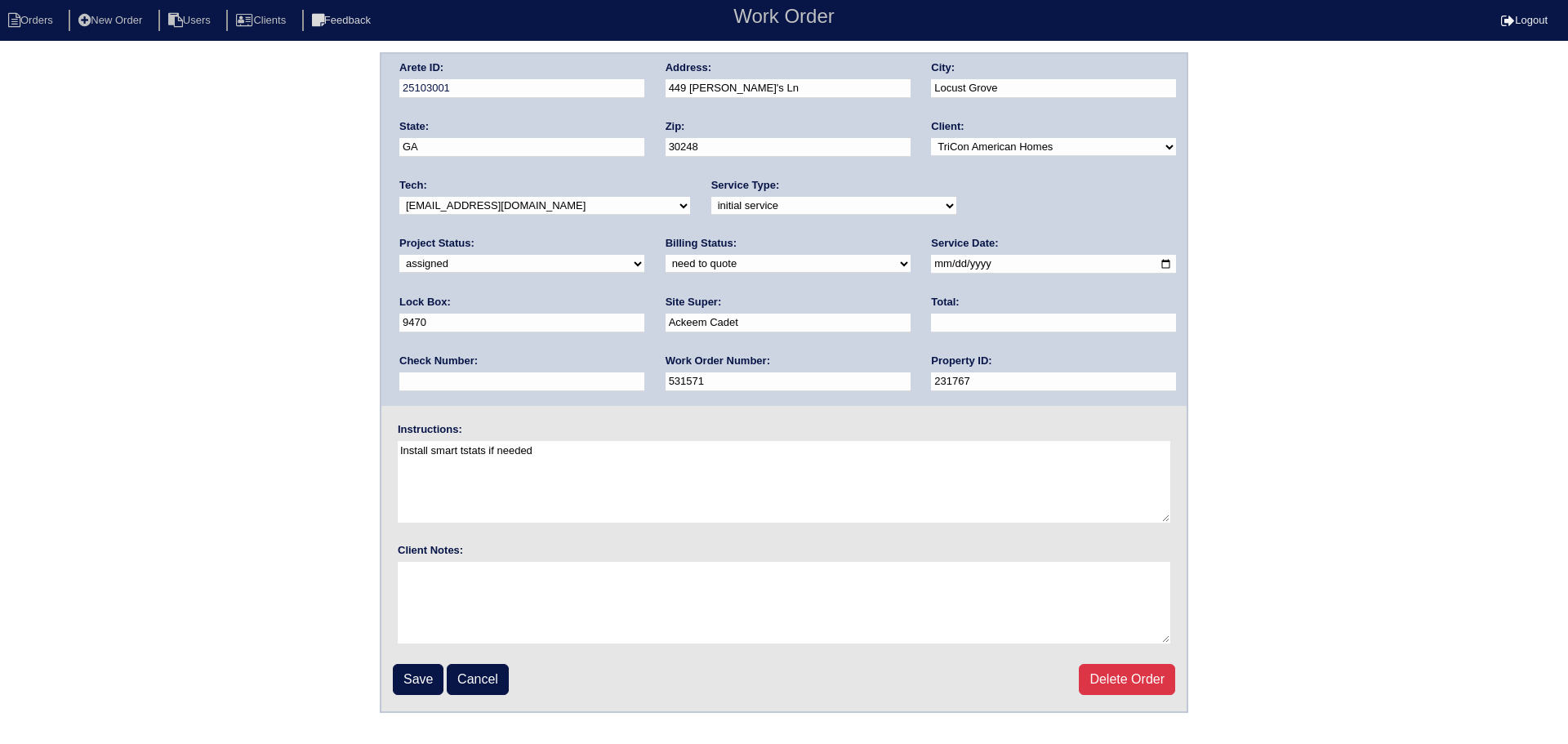
click at [931, 269] on input "2025-08-18" at bounding box center [1053, 265] width 245 height 19
type input "2025-08-19"
click at [566, 203] on select "-select- aretesmg+backup-tech@gmail.com benjohnholt88@gmail.com callisonhvac@ya…" at bounding box center [544, 205] width 291 height 18
click at [852, 480] on textarea "Install smart tstats if needed" at bounding box center [784, 482] width 773 height 82
click at [417, 683] on input "Save" at bounding box center [418, 679] width 51 height 31
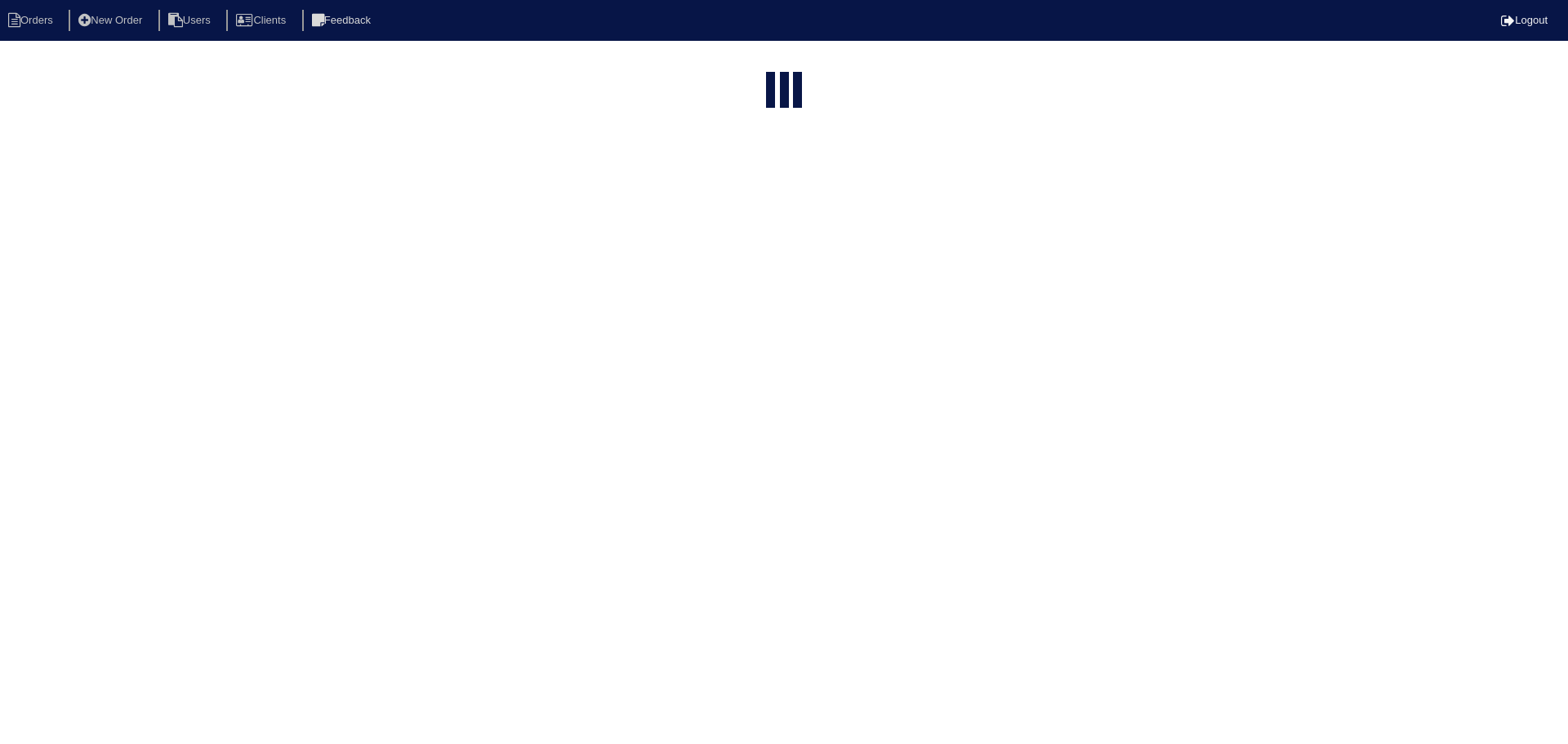
select select "15"
click at [795, 186] on input "449" at bounding box center [742, 197] width 180 height 23
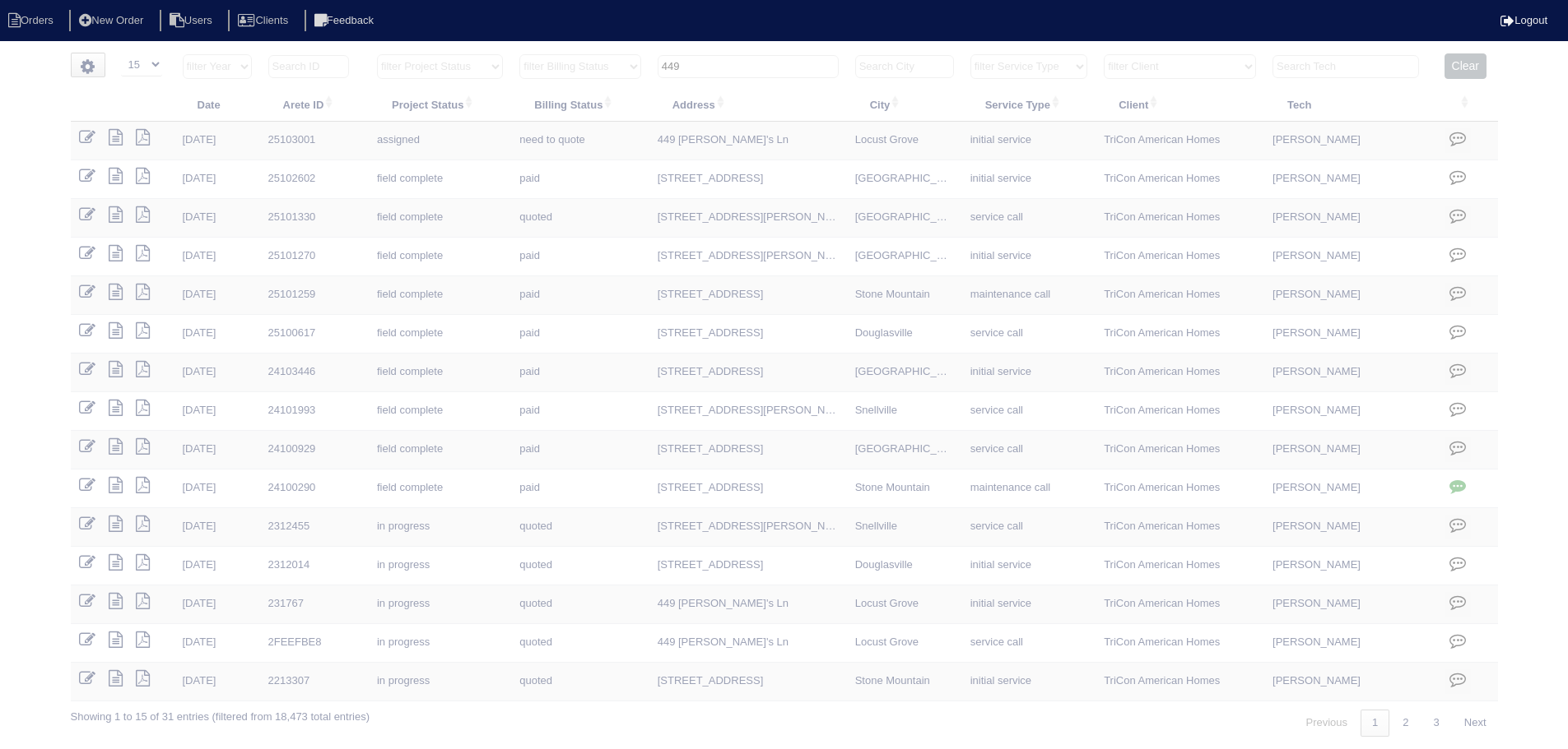
click at [802, 56] on input "449" at bounding box center [747, 66] width 181 height 23
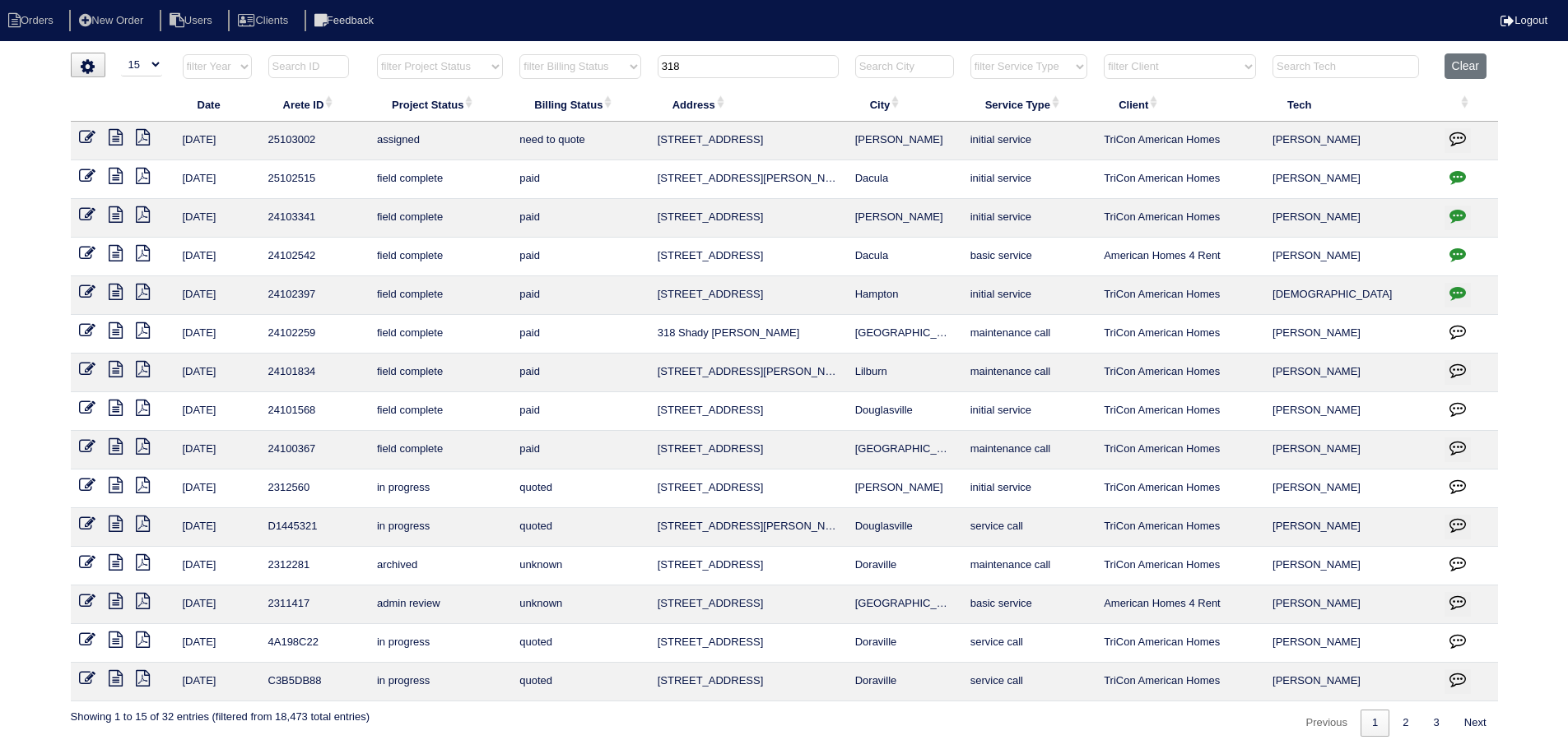
type input "318"
click at [90, 129] on icon at bounding box center [86, 137] width 16 height 16
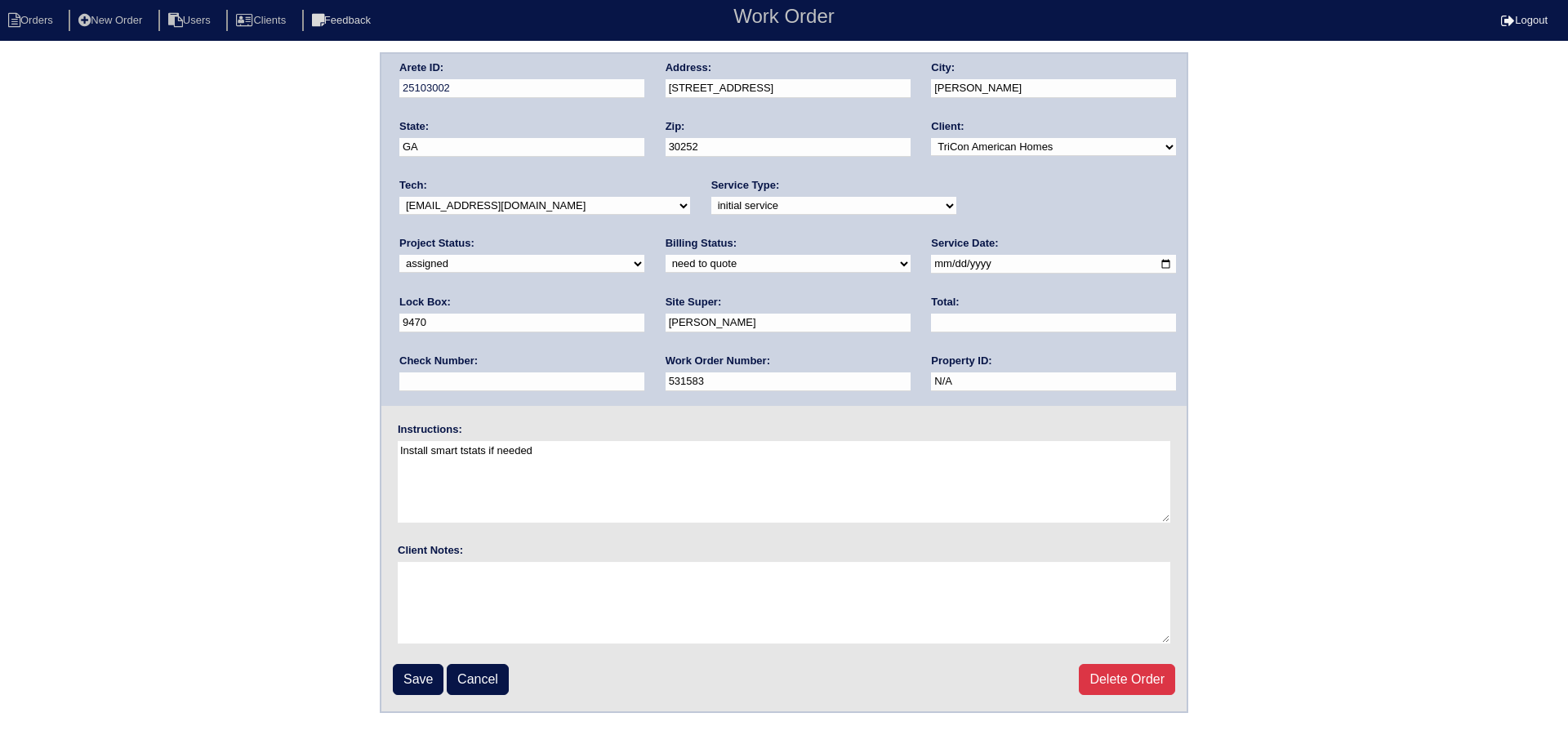
click at [931, 267] on input "[DATE]" at bounding box center [1053, 265] width 245 height 19
type input "[DATE]"
click at [419, 680] on input "Save" at bounding box center [418, 679] width 51 height 31
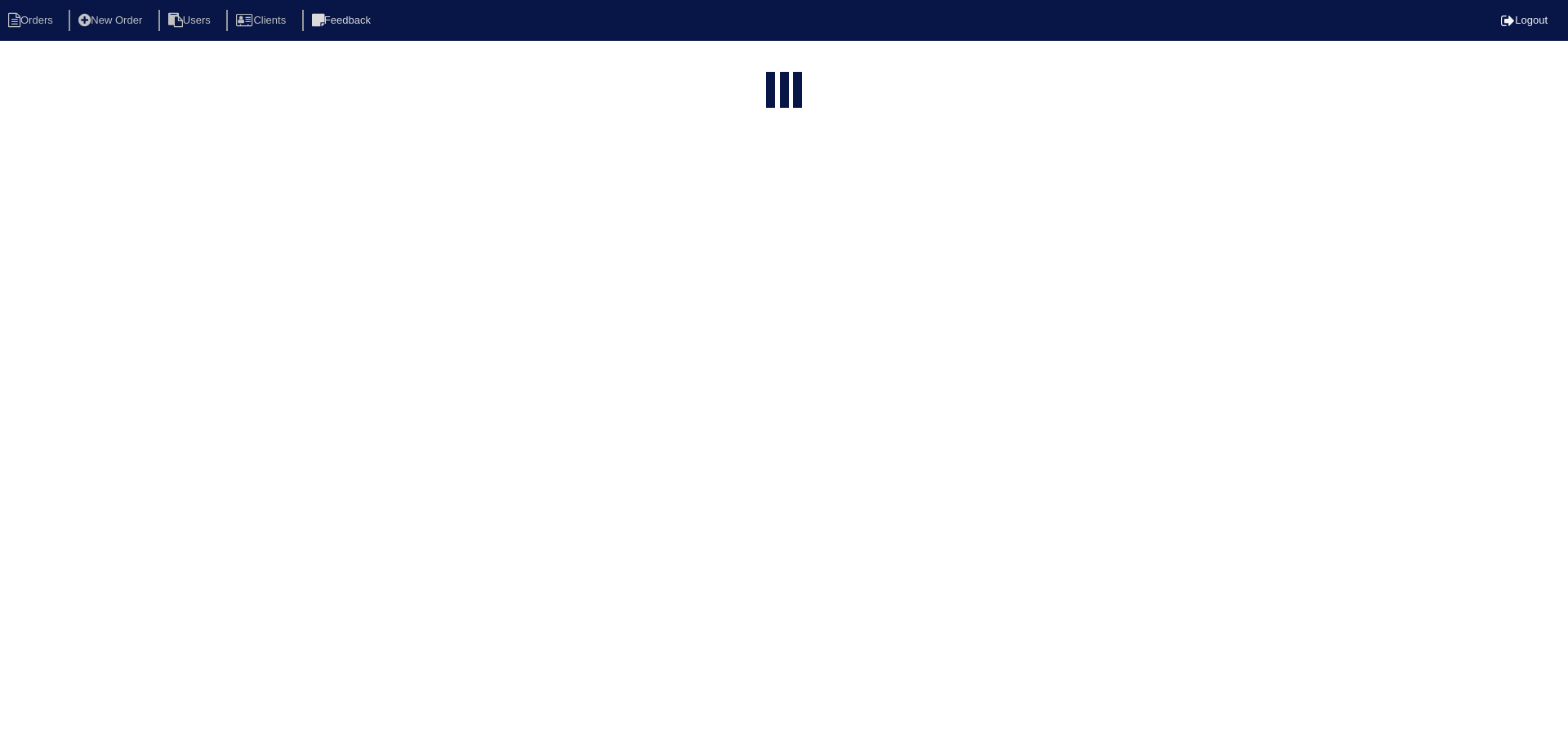
select select "15"
type input "318"
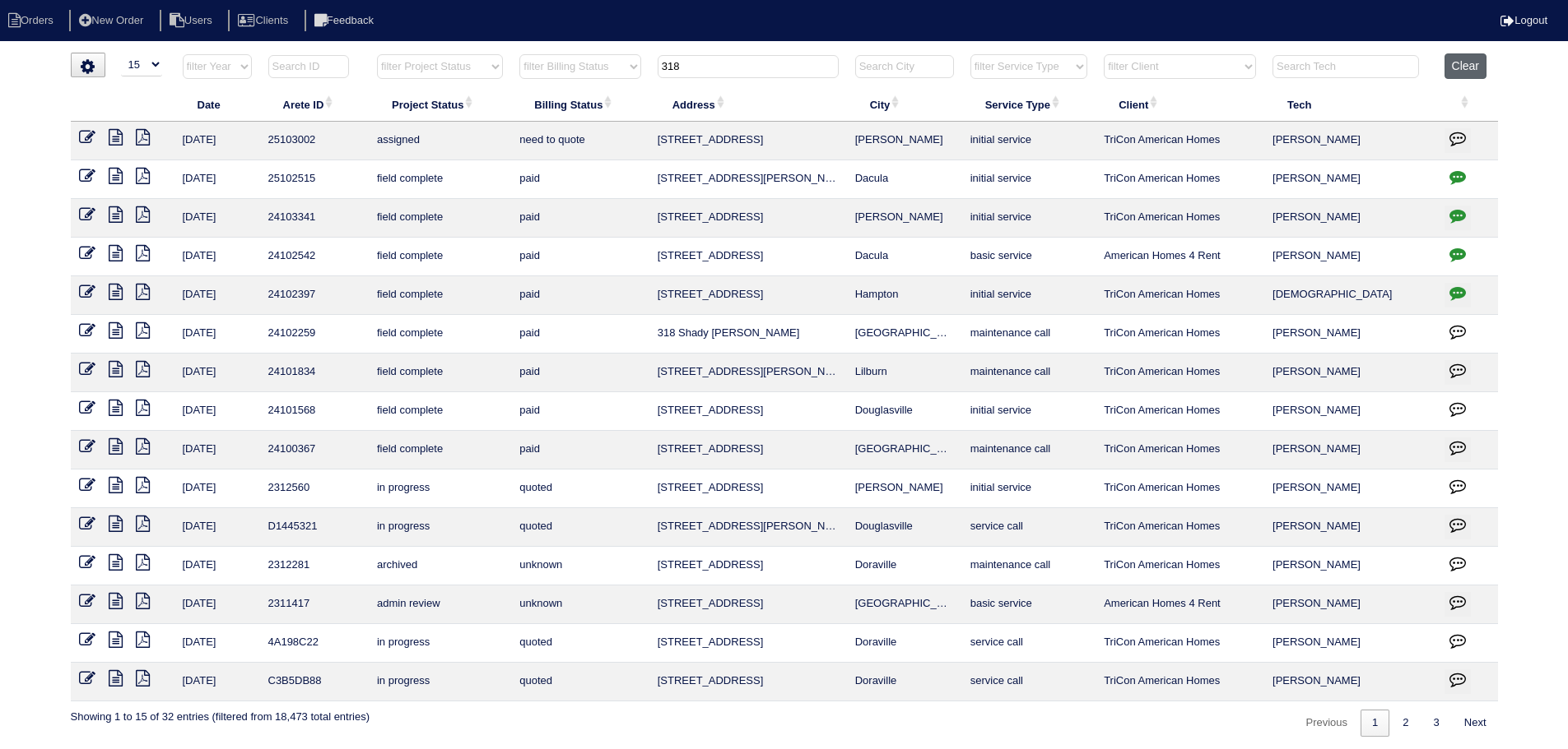
click at [1469, 60] on button "Clear" at bounding box center [1466, 65] width 42 height 26
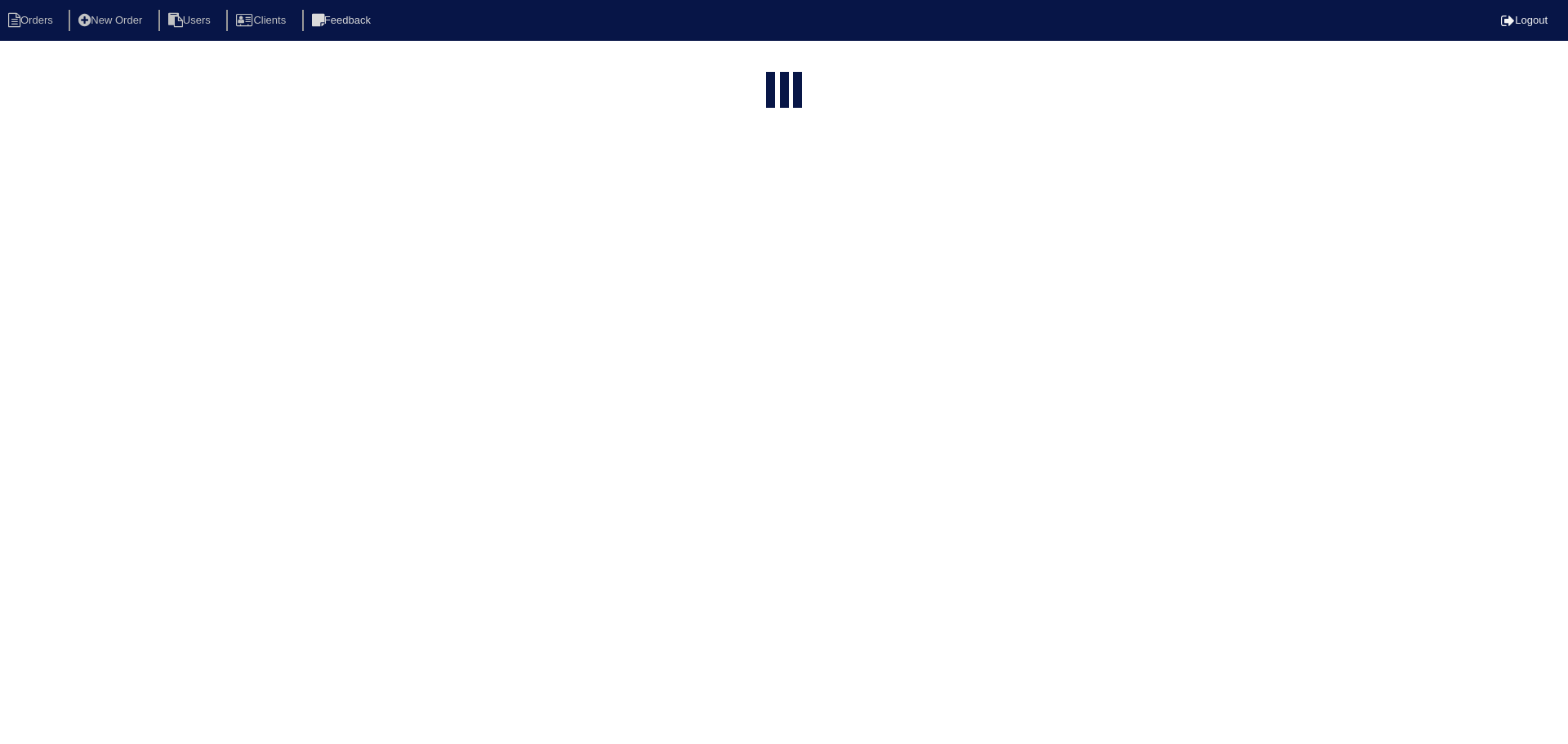
select select "15"
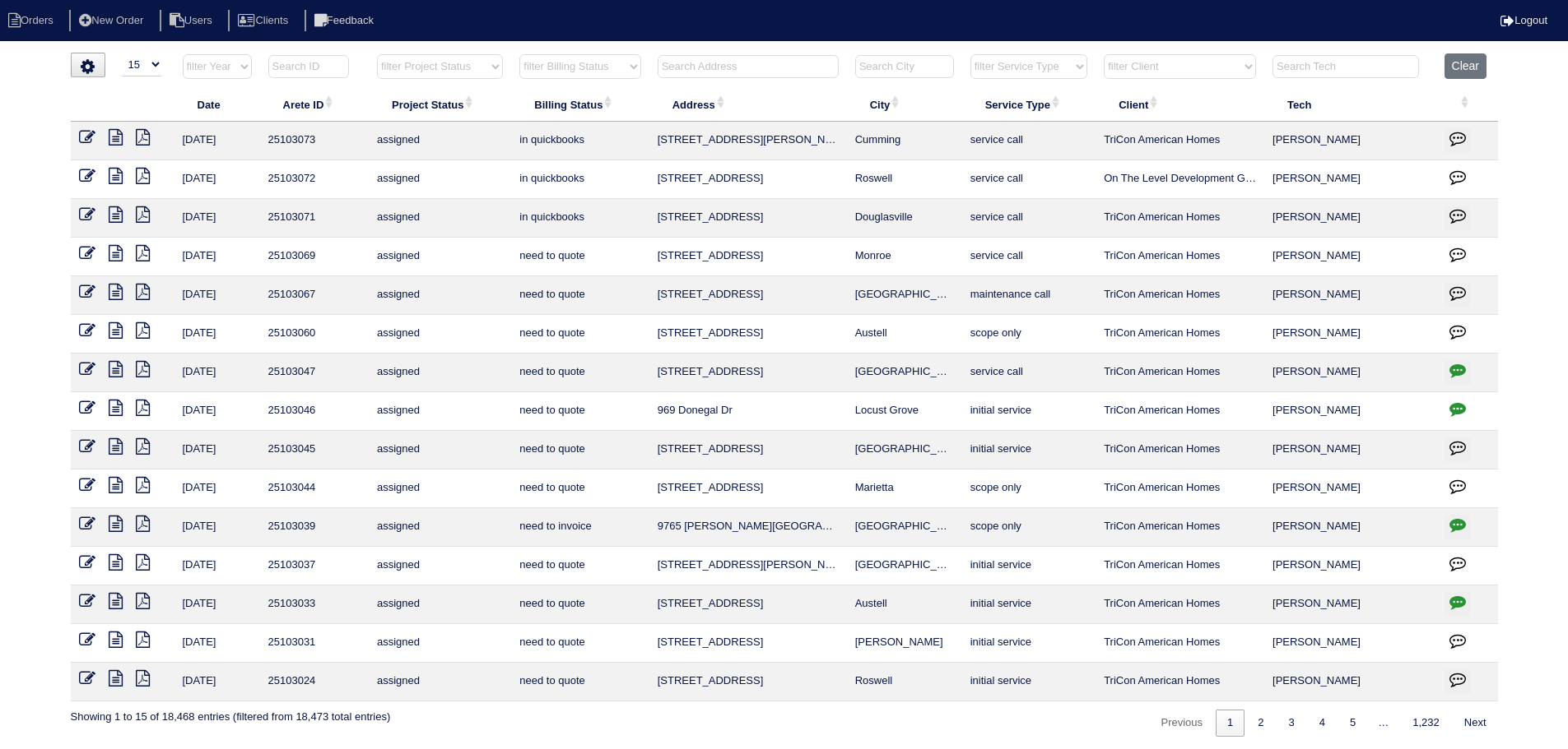
click at [447, 79] on th "filter Project Status -- Any Project Status -- new order assigned in progress f…" at bounding box center [440, 70] width 142 height 34
click at [377, 54] on select "filter Project Status -- Any Project Status -- new order assigned in progress f…" at bounding box center [439, 66] width 126 height 25
click at [1272, 713] on link "2" at bounding box center [1275, 723] width 28 height 27
select select "assigned"
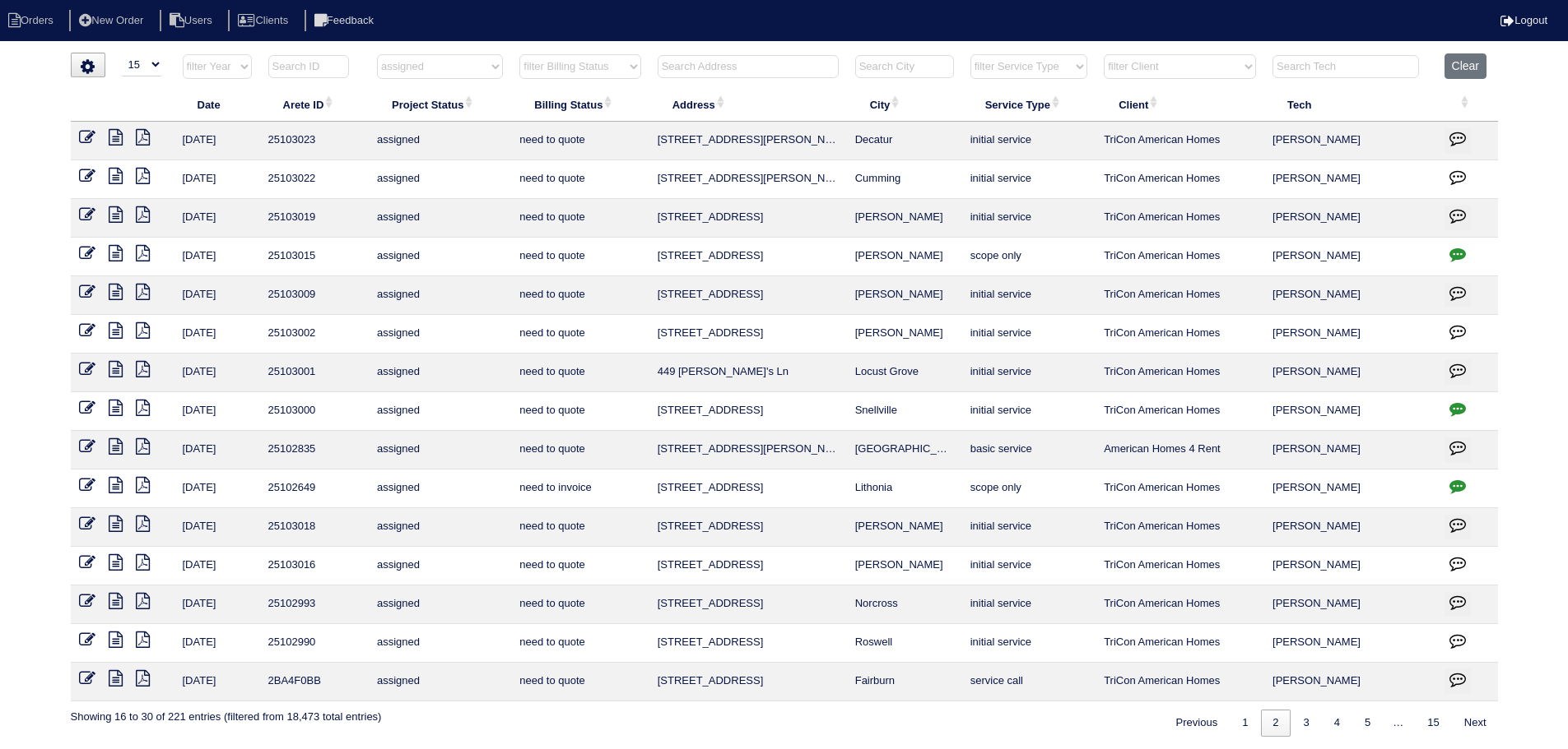
click at [112, 531] on icon at bounding box center [116, 523] width 14 height 16
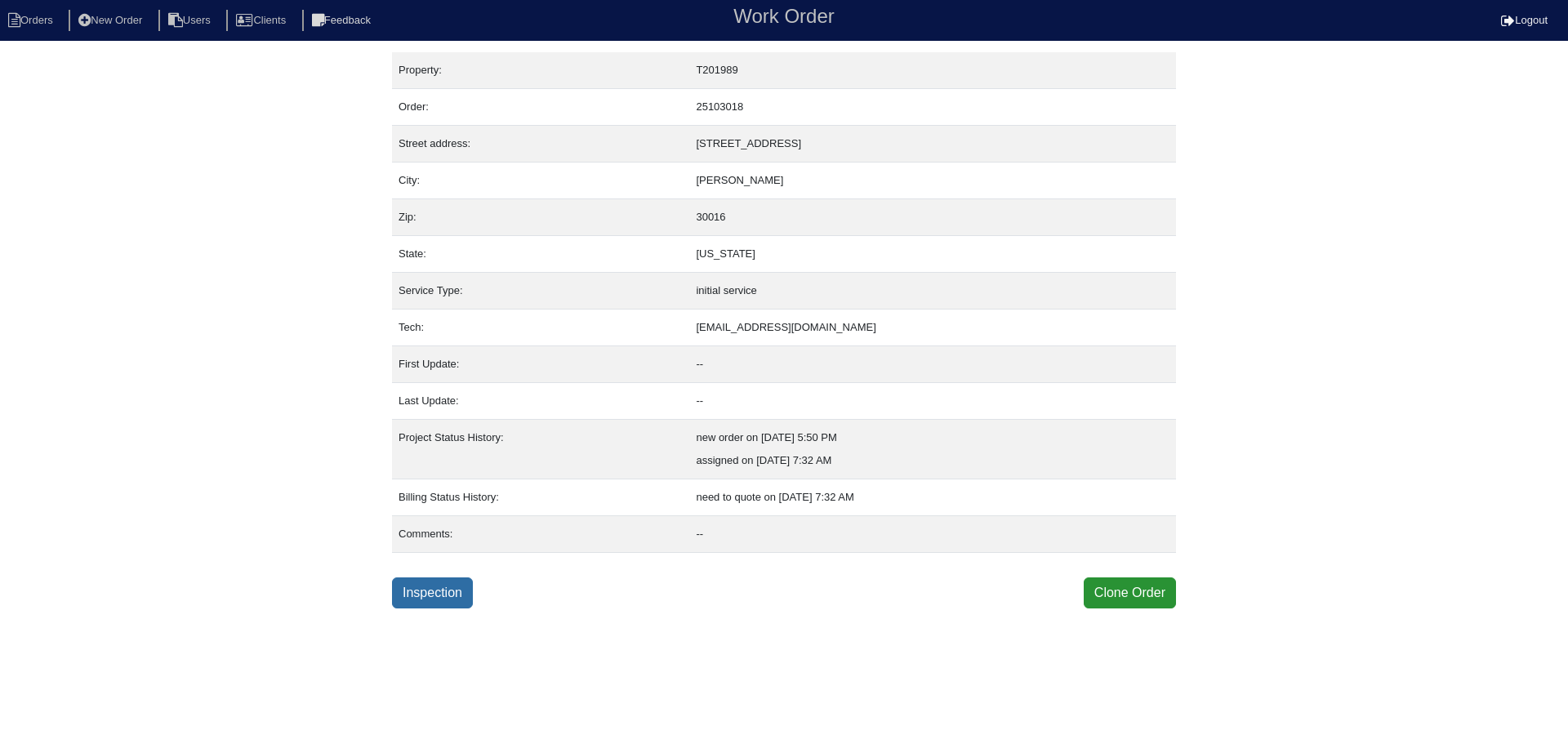
click at [460, 601] on link "Inspection" at bounding box center [433, 592] width 81 height 31
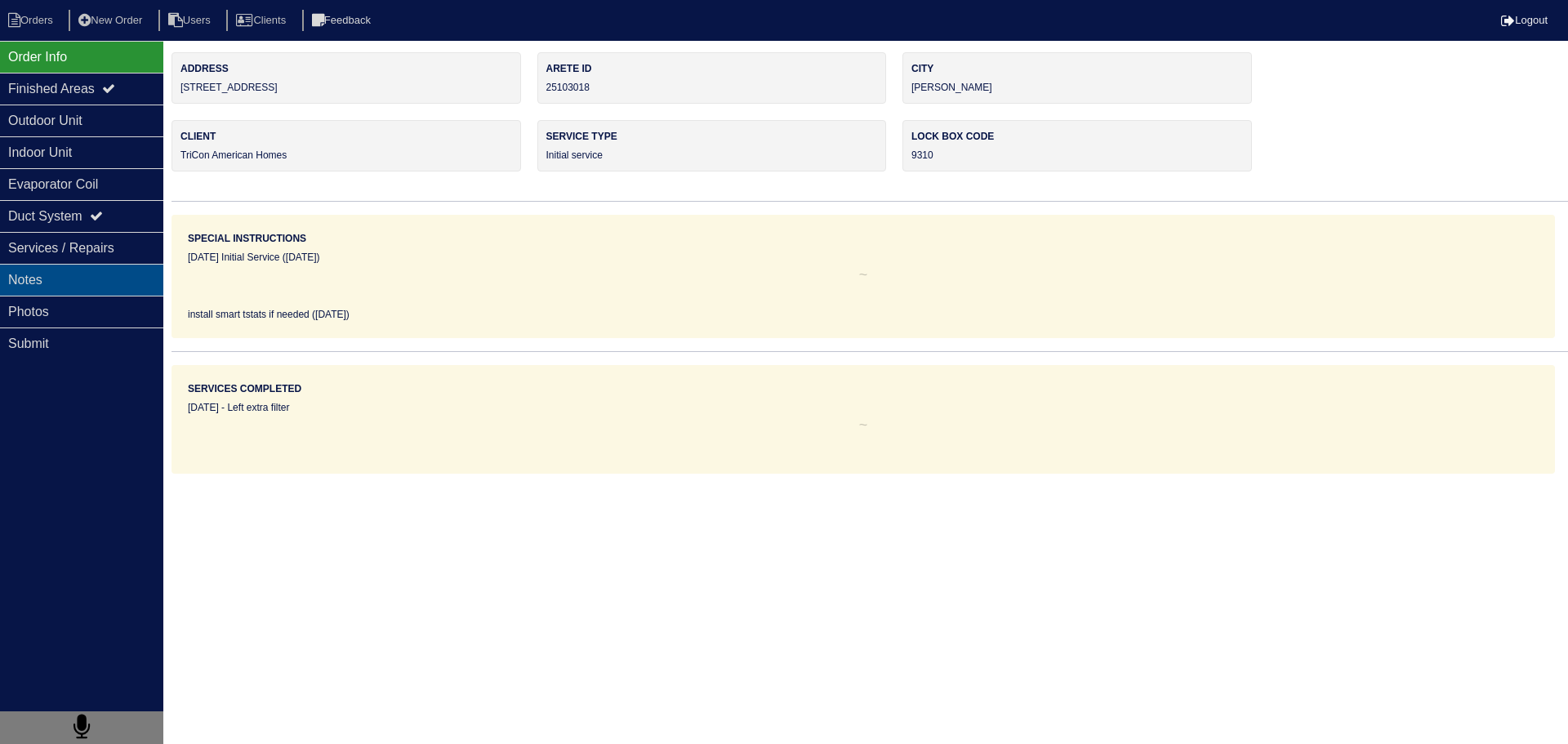
click at [108, 283] on div "Notes" at bounding box center [82, 280] width 164 height 32
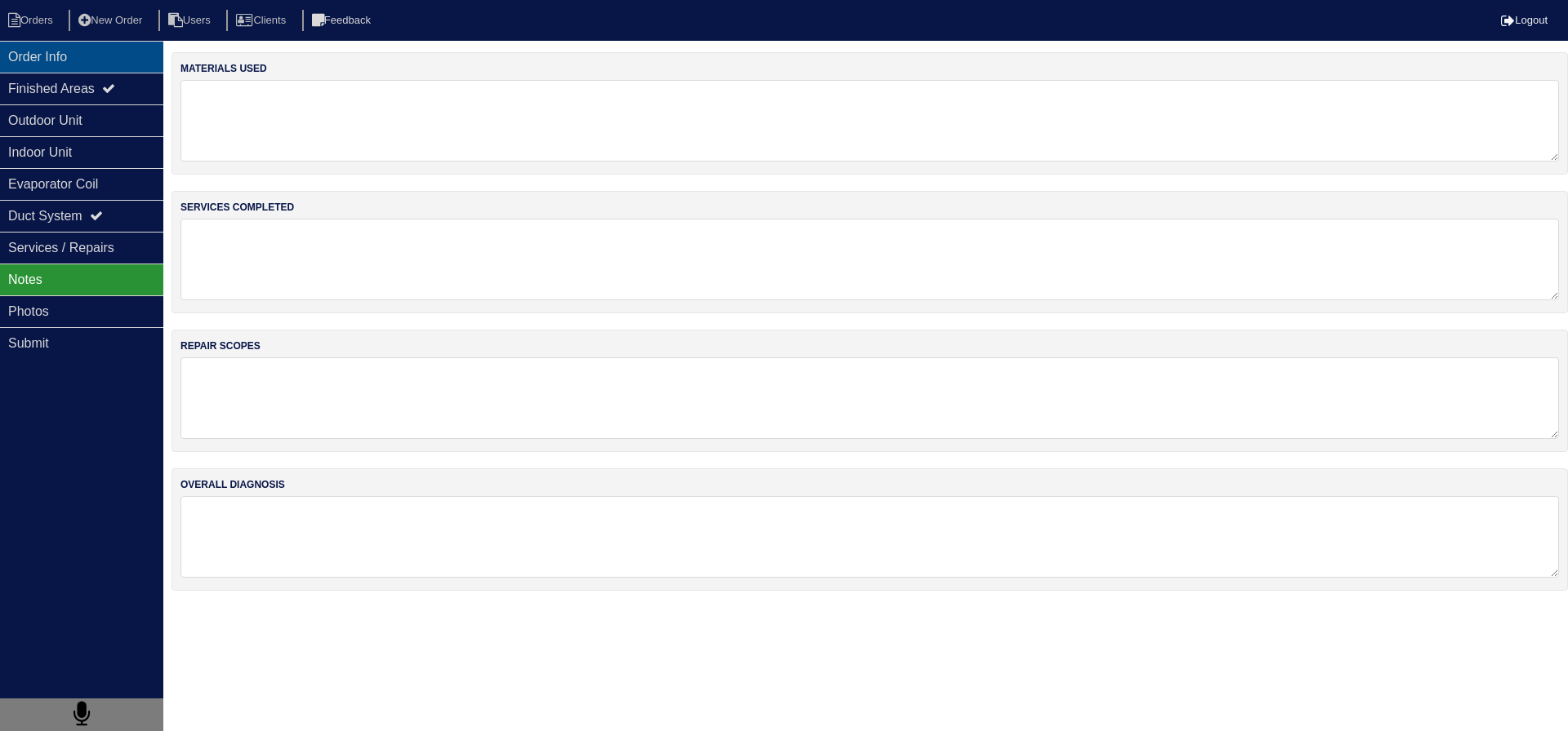
click at [68, 50] on div "Order Info" at bounding box center [82, 56] width 164 height 32
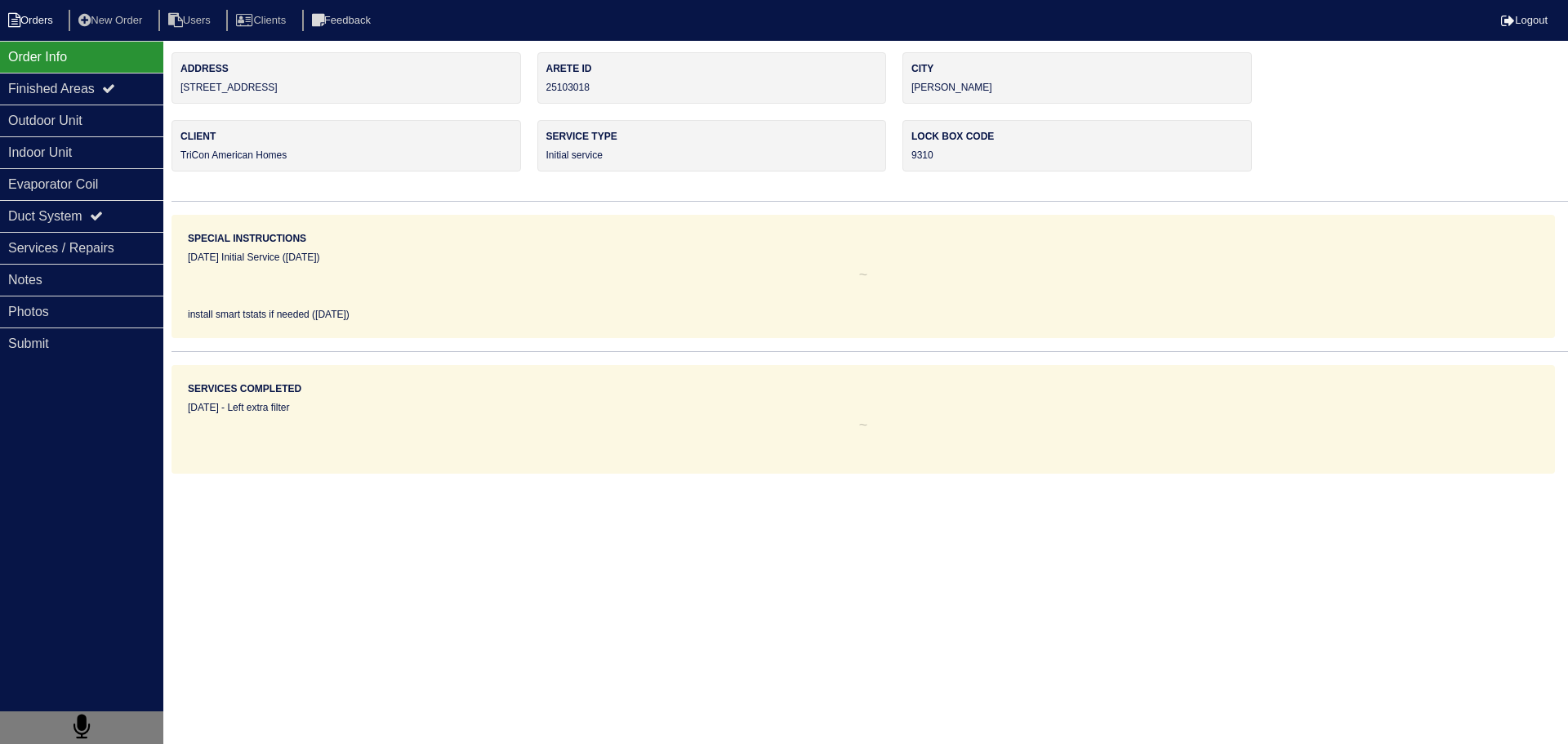
click at [43, 11] on li "Orders" at bounding box center [33, 20] width 66 height 22
select select "15"
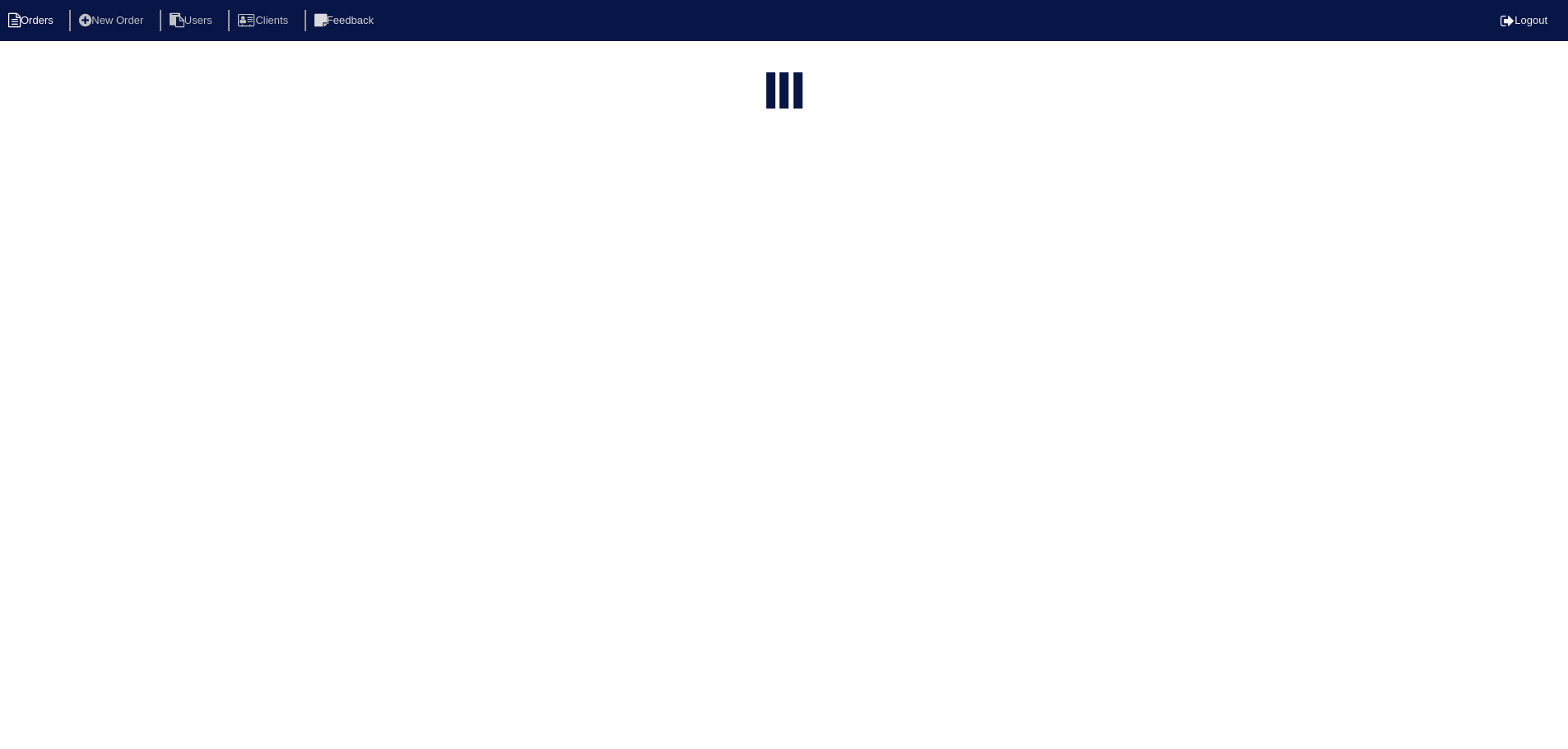
select select "assigned"
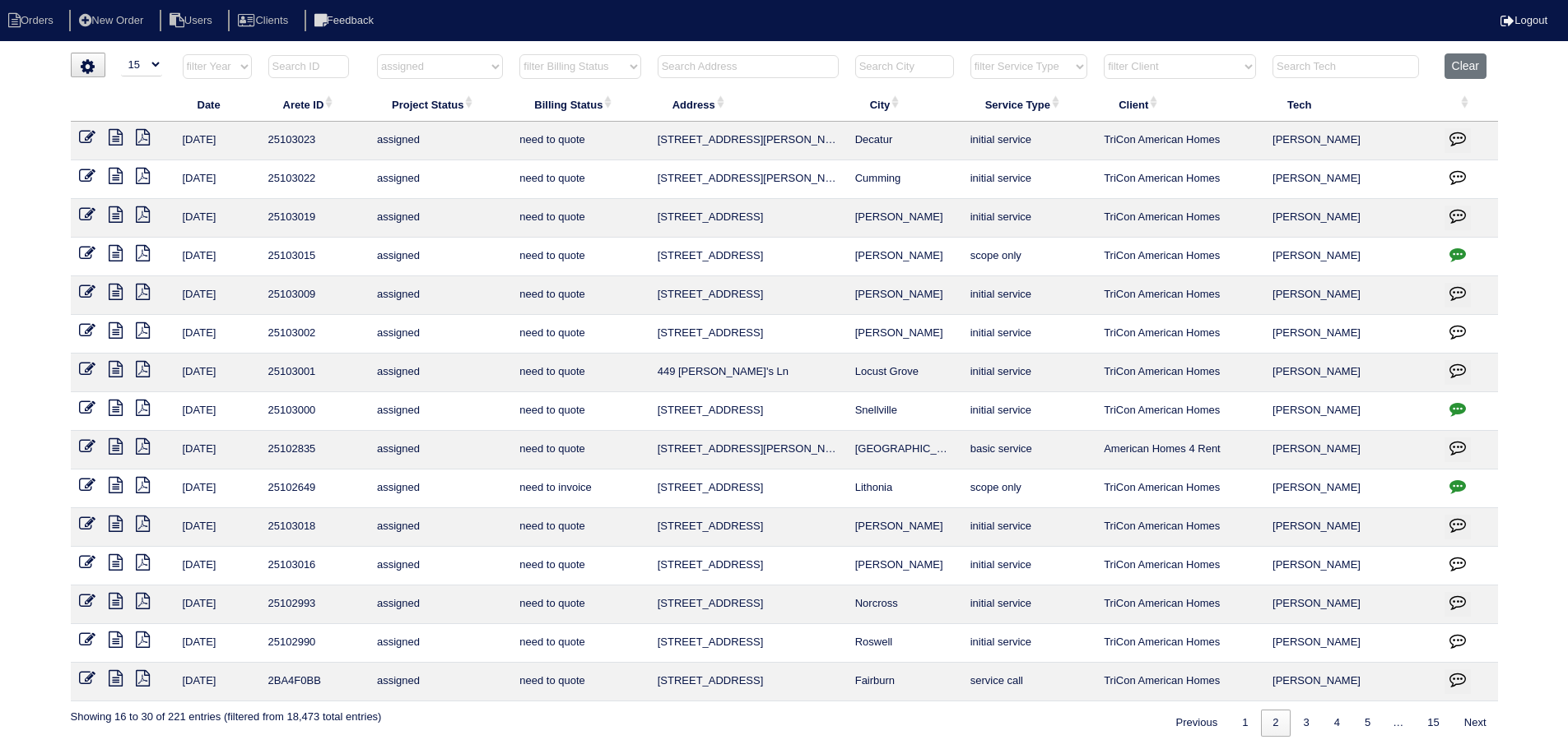
click at [117, 596] on icon at bounding box center [116, 601] width 14 height 16
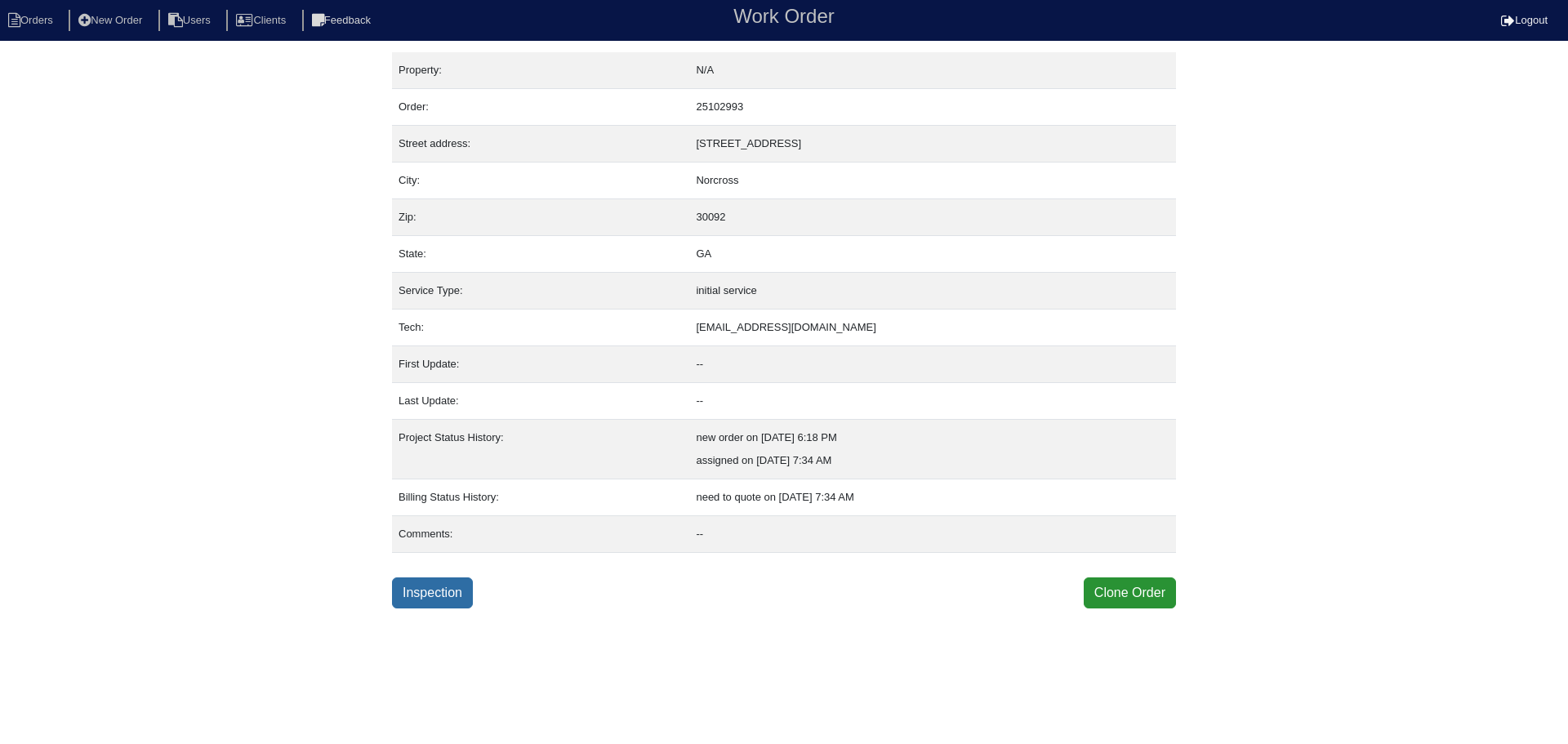
click at [453, 590] on link "Inspection" at bounding box center [433, 592] width 81 height 31
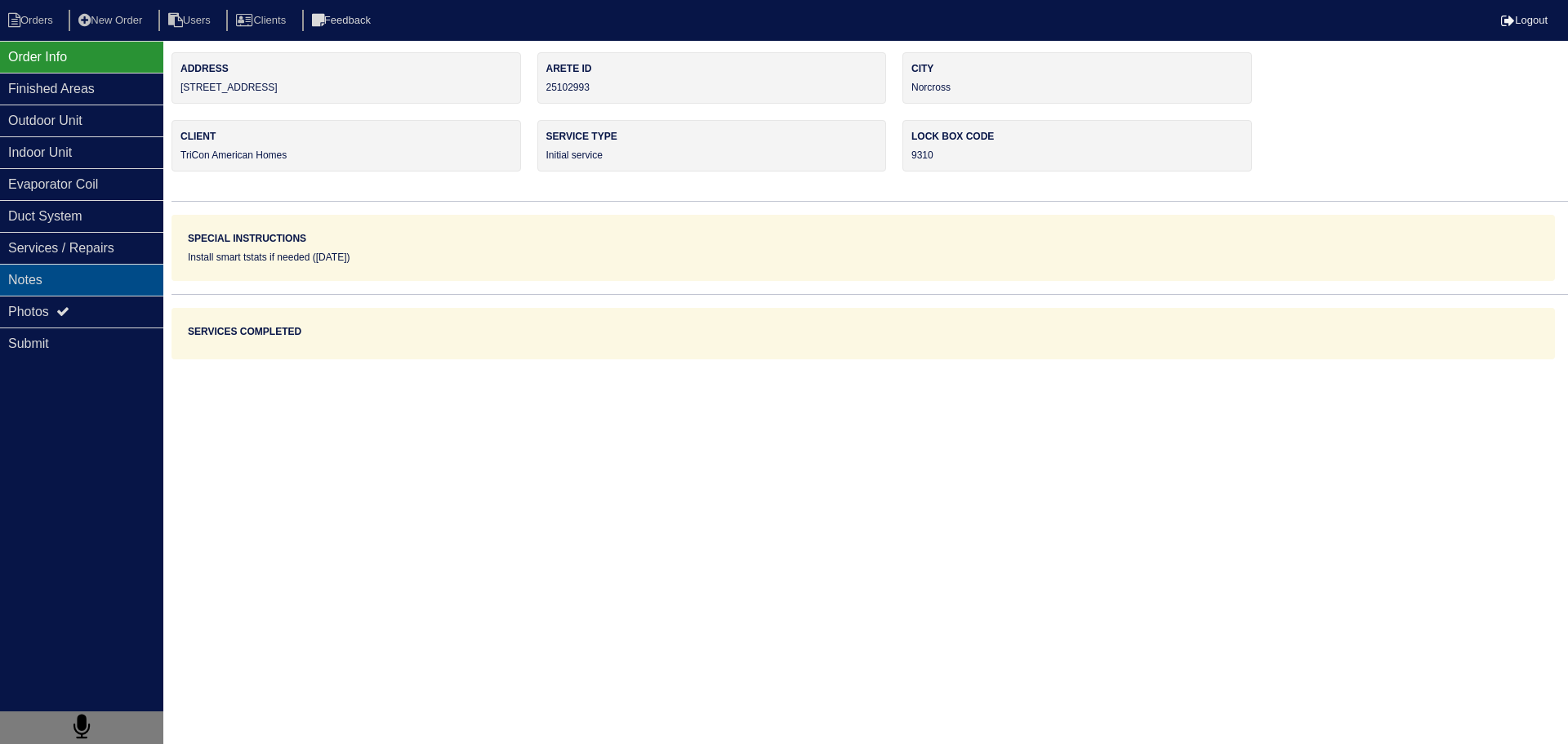
click at [130, 272] on div "Notes" at bounding box center [82, 280] width 164 height 32
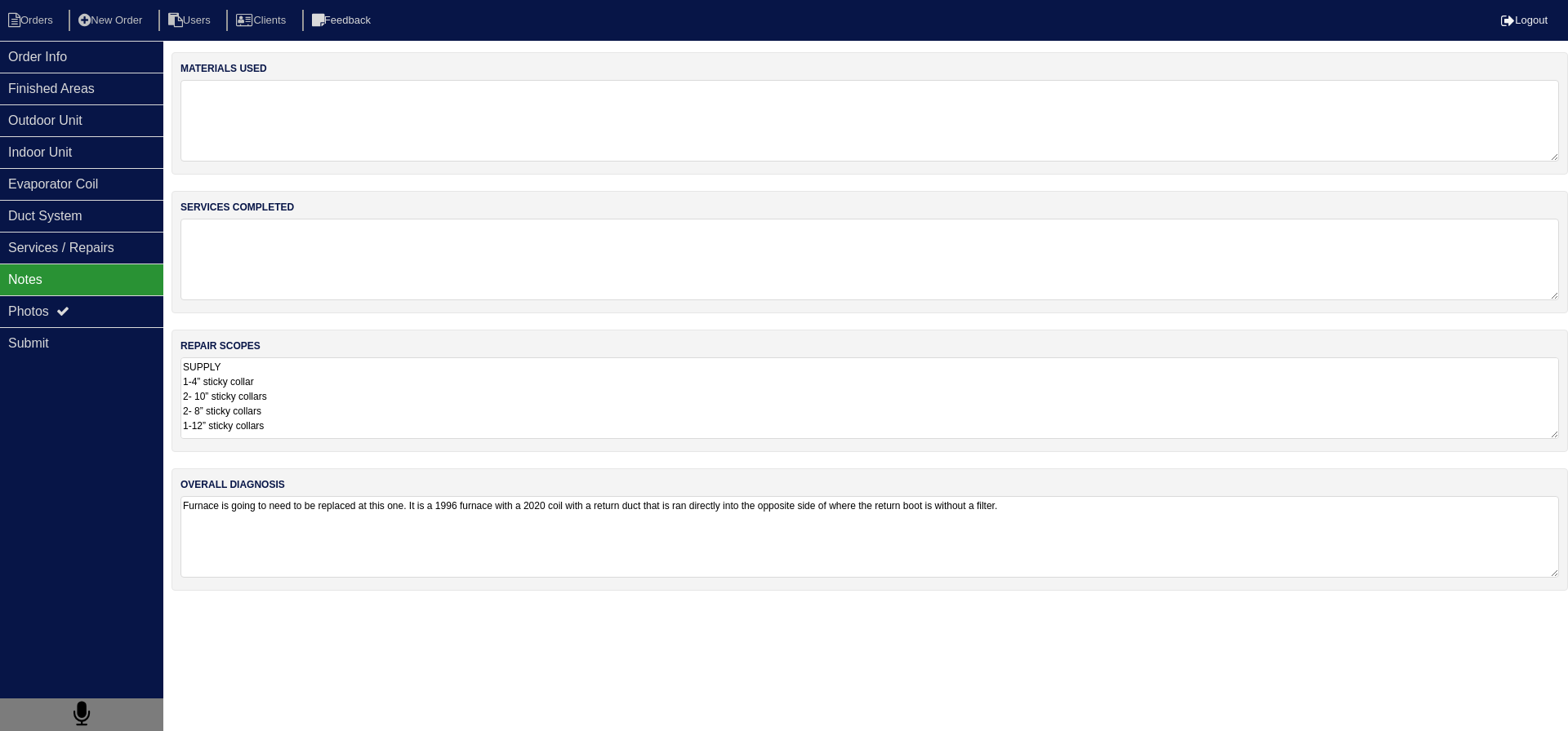
click at [299, 391] on textarea "SUPPLY 1-4” sticky collar 2- 10” sticky collars 2- 8” sticky collars 1-12” stic…" at bounding box center [870, 398] width 1379 height 82
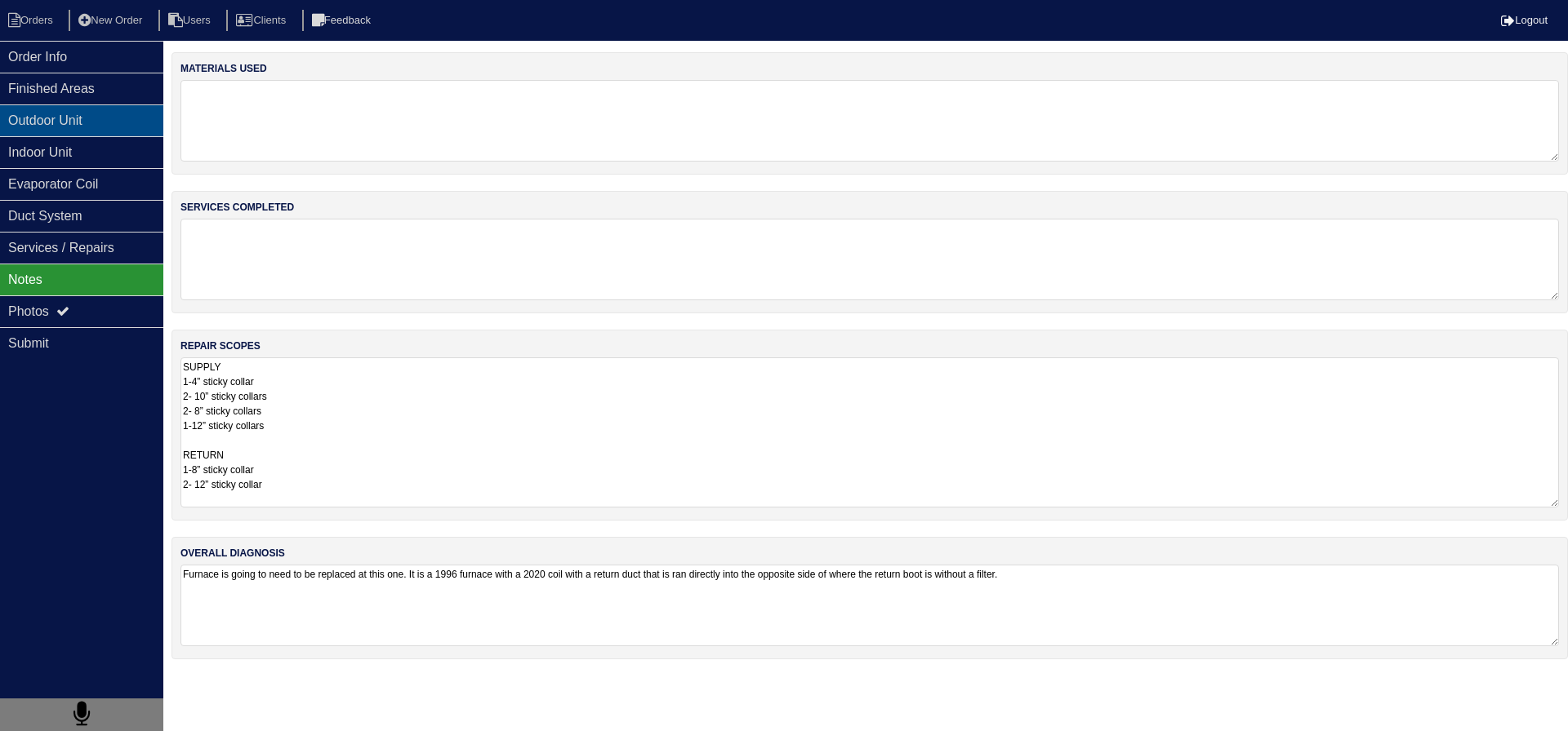
click at [152, 128] on div "Outdoor Unit" at bounding box center [82, 120] width 164 height 32
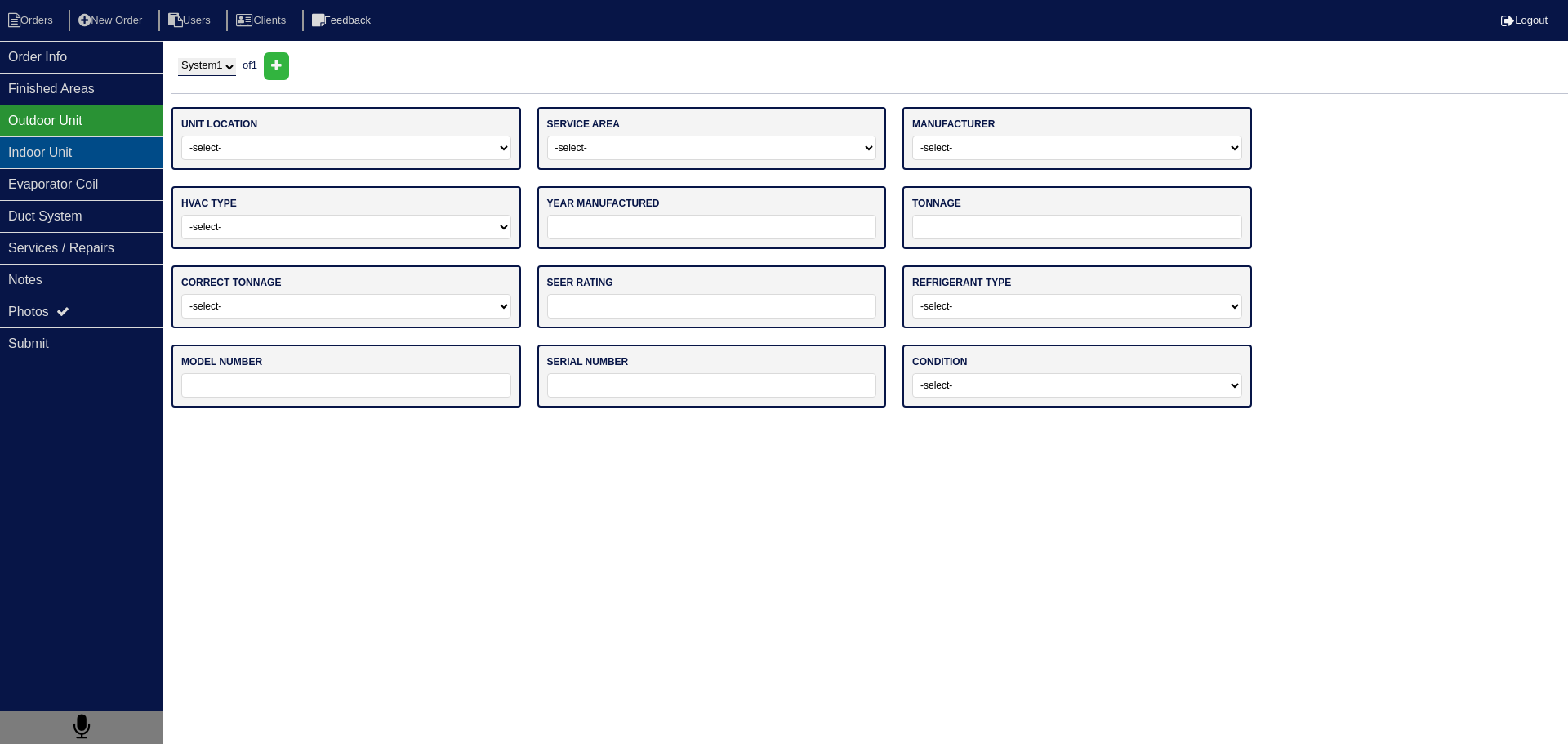
click at [111, 167] on div "Indoor Unit" at bounding box center [82, 153] width 164 height 32
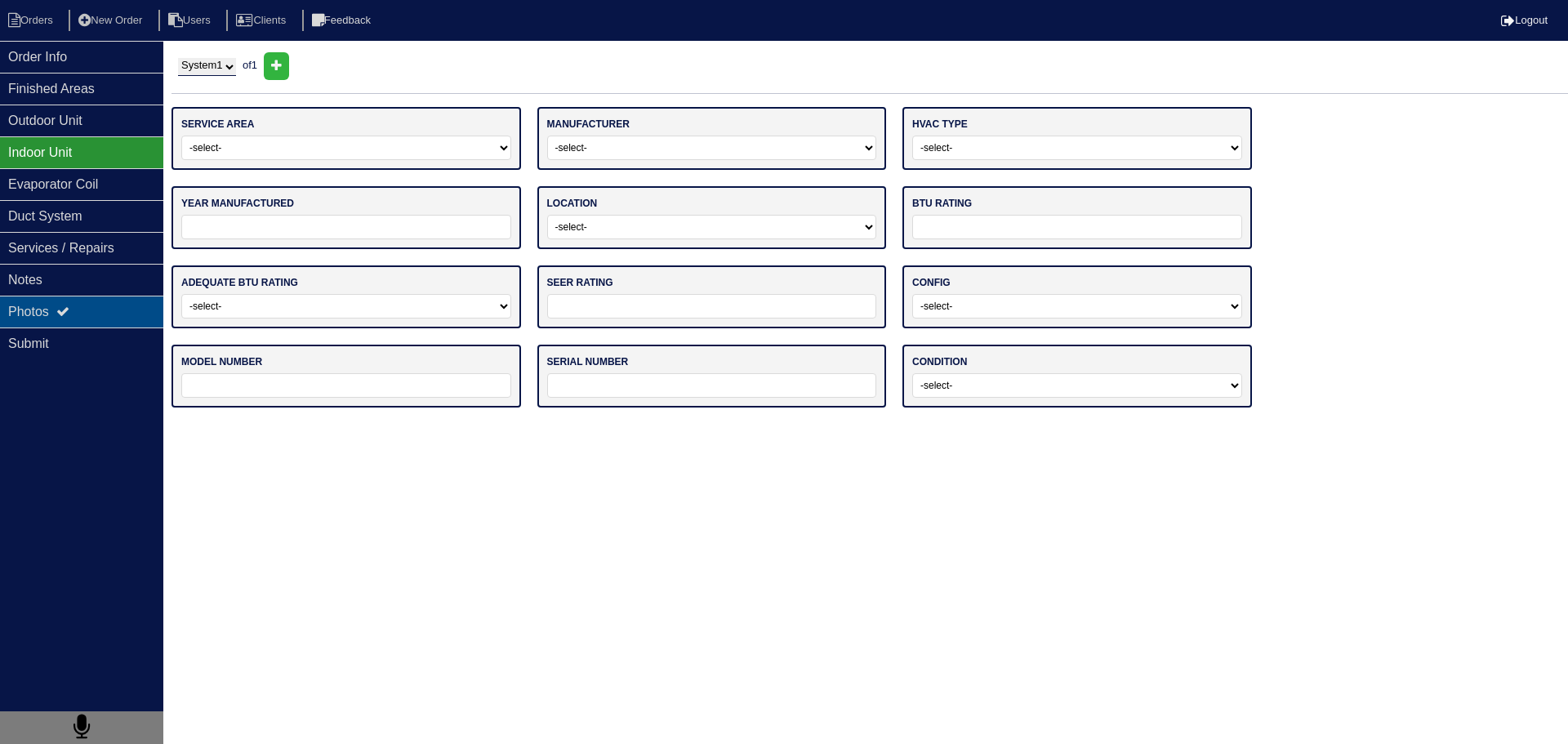
click at [83, 316] on div "Photos" at bounding box center [82, 312] width 164 height 32
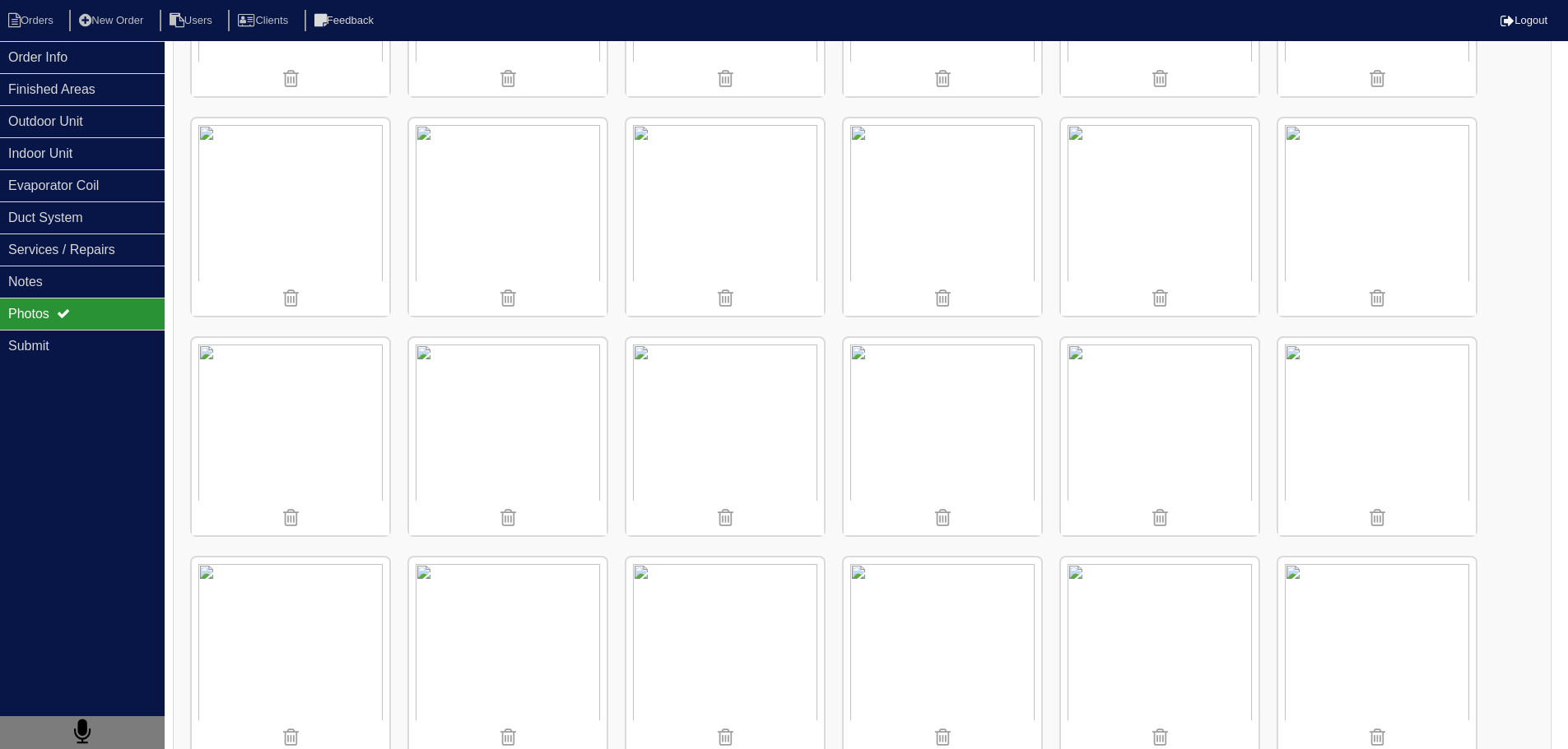
scroll to position [3537, 0]
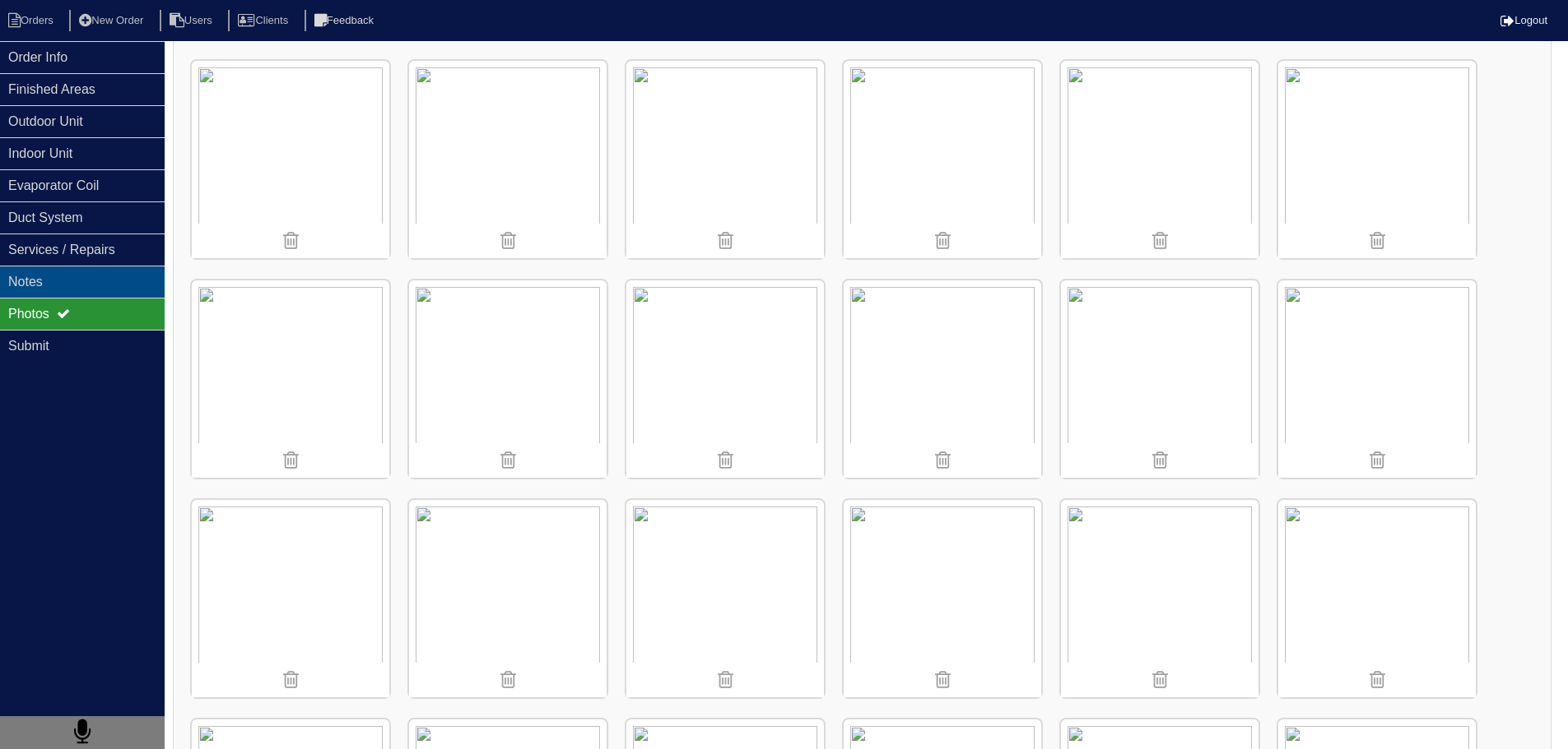
click at [73, 270] on div "Notes" at bounding box center [83, 282] width 165 height 32
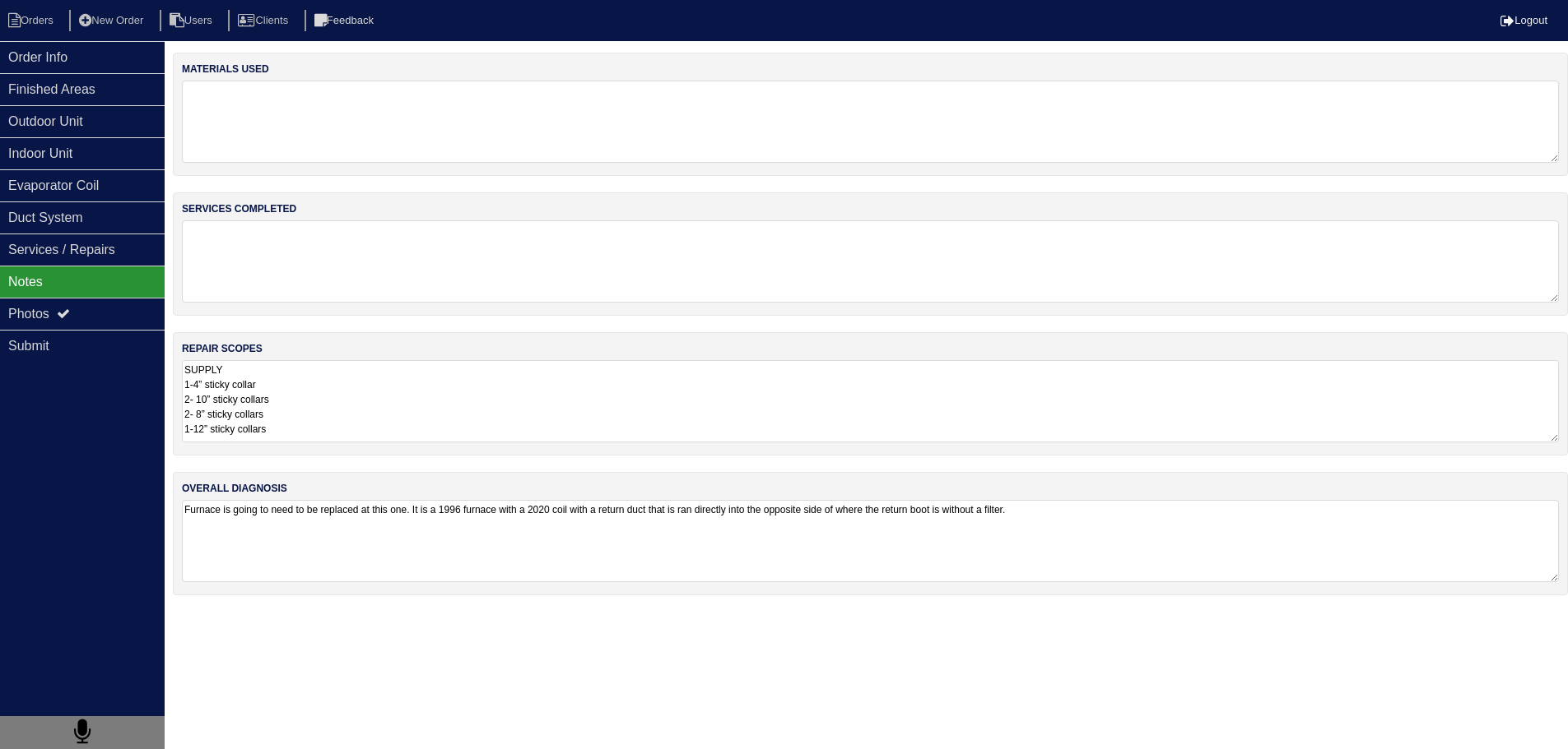
scroll to position [0, 0]
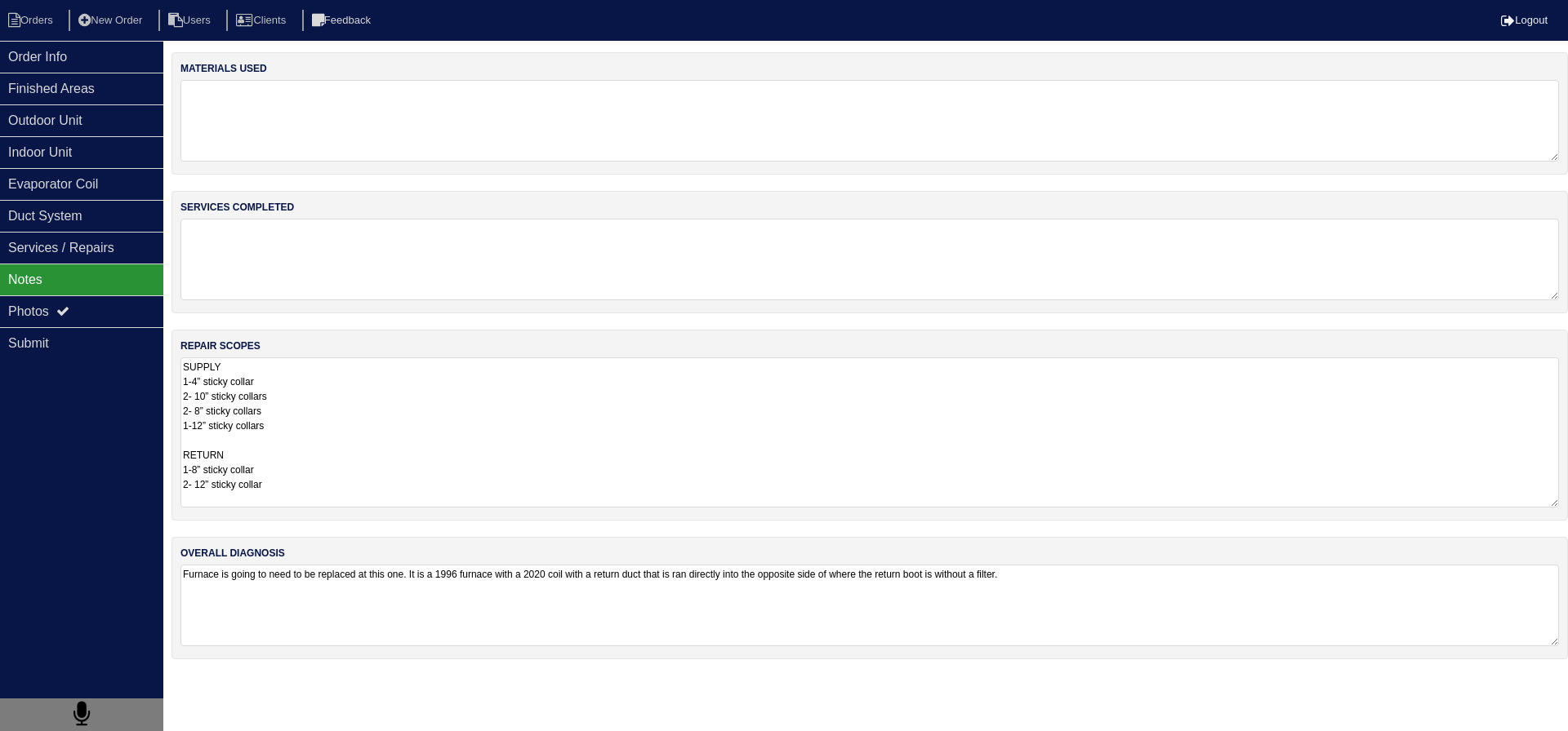
click at [312, 358] on textarea "SUPPLY 1-4” sticky collar 2- 10” sticky collars 2- 8” sticky collars 1-12” stic…" at bounding box center [870, 433] width 1379 height 151
click at [119, 302] on div "Photos" at bounding box center [82, 311] width 164 height 32
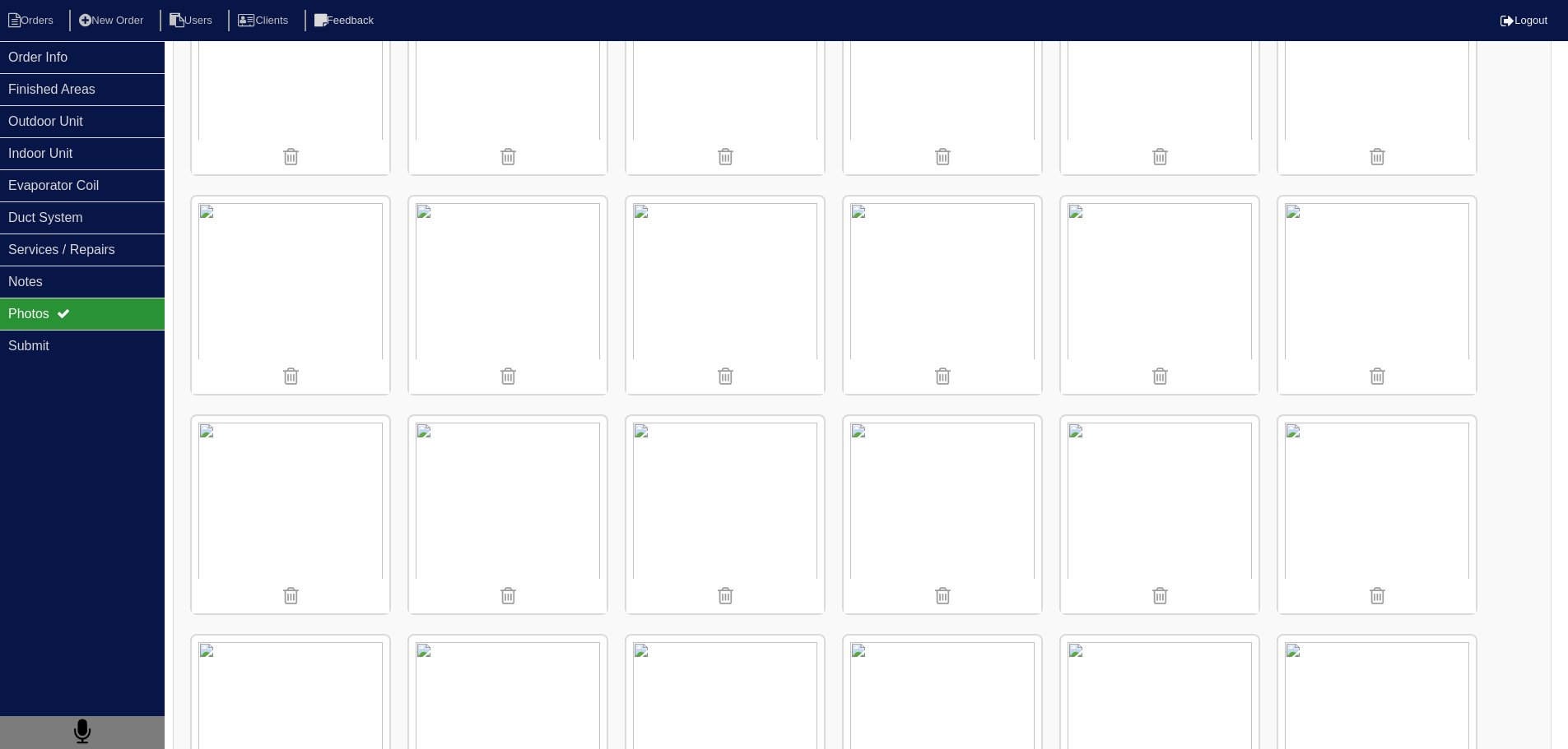
scroll to position [2139, 0]
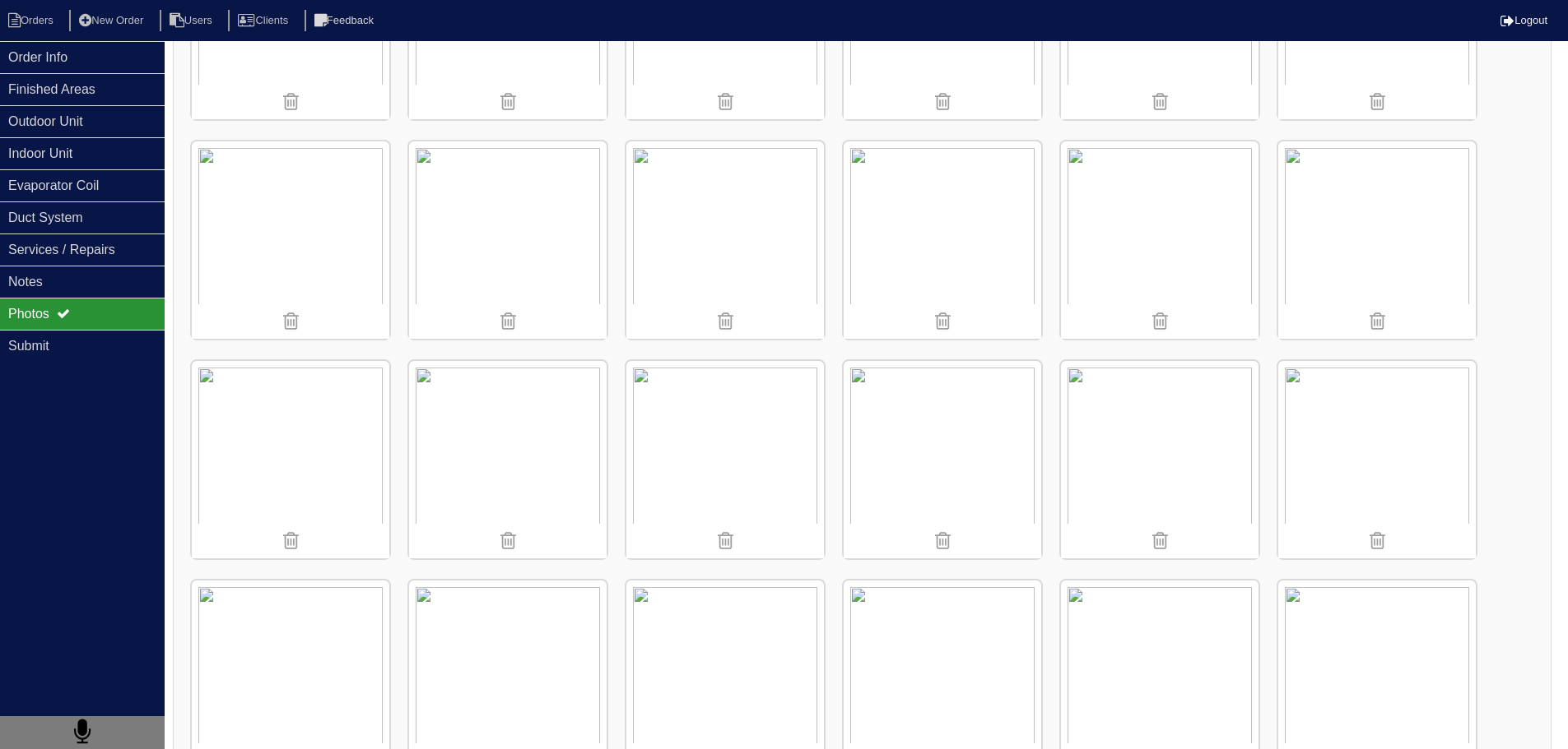
click at [741, 214] on img at bounding box center [725, 240] width 197 height 197
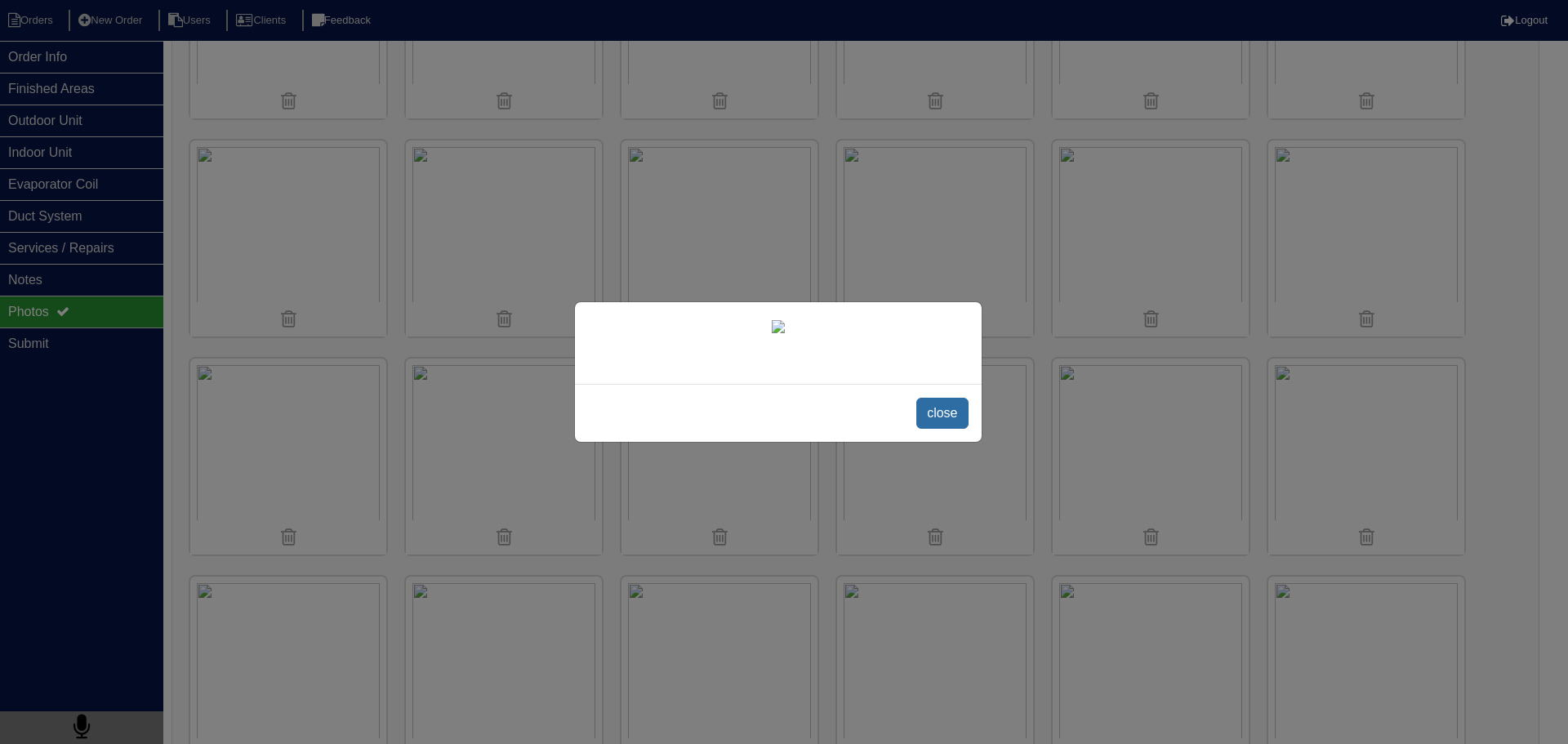
click at [929, 429] on span "close" at bounding box center [942, 413] width 52 height 31
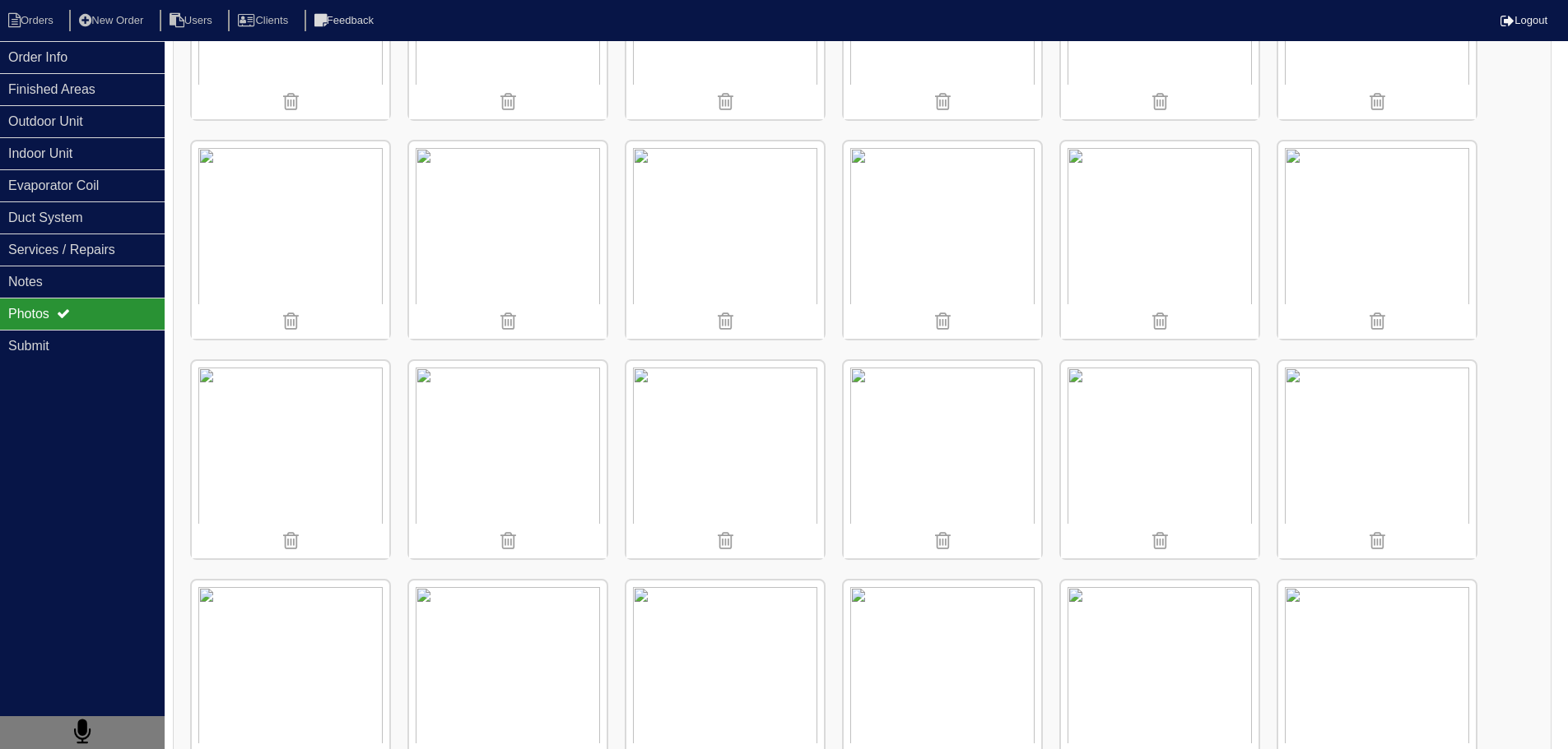
click at [936, 646] on img at bounding box center [942, 680] width 197 height 197
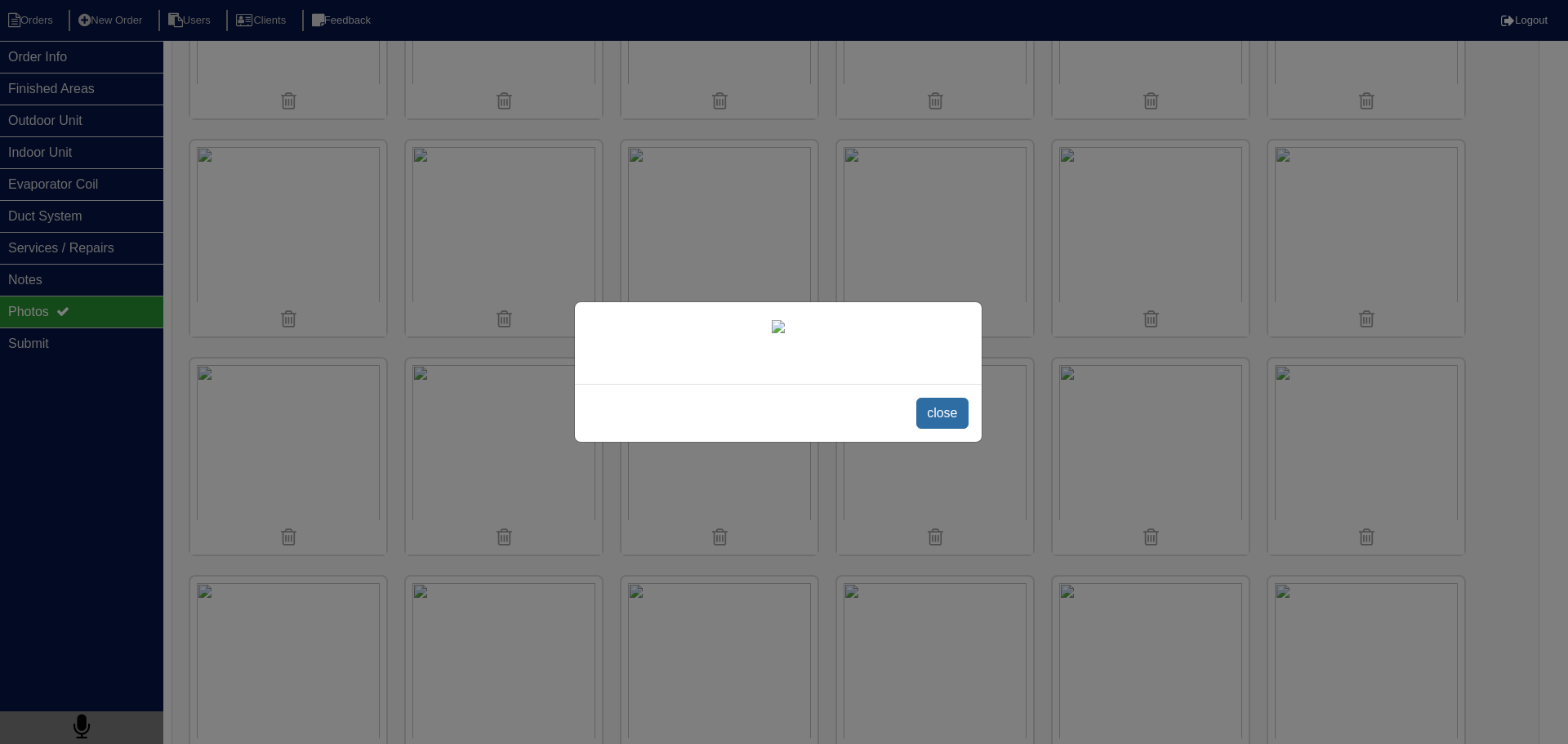
click at [956, 429] on span "close" at bounding box center [942, 413] width 52 height 31
